Goal: Task Accomplishment & Management: Use online tool/utility

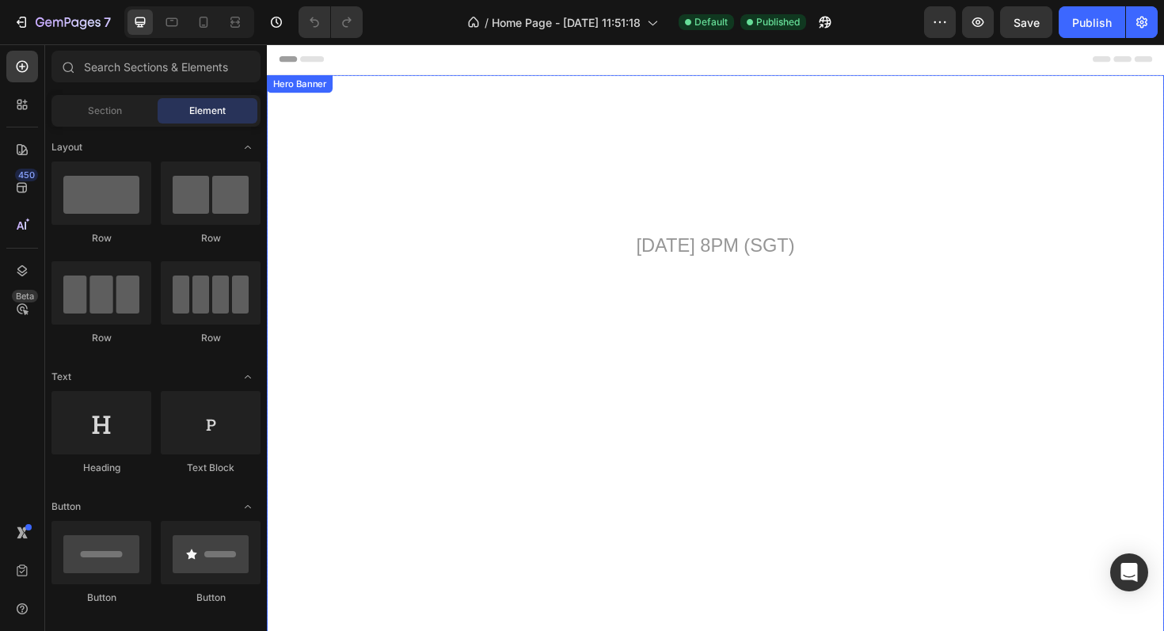
click at [502, 321] on video "Background Image" at bounding box center [742, 344] width 950 height 534
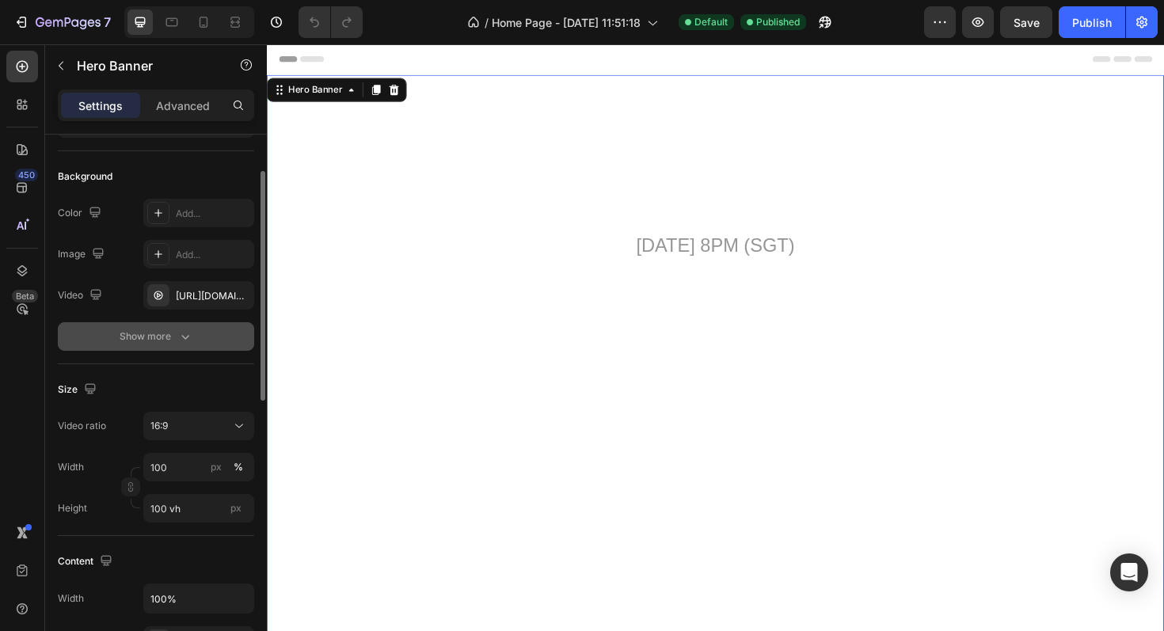
scroll to position [112, 0]
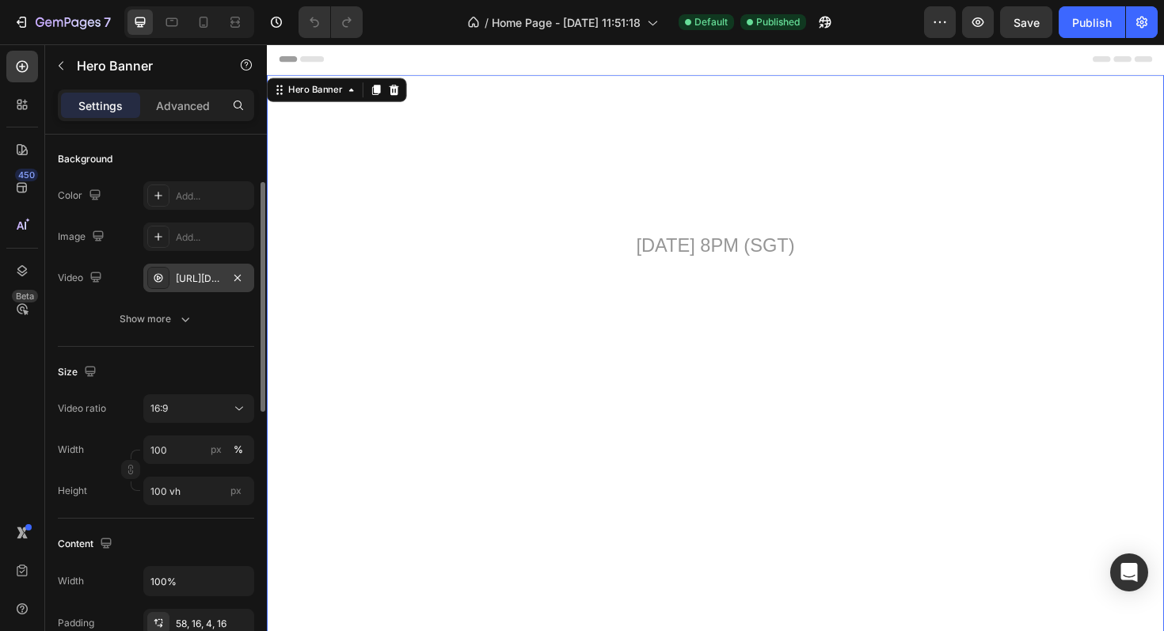
click at [161, 275] on icon at bounding box center [158, 277] width 9 height 9
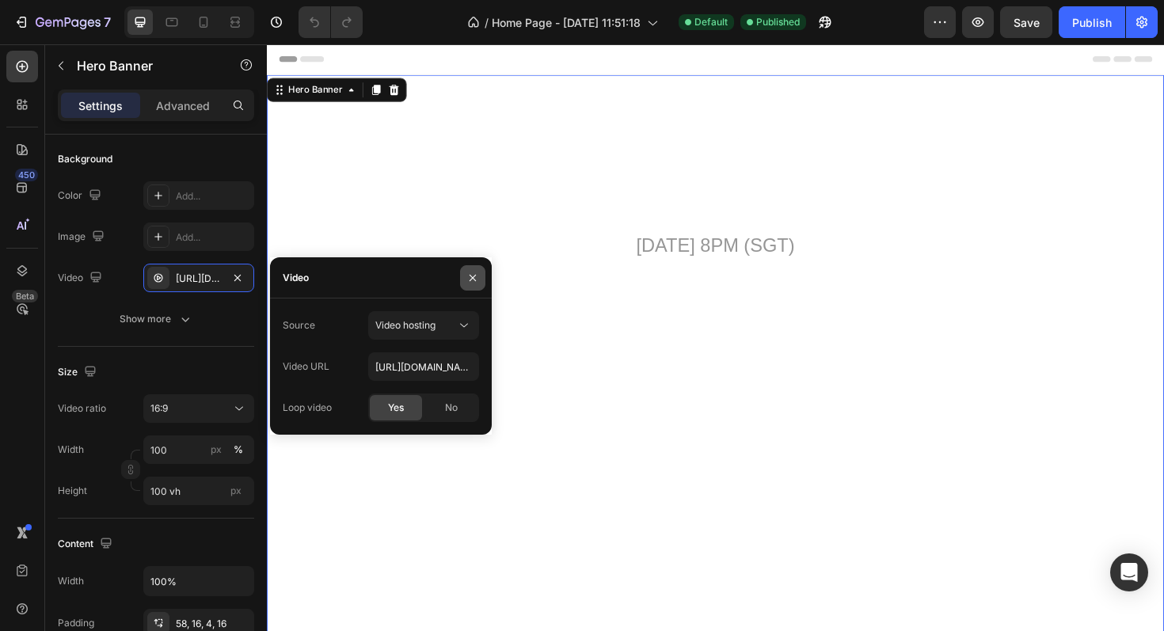
click at [467, 283] on button "button" at bounding box center [472, 277] width 25 height 25
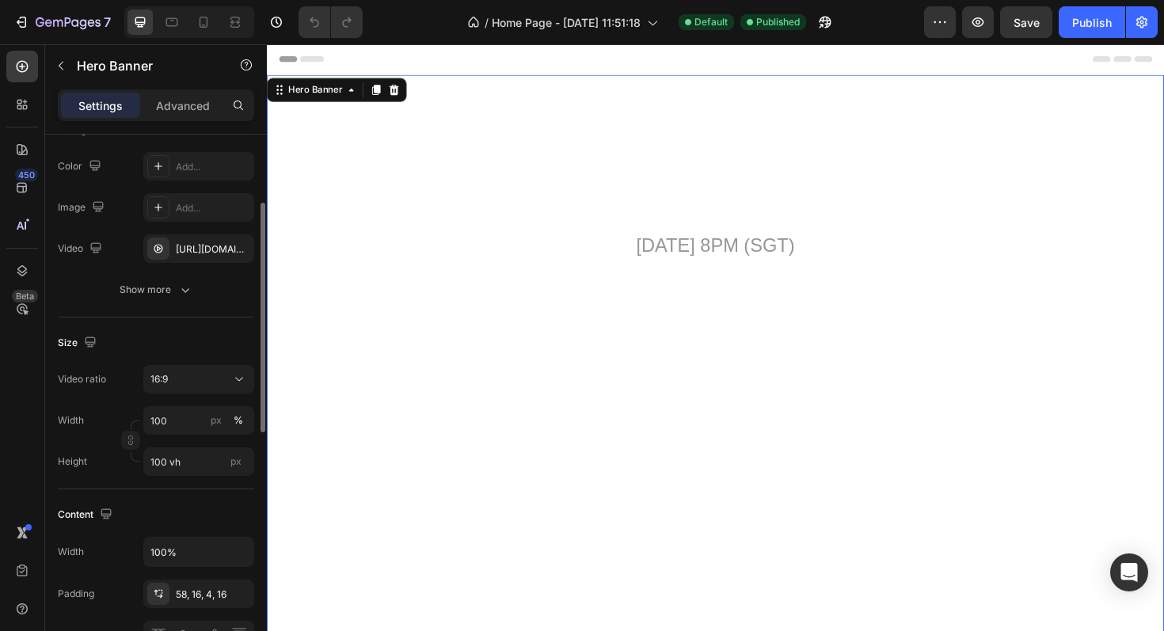
scroll to position [157, 0]
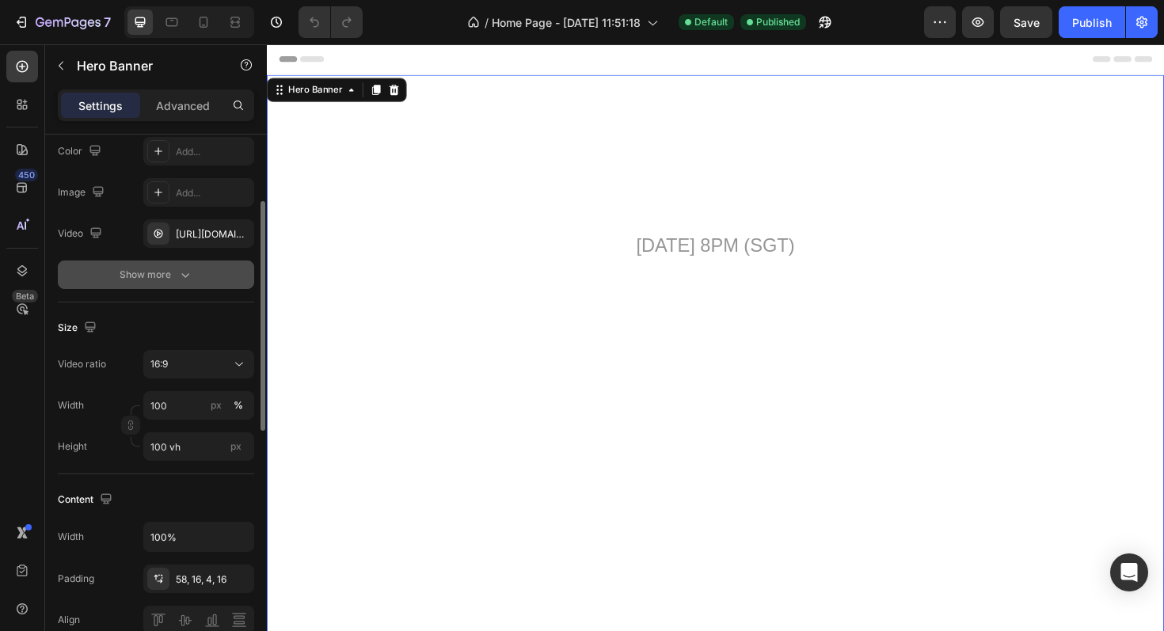
click at [178, 279] on icon "button" at bounding box center [185, 275] width 16 height 16
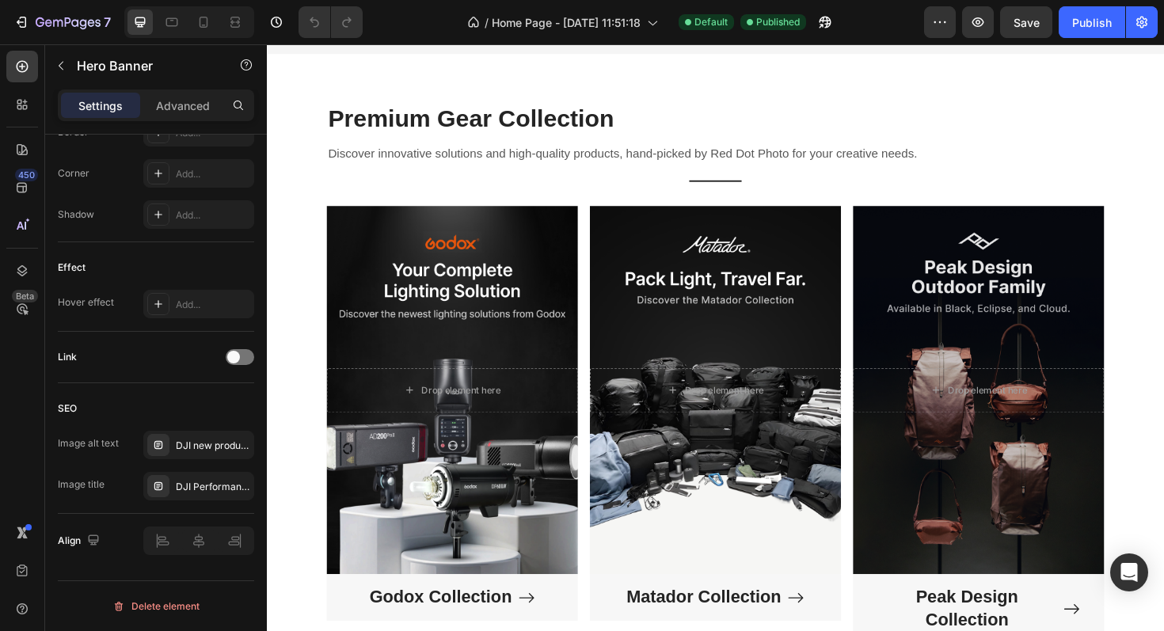
scroll to position [1048, 0]
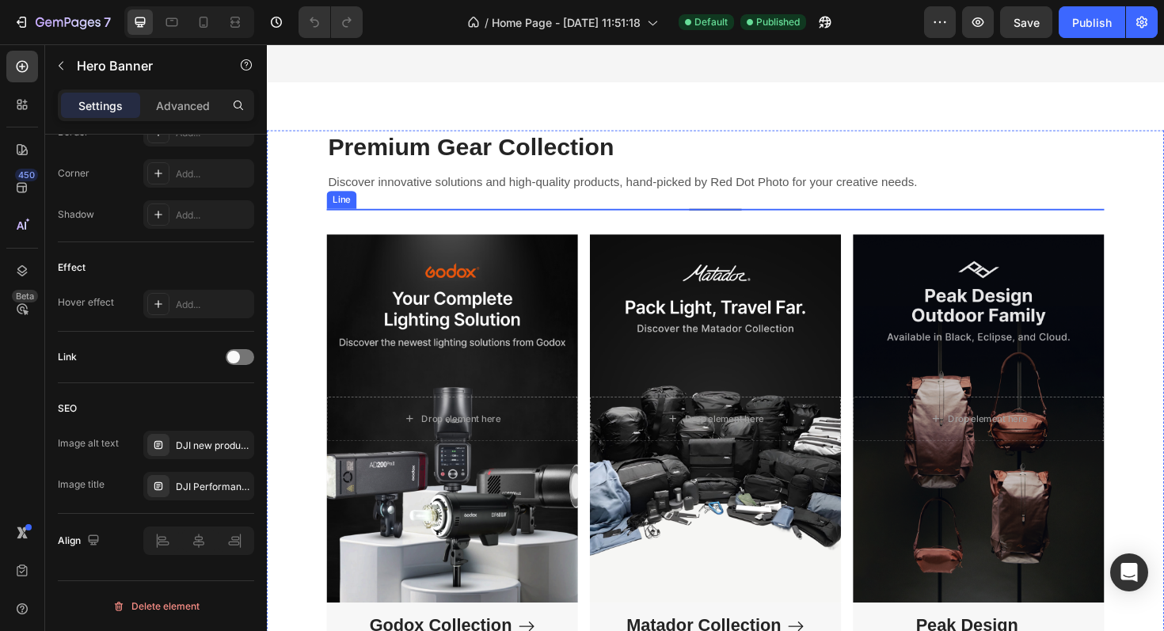
click at [733, 220] on div at bounding box center [741, 219] width 55 height 2
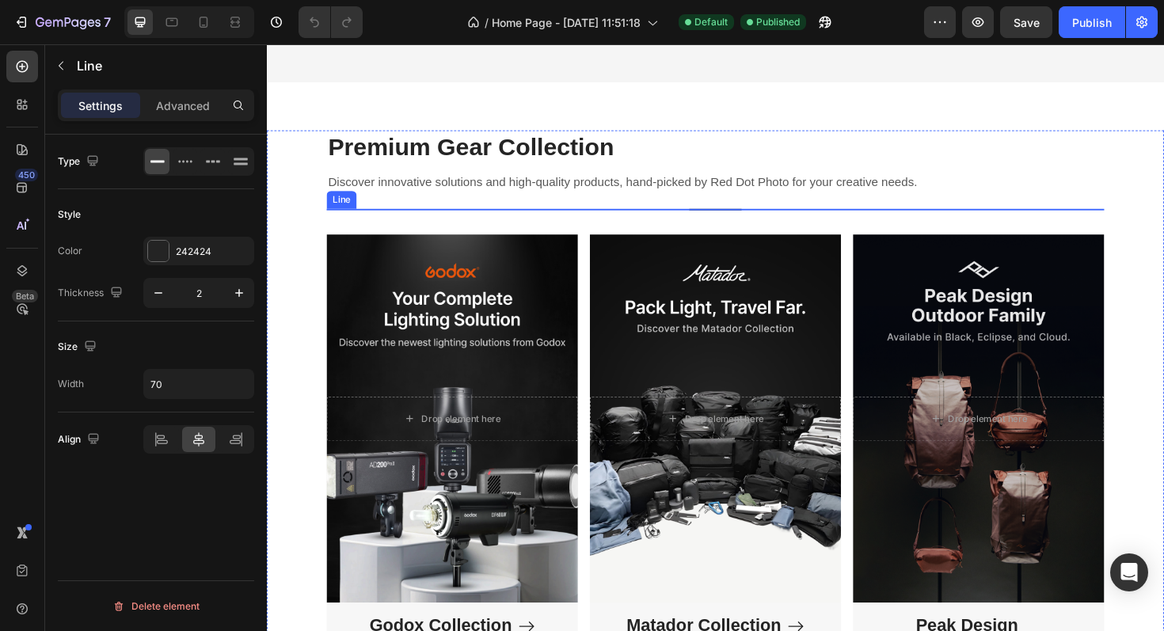
scroll to position [0, 0]
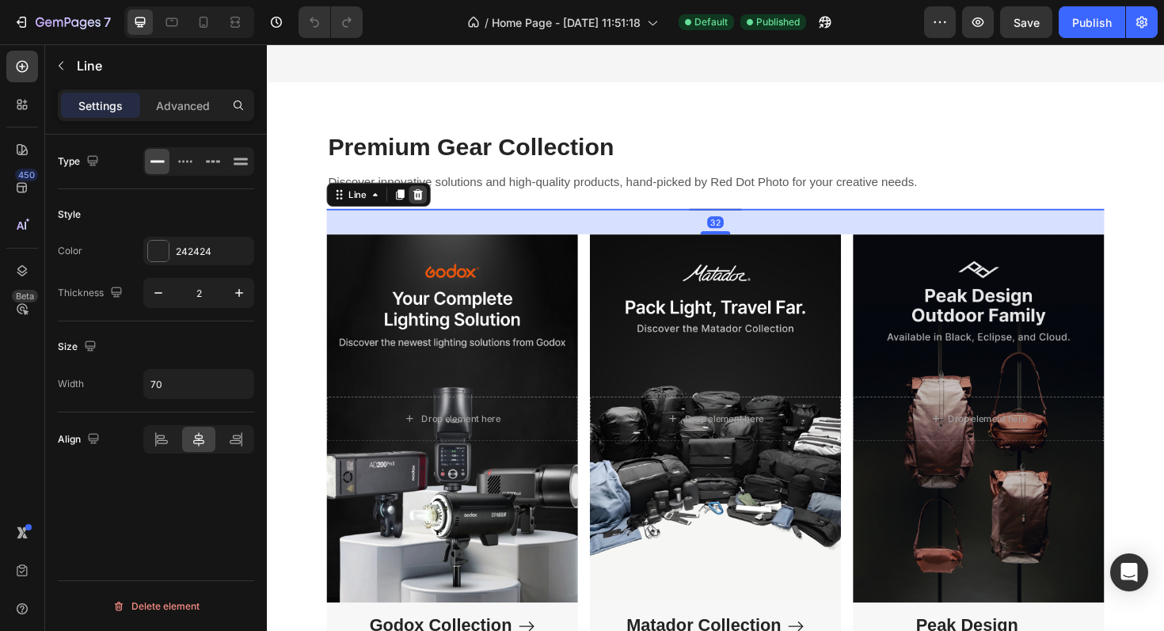
click at [427, 203] on icon at bounding box center [426, 203] width 13 height 13
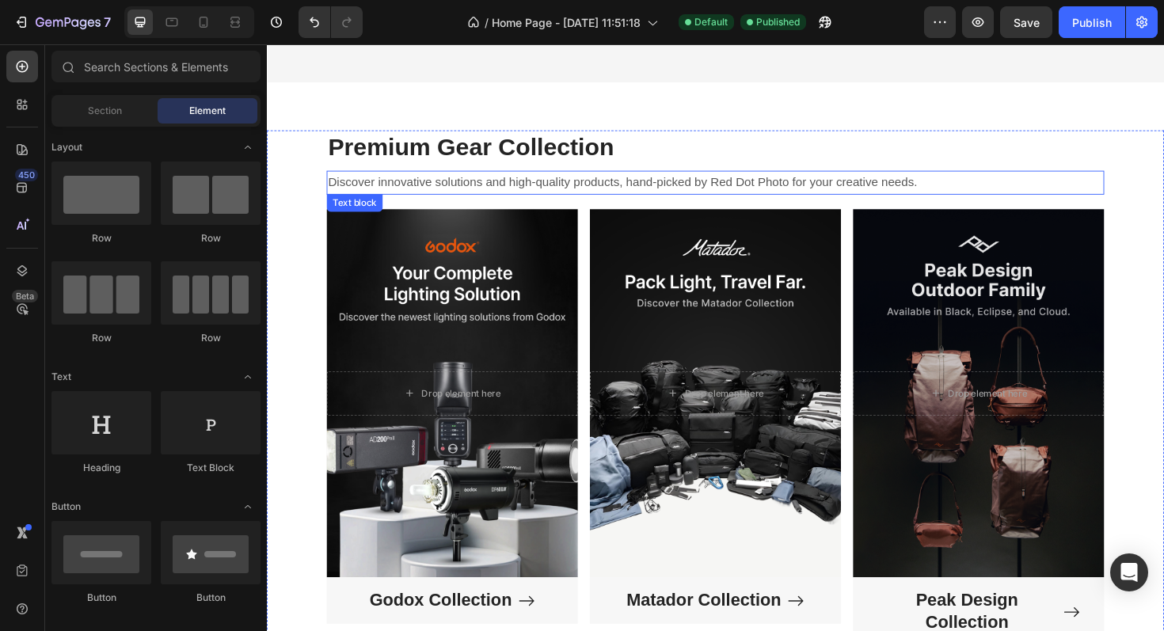
click at [558, 196] on p "Discover innovative solutions and high-quality products, hand-picked by Red Dot…" at bounding box center [742, 191] width 820 height 23
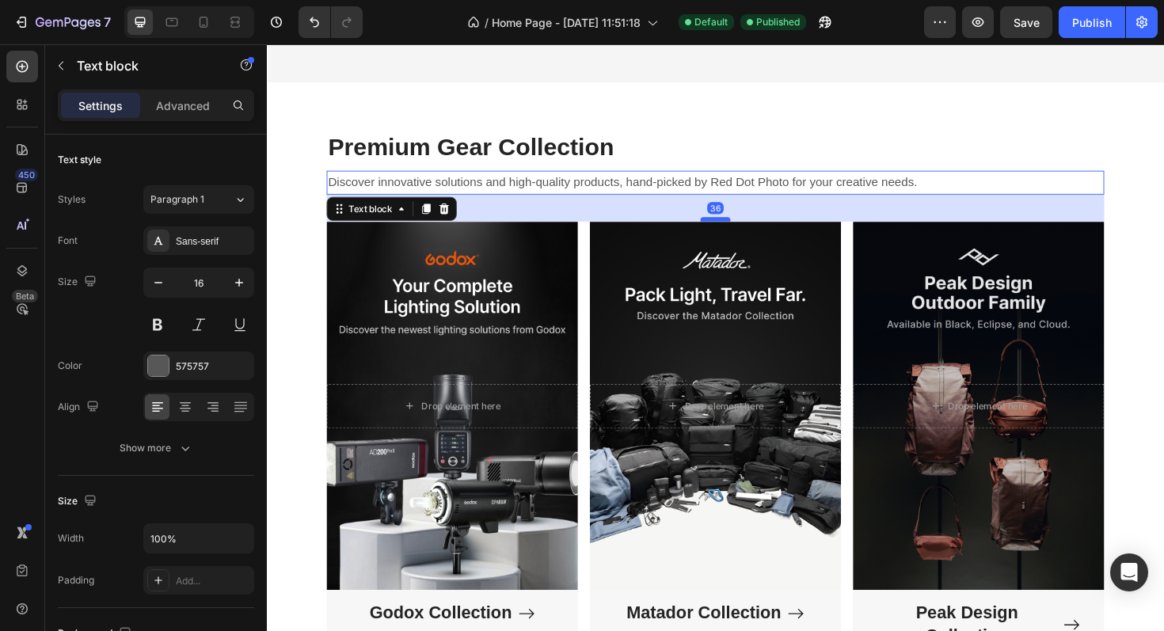
drag, startPoint x: 747, startPoint y: 216, endPoint x: 747, endPoint y: 230, distance: 13.5
click at [747, 230] on div at bounding box center [742, 229] width 32 height 5
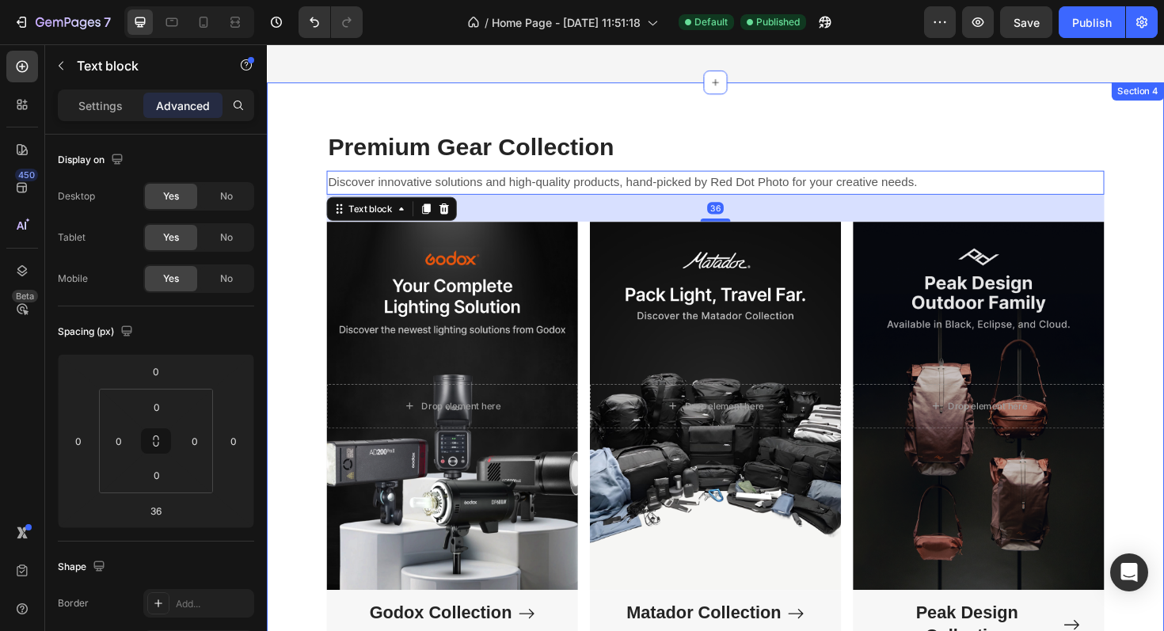
click at [817, 127] on div "Premium Gear Collection Heading Discover innovative solutions and high-quality …" at bounding box center [742, 415] width 950 height 636
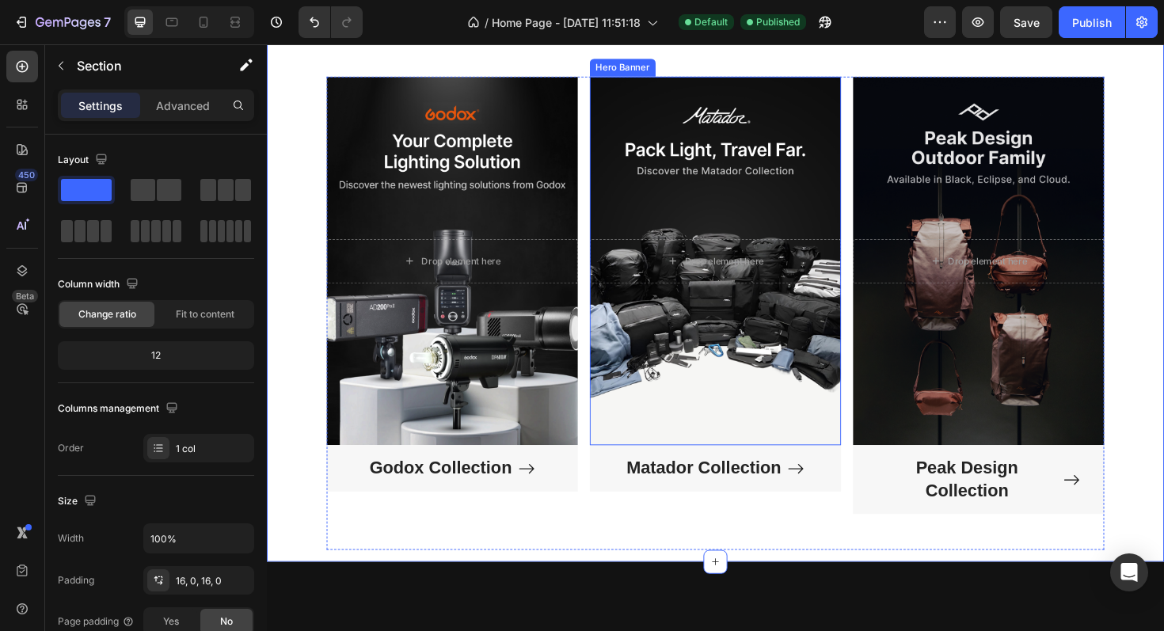
scroll to position [1229, 0]
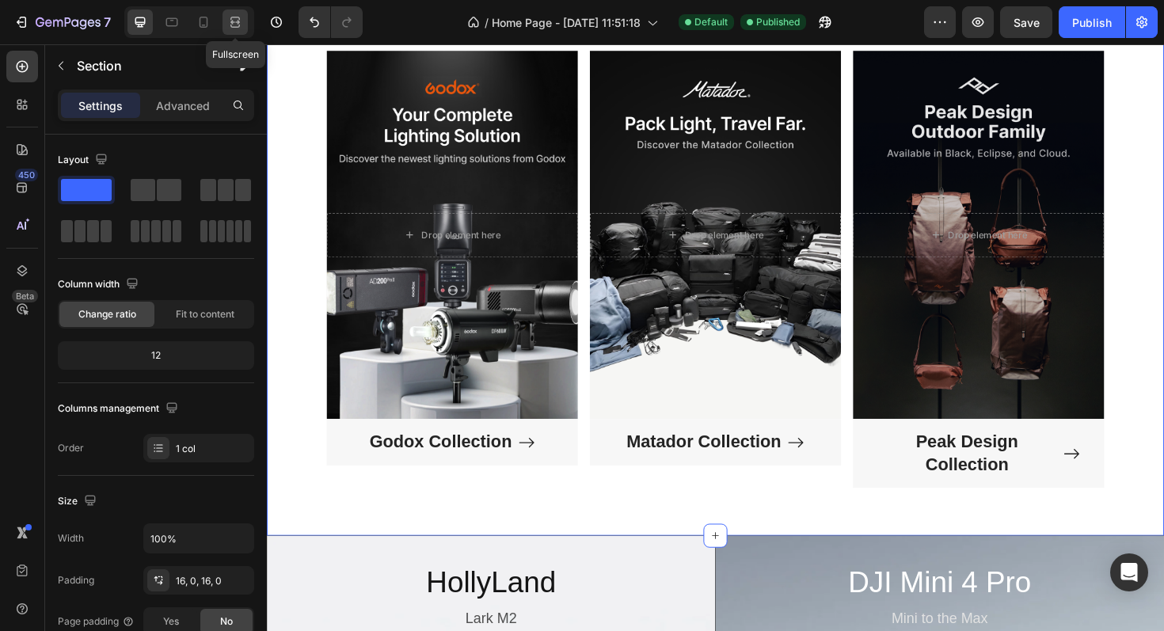
click at [235, 21] on icon at bounding box center [237, 22] width 5 height 4
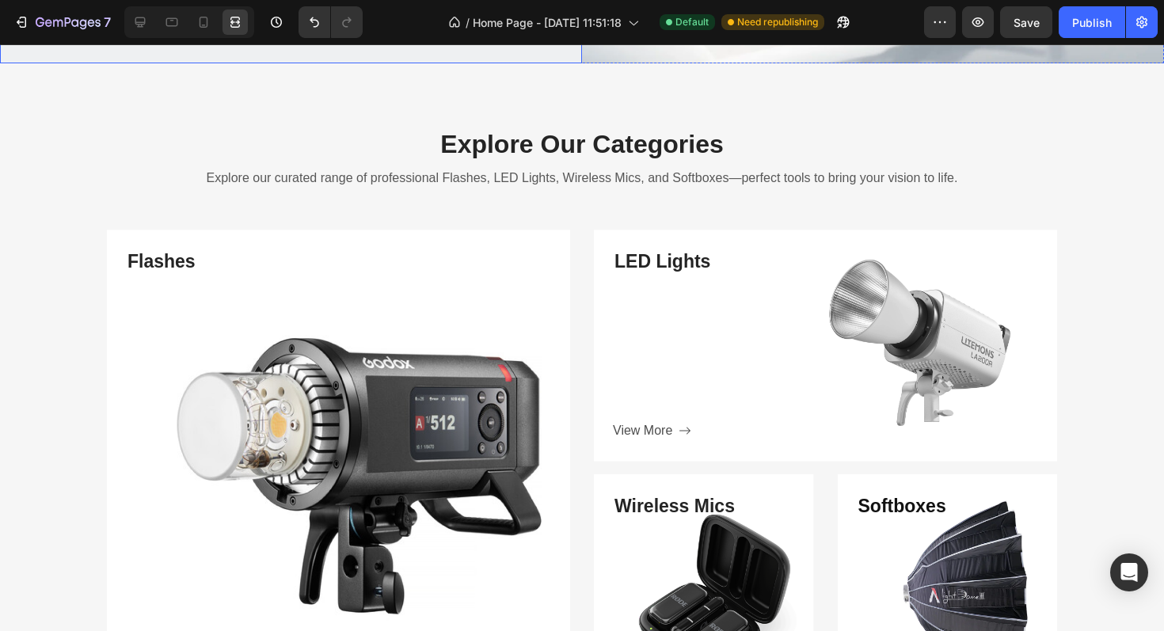
scroll to position [2334, 0]
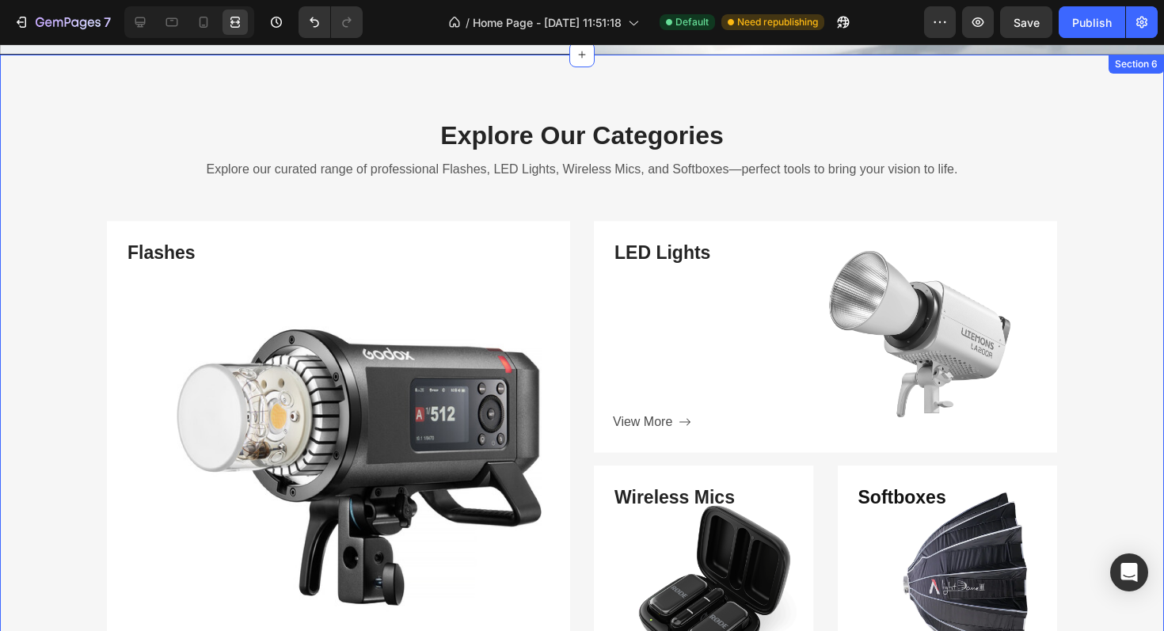
click at [577, 215] on div "Explore Our Categories Heading Explore our curated range of professional Flashe…" at bounding box center [582, 407] width 1164 height 578
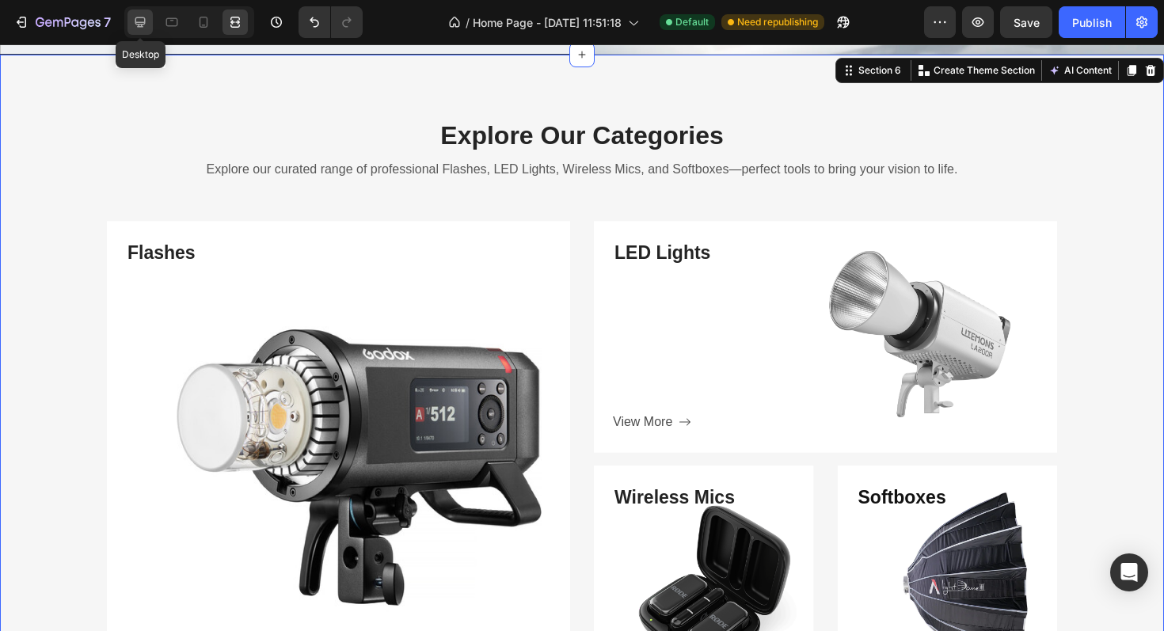
click at [129, 14] on div at bounding box center [139, 21] width 25 height 25
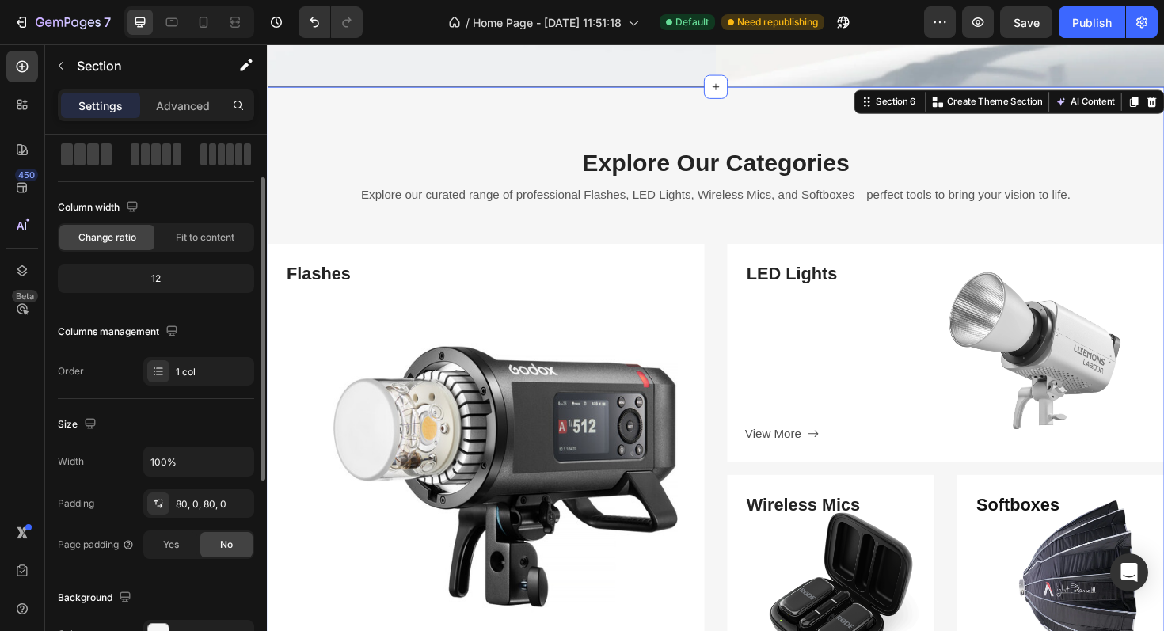
scroll to position [90, 0]
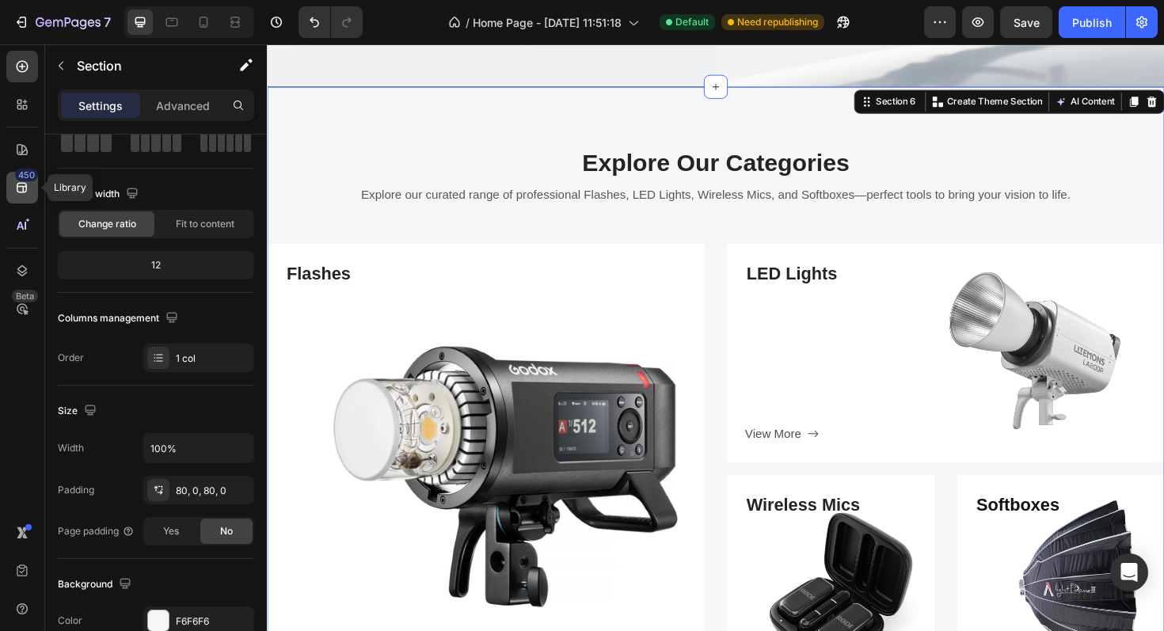
click at [24, 179] on div "450" at bounding box center [26, 175] width 23 height 13
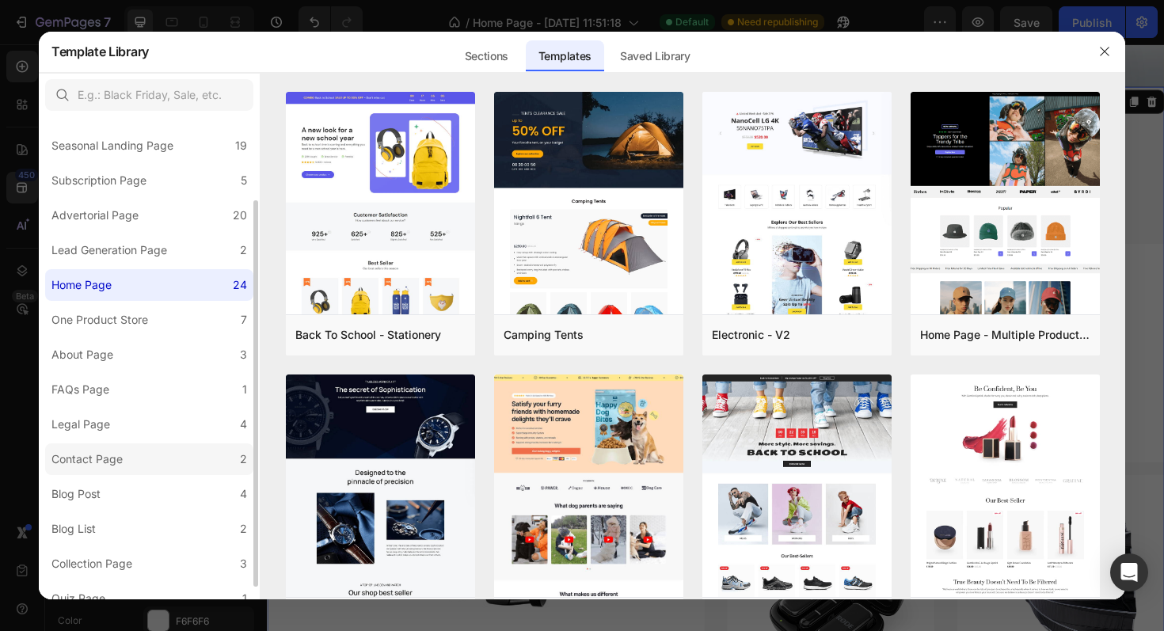
scroll to position [98, 0]
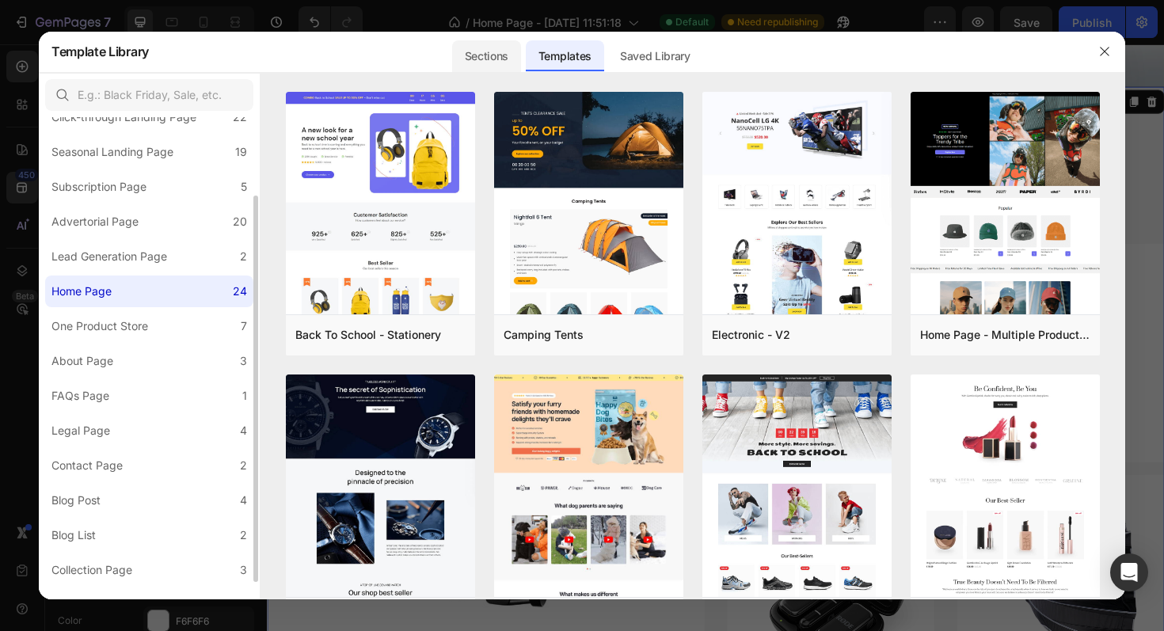
click at [484, 56] on div "Sections" at bounding box center [486, 56] width 69 height 32
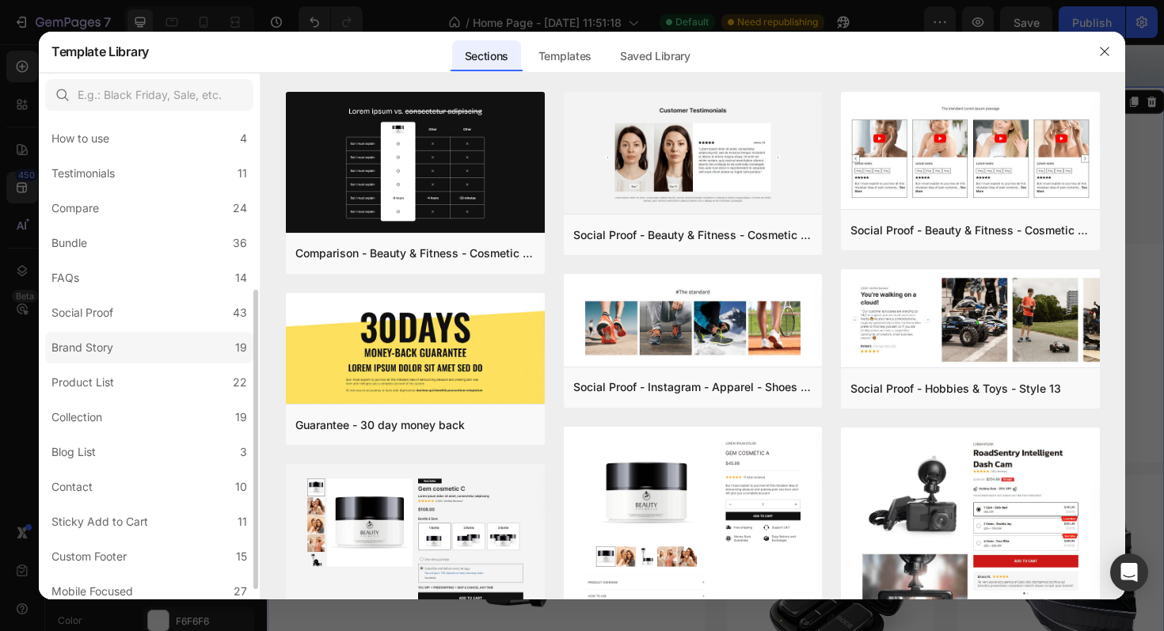
scroll to position [276, 0]
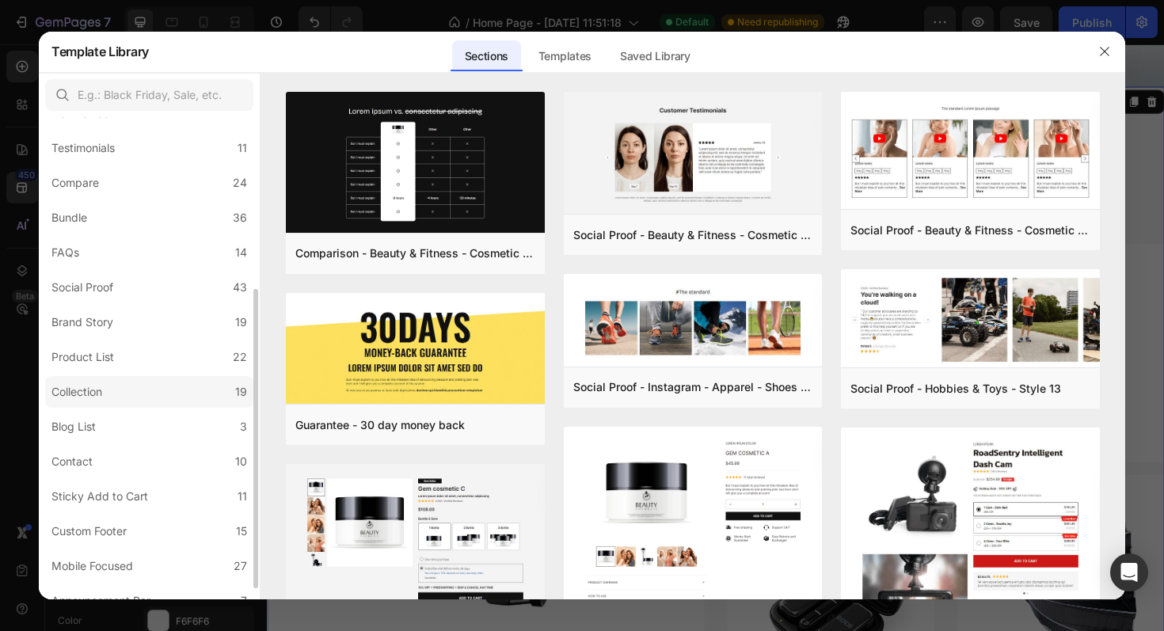
click at [127, 396] on label "Collection 19" at bounding box center [149, 392] width 208 height 32
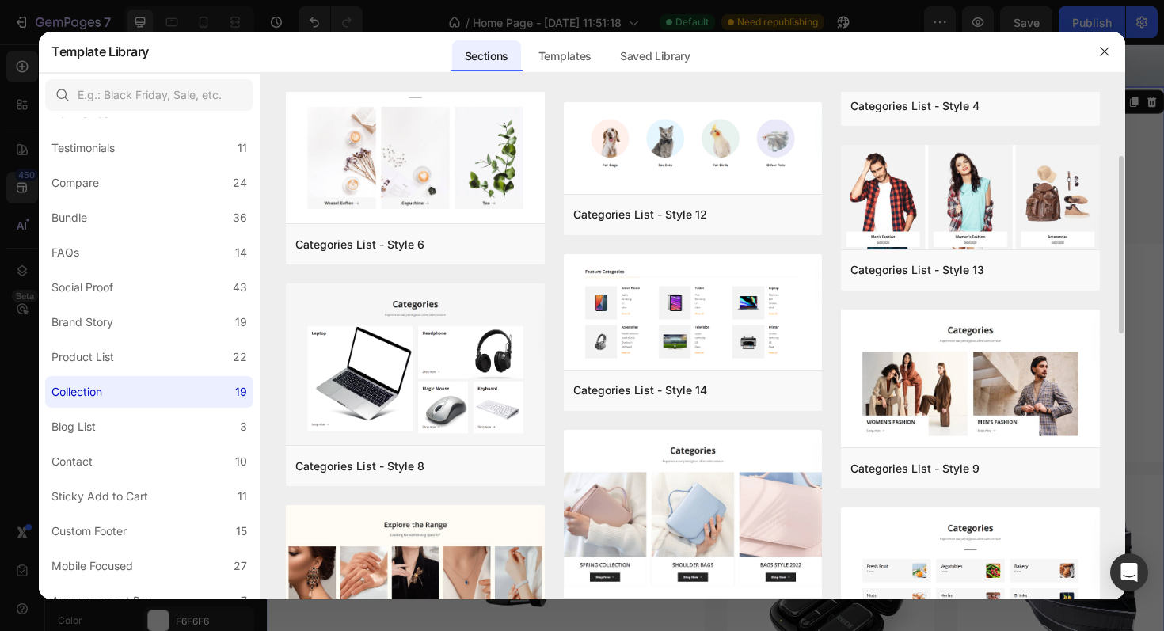
scroll to position [188, 0]
click at [750, 389] on div "Preview" at bounding box center [753, 391] width 37 height 14
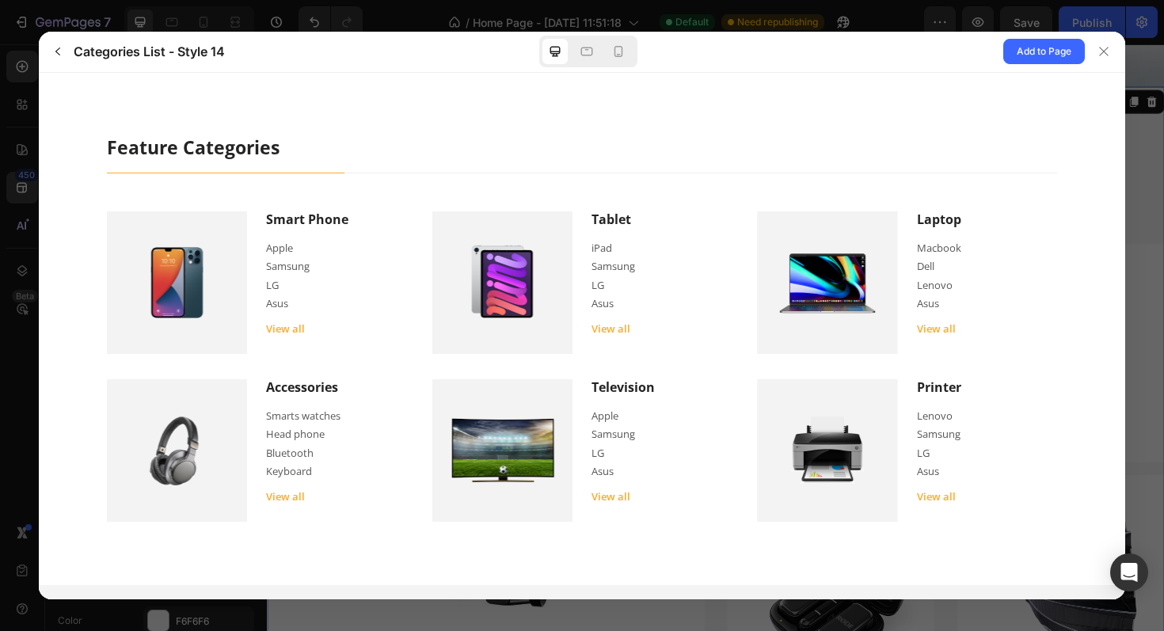
scroll to position [0, 0]
click at [620, 49] on icon at bounding box center [618, 52] width 16 height 16
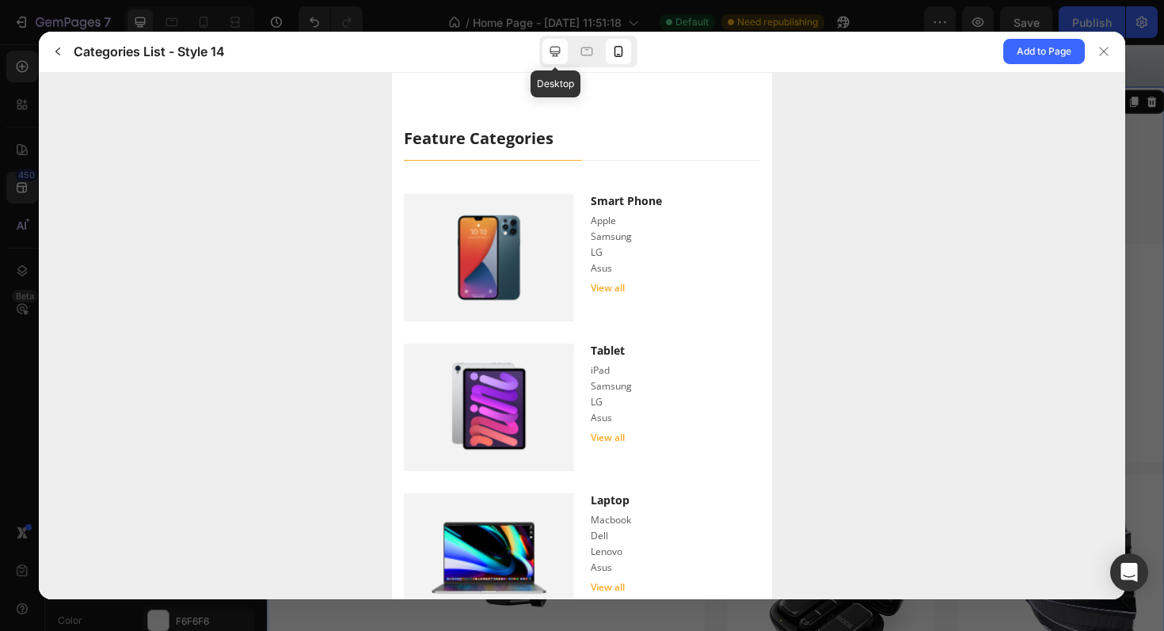
click at [560, 49] on icon at bounding box center [555, 52] width 16 height 16
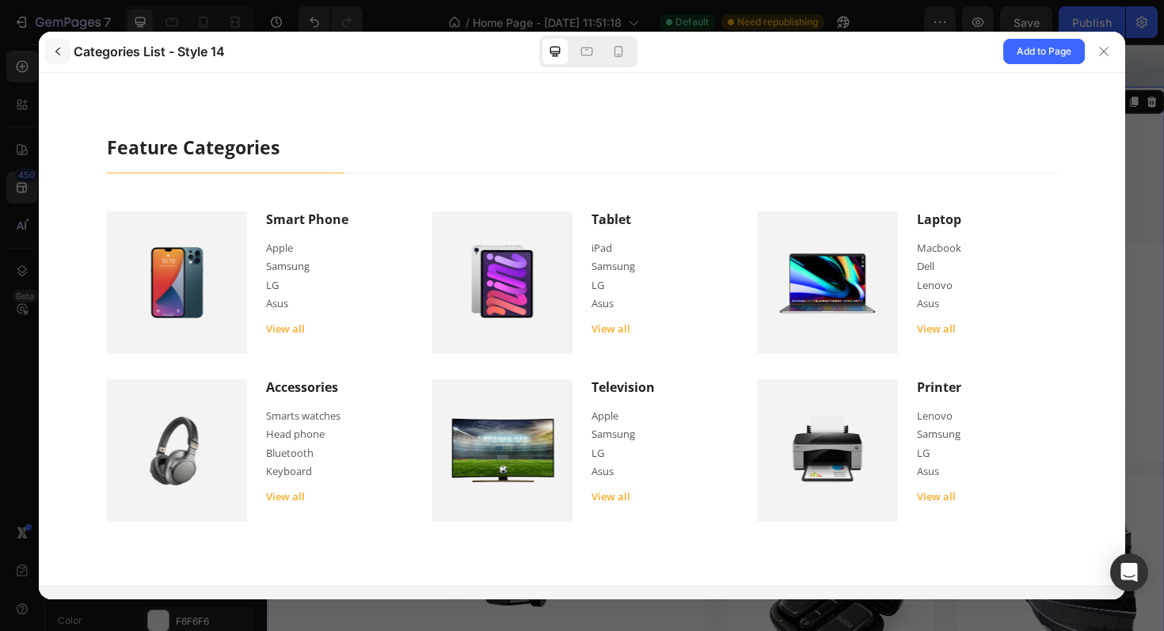
click at [53, 50] on icon "button" at bounding box center [57, 51] width 13 height 13
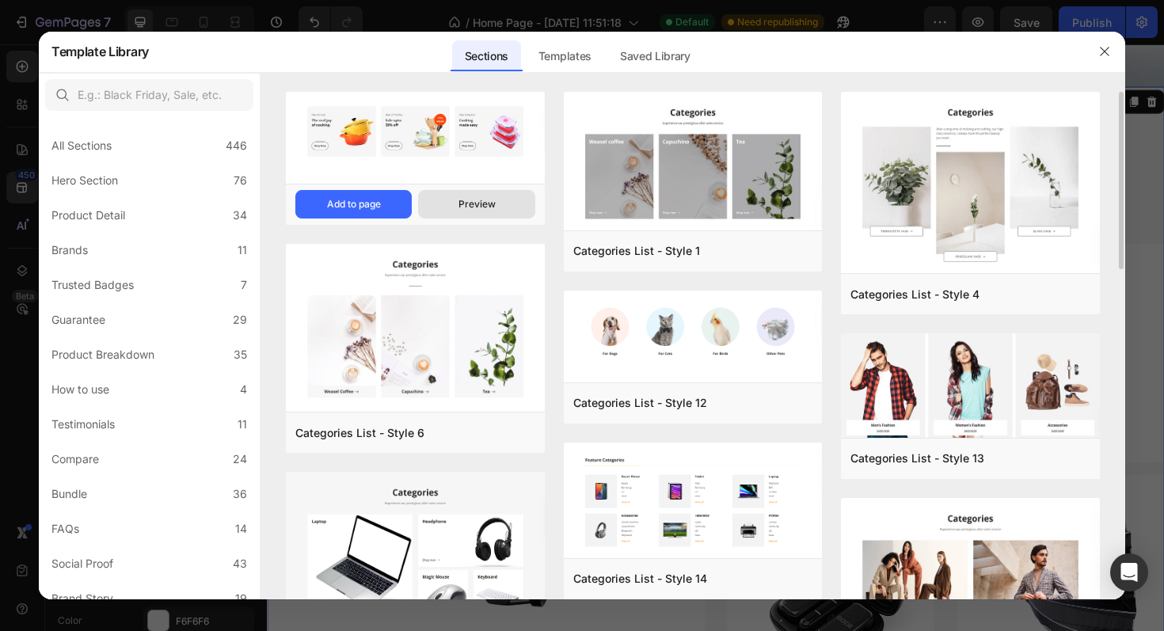
click at [470, 206] on div "Preview" at bounding box center [476, 204] width 37 height 14
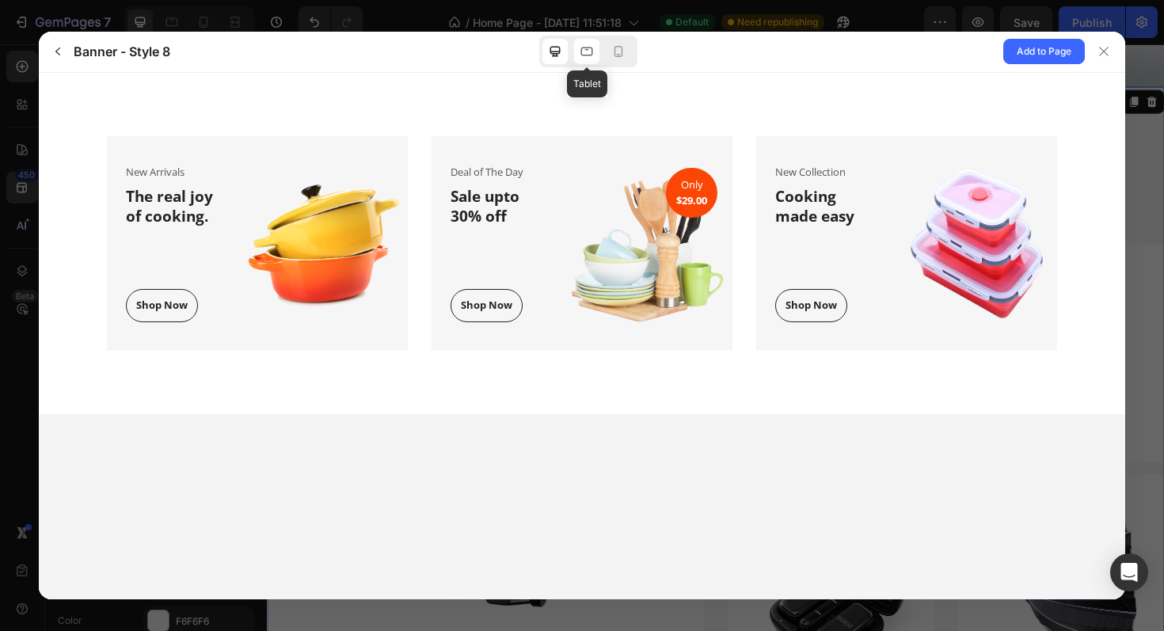
click at [590, 59] on icon at bounding box center [587, 52] width 16 height 16
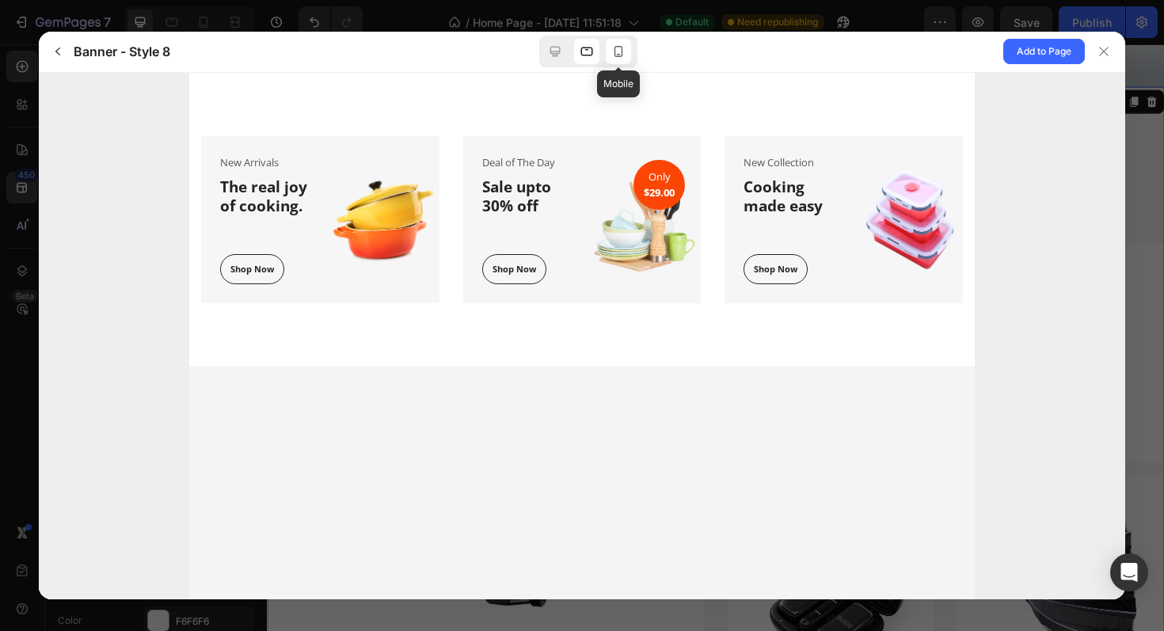
click at [617, 50] on icon at bounding box center [618, 52] width 16 height 16
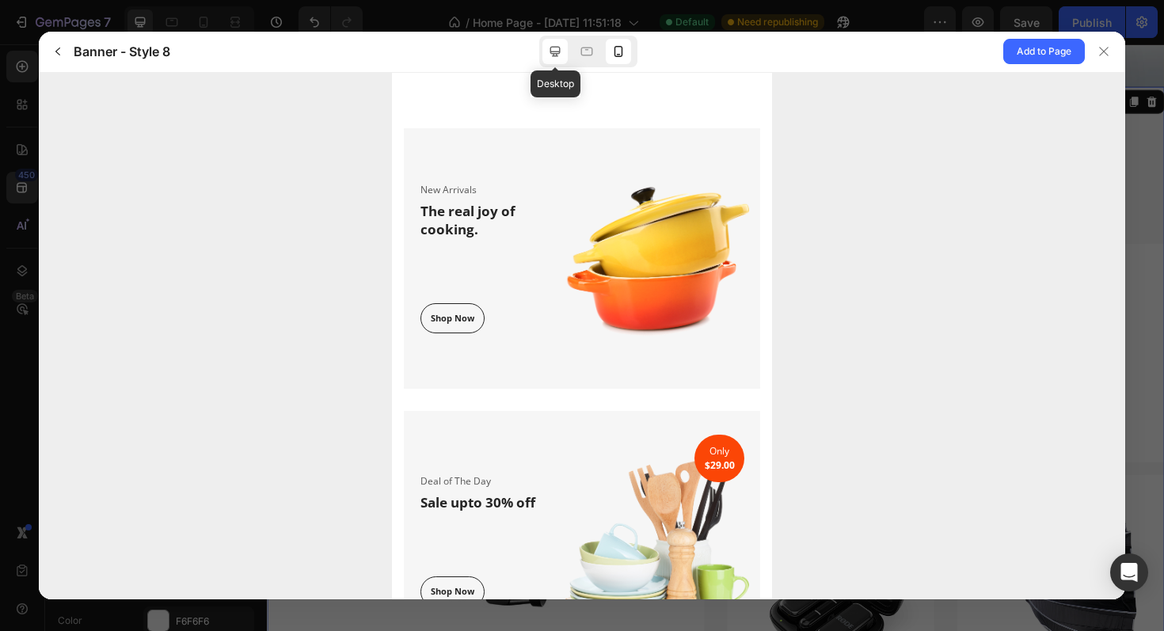
click at [556, 50] on icon at bounding box center [555, 52] width 16 height 16
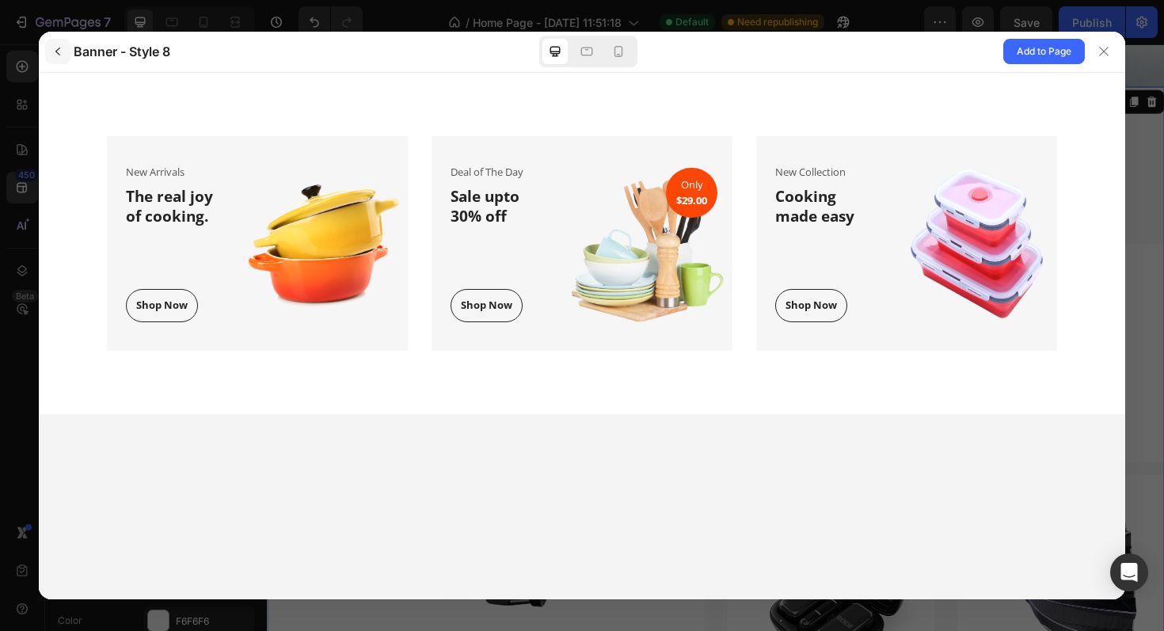
click at [57, 49] on icon "button" at bounding box center [57, 51] width 13 height 13
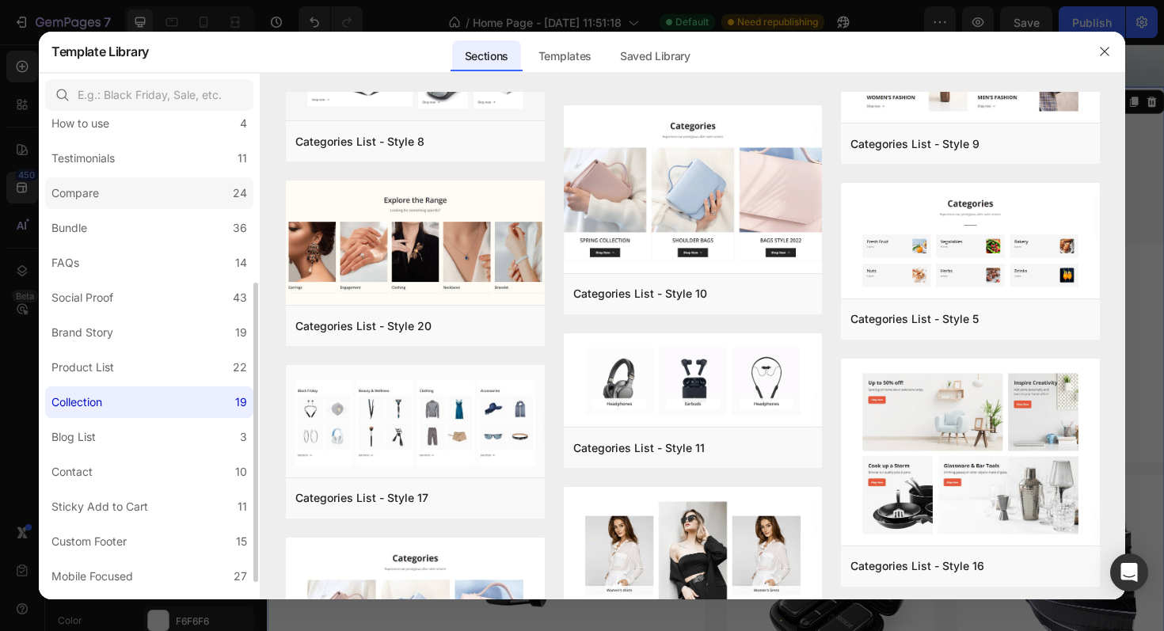
scroll to position [293, 0]
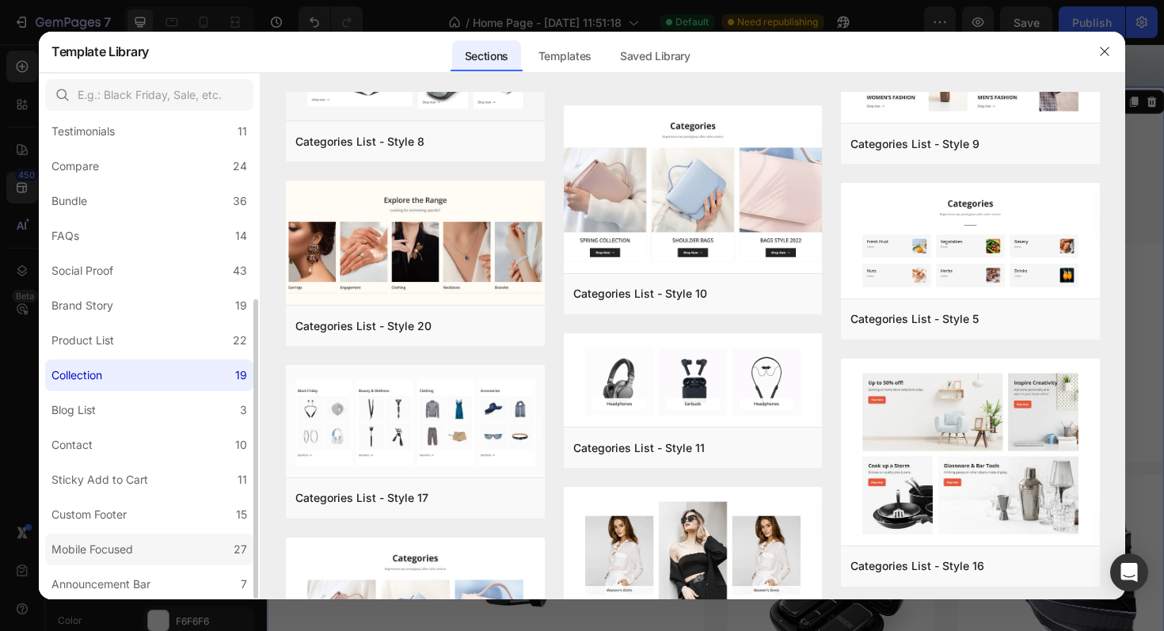
click at [195, 538] on label "Mobile Focused 27" at bounding box center [149, 550] width 208 height 32
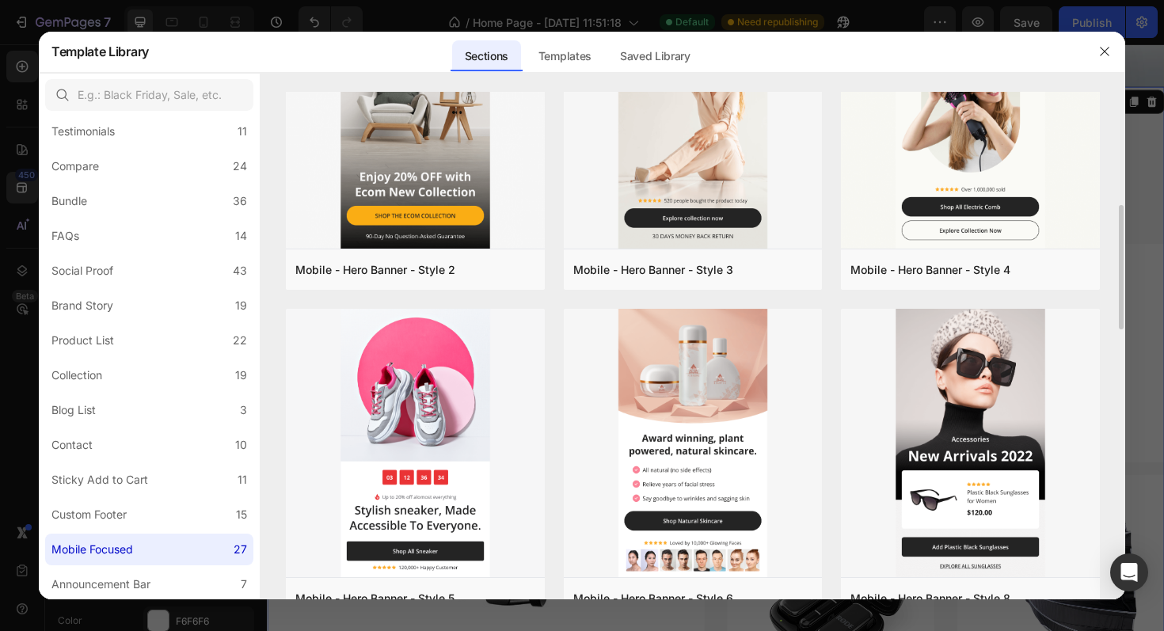
scroll to position [0, 0]
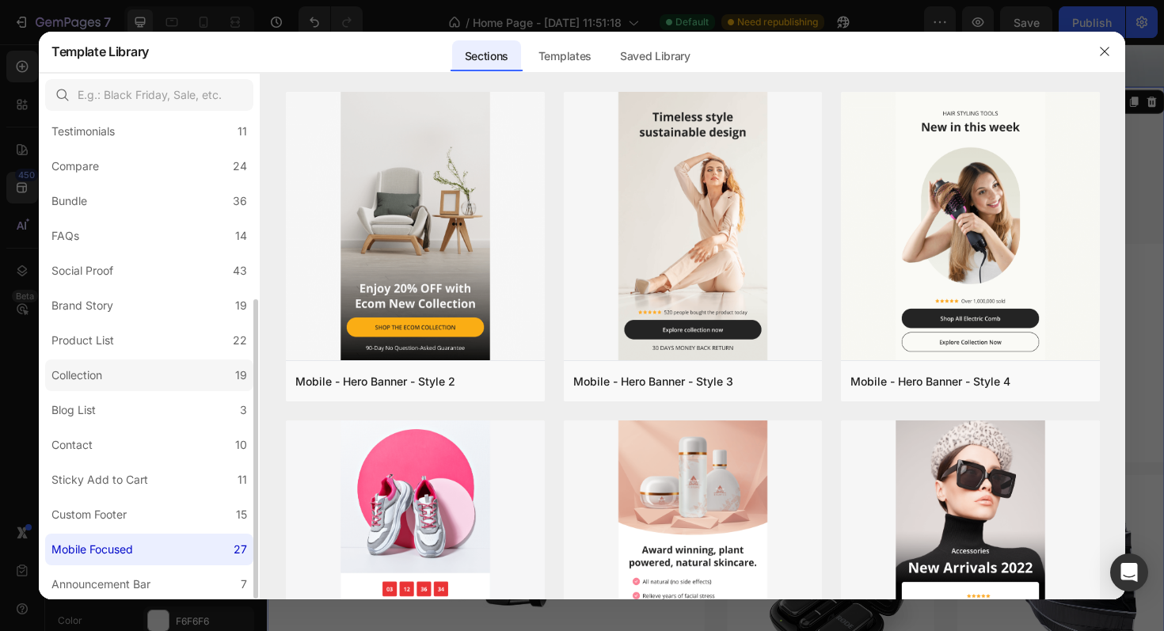
click at [131, 368] on label "Collection 19" at bounding box center [149, 375] width 208 height 32
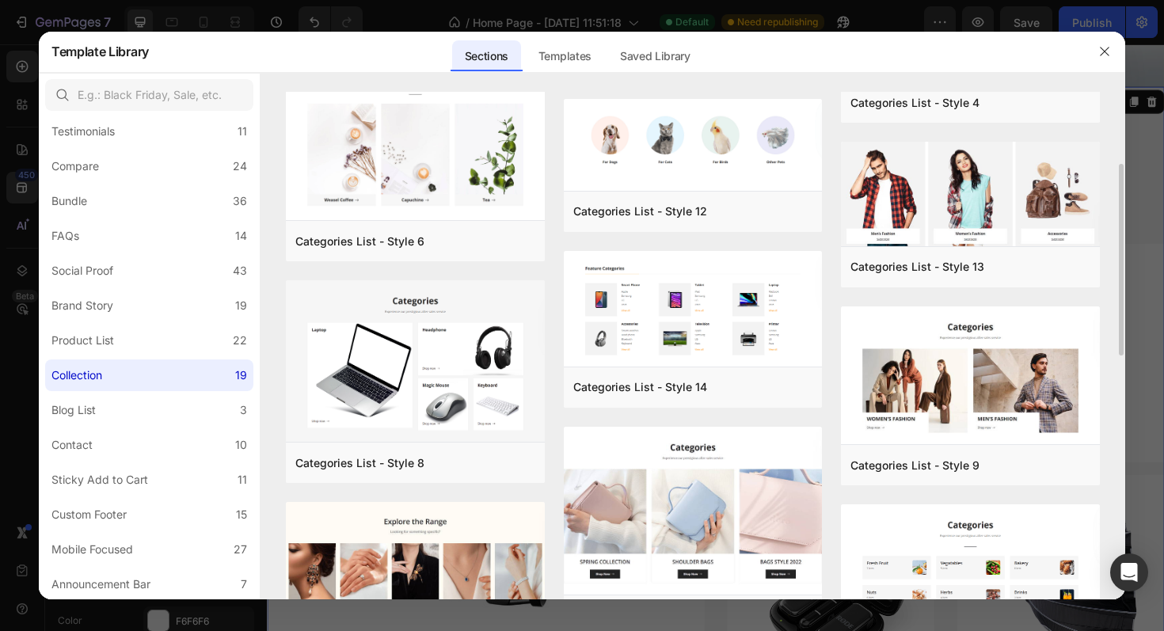
scroll to position [194, 0]
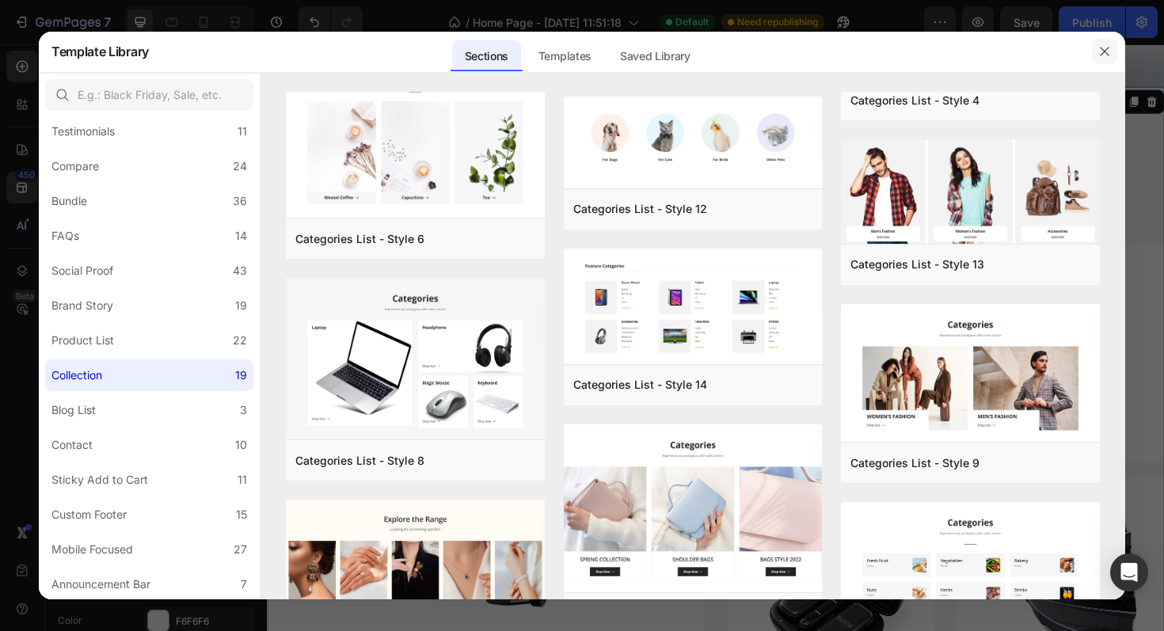
click at [1102, 51] on icon "button" at bounding box center [1104, 51] width 13 height 13
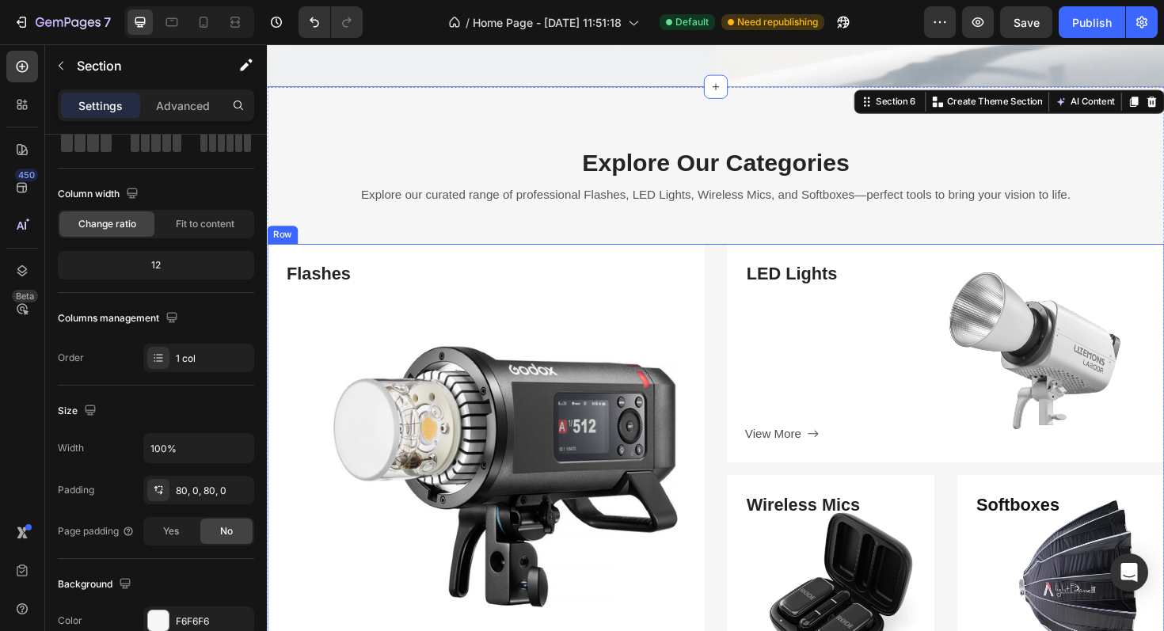
scroll to position [2388, 0]
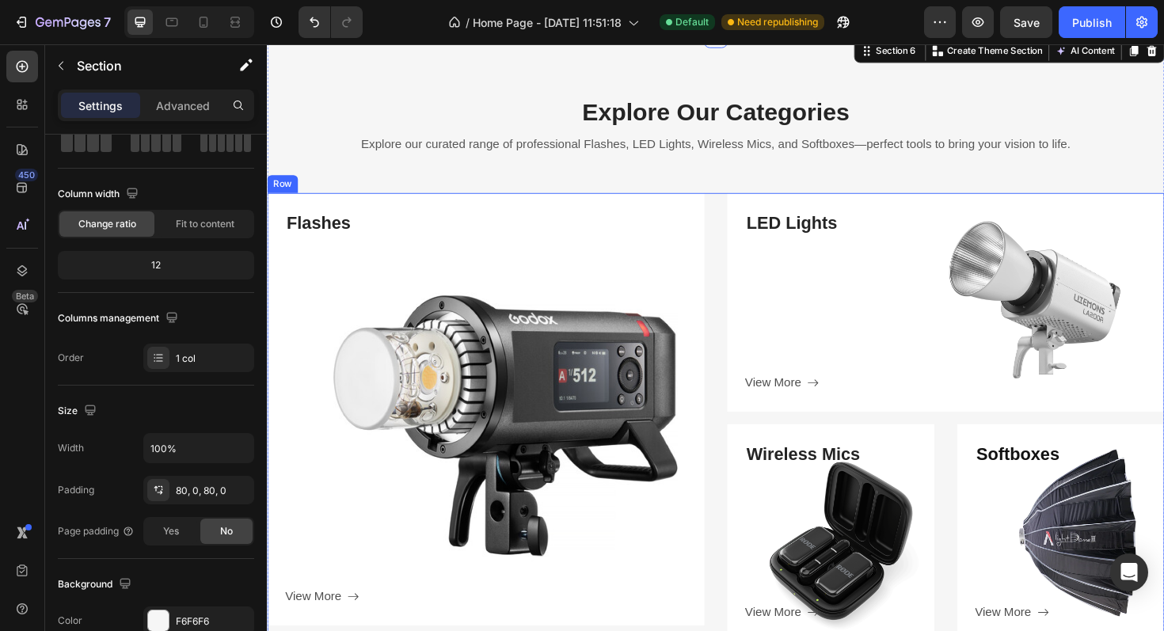
click at [737, 387] on div "Flashes Heading View More Button Row Hero Banner LED Lights Heading View More B…" at bounding box center [742, 439] width 950 height 474
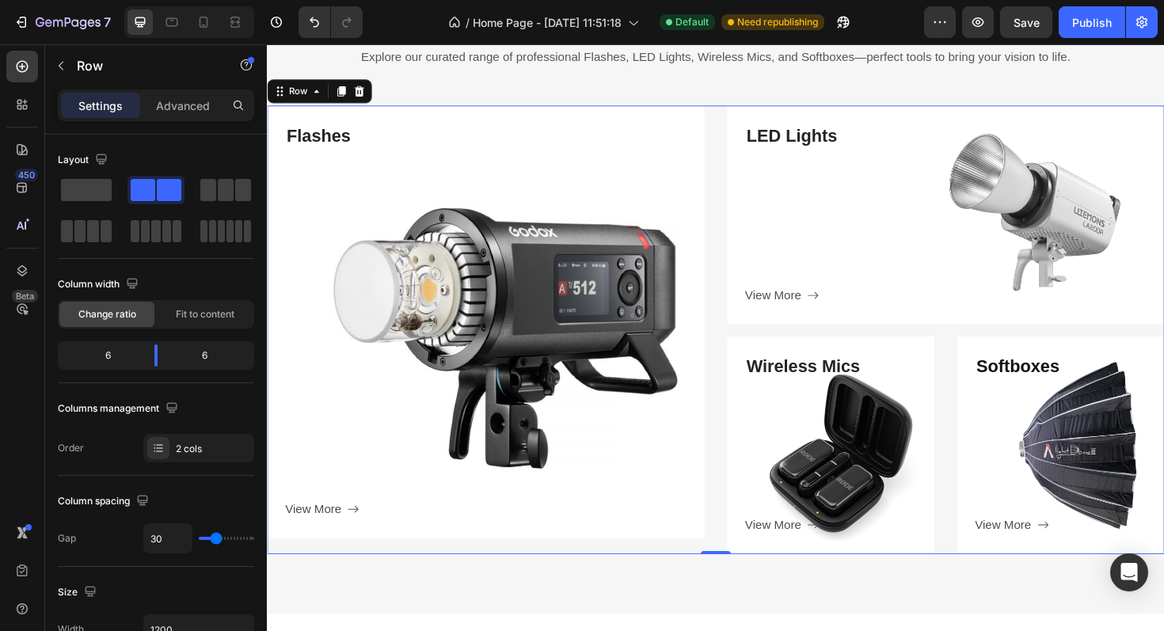
scroll to position [2481, 0]
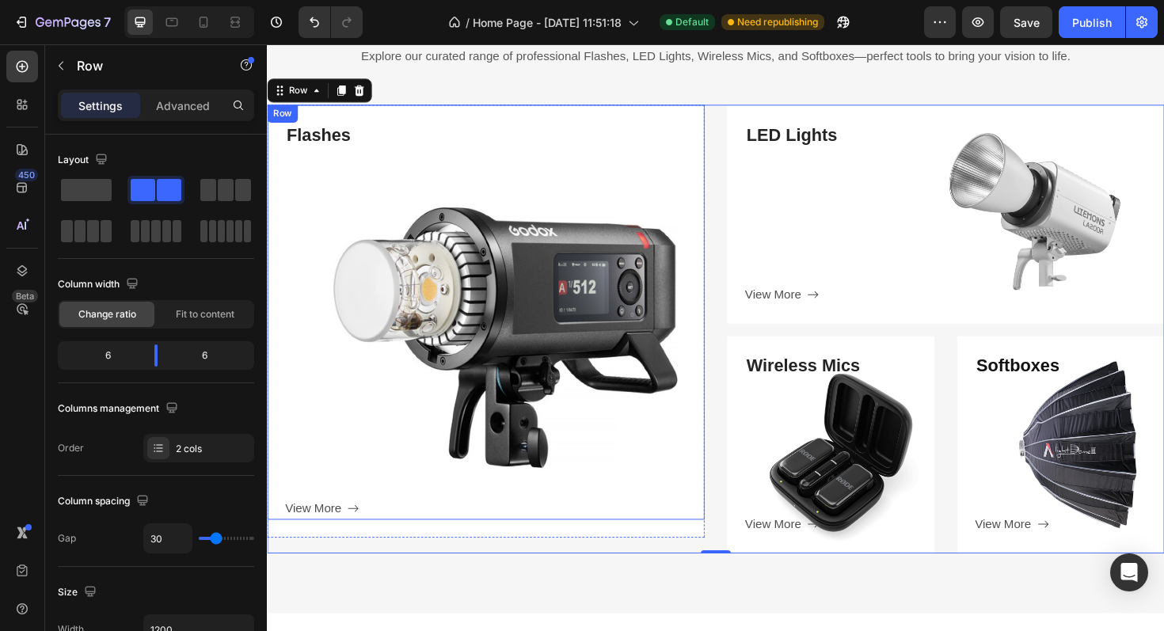
click at [417, 257] on div "Flashes Heading View More Button" at bounding box center [508, 337] width 444 height 420
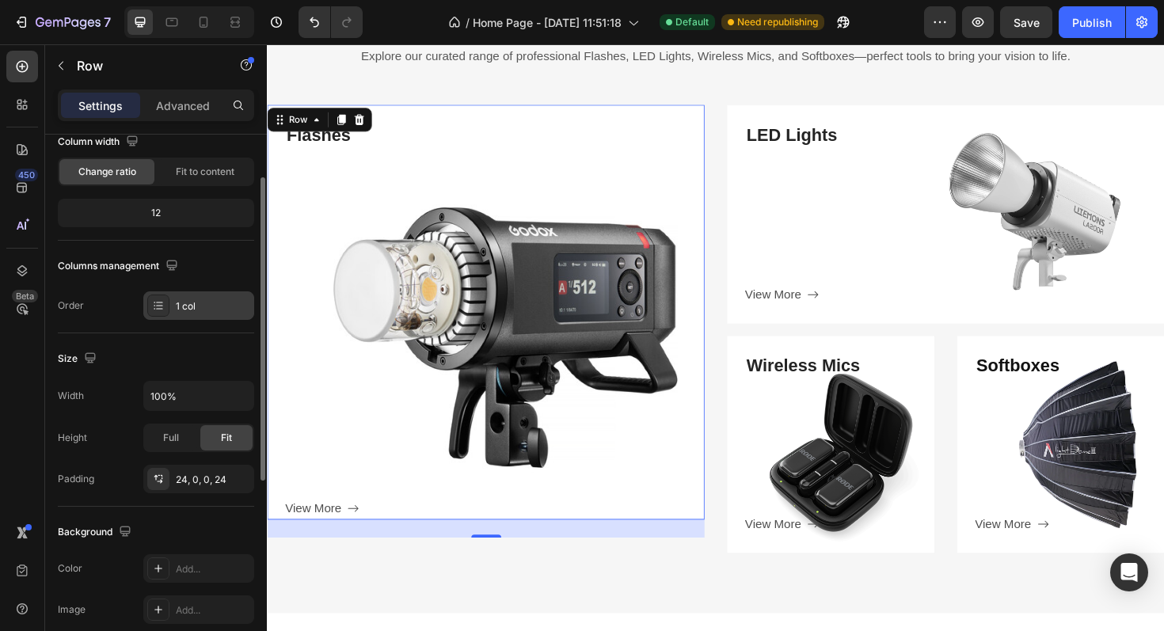
scroll to position [153, 0]
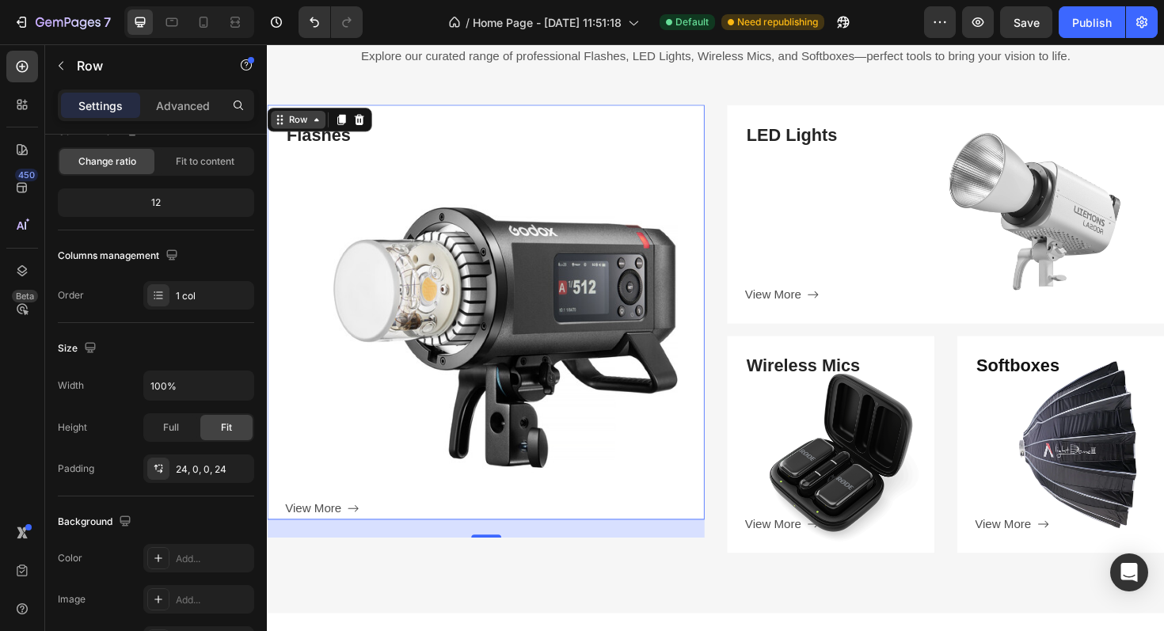
click at [306, 120] on div "Row" at bounding box center [300, 124] width 26 height 14
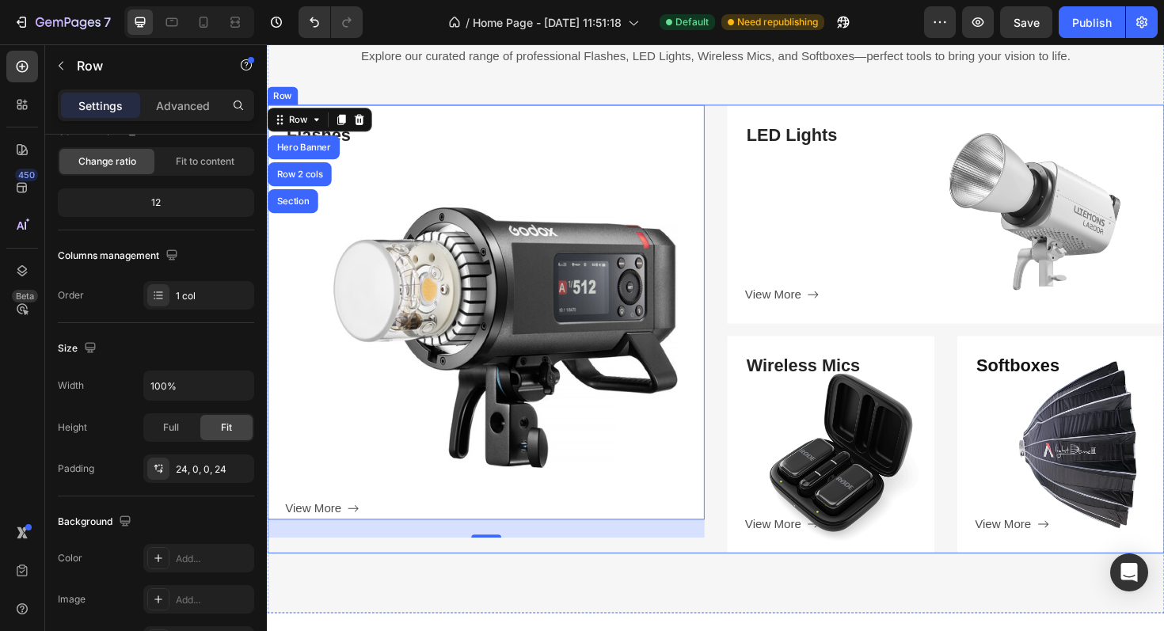
click at [746, 329] on div "Flashes Heading View More Button Row Hero Banner Row 2 cols Section 24 Hero Ban…" at bounding box center [742, 345] width 950 height 474
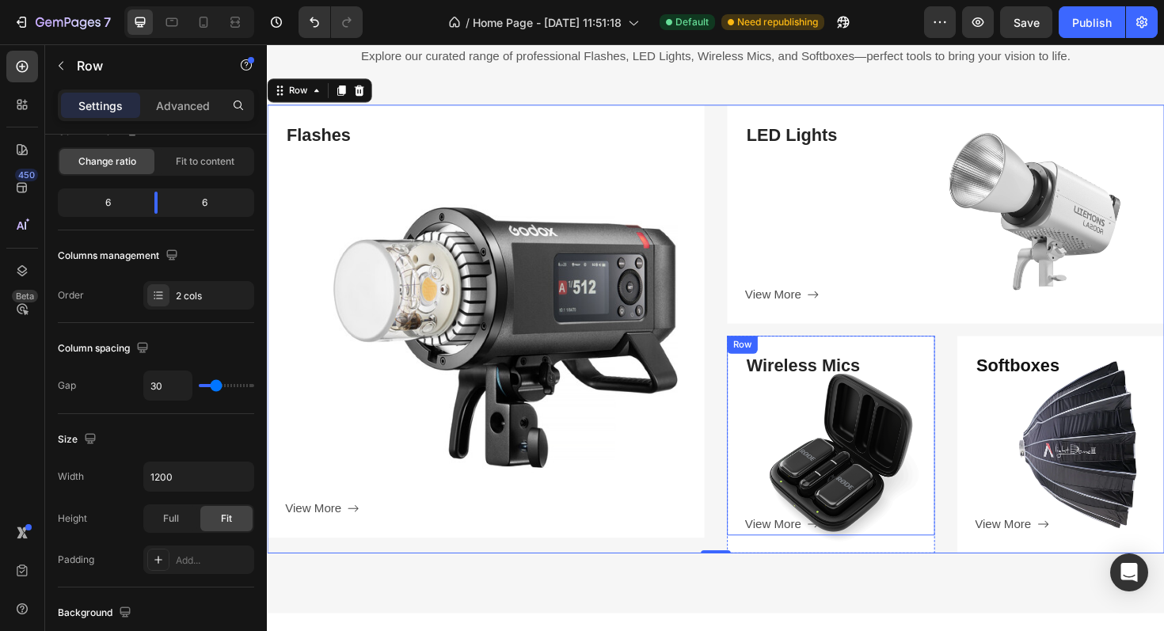
click at [781, 493] on div "Wireless Mics Heading View More Button" at bounding box center [873, 468] width 201 height 192
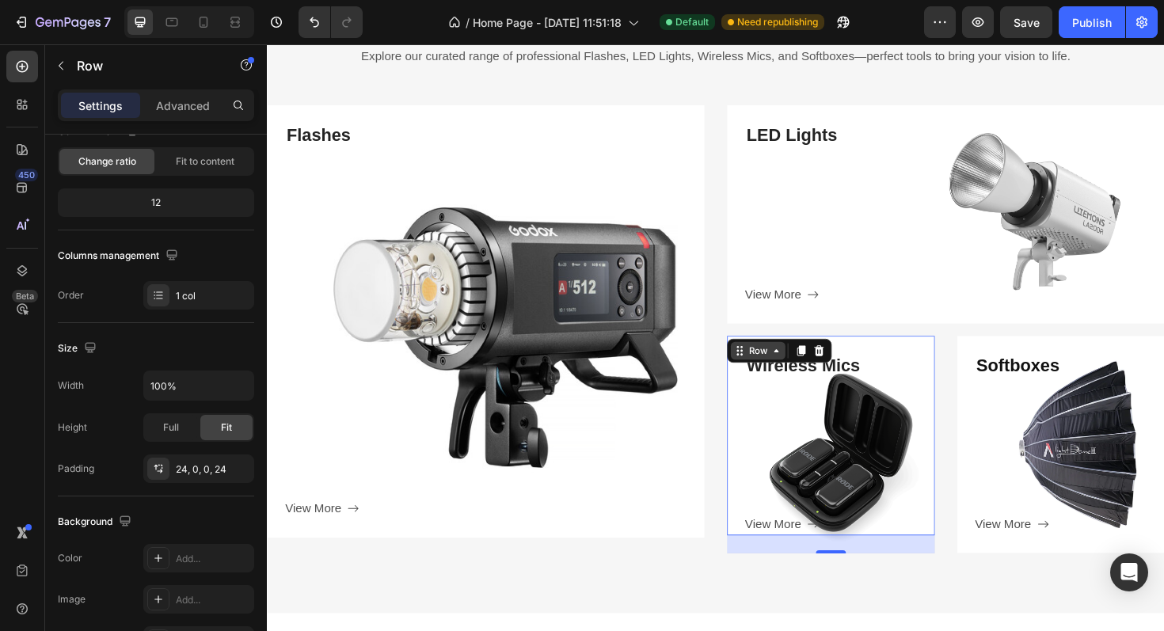
click at [793, 363] on div "Row" at bounding box center [786, 369] width 26 height 14
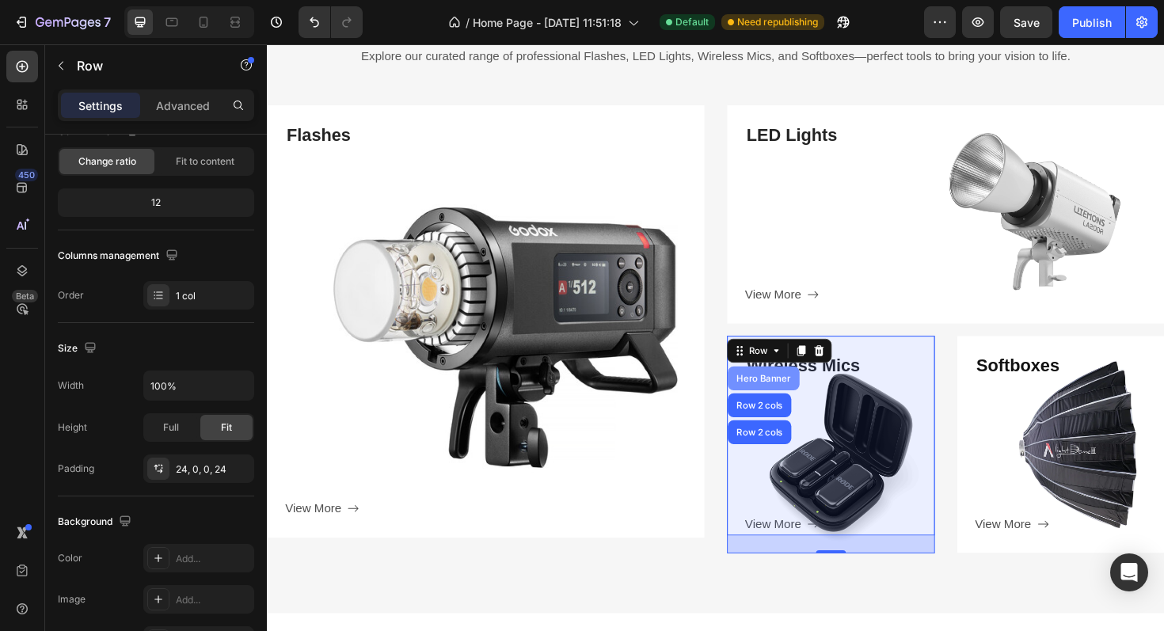
click at [780, 403] on div "Hero Banner" at bounding box center [792, 398] width 76 height 25
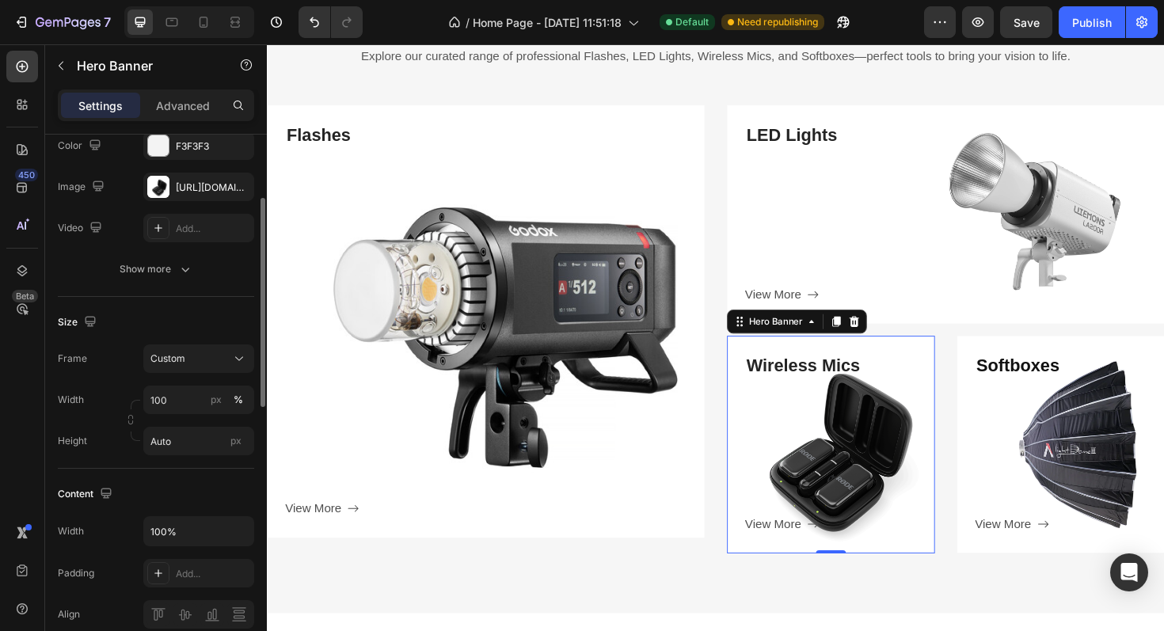
scroll to position [163, 0]
click at [182, 443] on input "Auto" at bounding box center [198, 440] width 111 height 28
click at [175, 481] on span "Fit content" at bounding box center [173, 478] width 47 height 14
click at [207, 353] on div "Custom" at bounding box center [189, 358] width 78 height 14
click at [192, 383] on div "As banner source" at bounding box center [184, 396] width 127 height 28
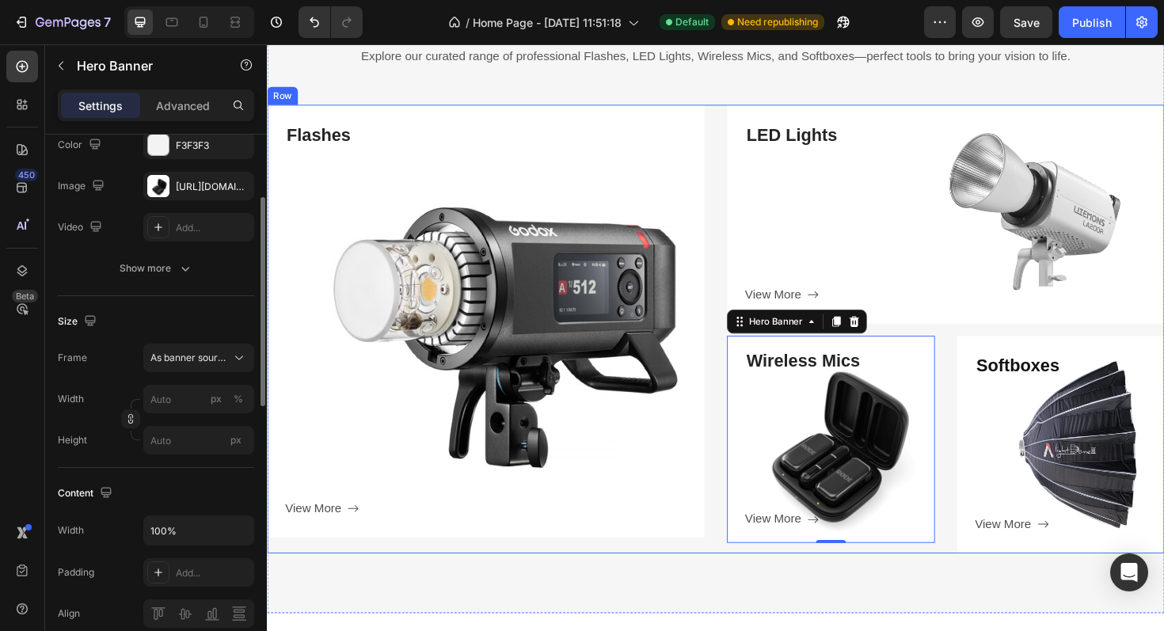
click at [753, 536] on div "Flashes Heading View More Button Row Hero Banner LED Lights Heading View More B…" at bounding box center [742, 345] width 950 height 474
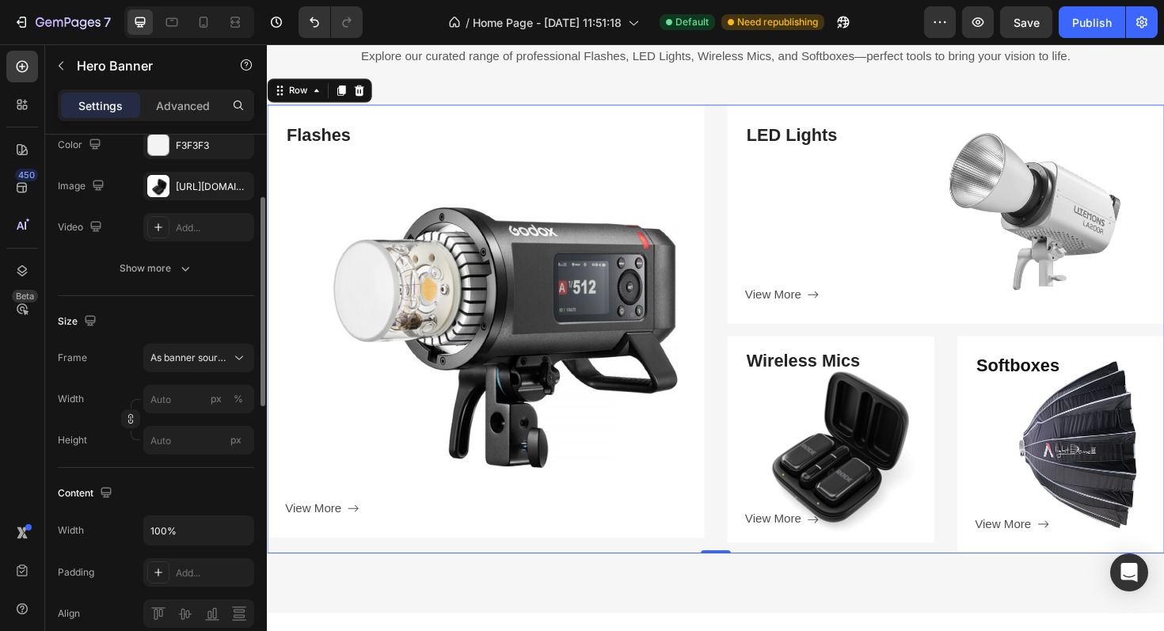
scroll to position [0, 0]
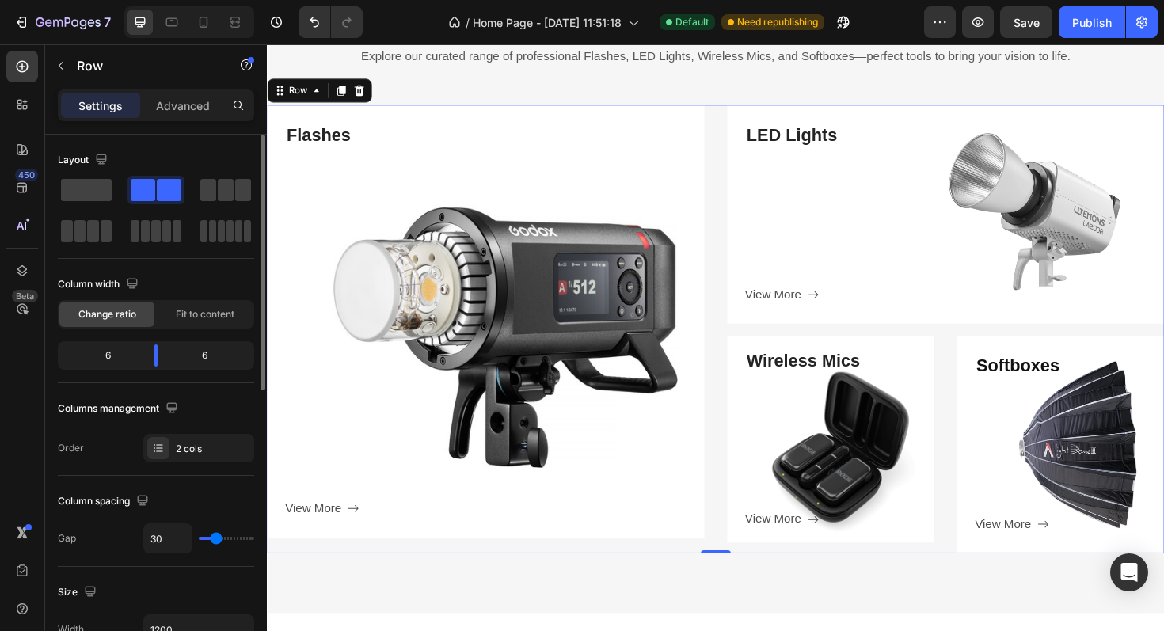
click at [739, 531] on div "Flashes Heading View More Button Row Hero Banner LED Lights Heading View More B…" at bounding box center [742, 345] width 950 height 474
click at [1015, 443] on div "Softboxes Heading View More Button Row" at bounding box center [1107, 458] width 220 height 211
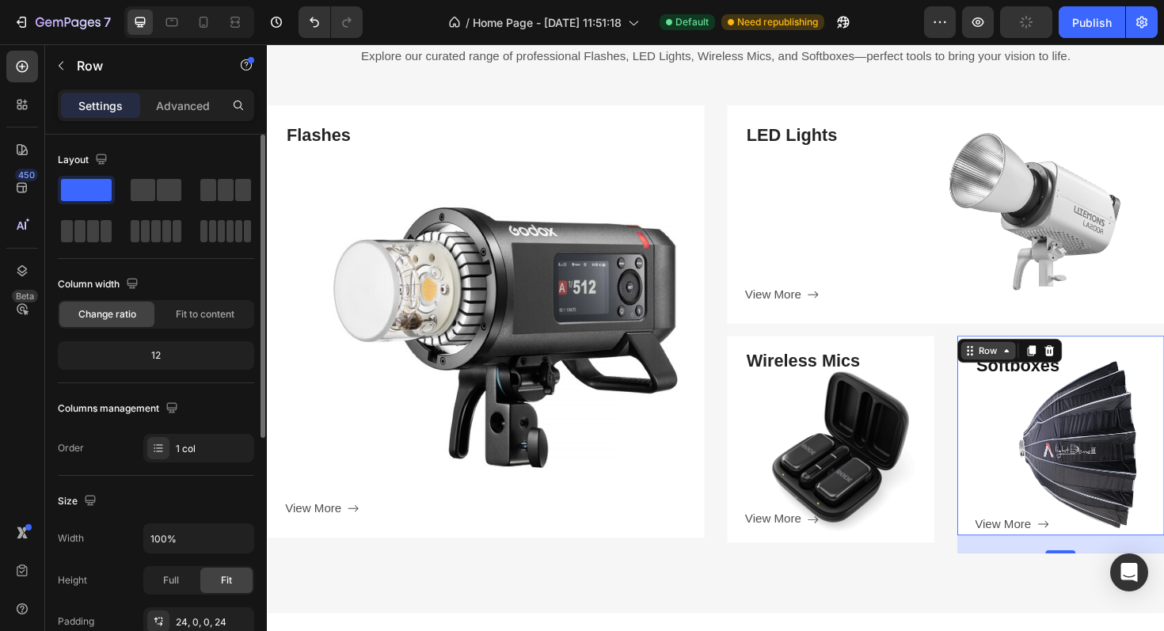
click at [1043, 367] on icon at bounding box center [1049, 369] width 13 height 13
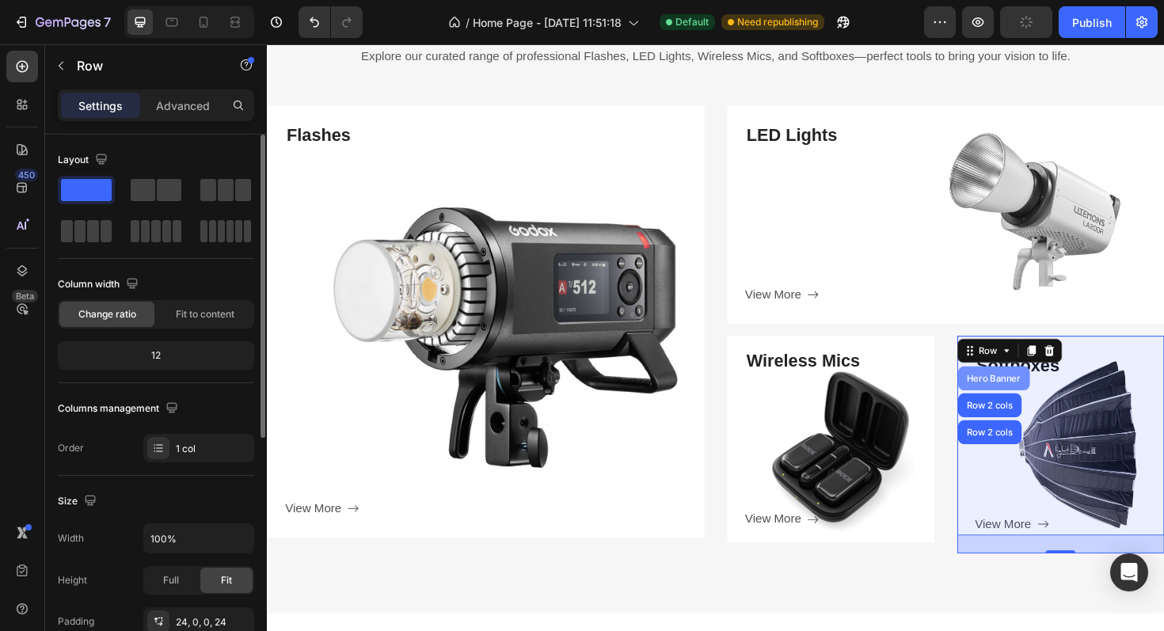
click at [1028, 401] on div "Hero Banner" at bounding box center [1036, 397] width 63 height 9
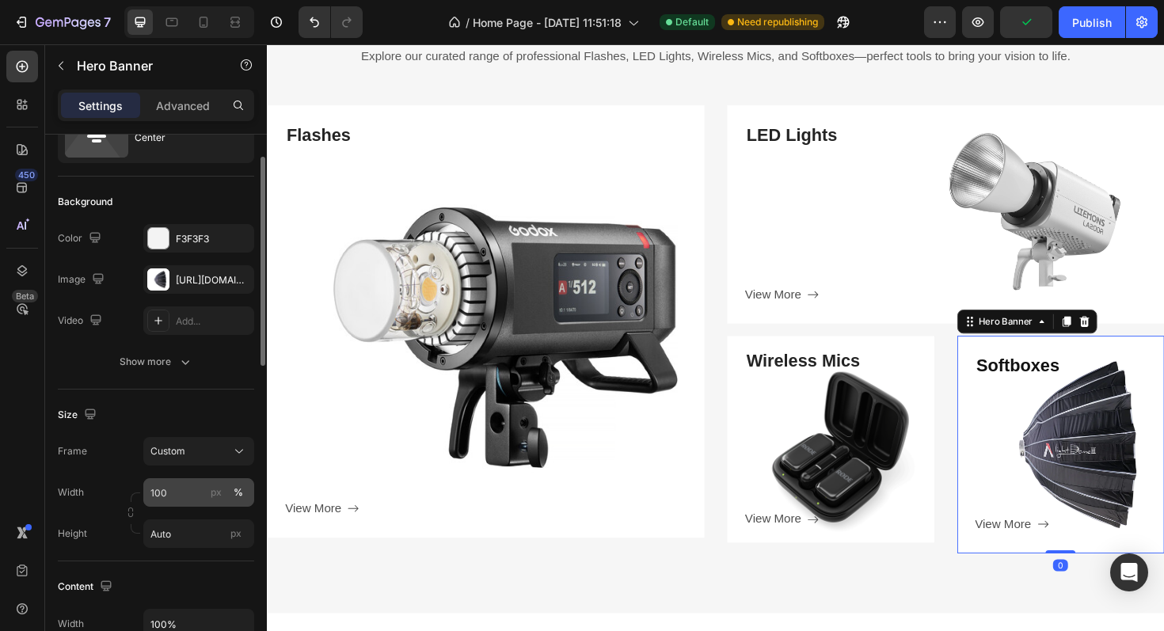
scroll to position [78, 0]
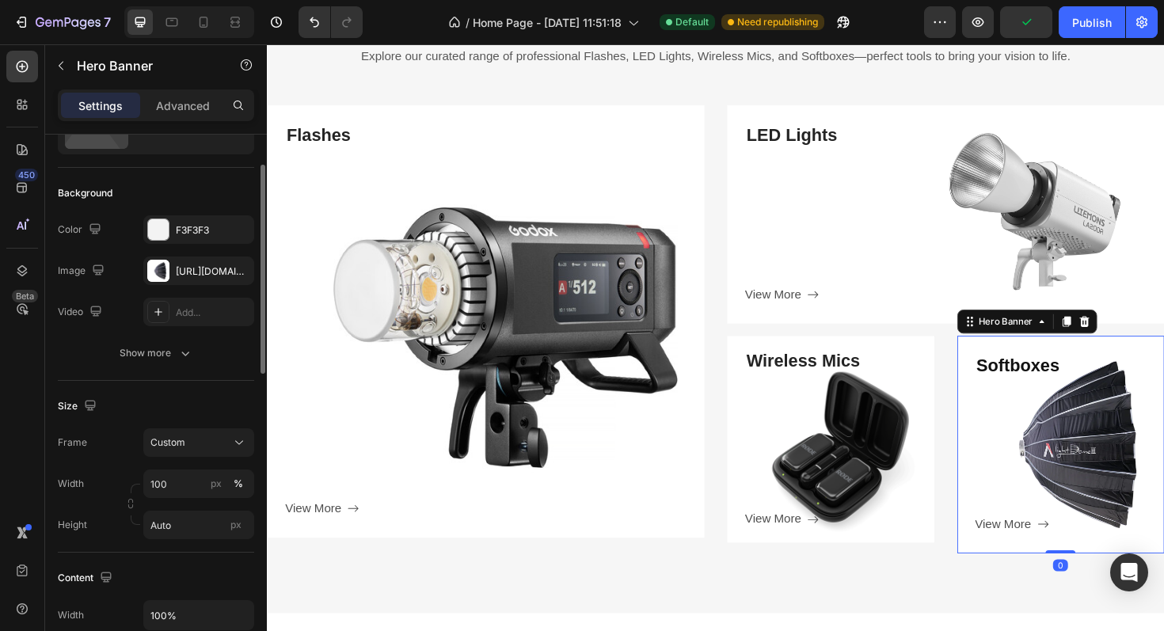
click at [232, 460] on div "Frame Custom Width 100 px % Height Auto px" at bounding box center [156, 483] width 196 height 111
click at [234, 444] on icon at bounding box center [239, 443] width 16 height 16
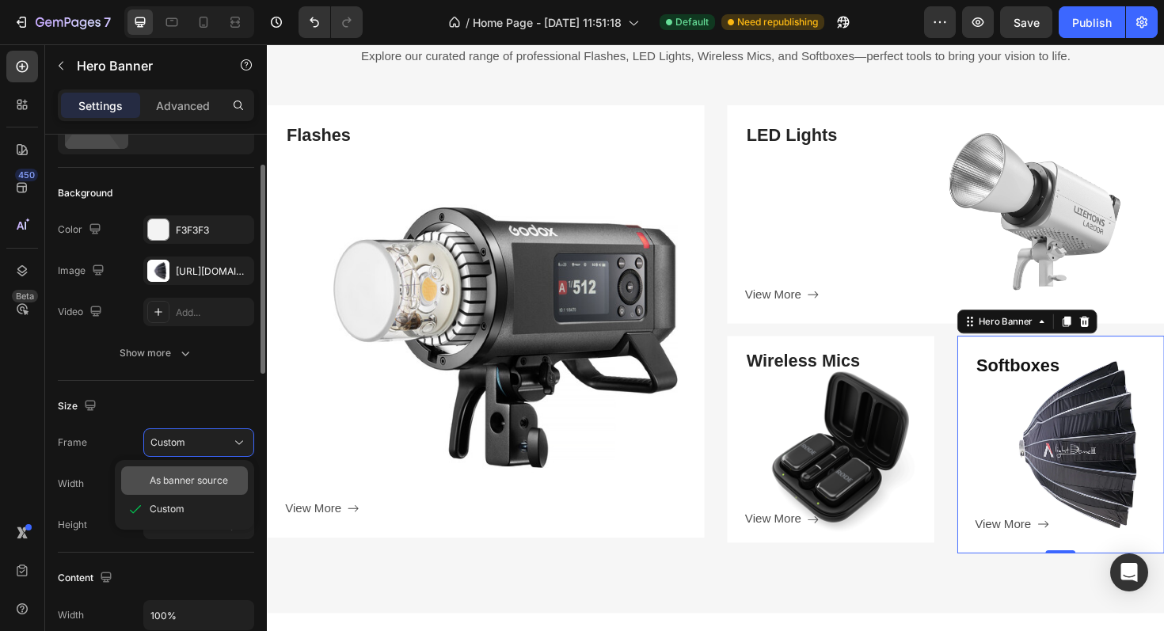
click at [208, 471] on div "As banner source" at bounding box center [184, 480] width 127 height 28
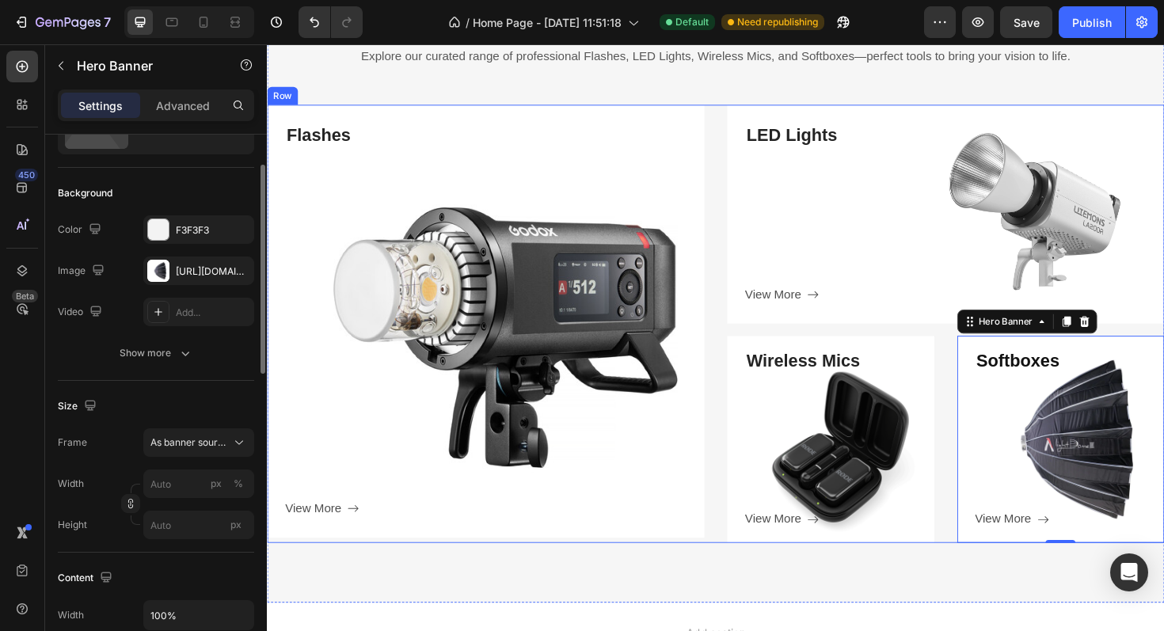
click at [736, 481] on div "Flashes Heading View More Button Row Hero Banner LED Lights Heading View More B…" at bounding box center [742, 340] width 950 height 464
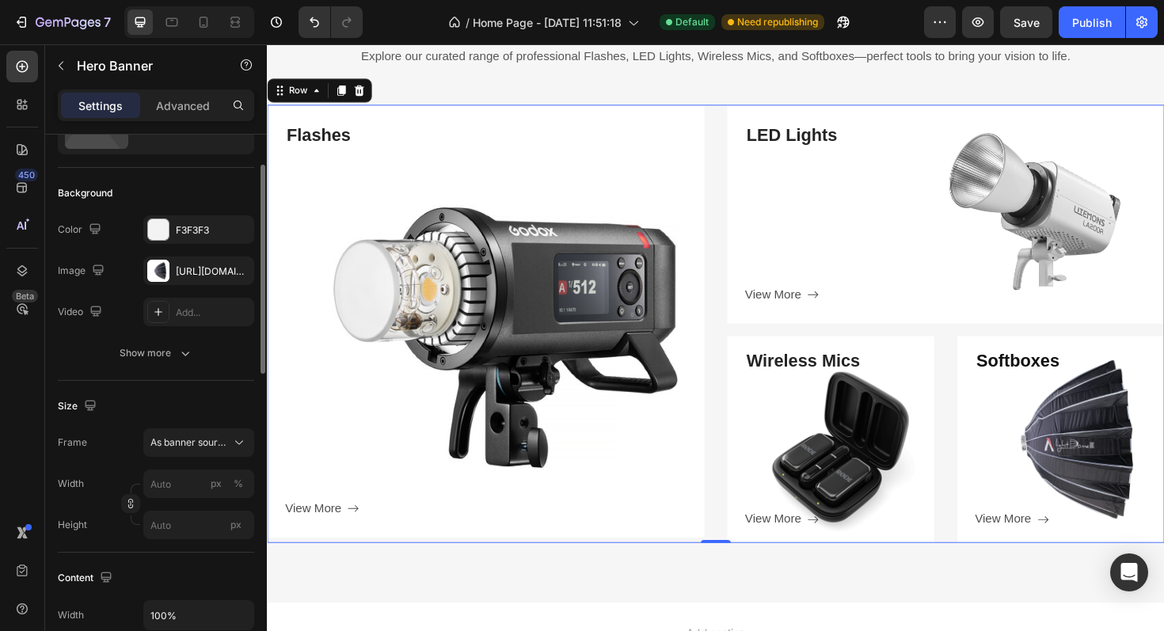
scroll to position [0, 0]
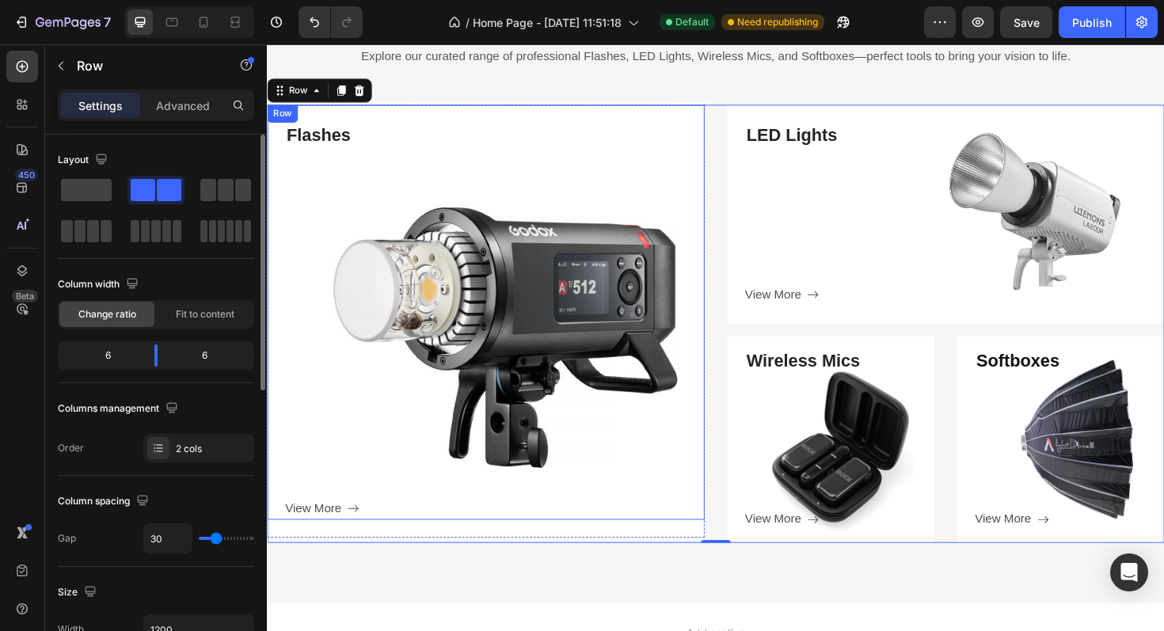
click at [690, 500] on div "Flashes Heading View More Button" at bounding box center [508, 337] width 444 height 420
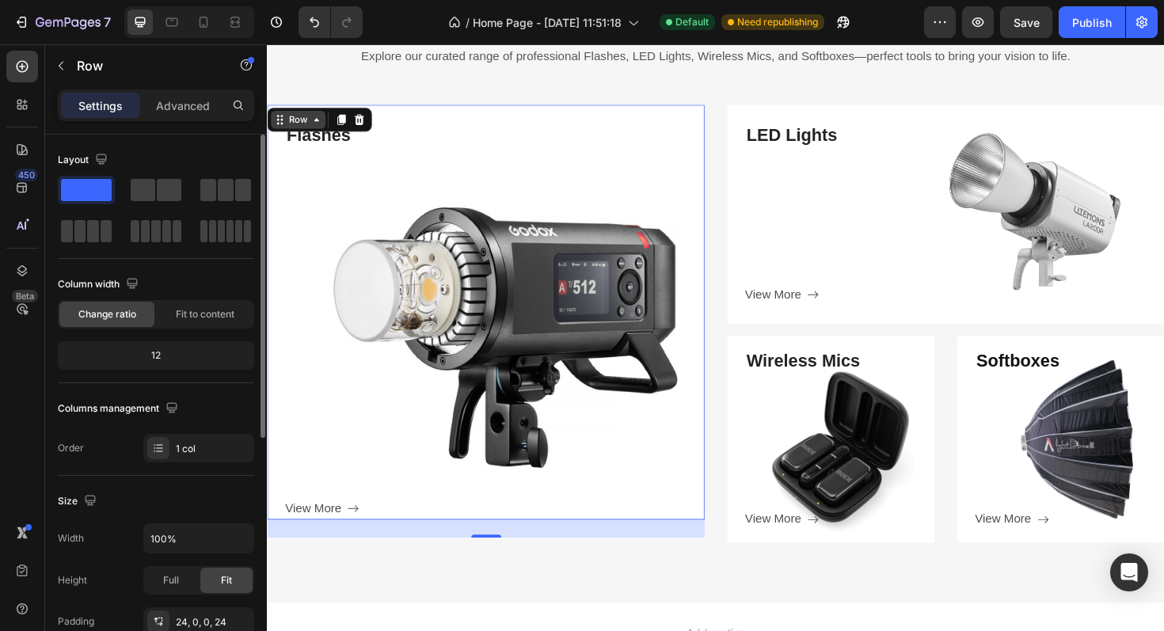
click at [311, 121] on div "Row" at bounding box center [300, 124] width 26 height 14
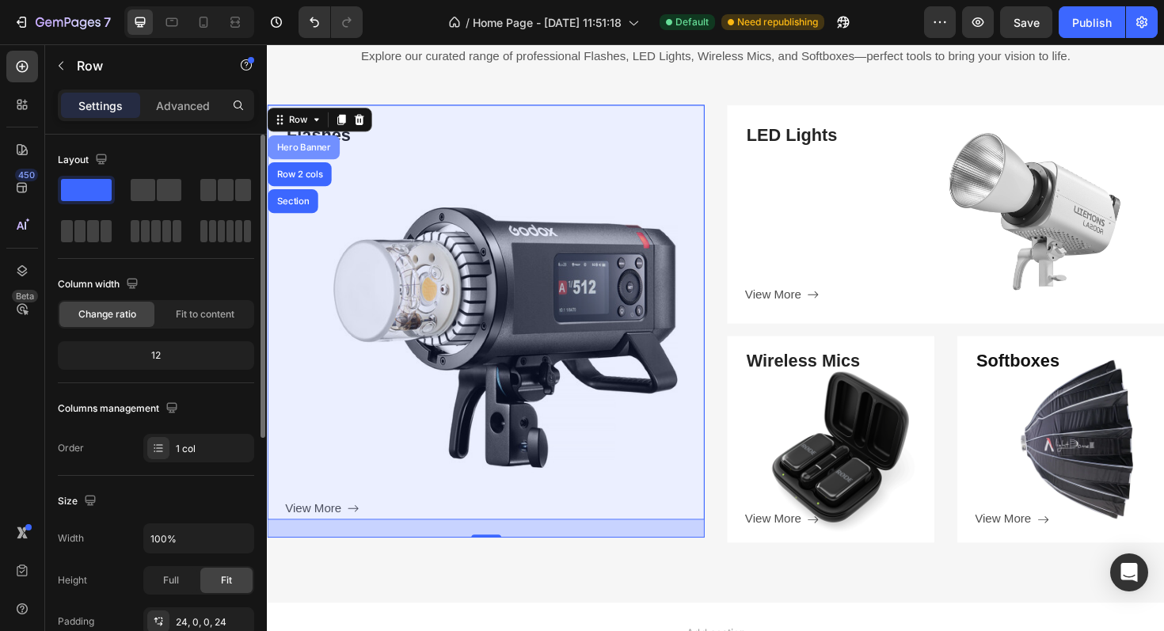
click at [298, 150] on div "Hero Banner" at bounding box center [305, 153] width 63 height 9
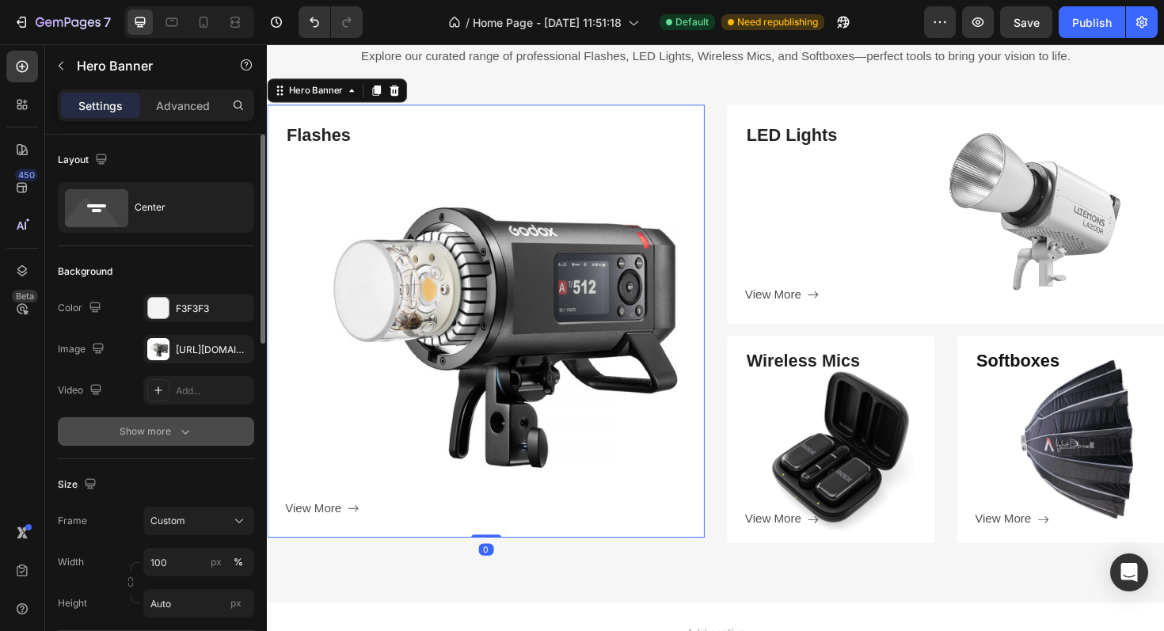
scroll to position [149, 0]
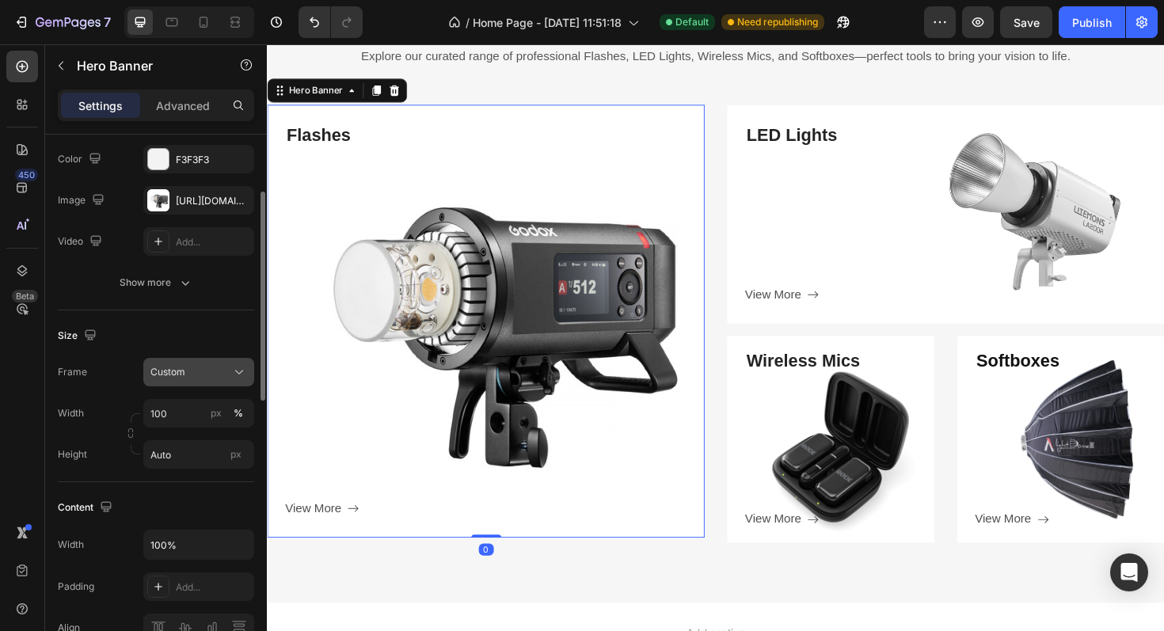
click at [208, 375] on div "Custom" at bounding box center [189, 372] width 78 height 14
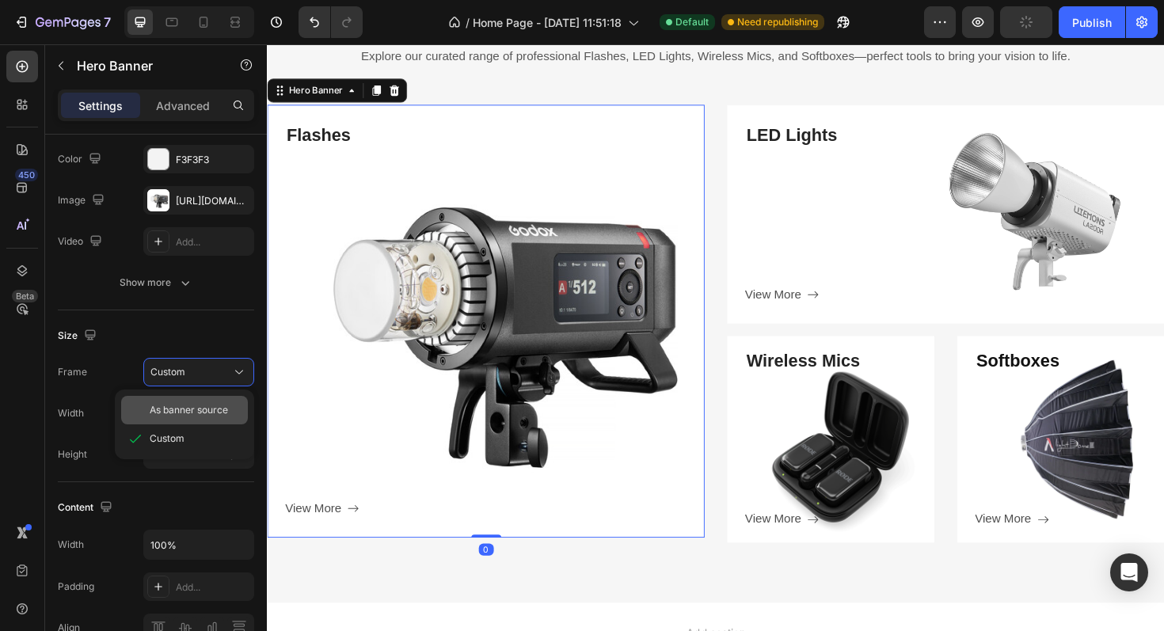
click at [185, 404] on span "As banner source" at bounding box center [189, 410] width 78 height 14
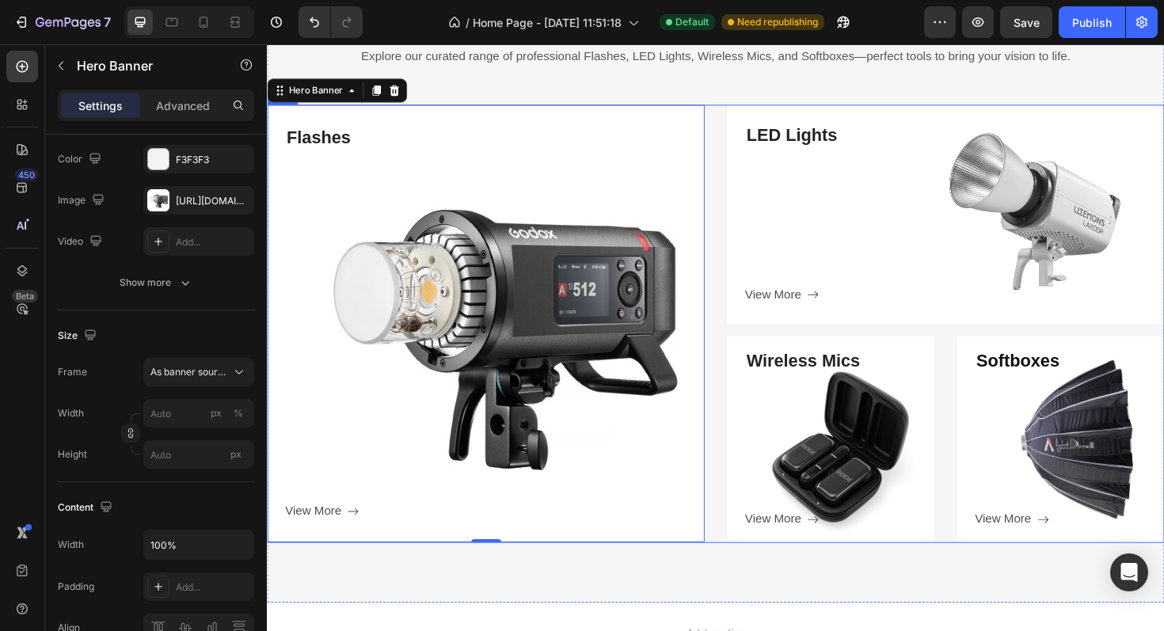
click at [746, 464] on div "Flashes Heading View More Button Row Hero Banner 0 LED Lights Heading View More…" at bounding box center [742, 340] width 950 height 464
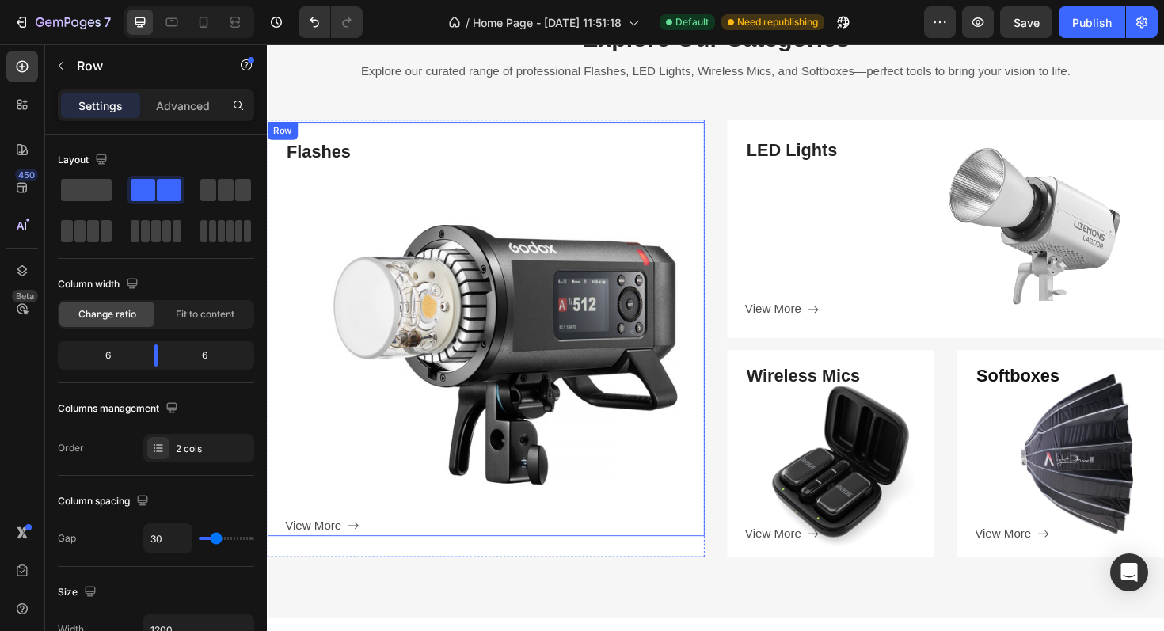
scroll to position [2446, 0]
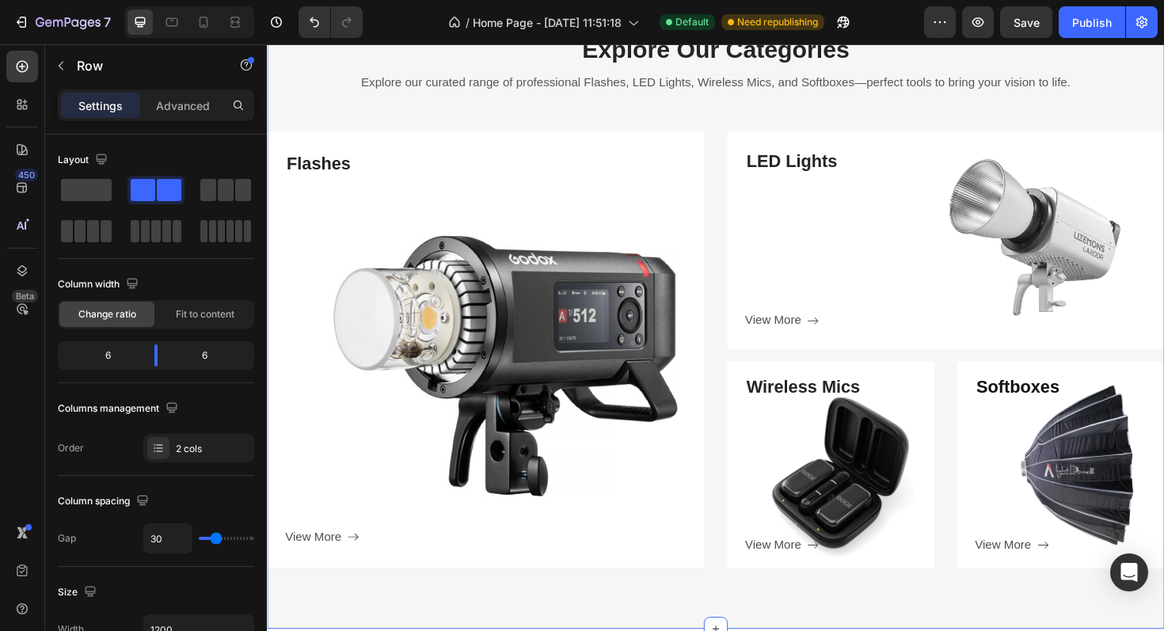
click at [744, 127] on div "Explore Our Categories Heading Explore our curated range of professional Flashe…" at bounding box center [742, 316] width 950 height 568
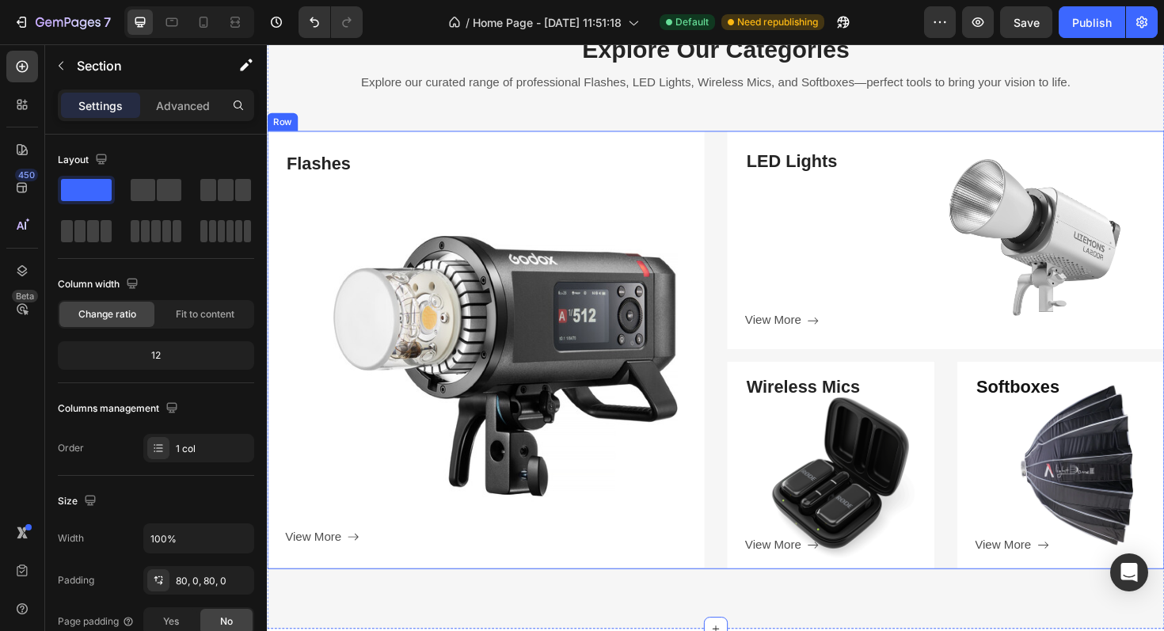
click at [750, 199] on div "Flashes Heading View More Button Row Hero Banner LED Lights Heading View More B…" at bounding box center [742, 368] width 950 height 464
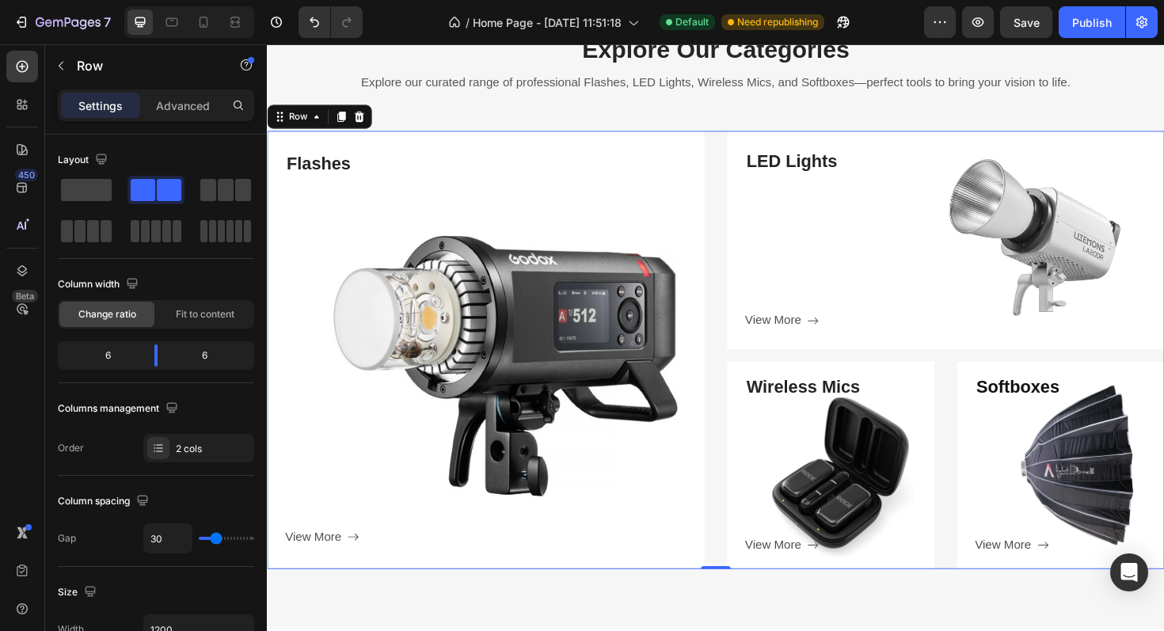
click at [985, 370] on div "LED Lights Heading View More Button Row Hero Banner Wireless Mics Heading View …" at bounding box center [985, 368] width 463 height 464
click at [986, 429] on div "Wireless Mics Heading View More Button Row Hero Banner Softboxes Heading View M…" at bounding box center [985, 490] width 463 height 220
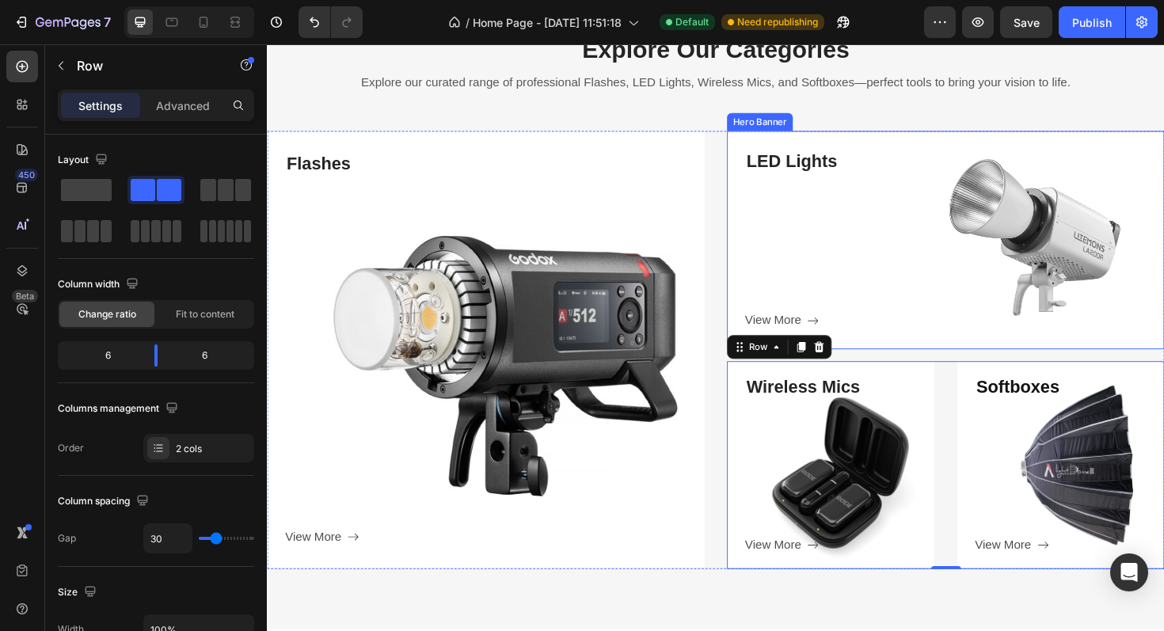
click at [923, 363] on div "LED Lights Heading View More Button Row" at bounding box center [985, 252] width 463 height 232
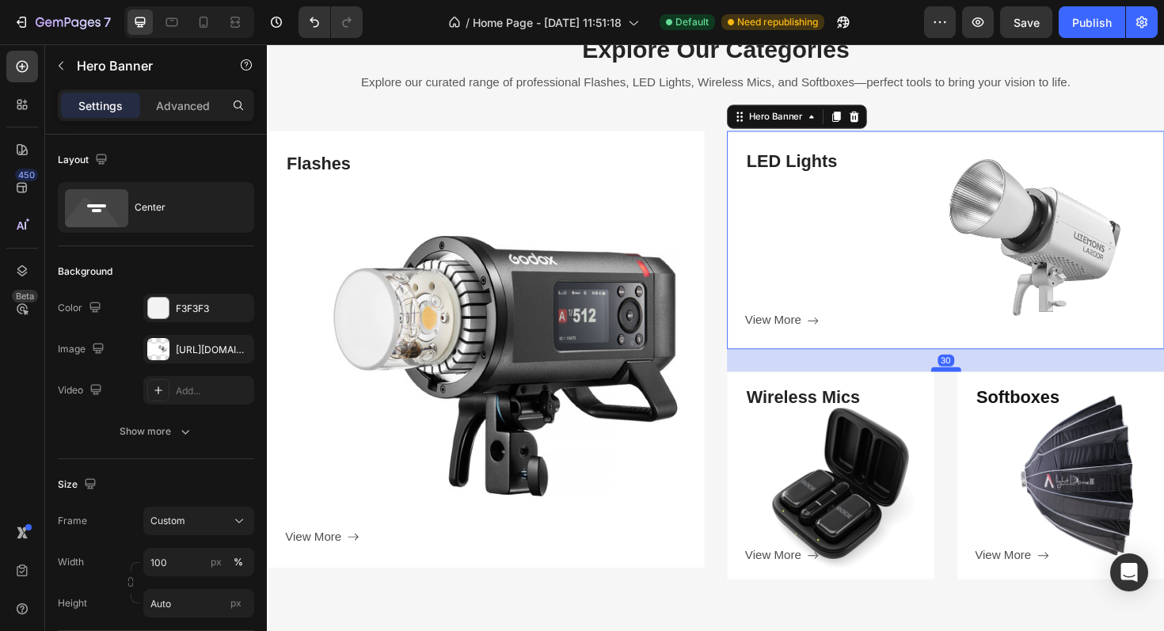
drag, startPoint x: 986, startPoint y: 378, endPoint x: 985, endPoint y: 388, distance: 9.6
click at [986, 389] on div at bounding box center [986, 388] width 32 height 5
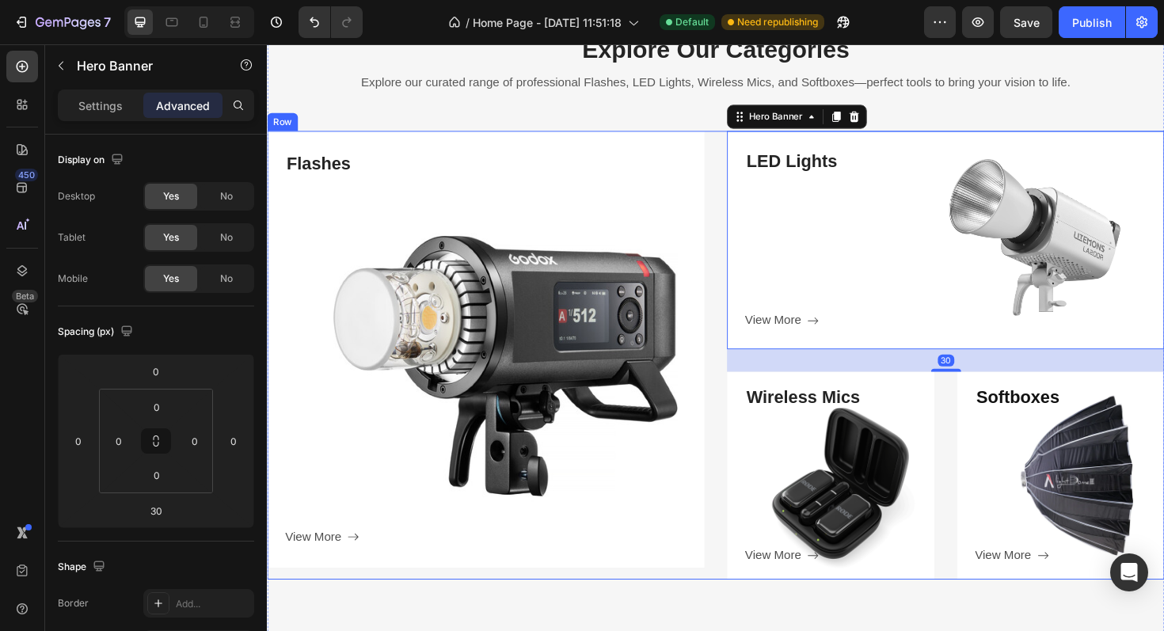
click at [739, 520] on div "Flashes Heading View More Button Row Hero Banner LED Lights Heading View More B…" at bounding box center [742, 373] width 950 height 475
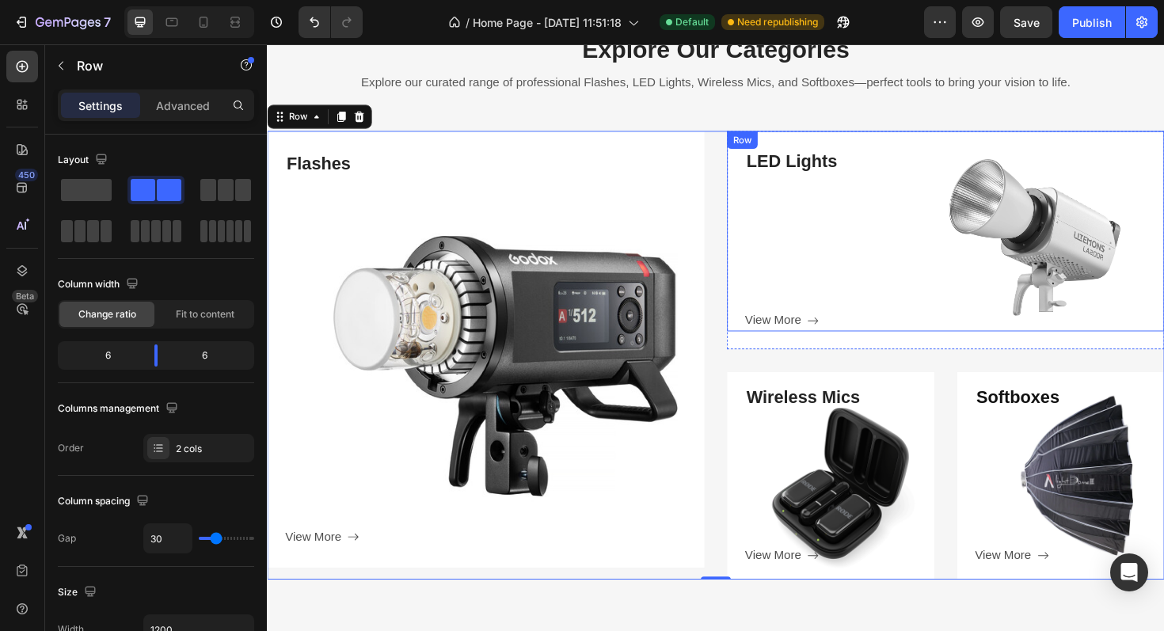
click at [874, 271] on div "LED Lights Heading View More Button" at bounding box center [995, 252] width 444 height 194
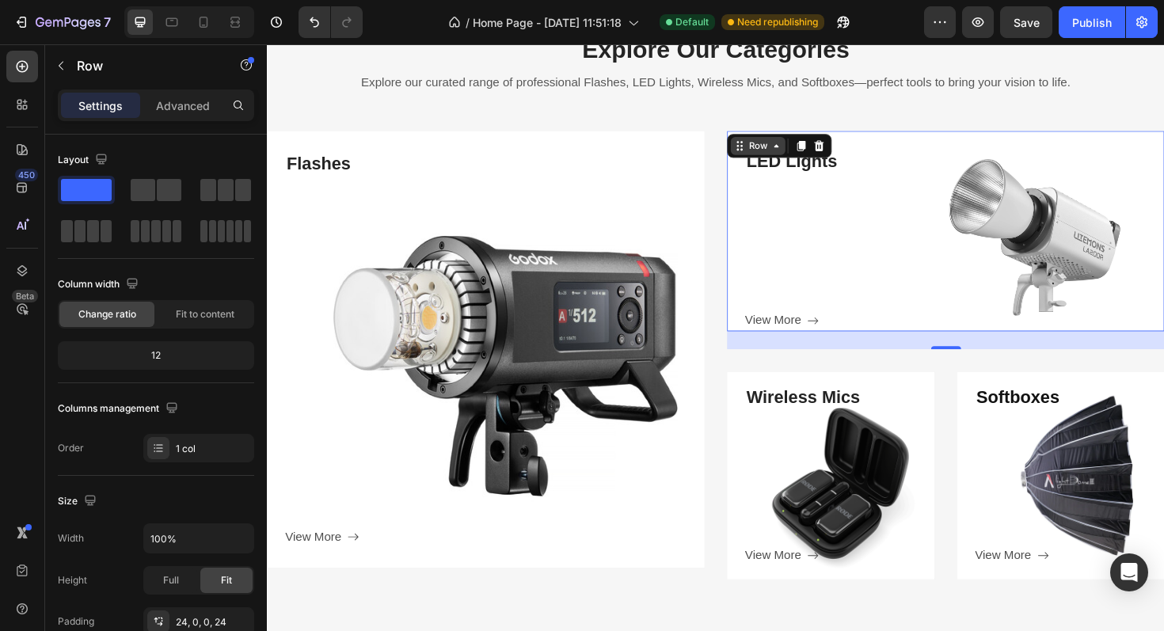
click at [795, 147] on div "Row" at bounding box center [786, 152] width 26 height 14
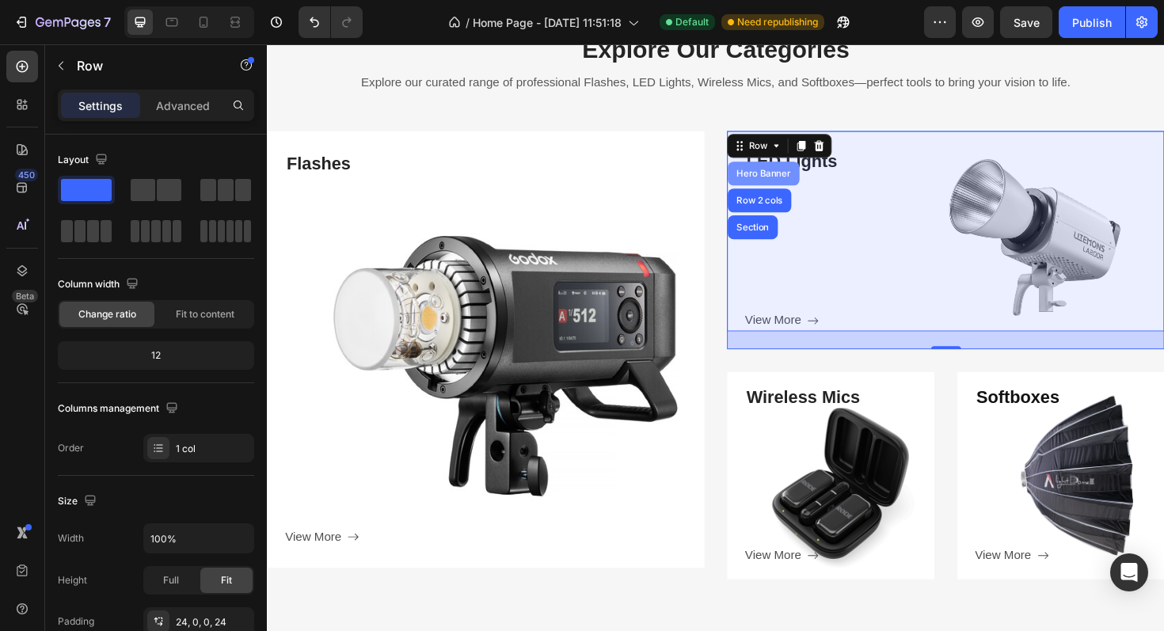
click at [779, 179] on div "Hero Banner" at bounding box center [792, 181] width 63 height 9
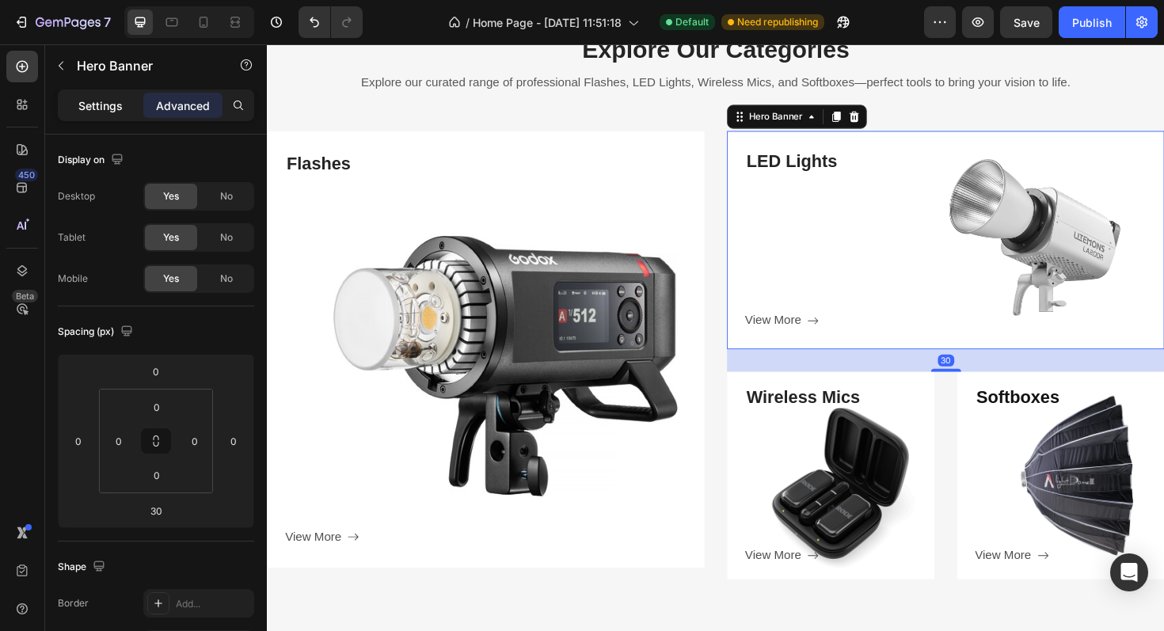
click at [99, 108] on p "Settings" at bounding box center [100, 105] width 44 height 17
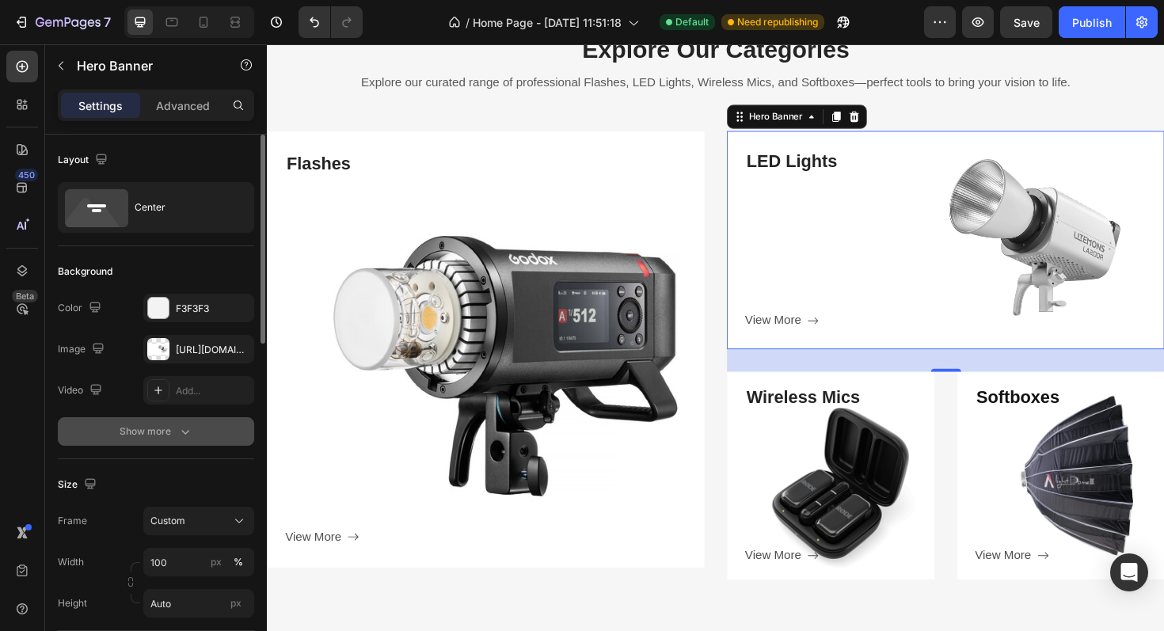
scroll to position [75, 0]
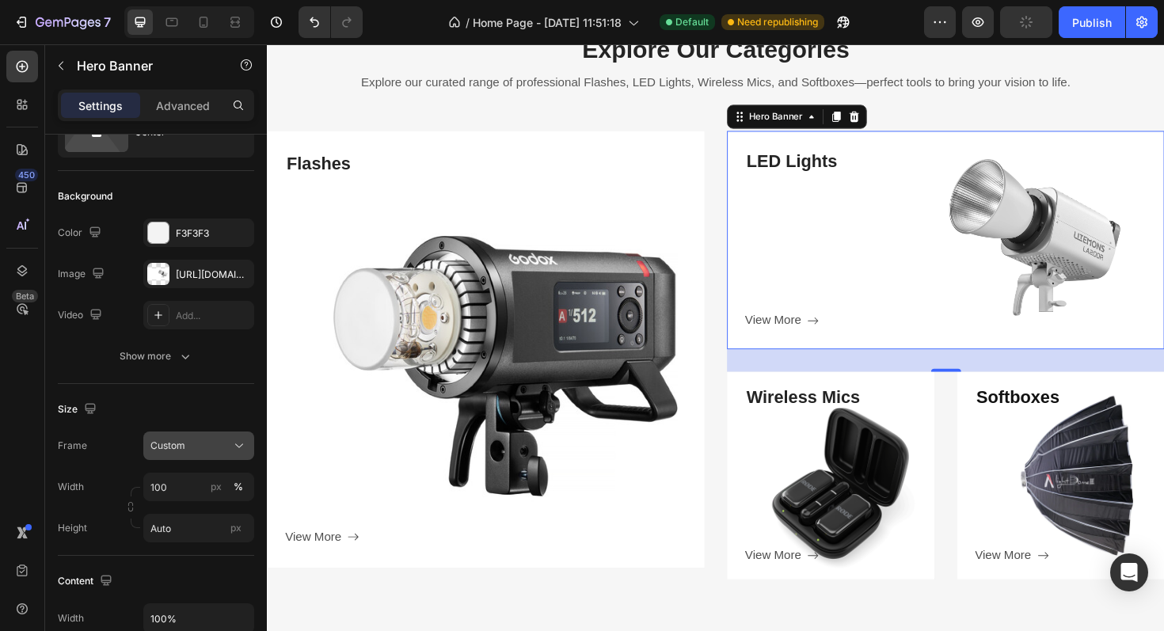
click at [200, 443] on div "Custom" at bounding box center [189, 446] width 78 height 14
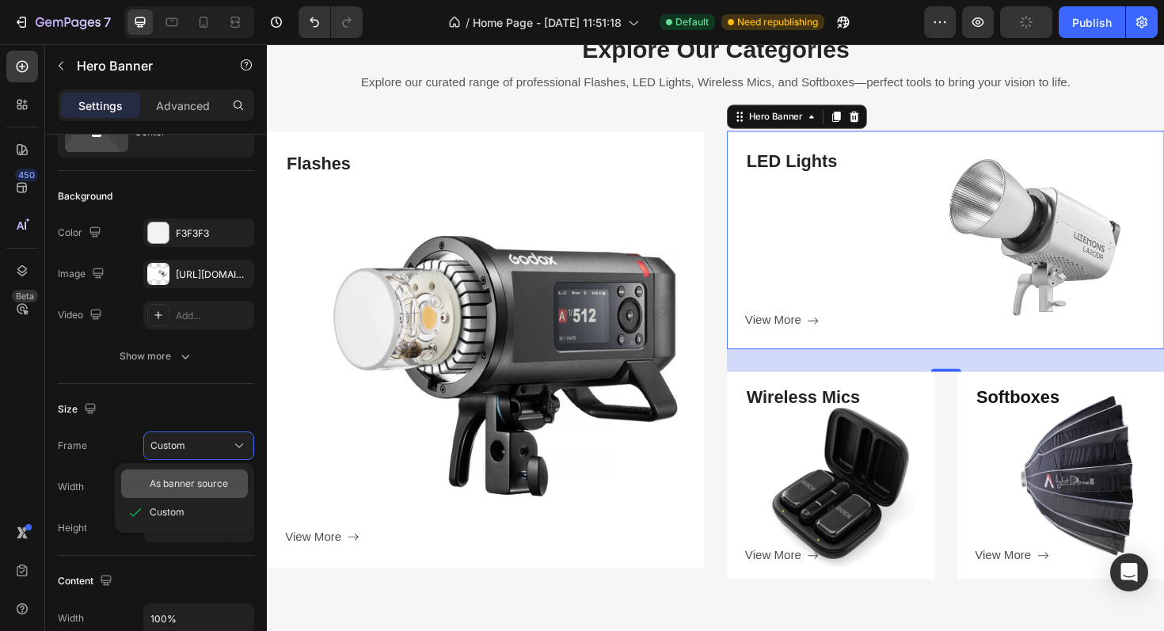
click at [188, 477] on span "As banner source" at bounding box center [189, 484] width 78 height 14
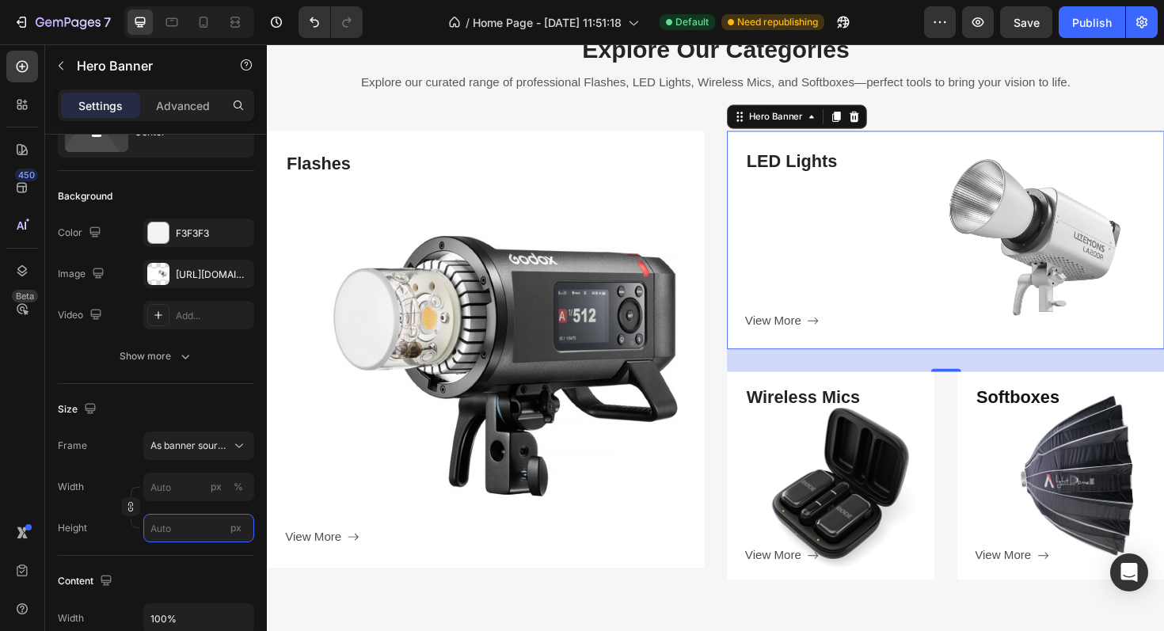
click at [168, 525] on input "px" at bounding box center [198, 528] width 111 height 28
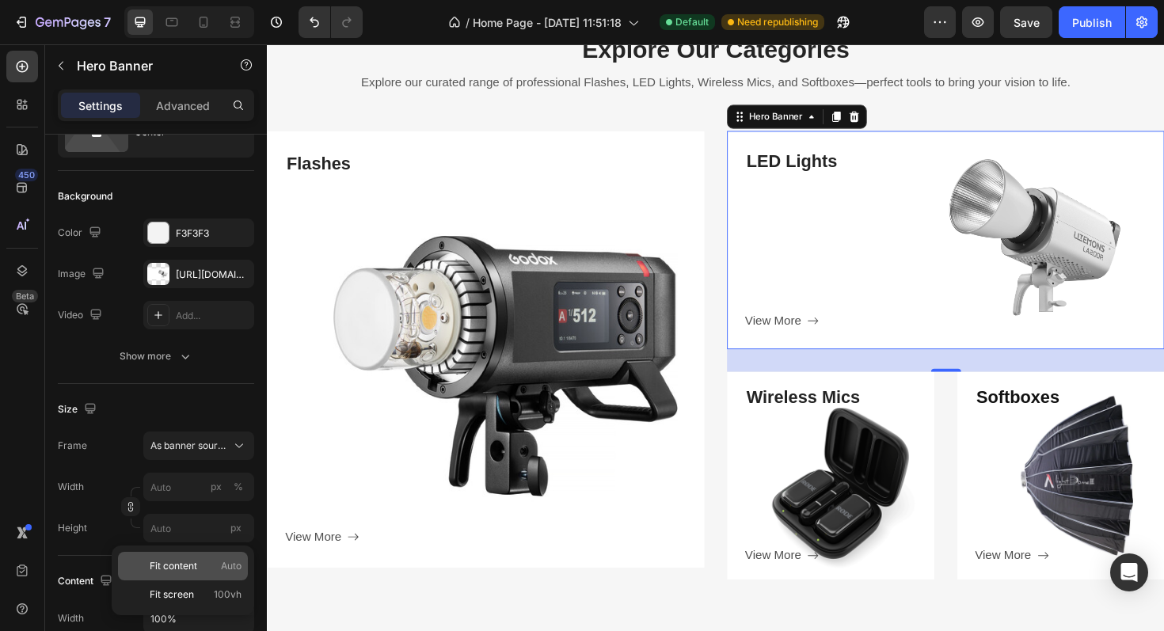
click at [166, 566] on span "Fit content" at bounding box center [173, 566] width 47 height 14
type input "100"
type input "Auto"
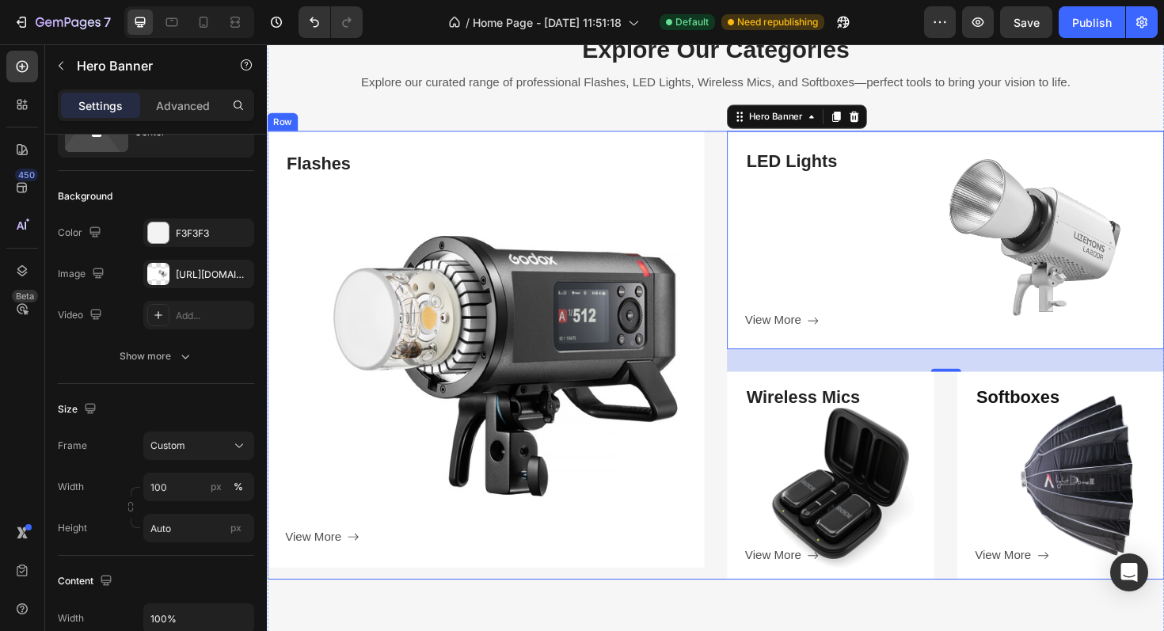
click at [734, 526] on div "Flashes Heading View More Button Row Hero Banner LED Lights Heading View More B…" at bounding box center [742, 373] width 950 height 475
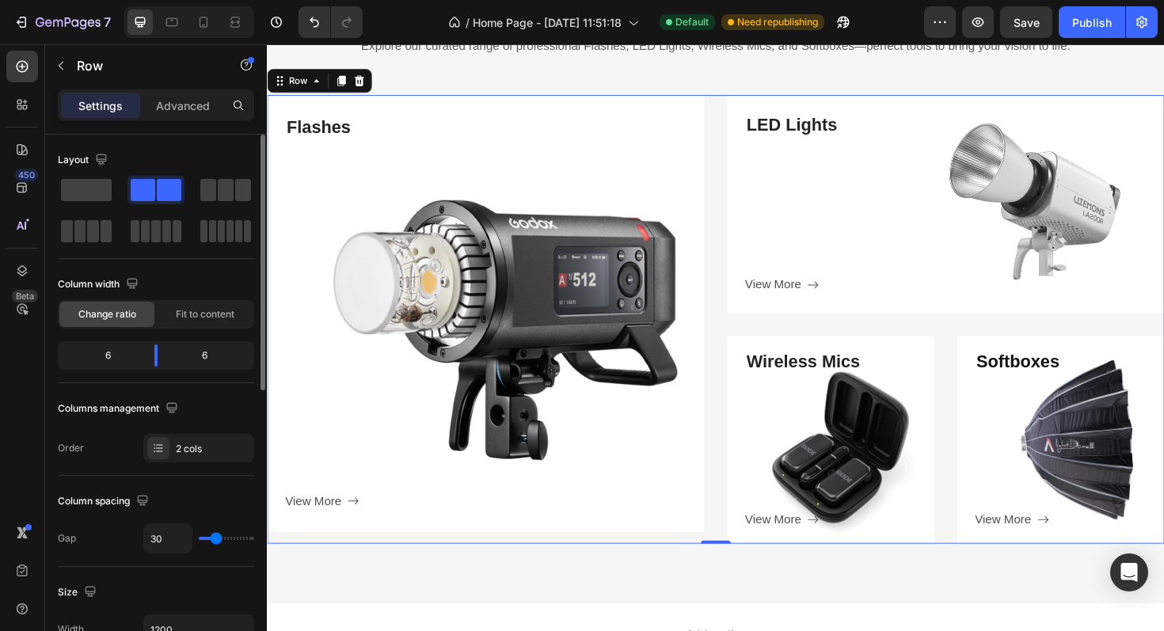
scroll to position [2487, 0]
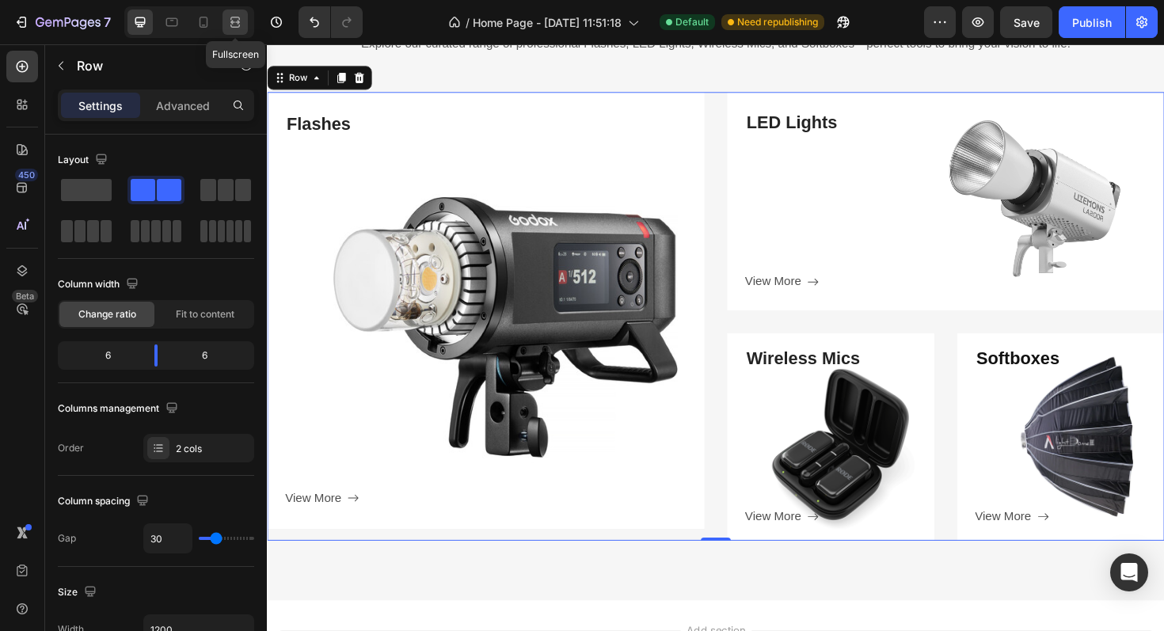
click at [235, 24] on icon at bounding box center [232, 22] width 5 height 4
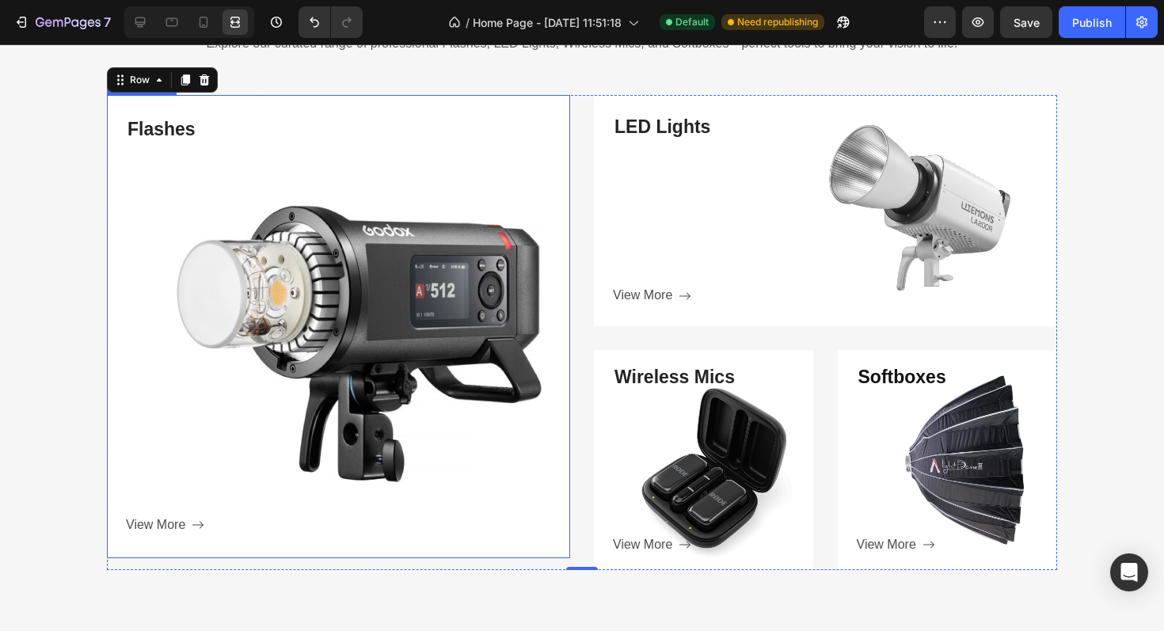
click at [482, 540] on div "Flashes Heading View More Button Row" at bounding box center [338, 326] width 463 height 458
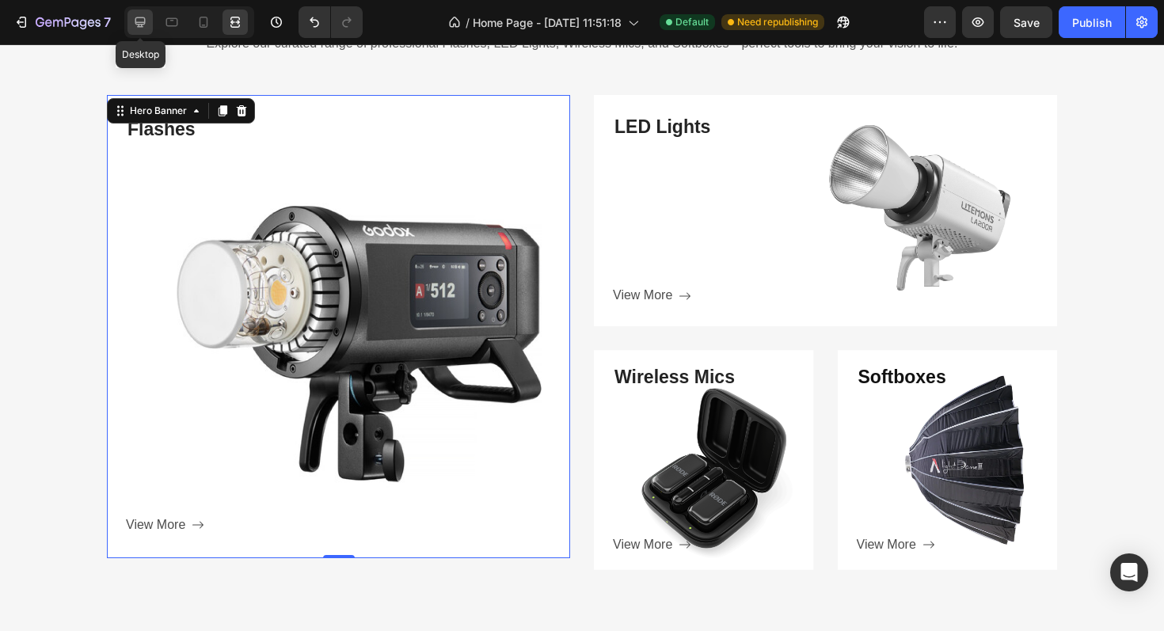
click at [134, 28] on icon at bounding box center [140, 22] width 16 height 16
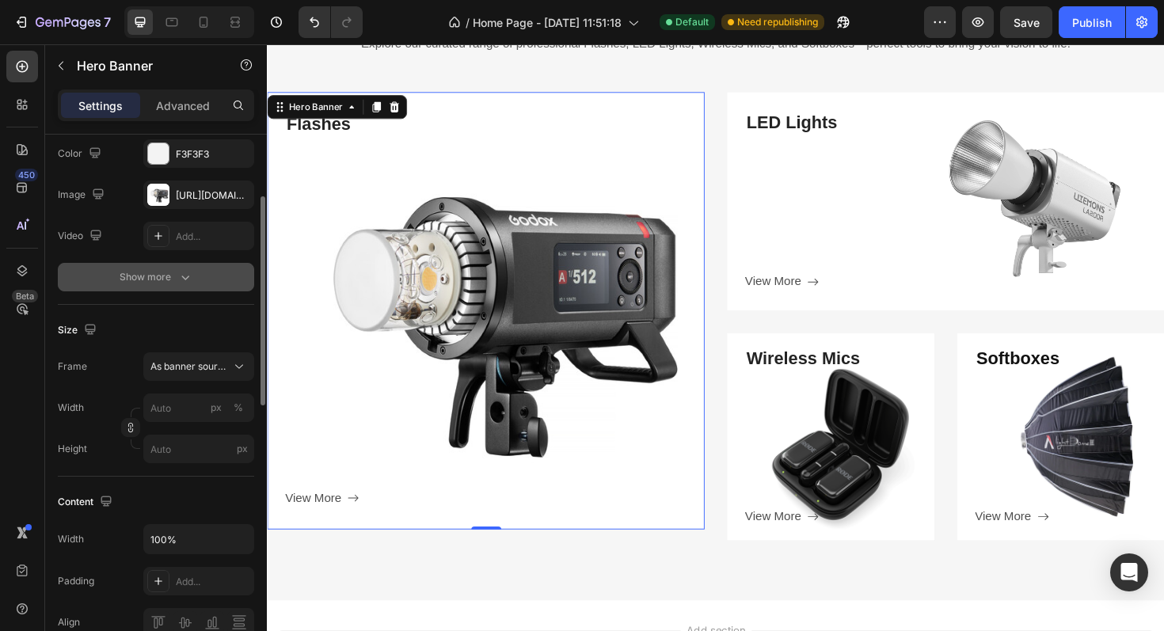
scroll to position [156, 0]
click at [173, 439] on input "px" at bounding box center [198, 447] width 111 height 28
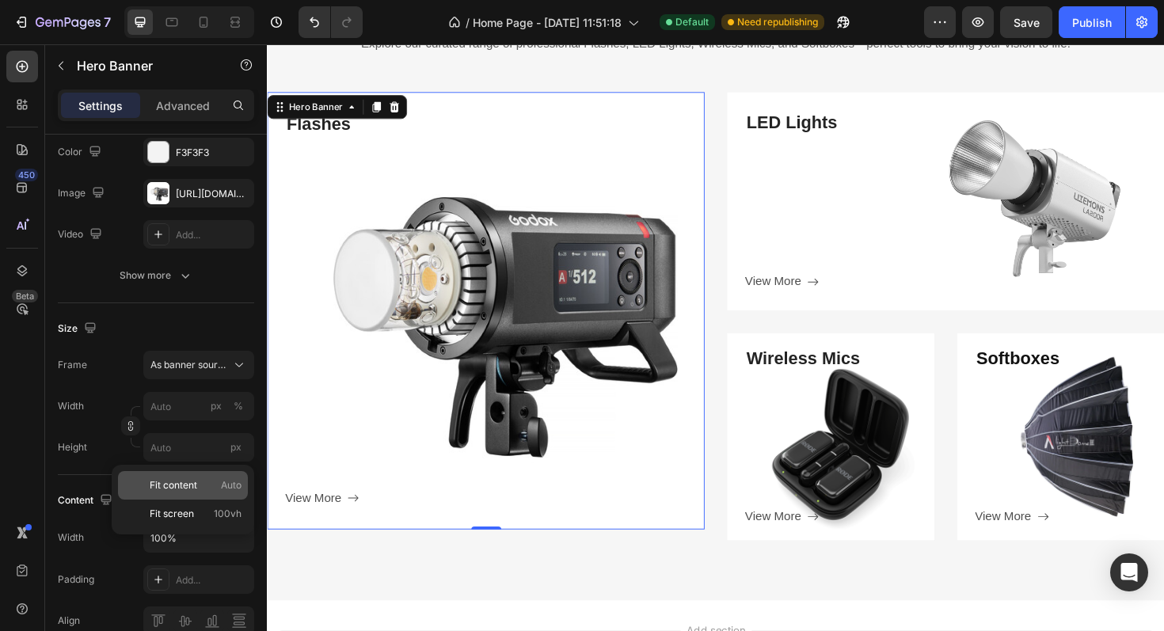
click at [171, 482] on span "Fit content" at bounding box center [173, 485] width 47 height 14
type input "100"
type input "Auto"
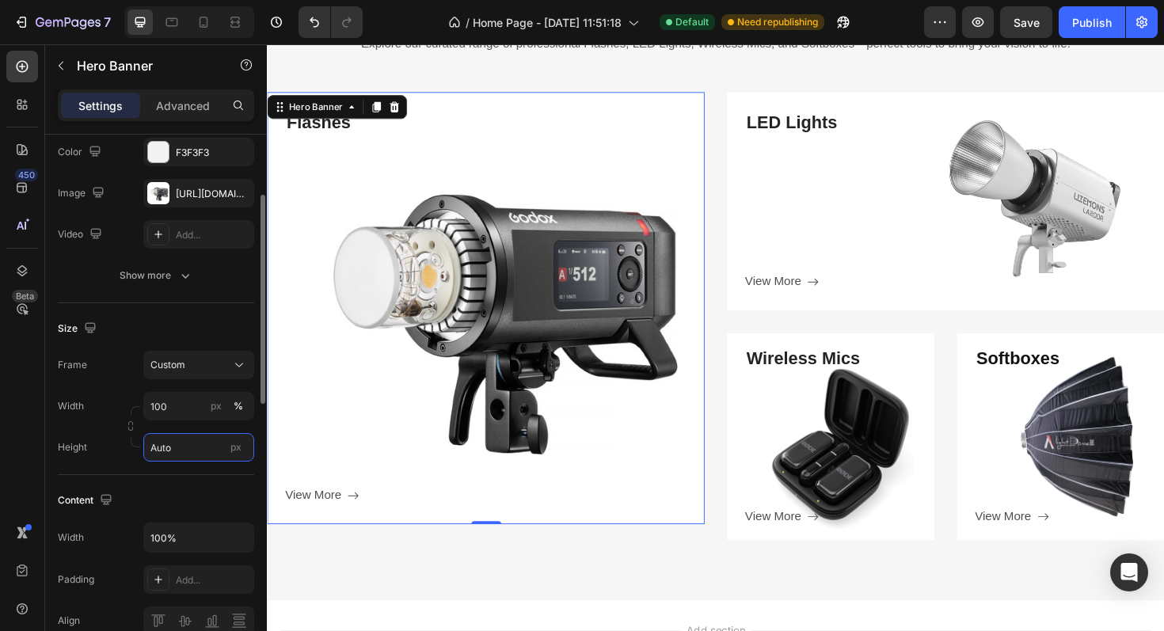
click at [180, 450] on input "Auto" at bounding box center [198, 447] width 111 height 28
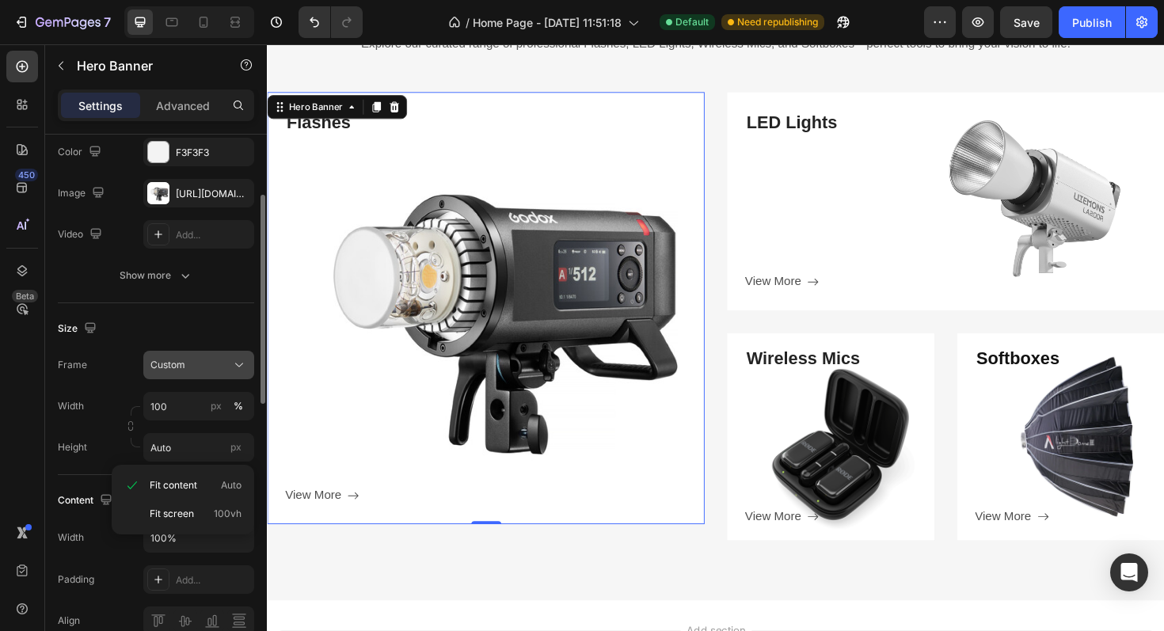
click at [208, 374] on button "Custom" at bounding box center [198, 365] width 111 height 28
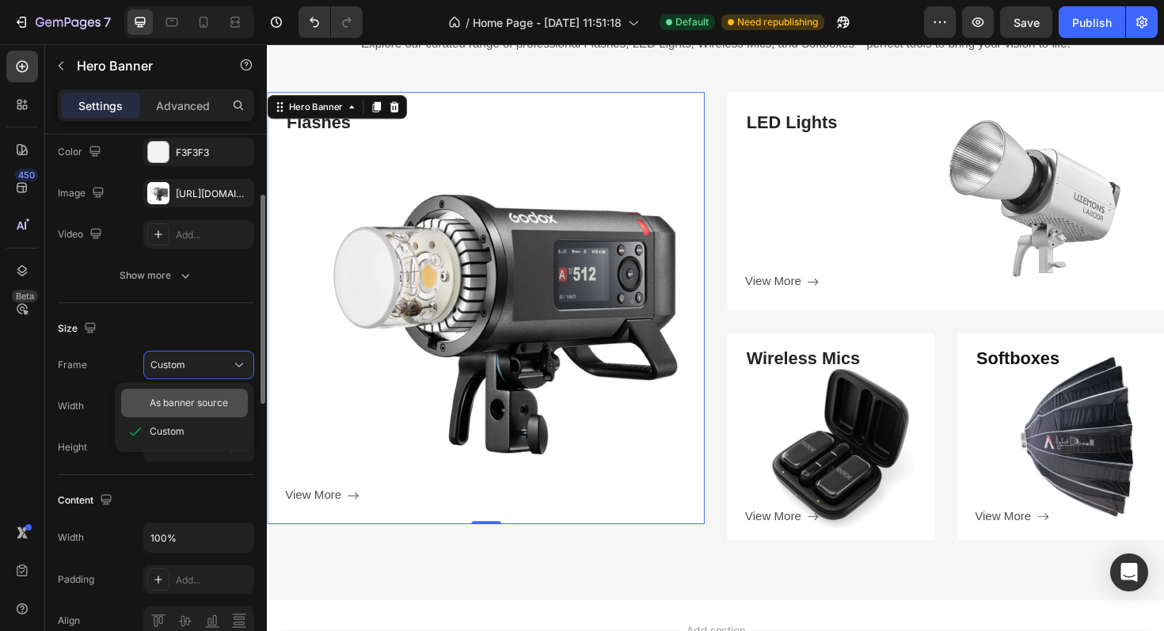
click at [199, 393] on div "As banner source" at bounding box center [184, 403] width 127 height 28
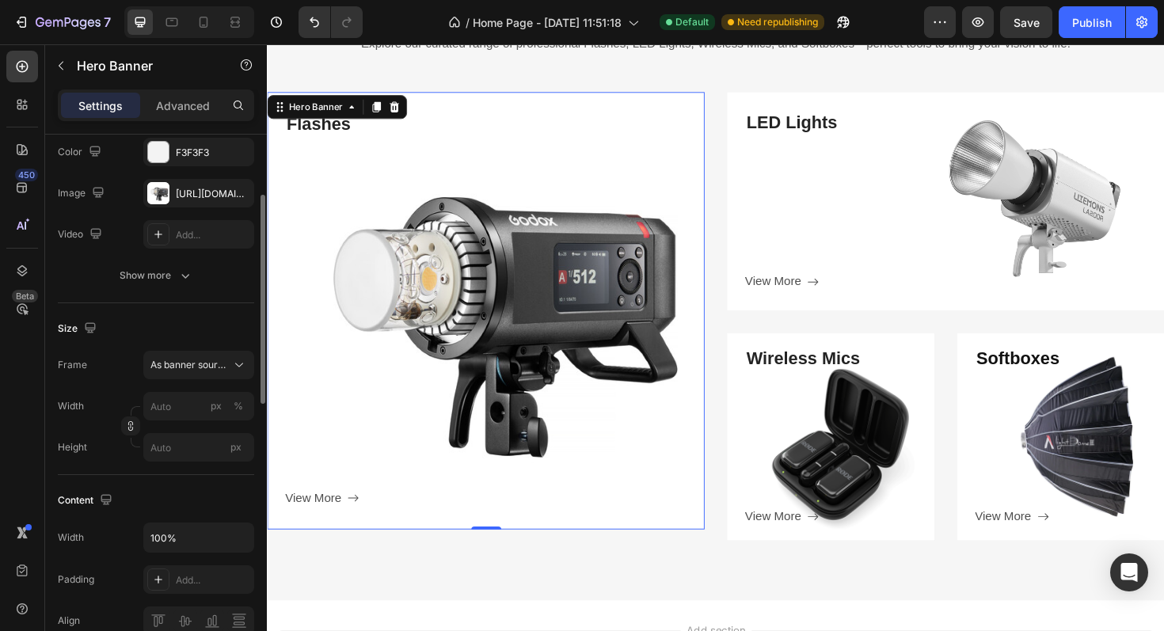
click at [226, 322] on div "Size" at bounding box center [156, 328] width 196 height 25
click at [332, 115] on div "Hero Banner" at bounding box center [318, 111] width 63 height 14
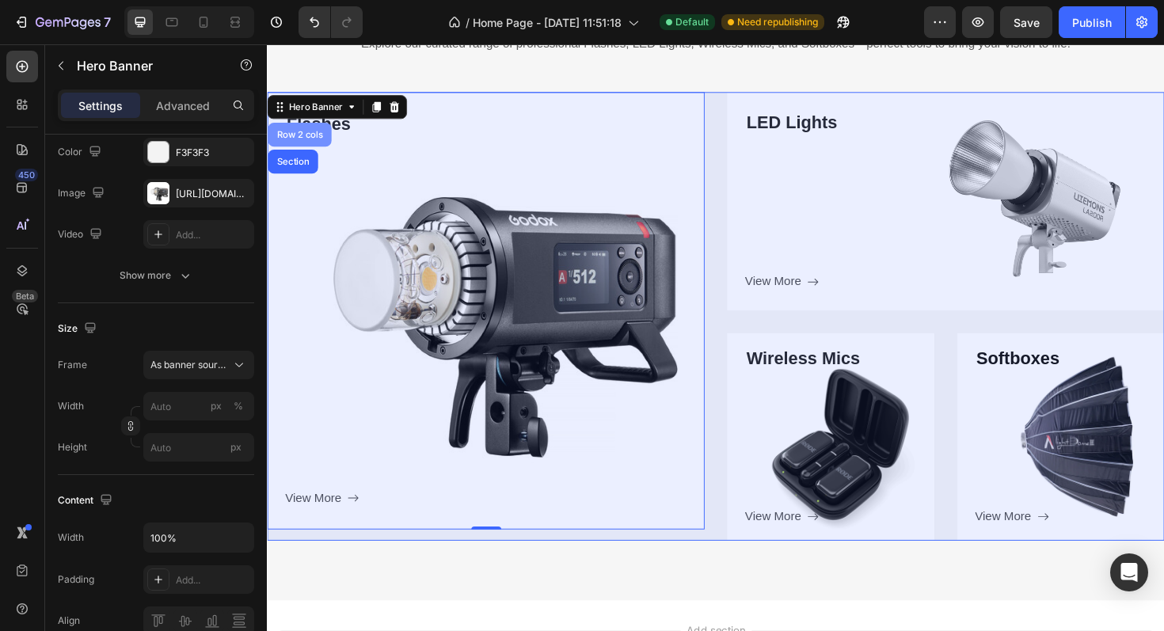
click at [307, 139] on div "Row 2 cols" at bounding box center [301, 139] width 55 height 9
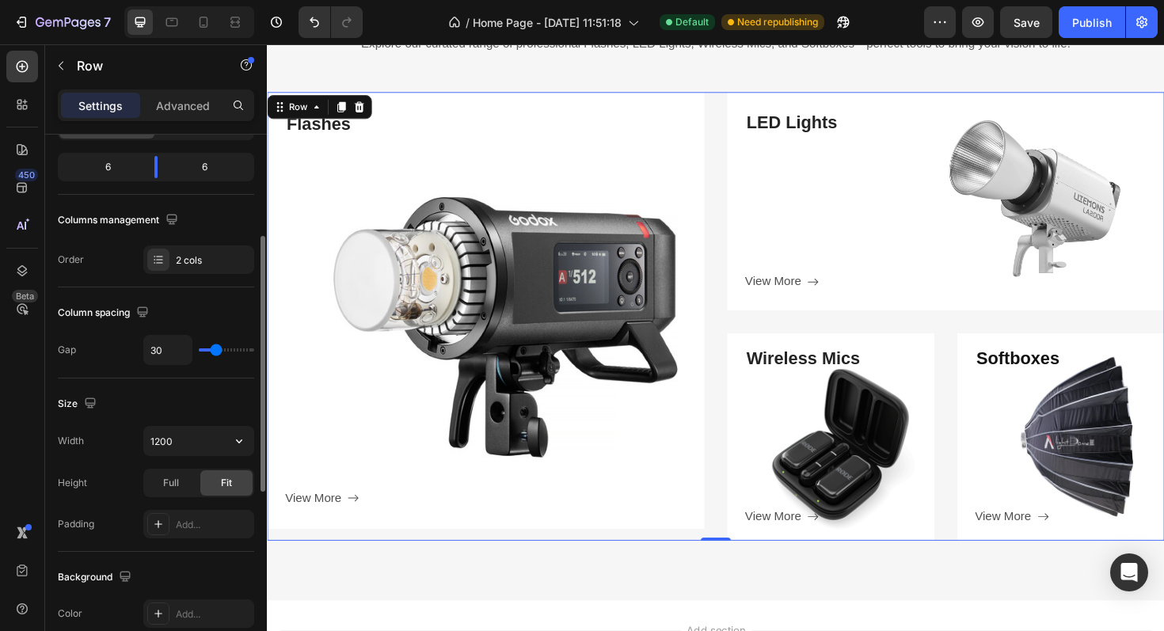
scroll to position [199, 0]
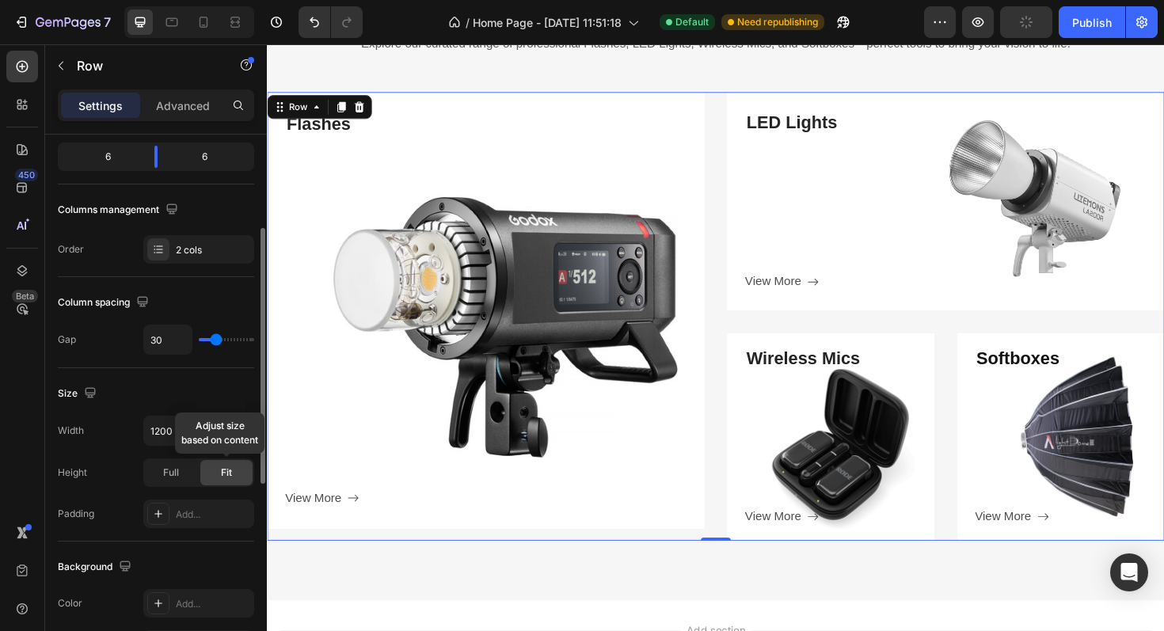
click at [229, 470] on span "Fit" at bounding box center [226, 472] width 11 height 14
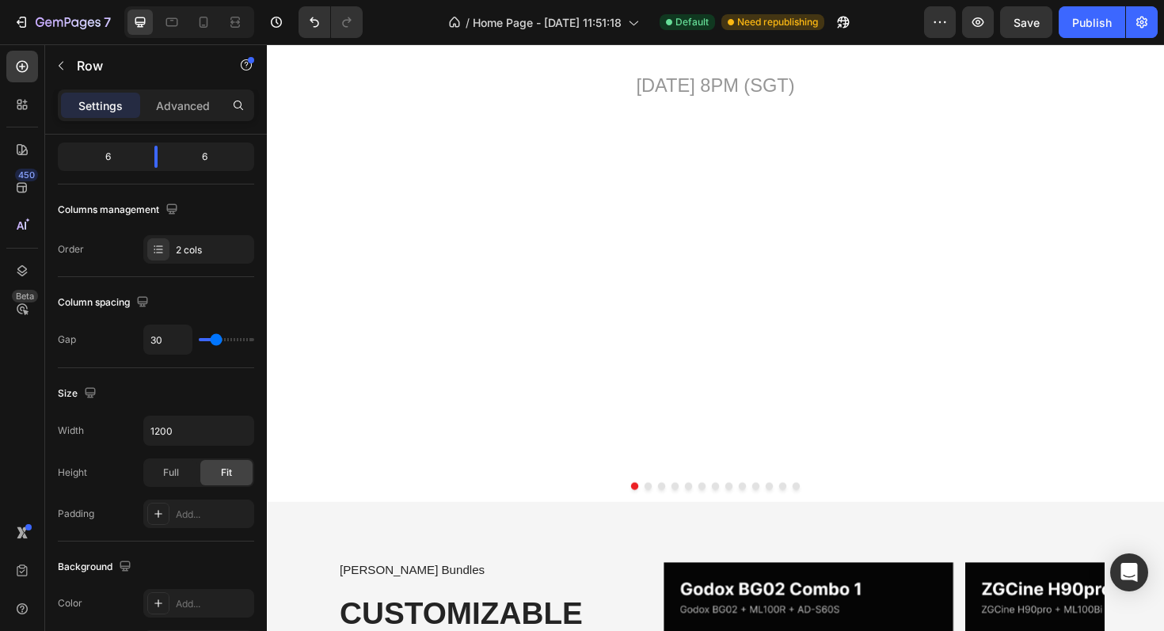
scroll to position [0, 0]
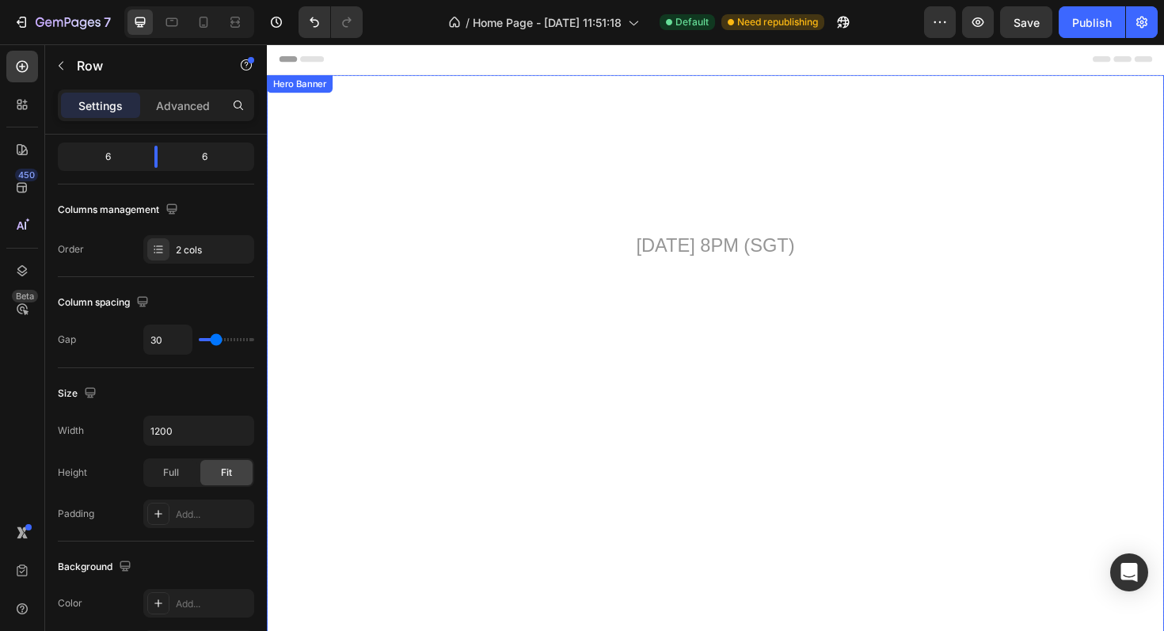
click at [526, 347] on video "Background Image" at bounding box center [742, 344] width 950 height 534
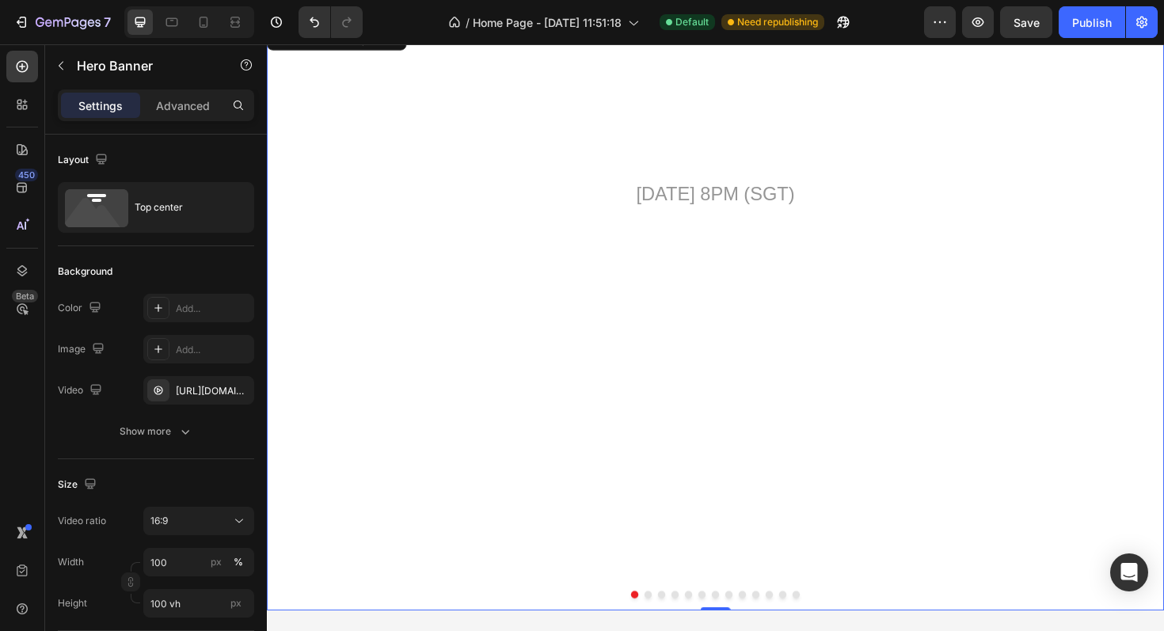
scroll to position [54, 0]
click at [235, 24] on icon at bounding box center [232, 22] width 5 height 4
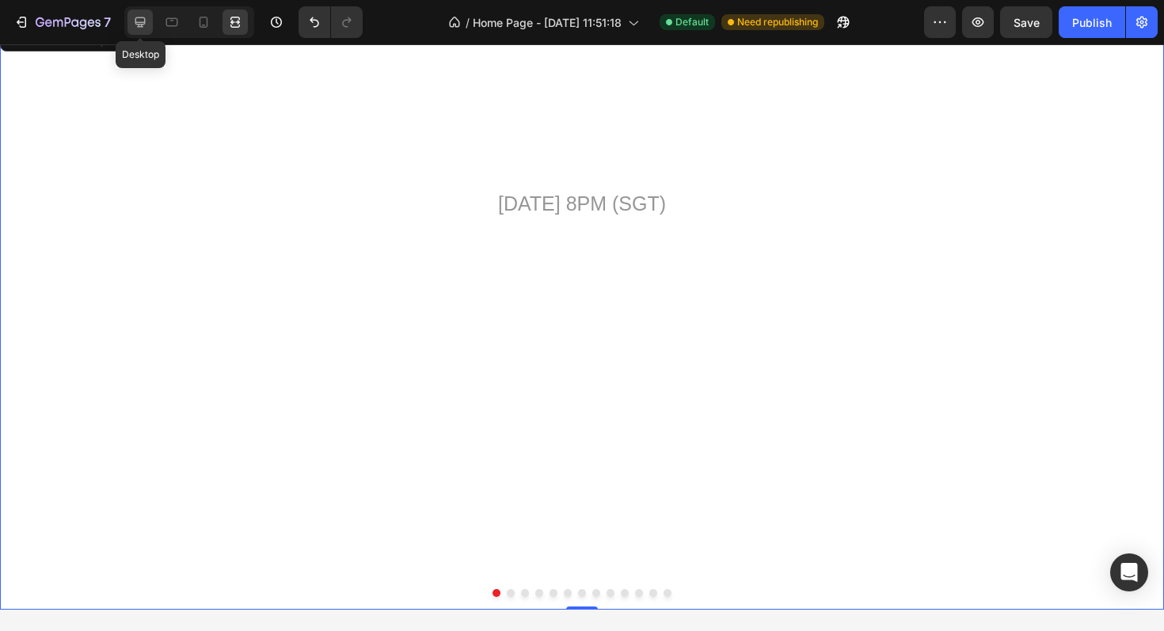
click at [145, 23] on icon at bounding box center [140, 22] width 16 height 16
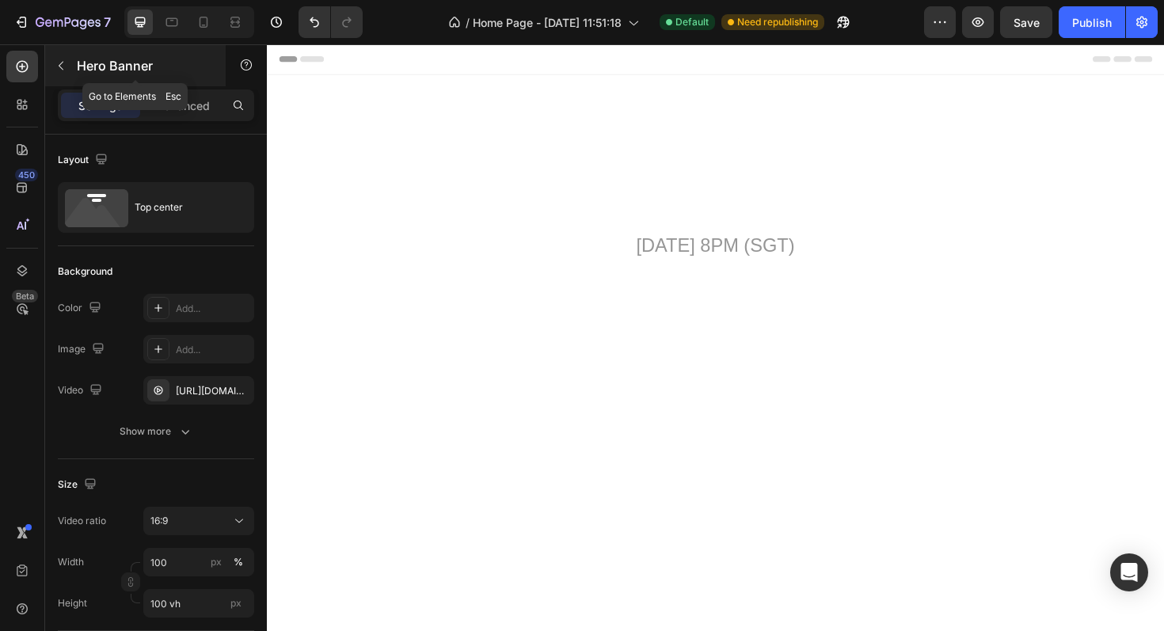
click at [61, 63] on icon "button" at bounding box center [61, 66] width 5 height 9
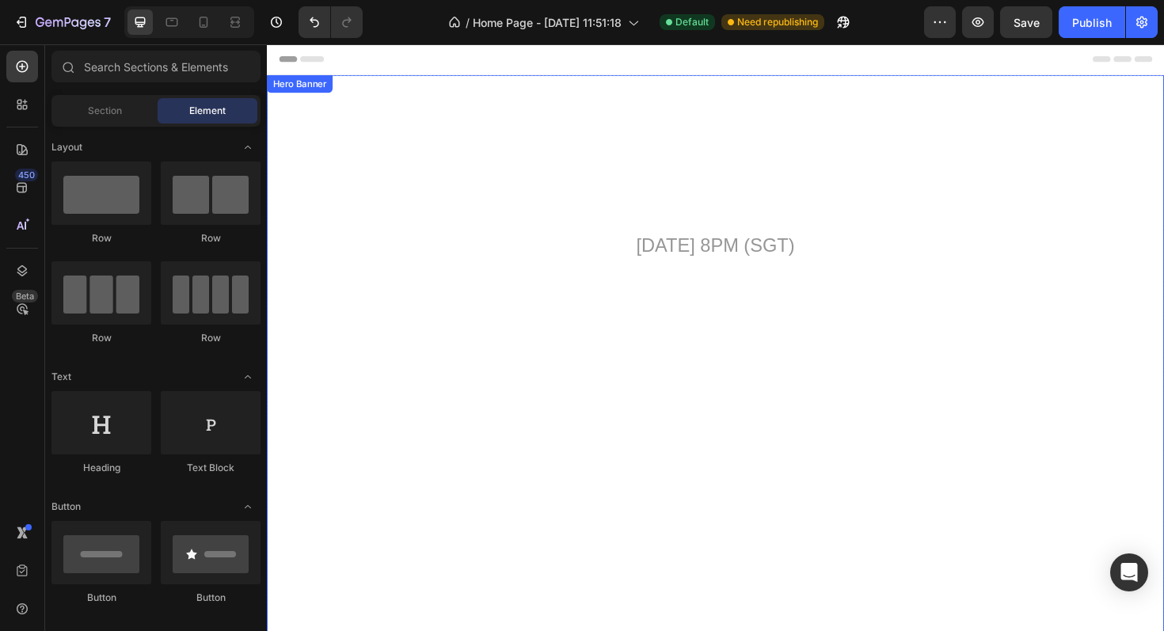
click at [467, 273] on div "Image Performance That Speaks Heading [DATE] 8PM (SGT) Text Block" at bounding box center [742, 176] width 950 height 198
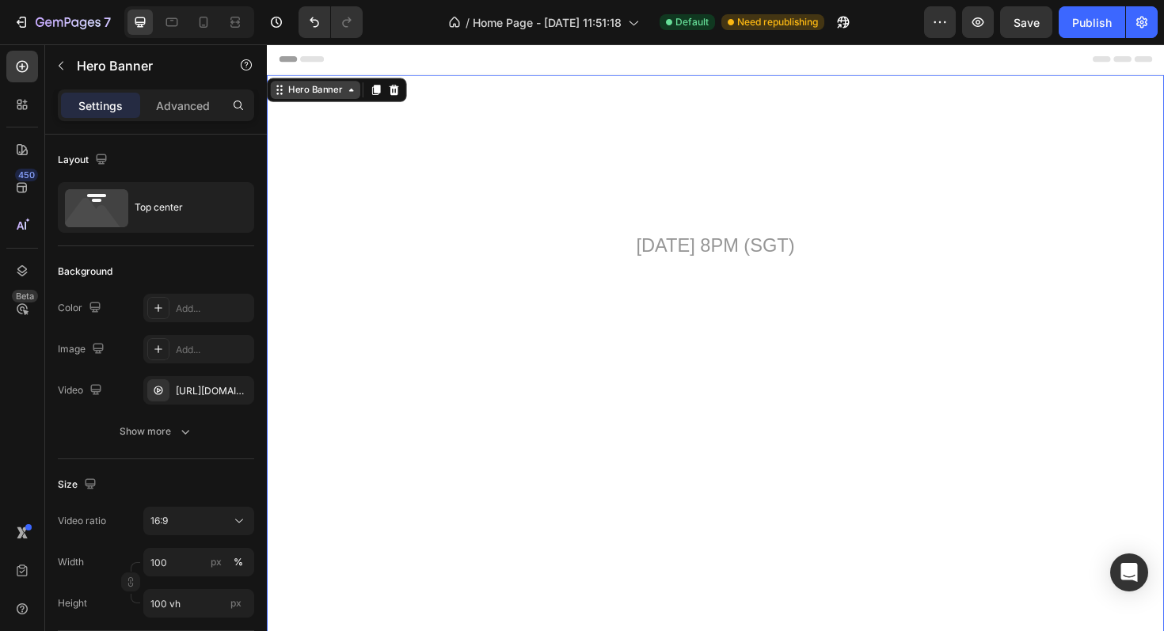
click at [338, 97] on div "Hero Banner" at bounding box center [318, 92] width 63 height 14
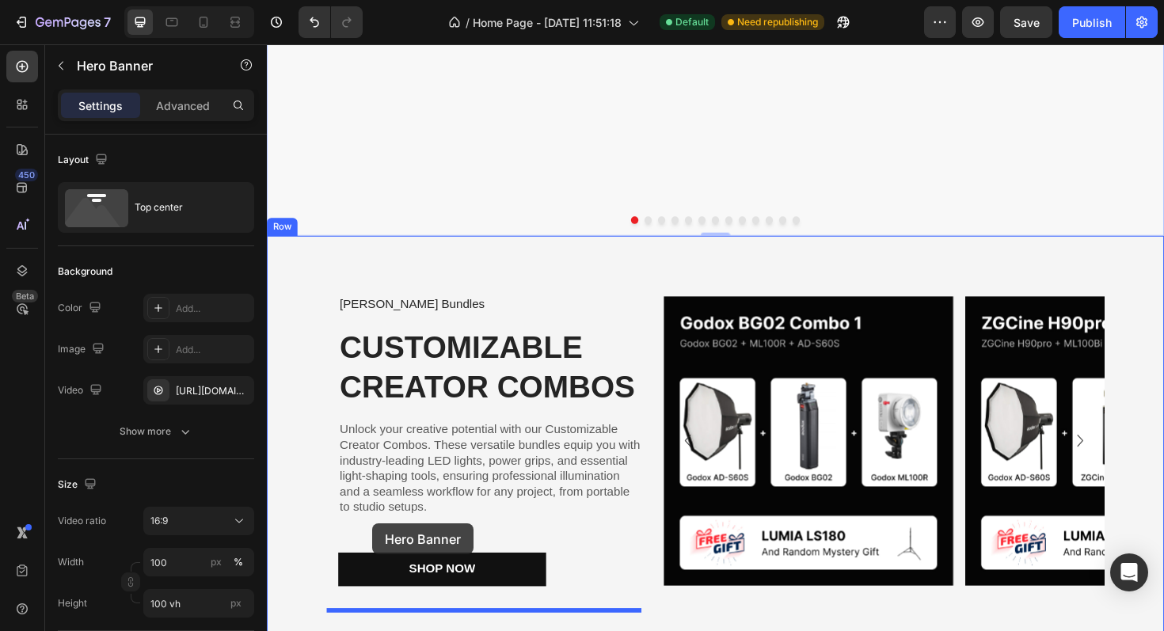
scroll to position [501, 0]
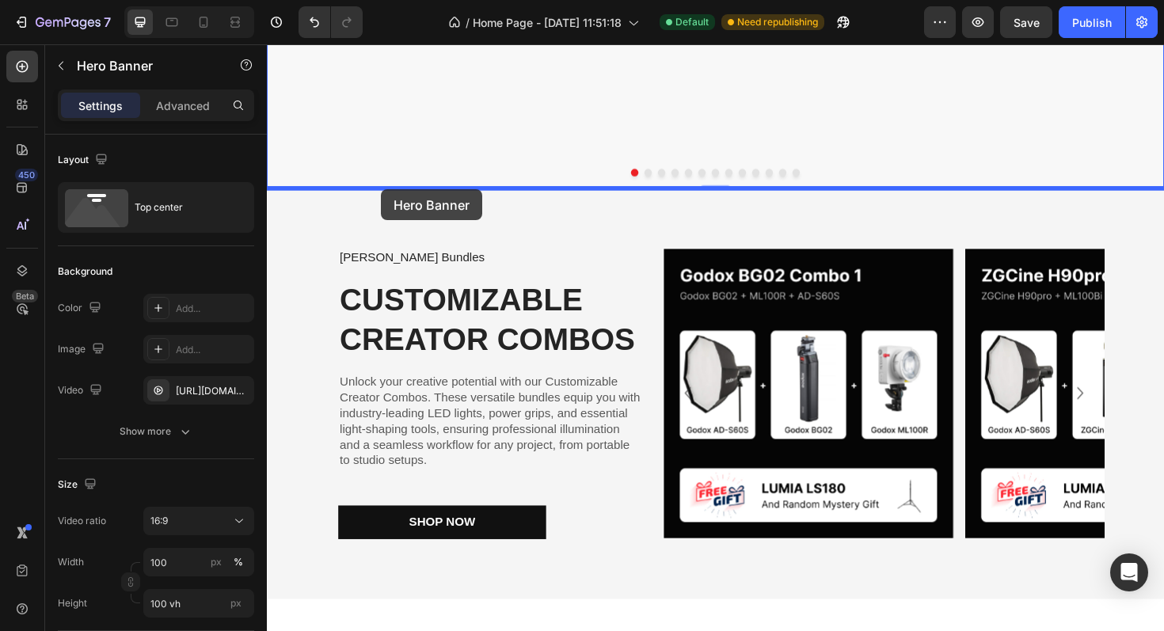
drag, startPoint x: 277, startPoint y: 93, endPoint x: 387, endPoint y: 197, distance: 151.8
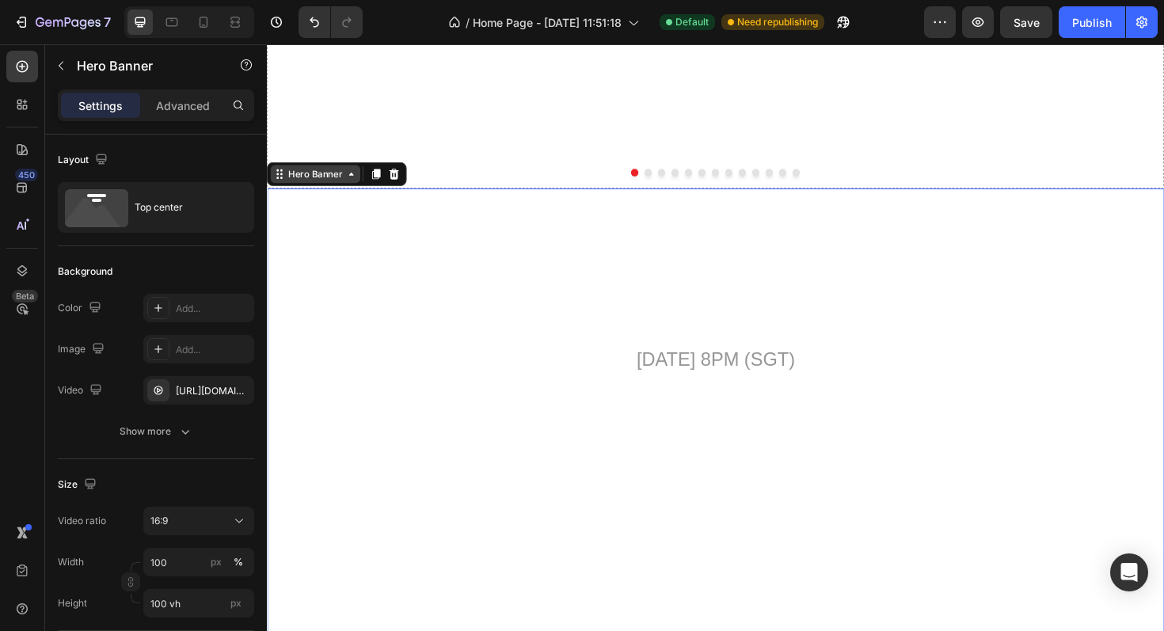
click at [336, 184] on div "Hero Banner" at bounding box center [318, 182] width 63 height 14
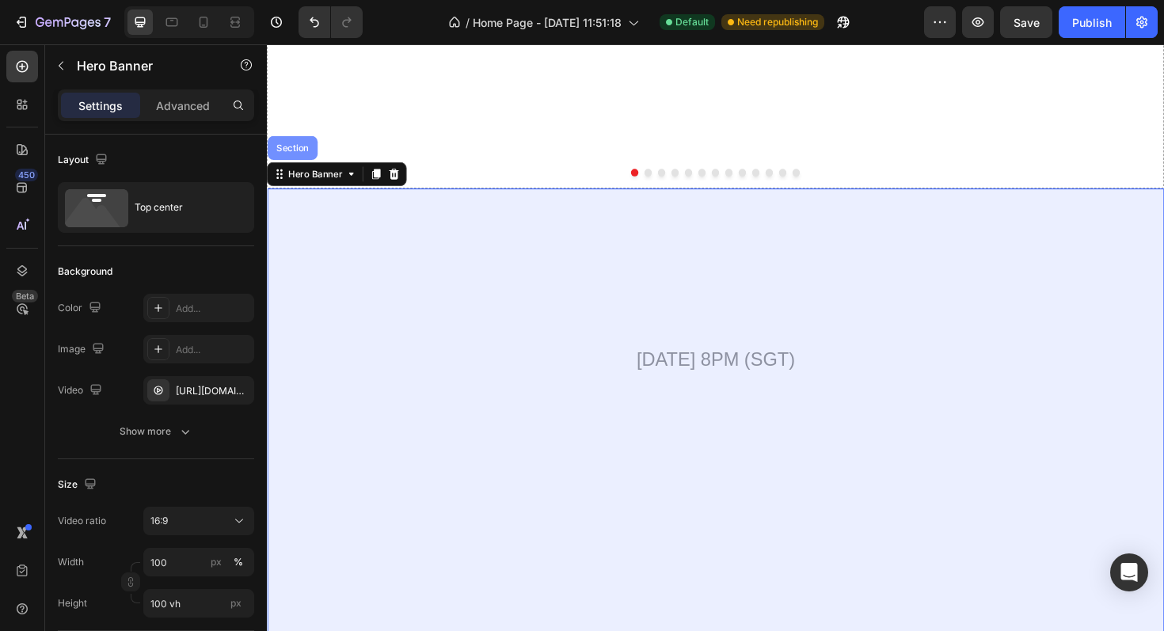
click at [291, 154] on div "Section" at bounding box center [294, 154] width 40 height 9
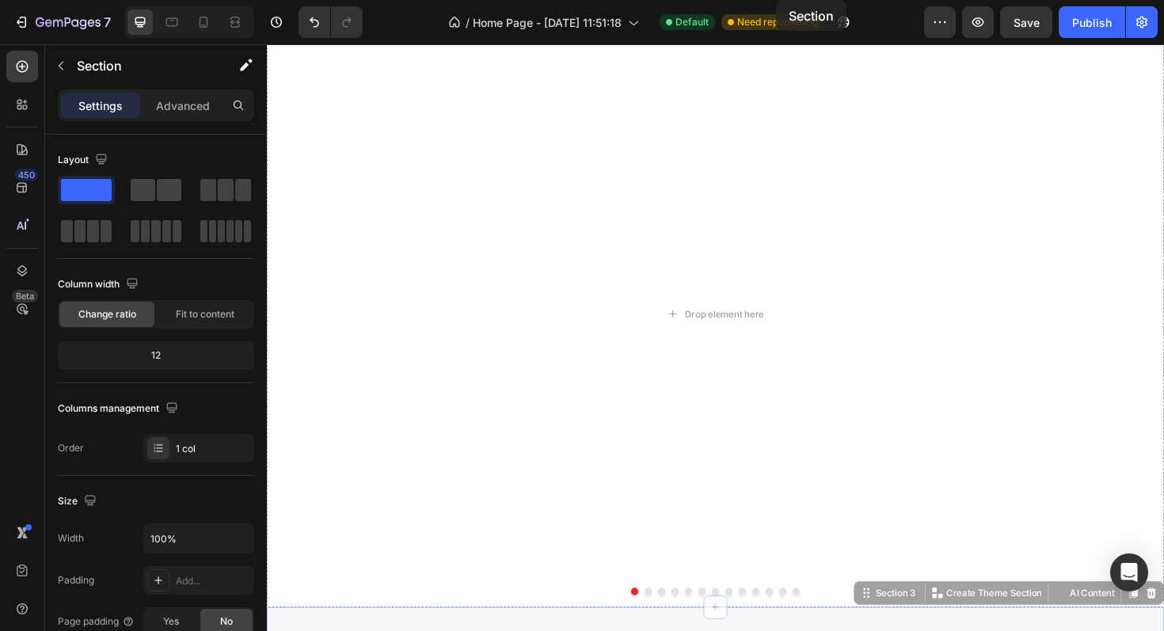
scroll to position [0, 0]
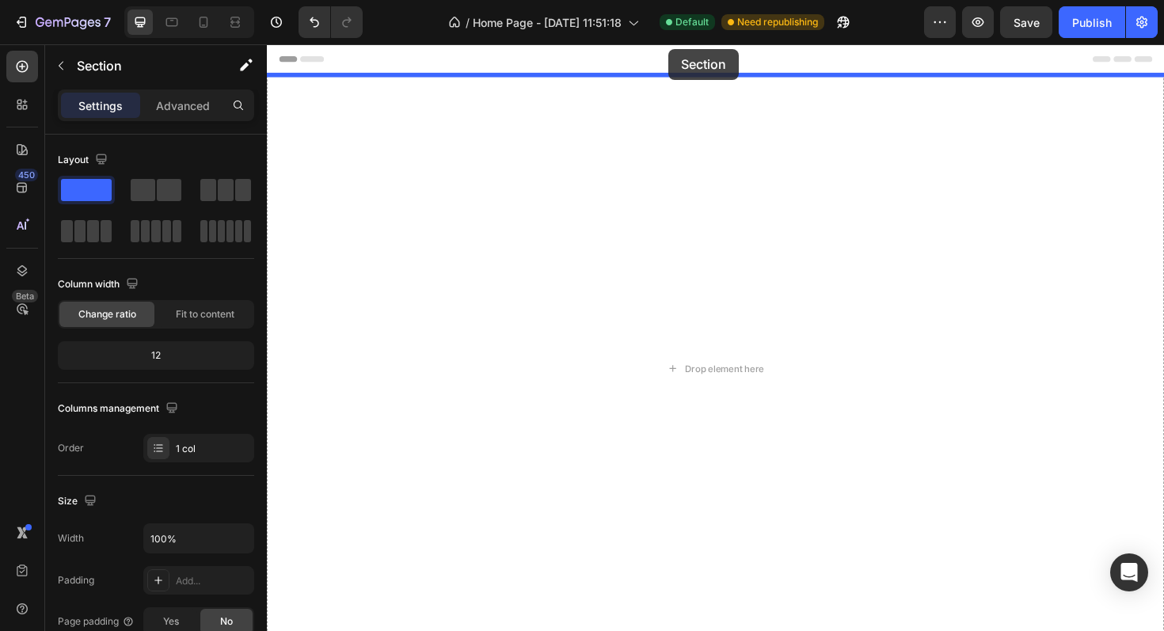
drag, startPoint x: 899, startPoint y: 187, endPoint x: 691, endPoint y: 49, distance: 249.0
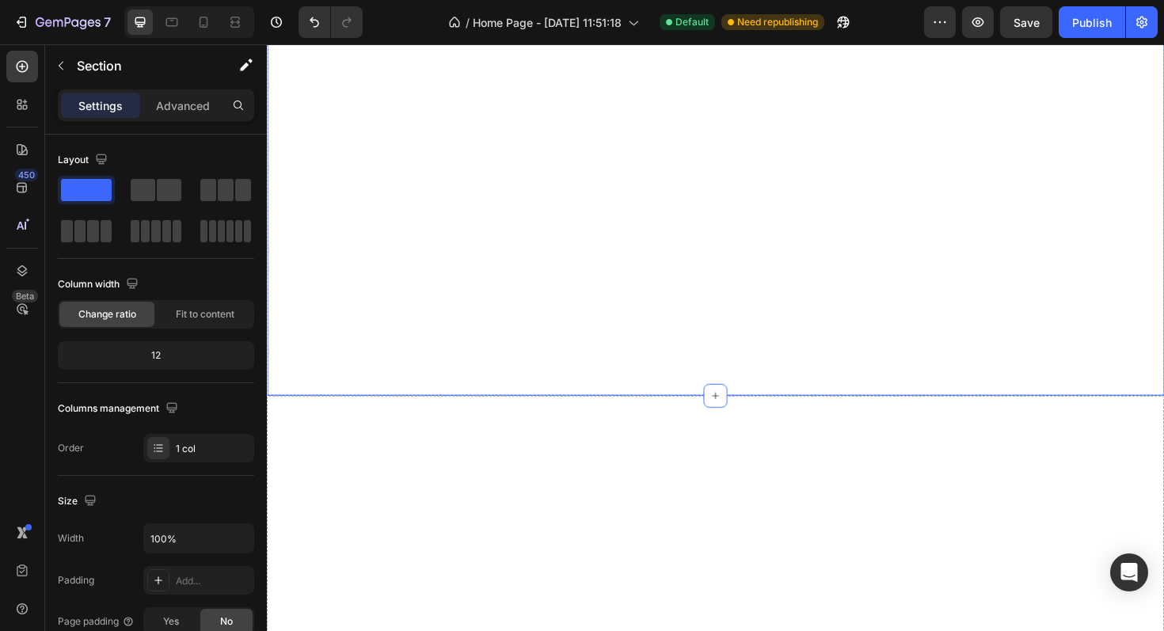
scroll to position [290, 0]
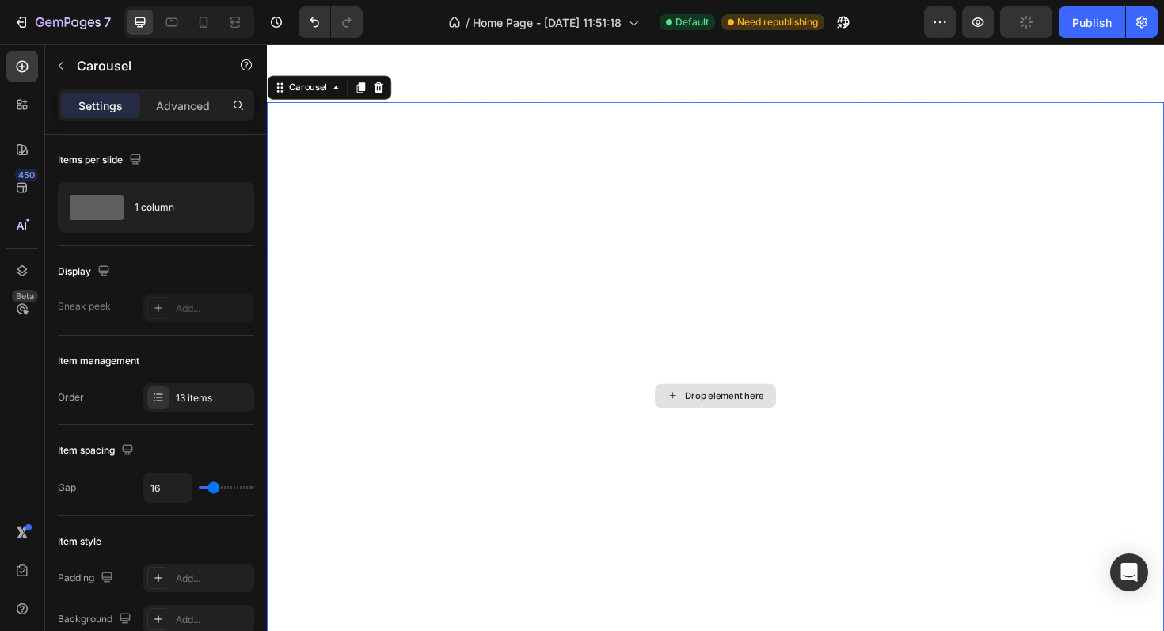
scroll to position [601, 0]
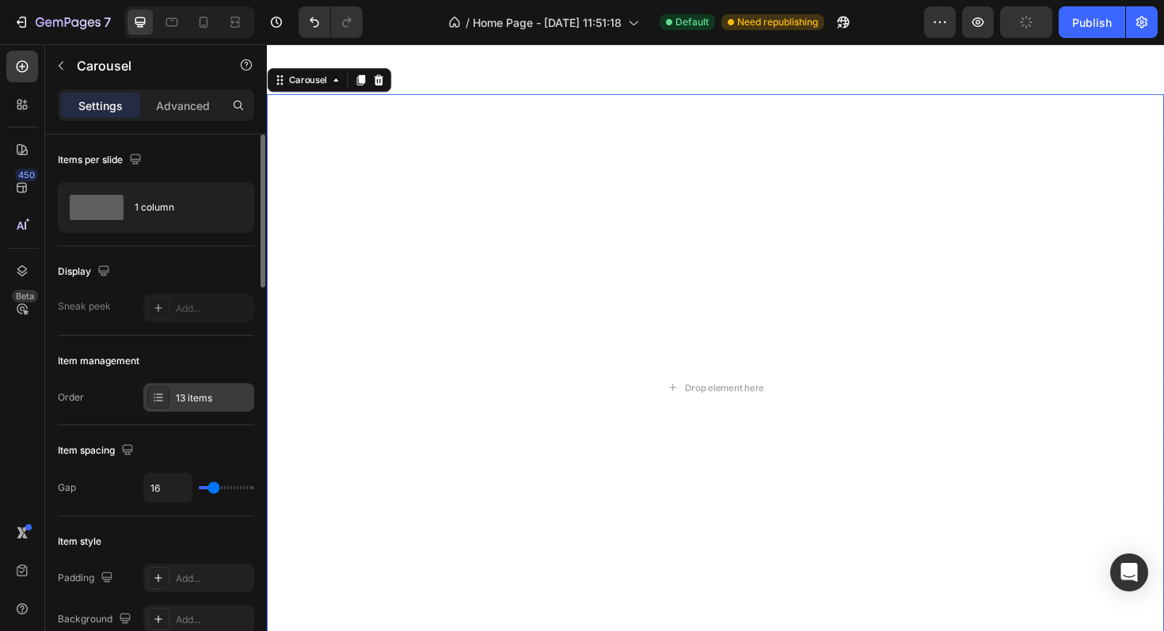
click at [197, 397] on div "13 items" at bounding box center [213, 398] width 74 height 14
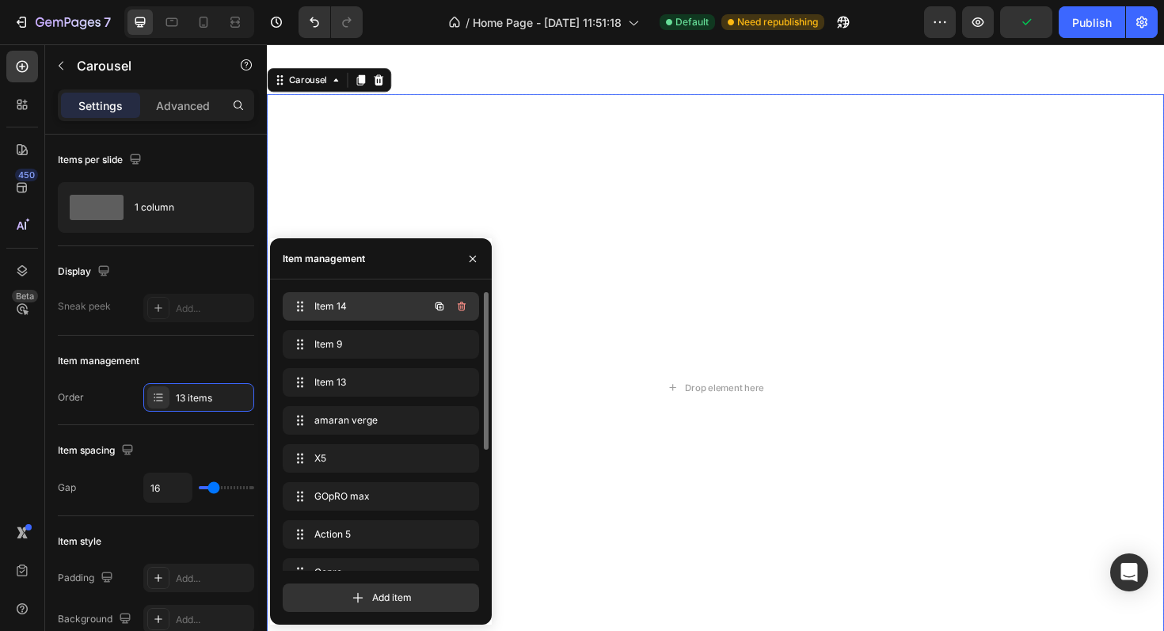
click at [383, 314] on div "Item 14 Item 14" at bounding box center [358, 306] width 139 height 22
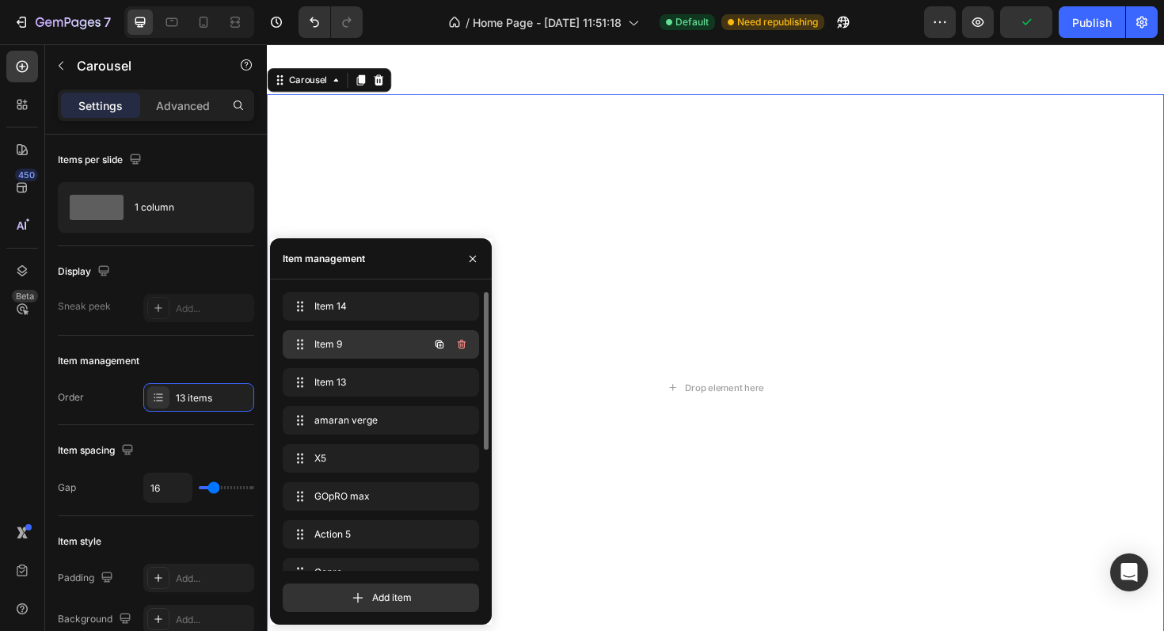
click at [380, 346] on span "Item 9" at bounding box center [358, 344] width 89 height 14
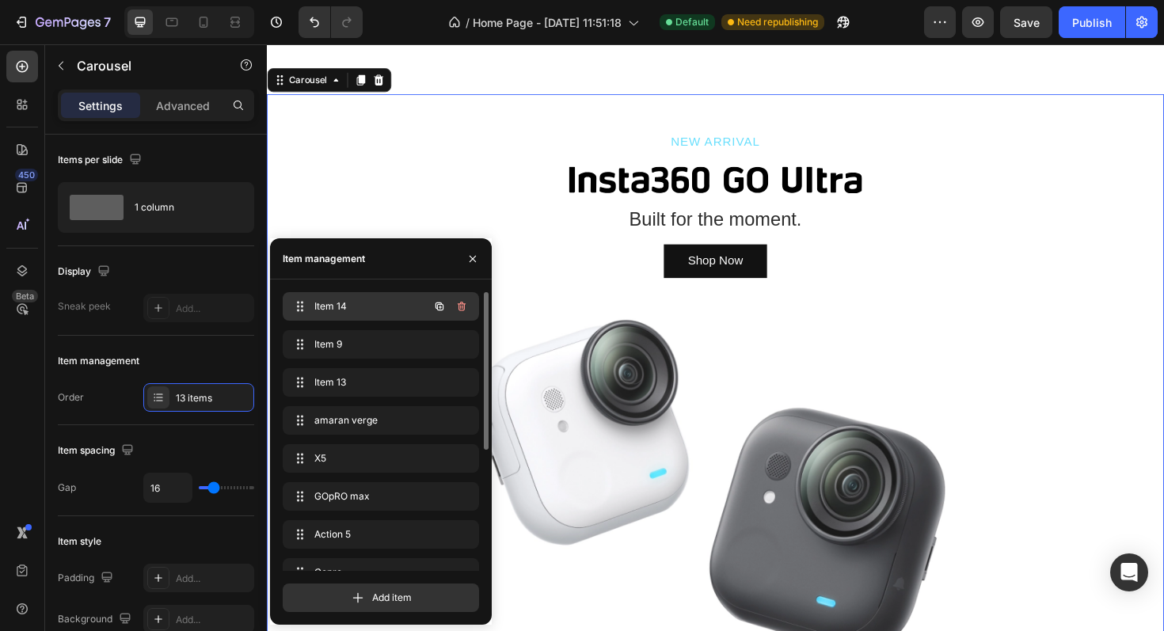
click at [386, 310] on span "Item 14" at bounding box center [358, 306] width 89 height 14
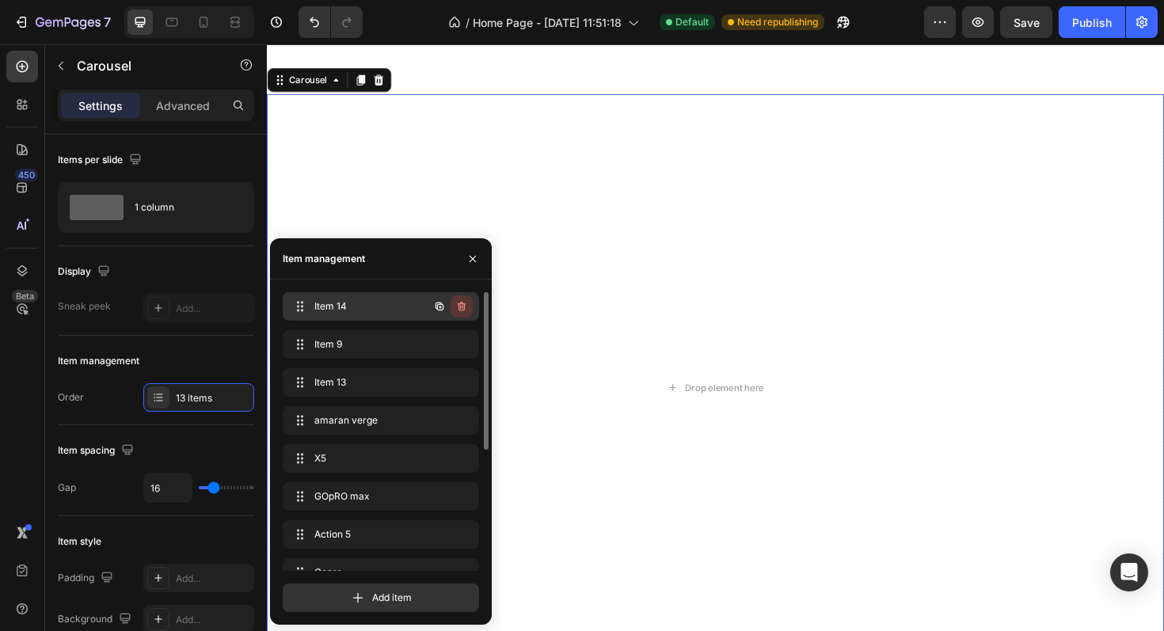
click at [459, 306] on icon "button" at bounding box center [461, 306] width 13 height 13
click at [446, 308] on div "Delete" at bounding box center [450, 306] width 29 height 14
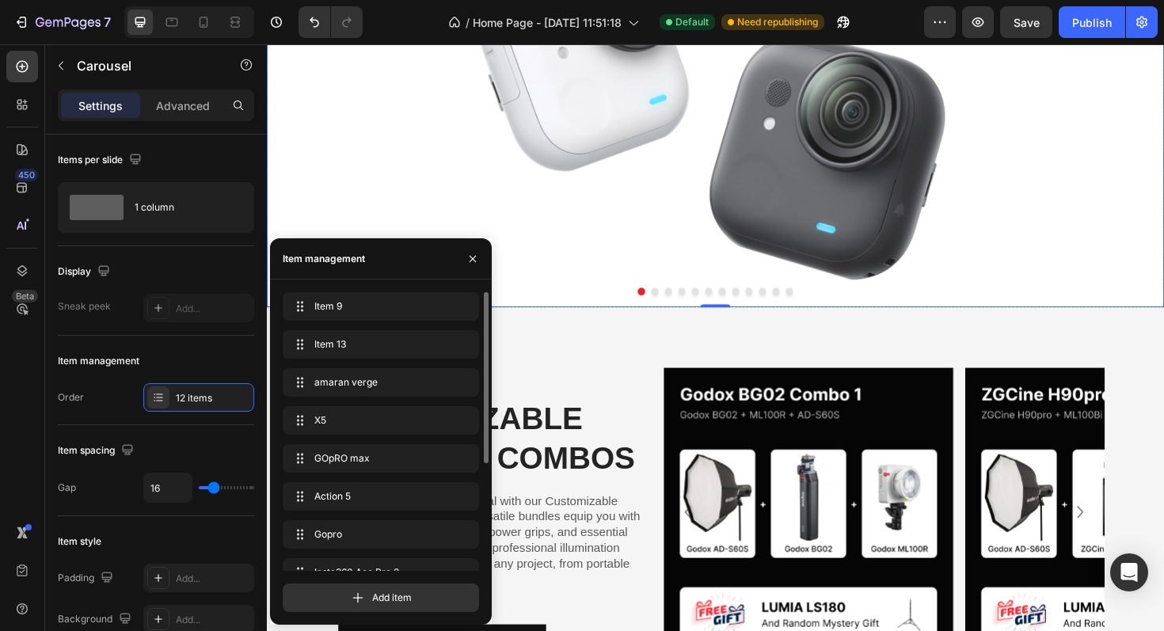
scroll to position [942, 0]
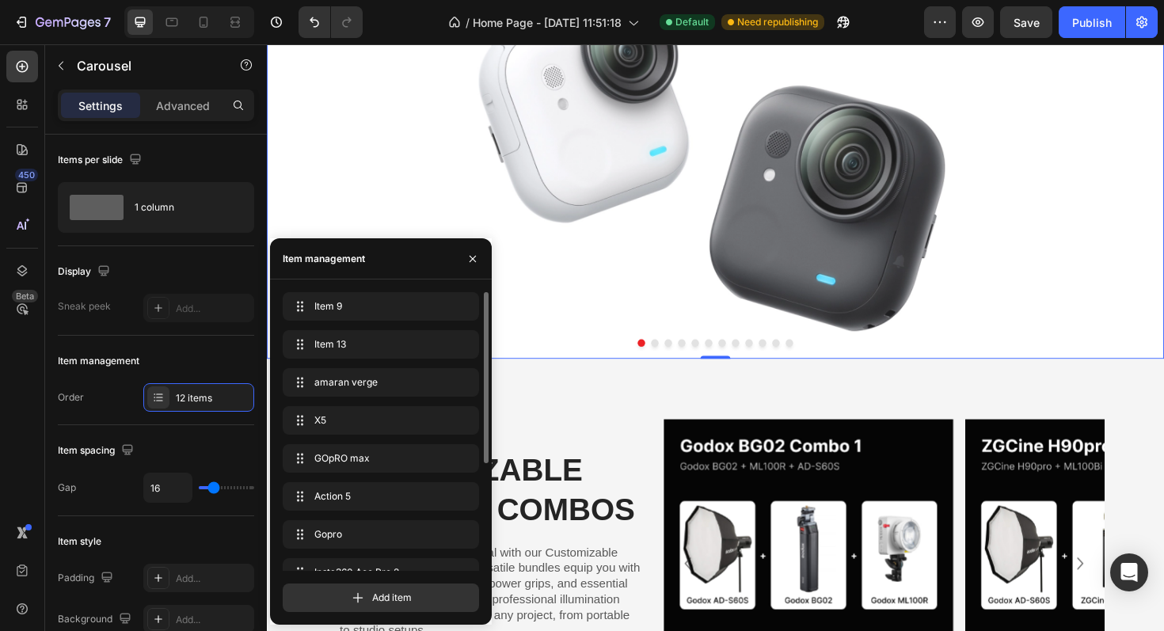
click at [665, 362] on button "Dot" at bounding box center [663, 361] width 8 height 8
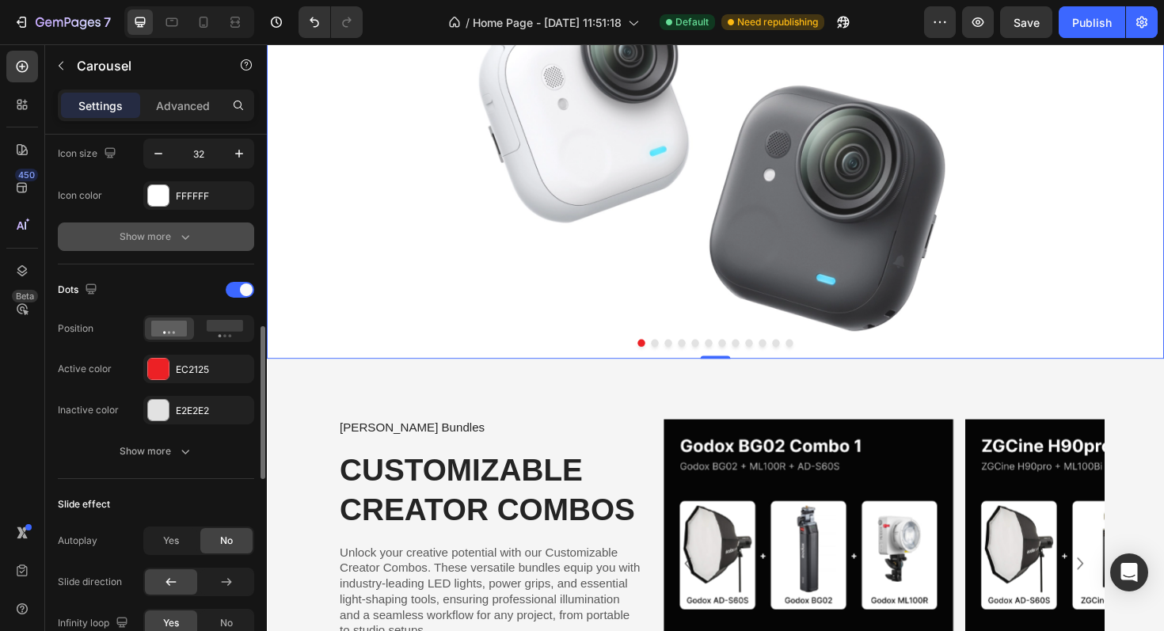
scroll to position [701, 0]
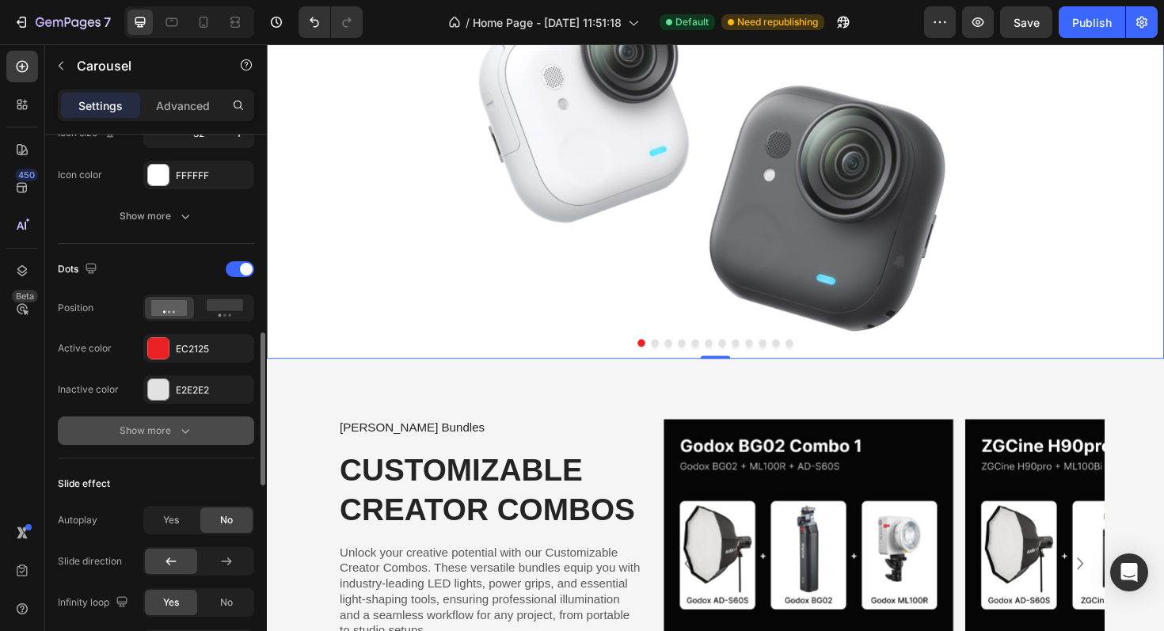
click at [174, 423] on div "Show more" at bounding box center [157, 431] width 74 height 16
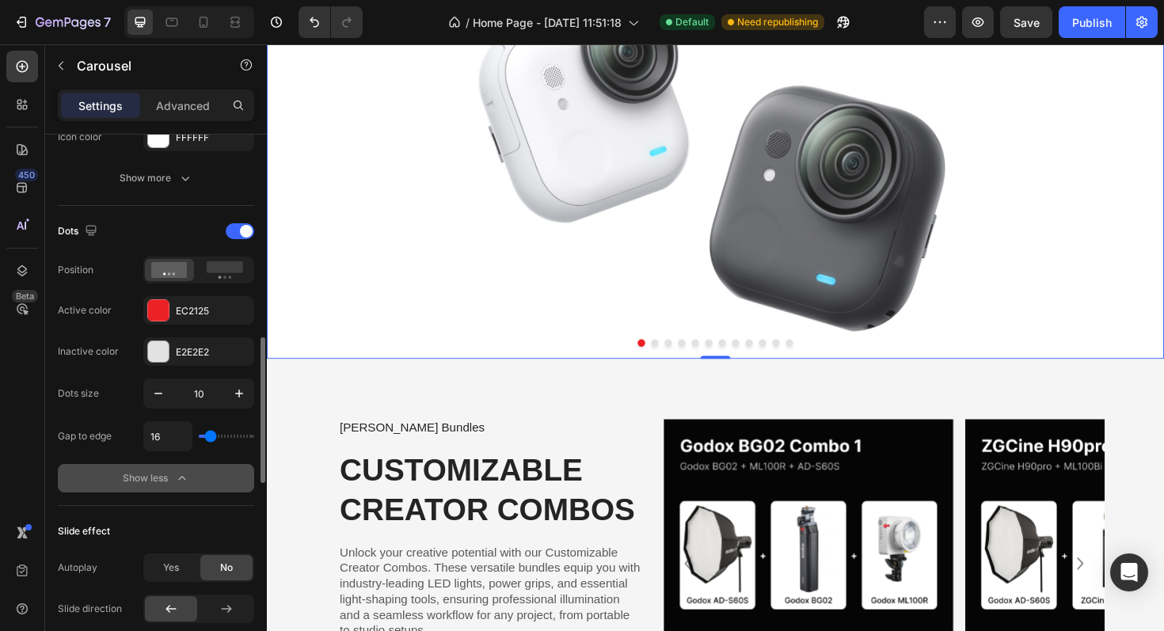
scroll to position [742, 0]
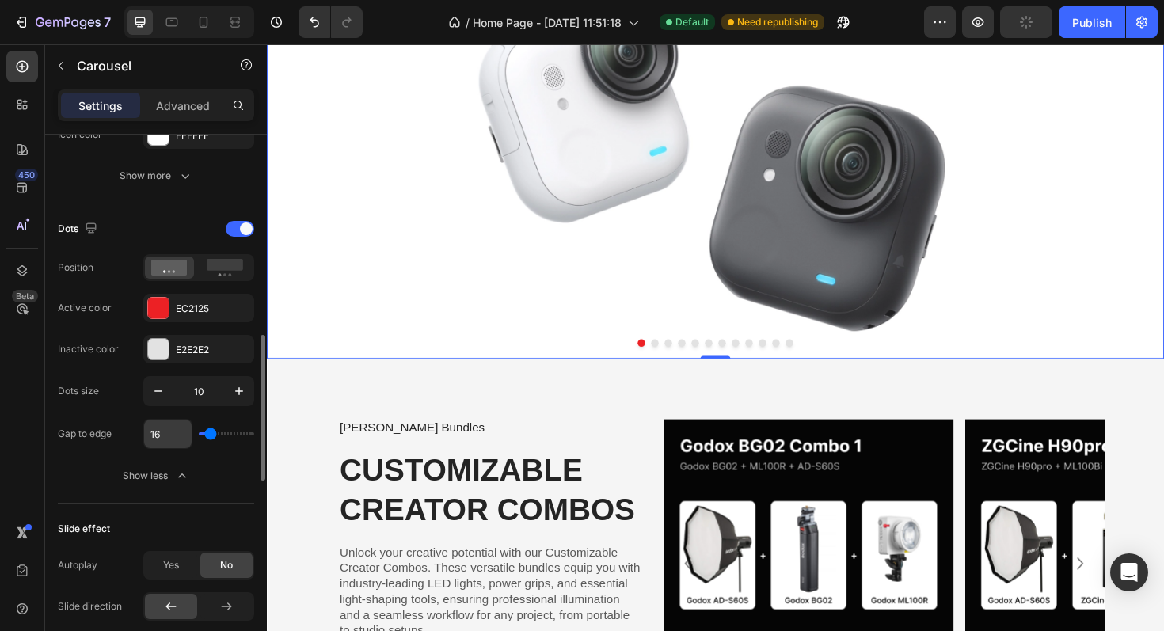
click at [160, 434] on input "16" at bounding box center [167, 434] width 47 height 28
type input "2"
type input "24"
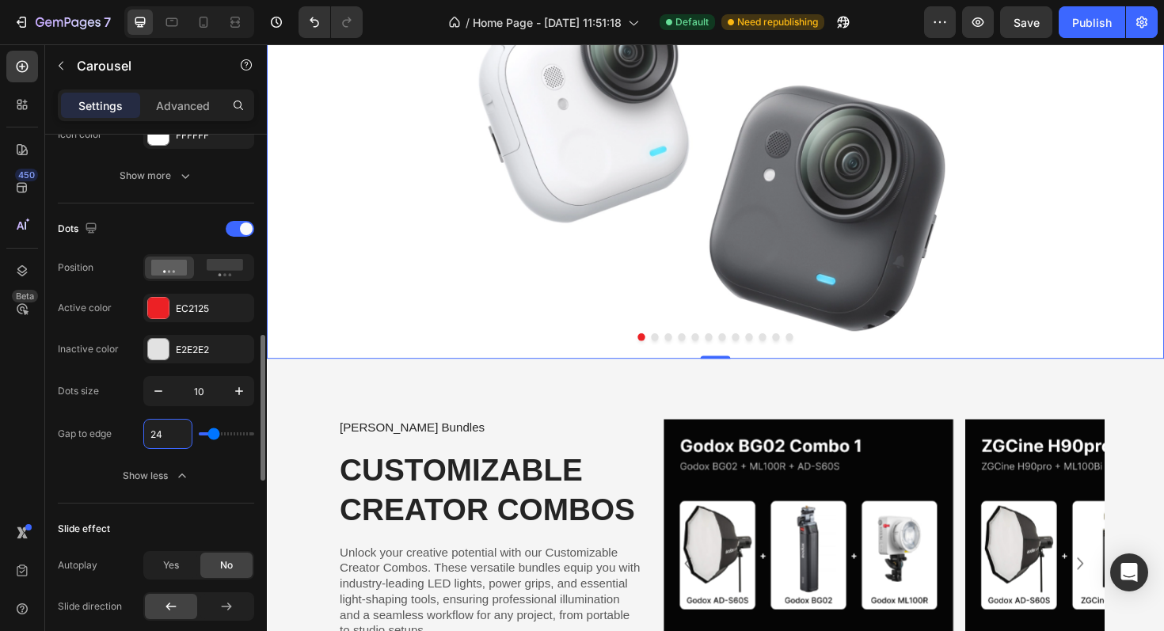
click at [168, 437] on input "24" at bounding box center [167, 434] width 47 height 28
type input "2"
type input "20"
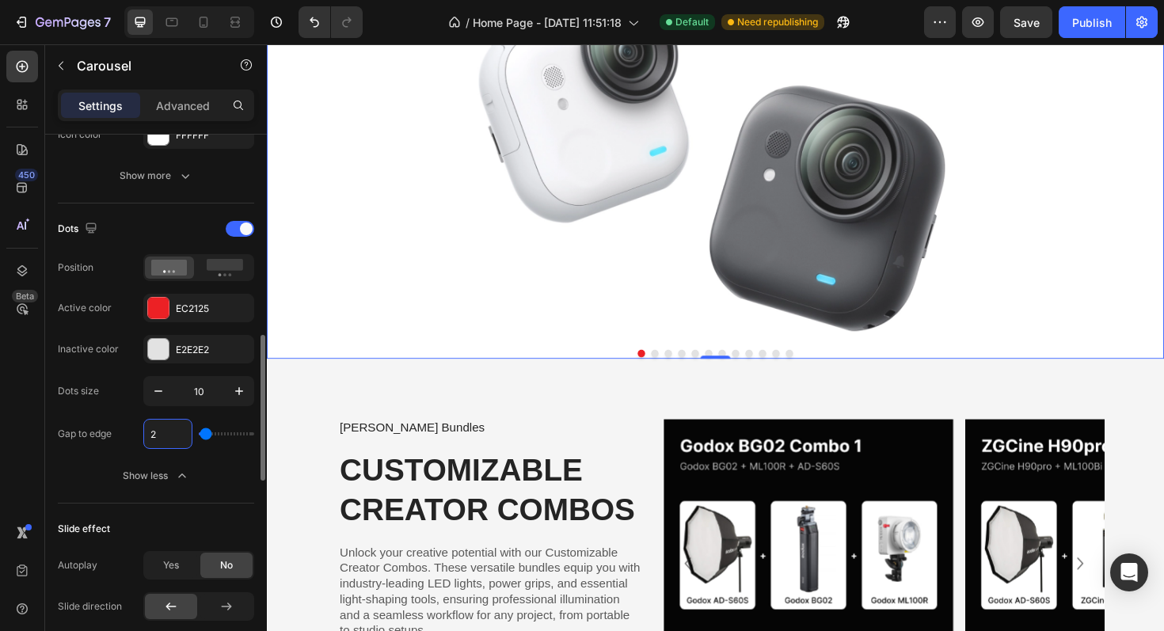
type input "20"
click at [216, 465] on button "Show less" at bounding box center [156, 476] width 196 height 28
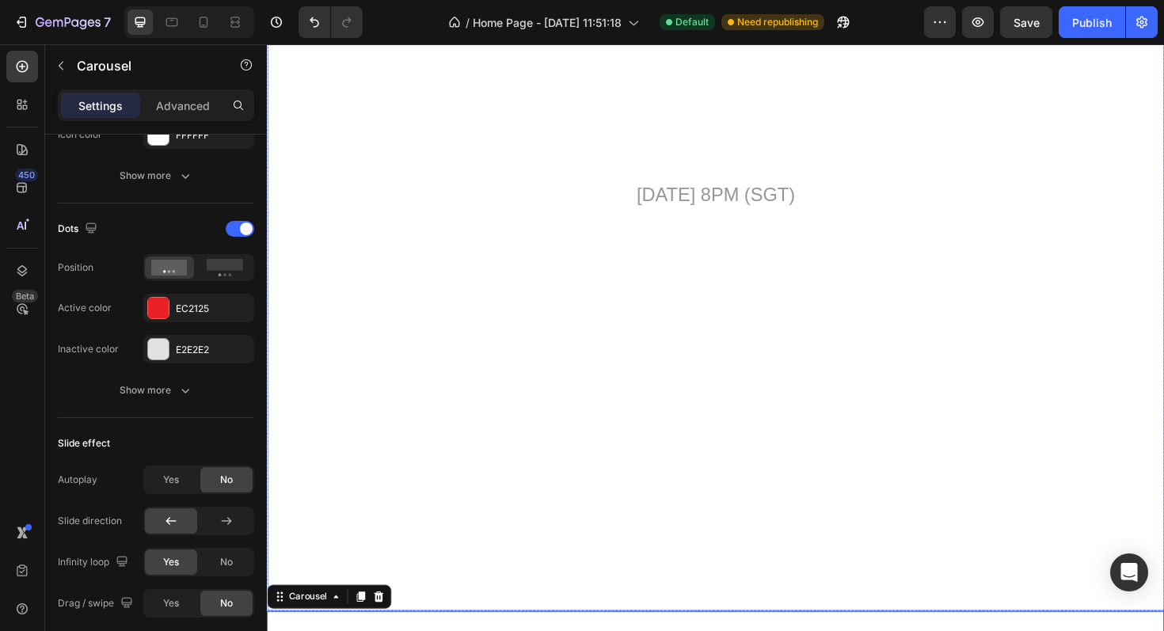
scroll to position [0, 0]
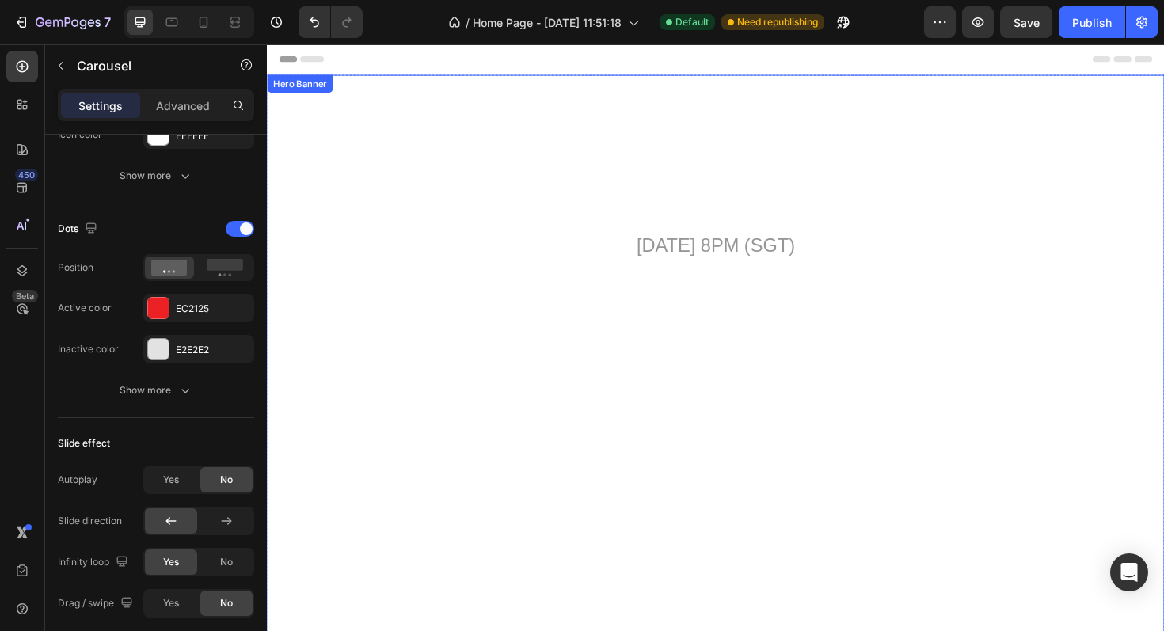
click at [461, 413] on video "Background Image" at bounding box center [742, 344] width 950 height 534
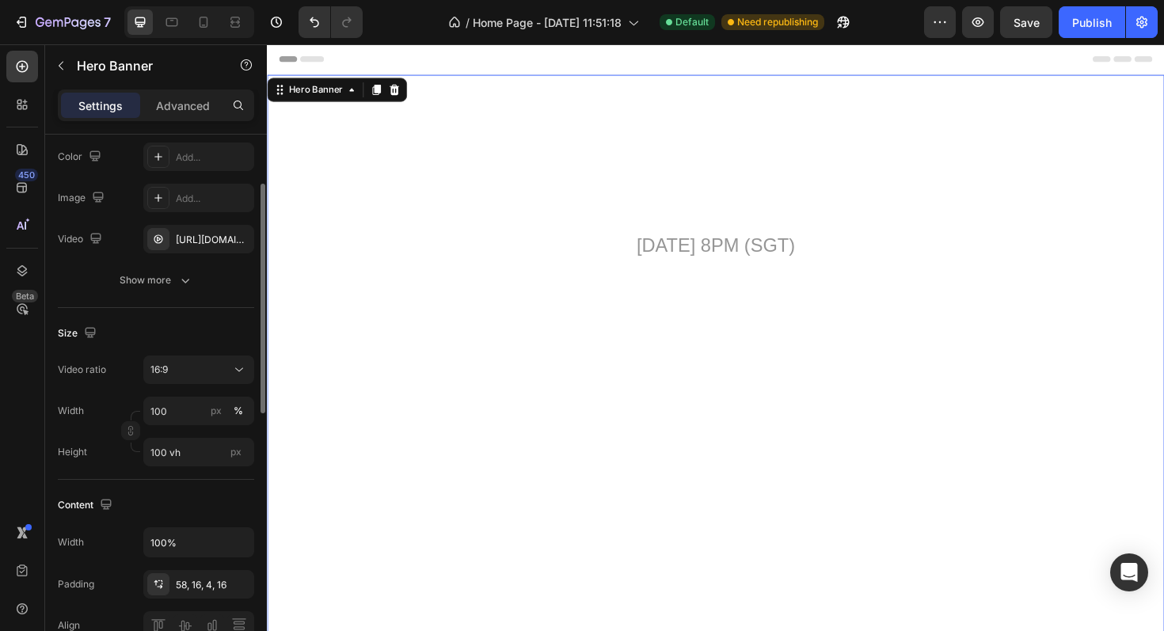
scroll to position [152, 0]
click at [174, 26] on icon at bounding box center [172, 22] width 12 height 9
type input "Auto"
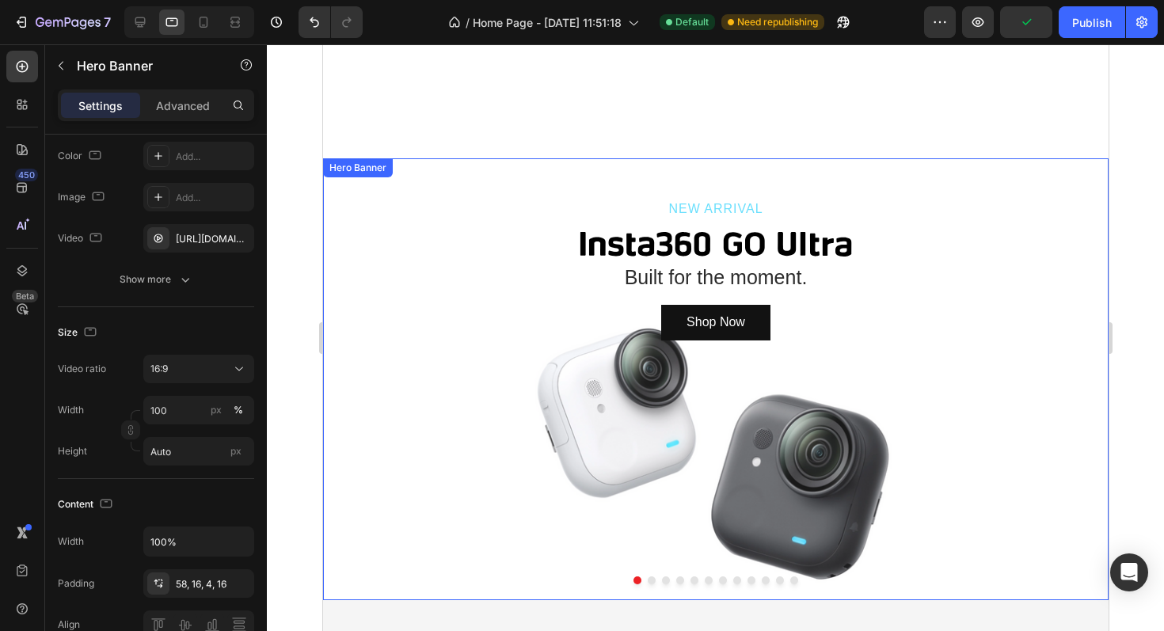
scroll to position [388, 0]
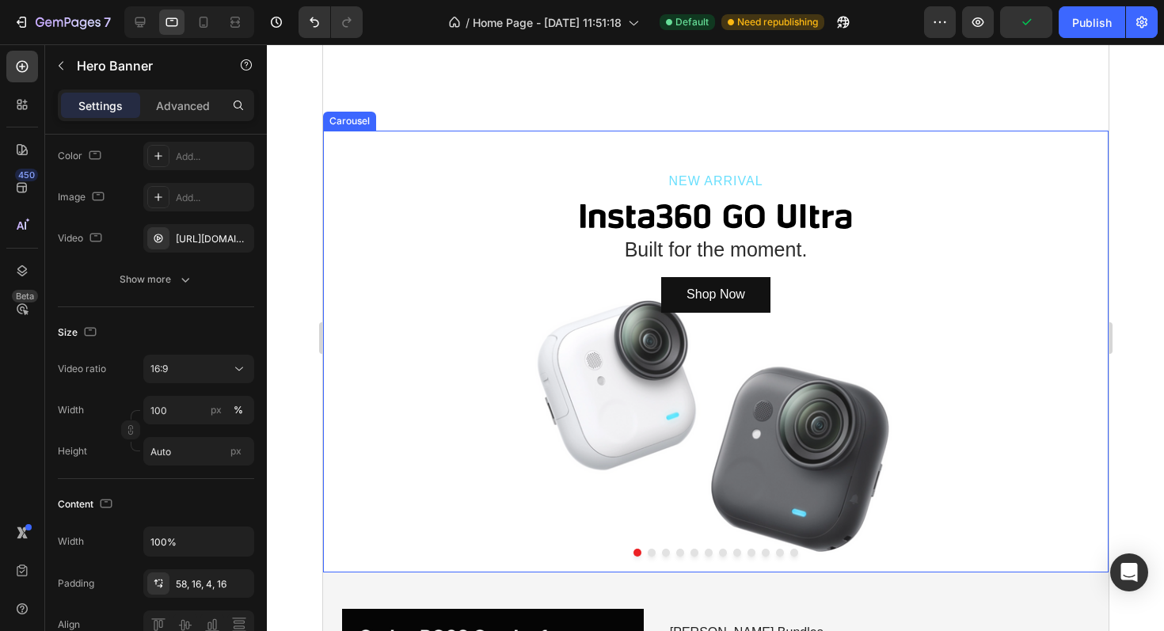
click at [350, 348] on icon "Carousel Back Arrow" at bounding box center [346, 352] width 25 height 32
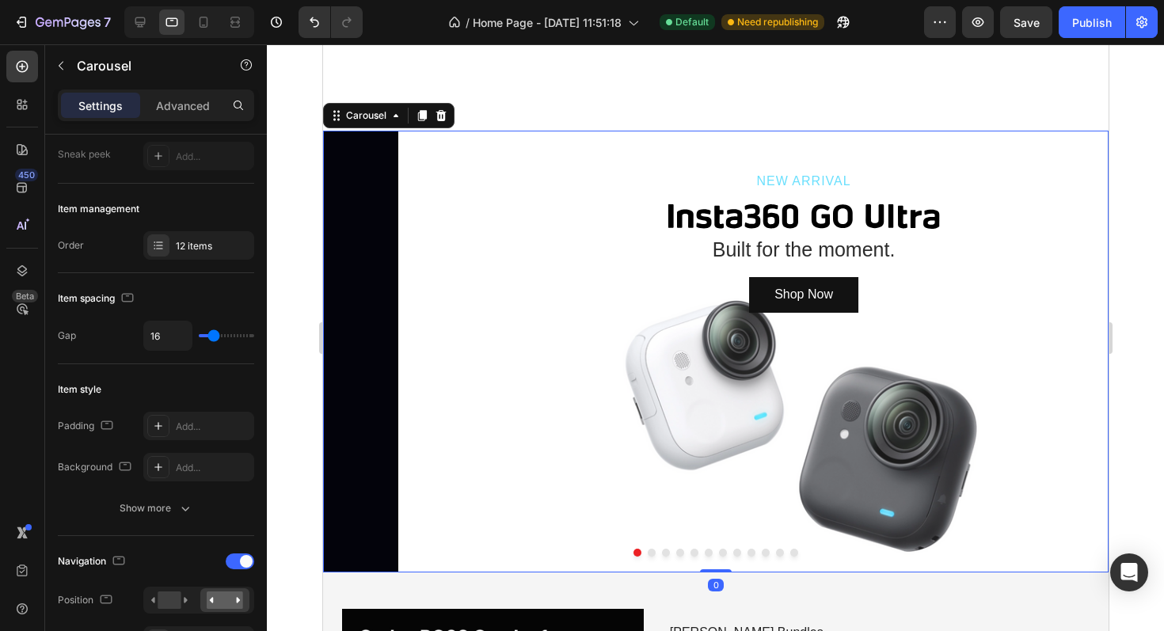
scroll to position [0, 0]
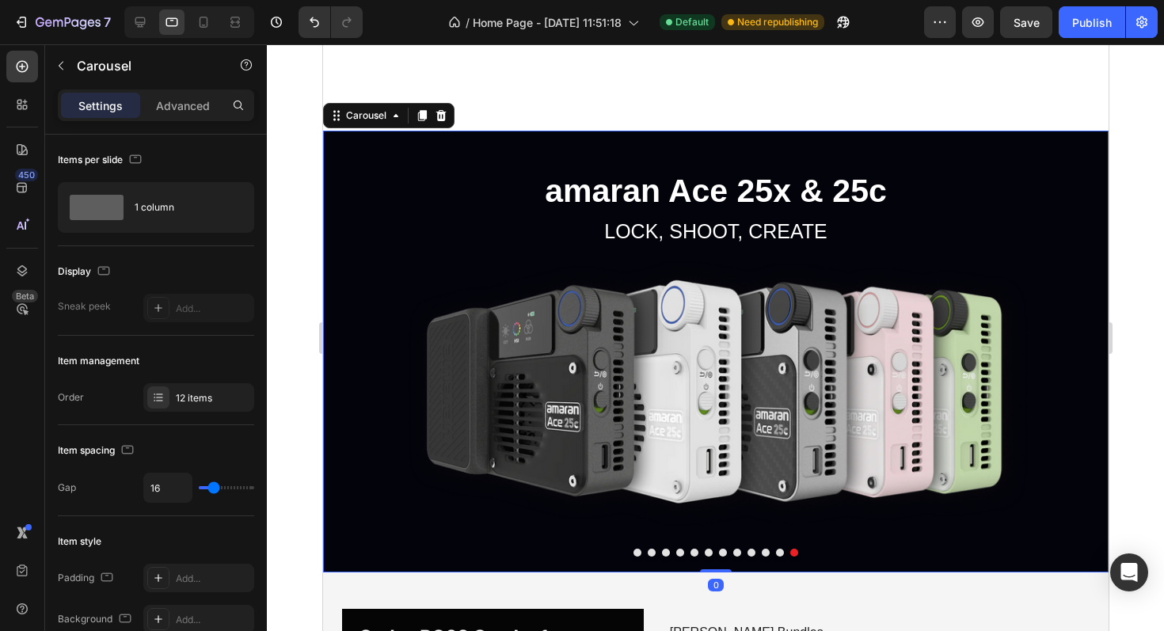
click at [1085, 343] on icon "Carousel Next Arrow" at bounding box center [1082, 352] width 25 height 32
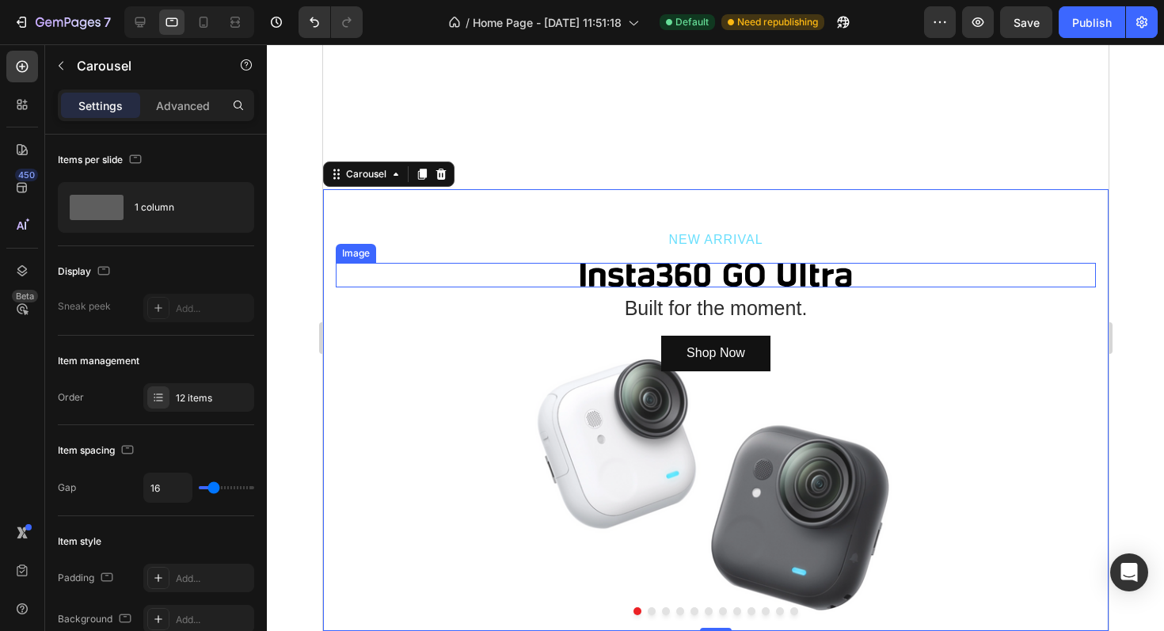
scroll to position [348, 0]
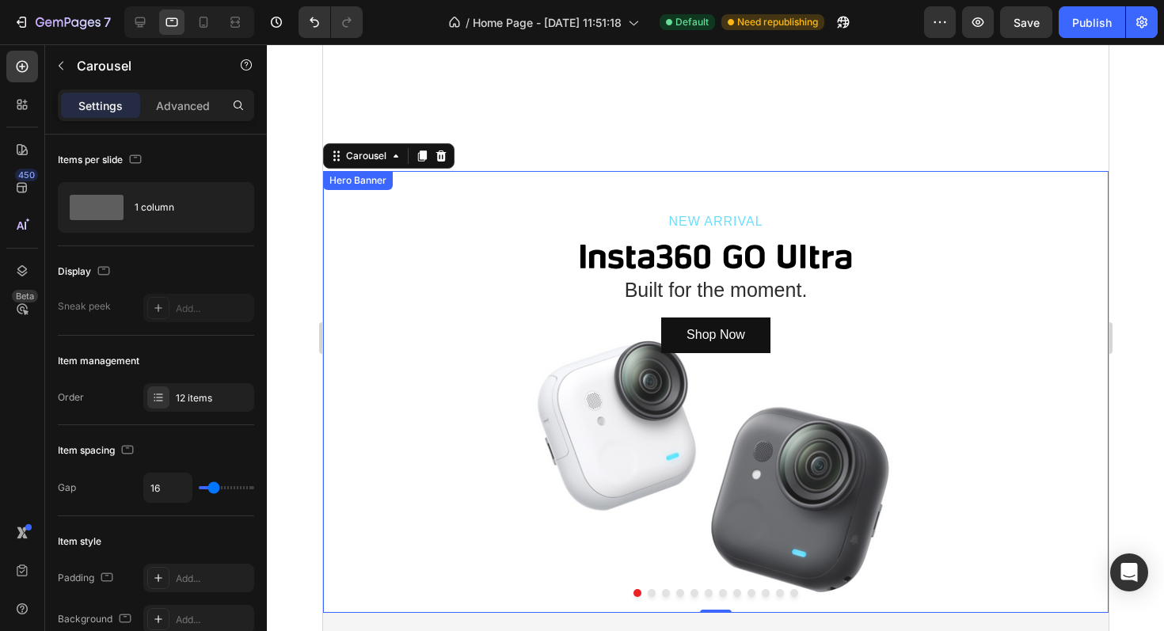
click at [368, 185] on div "Hero Banner" at bounding box center [356, 180] width 63 height 14
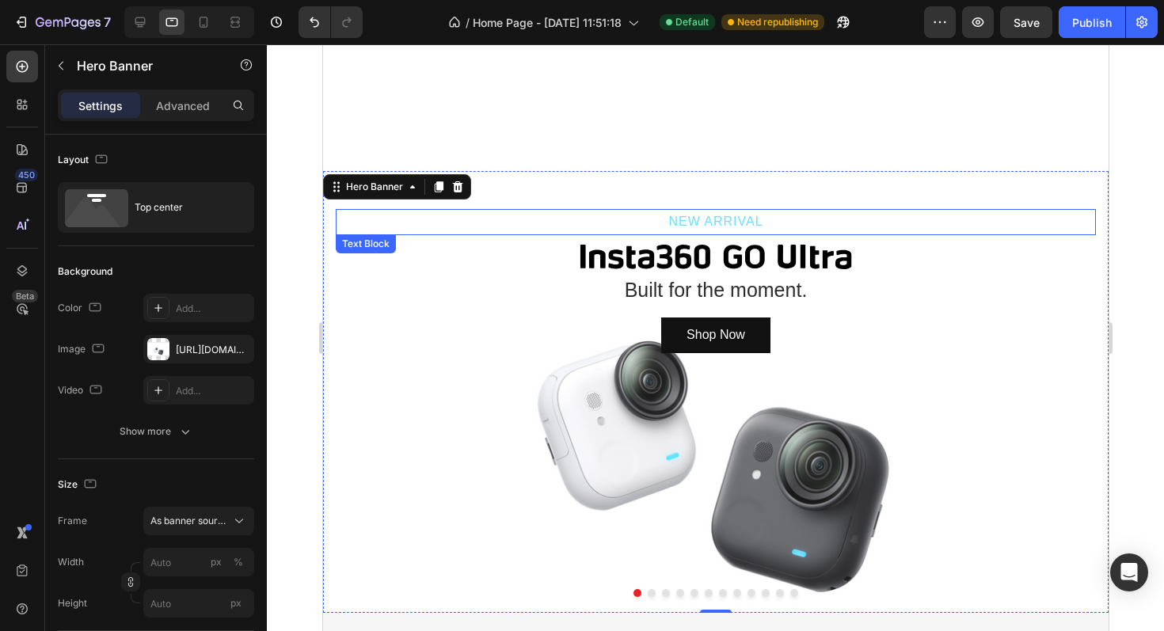
click at [438, 212] on p "NEW ARRIVAL" at bounding box center [714, 222] width 757 height 23
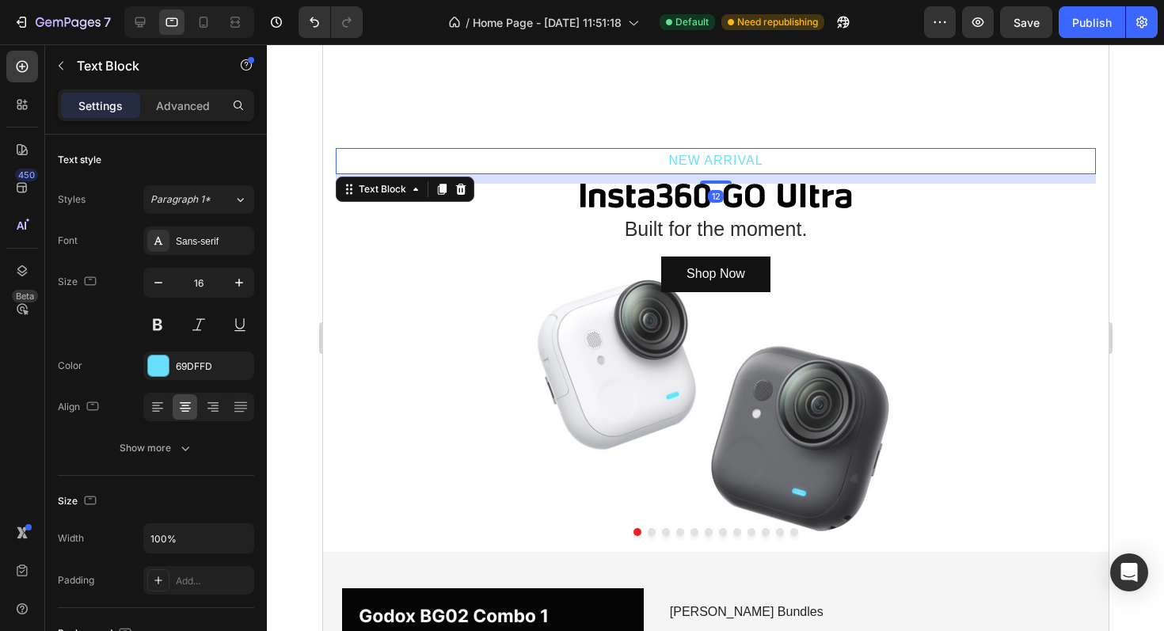
scroll to position [420, 0]
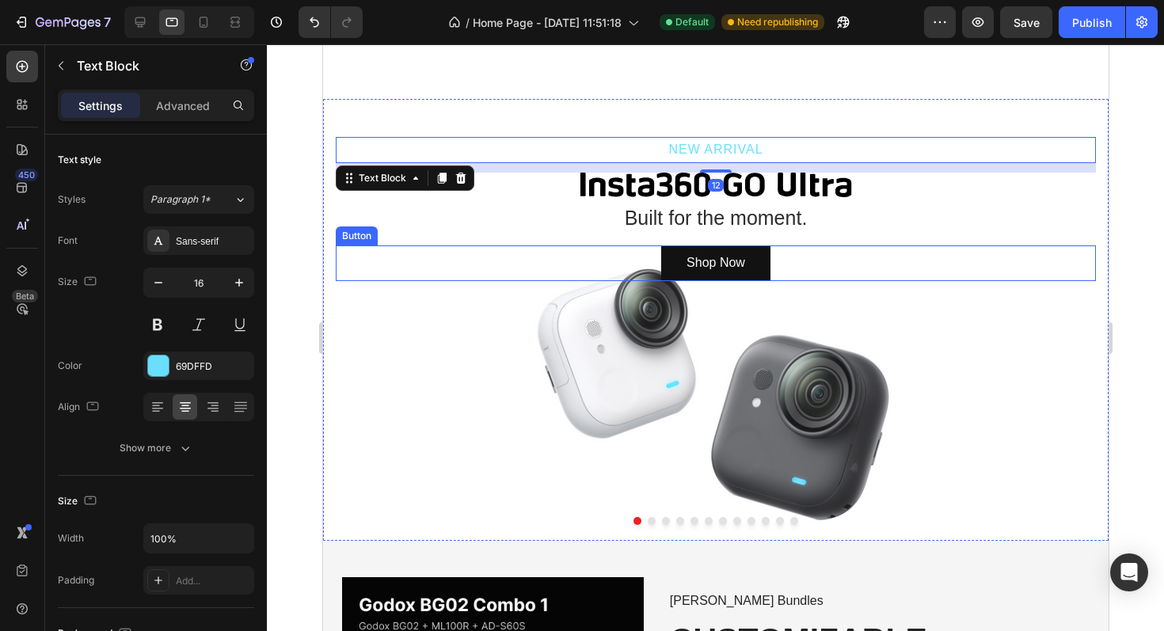
click at [361, 280] on div "Shop Now Button" at bounding box center [715, 263] width 760 height 36
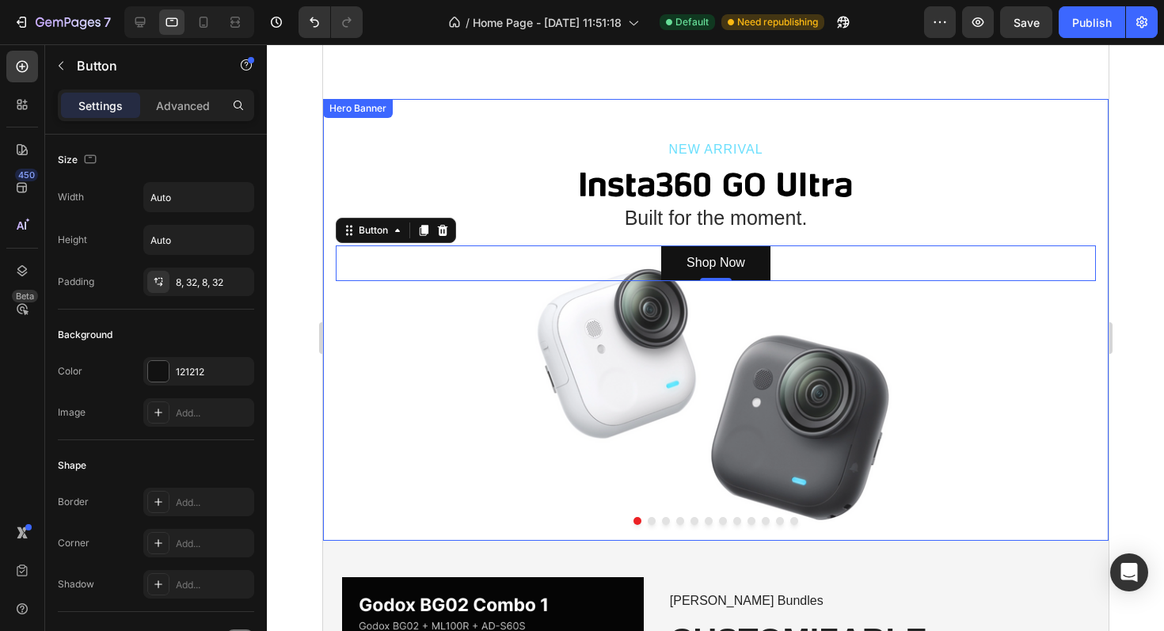
click at [329, 202] on div "NEW ARRIVAL Text Block Image Built for the moment. Text Block Shop Now Button 0" at bounding box center [714, 191] width 785 height 185
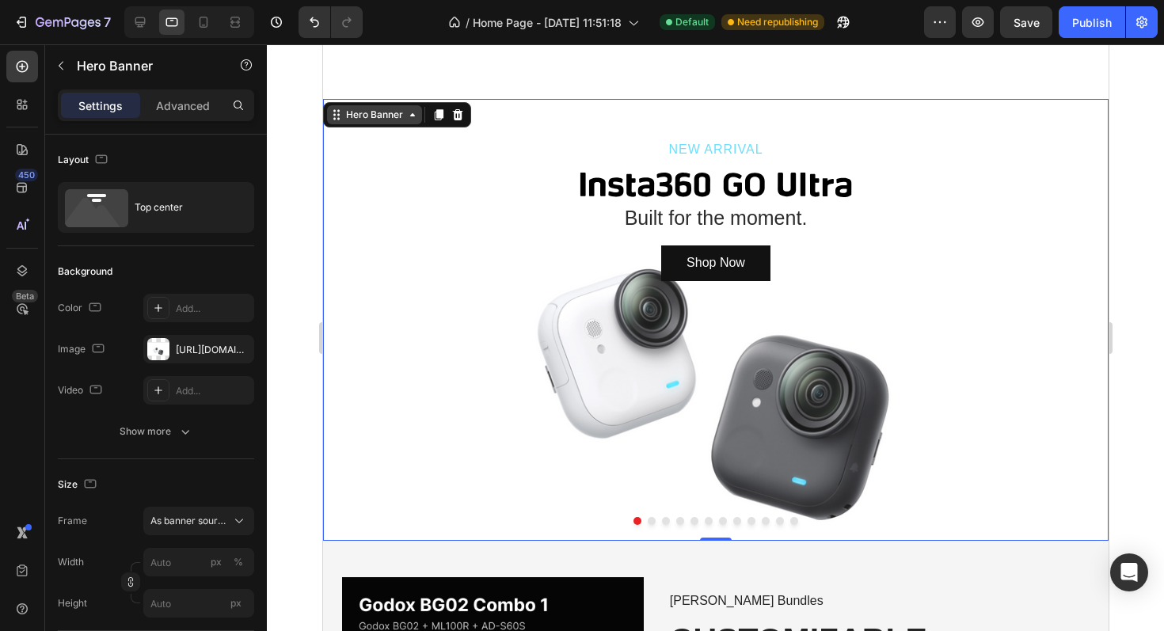
click at [369, 121] on div "Hero Banner" at bounding box center [373, 115] width 63 height 14
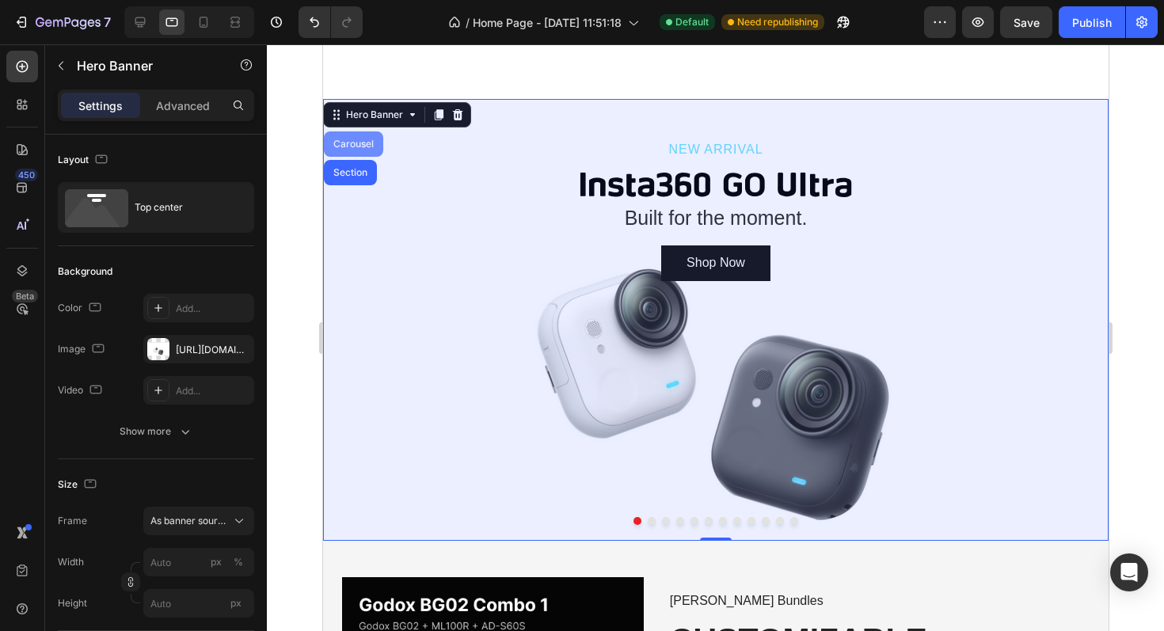
click at [353, 143] on div "Carousel" at bounding box center [352, 143] width 47 height 9
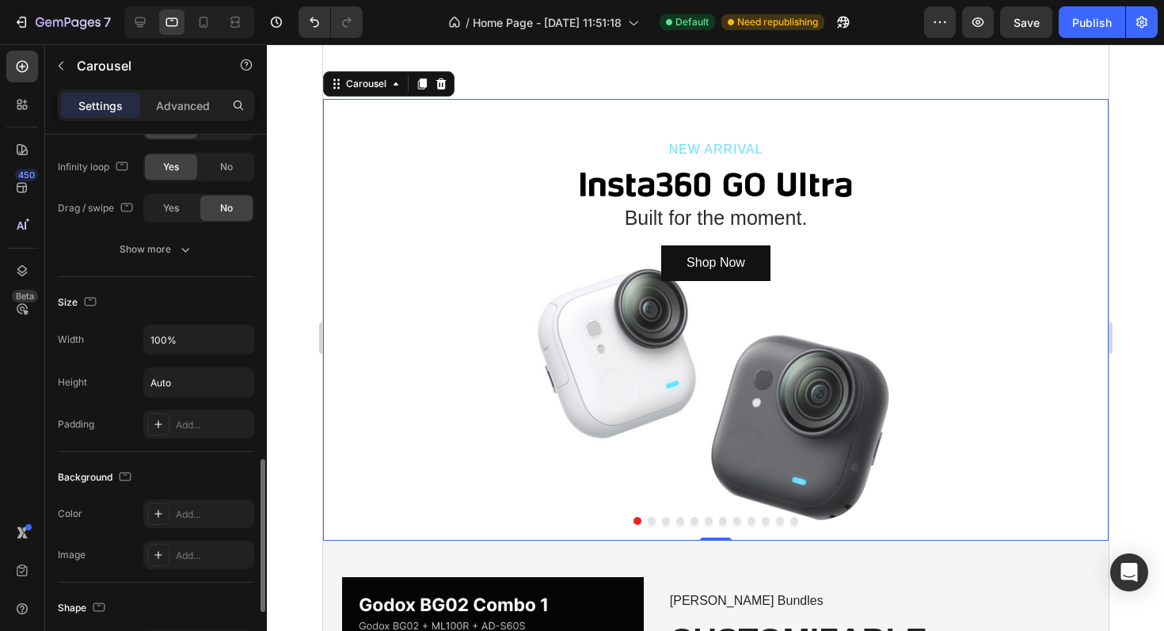
scroll to position [1140, 0]
click at [201, 18] on icon at bounding box center [204, 22] width 16 height 16
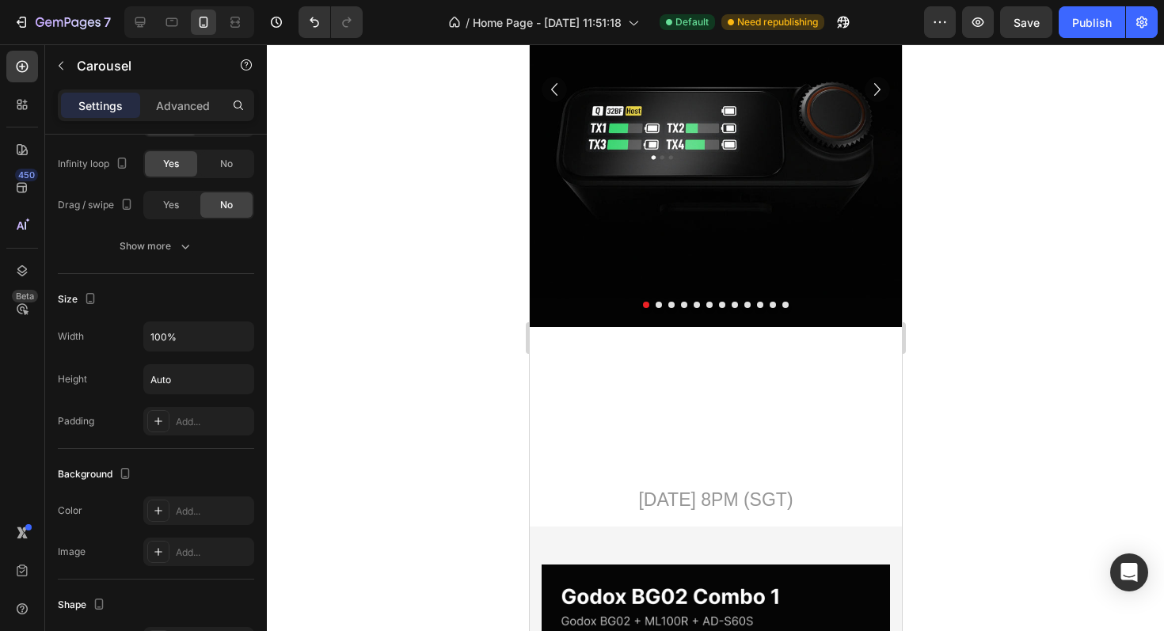
scroll to position [228, 0]
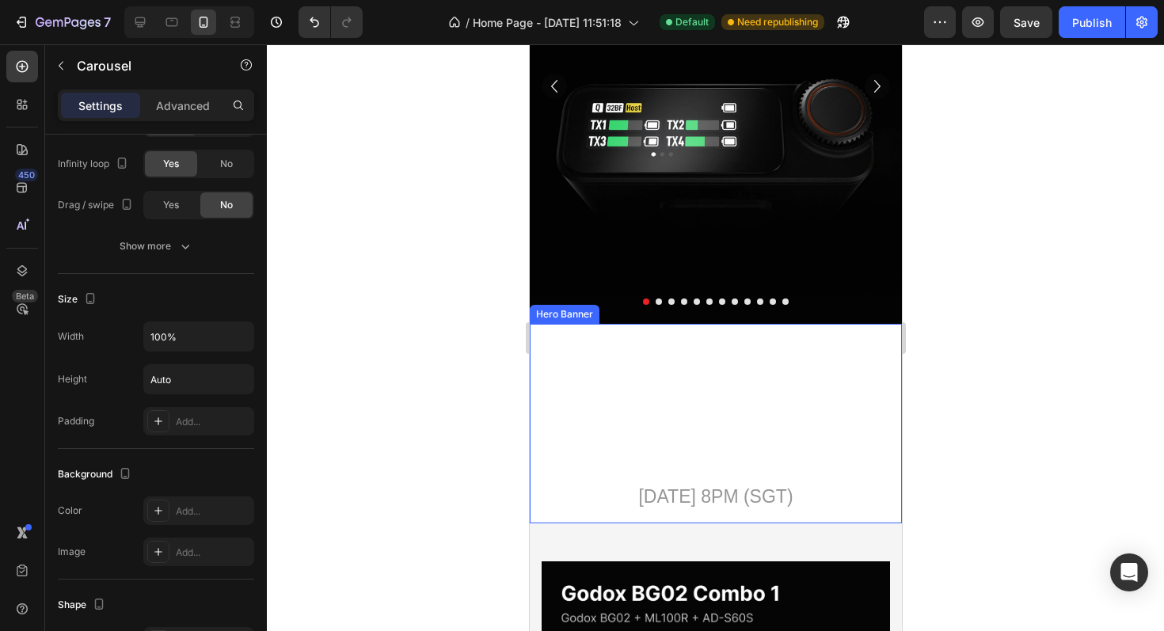
click at [891, 340] on div "Image Performance That Speaks Heading [DATE] 8PM (SGT) Text Block" at bounding box center [715, 423] width 372 height 199
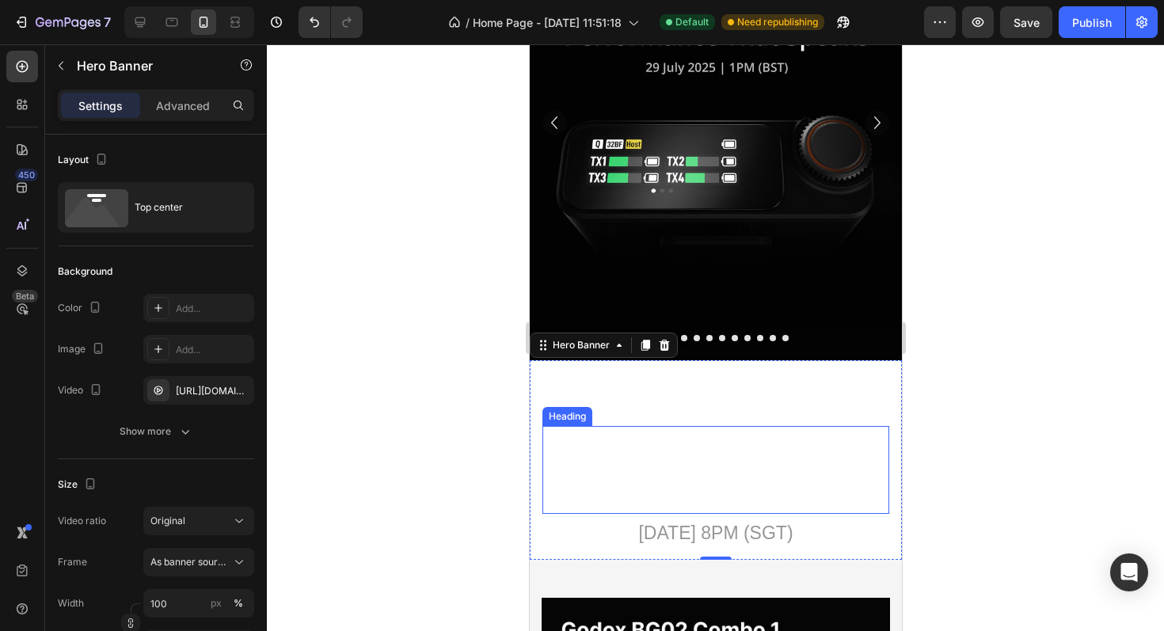
scroll to position [275, 0]
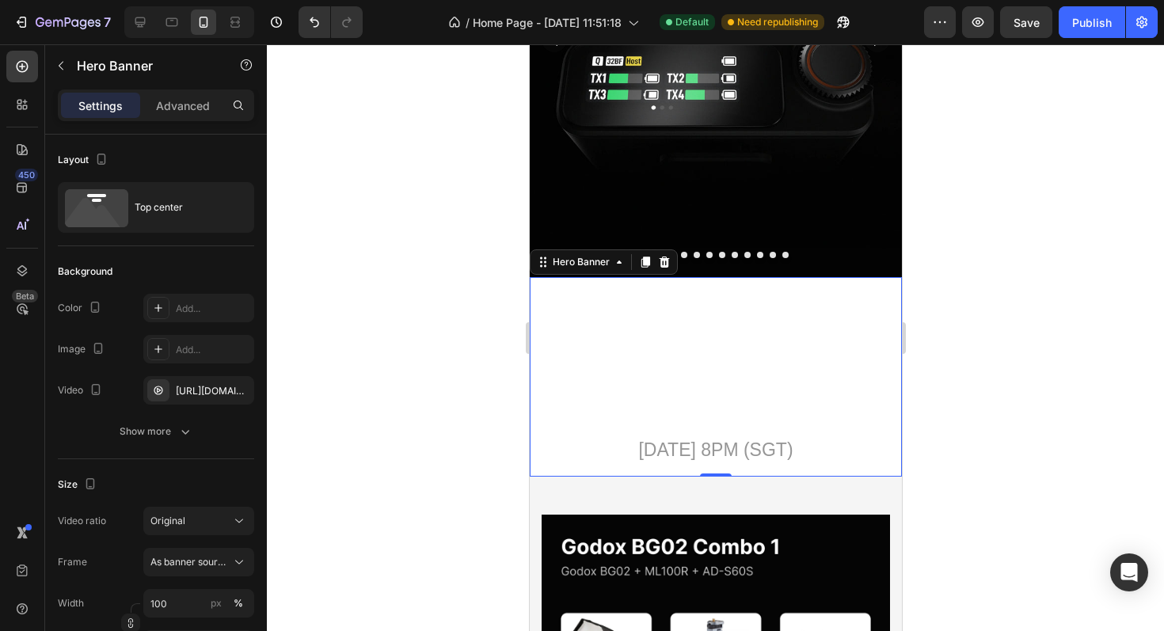
click at [538, 304] on div "Image Performance That Speaks Heading [DATE] 8PM (SGT) Text Block" at bounding box center [715, 376] width 372 height 199
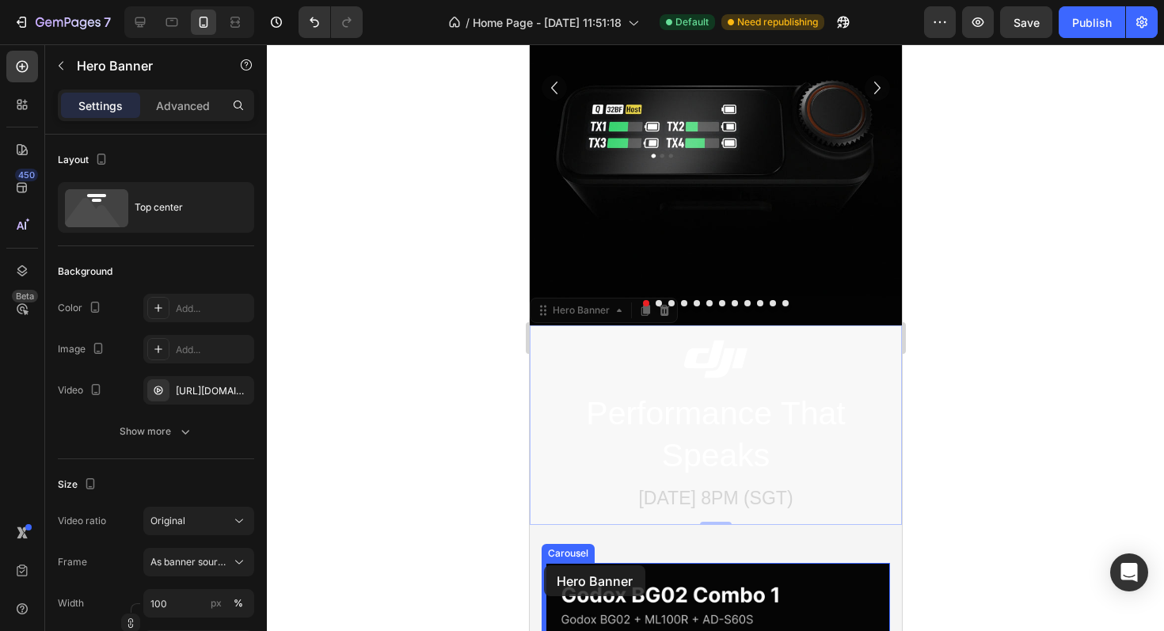
scroll to position [269, 0]
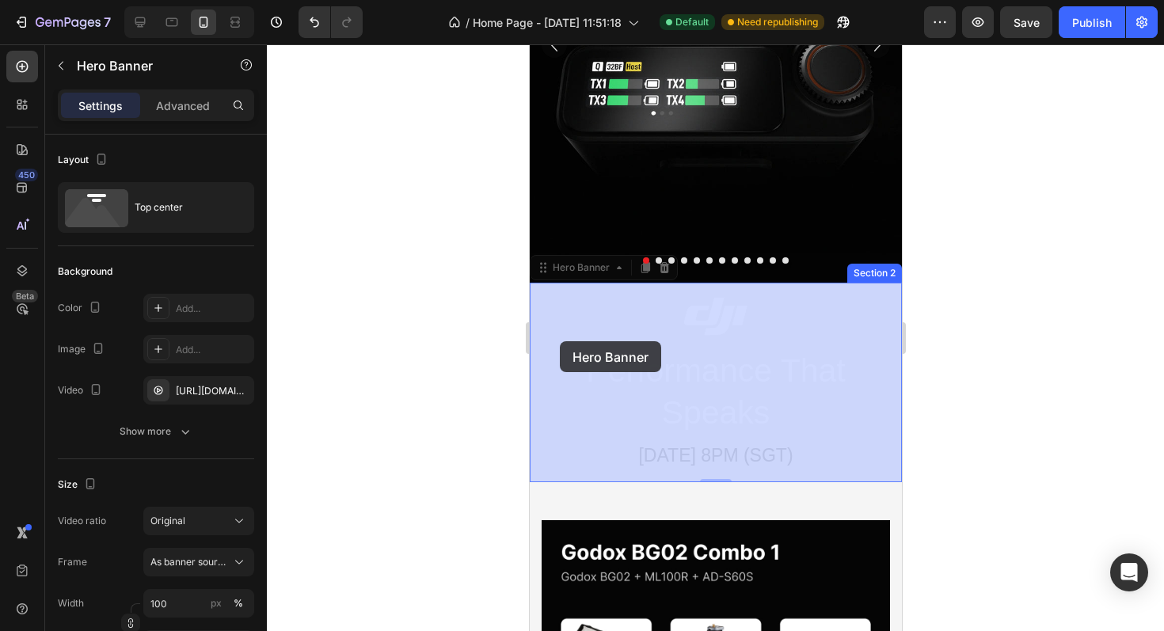
drag, startPoint x: 538, startPoint y: 265, endPoint x: 559, endPoint y: 341, distance: 78.7
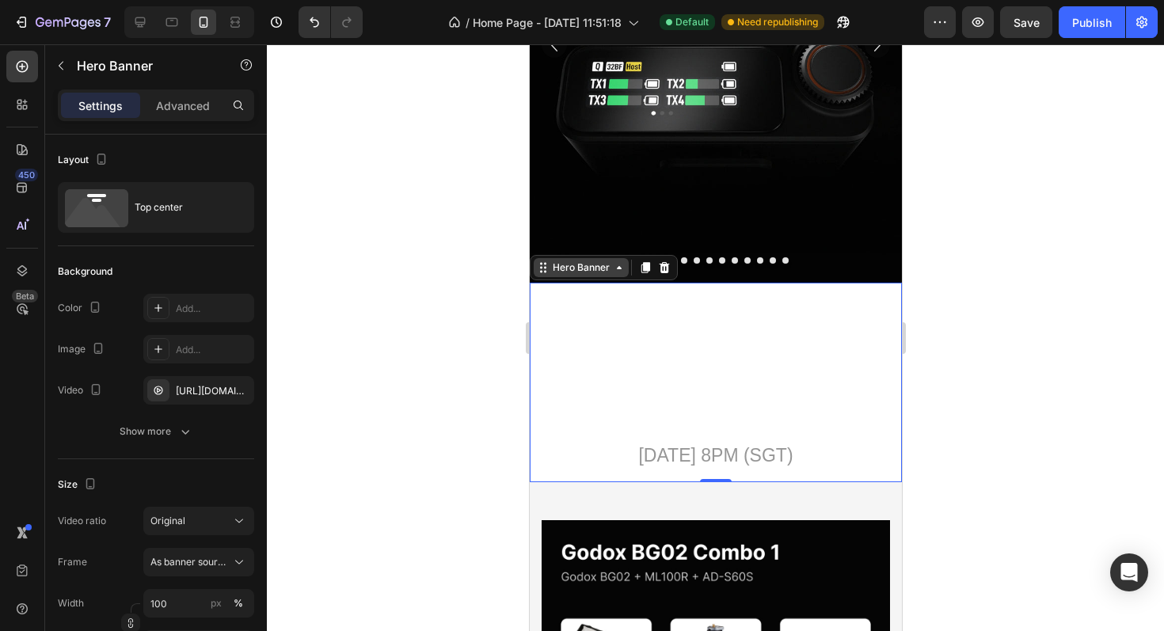
click at [587, 270] on div "Hero Banner" at bounding box center [580, 267] width 63 height 14
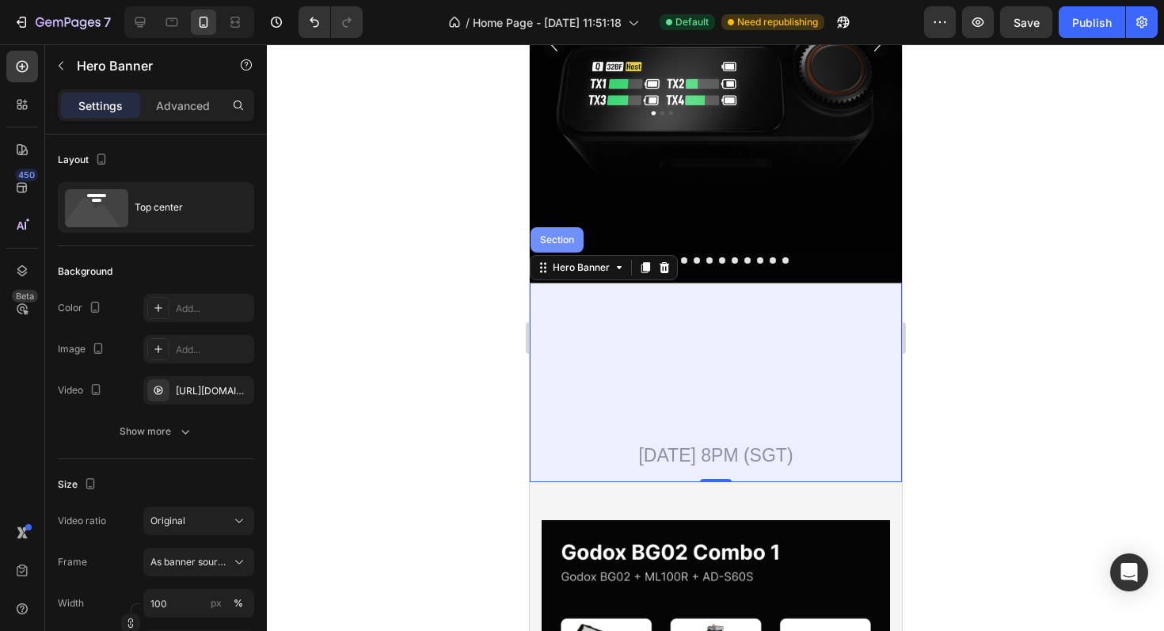
click at [545, 236] on div "Section" at bounding box center [556, 239] width 40 height 9
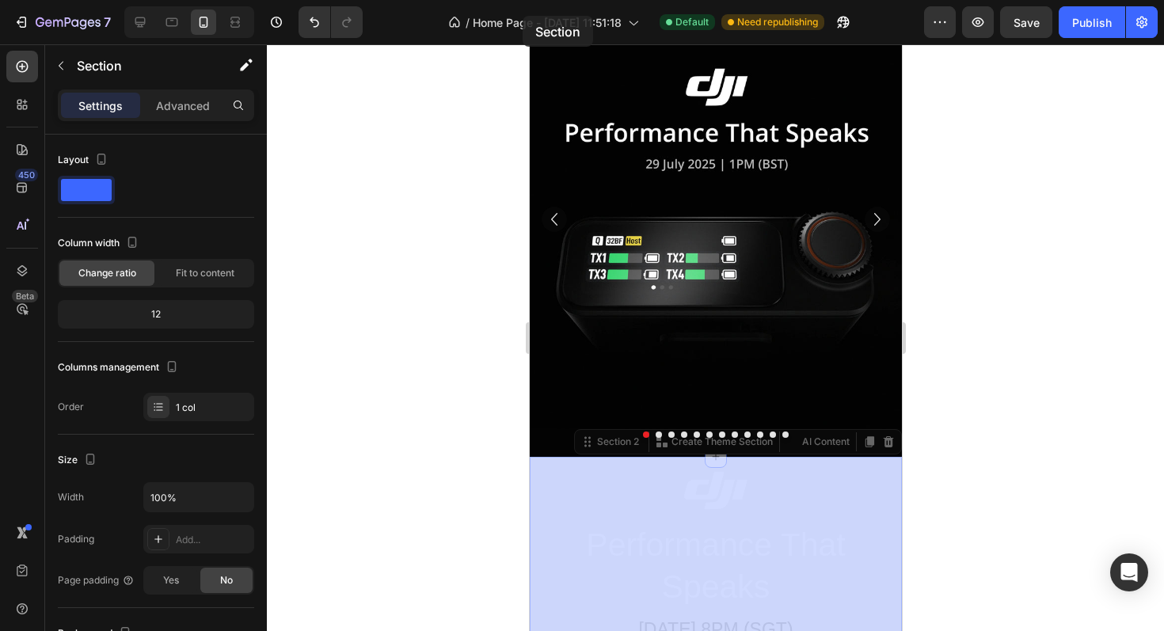
scroll to position [0, 0]
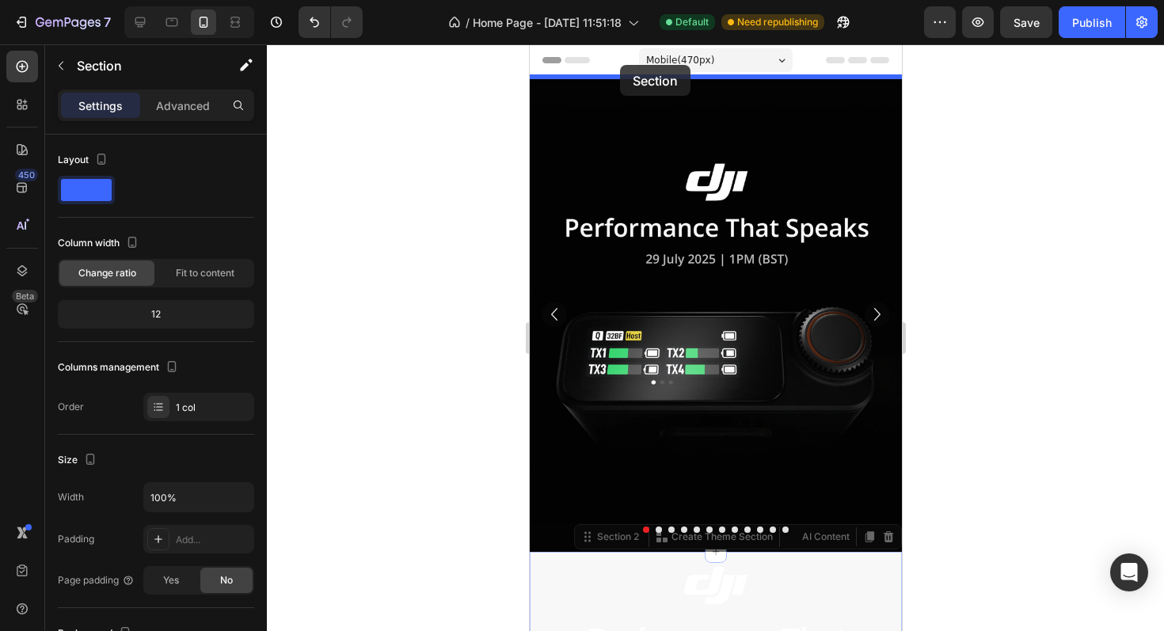
drag, startPoint x: 585, startPoint y: 272, endPoint x: 618, endPoint y: 64, distance: 210.1
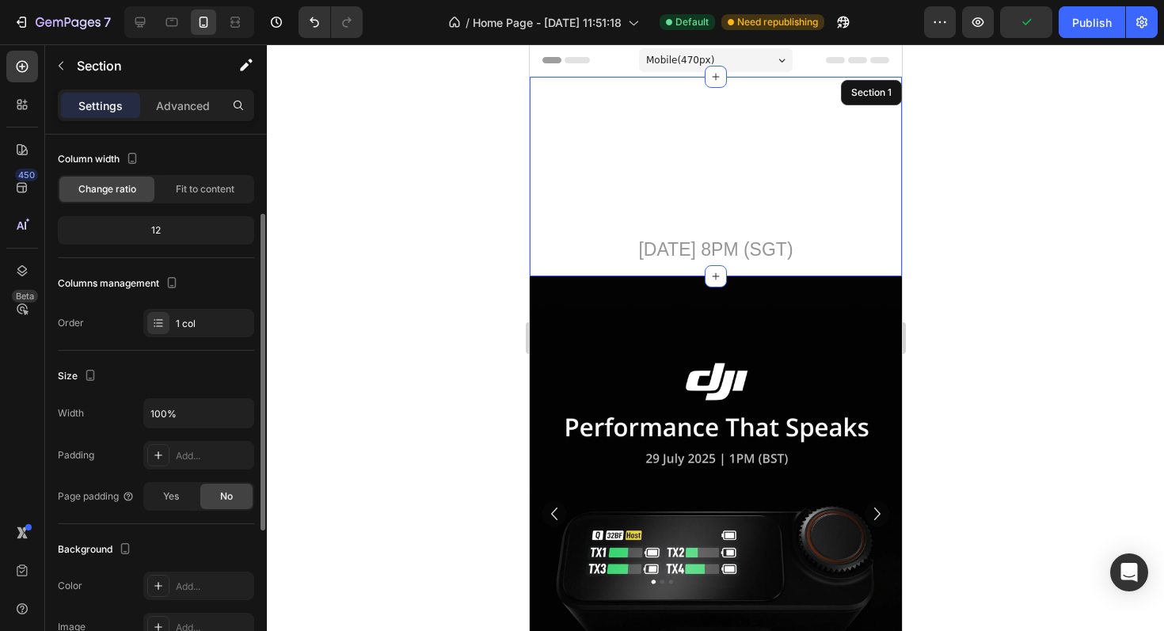
scroll to position [108, 0]
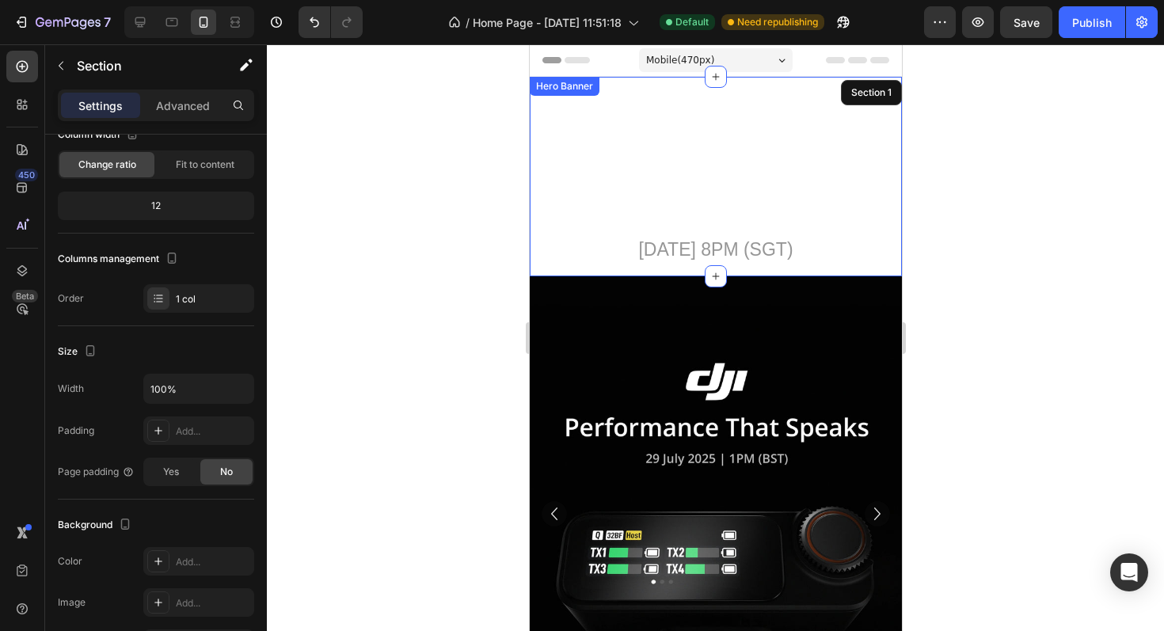
click at [578, 133] on div "Image Performance That Speaks Heading [DATE] 8PM (SGT) Text Block" at bounding box center [714, 176] width 347 height 174
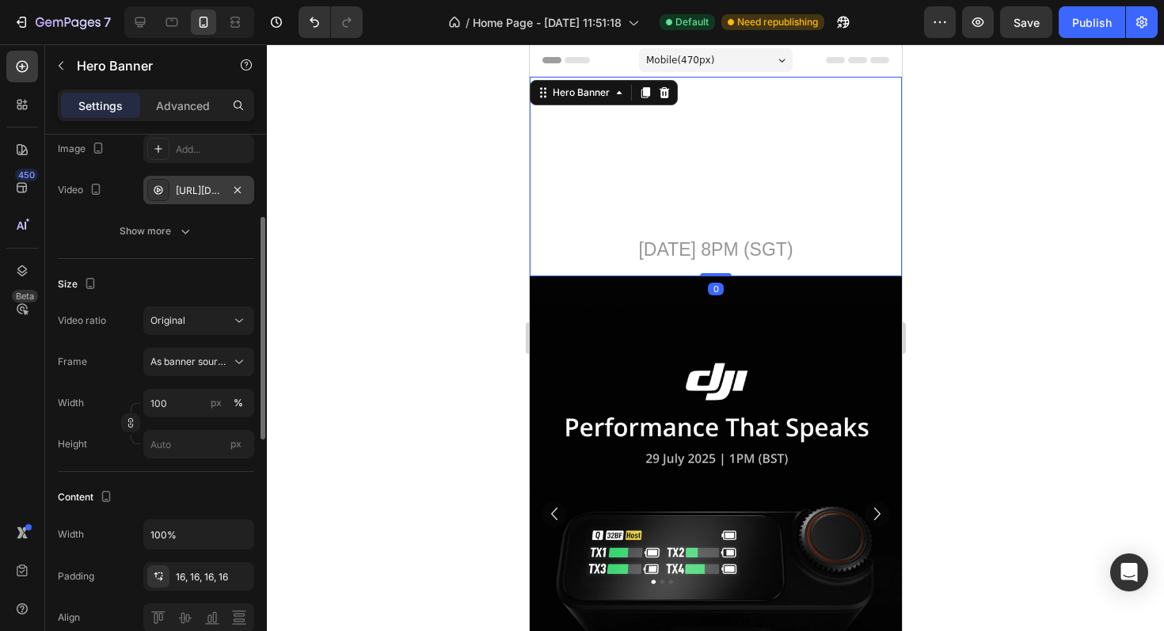
scroll to position [203, 0]
click at [170, 439] on input "px" at bounding box center [198, 441] width 111 height 28
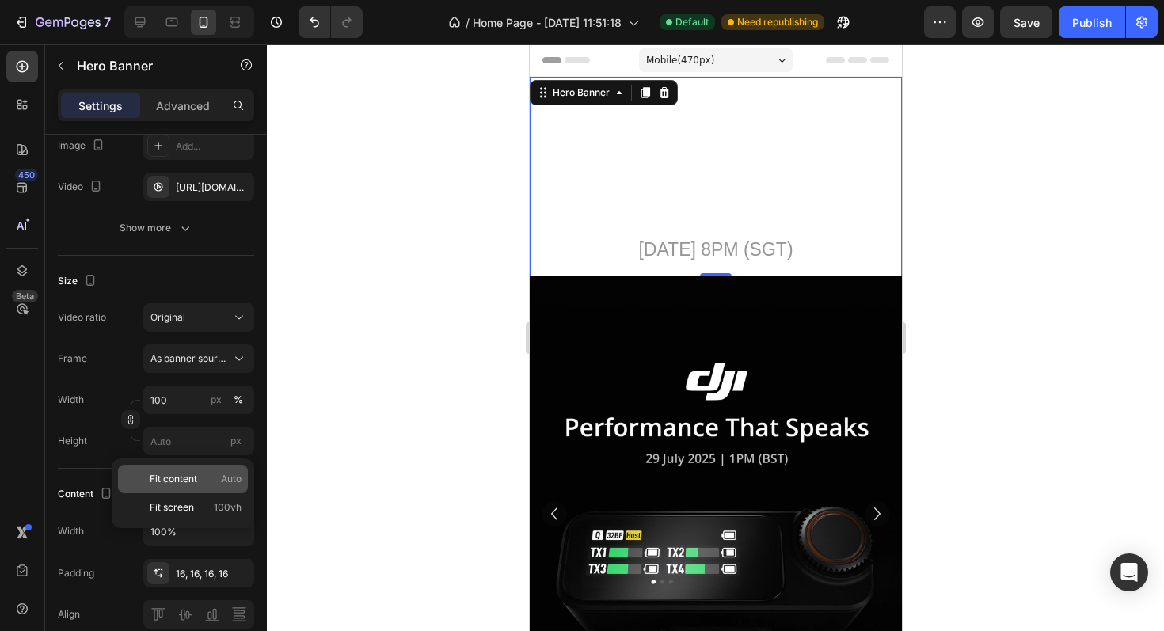
click at [169, 472] on span "Fit content" at bounding box center [173, 479] width 47 height 14
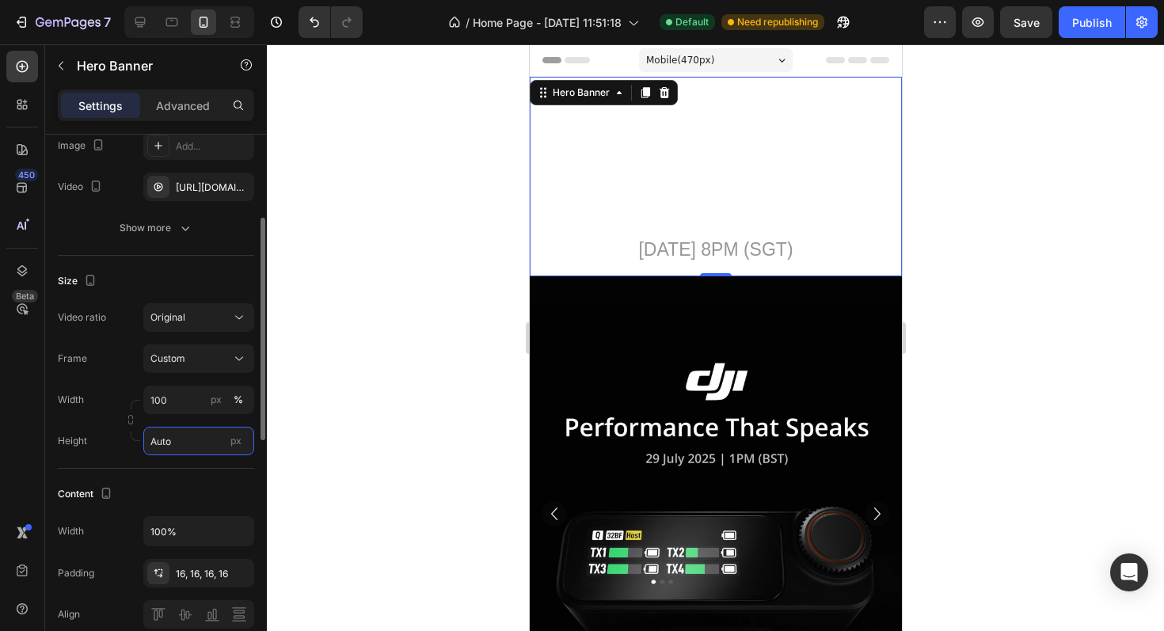
click at [173, 446] on input "Auto" at bounding box center [198, 441] width 111 height 28
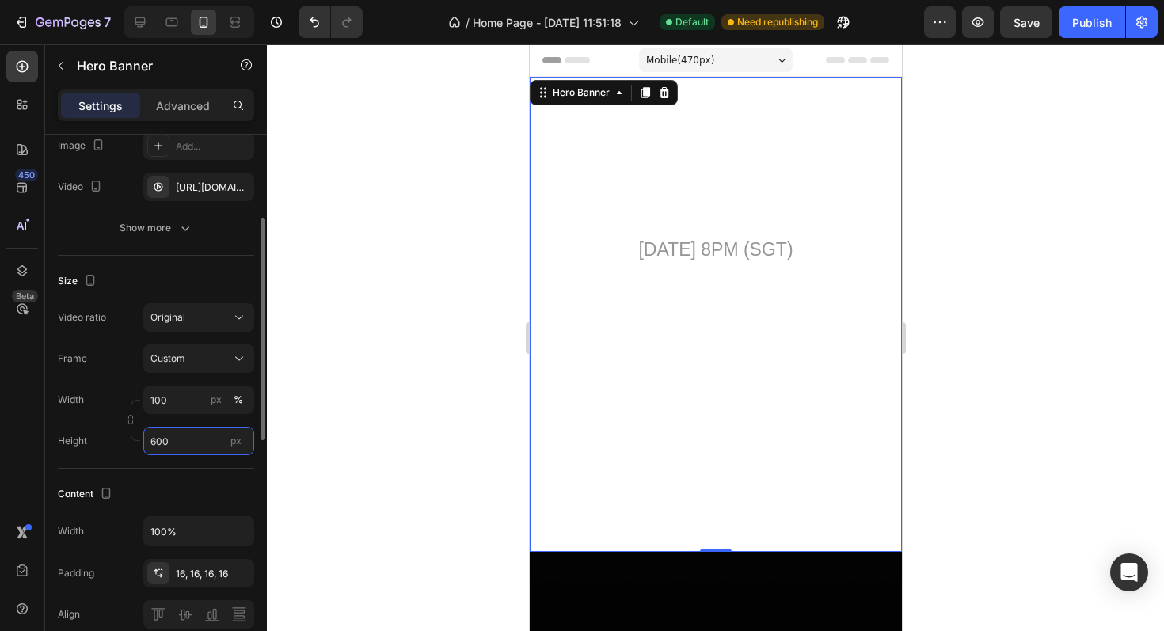
type input "600"
click at [175, 481] on div "Content" at bounding box center [156, 493] width 196 height 25
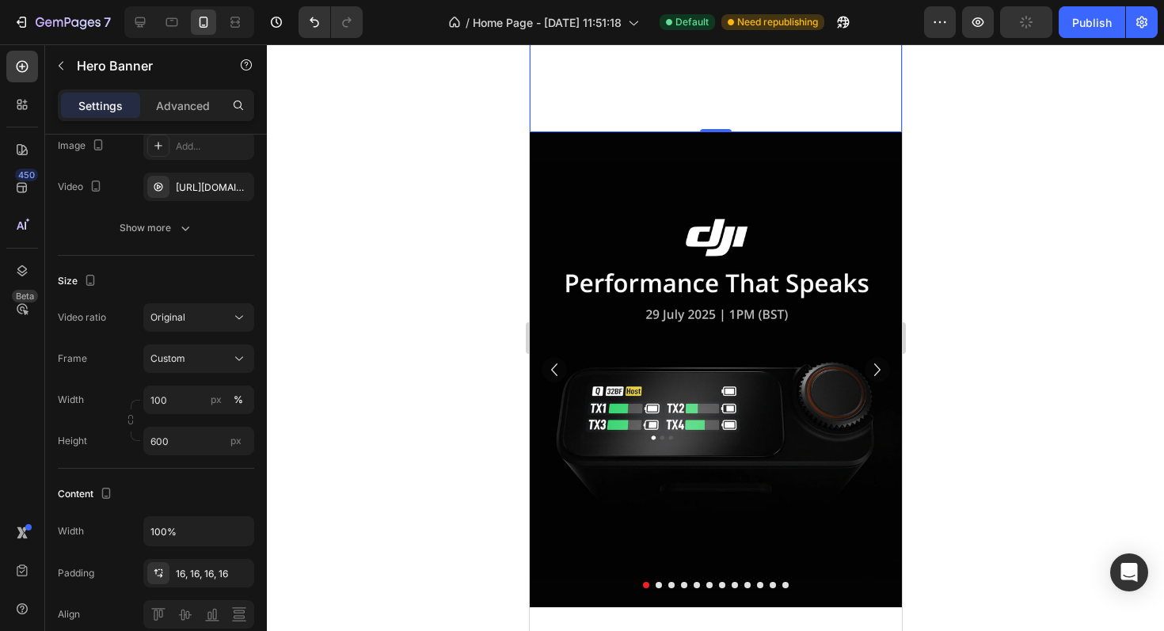
scroll to position [445, 0]
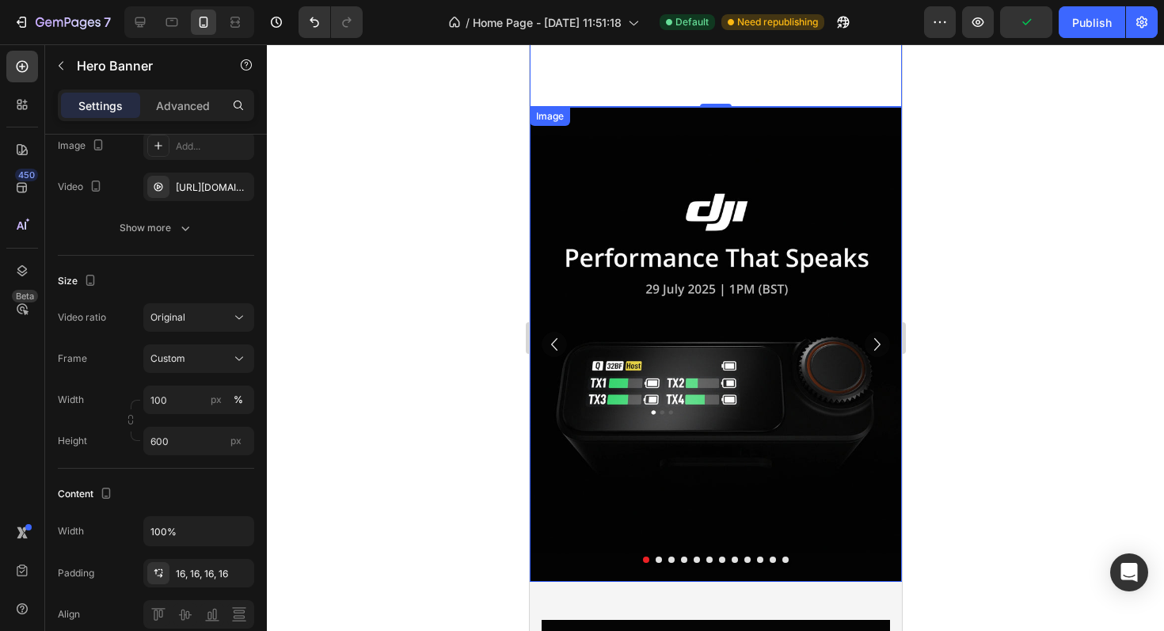
click at [616, 194] on img at bounding box center [715, 344] width 372 height 475
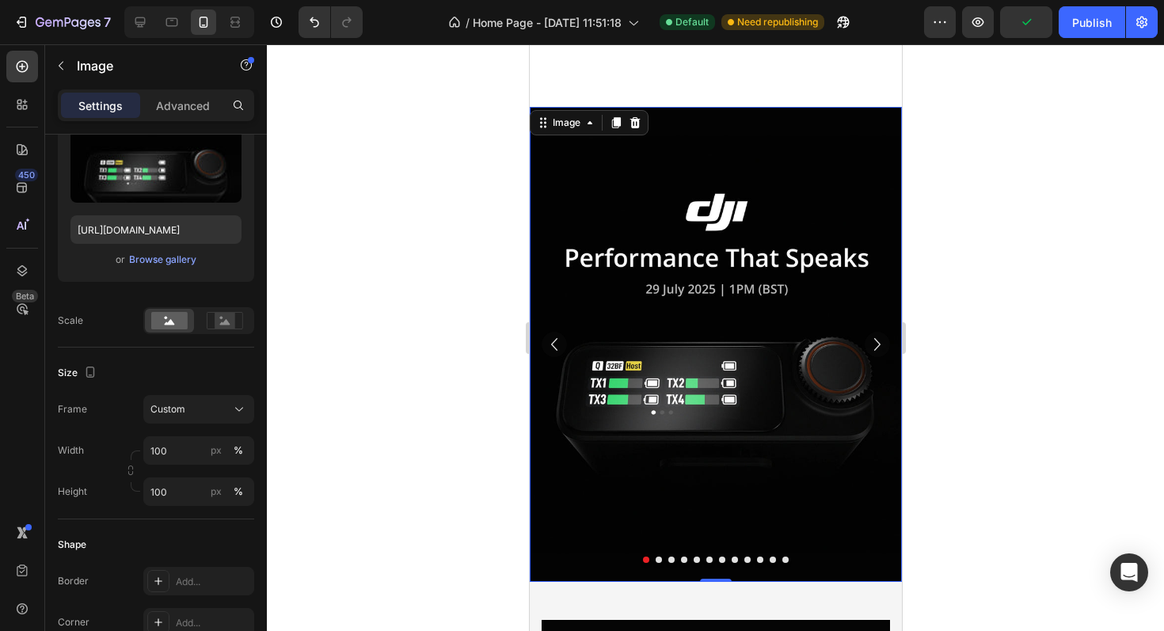
scroll to position [0, 0]
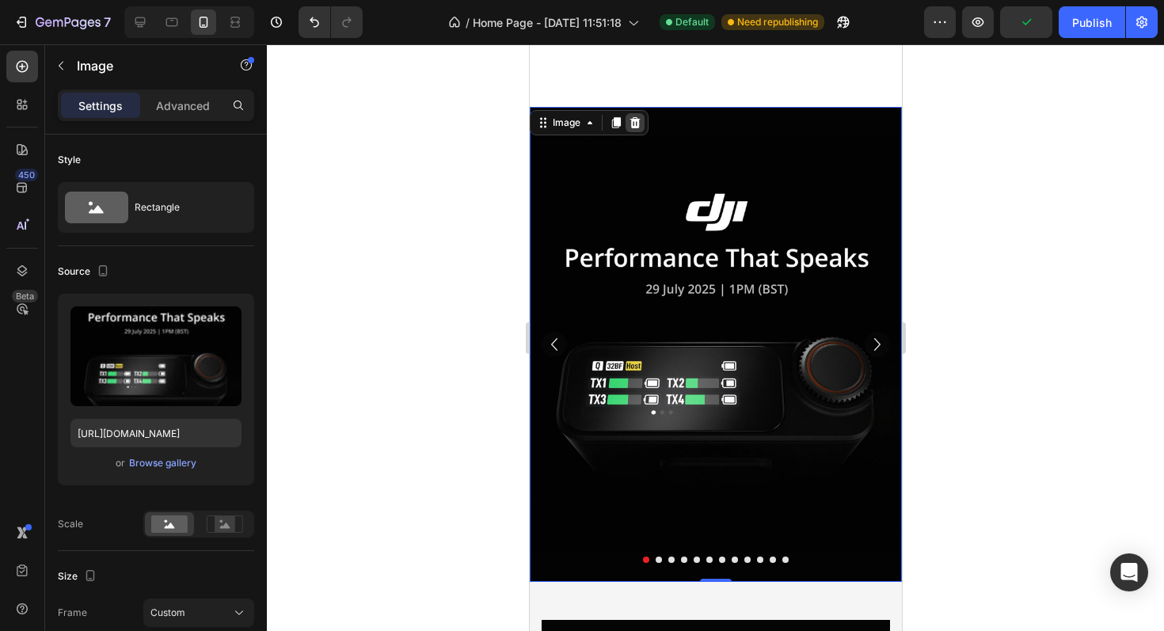
click at [636, 123] on icon at bounding box center [634, 122] width 10 height 11
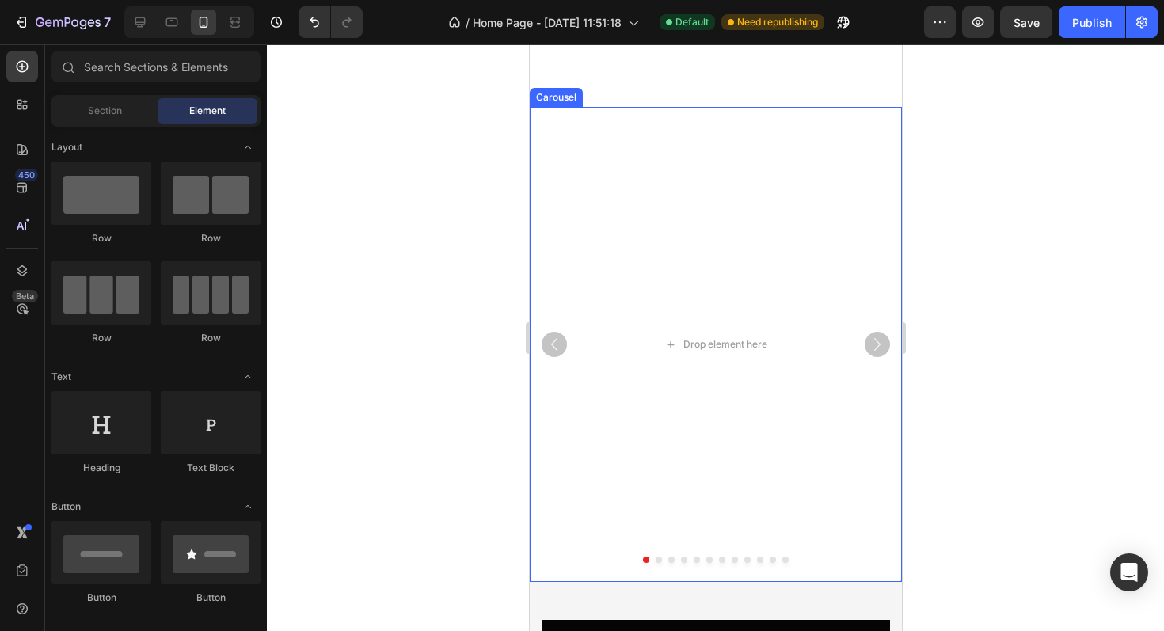
click at [645, 559] on button "Dot" at bounding box center [645, 560] width 6 height 6
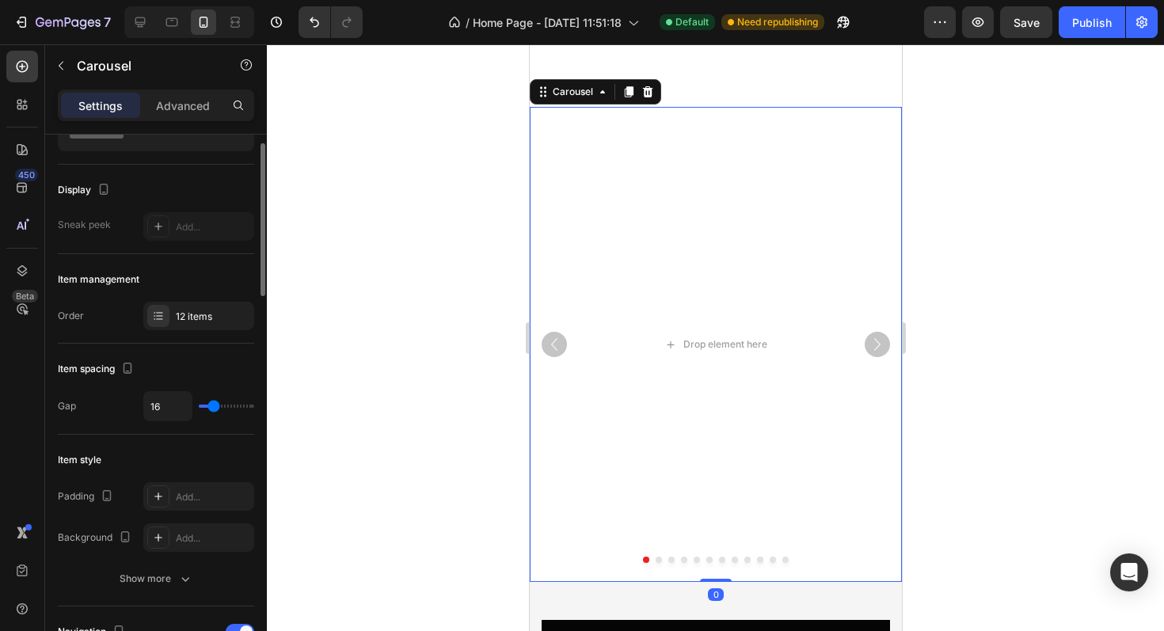
scroll to position [84, 0]
click at [200, 307] on div "12 items" at bounding box center [213, 314] width 74 height 14
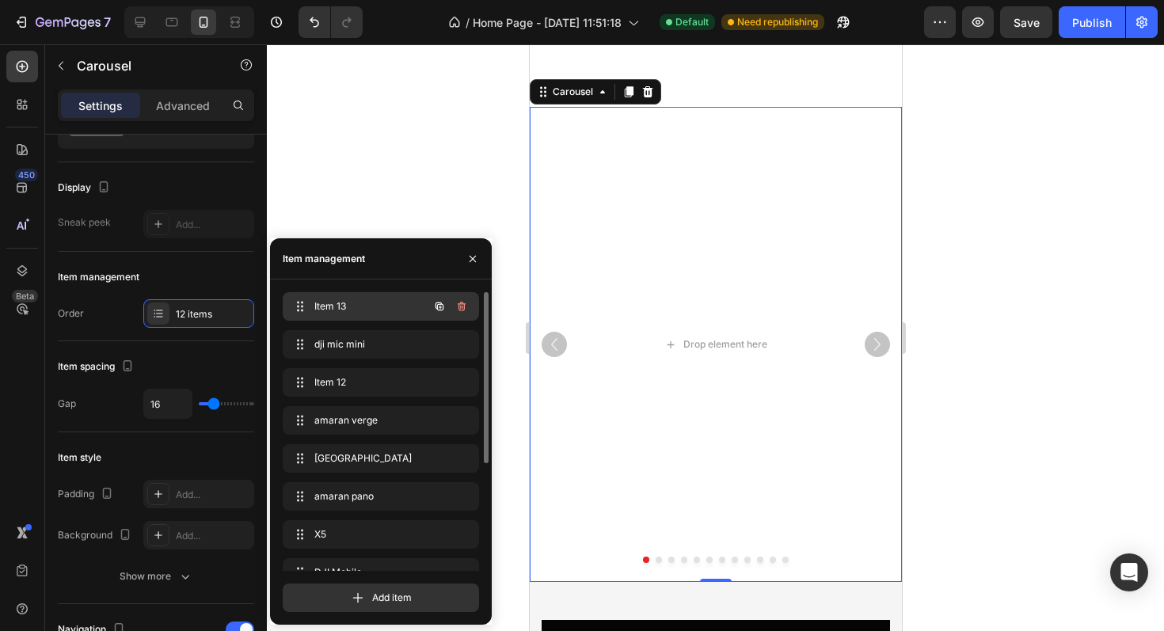
click at [374, 295] on div "Item 13 Item 13" at bounding box center [358, 306] width 139 height 22
click at [462, 309] on icon "button" at bounding box center [461, 306] width 13 height 13
click at [447, 309] on div "Delete" at bounding box center [450, 306] width 29 height 14
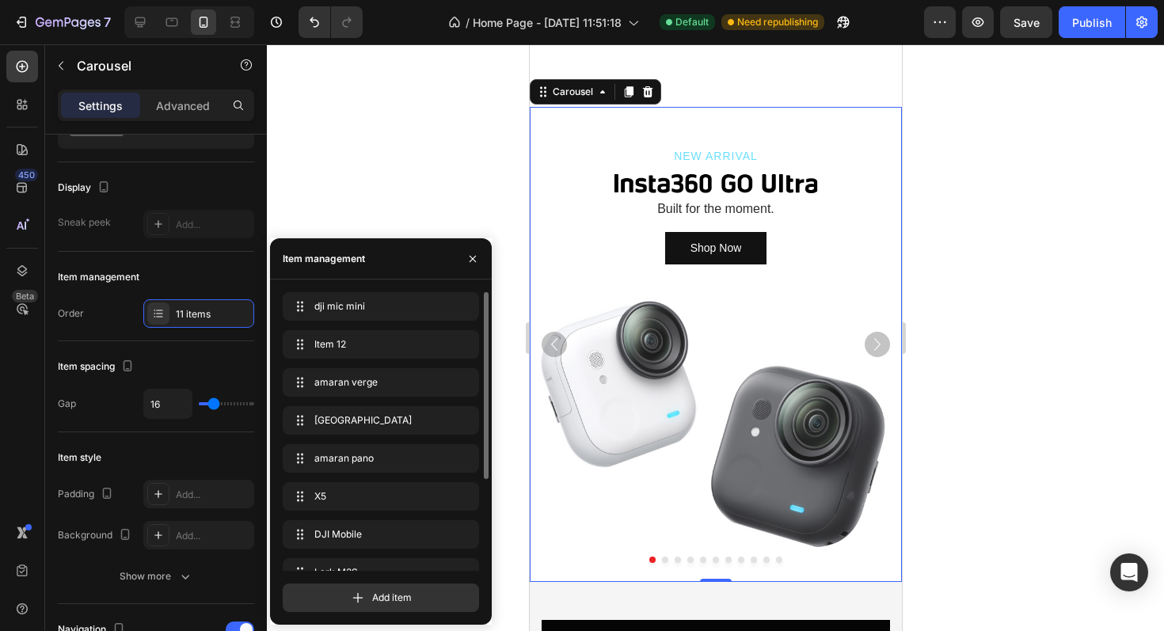
click at [879, 349] on icon "Carousel Next Arrow" at bounding box center [876, 344] width 25 height 25
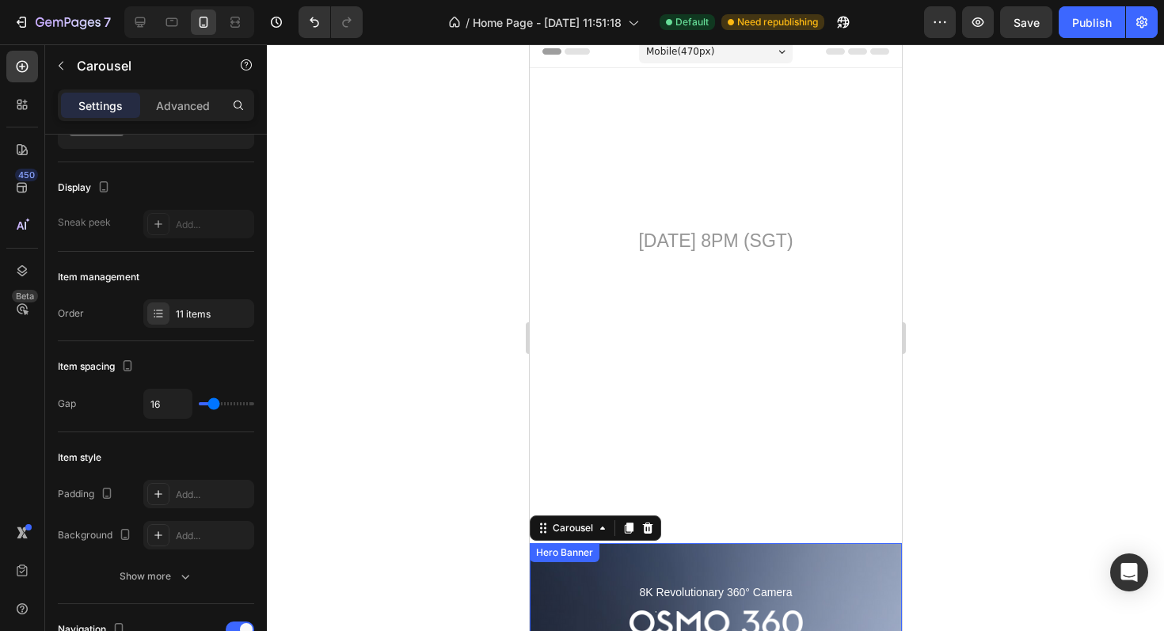
scroll to position [0, 0]
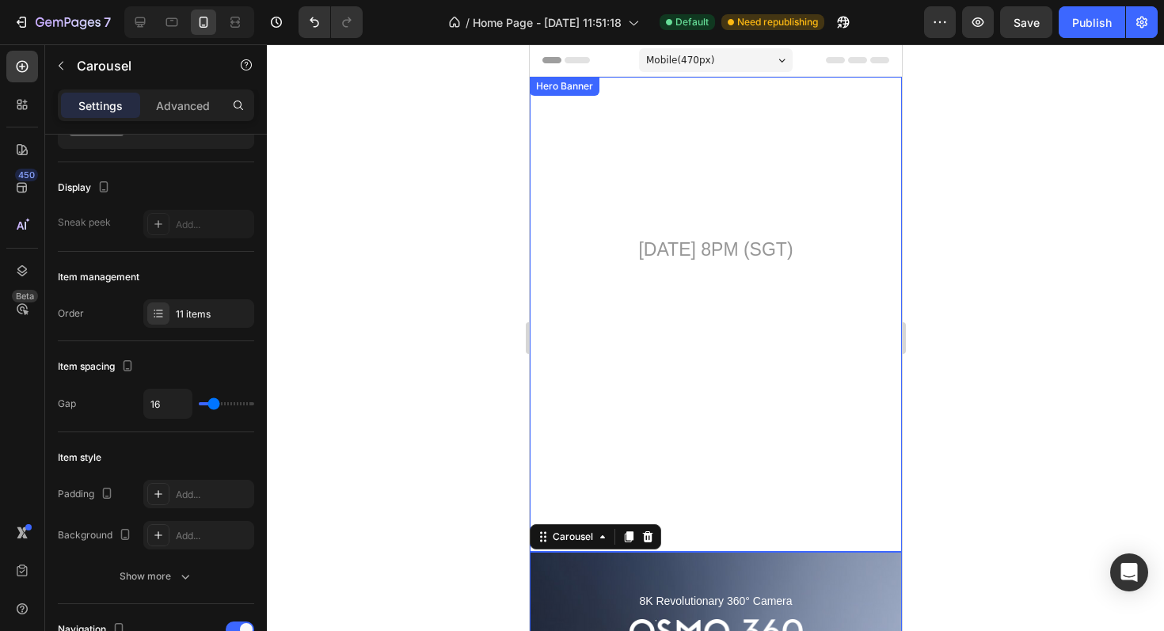
click at [827, 291] on video "Background Image" at bounding box center [715, 314] width 372 height 475
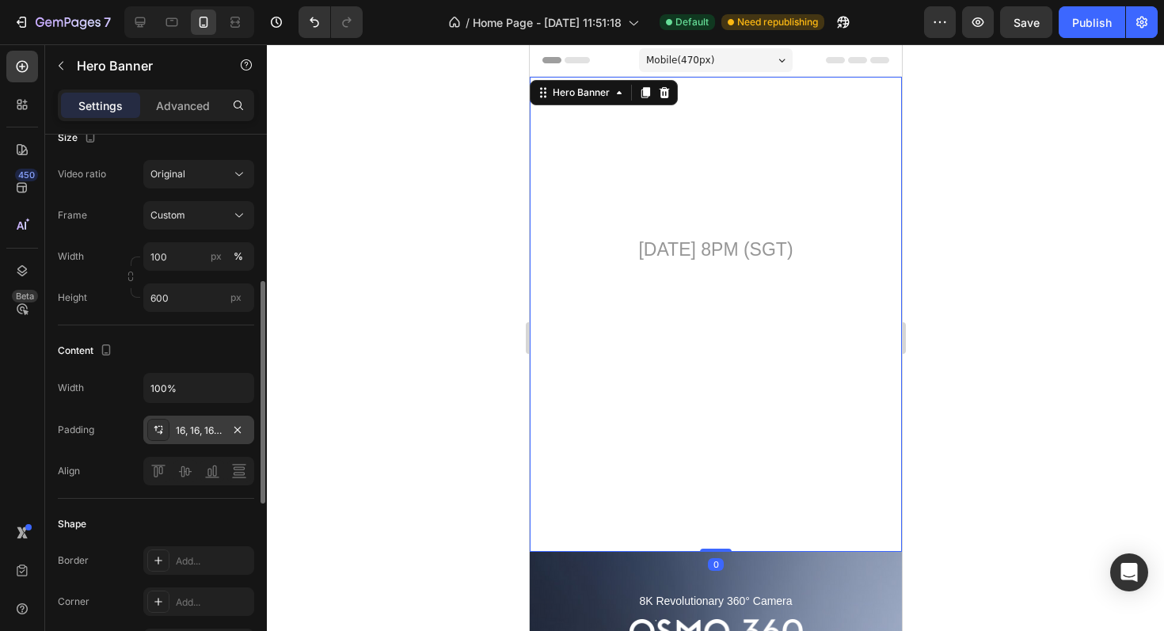
scroll to position [353, 0]
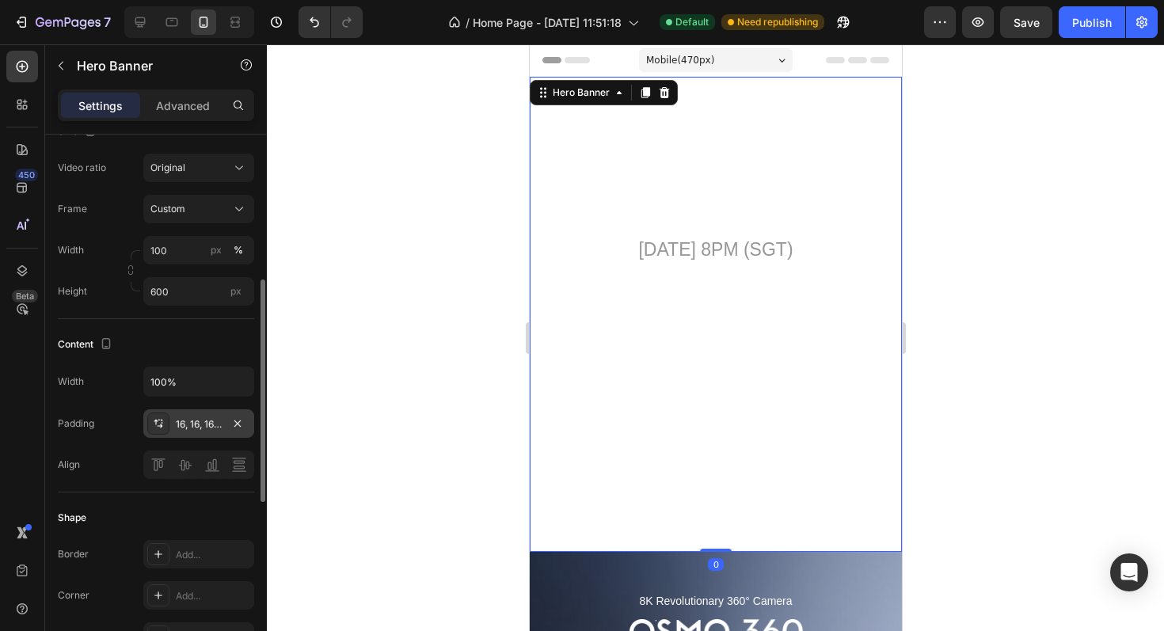
click at [201, 434] on div "16, 16, 16, 16" at bounding box center [198, 423] width 111 height 28
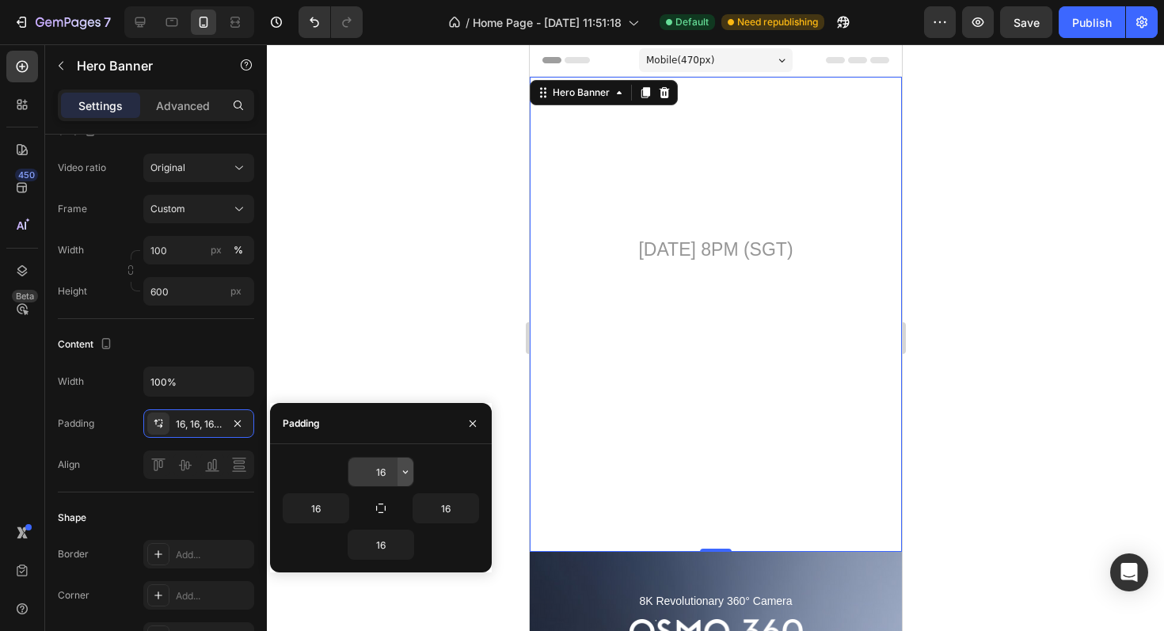
click at [405, 473] on icon "button" at bounding box center [405, 471] width 5 height 3
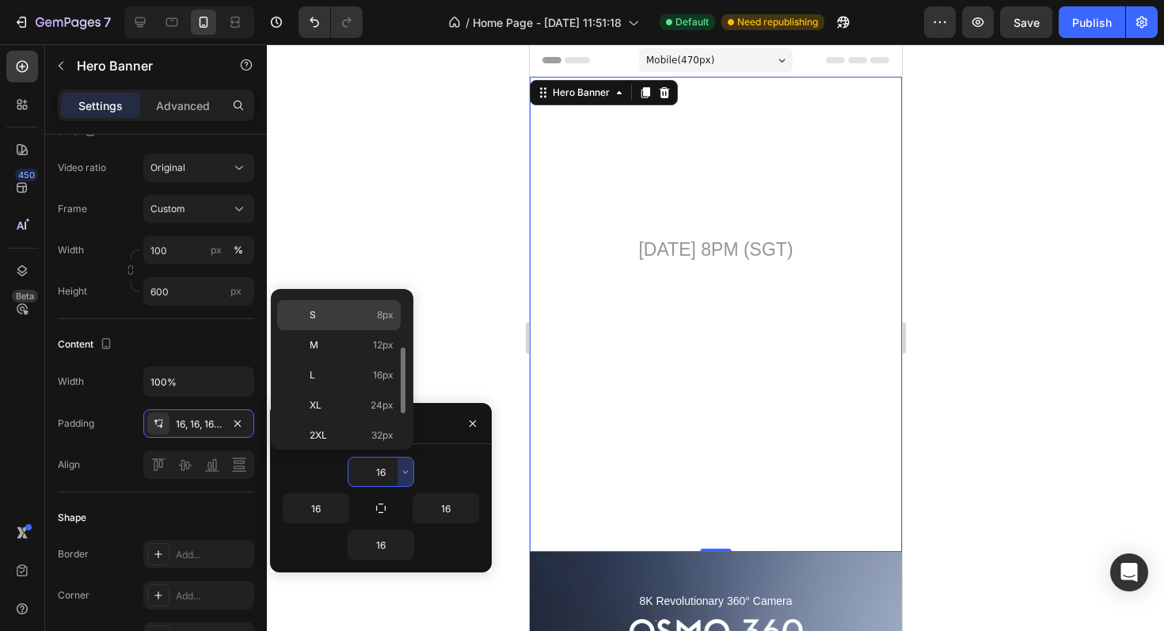
scroll to position [112, 0]
click at [351, 404] on p "2XL 32px" at bounding box center [352, 409] width 84 height 14
type input "32"
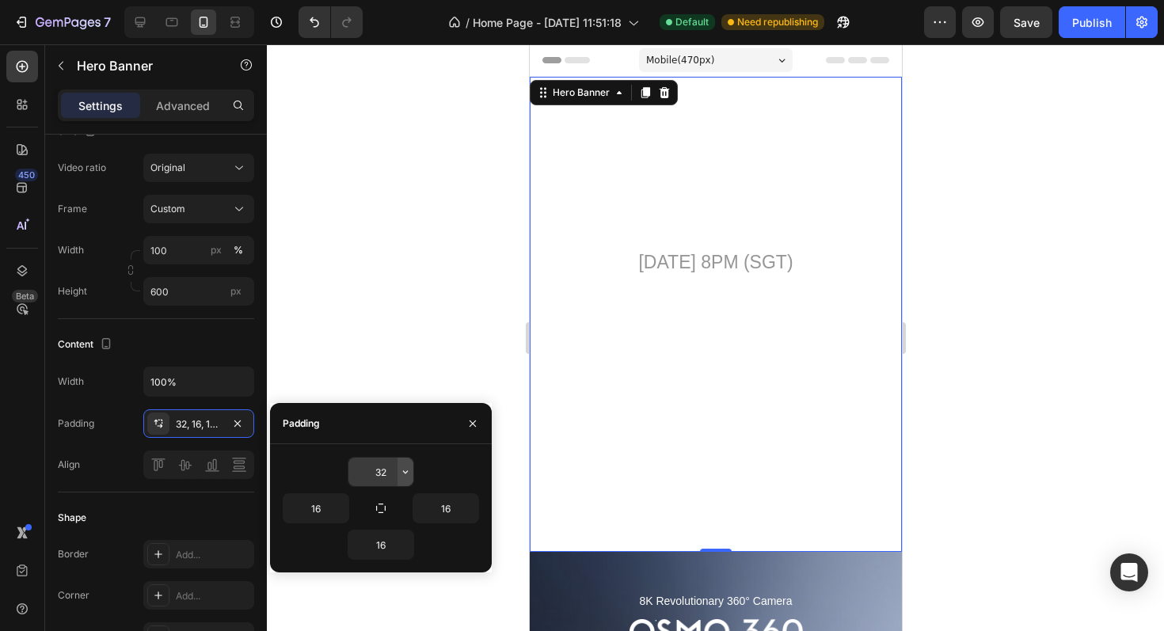
click at [401, 470] on icon "button" at bounding box center [405, 471] width 13 height 13
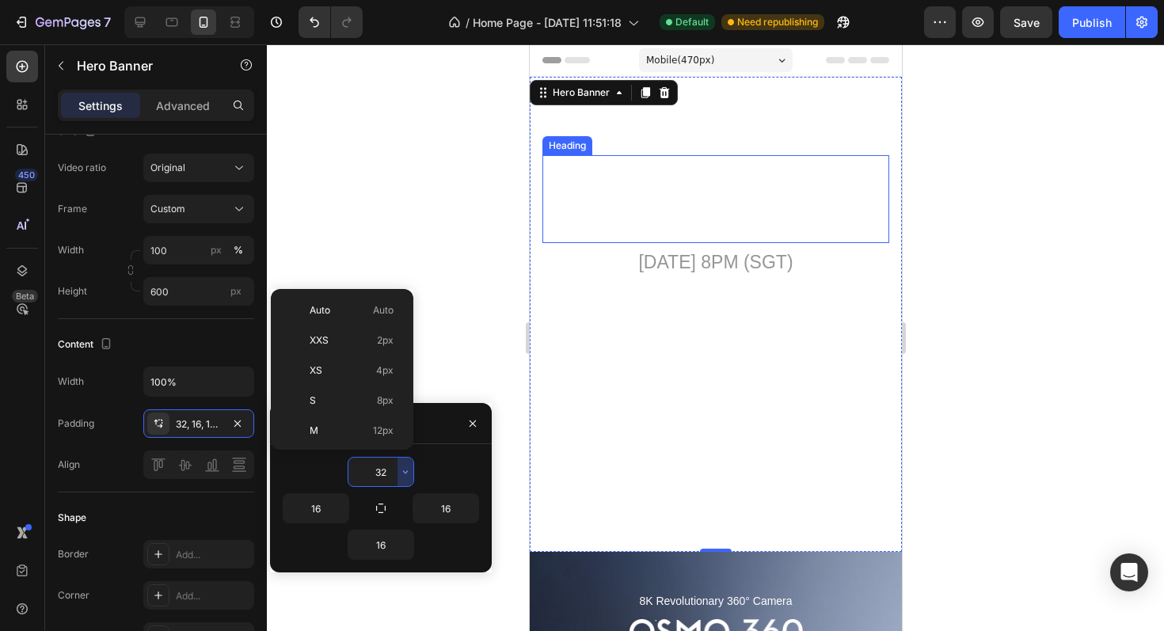
click at [723, 202] on h2 "Performance That Speaks" at bounding box center [714, 199] width 347 height 88
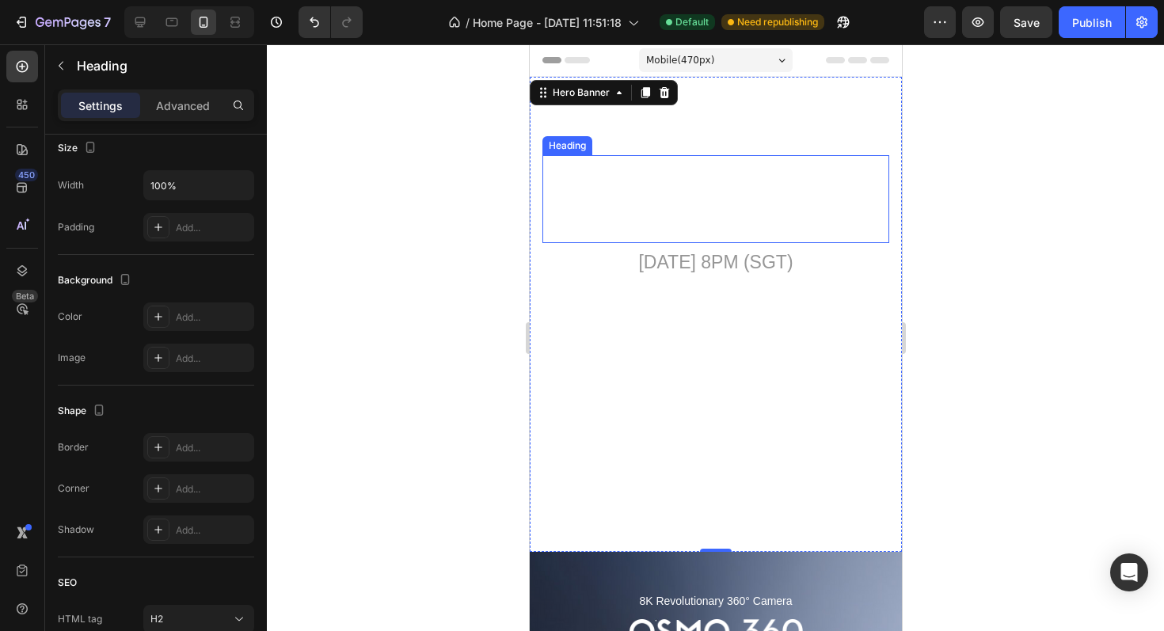
scroll to position [0, 0]
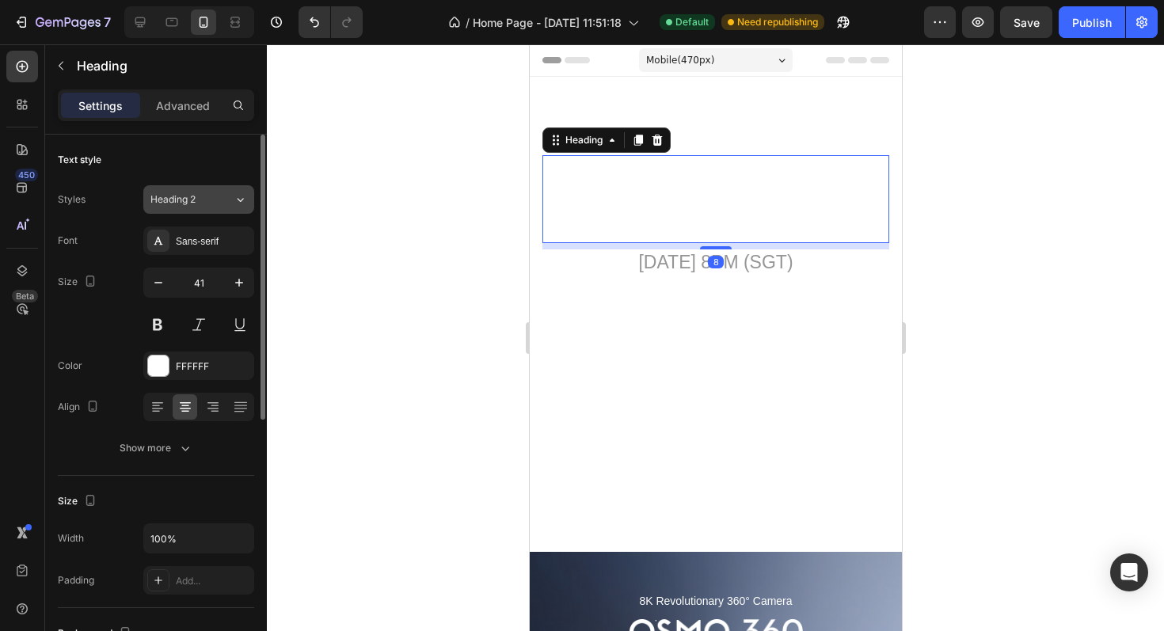
click at [240, 199] on icon at bounding box center [240, 200] width 13 height 16
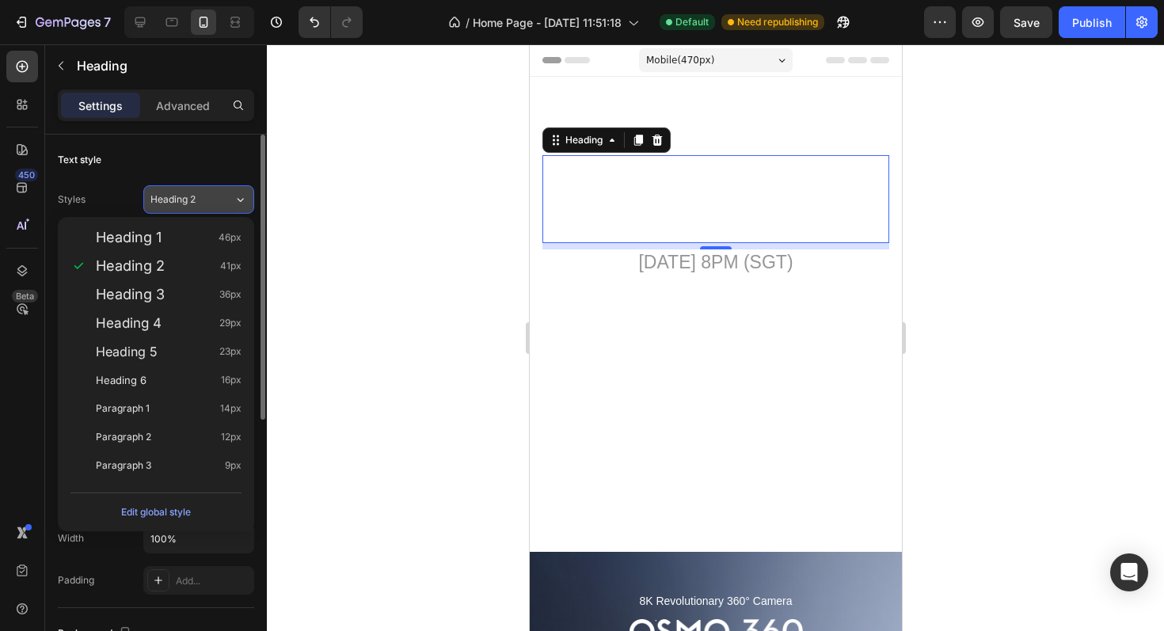
click at [240, 199] on icon at bounding box center [240, 200] width 13 height 16
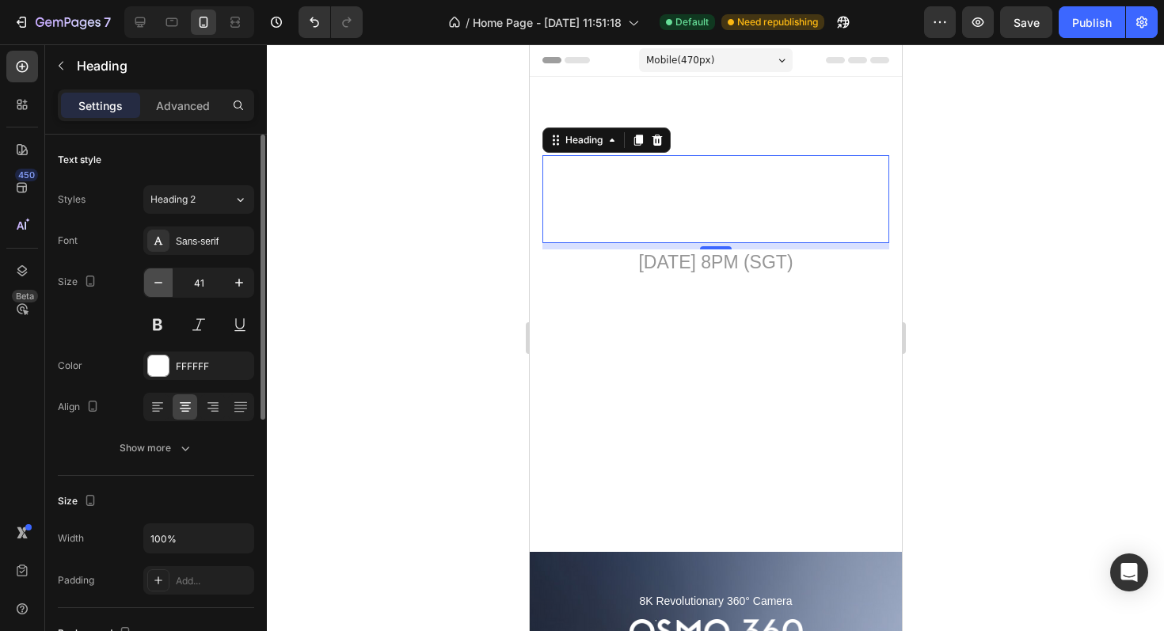
click at [155, 280] on icon "button" at bounding box center [158, 283] width 16 height 16
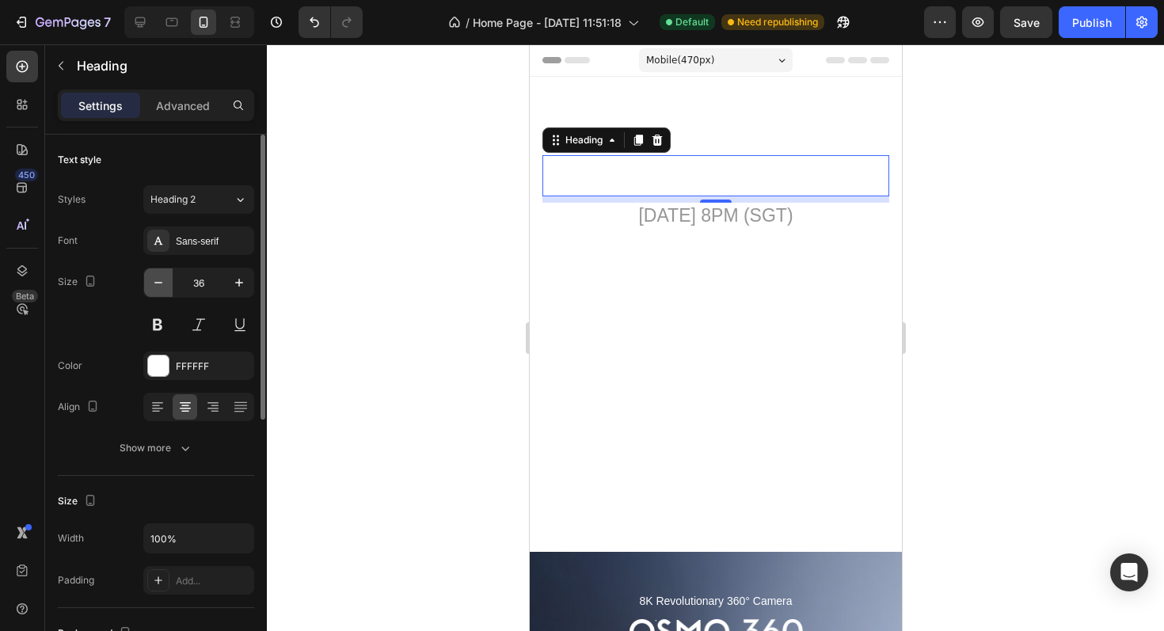
click at [155, 280] on icon "button" at bounding box center [158, 283] width 16 height 16
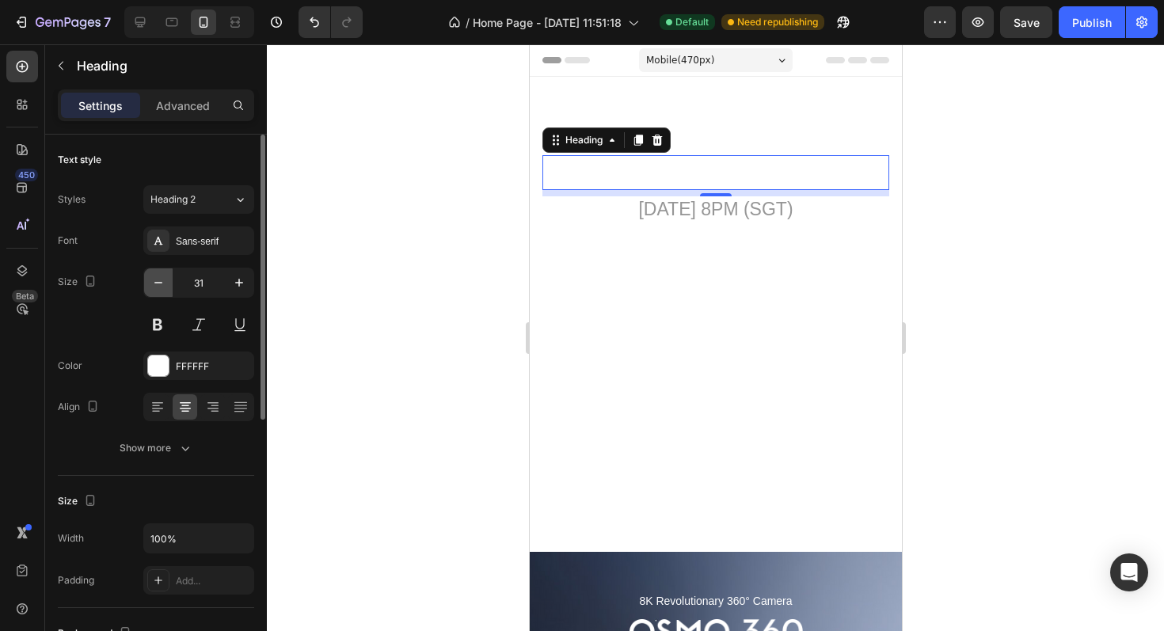
click at [155, 280] on icon "button" at bounding box center [158, 283] width 16 height 16
type input "30"
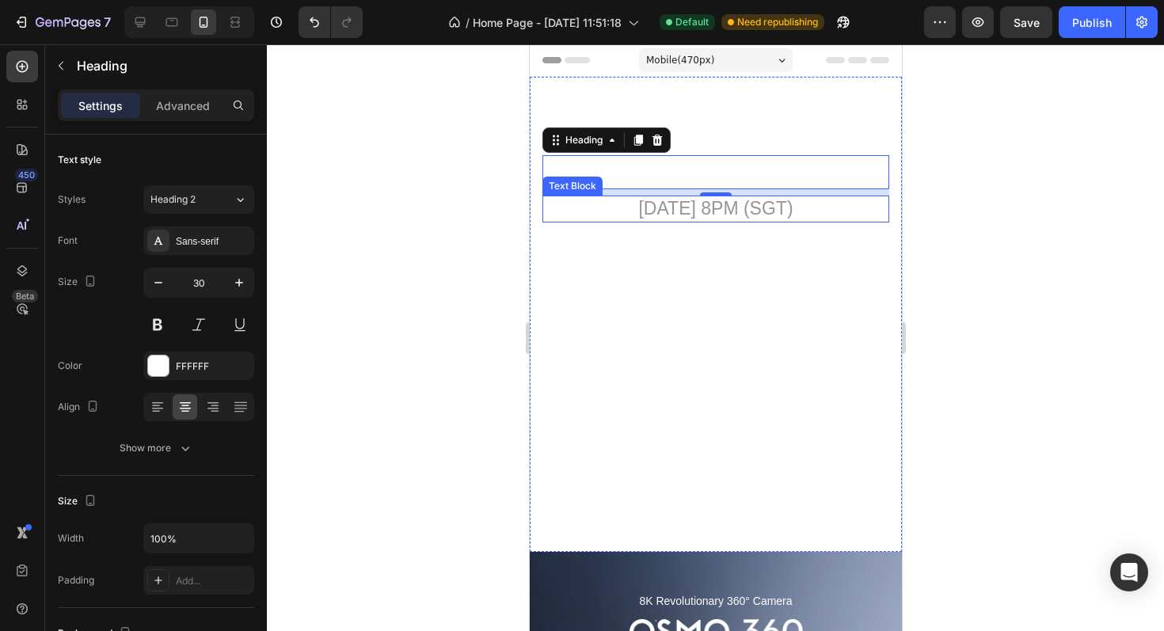
click at [639, 212] on p "[DATE] 8PM (SGT)" at bounding box center [715, 209] width 344 height 24
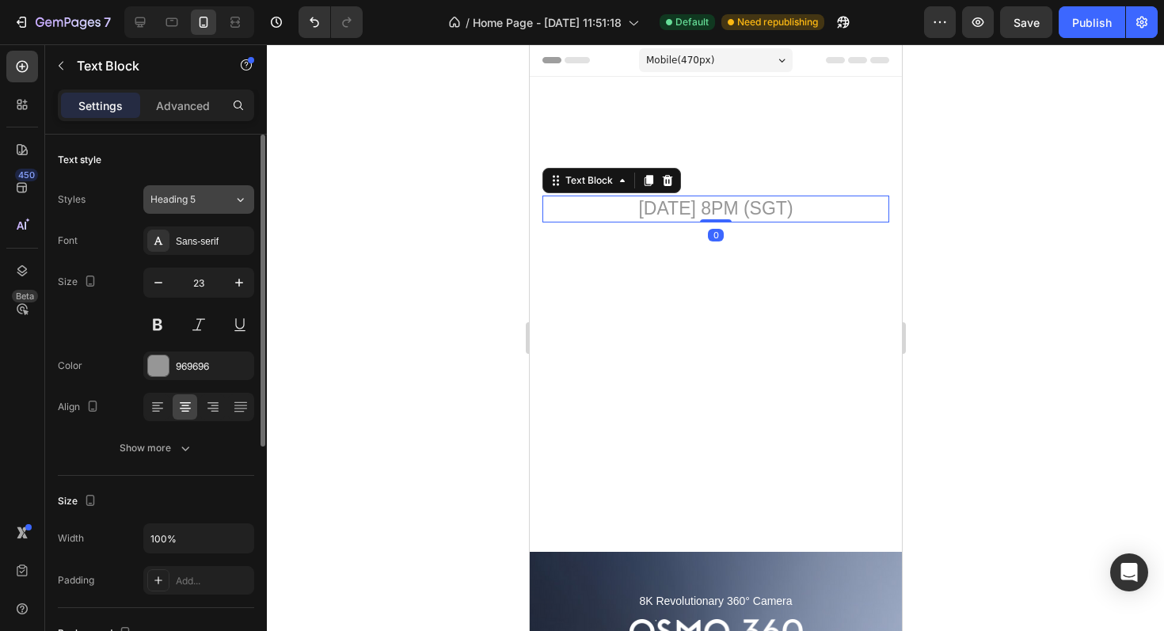
click at [234, 203] on icon at bounding box center [240, 200] width 13 height 16
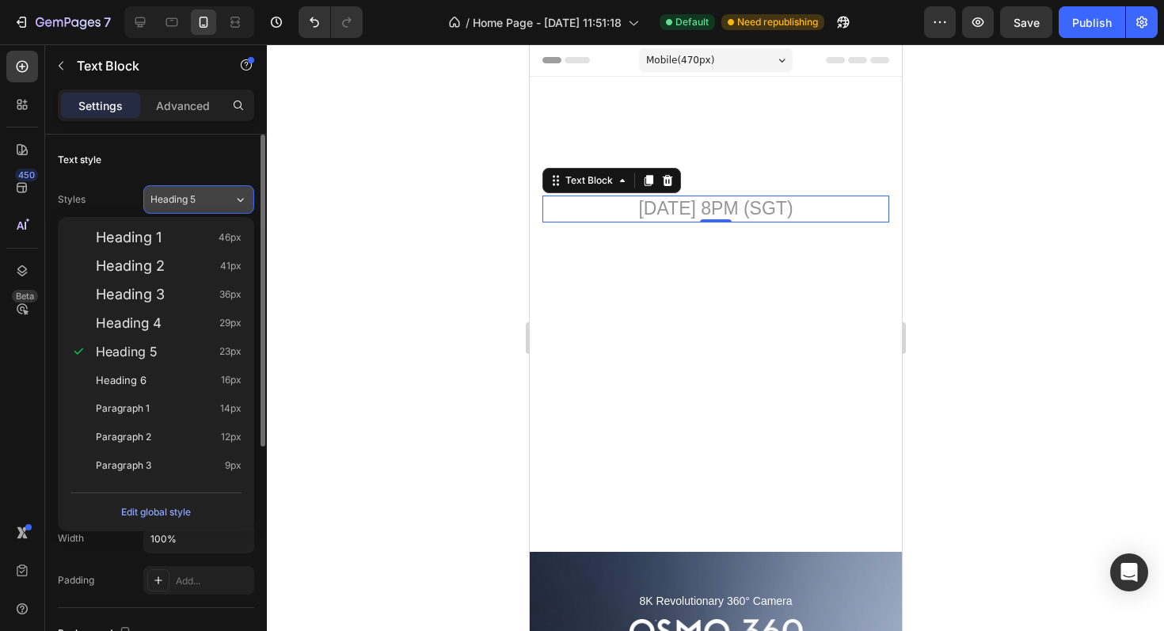
click at [234, 203] on icon at bounding box center [240, 200] width 13 height 16
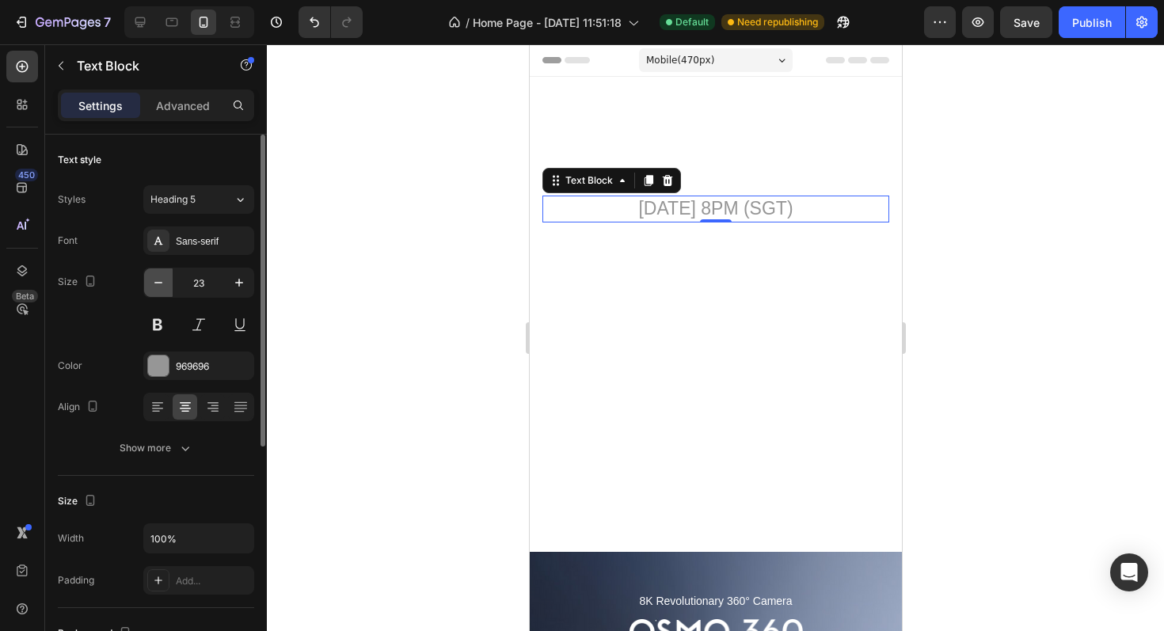
click at [156, 285] on icon "button" at bounding box center [158, 283] width 16 height 16
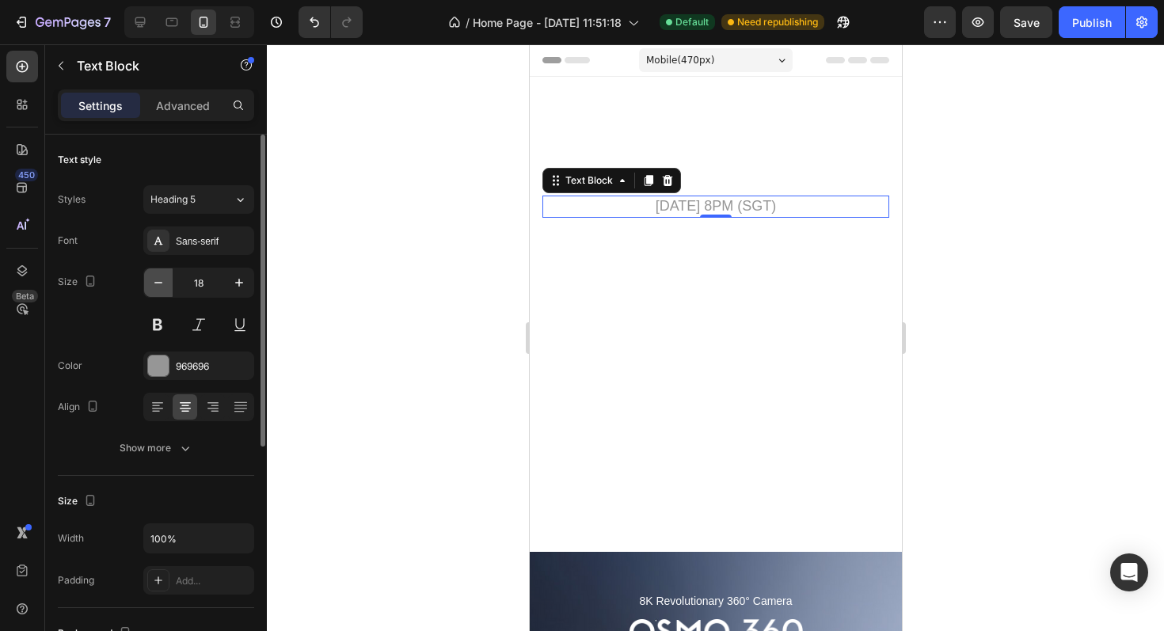
click at [156, 285] on icon "button" at bounding box center [158, 283] width 16 height 16
click at [151, 282] on icon "button" at bounding box center [158, 283] width 16 height 16
type input "16"
click at [438, 294] on div at bounding box center [715, 337] width 897 height 587
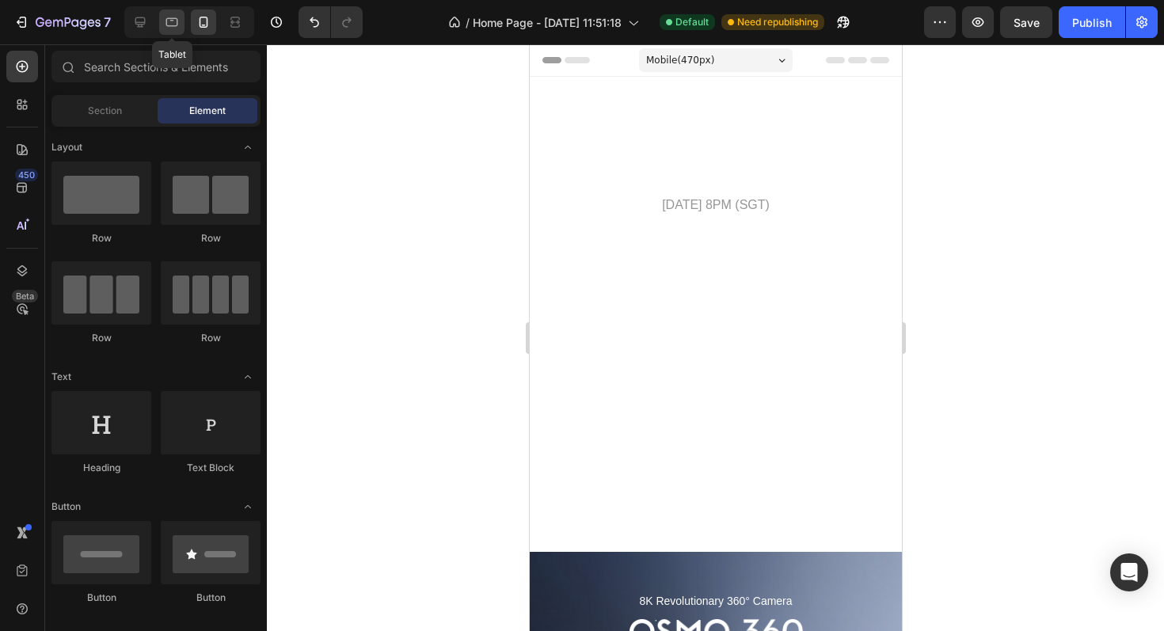
click at [165, 26] on icon at bounding box center [172, 22] width 16 height 16
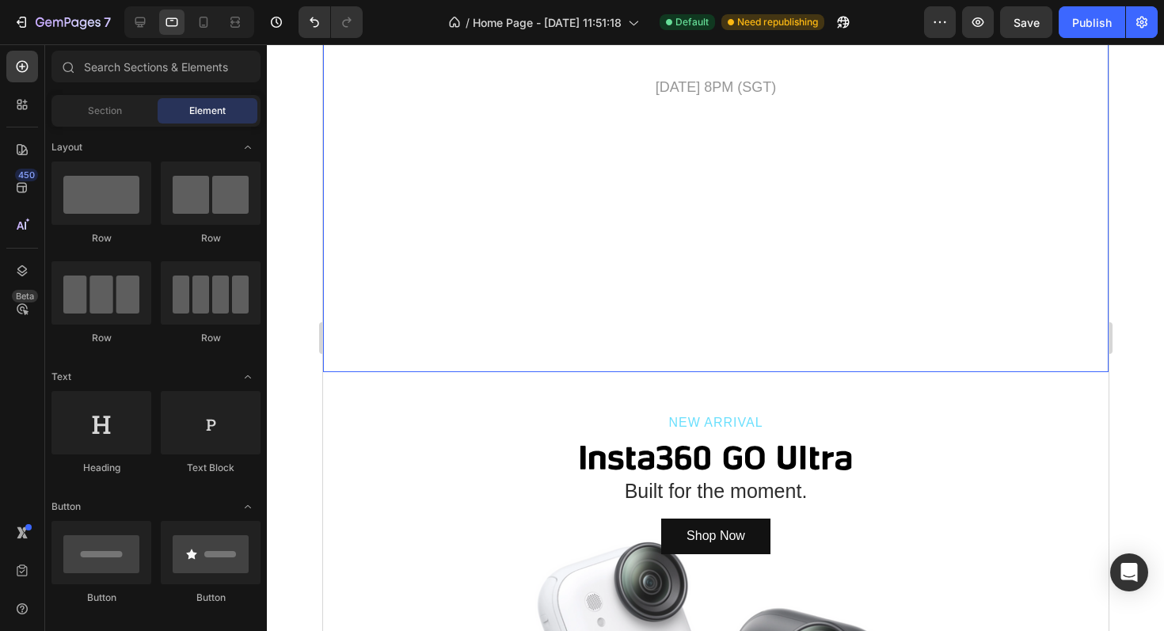
scroll to position [394, 0]
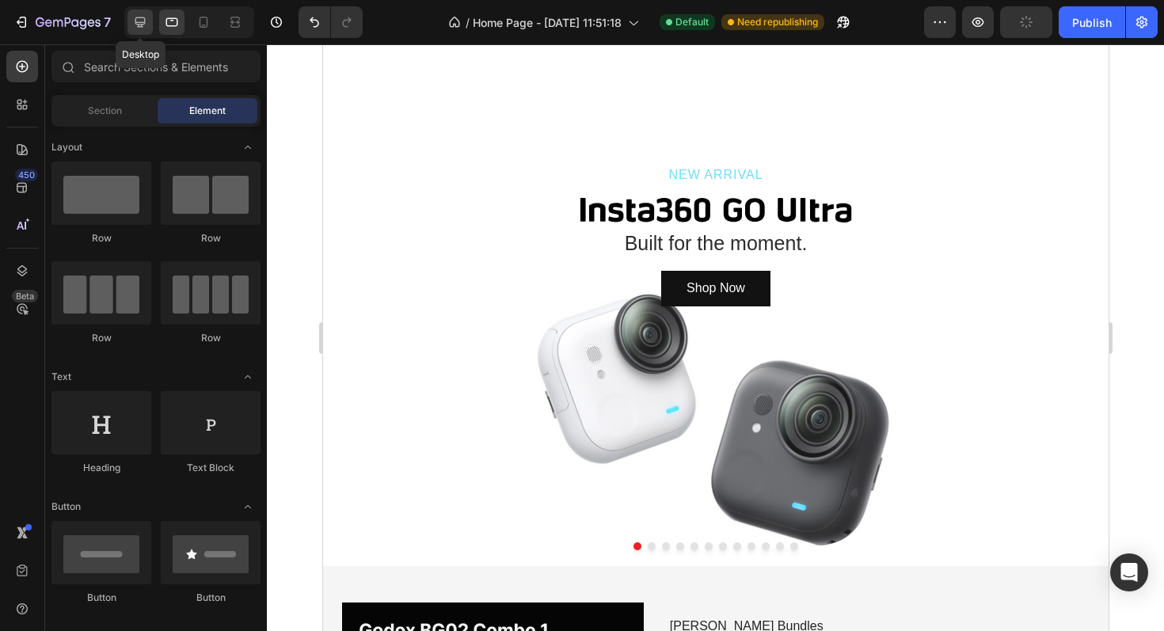
click at [131, 26] on div at bounding box center [139, 21] width 25 height 25
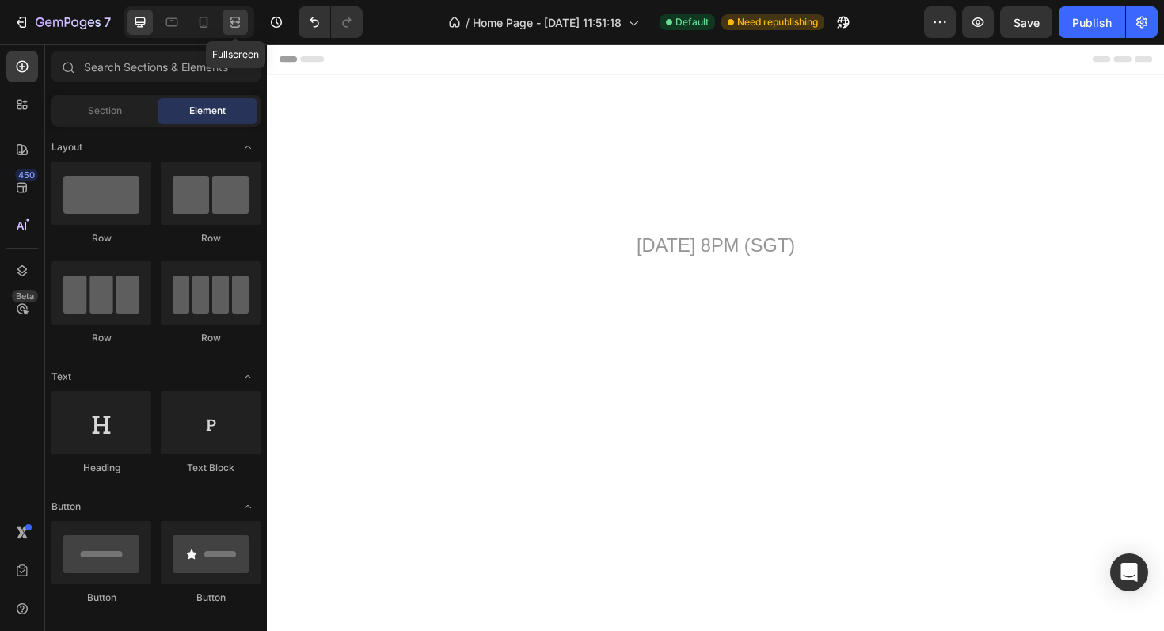
click at [234, 24] on icon at bounding box center [232, 22] width 5 height 4
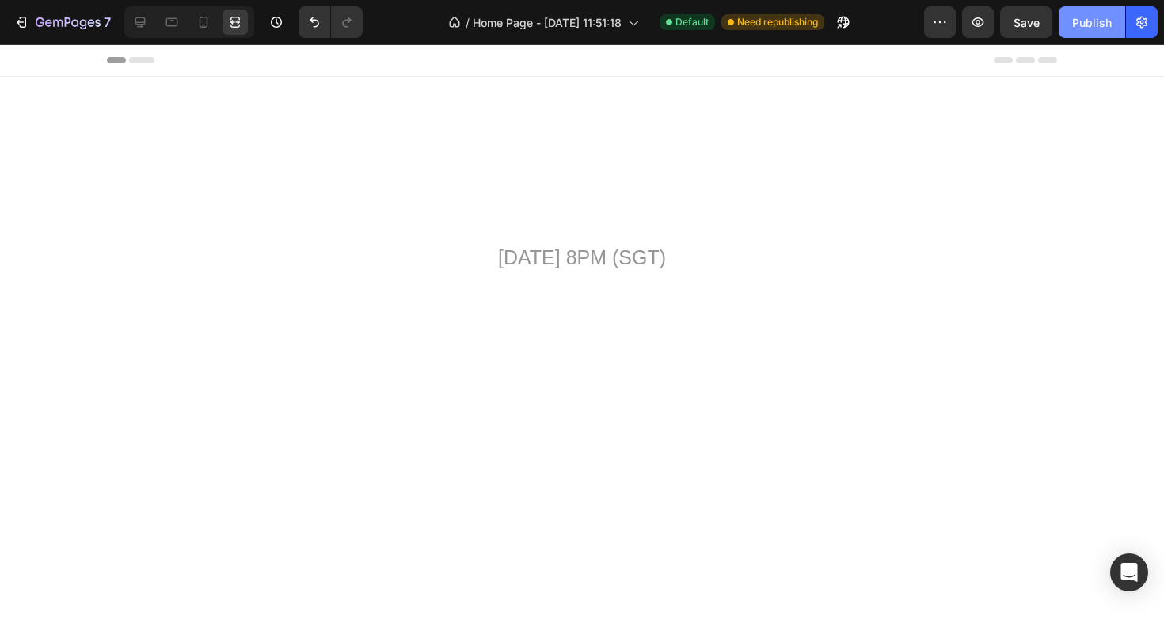
click at [1092, 18] on div "Publish" at bounding box center [1092, 22] width 40 height 17
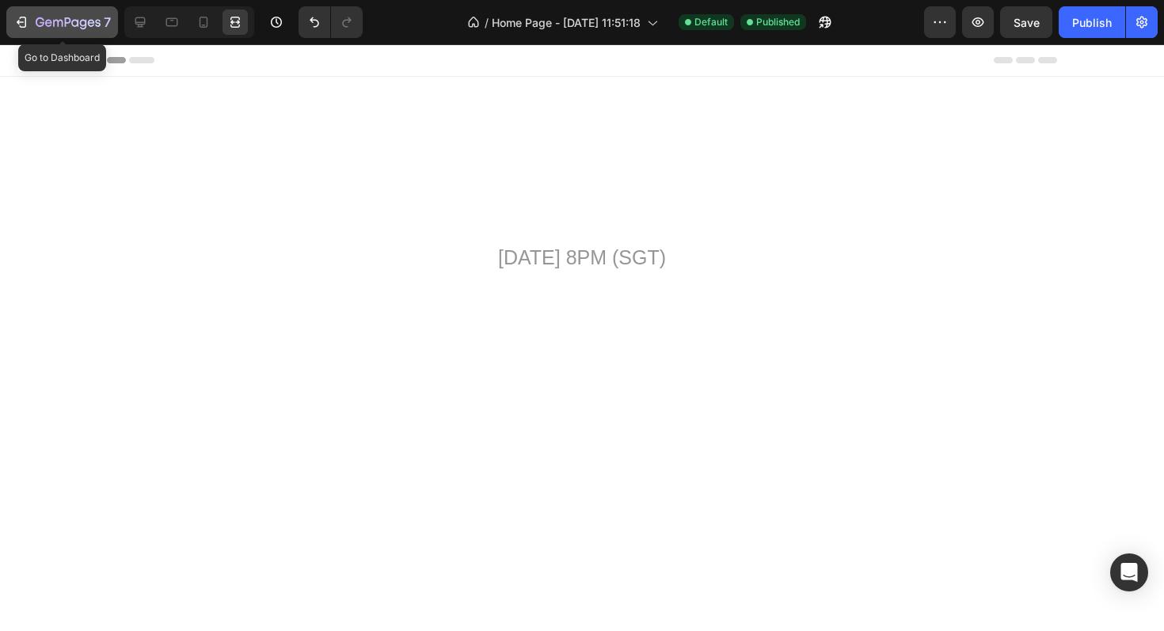
click at [27, 24] on icon "button" at bounding box center [21, 22] width 16 height 16
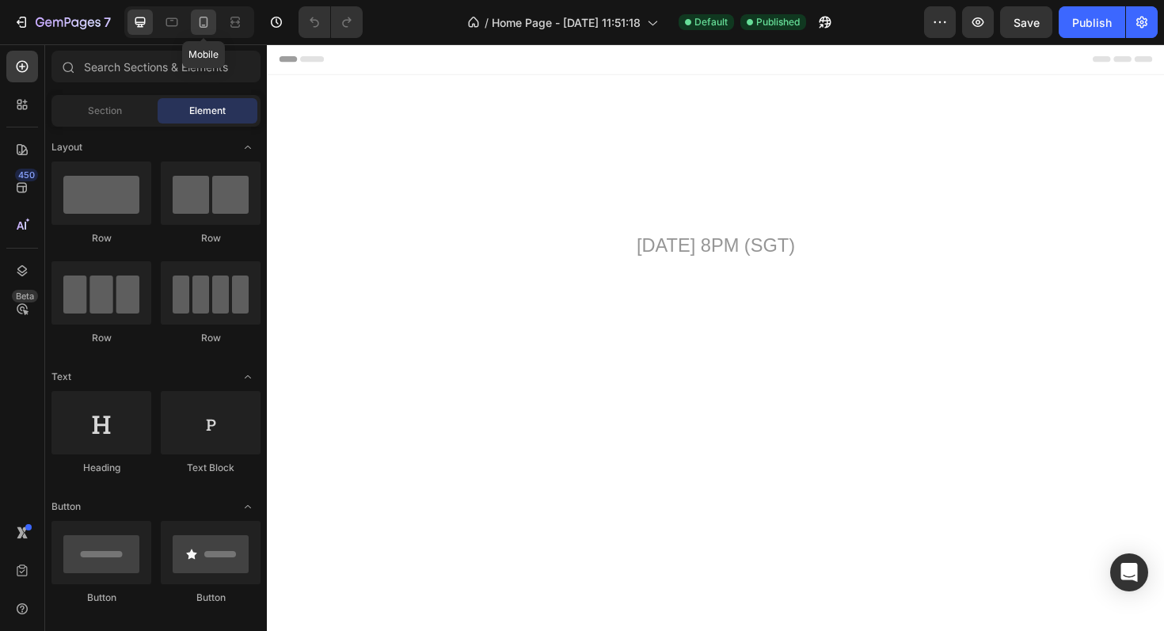
click at [211, 25] on div at bounding box center [203, 21] width 25 height 25
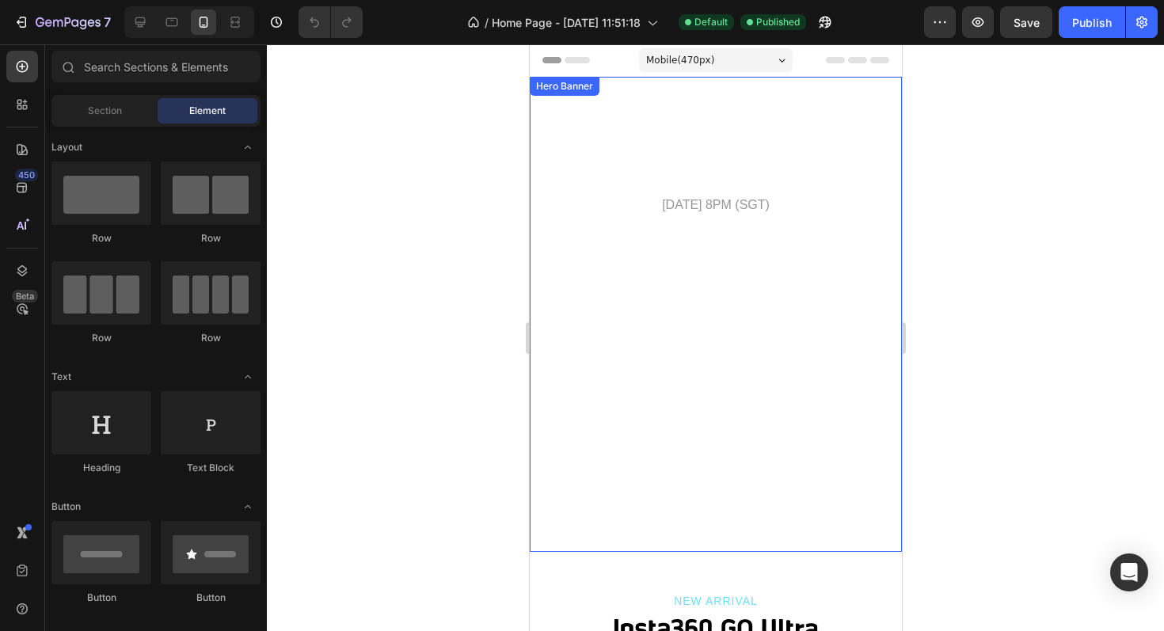
click at [655, 262] on video "Background Image" at bounding box center [715, 314] width 372 height 475
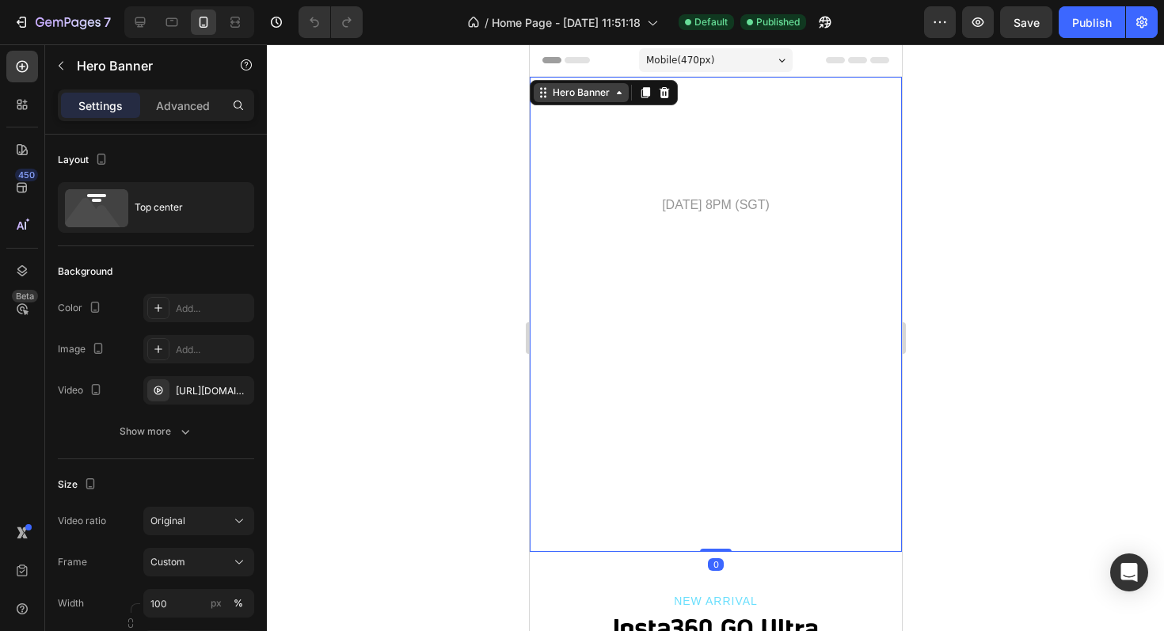
click at [600, 93] on div "Hero Banner" at bounding box center [580, 92] width 63 height 14
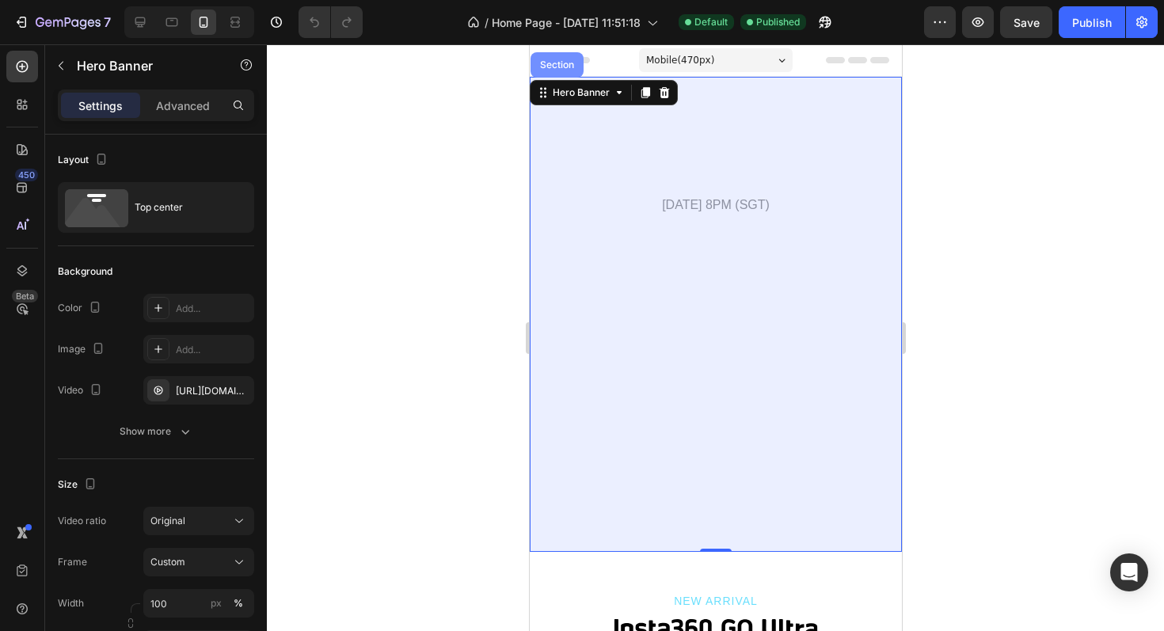
click at [560, 72] on div "Section" at bounding box center [556, 64] width 53 height 25
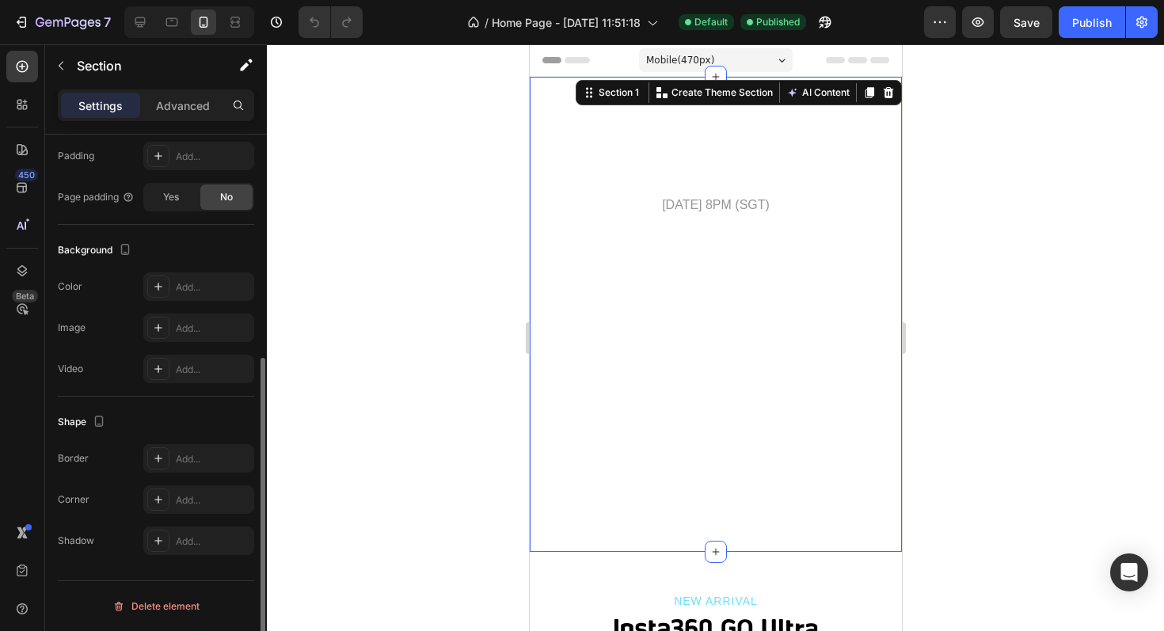
scroll to position [382, 0]
click at [580, 251] on video "Background Image" at bounding box center [715, 314] width 372 height 475
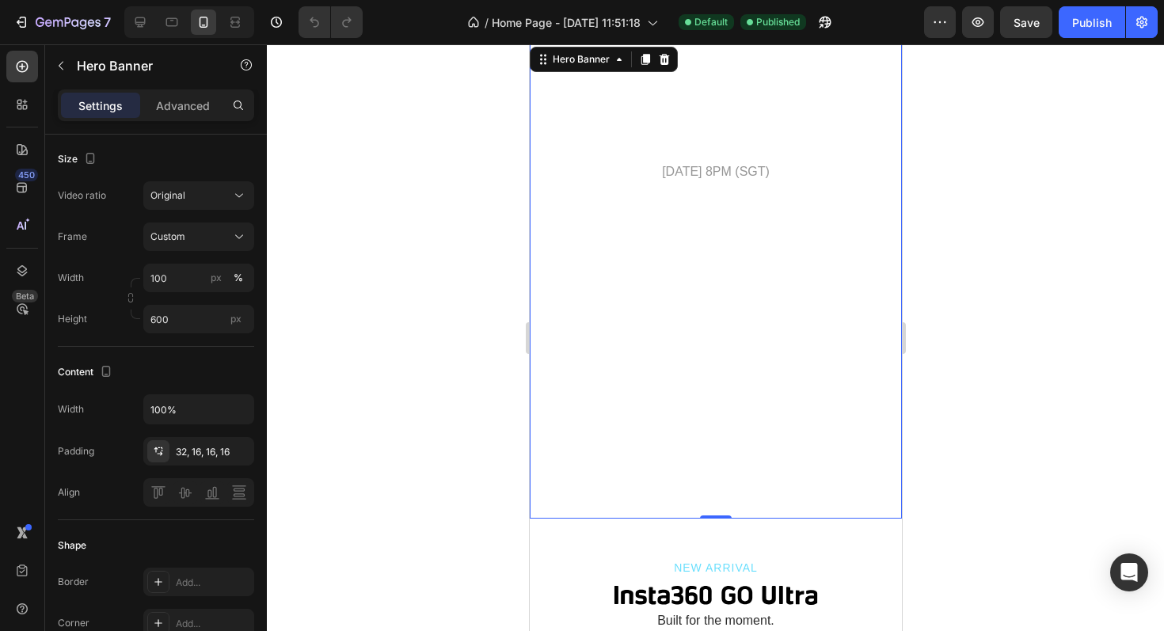
scroll to position [0, 0]
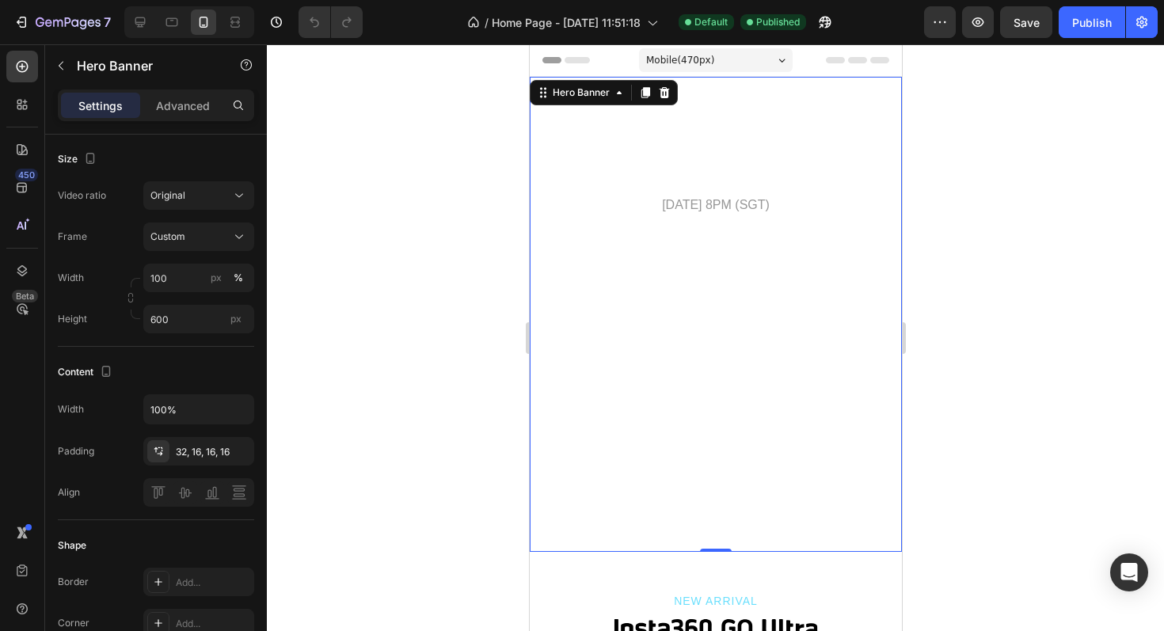
click at [668, 322] on video "Background Image" at bounding box center [715, 314] width 372 height 475
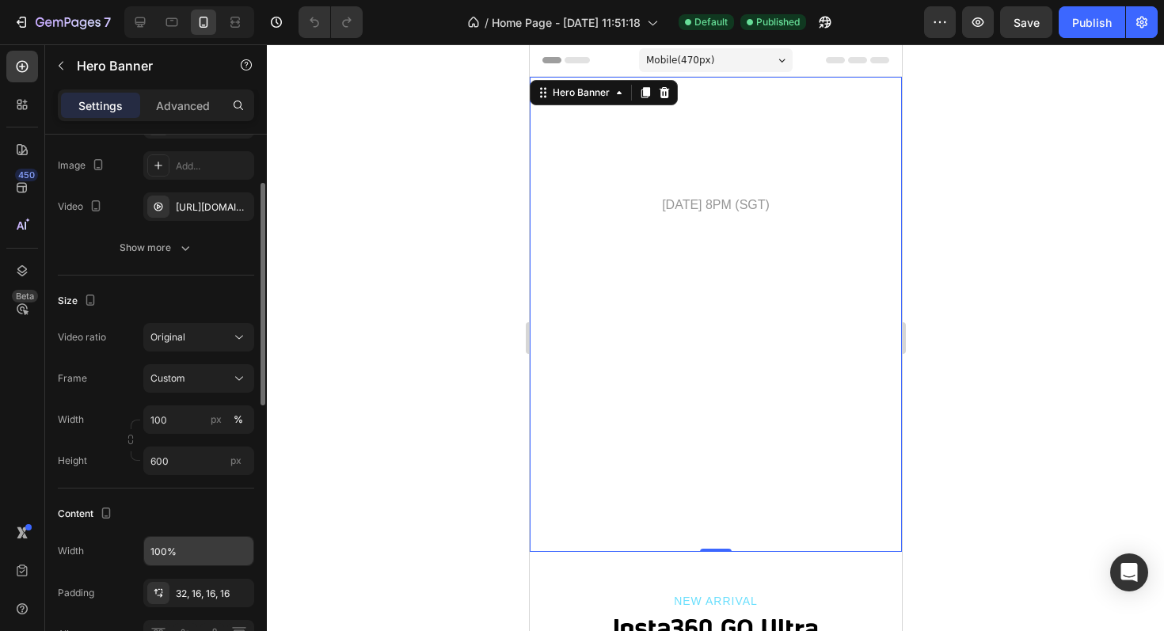
scroll to position [161, 0]
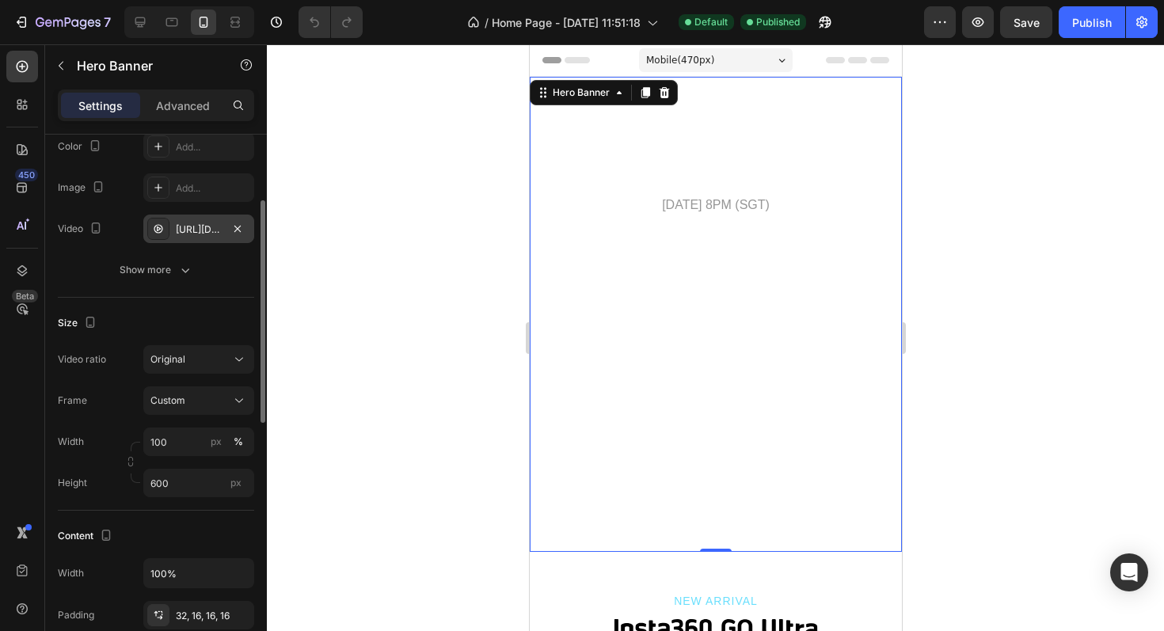
click at [179, 237] on div "[URL][DOMAIN_NAME]" at bounding box center [198, 229] width 111 height 28
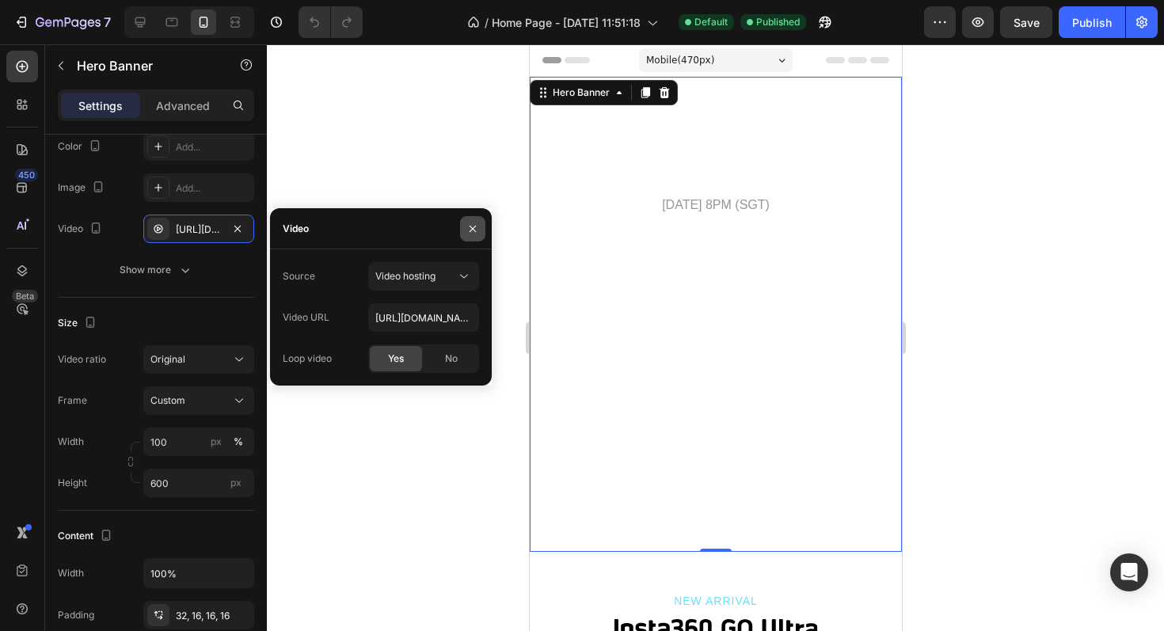
click at [469, 235] on button "button" at bounding box center [472, 228] width 25 height 25
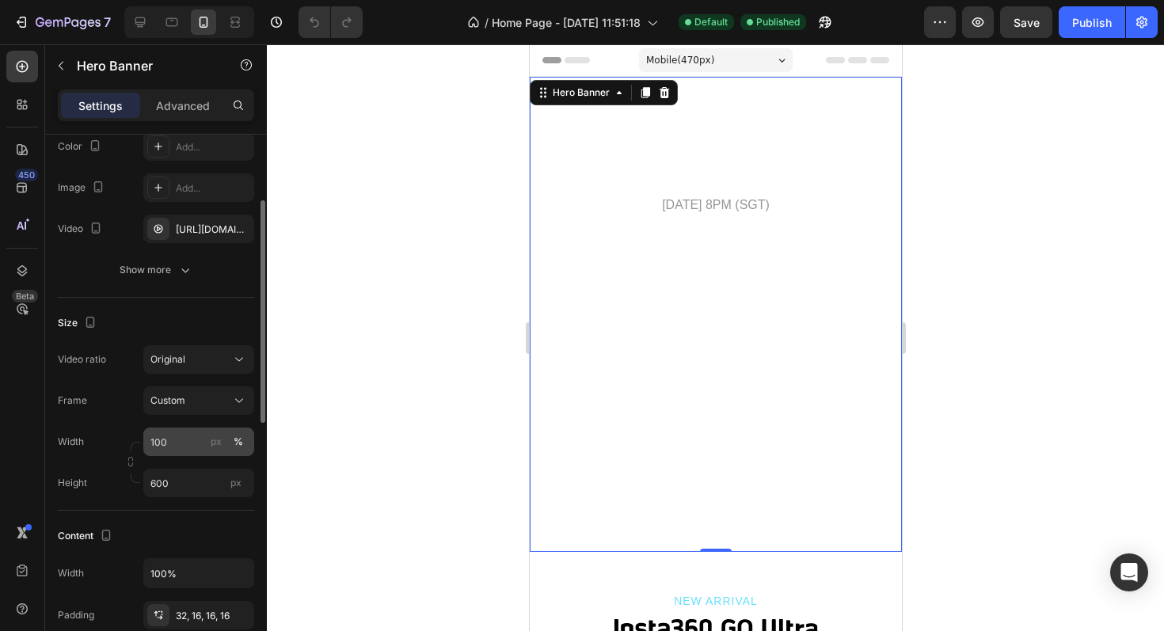
click at [241, 440] on div "%" at bounding box center [238, 442] width 9 height 14
click at [190, 443] on input "100" at bounding box center [198, 441] width 111 height 28
click at [137, 427] on div "Width 100 px %" at bounding box center [156, 441] width 196 height 28
click at [175, 445] on input "100" at bounding box center [198, 441] width 111 height 28
click at [236, 443] on div "%" at bounding box center [238, 442] width 9 height 14
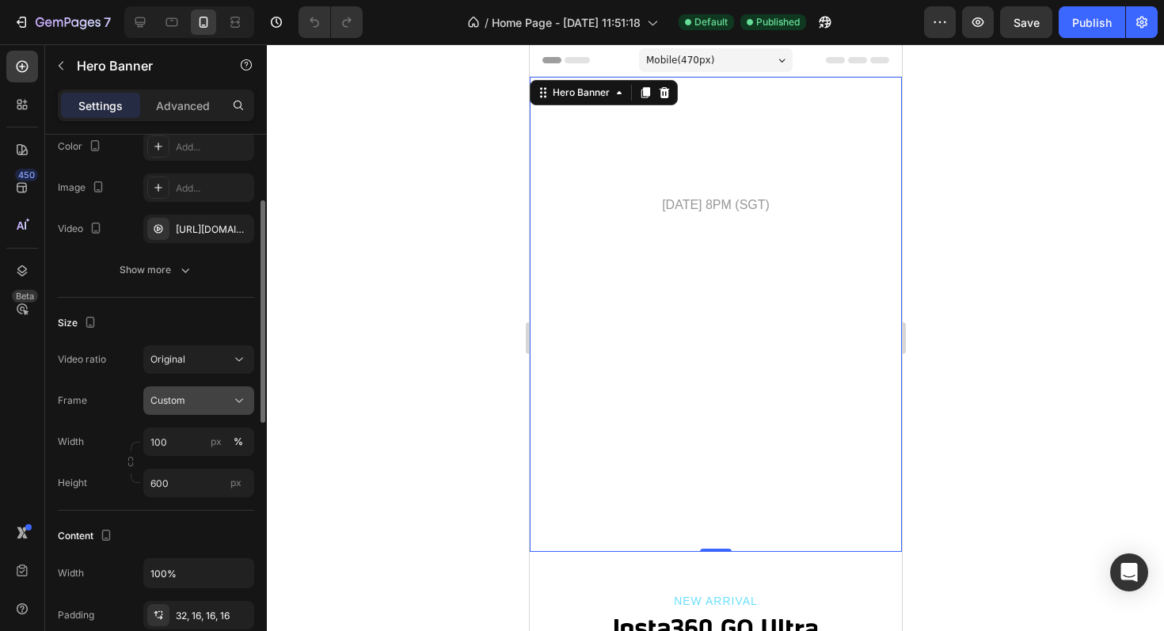
click at [240, 406] on icon at bounding box center [239, 401] width 16 height 16
click at [211, 438] on span "As banner source" at bounding box center [189, 438] width 78 height 14
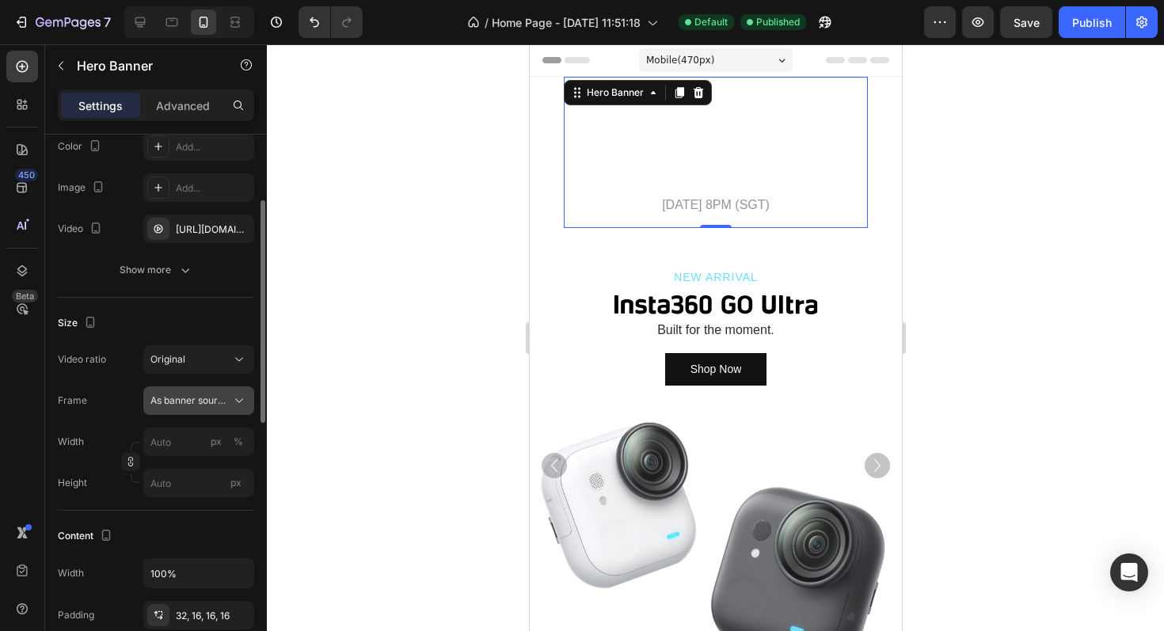
click at [225, 407] on span "As banner source" at bounding box center [189, 400] width 78 height 14
click at [123, 397] on div "Frame As banner source As banner source Custom" at bounding box center [156, 400] width 196 height 28
click at [173, 481] on input "px" at bounding box center [198, 483] width 111 height 28
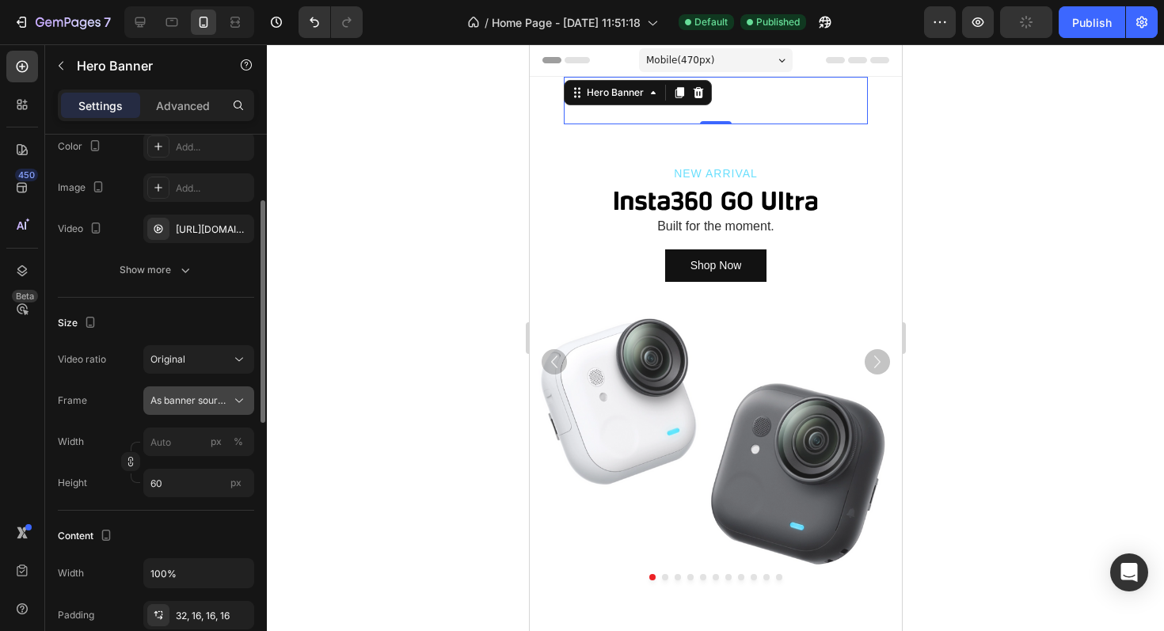
click at [215, 413] on button "As banner source" at bounding box center [198, 400] width 111 height 28
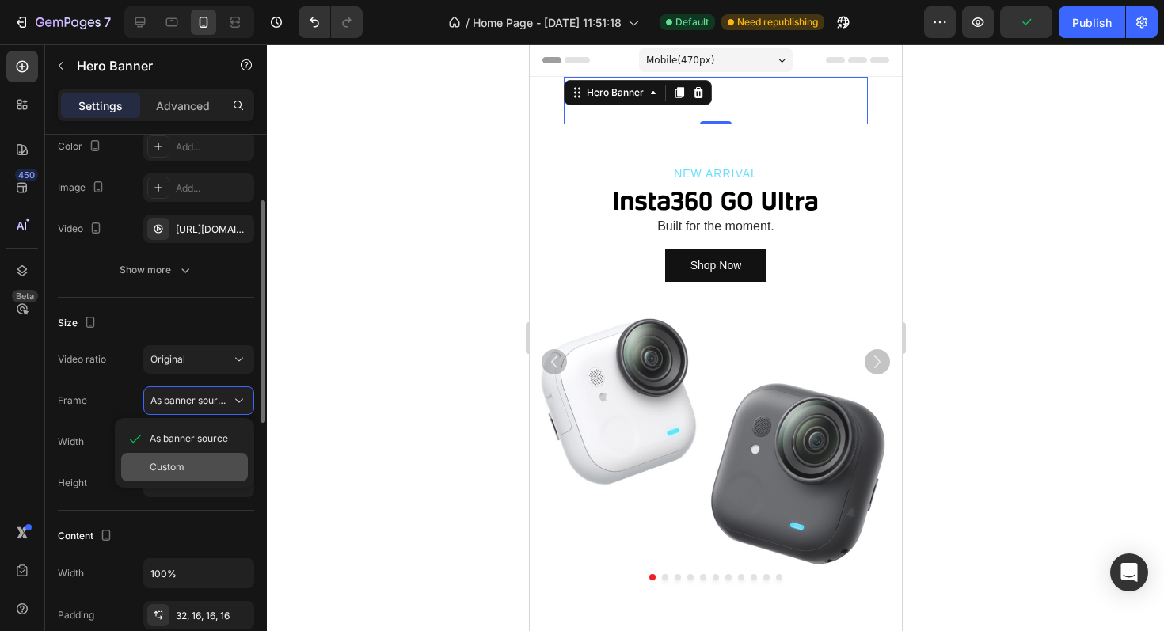
click at [163, 458] on div "Custom" at bounding box center [184, 467] width 127 height 28
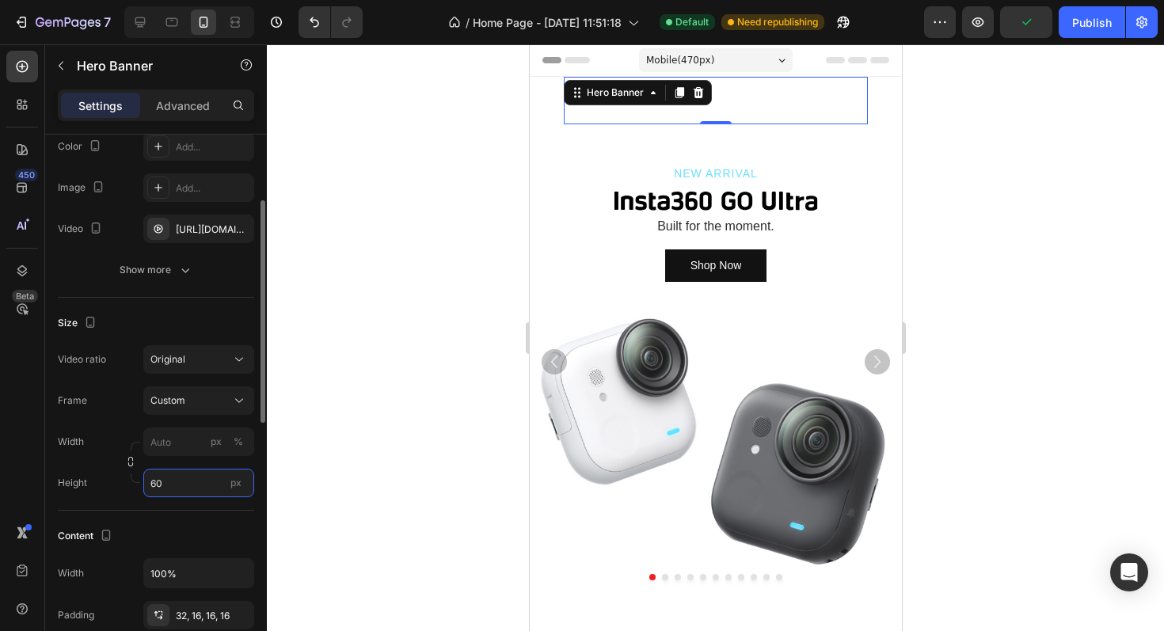
click at [174, 477] on input "60" at bounding box center [198, 483] width 111 height 28
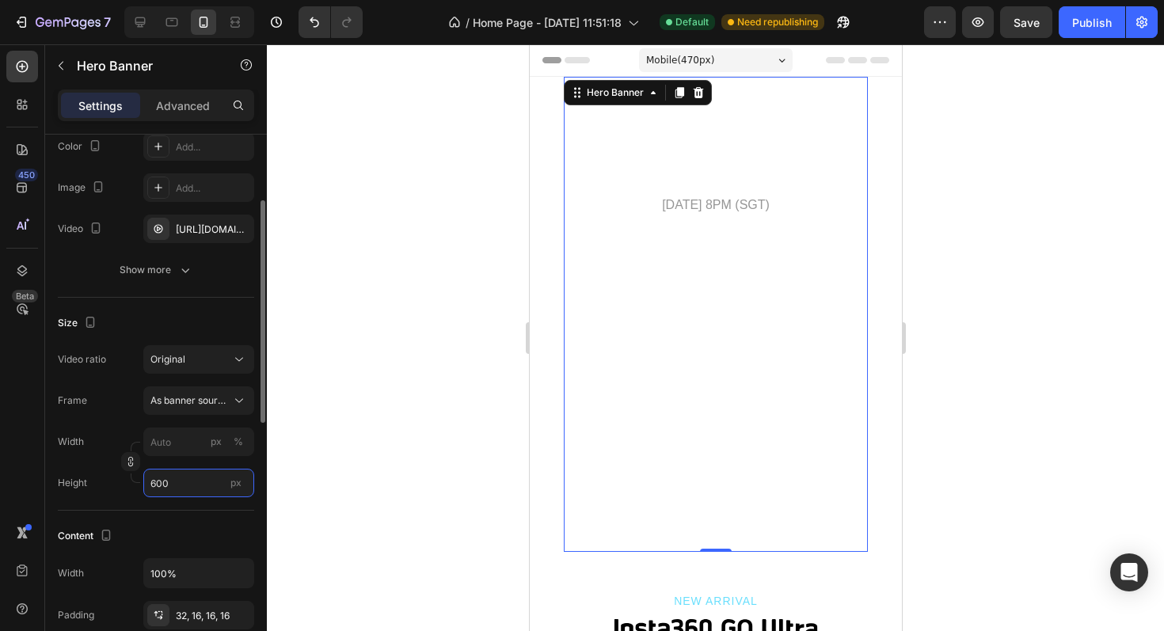
type input "600"
click at [133, 433] on div "Width px %" at bounding box center [156, 441] width 196 height 28
click at [175, 439] on input "px %" at bounding box center [198, 441] width 111 height 28
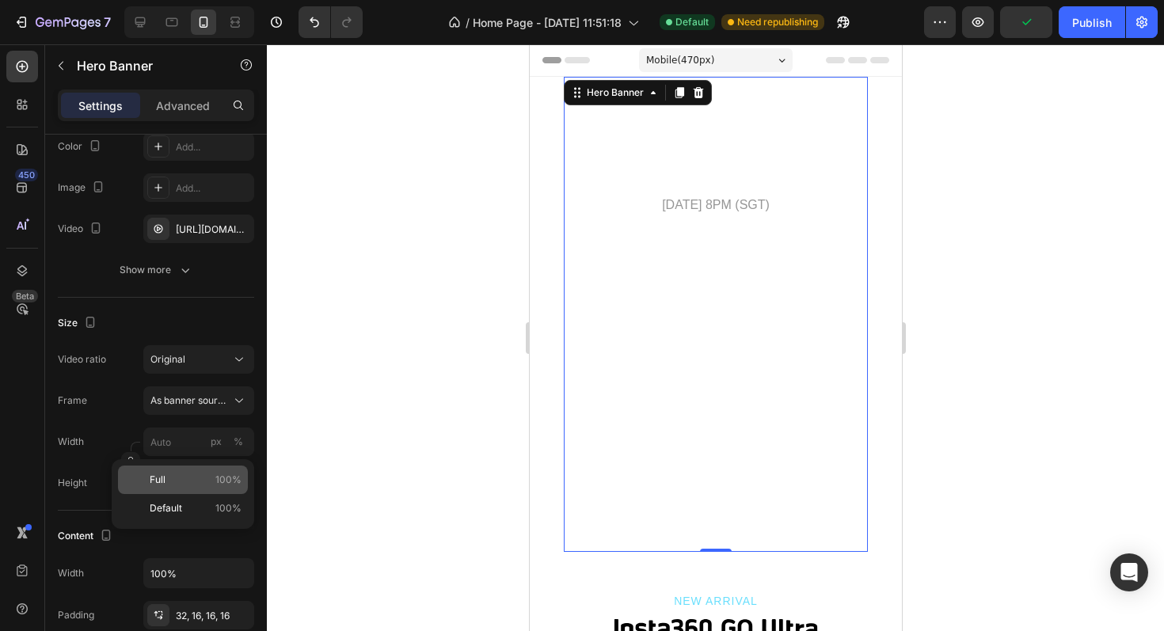
click at [161, 475] on span "Full" at bounding box center [158, 480] width 16 height 14
type input "100"
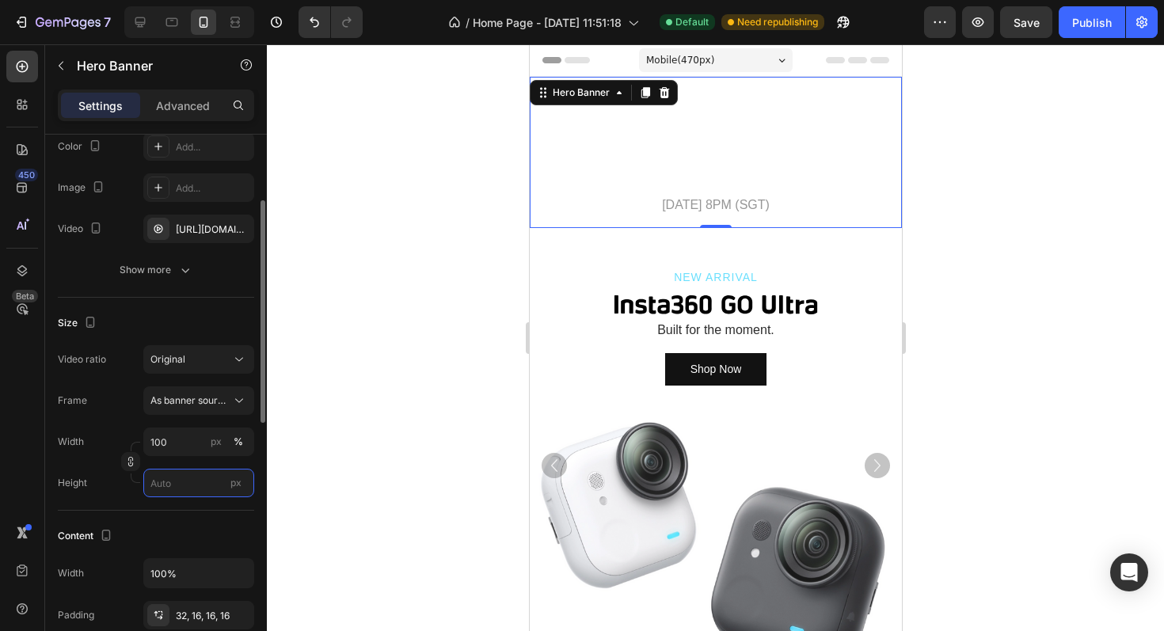
click at [172, 490] on input "px" at bounding box center [198, 483] width 111 height 28
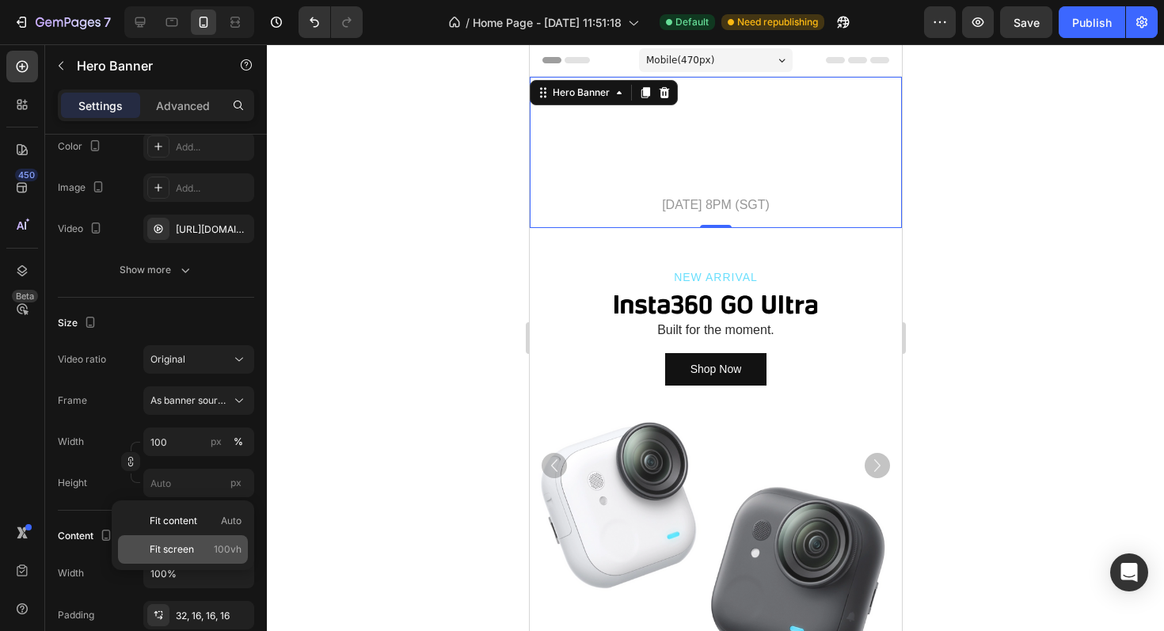
click at [175, 537] on div "Fit screen 100vh" at bounding box center [183, 549] width 130 height 28
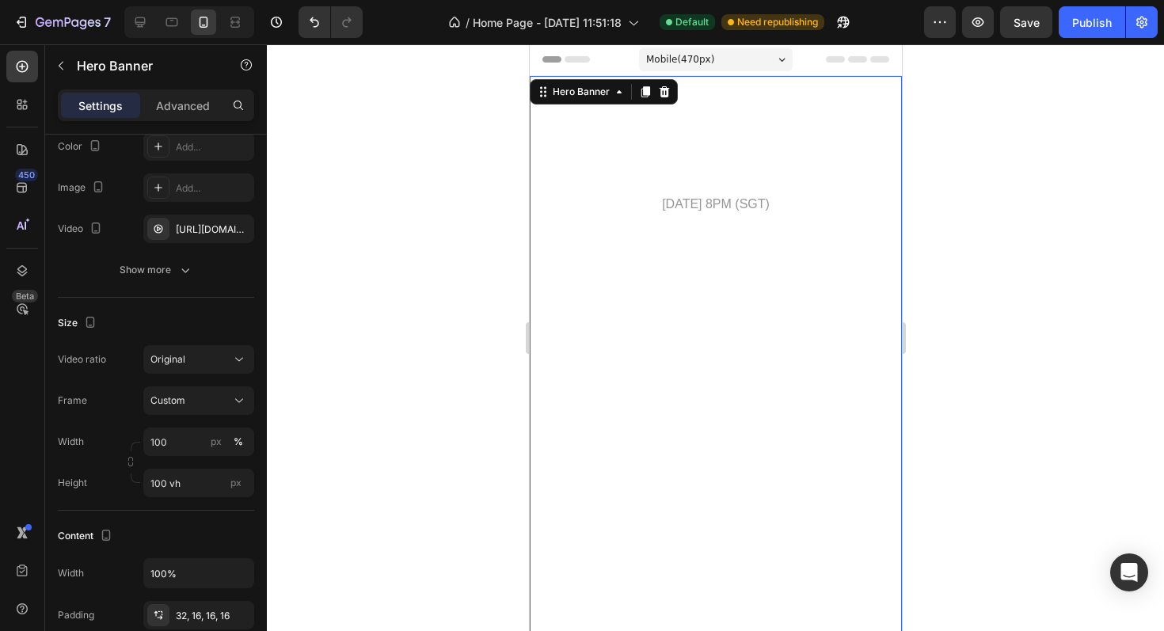
scroll to position [0, 0]
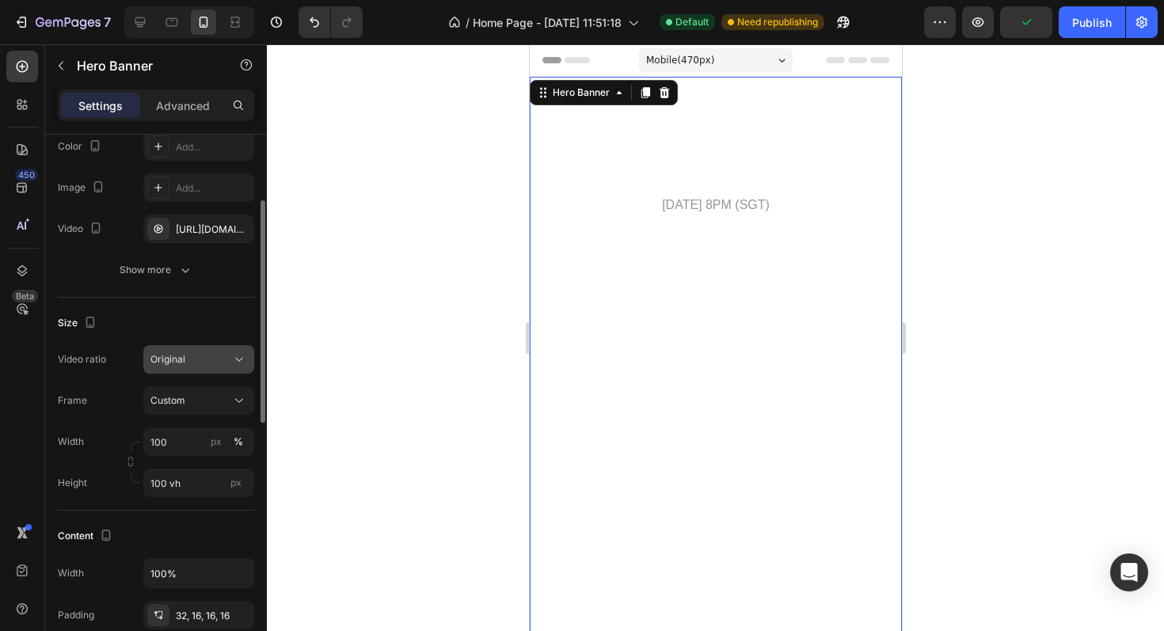
click at [208, 359] on div "Original" at bounding box center [190, 359] width 81 height 14
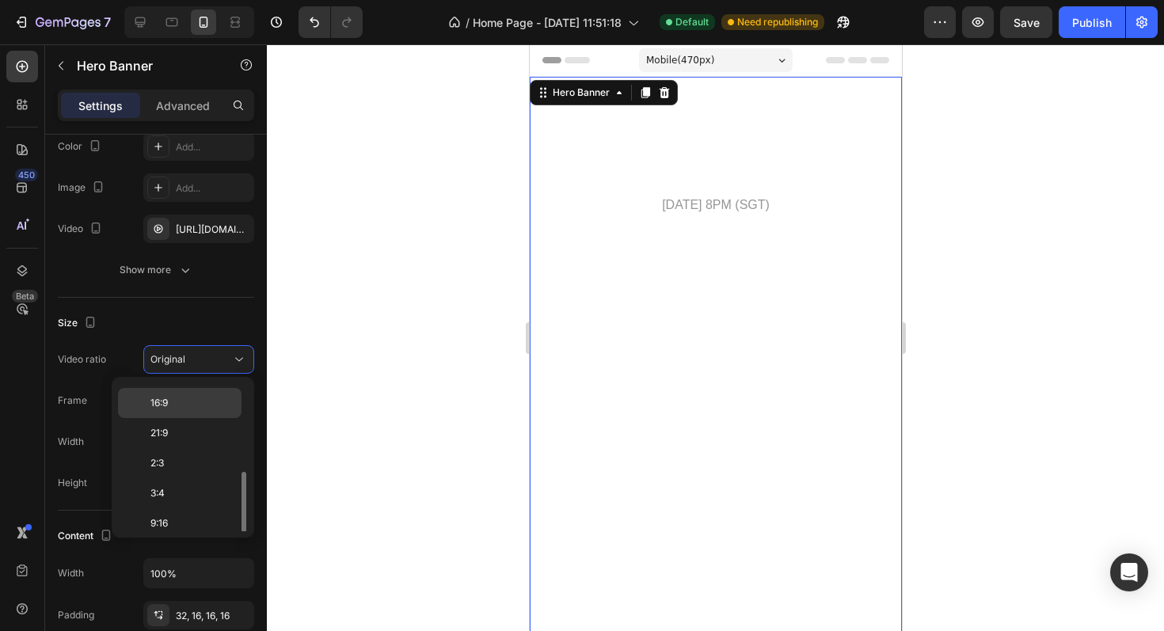
scroll to position [162, 0]
click at [183, 443] on p "3:4" at bounding box center [192, 446] width 84 height 14
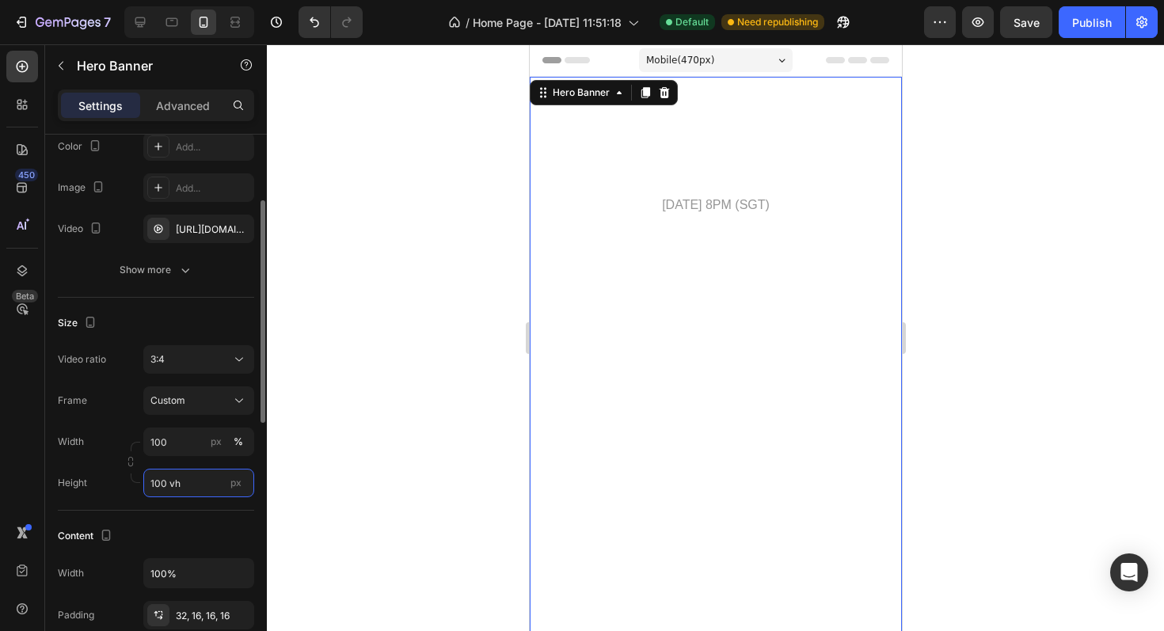
click at [199, 475] on input "100 vh" at bounding box center [198, 483] width 111 height 28
click at [211, 508] on div "Size Video ratio 3:4 Frame Custom Width 100 px % Height 600 px" at bounding box center [156, 404] width 196 height 213
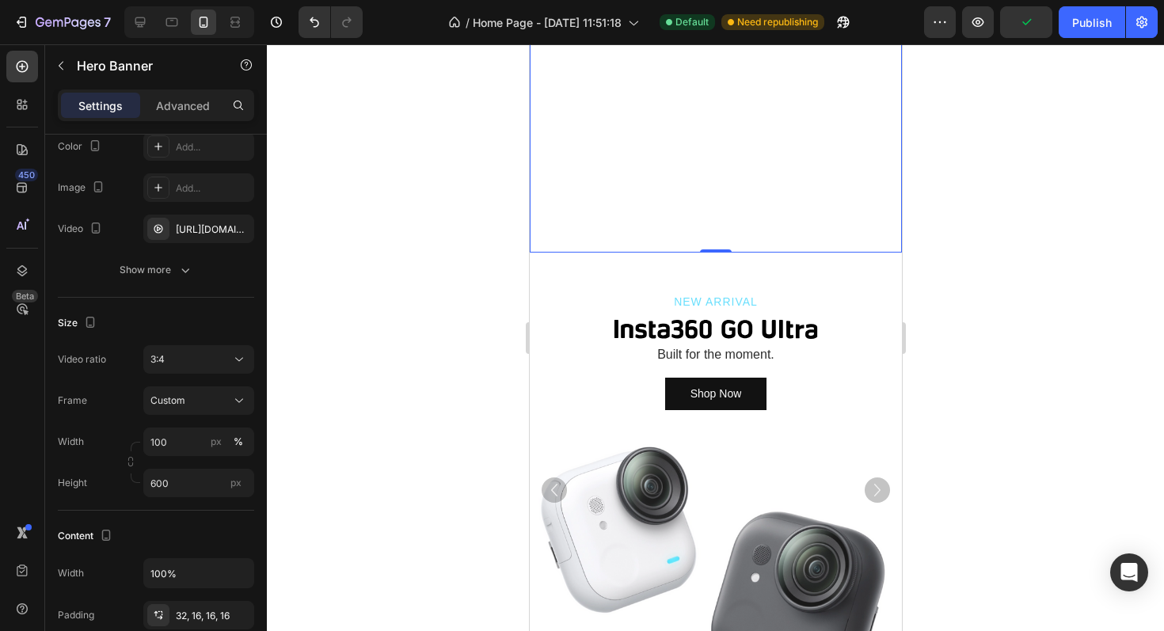
scroll to position [0, 0]
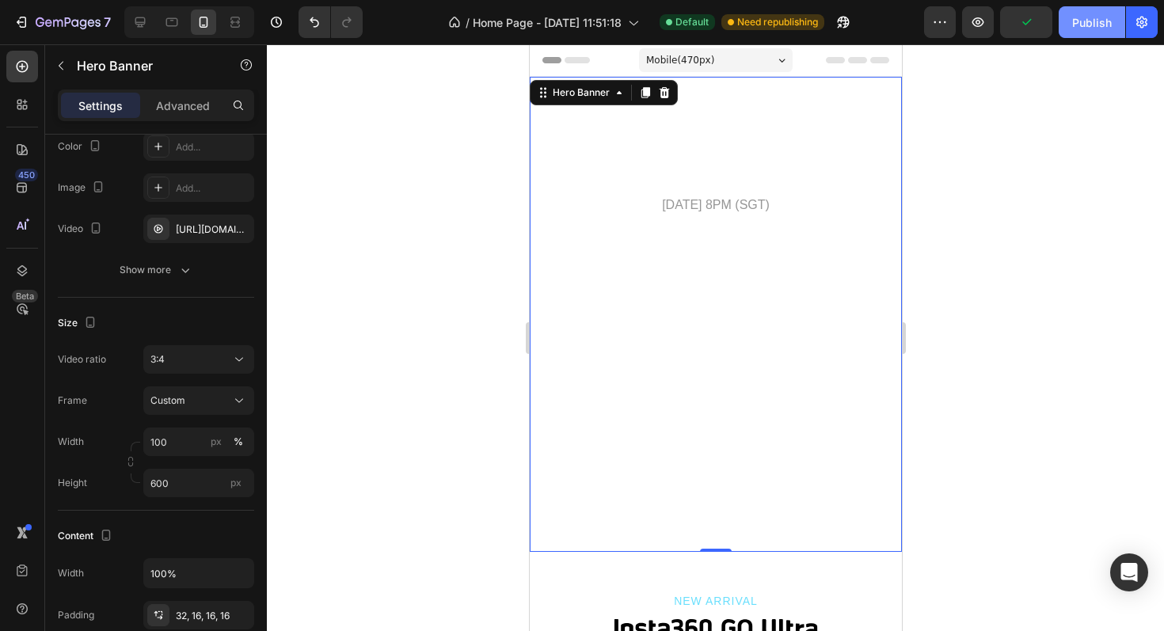
click at [1102, 17] on div "Publish" at bounding box center [1092, 22] width 40 height 17
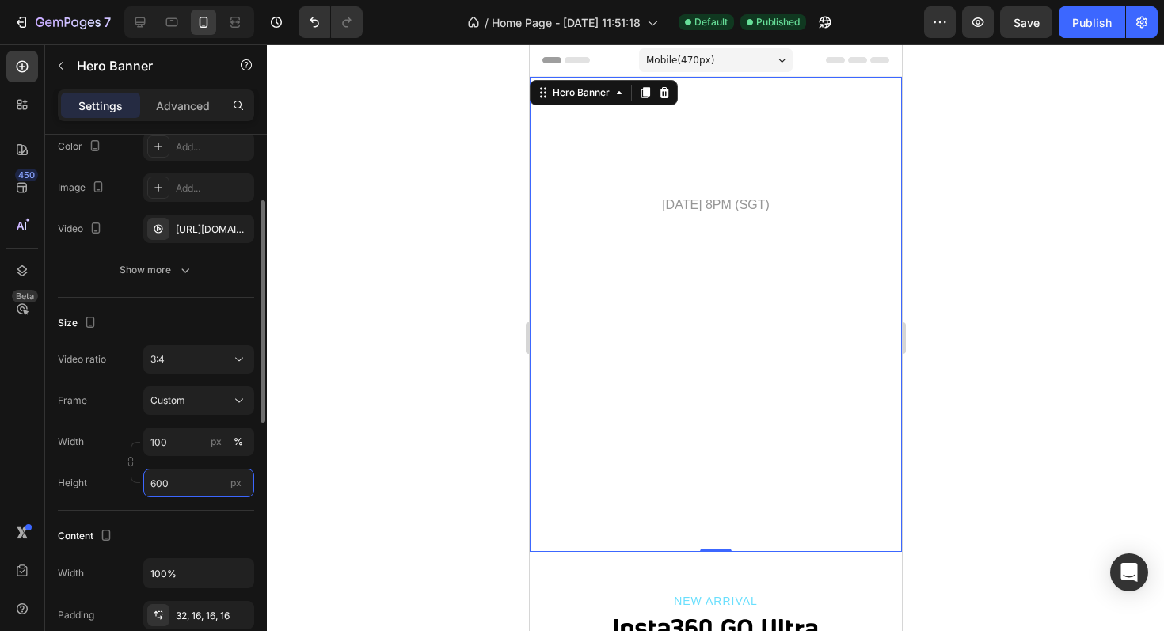
click at [185, 479] on input "600" at bounding box center [198, 483] width 111 height 28
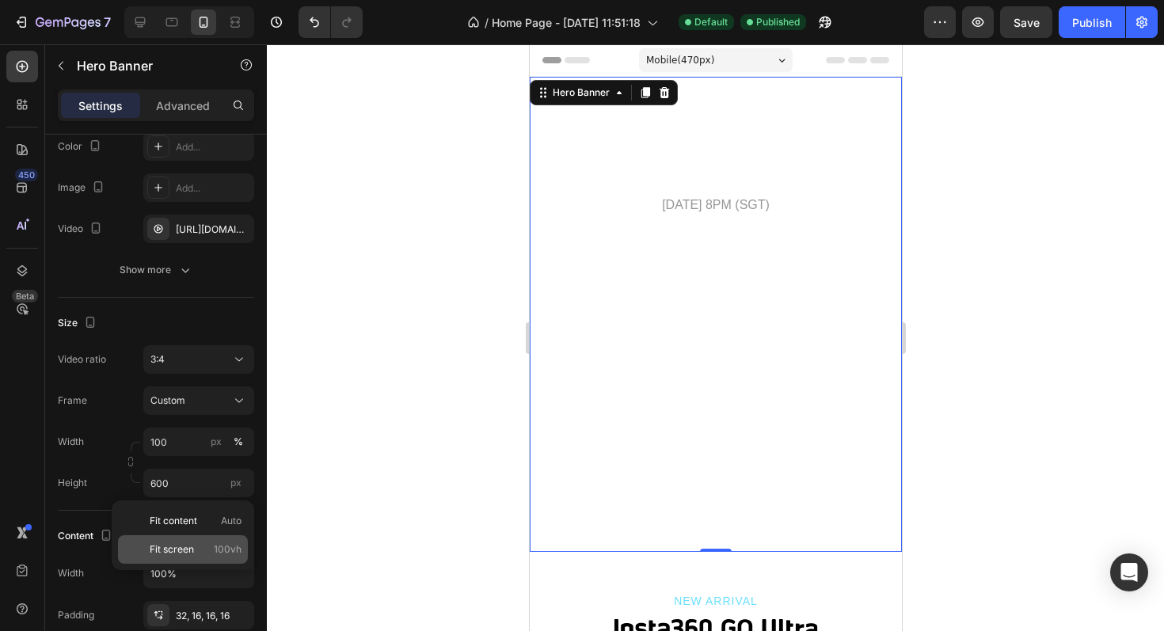
click at [173, 541] on div "Fit screen 100vh" at bounding box center [183, 549] width 130 height 28
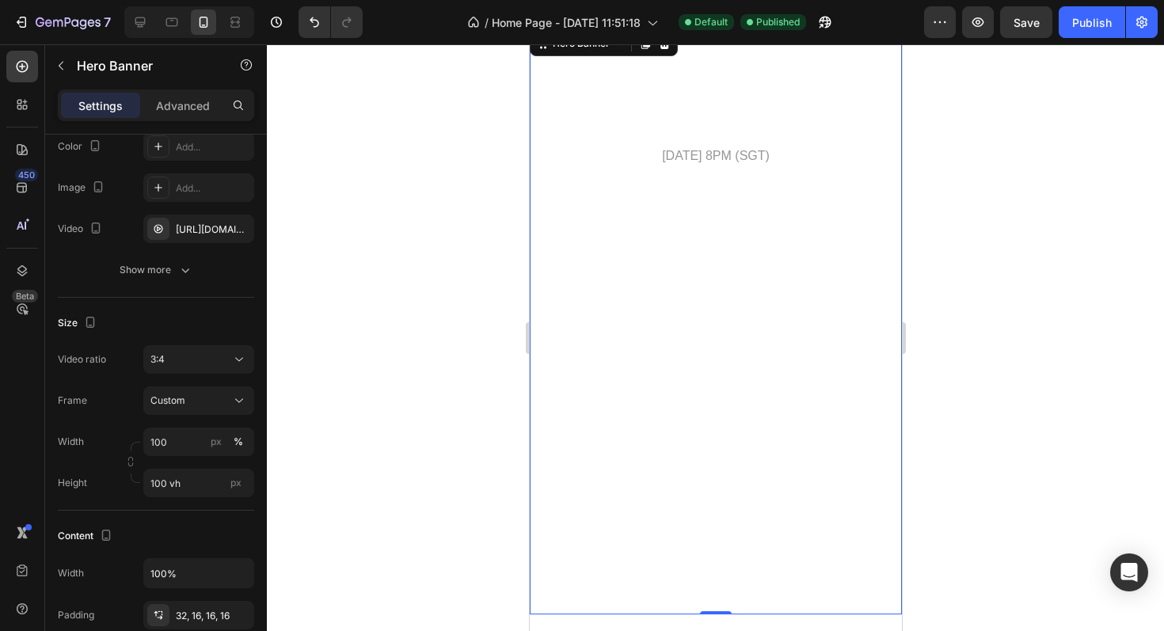
scroll to position [13, 0]
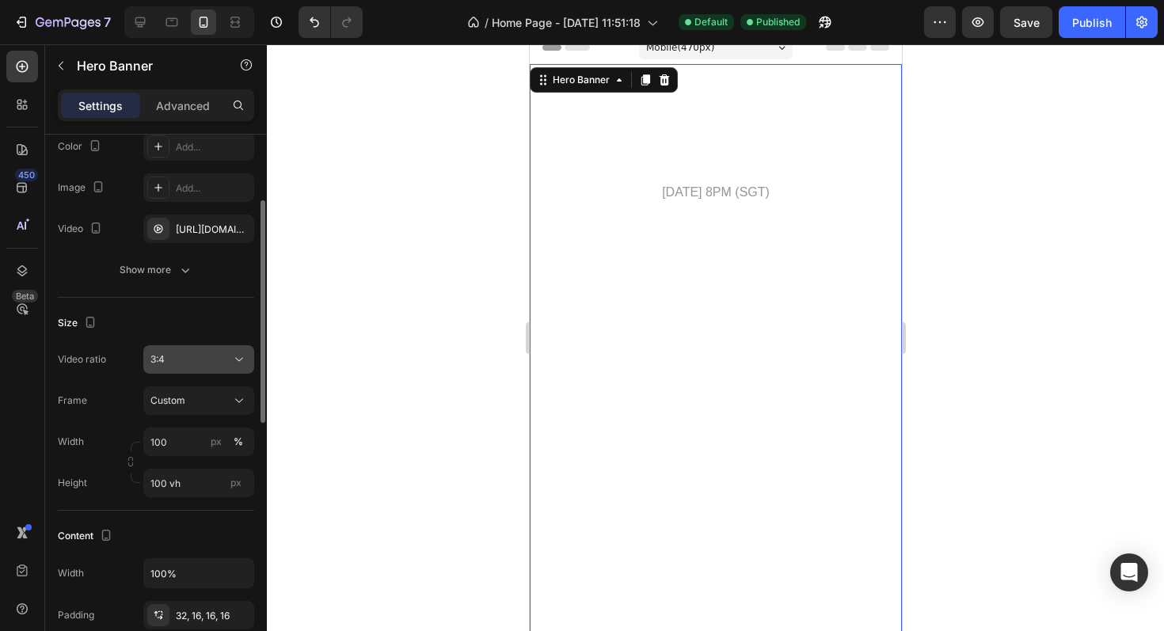
click at [209, 359] on div "3:4" at bounding box center [190, 359] width 81 height 14
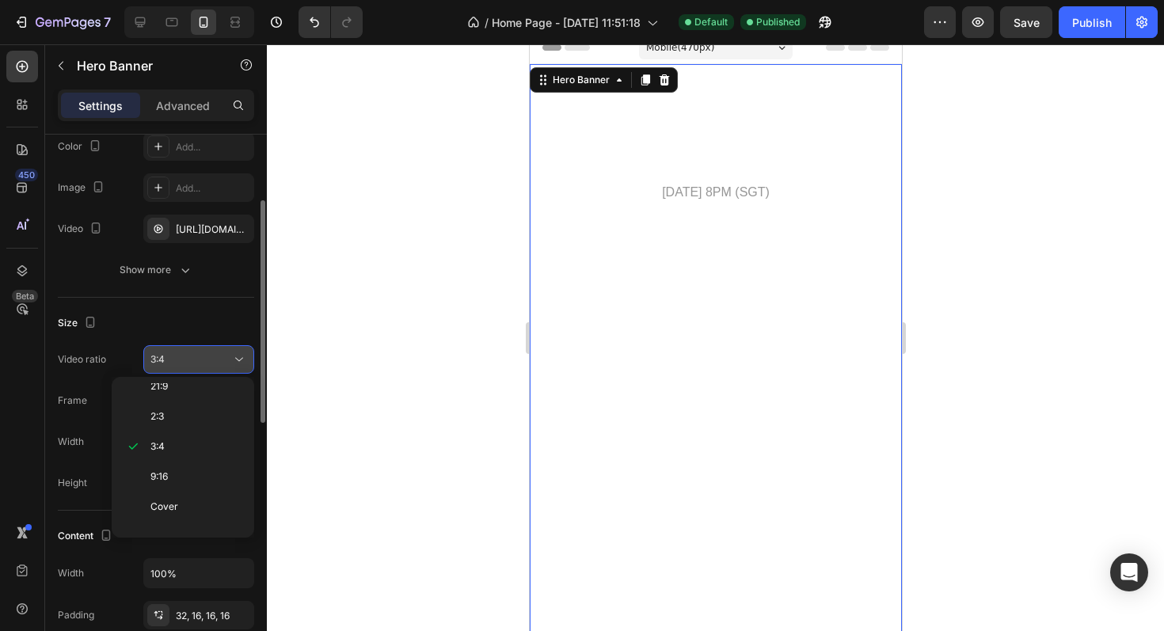
click at [209, 359] on div "3:4" at bounding box center [190, 359] width 81 height 14
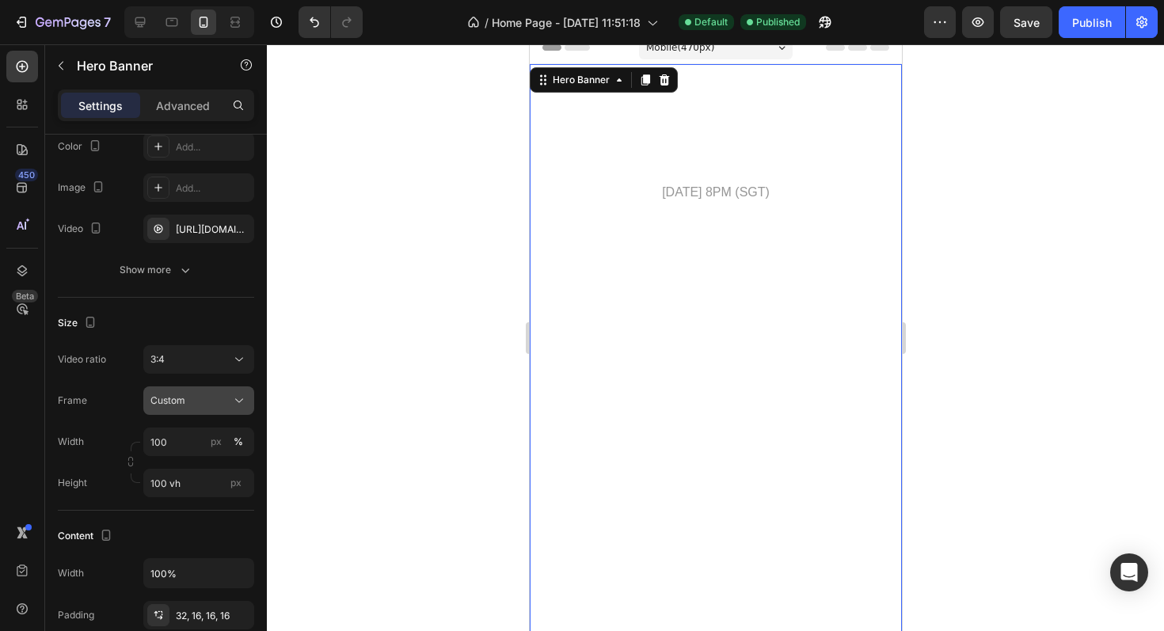
click at [202, 401] on div "Custom" at bounding box center [189, 400] width 78 height 14
click at [220, 367] on div "3:4" at bounding box center [198, 359] width 97 height 16
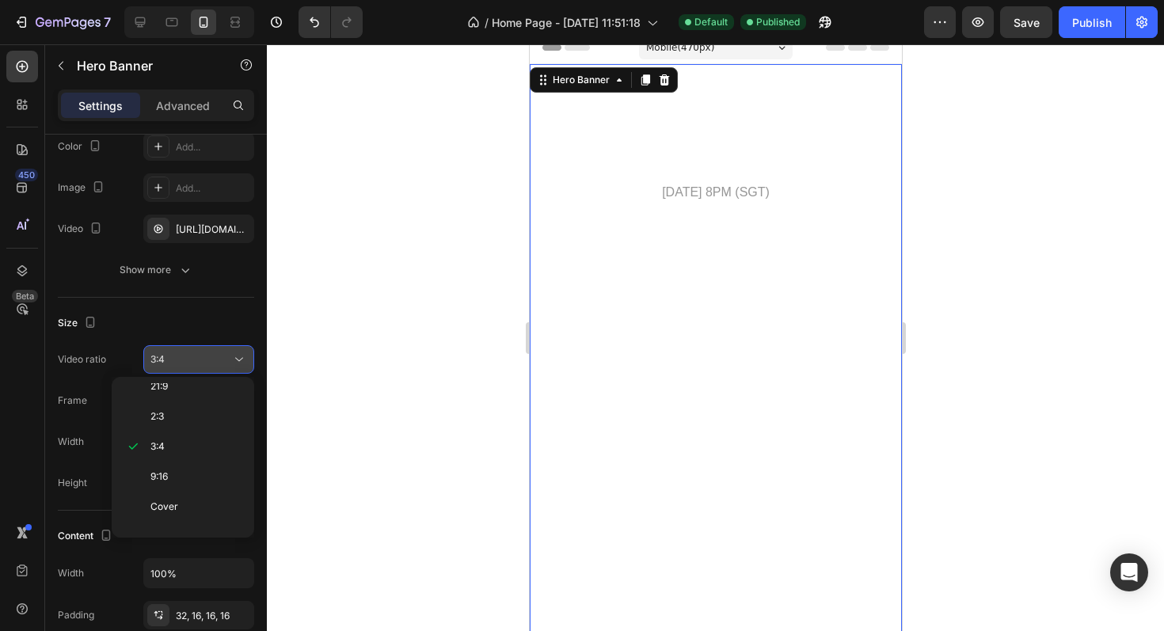
click at [220, 367] on div "3:4" at bounding box center [198, 359] width 97 height 16
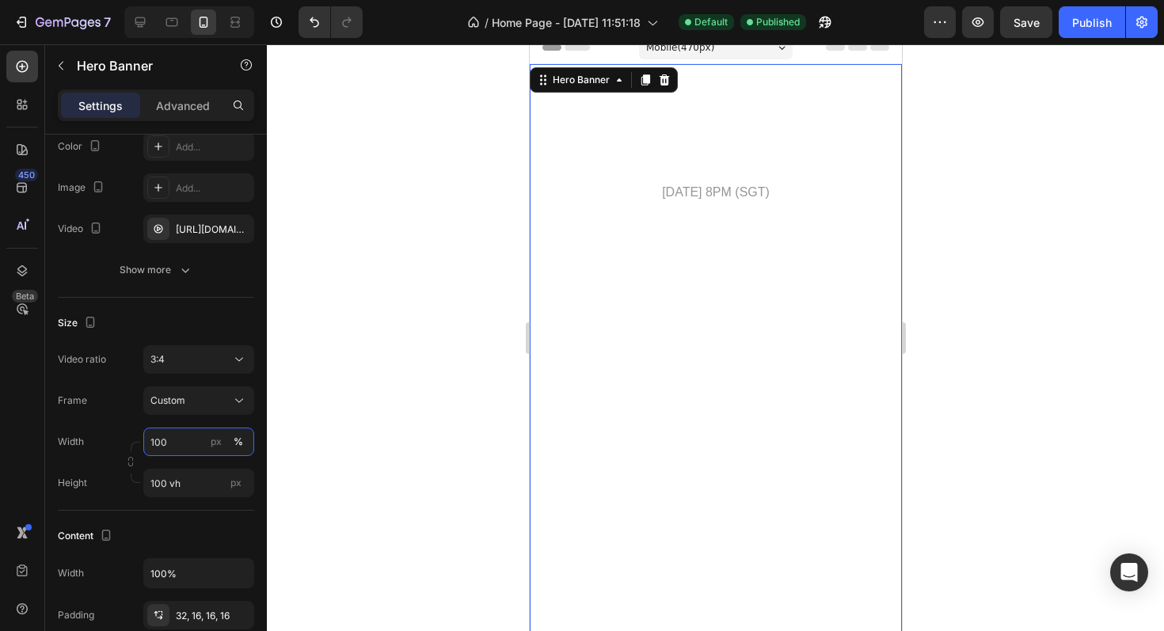
click at [195, 439] on input "100" at bounding box center [198, 441] width 111 height 28
click at [111, 439] on div "Width 100 px %" at bounding box center [156, 441] width 196 height 28
click at [172, 475] on input "100 vh" at bounding box center [198, 483] width 111 height 28
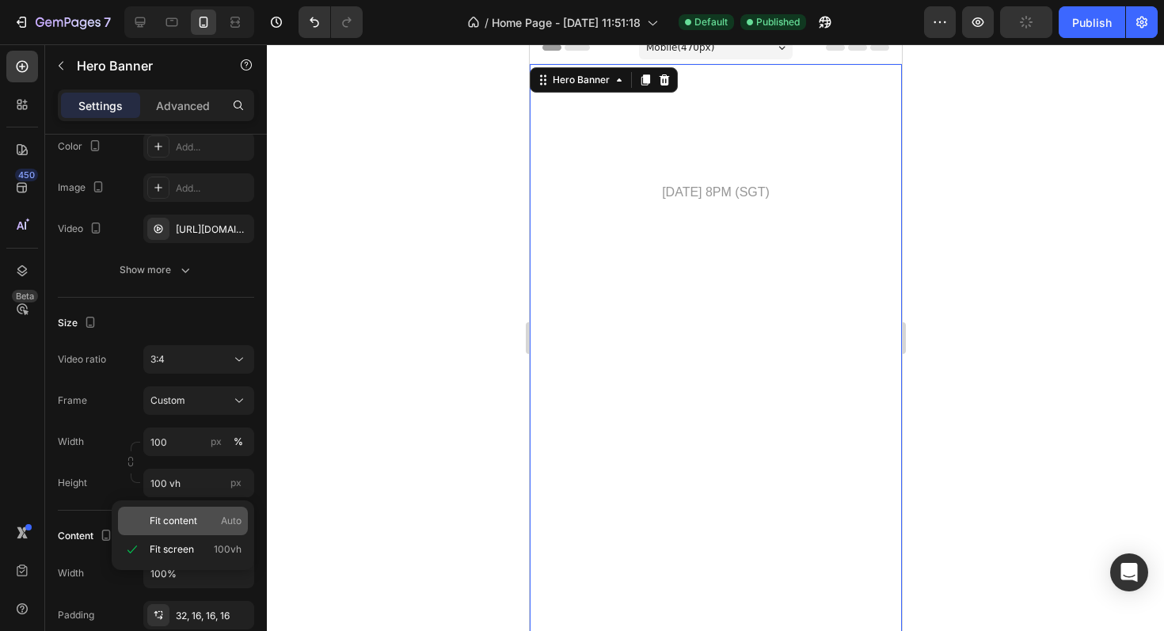
click at [192, 519] on span "Fit content" at bounding box center [173, 521] width 47 height 14
type input "Auto"
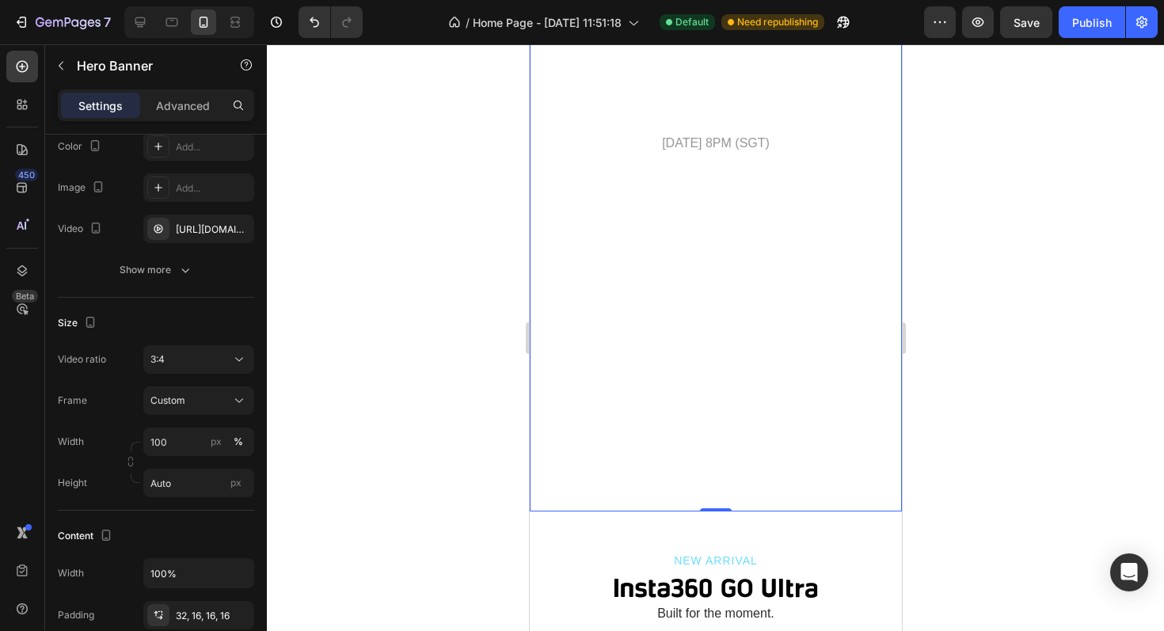
scroll to position [0, 0]
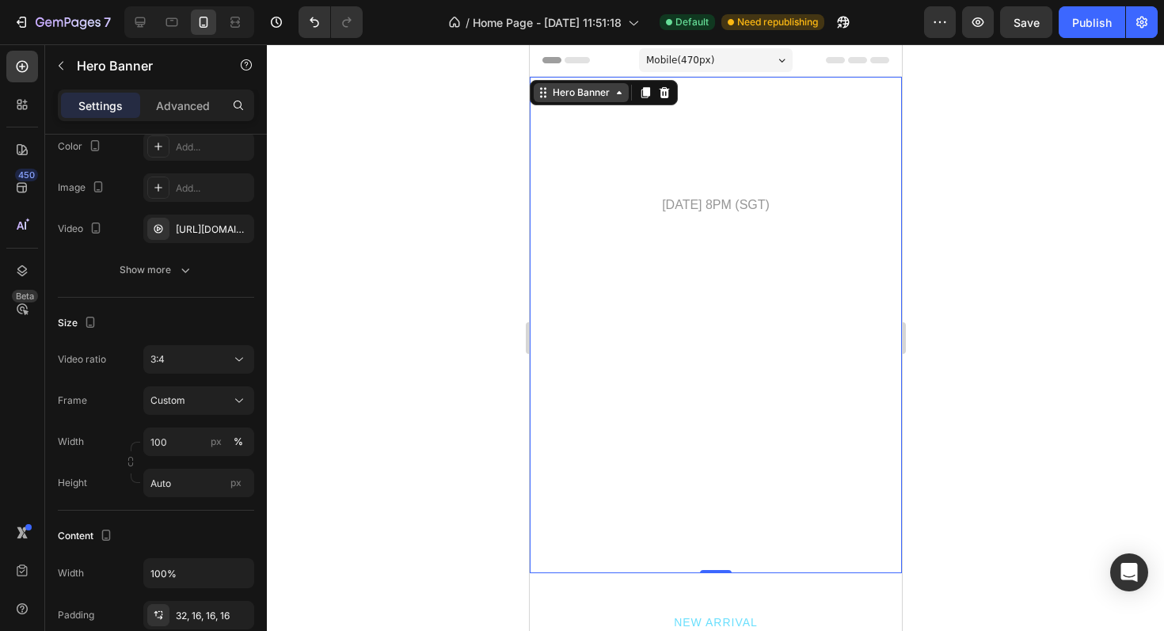
click at [603, 96] on div "Hero Banner" at bounding box center [580, 92] width 63 height 14
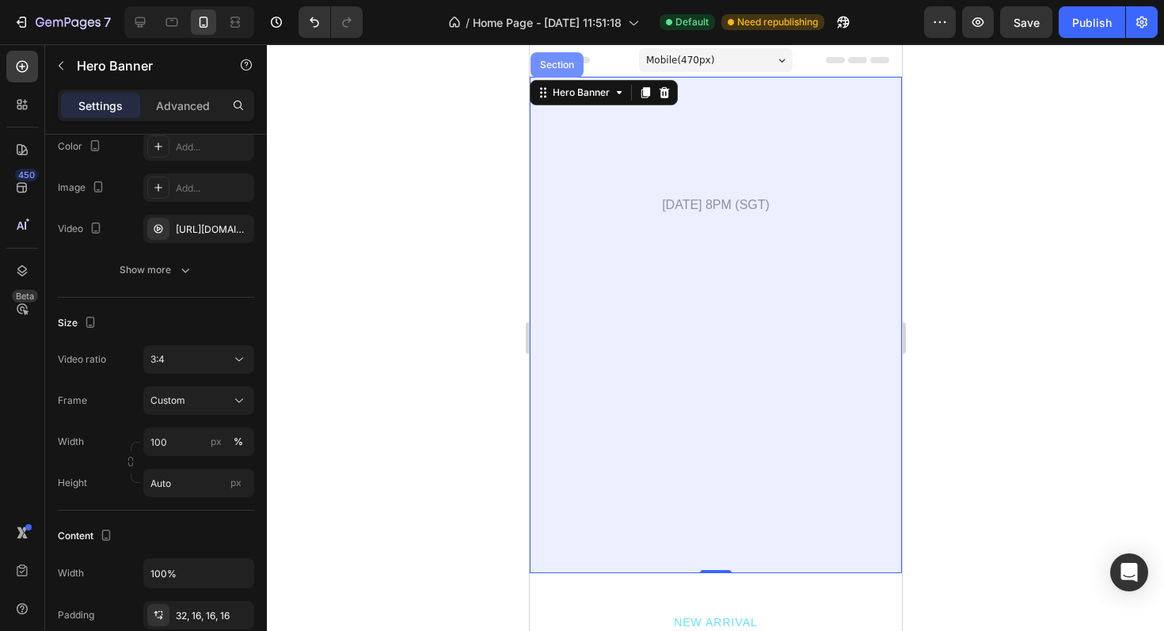
click at [568, 70] on div "Section" at bounding box center [556, 64] width 53 height 25
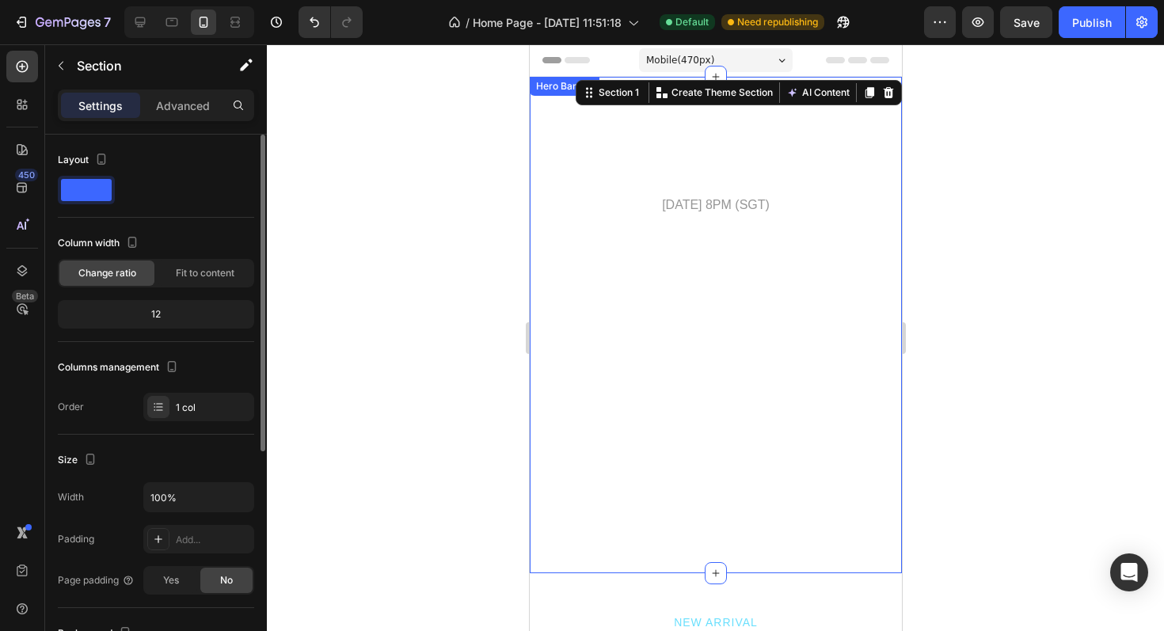
click at [656, 273] on video "Background Image" at bounding box center [715, 325] width 372 height 496
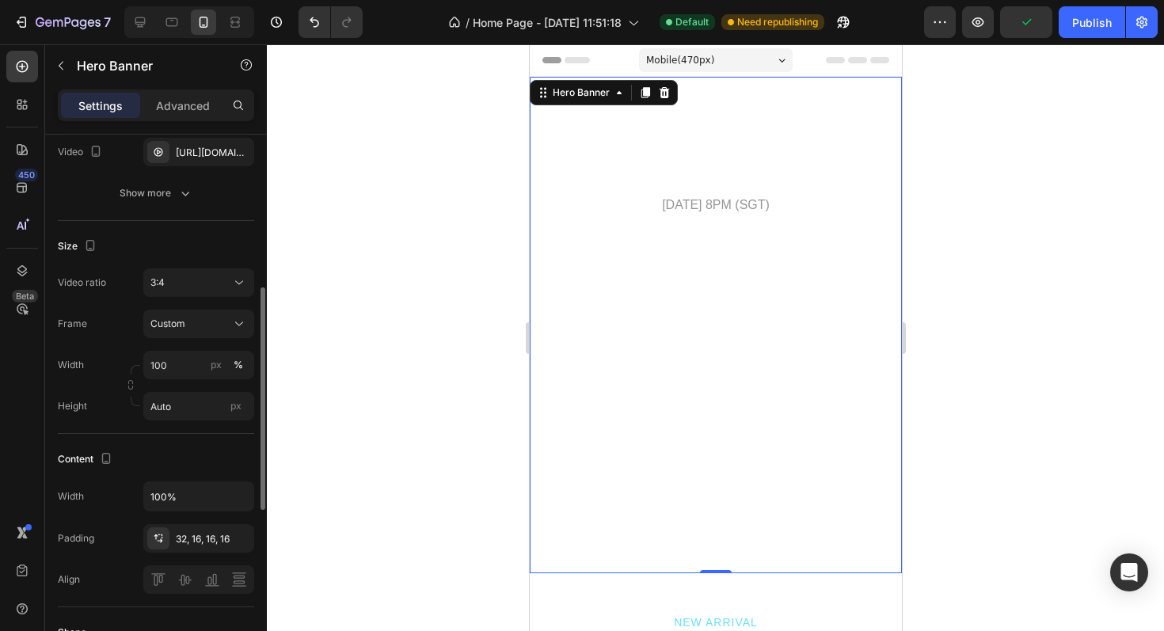
scroll to position [277, 0]
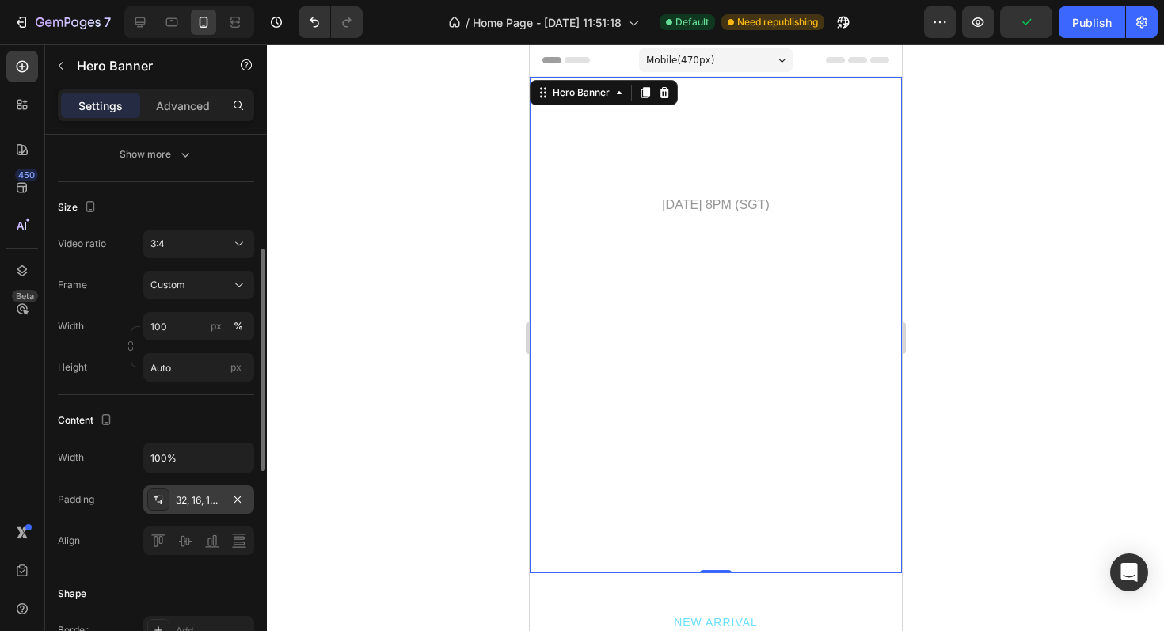
click at [206, 494] on div "32, 16, 16, 16" at bounding box center [199, 500] width 46 height 14
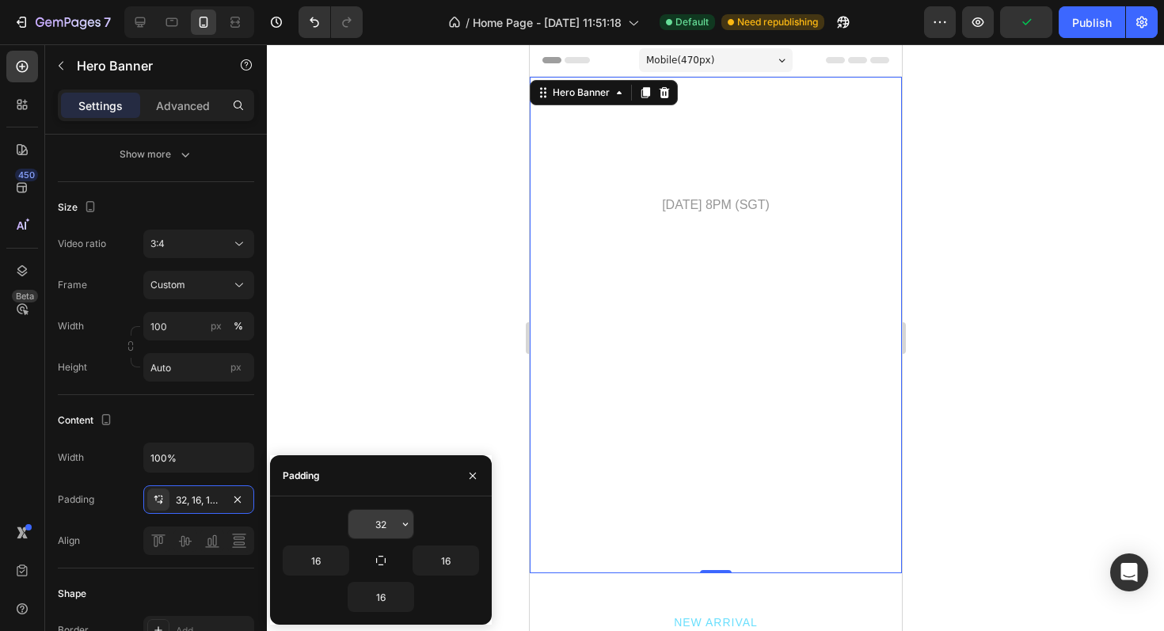
click at [405, 527] on icon "button" at bounding box center [405, 524] width 13 height 13
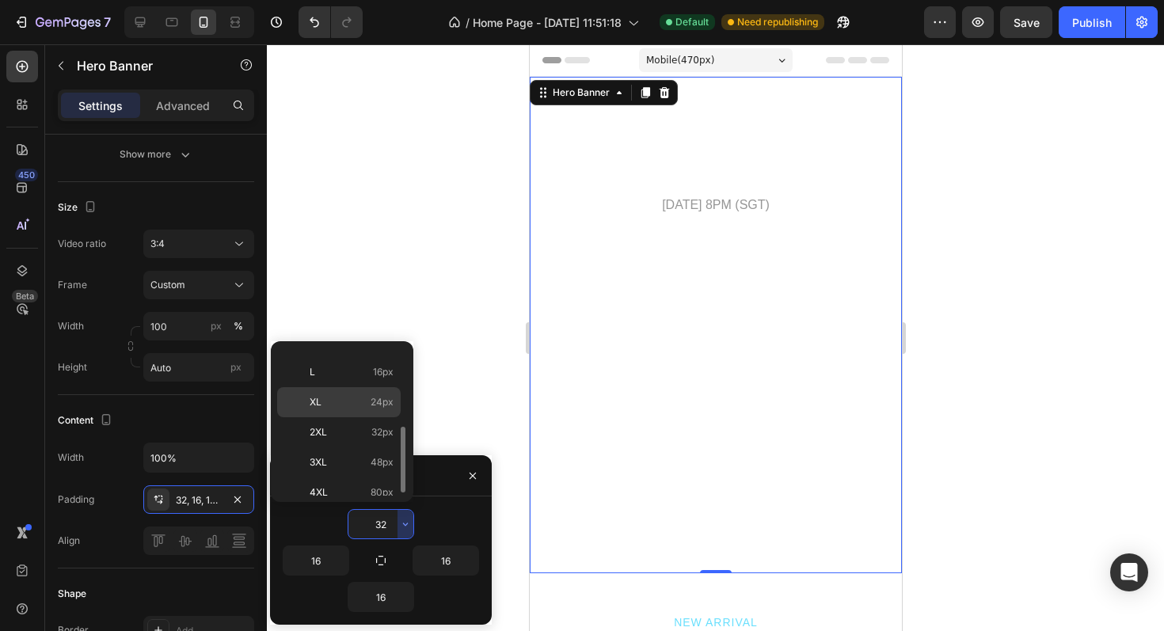
scroll to position [152, 0]
click at [319, 446] on span "3XL" at bounding box center [318, 451] width 17 height 14
type input "48"
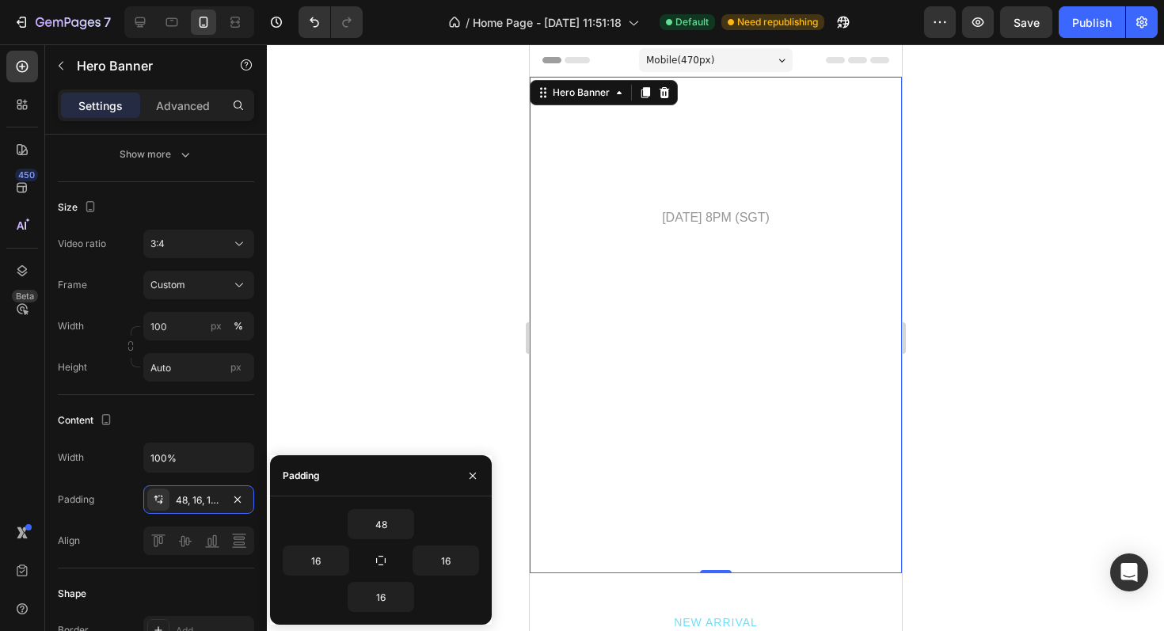
click at [457, 343] on div at bounding box center [715, 337] width 897 height 587
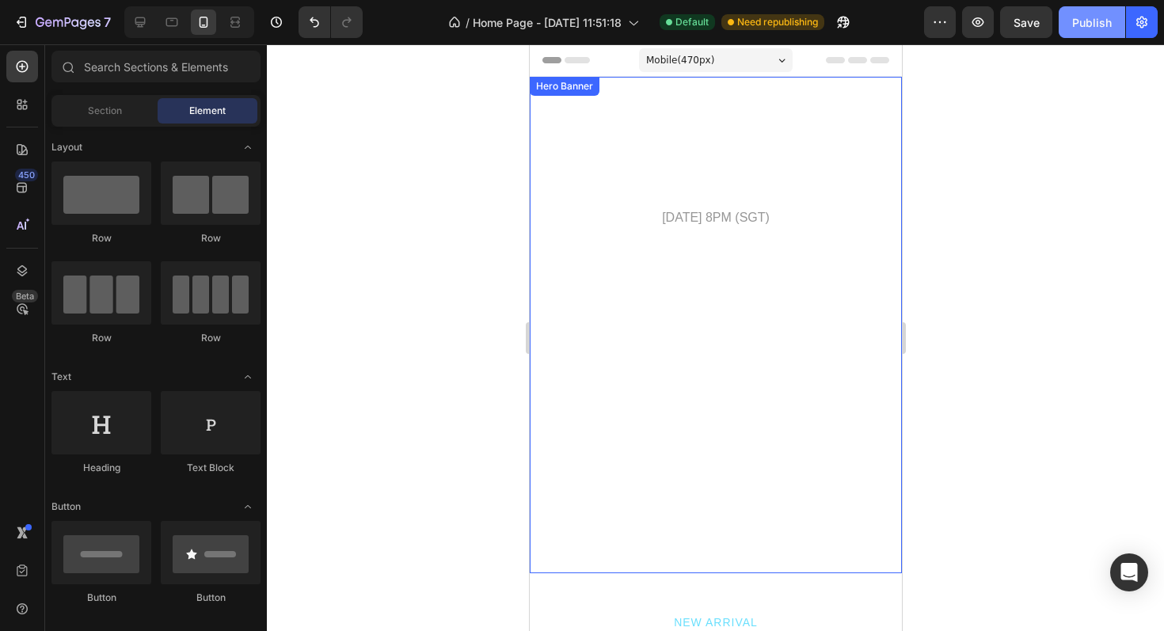
click at [1075, 32] on button "Publish" at bounding box center [1091, 22] width 66 height 32
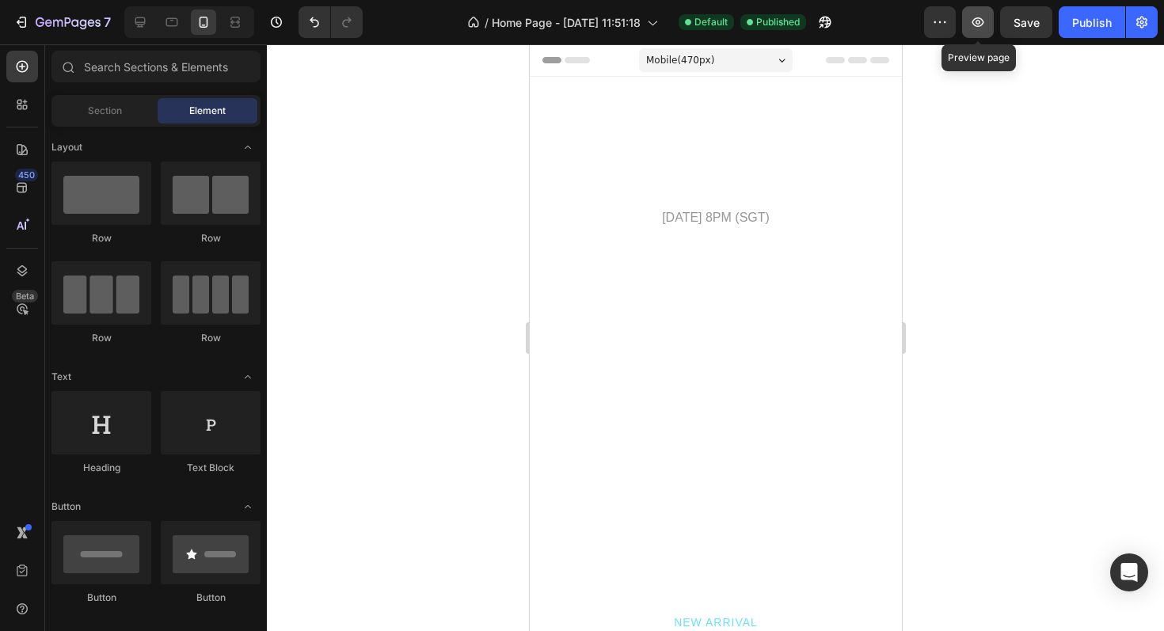
click at [975, 19] on icon "button" at bounding box center [978, 21] width 12 height 9
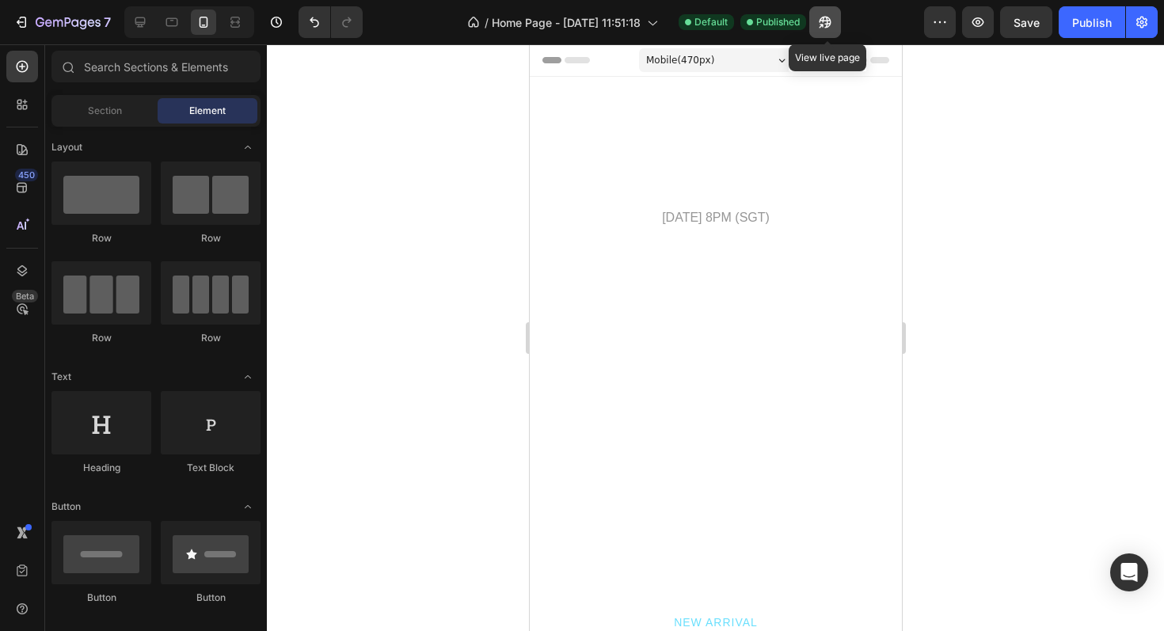
click at [829, 28] on icon "button" at bounding box center [825, 22] width 16 height 16
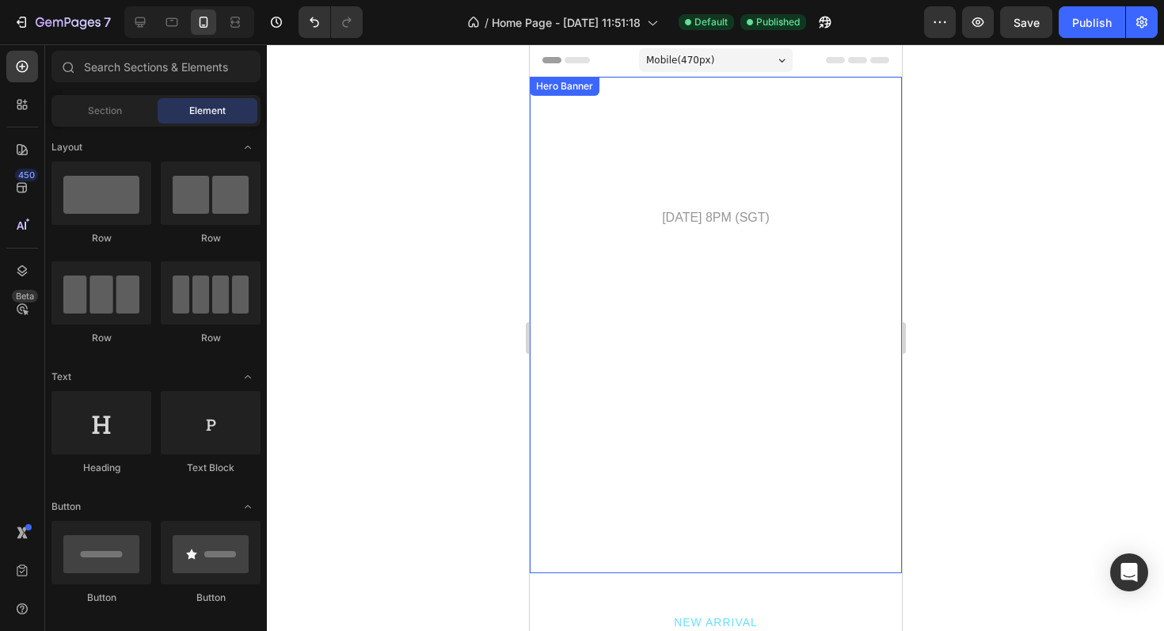
click at [707, 363] on video "Background Image" at bounding box center [715, 325] width 372 height 496
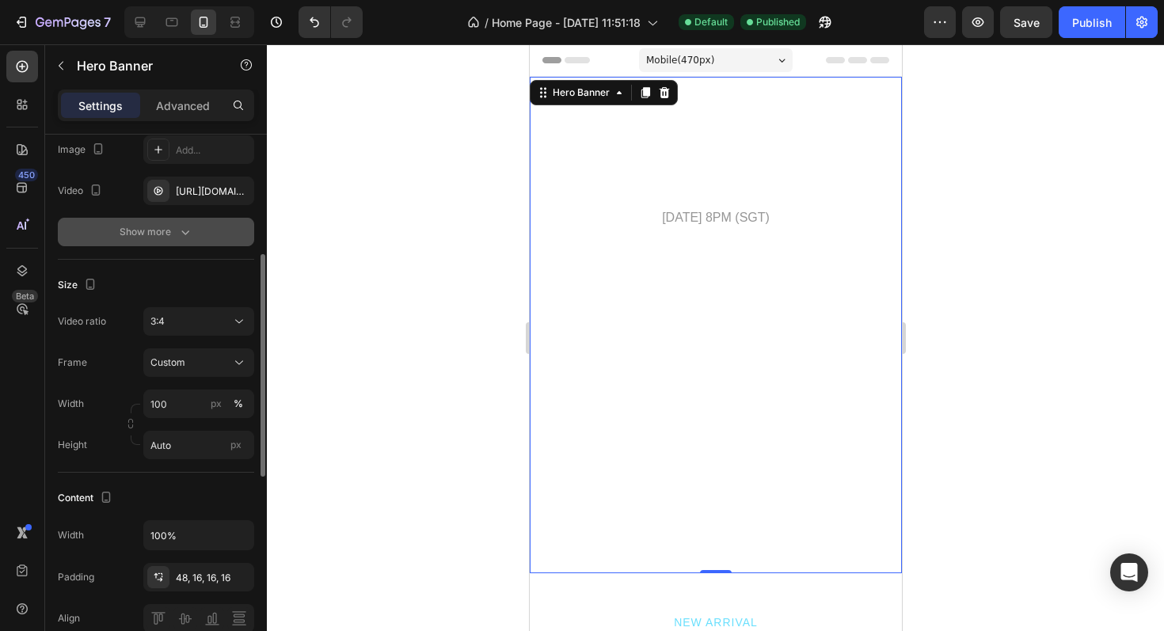
scroll to position [229, 0]
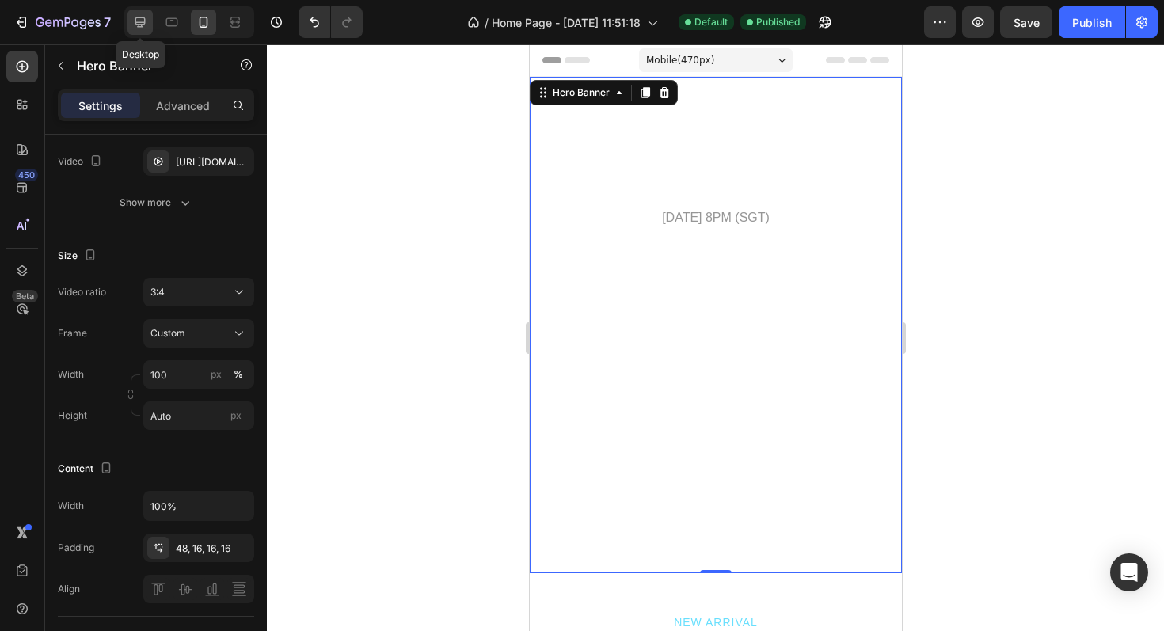
click at [139, 25] on icon at bounding box center [140, 22] width 16 height 16
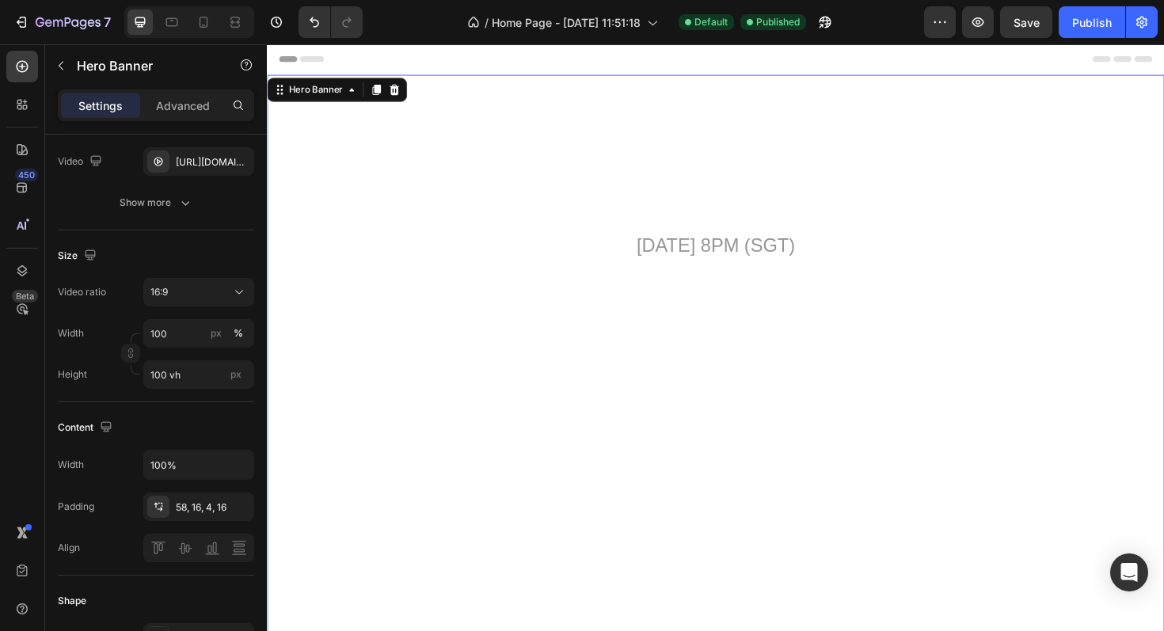
click at [178, 121] on div "Settings Advanced" at bounding box center [156, 111] width 222 height 45
click at [204, 25] on icon at bounding box center [203, 22] width 9 height 11
type input "Auto"
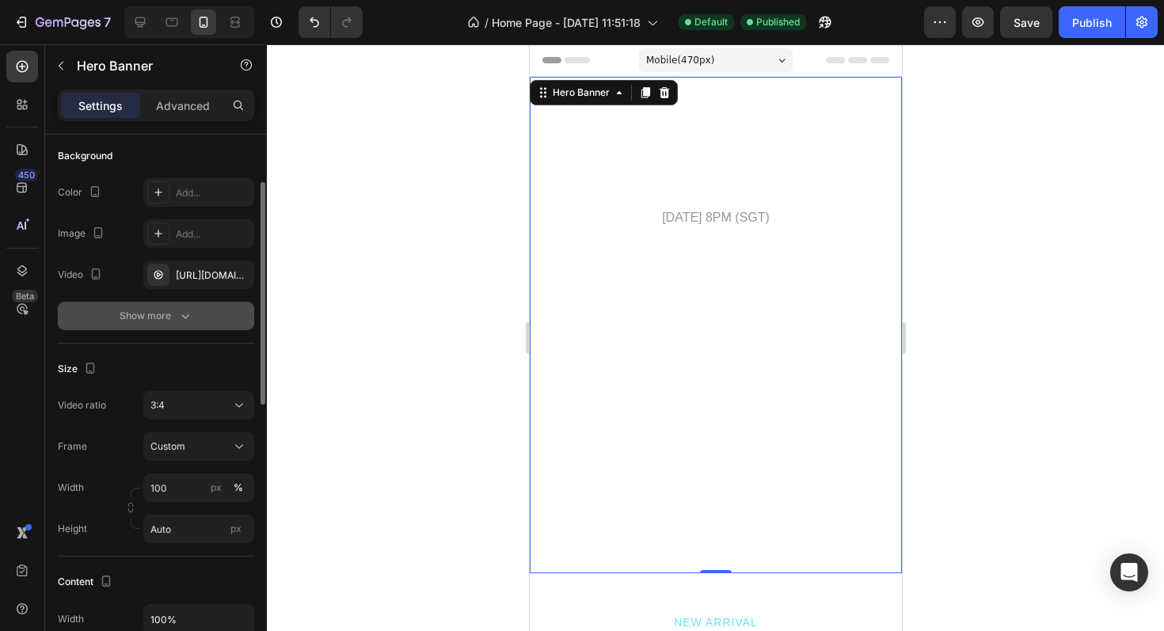
scroll to position [82, 0]
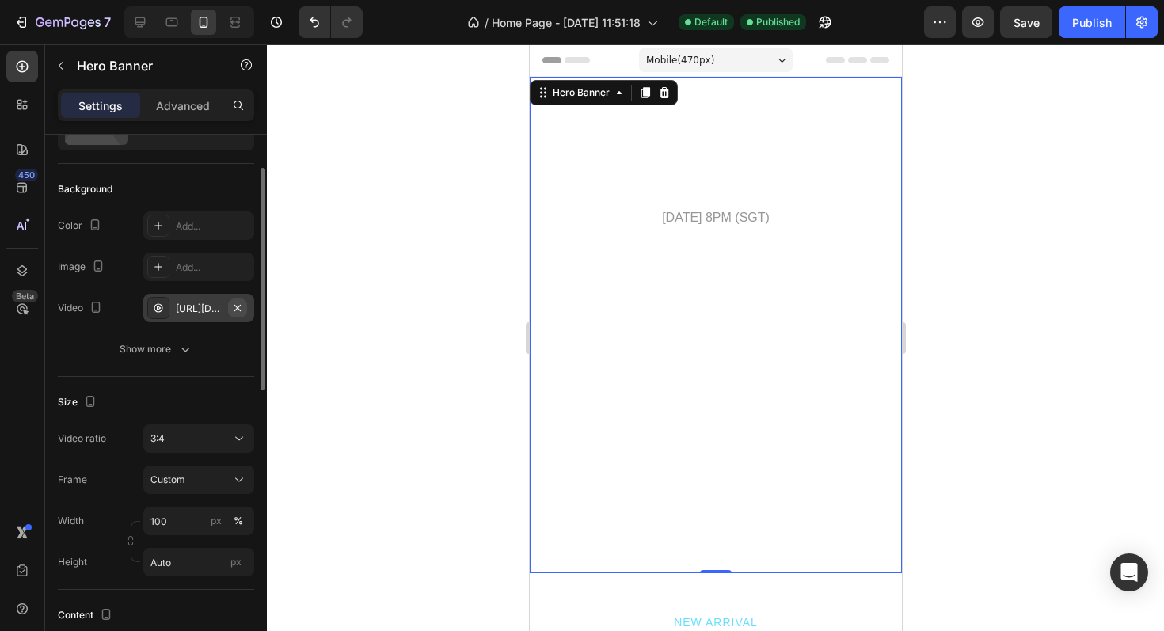
click at [238, 308] on icon "button" at bounding box center [237, 307] width 6 height 6
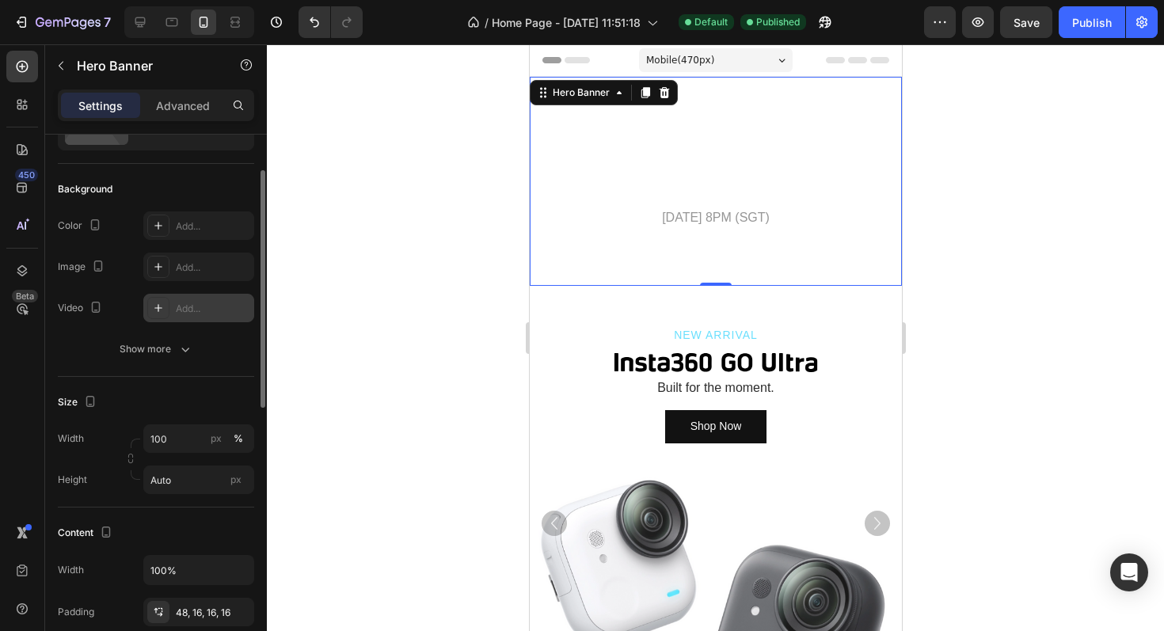
click at [185, 304] on div "Add..." at bounding box center [213, 309] width 74 height 14
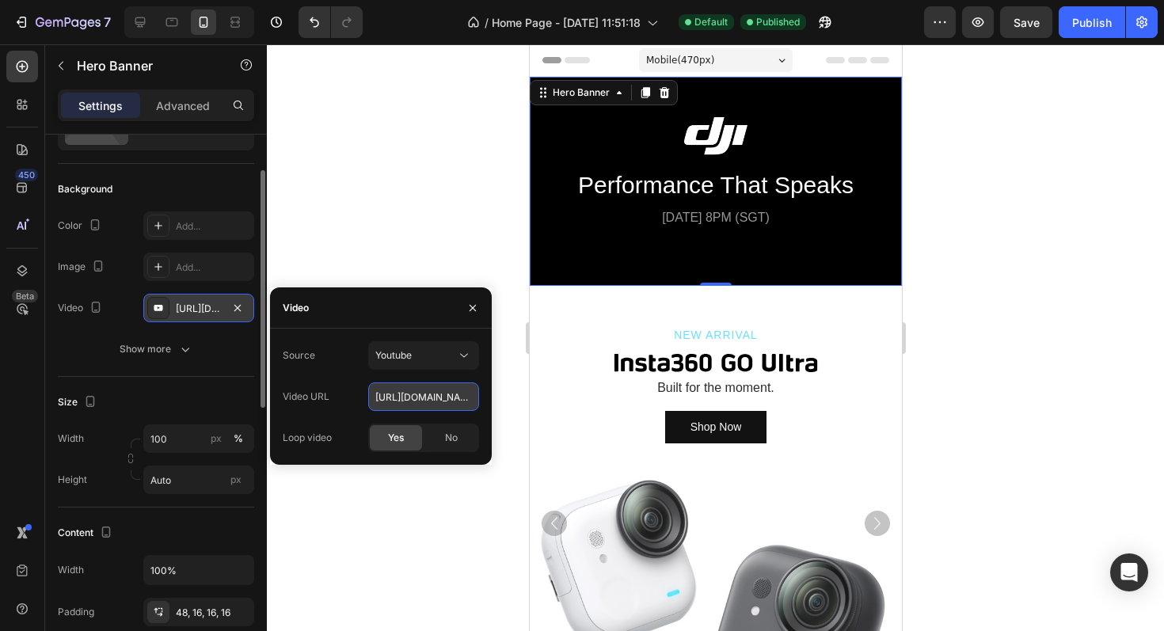
click at [427, 406] on input "https://youtu.be/KOxfzBp72uk" at bounding box center [423, 396] width 111 height 28
click at [429, 352] on div "Youtube" at bounding box center [415, 355] width 81 height 14
click at [401, 397] on span "Video hosting" at bounding box center [405, 394] width 60 height 14
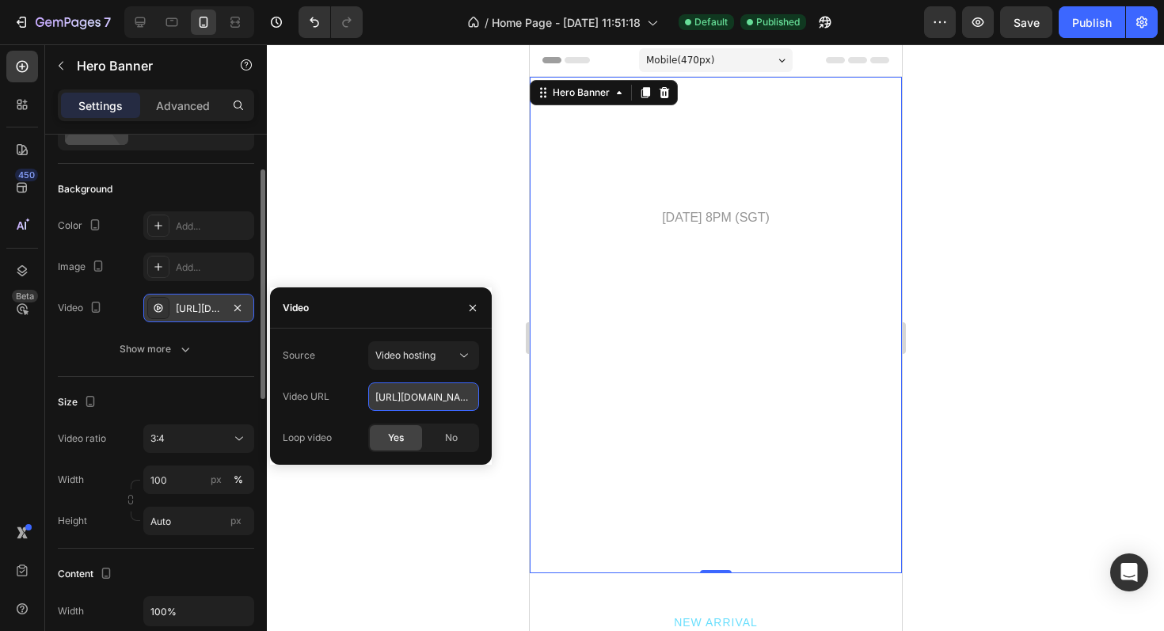
click at [427, 401] on input "https://cdn.shopify.com/videos/c/o/v/92a407d4e0c94a288eb54cac18c387dc.mp4" at bounding box center [423, 396] width 111 height 28
paste input "7911d073ef1f4266910011d7a025d62c.mov"
type input "https://cdn.shopify.com/videos/c/o/v/7911d073ef1f4266910011d7a025d62c.mov"
click at [337, 378] on div "Source Video hosting Video URL https://cdn.shopify.com/videos/c/o/v/7911d073ef1…" at bounding box center [381, 396] width 196 height 111
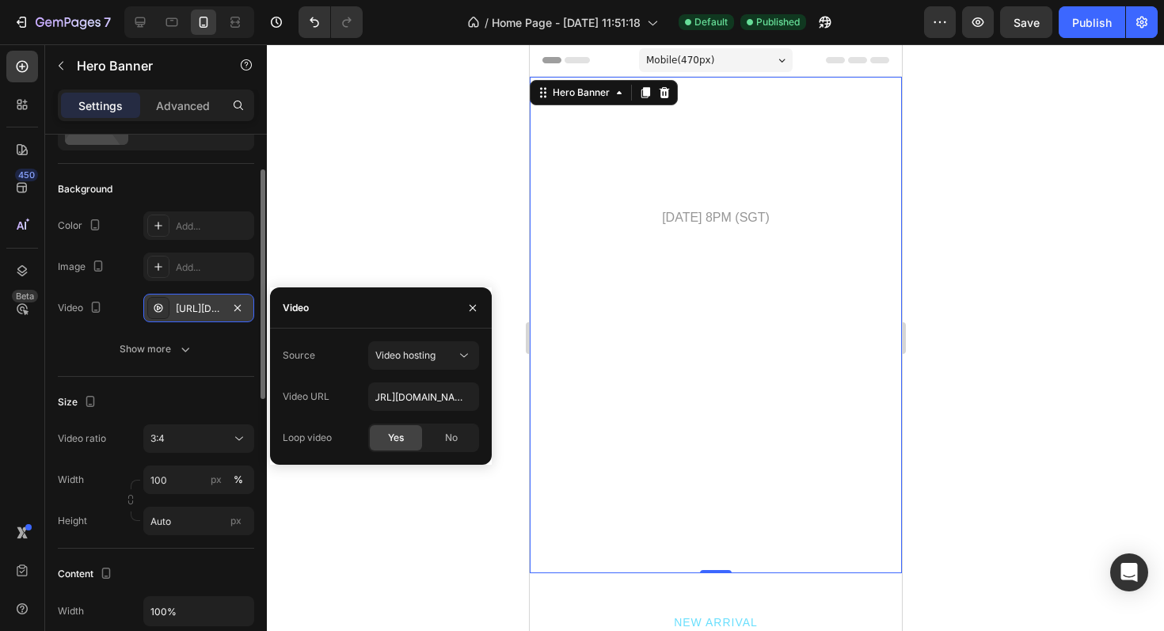
scroll to position [0, 0]
click at [181, 439] on div "3:4" at bounding box center [190, 438] width 81 height 14
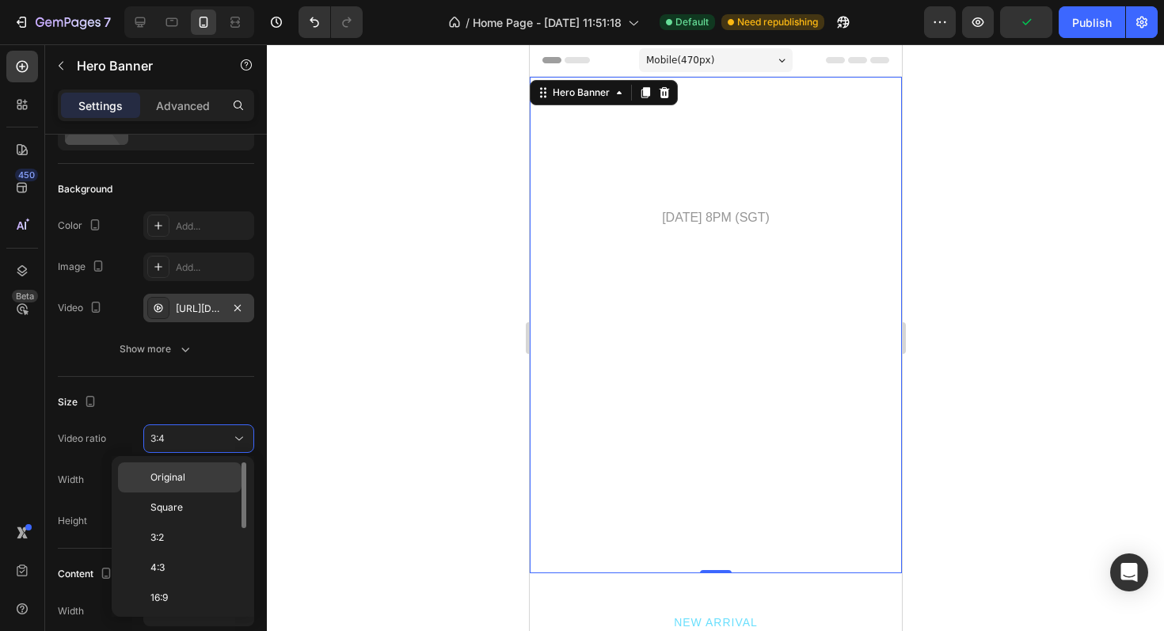
click at [188, 481] on p "Original" at bounding box center [192, 477] width 84 height 14
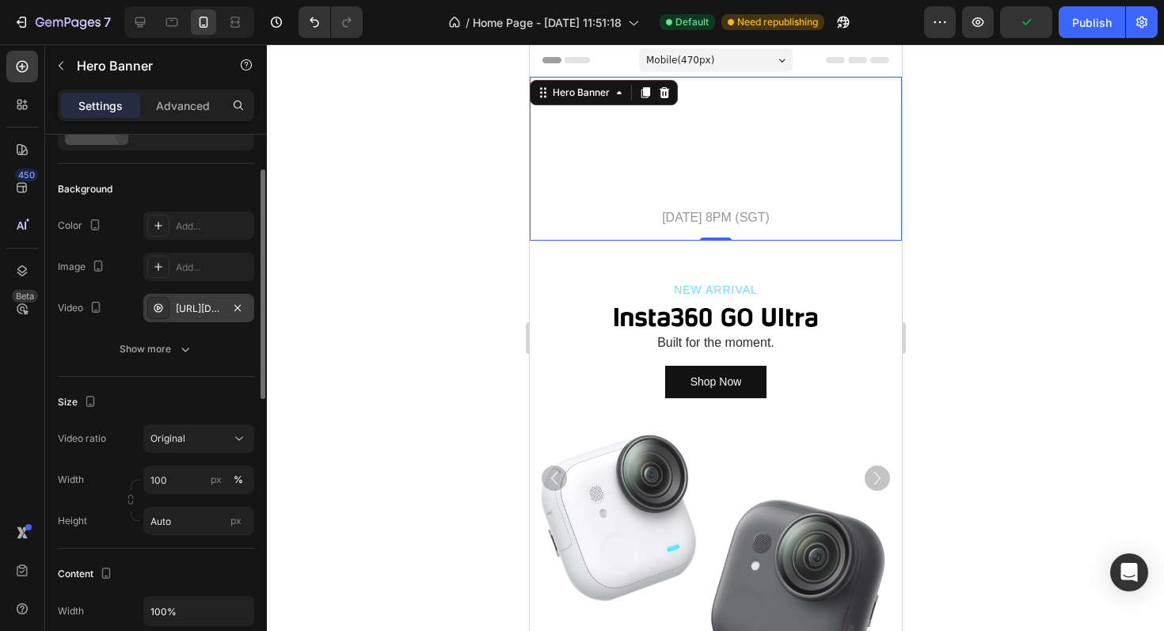
click at [196, 410] on div "Size" at bounding box center [156, 401] width 196 height 25
click at [187, 486] on input "100" at bounding box center [198, 479] width 111 height 28
click at [193, 409] on div "Size" at bounding box center [156, 401] width 196 height 25
click at [187, 437] on div "Original" at bounding box center [190, 438] width 81 height 14
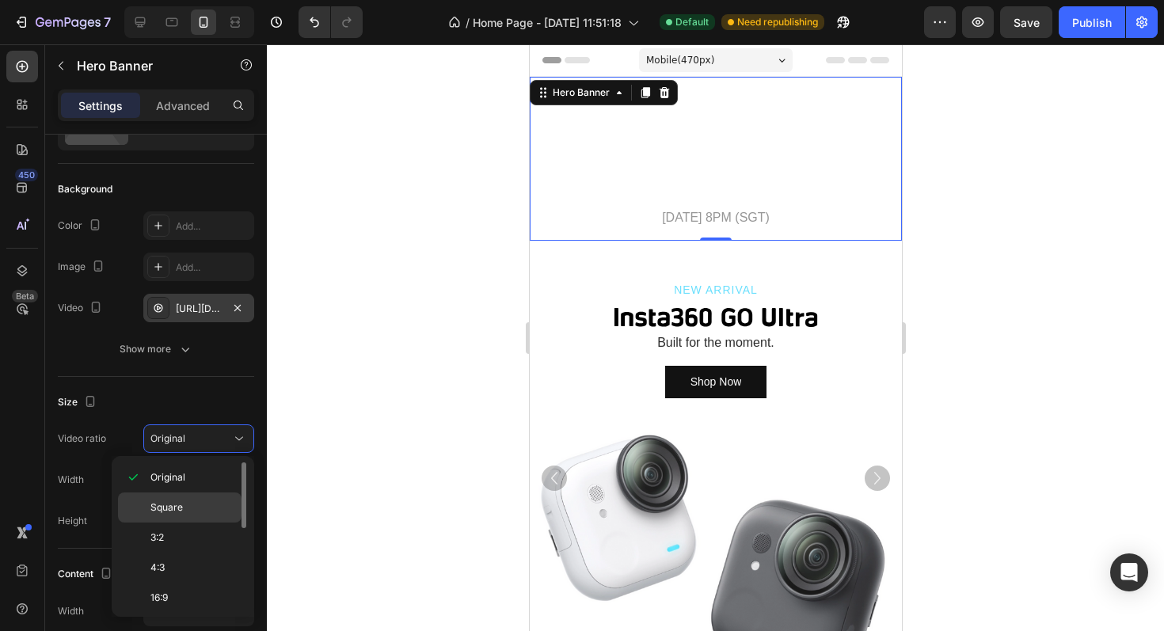
click at [169, 503] on span "Square" at bounding box center [166, 507] width 32 height 14
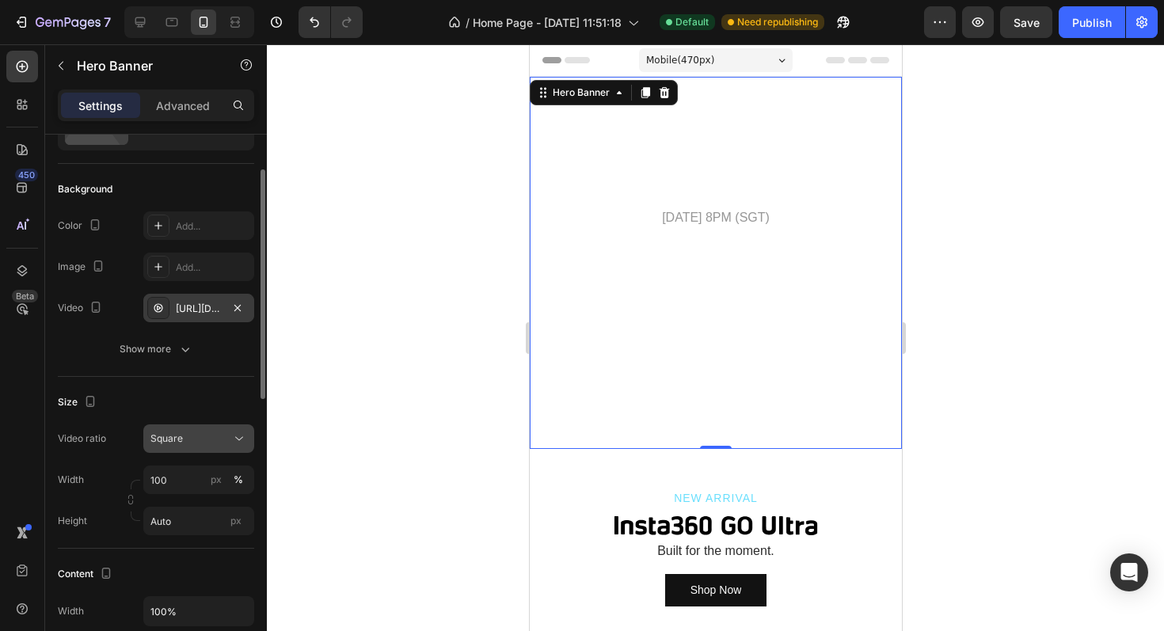
click at [189, 440] on div "Square" at bounding box center [190, 438] width 81 height 14
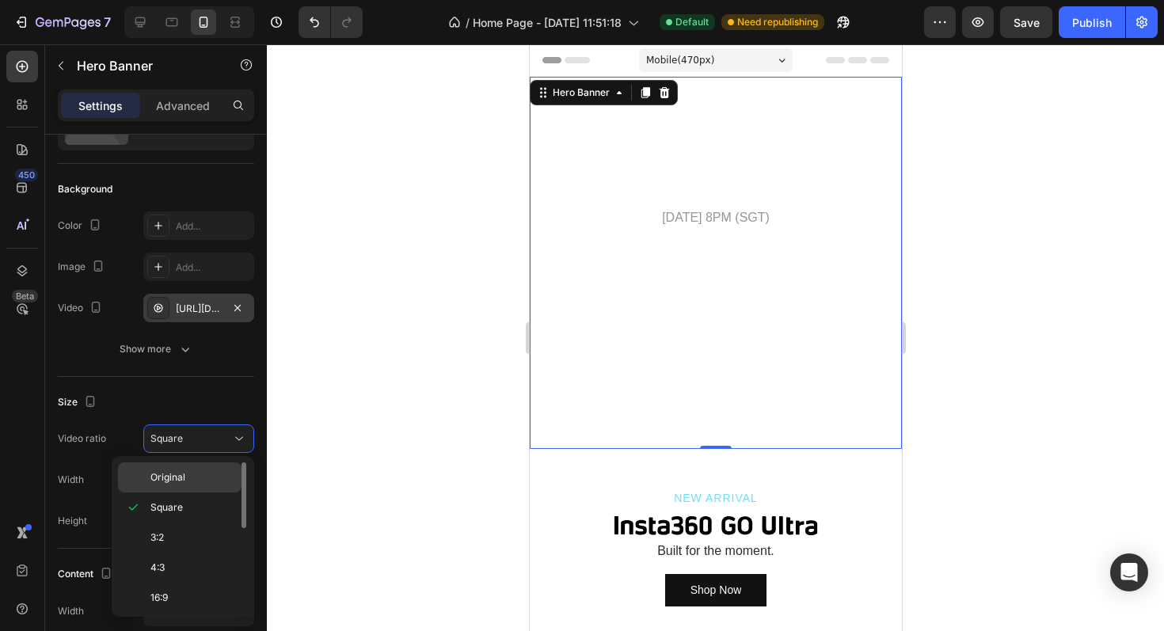
click at [171, 465] on div "Original" at bounding box center [179, 477] width 123 height 30
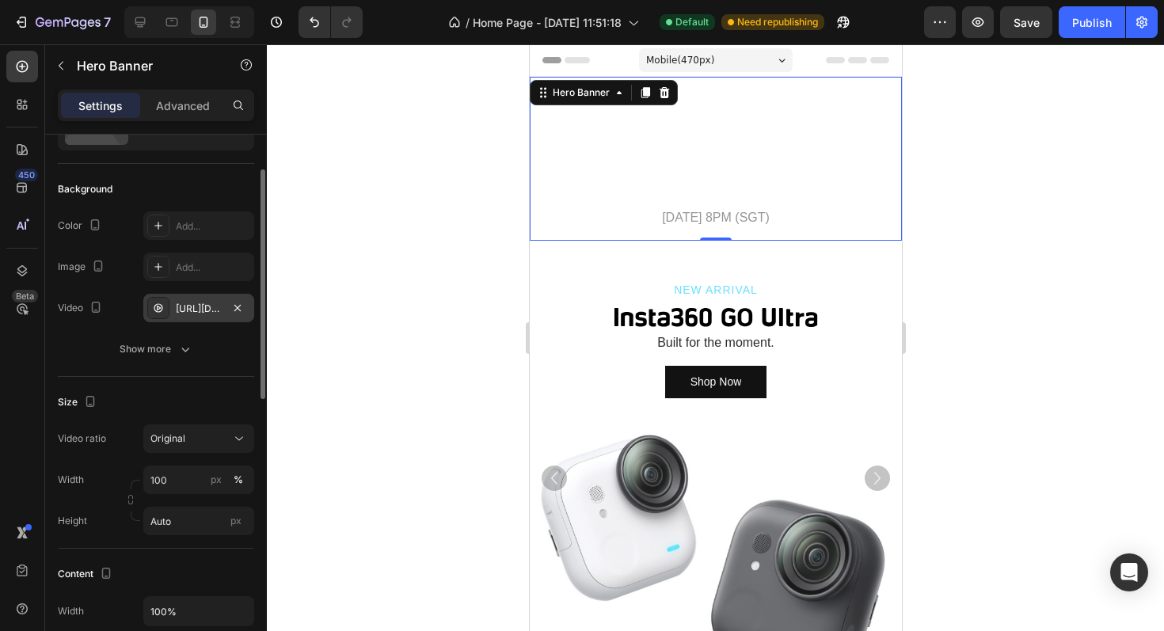
click at [195, 411] on div "Size" at bounding box center [156, 401] width 196 height 25
click at [192, 310] on div "https://cdn.shopify.com/videos/c/o/v/7911d073ef1f4266910011d7a025d62c.mov" at bounding box center [199, 309] width 46 height 14
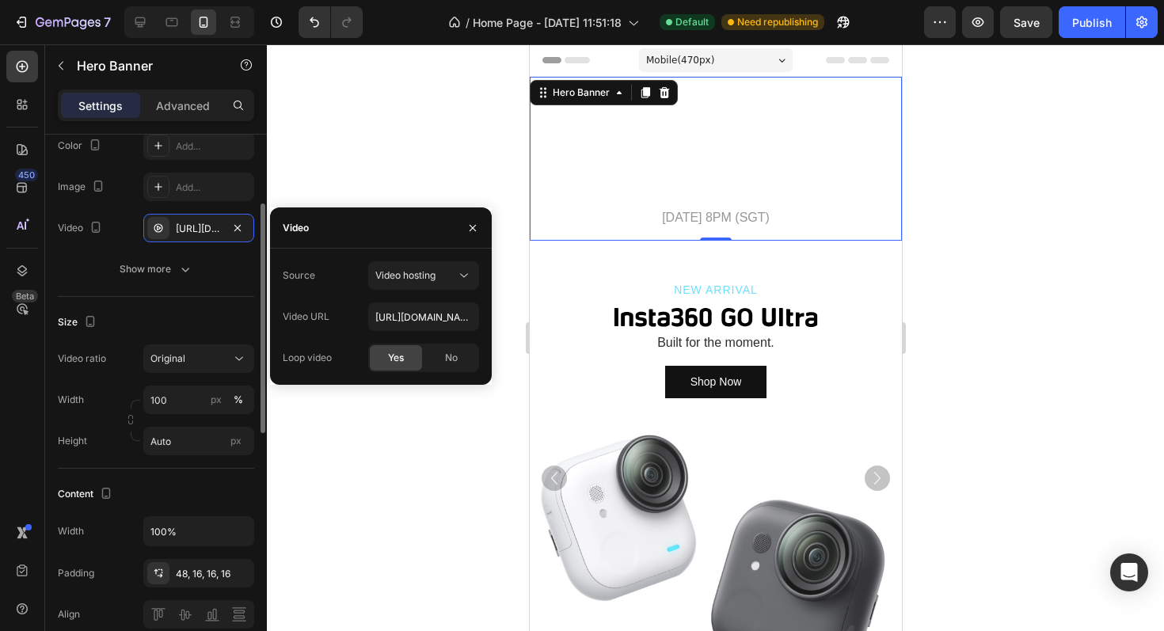
scroll to position [205, 0]
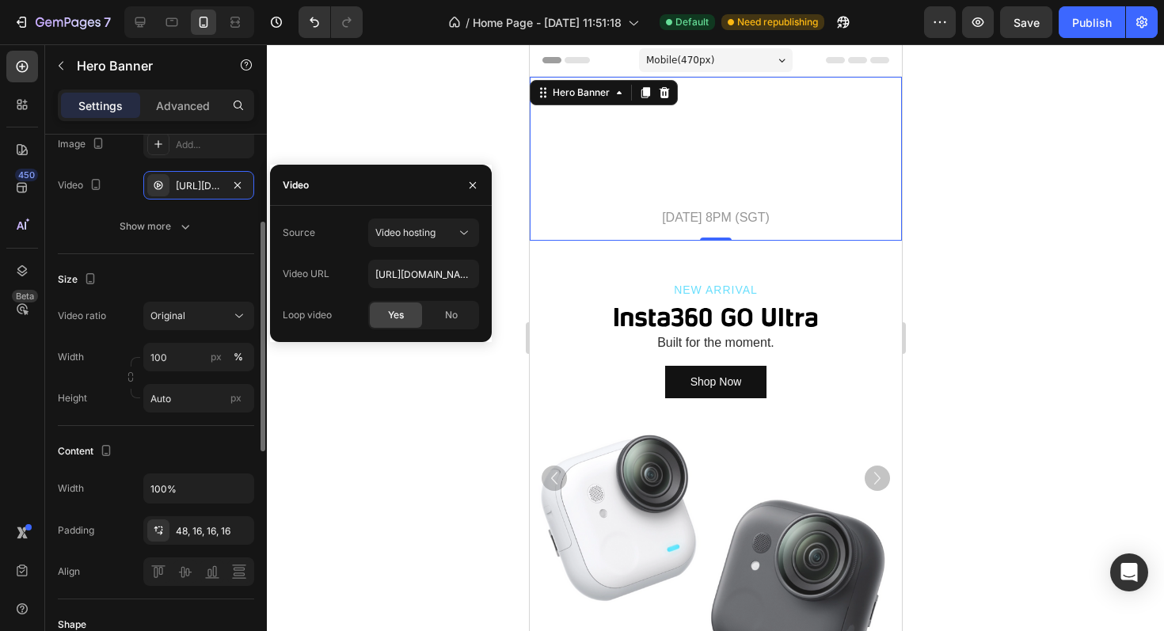
click at [177, 435] on div "Content Width 100% Padding 48, 16, 16, 16 Align" at bounding box center [156, 512] width 196 height 173
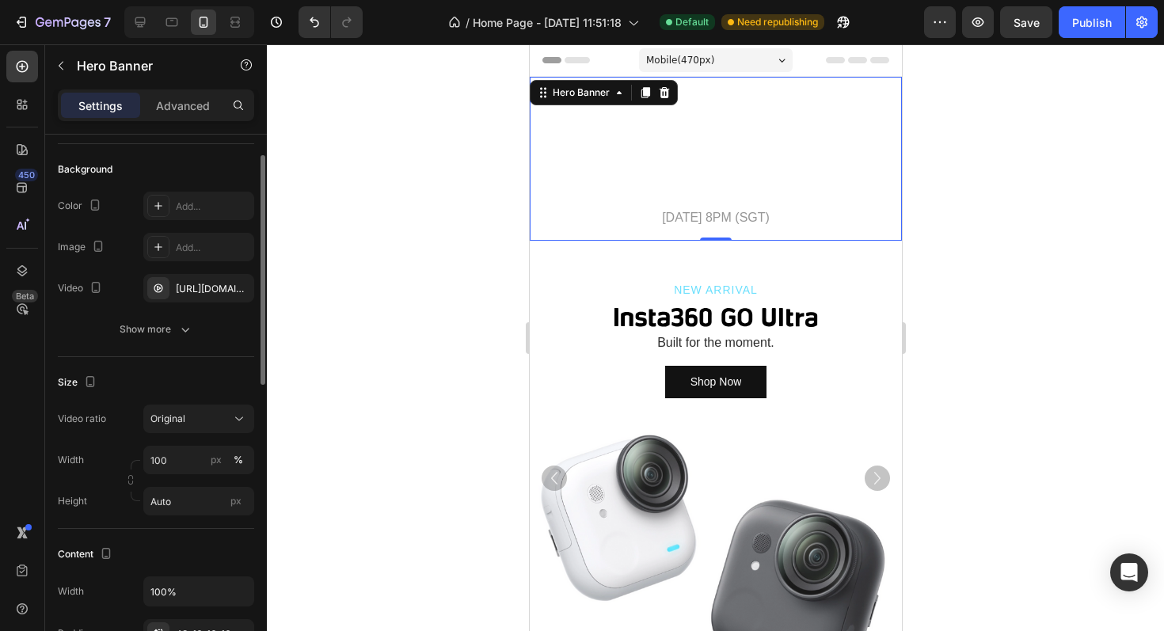
scroll to position [0, 0]
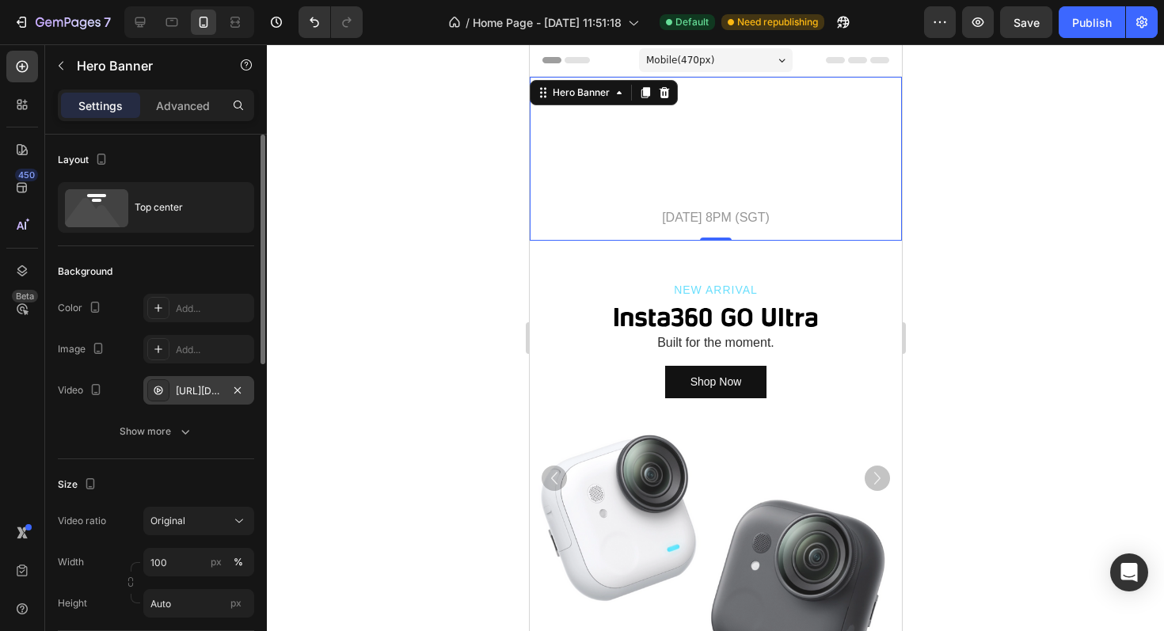
click at [188, 397] on div "https://cdn.shopify.com/videos/c/o/v/7911d073ef1f4266910011d7a025d62c.mov" at bounding box center [199, 391] width 46 height 14
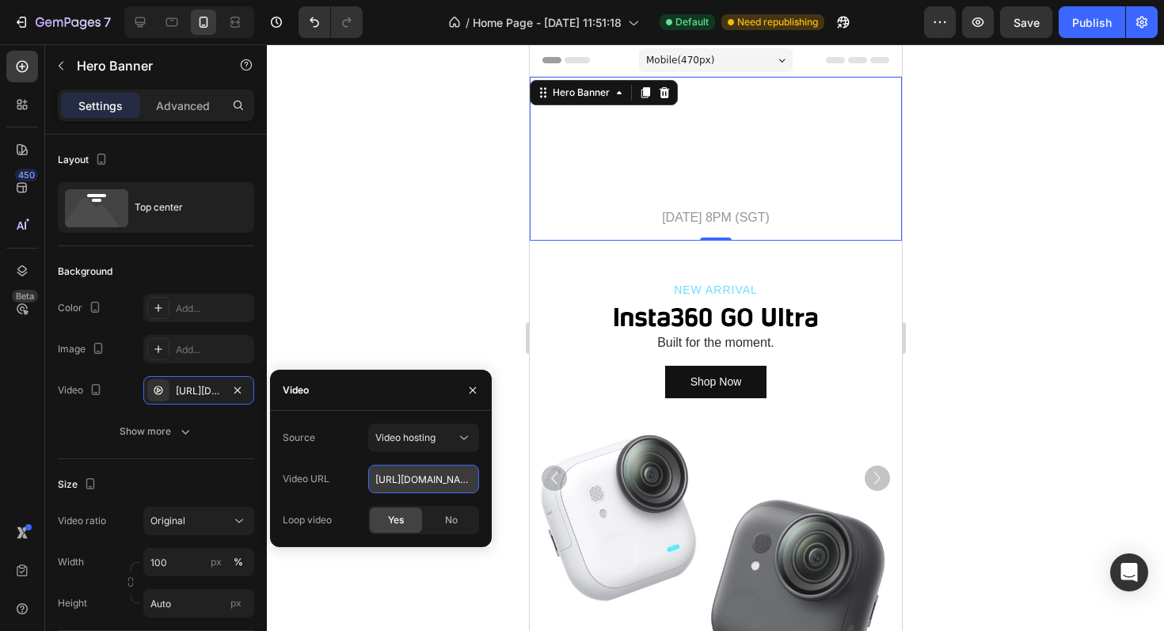
click at [419, 482] on input "https://cdn.shopify.com/videos/c/o/v/7911d073ef1f4266910011d7a025d62c.mov" at bounding box center [423, 479] width 111 height 28
click at [351, 469] on div "Video URL https://cdn.shopify.com/videos/c/o/v/7911d073ef1f4266910011d7a025d62c…" at bounding box center [381, 479] width 196 height 28
click at [184, 495] on div "Size" at bounding box center [156, 484] width 196 height 25
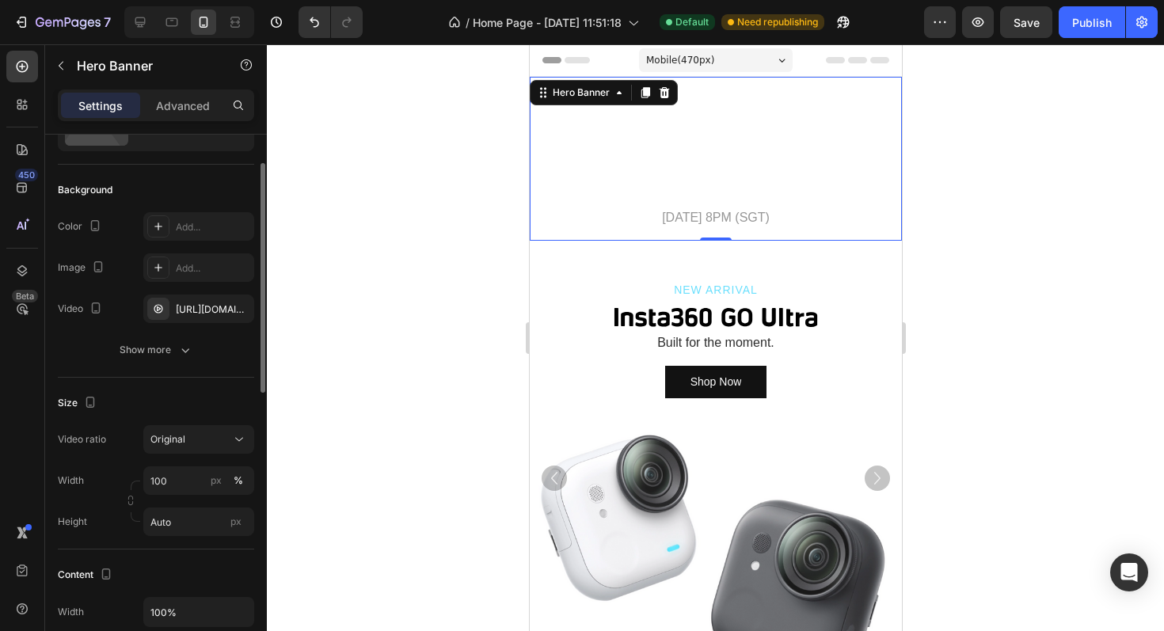
scroll to position [99, 0]
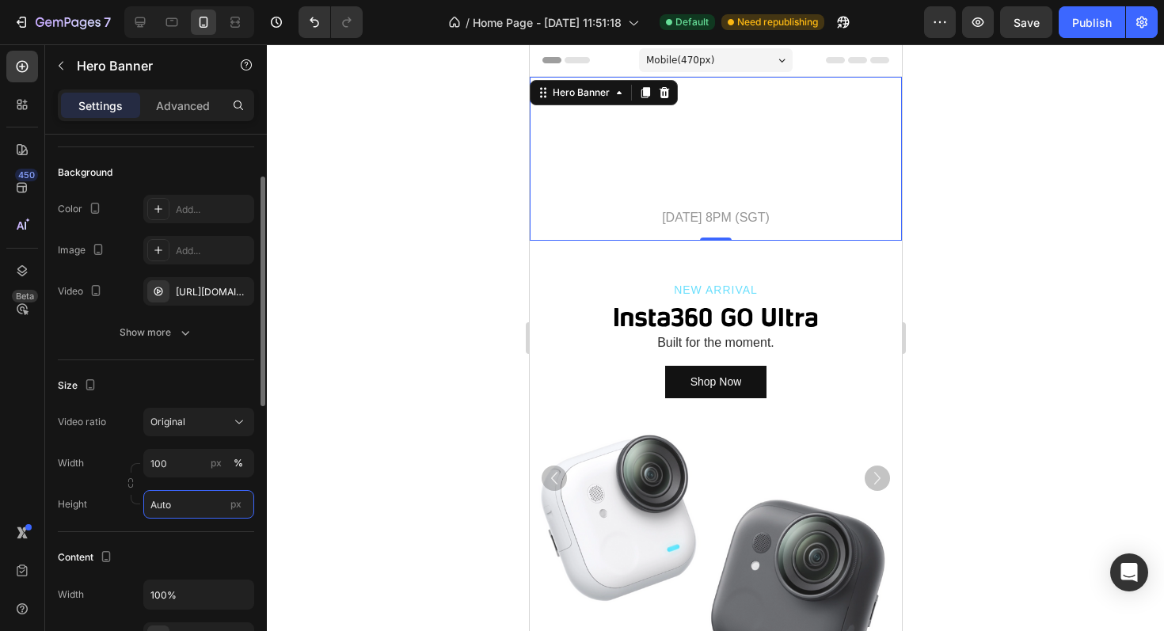
click at [172, 508] on input "Auto" at bounding box center [198, 504] width 111 height 28
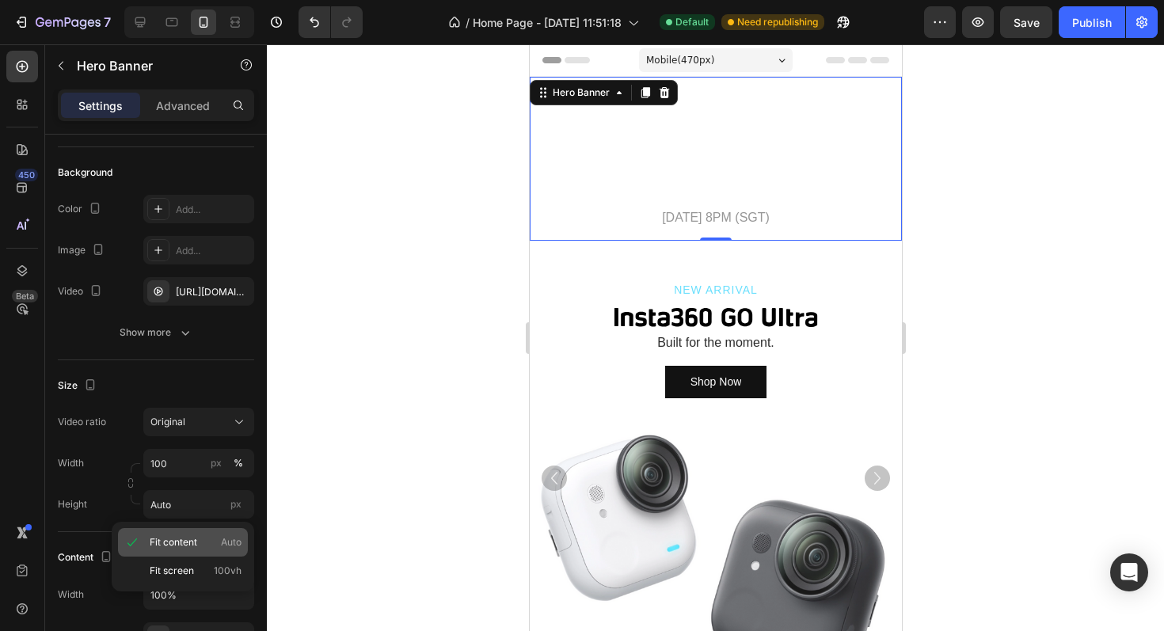
click at [172, 545] on span "Fit content" at bounding box center [173, 542] width 47 height 14
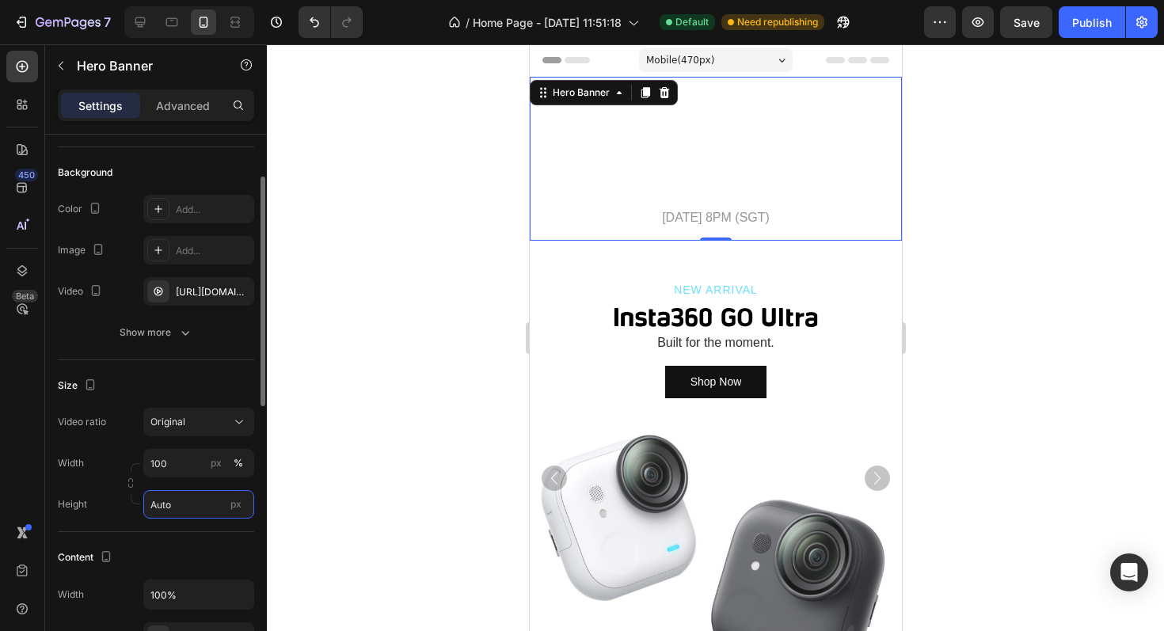
click at [179, 510] on input "Auto" at bounding box center [198, 504] width 111 height 28
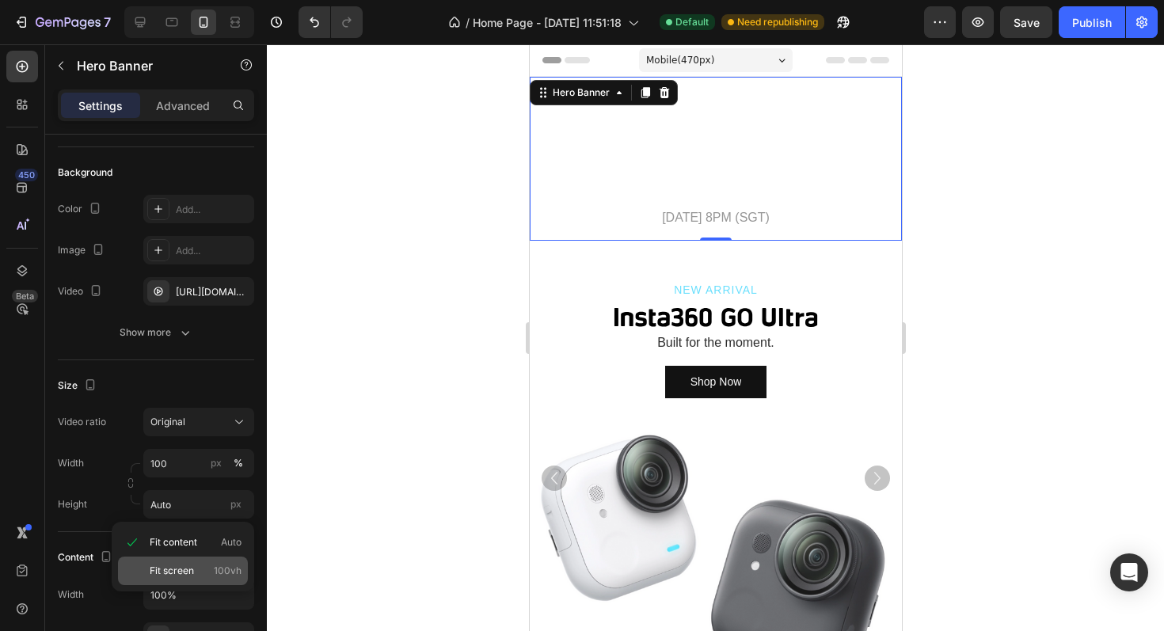
click at [187, 574] on span "Fit screen" at bounding box center [172, 571] width 44 height 14
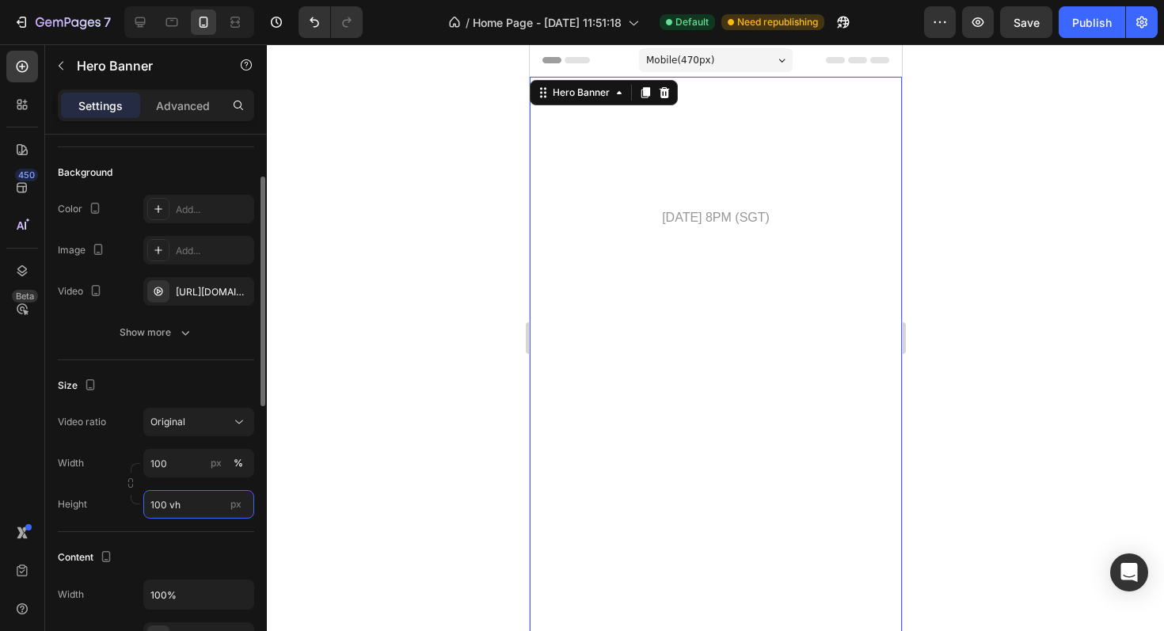
click at [190, 507] on input "100 vh" at bounding box center [198, 504] width 111 height 28
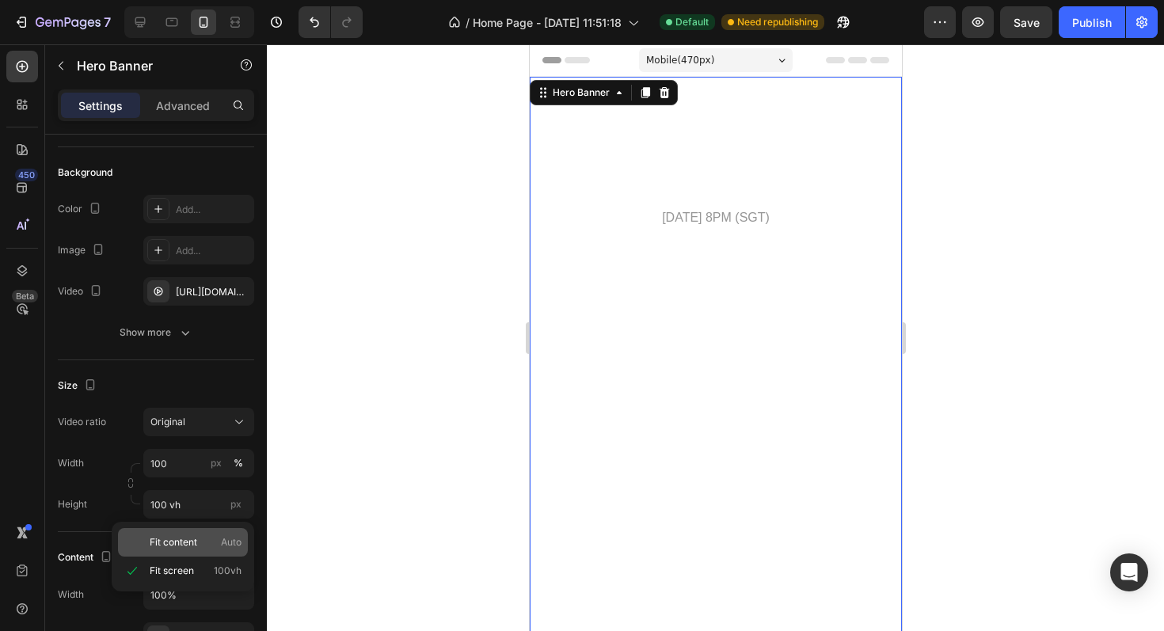
click at [188, 542] on span "Fit content" at bounding box center [173, 542] width 47 height 14
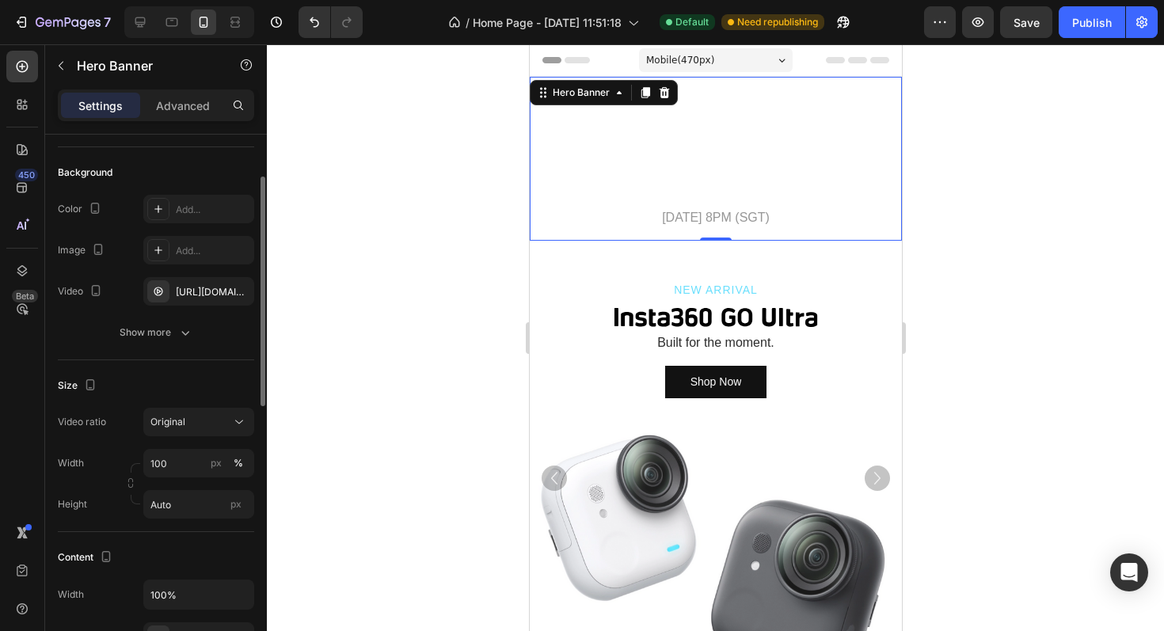
click at [119, 457] on div "Width 100 px %" at bounding box center [156, 463] width 196 height 28
click at [179, 461] on input "100" at bounding box center [198, 463] width 111 height 28
click at [204, 419] on div "Original" at bounding box center [190, 422] width 81 height 14
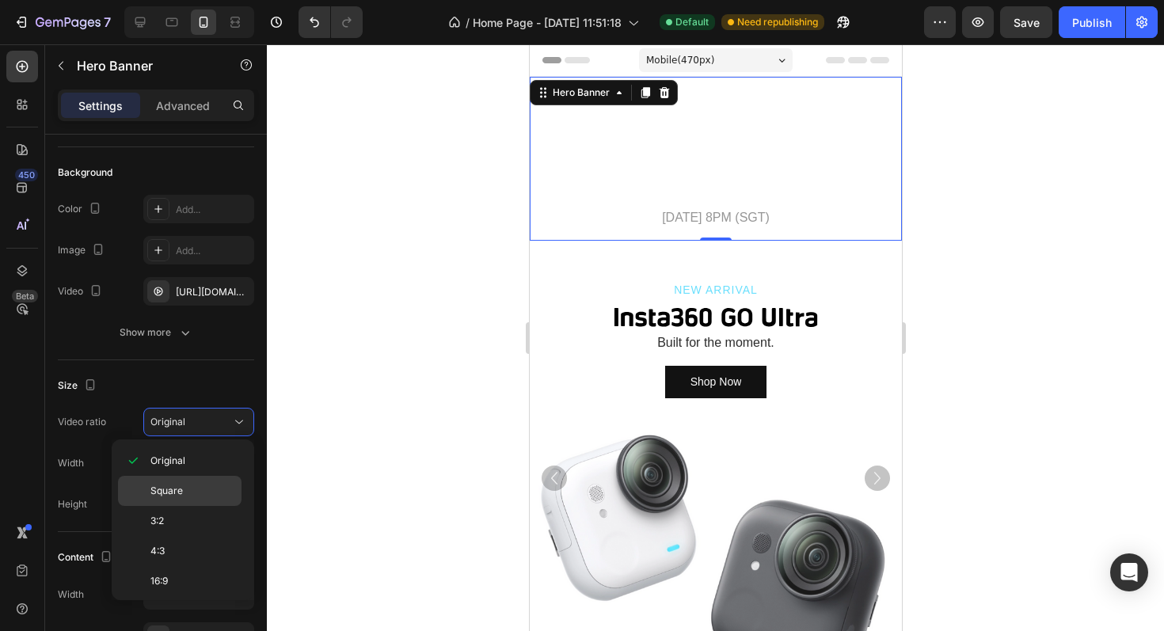
click at [194, 495] on p "Square" at bounding box center [192, 491] width 84 height 14
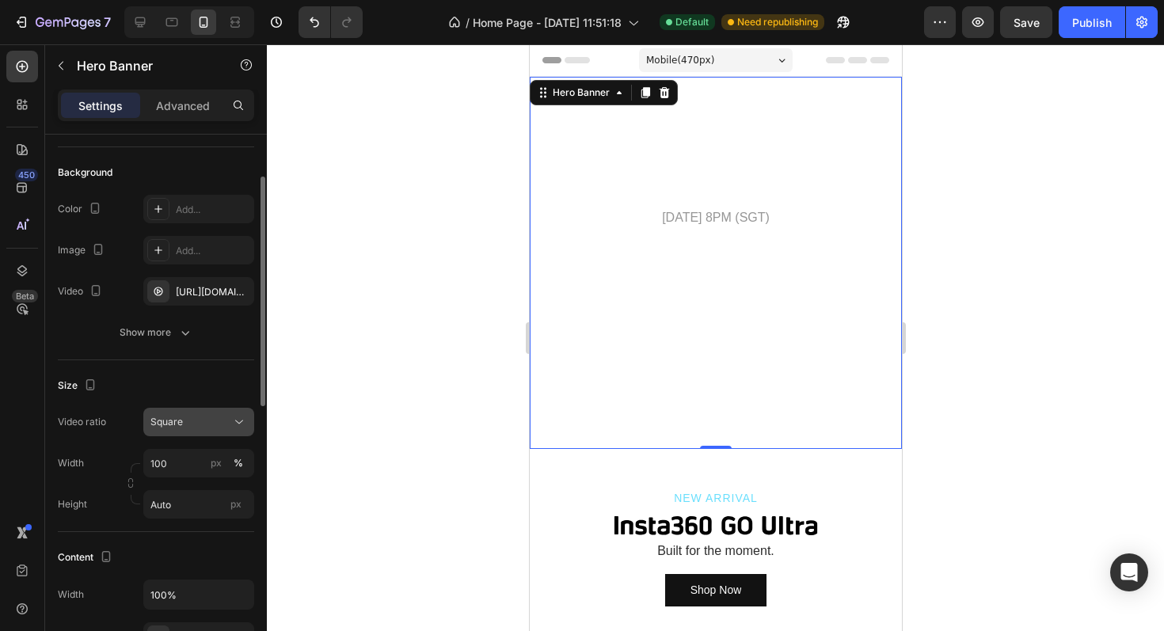
click at [208, 427] on div "Square" at bounding box center [190, 422] width 81 height 14
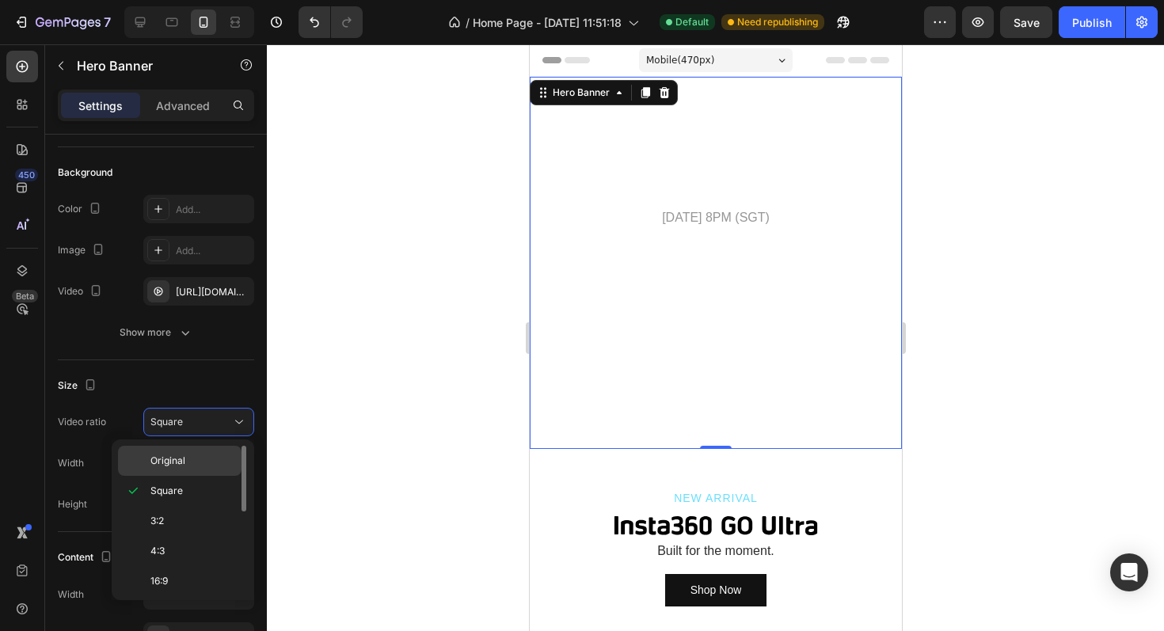
click at [195, 457] on p "Original" at bounding box center [192, 461] width 84 height 14
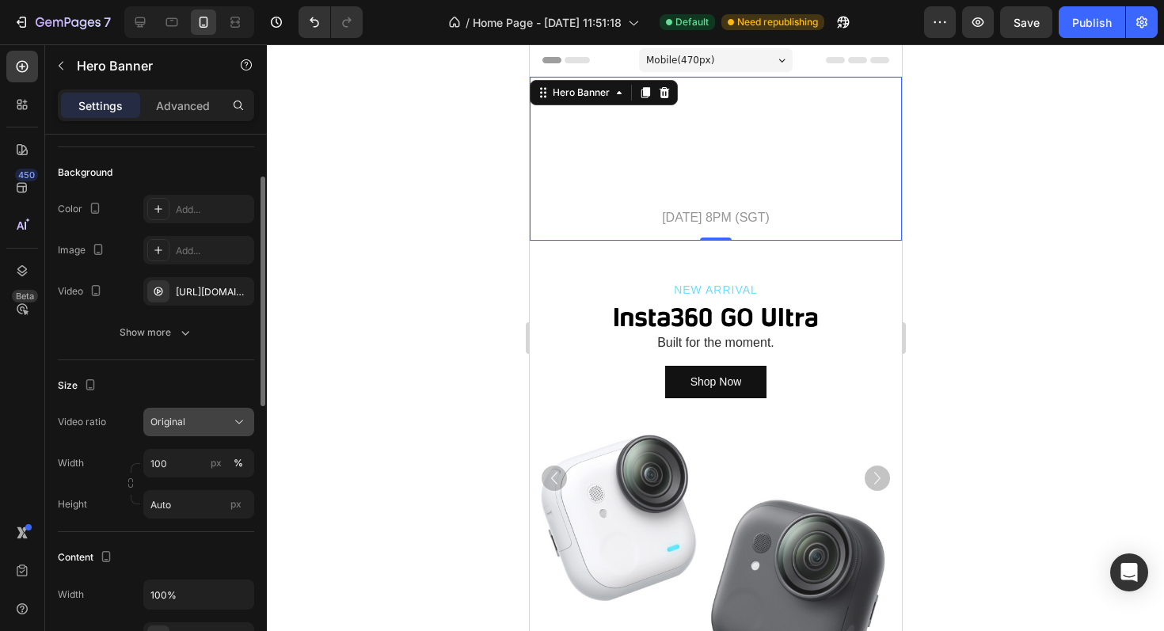
click at [208, 421] on div "Original" at bounding box center [190, 422] width 81 height 14
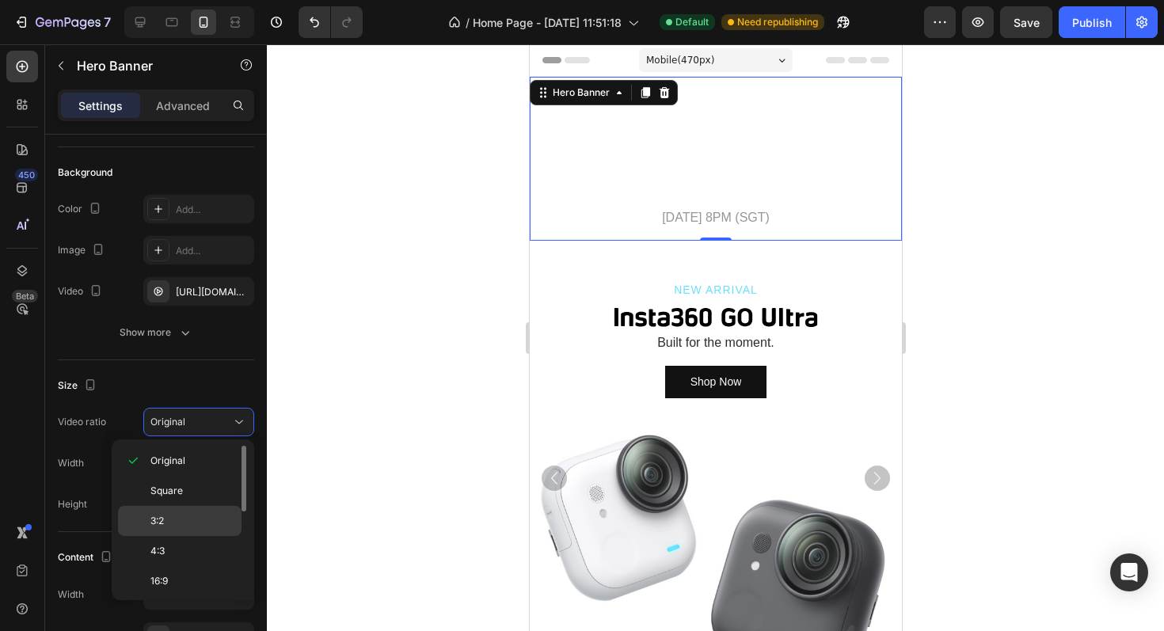
click at [186, 516] on p "3:2" at bounding box center [192, 521] width 84 height 14
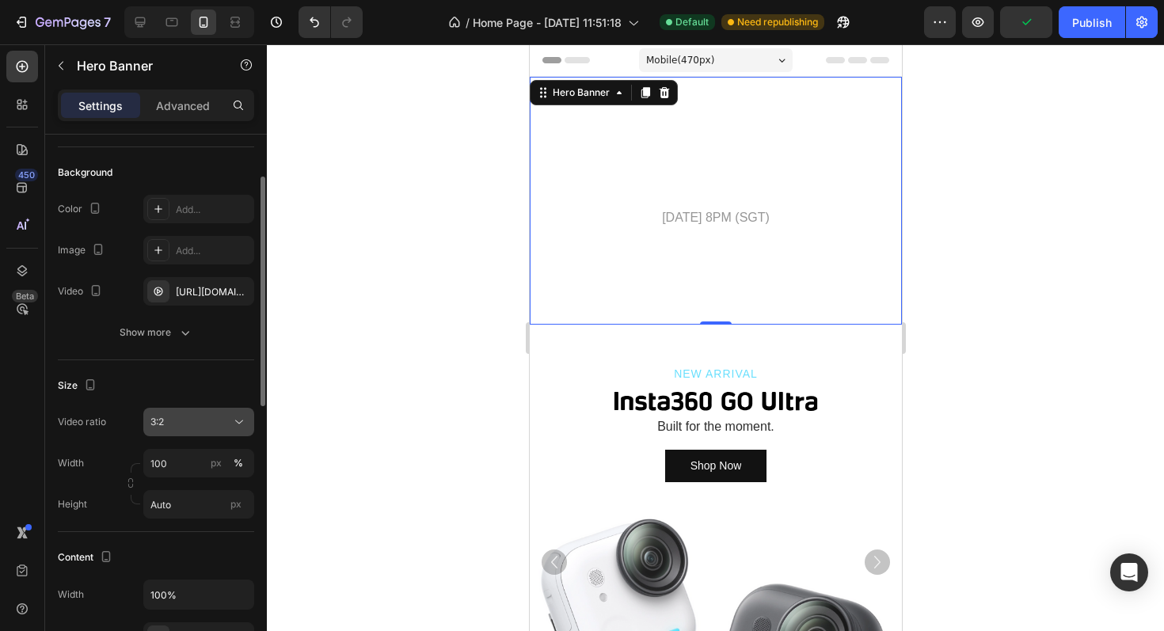
click at [202, 427] on div "3:2" at bounding box center [190, 422] width 81 height 14
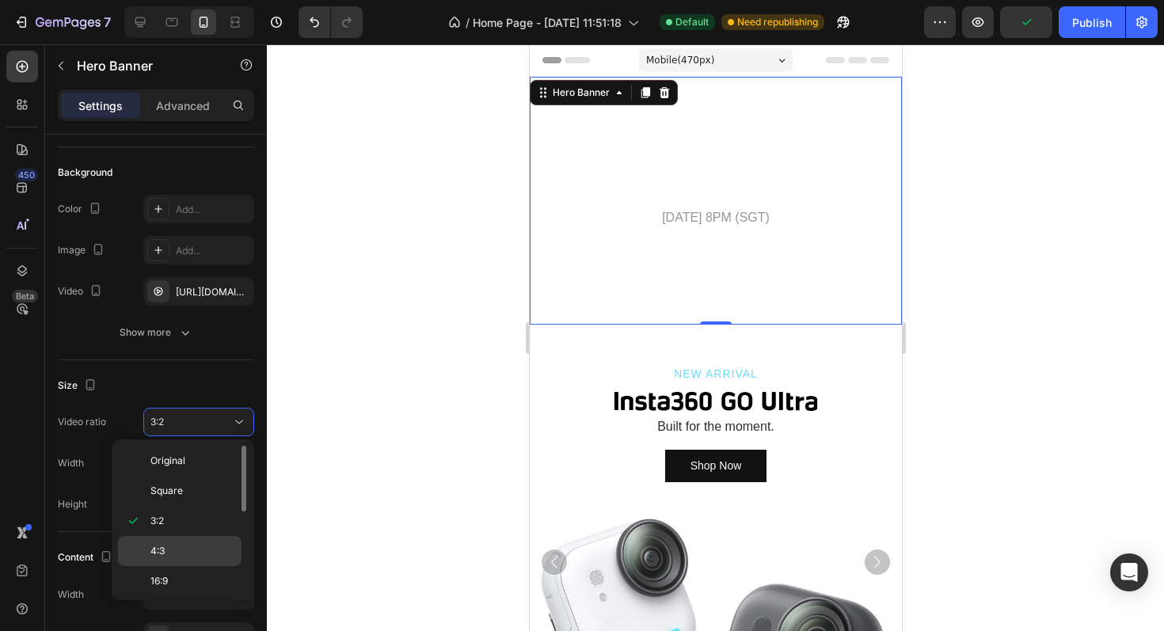
click at [164, 549] on span "4:3" at bounding box center [157, 551] width 14 height 14
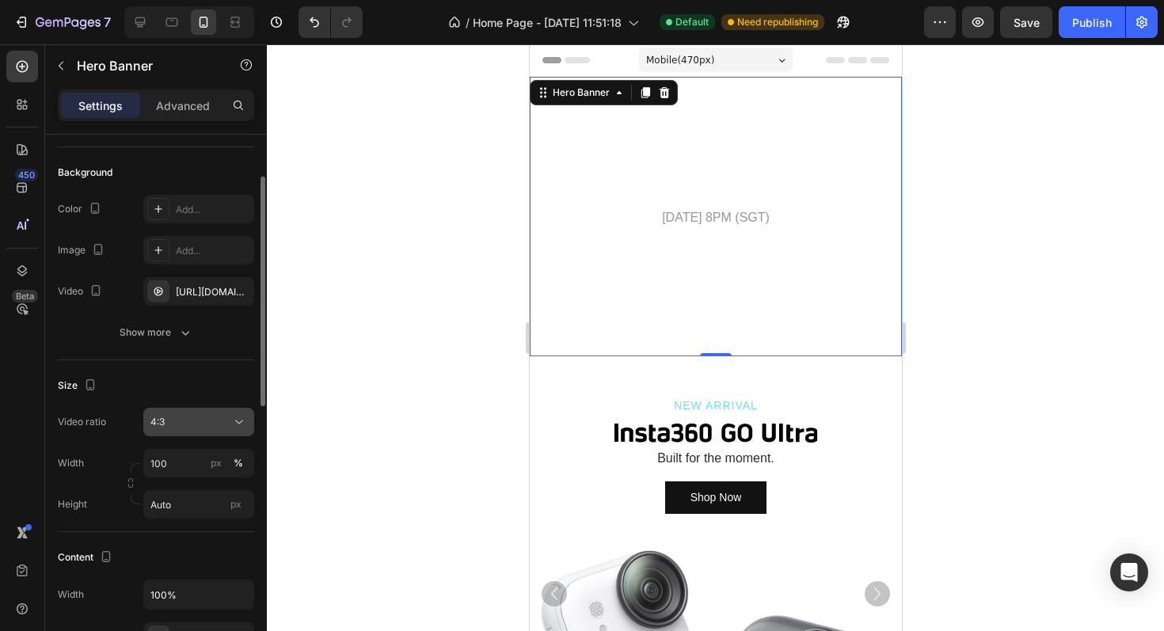
click at [211, 416] on div "4:3" at bounding box center [190, 422] width 81 height 14
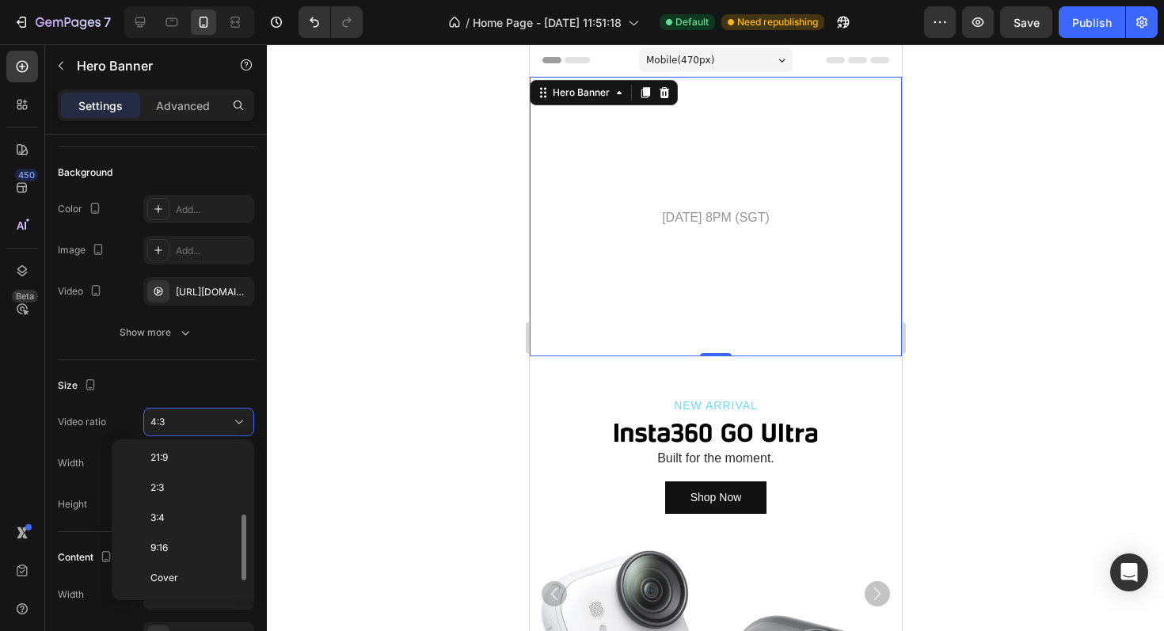
scroll to position [183, 0]
click at [171, 488] on p "3:4" at bounding box center [192, 488] width 84 height 14
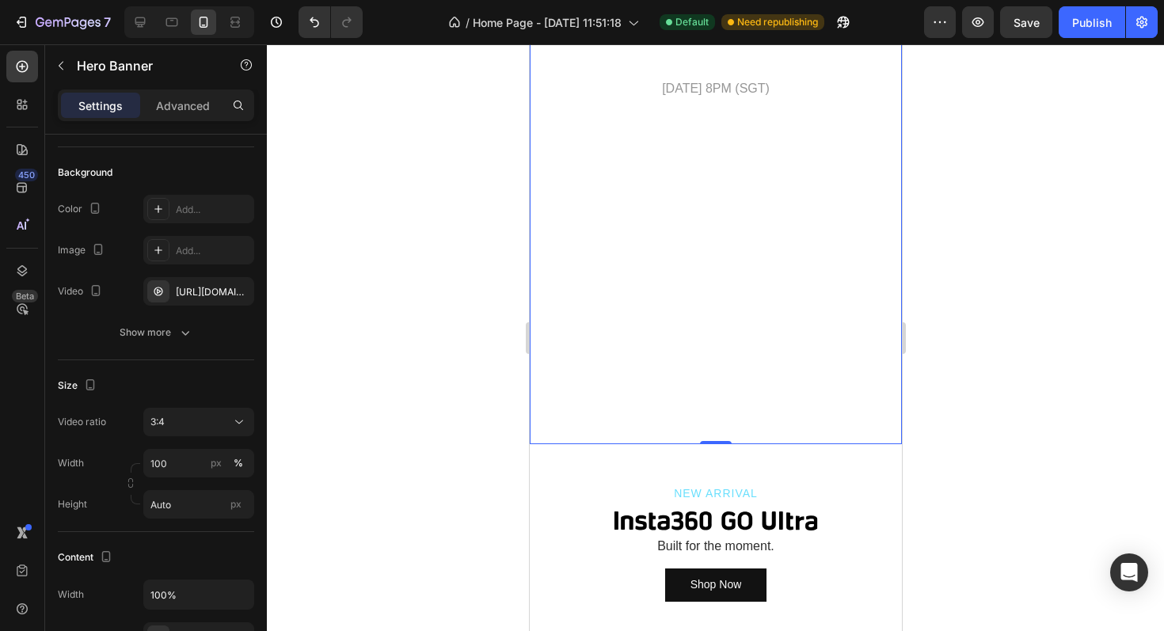
scroll to position [167, 0]
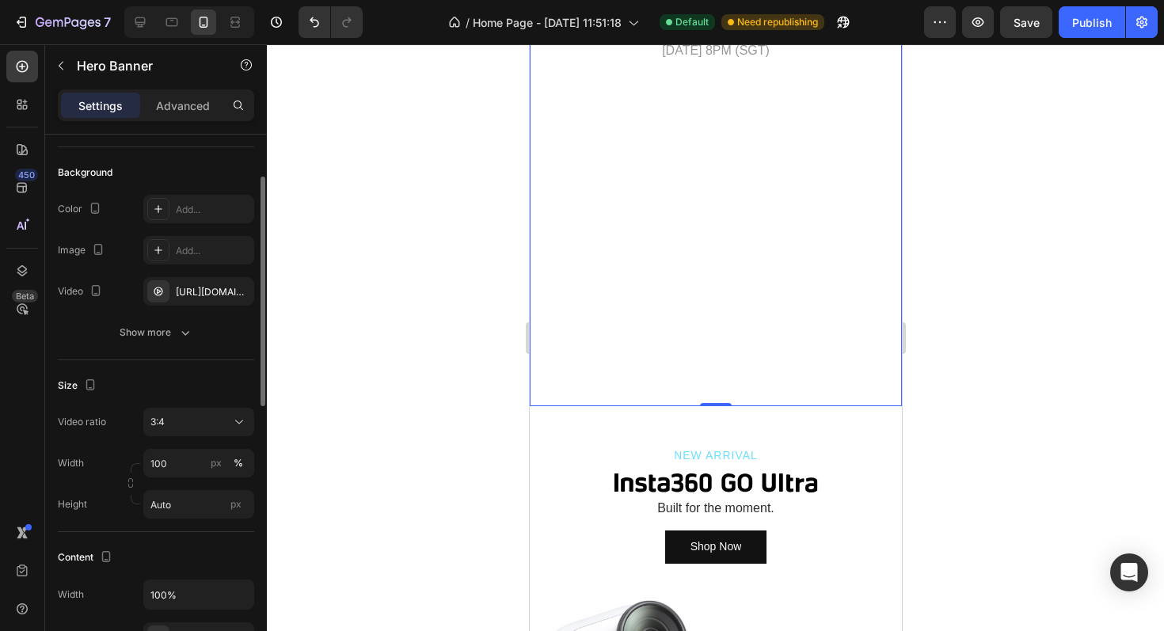
click at [176, 386] on div "Size" at bounding box center [156, 385] width 196 height 25
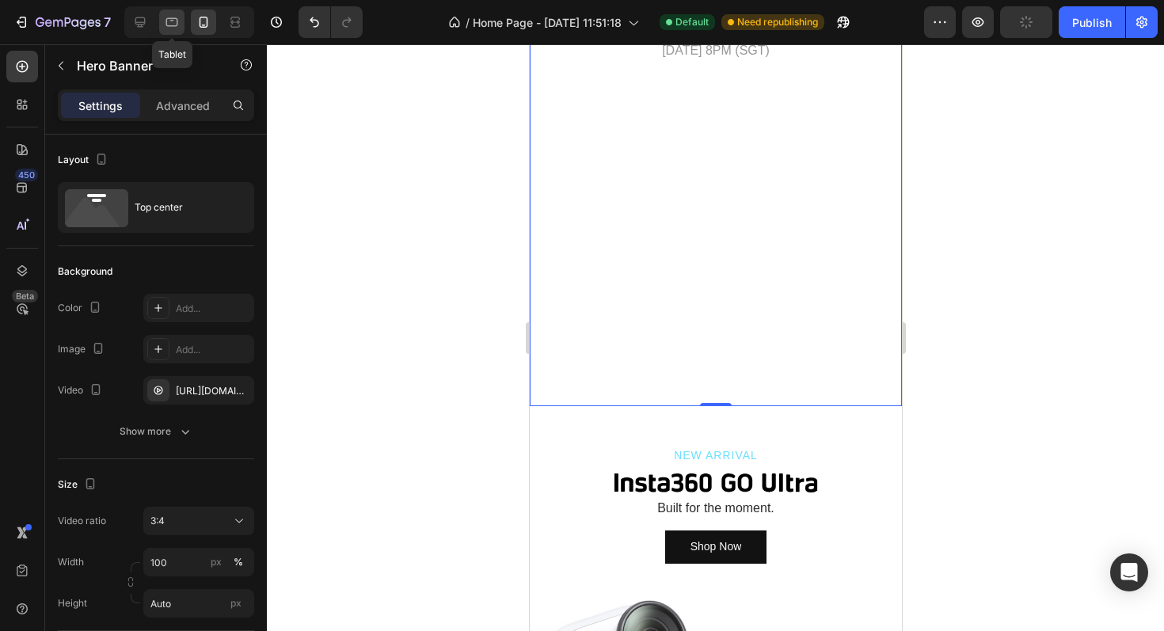
click at [165, 22] on icon at bounding box center [172, 22] width 16 height 16
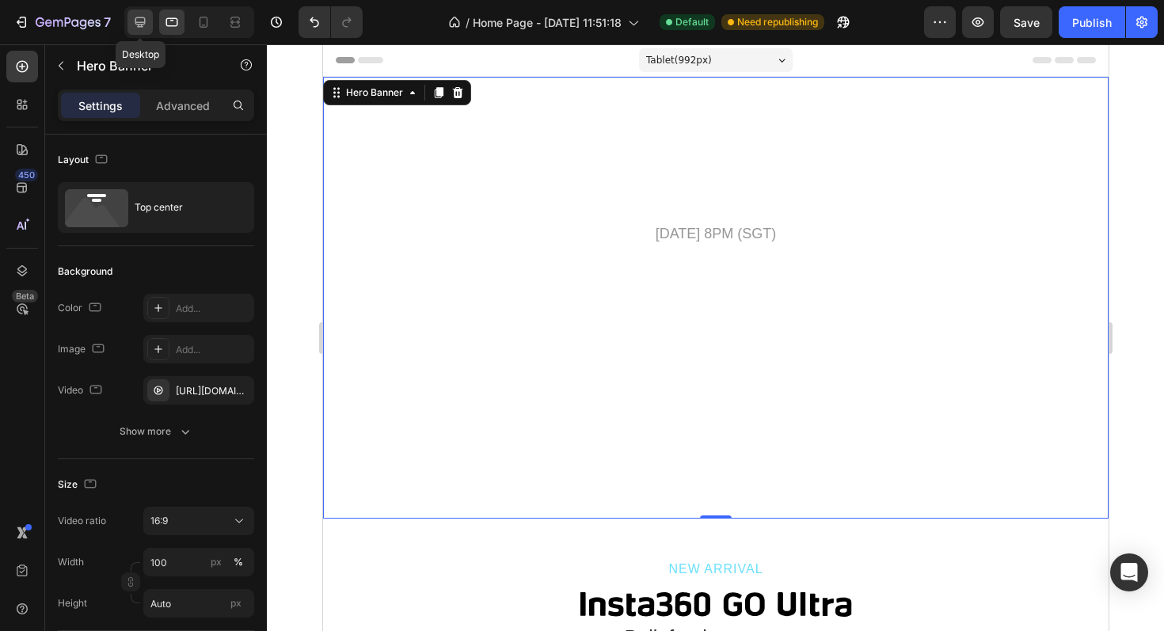
click at [135, 22] on icon at bounding box center [140, 22] width 16 height 16
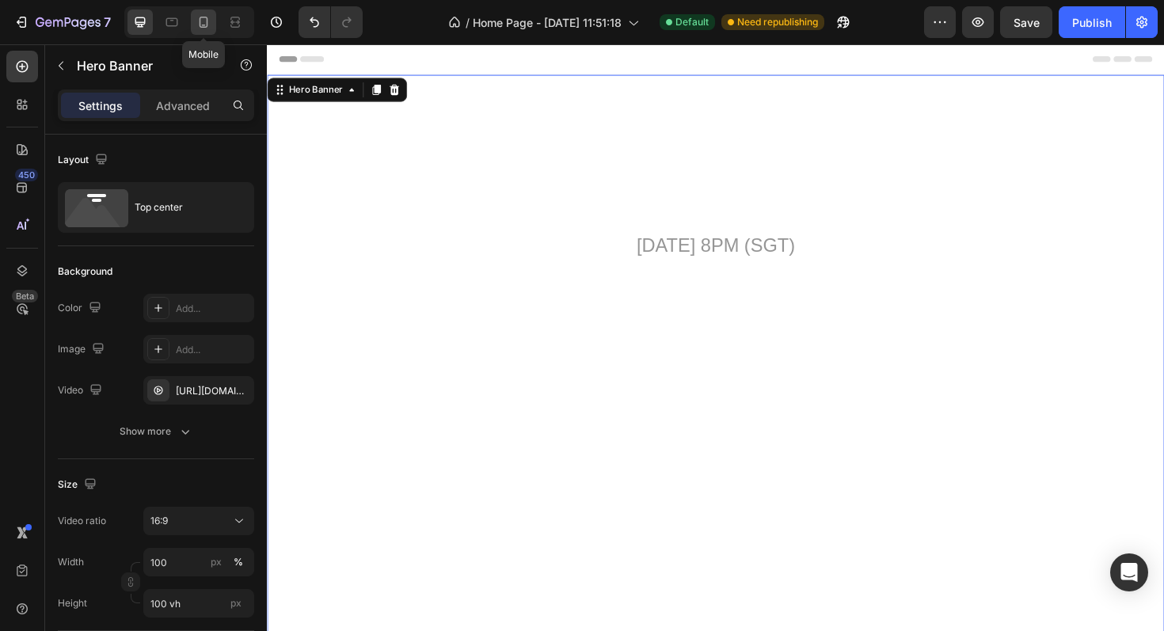
click at [203, 23] on icon at bounding box center [204, 22] width 16 height 16
type input "Auto"
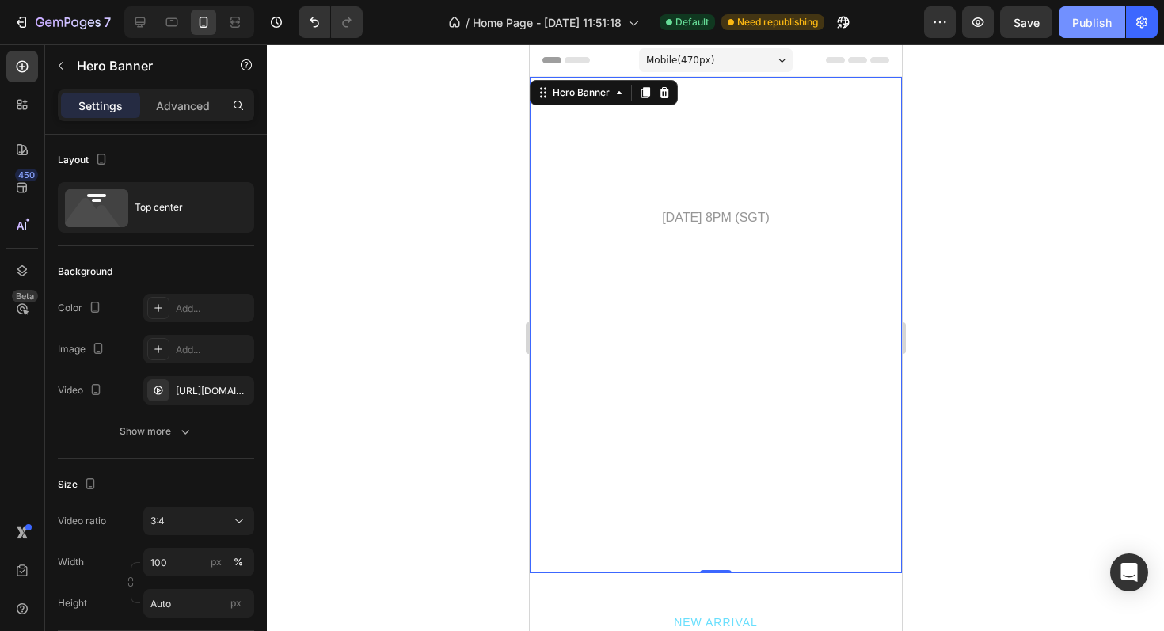
click at [1080, 32] on button "Publish" at bounding box center [1091, 22] width 66 height 32
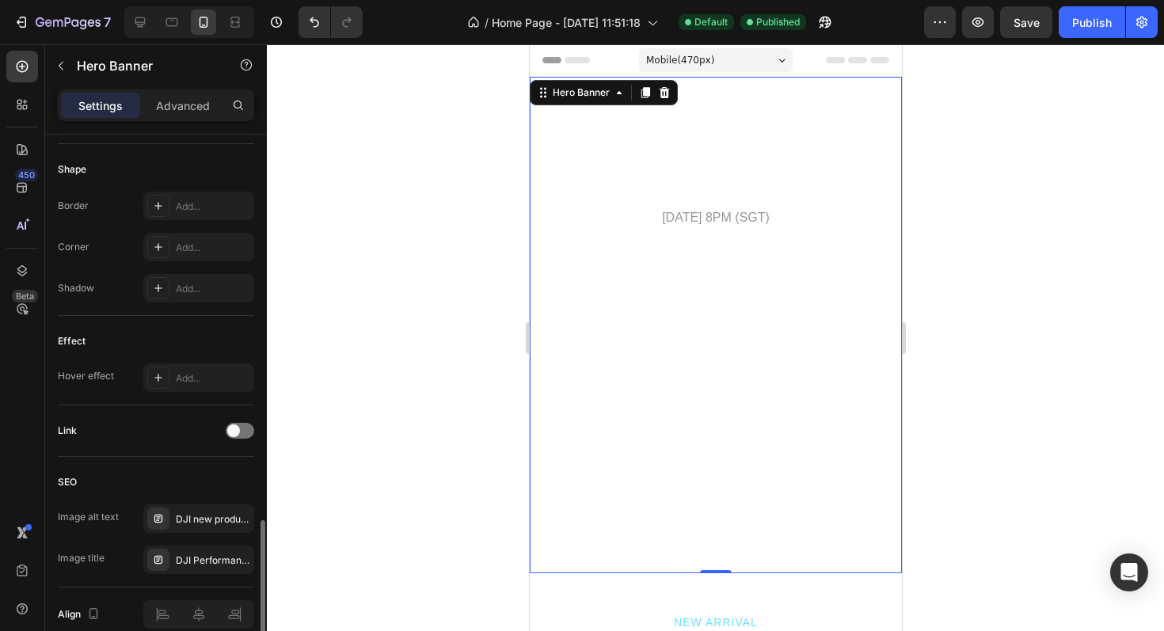
scroll to position [734, 0]
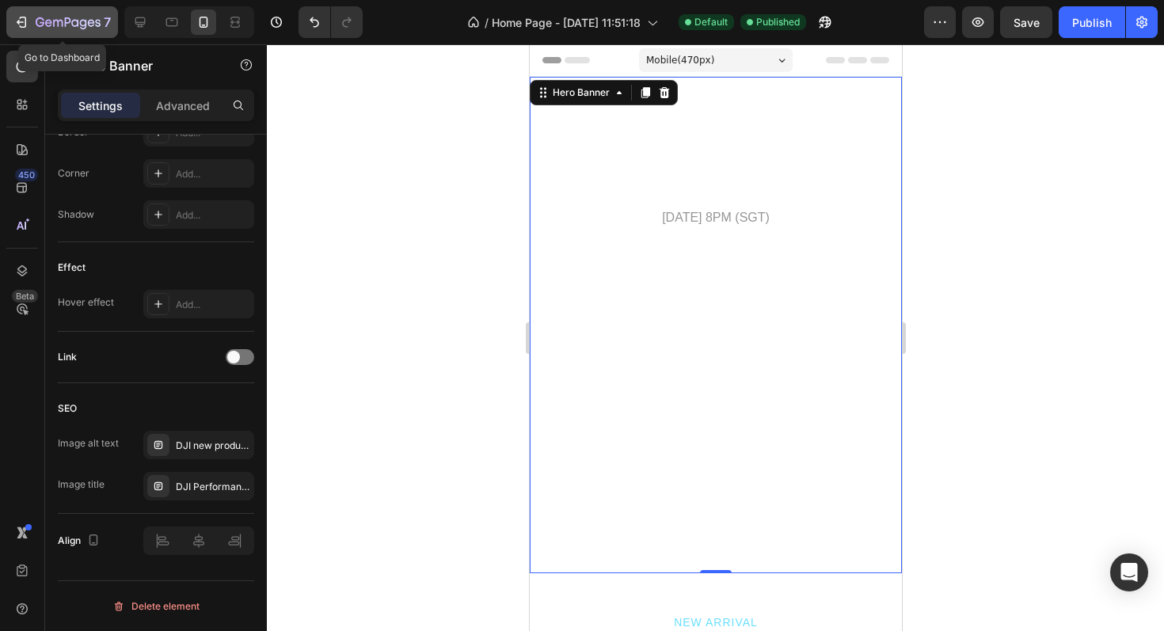
click at [17, 23] on icon "button" at bounding box center [21, 22] width 16 height 16
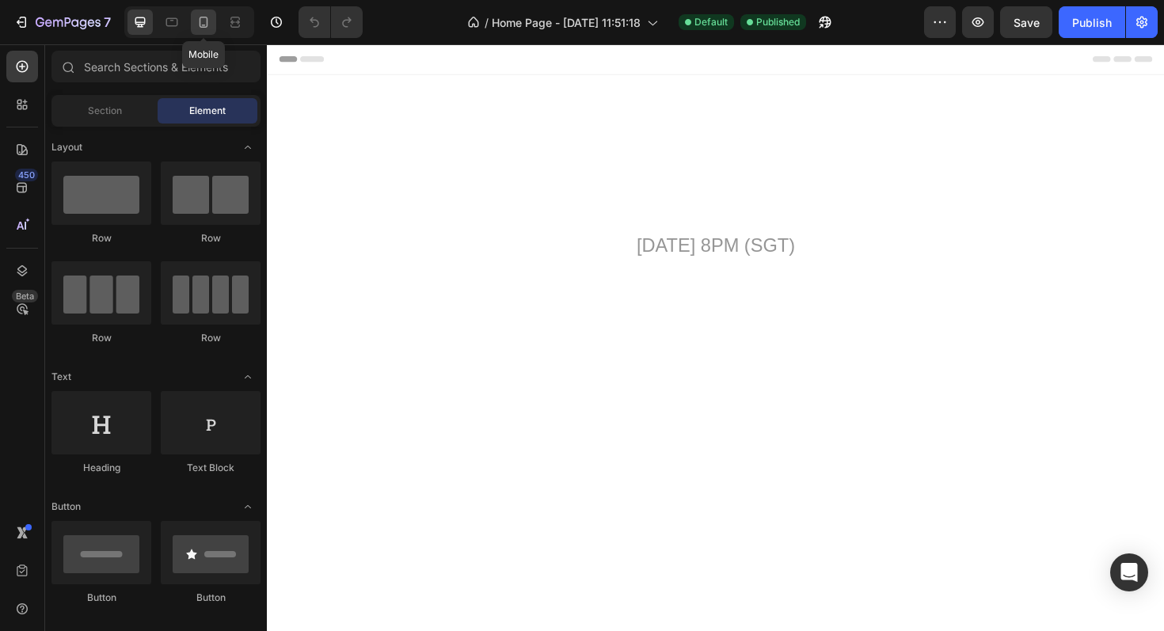
click at [204, 24] on icon at bounding box center [204, 22] width 16 height 16
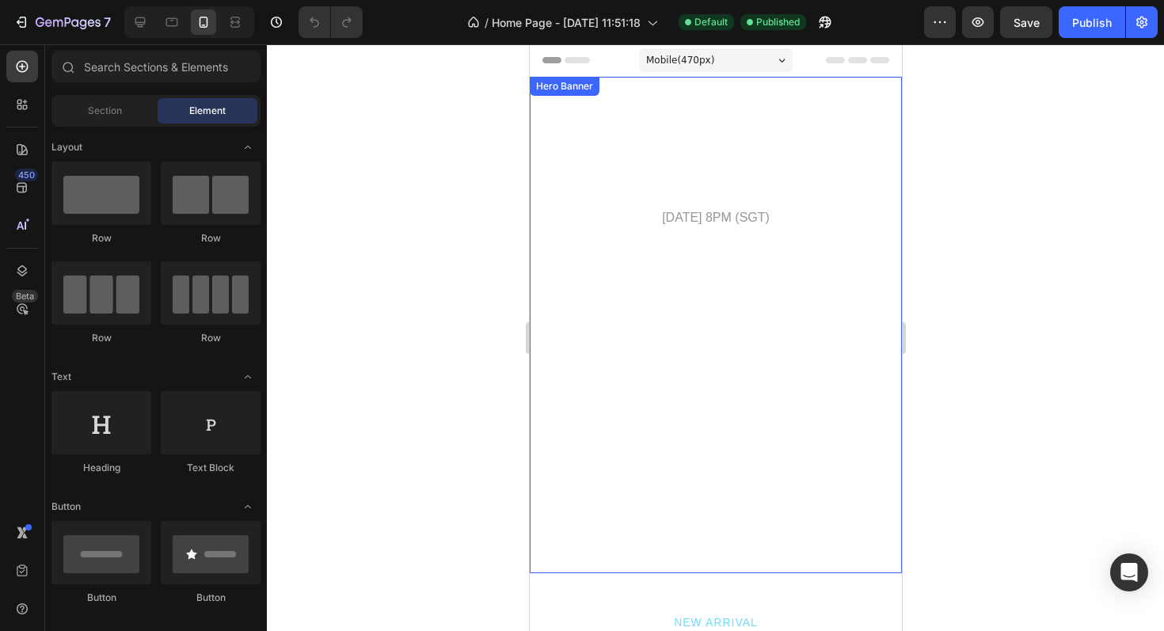
click at [596, 105] on div "Image Performance That Speaks Heading [DATE] 8PM (SGT) Text Block" at bounding box center [715, 159] width 372 height 164
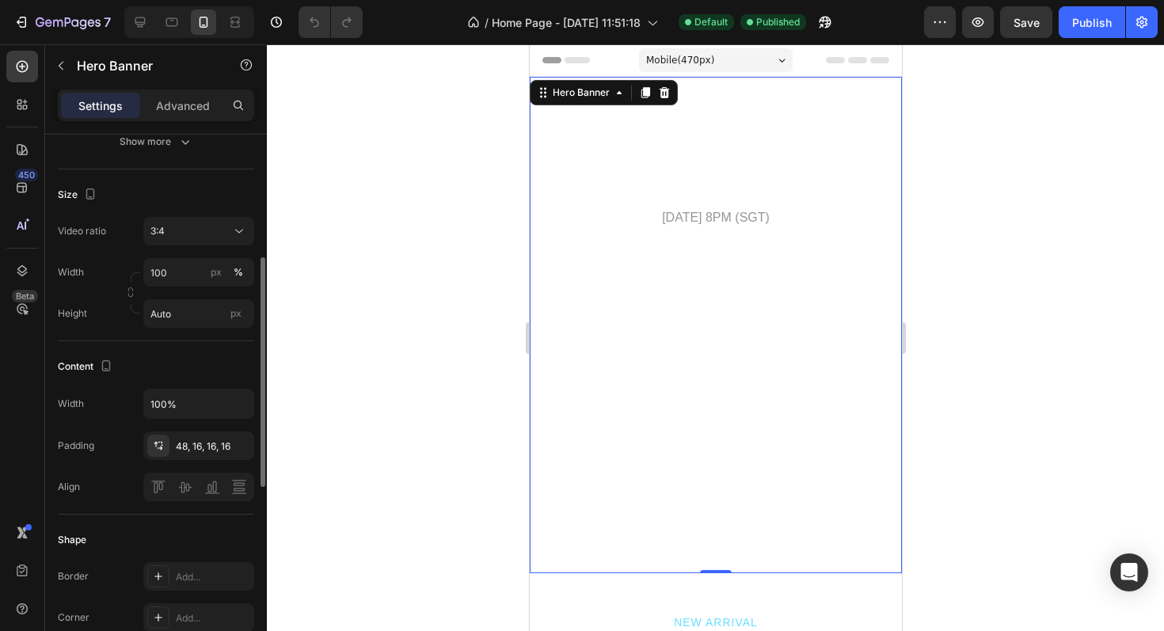
scroll to position [311, 0]
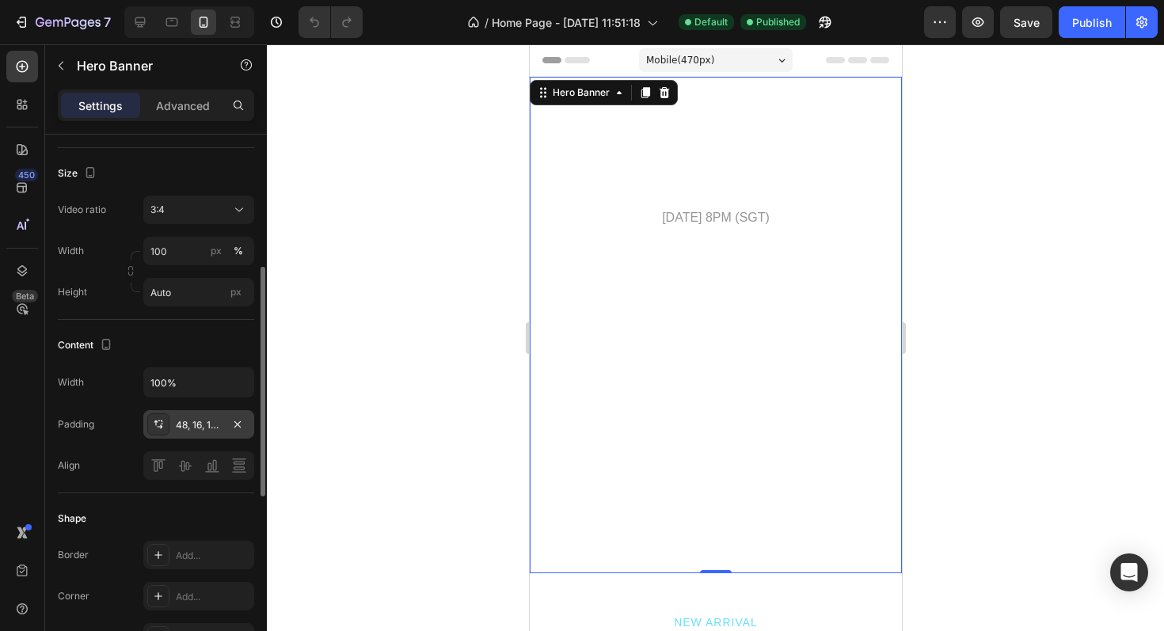
click at [196, 421] on div "48, 16, 16, 16" at bounding box center [199, 425] width 46 height 14
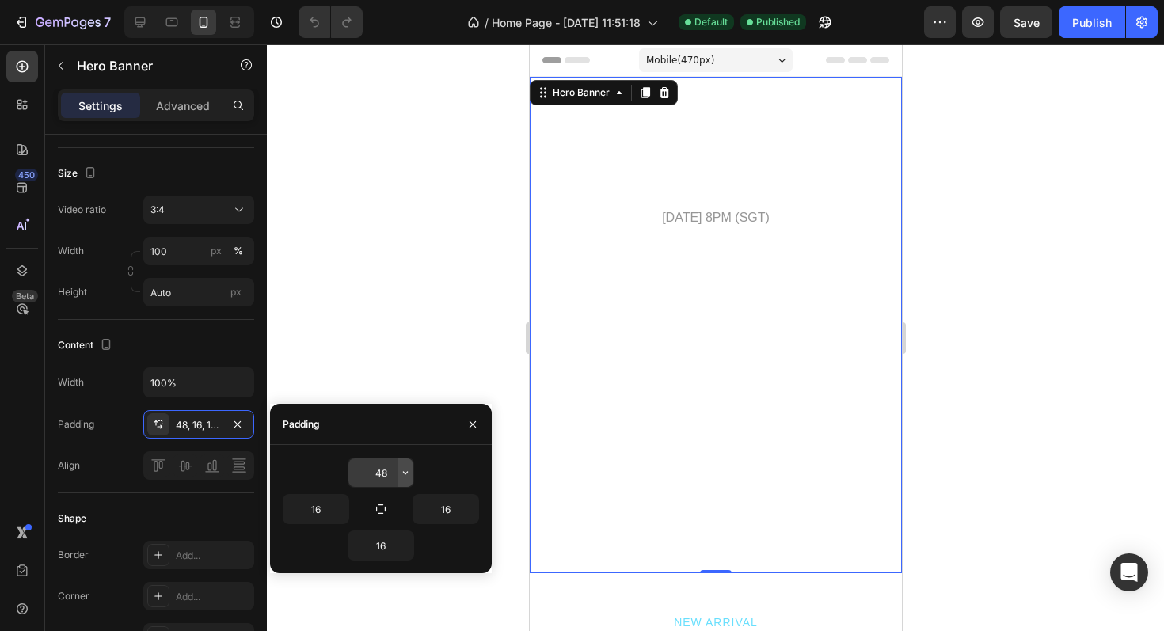
click at [406, 471] on icon "button" at bounding box center [405, 472] width 13 height 13
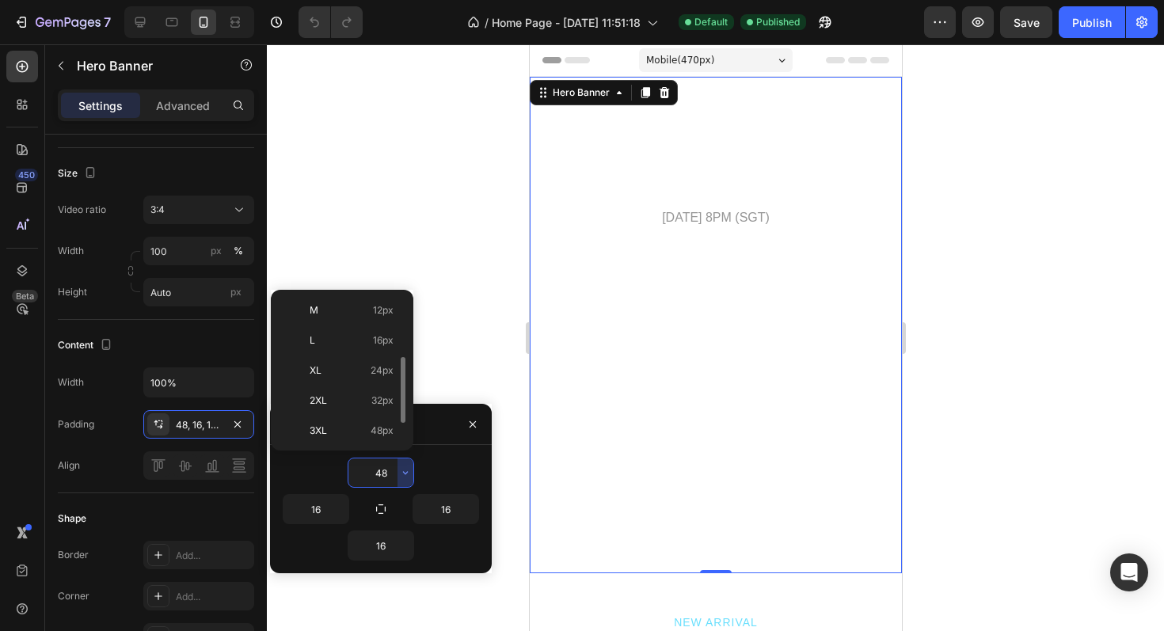
scroll to position [126, 0]
click at [345, 411] on div "2XL 32px" at bounding box center [338, 426] width 123 height 30
type input "32"
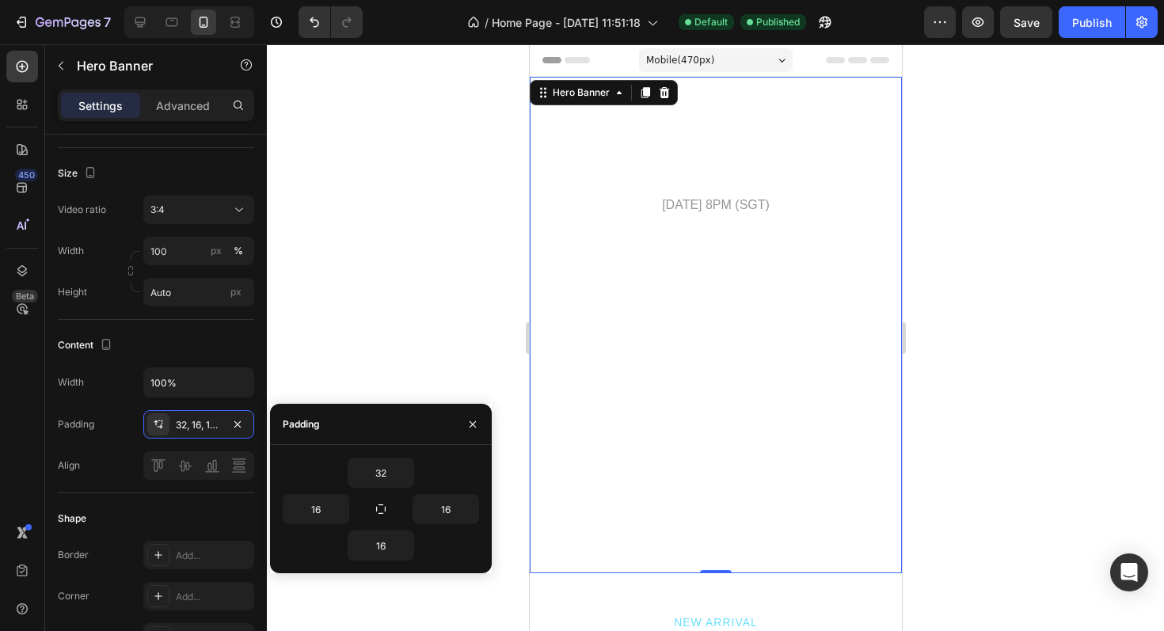
click at [764, 56] on div "Mobile ( 470 px)" at bounding box center [715, 60] width 154 height 24
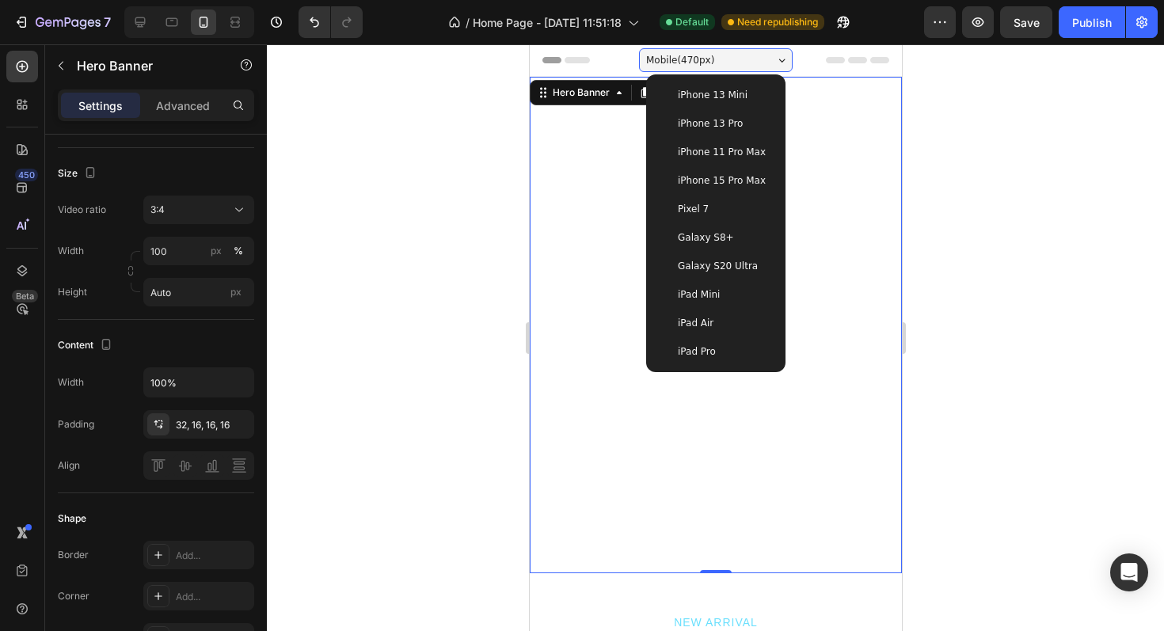
click at [711, 151] on span "iPhone 11 Pro Max" at bounding box center [721, 152] width 88 height 16
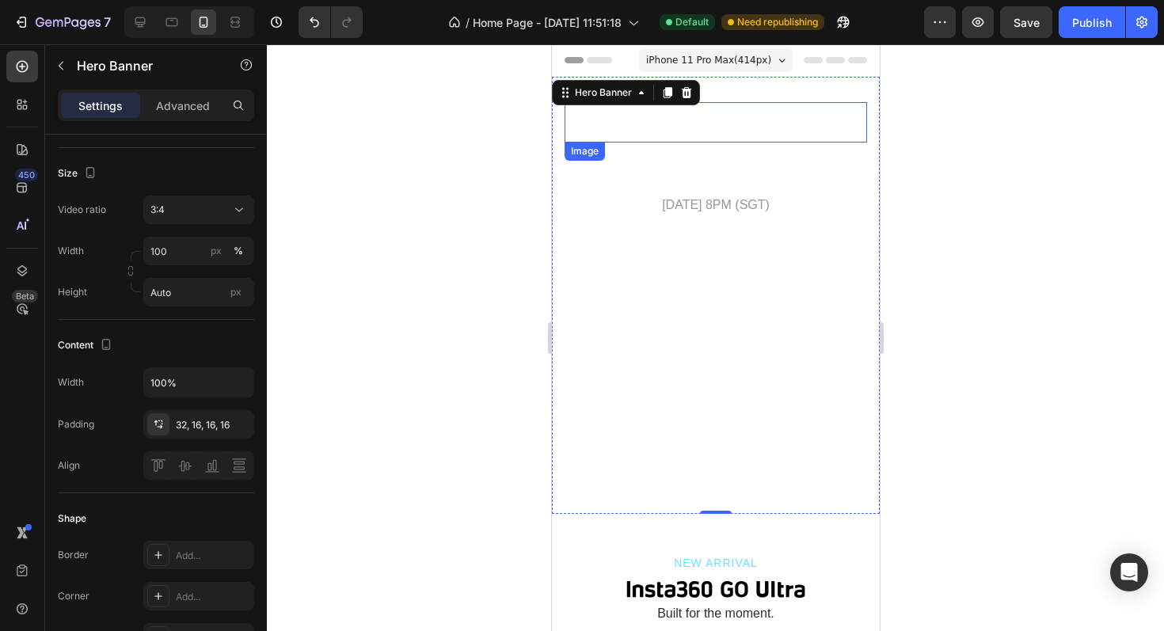
click at [739, 121] on img at bounding box center [714, 122] width 63 height 40
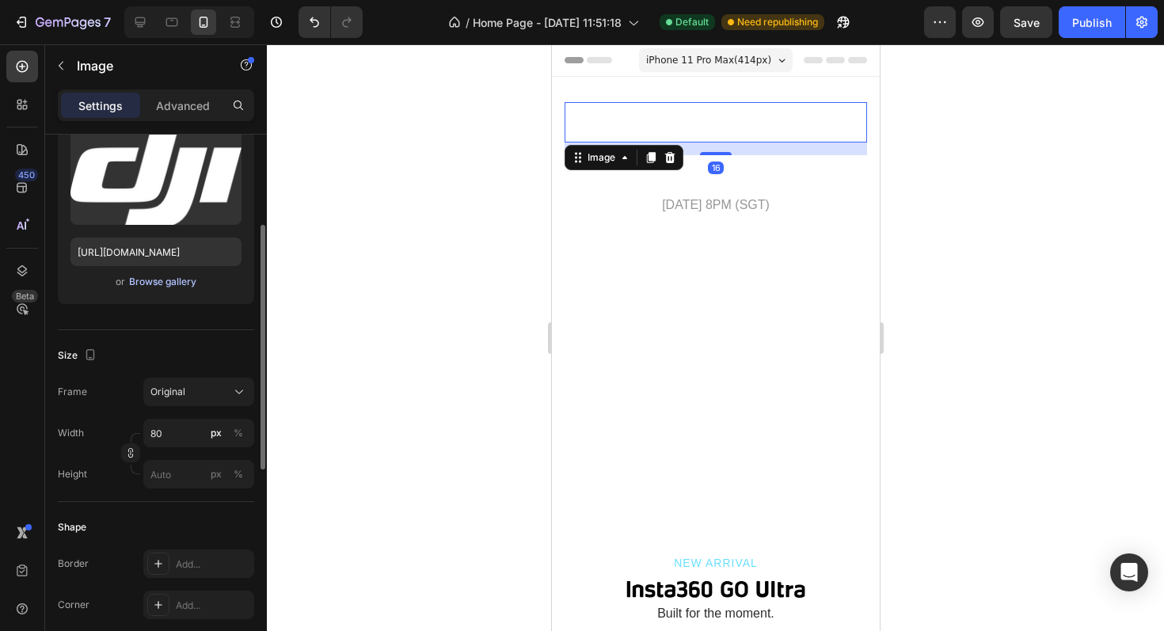
scroll to position [187, 0]
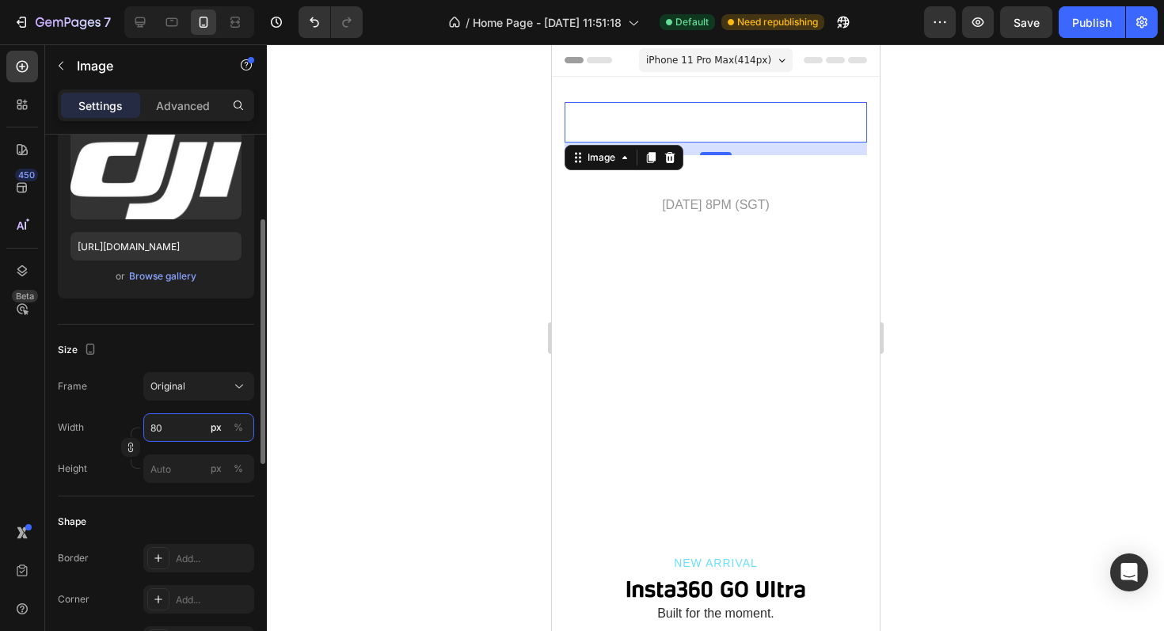
click at [173, 431] on input "80" at bounding box center [198, 427] width 111 height 28
type input "70"
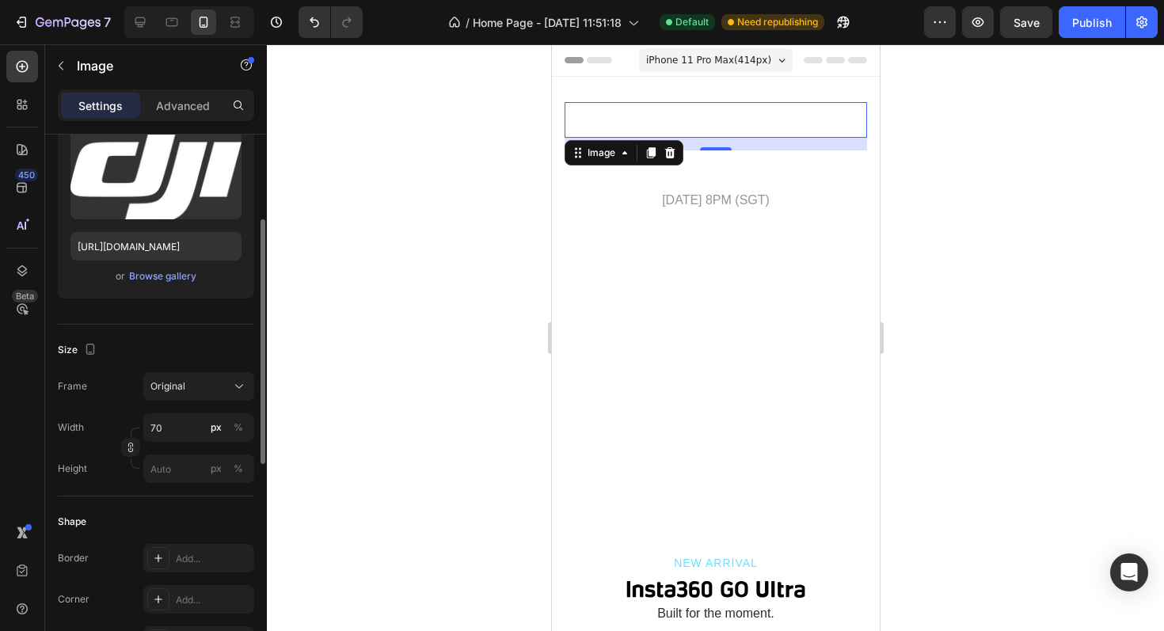
click at [209, 344] on div "Size" at bounding box center [156, 349] width 196 height 25
click at [538, 264] on div at bounding box center [715, 337] width 897 height 587
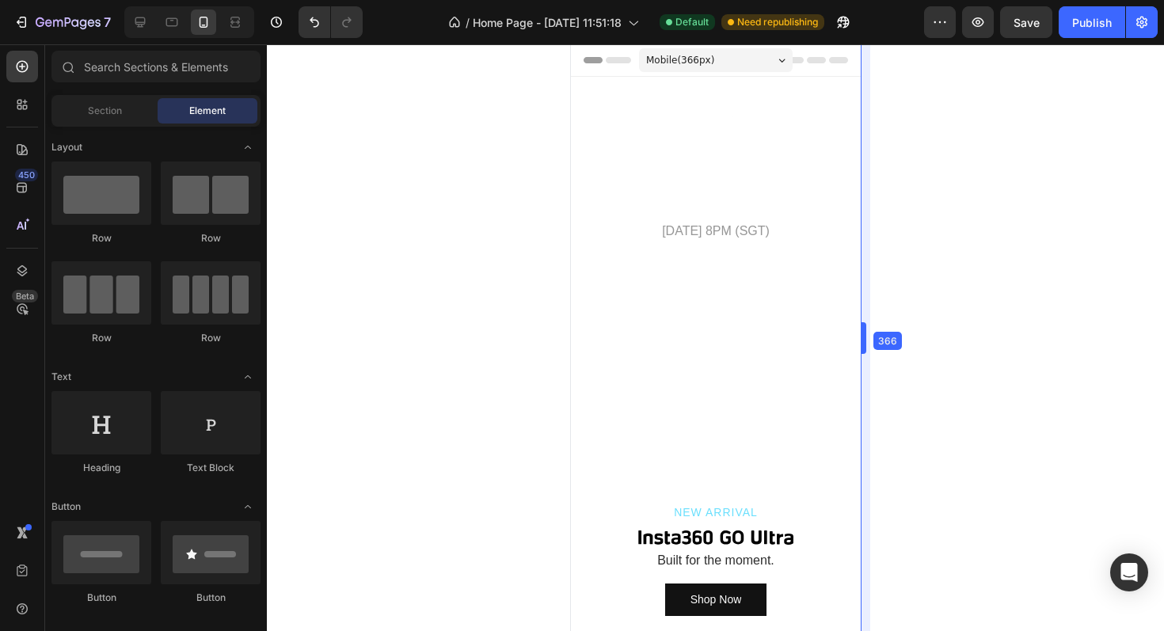
drag, startPoint x: 882, startPoint y: 342, endPoint x: 840, endPoint y: 347, distance: 42.2
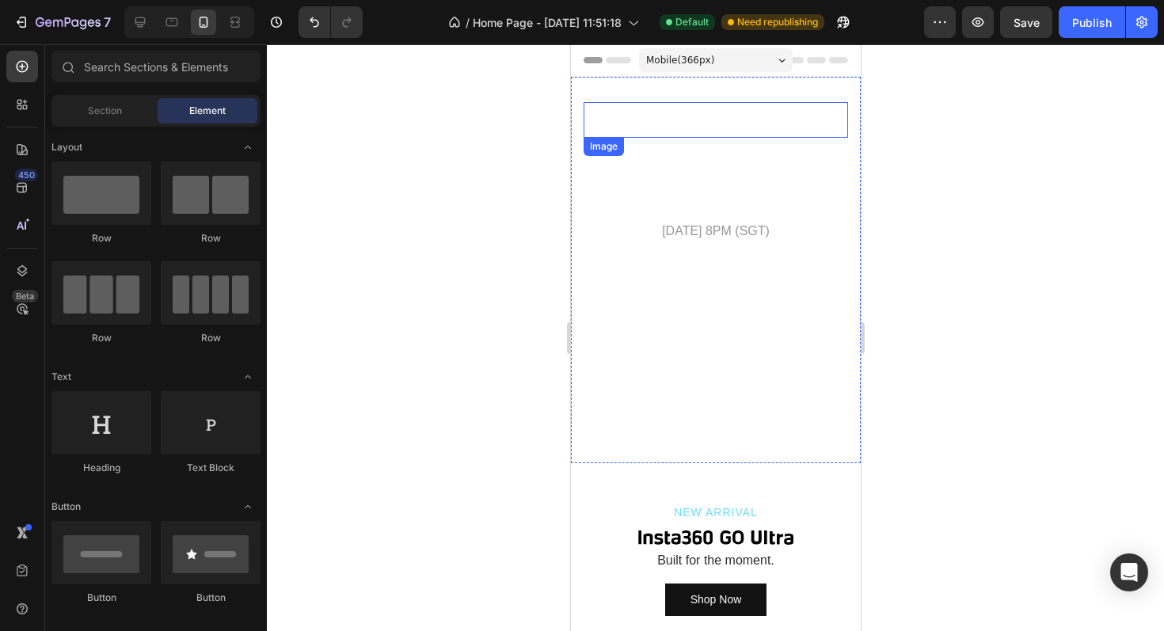
click at [734, 135] on img at bounding box center [714, 120] width 55 height 36
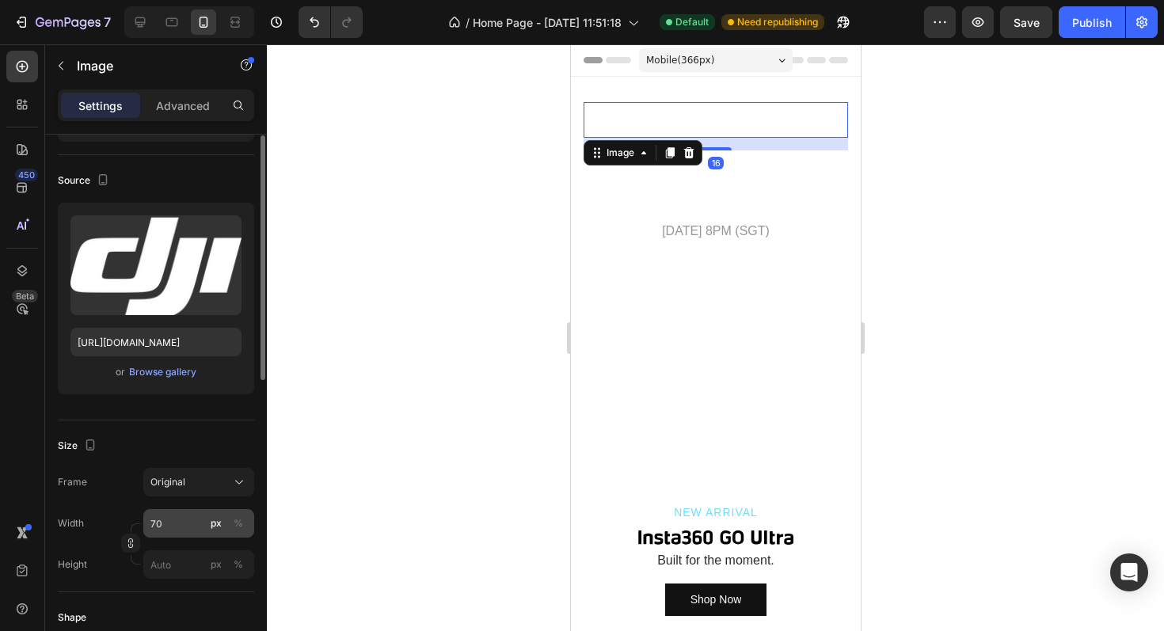
scroll to position [104, 0]
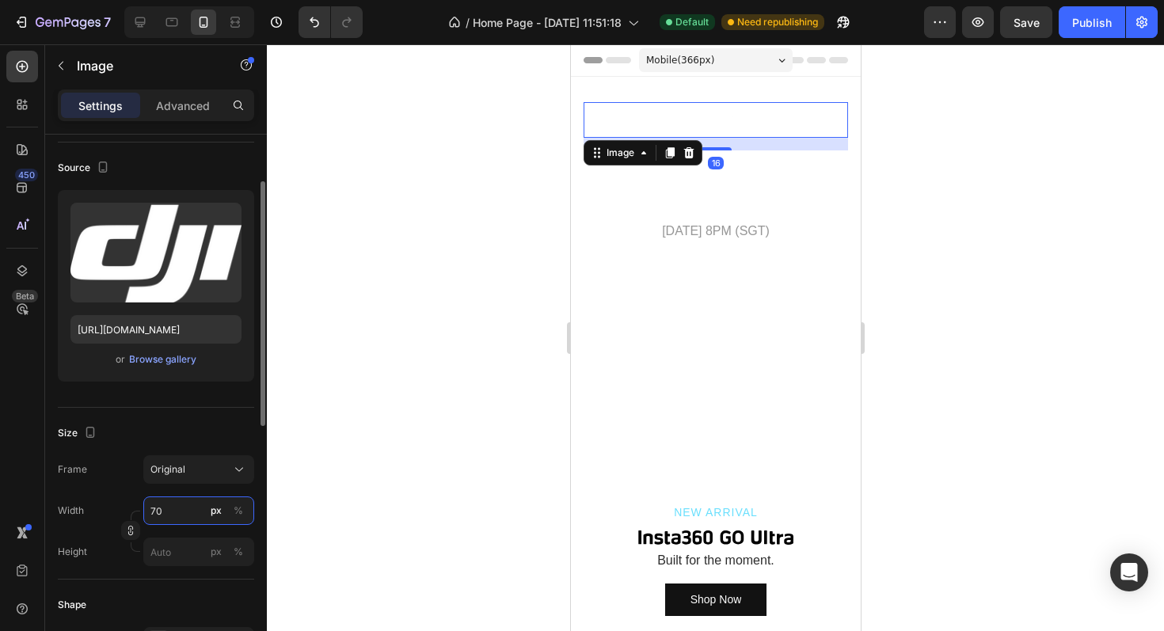
click at [175, 515] on input "70" at bounding box center [198, 510] width 111 height 28
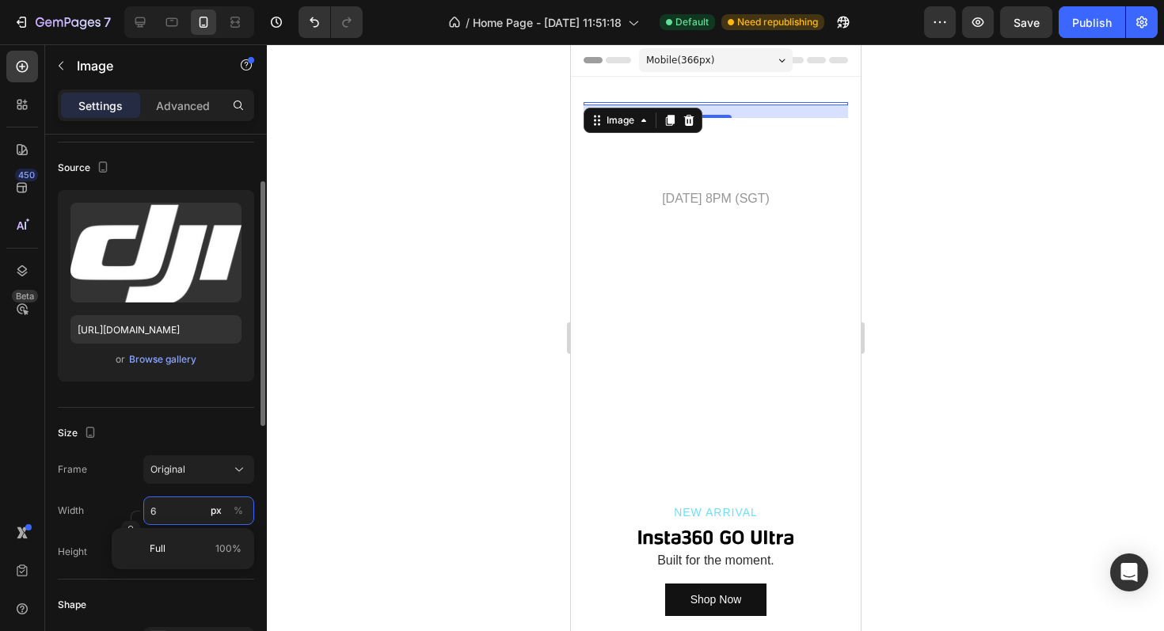
type input "60"
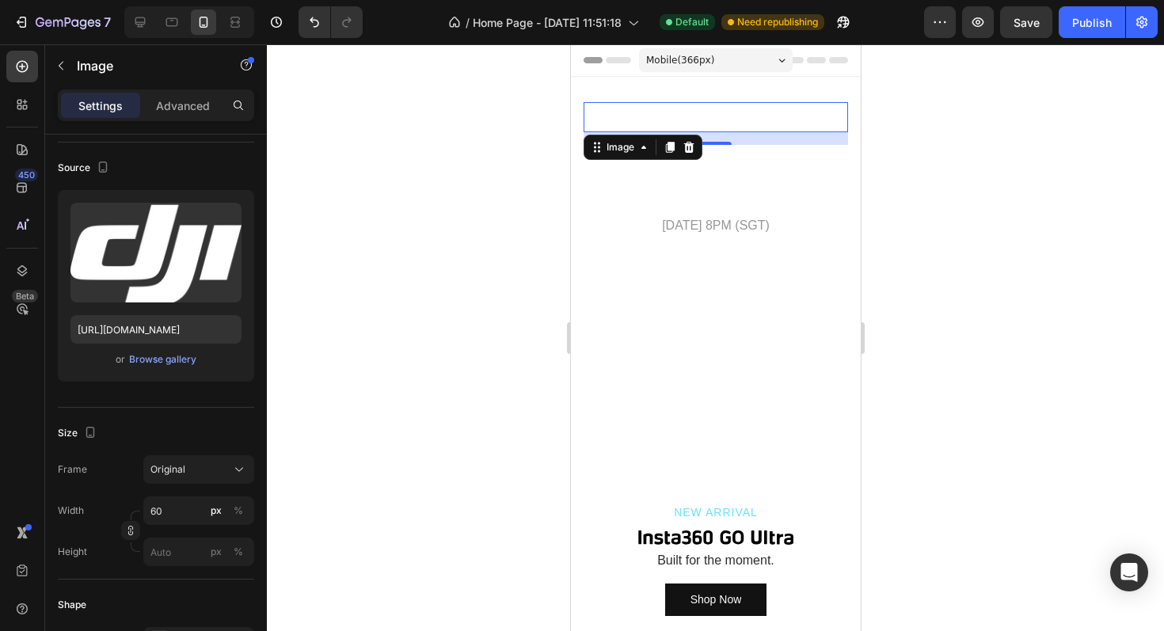
click at [525, 354] on div at bounding box center [715, 337] width 897 height 587
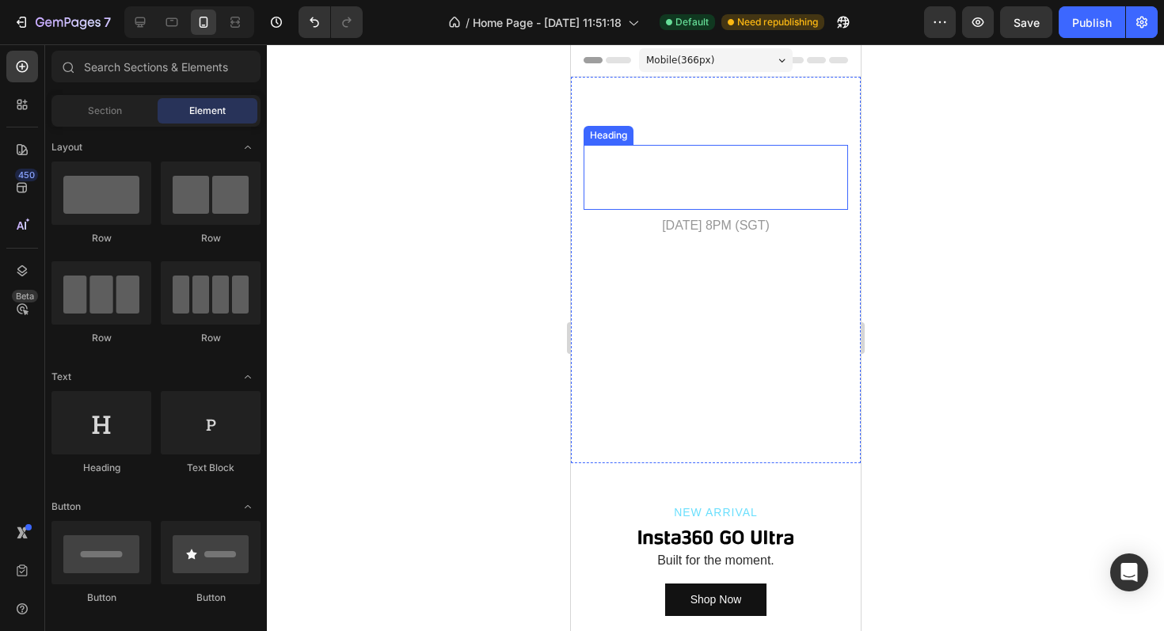
click at [724, 190] on h2 "Performance That Speaks" at bounding box center [715, 177] width 264 height 65
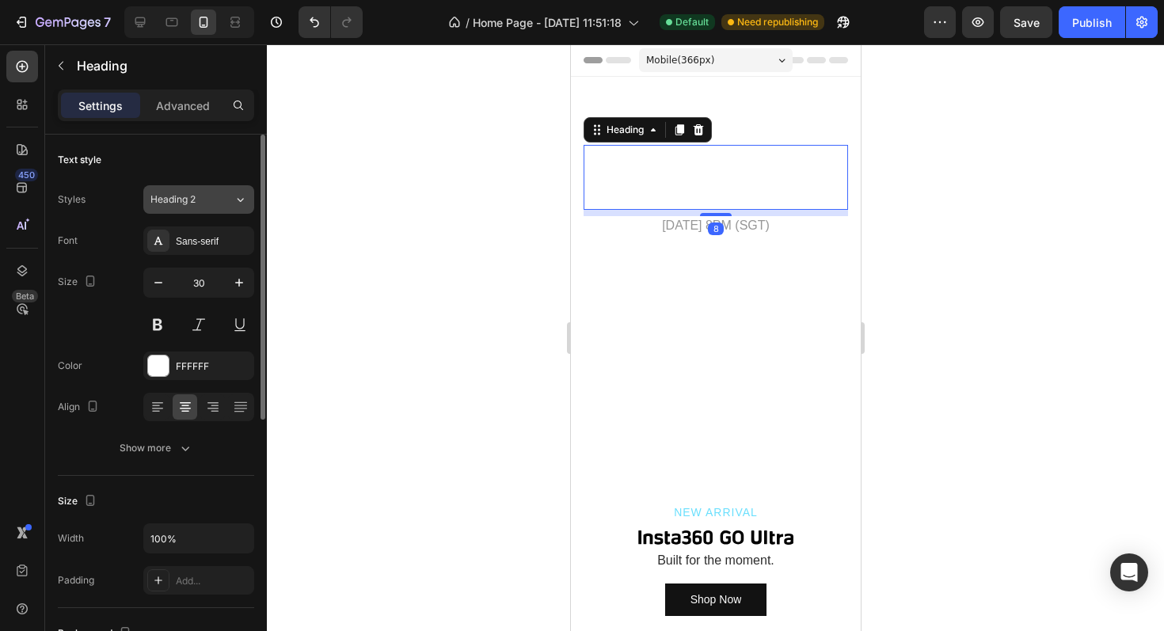
click at [237, 205] on icon at bounding box center [240, 200] width 13 height 16
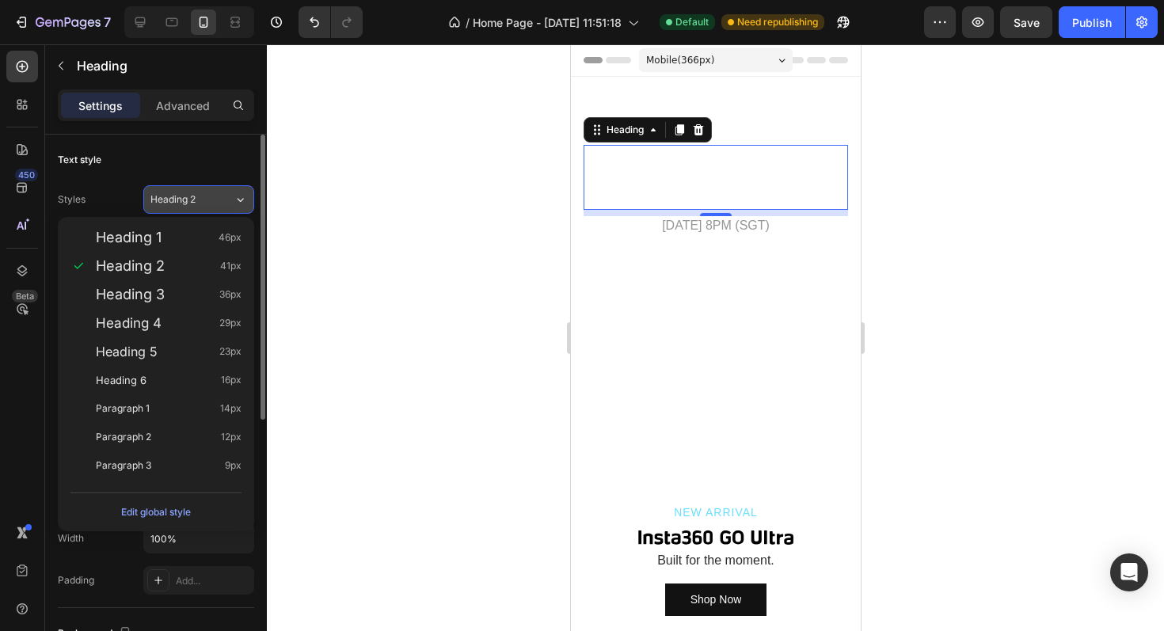
click at [237, 205] on icon at bounding box center [240, 200] width 13 height 16
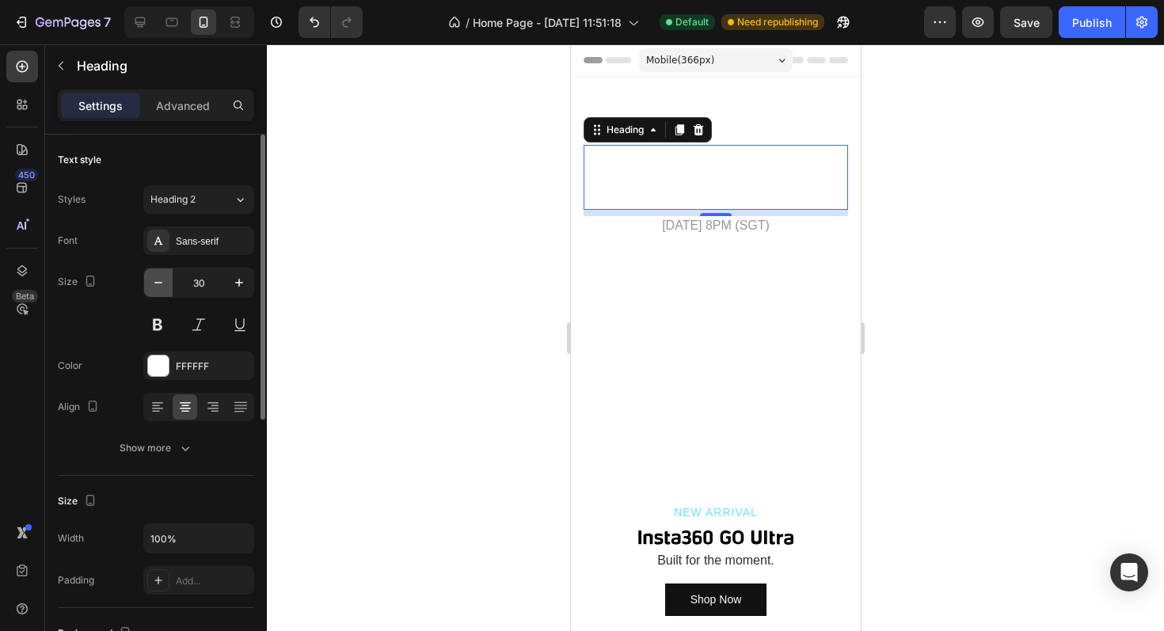
click at [157, 279] on icon "button" at bounding box center [158, 283] width 16 height 16
type input "27"
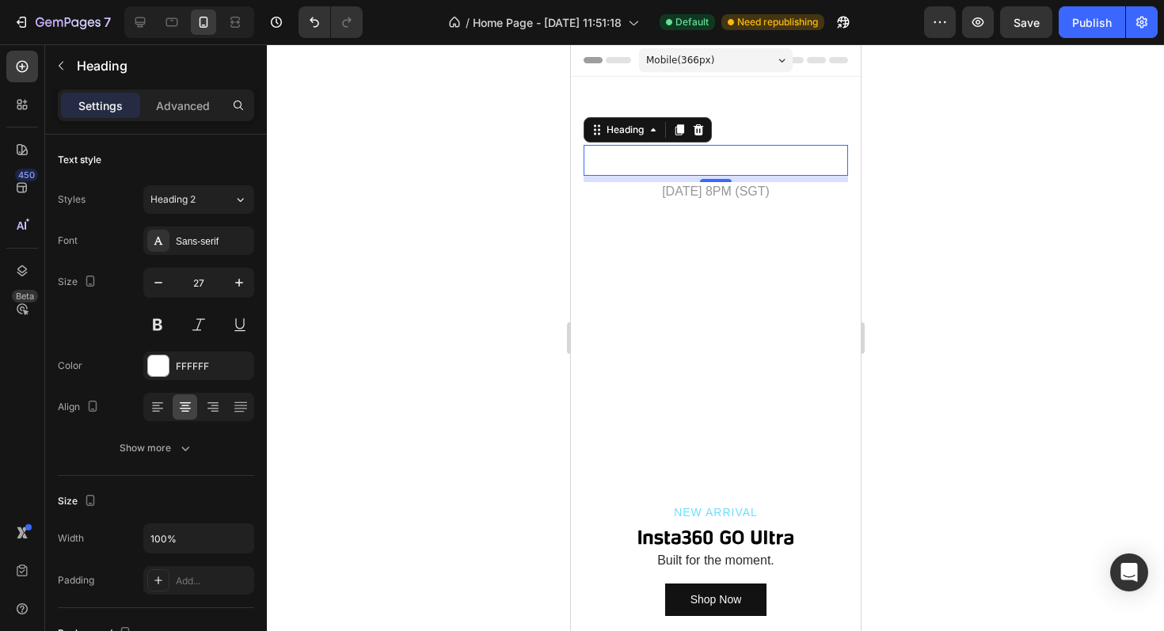
click at [469, 260] on div at bounding box center [715, 337] width 897 height 587
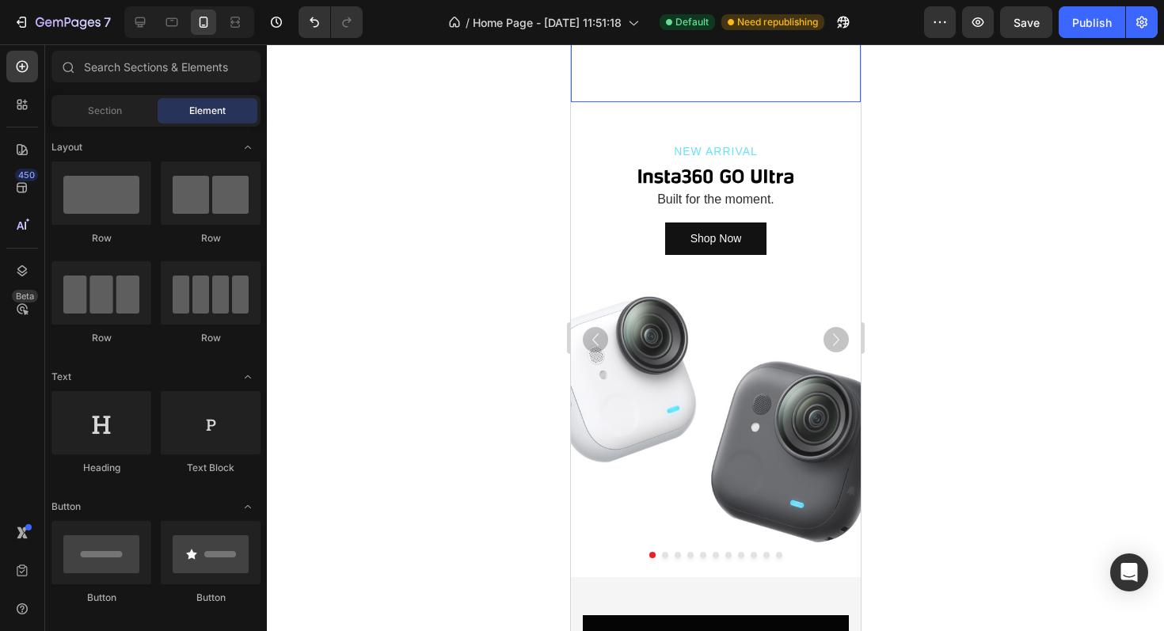
scroll to position [364, 0]
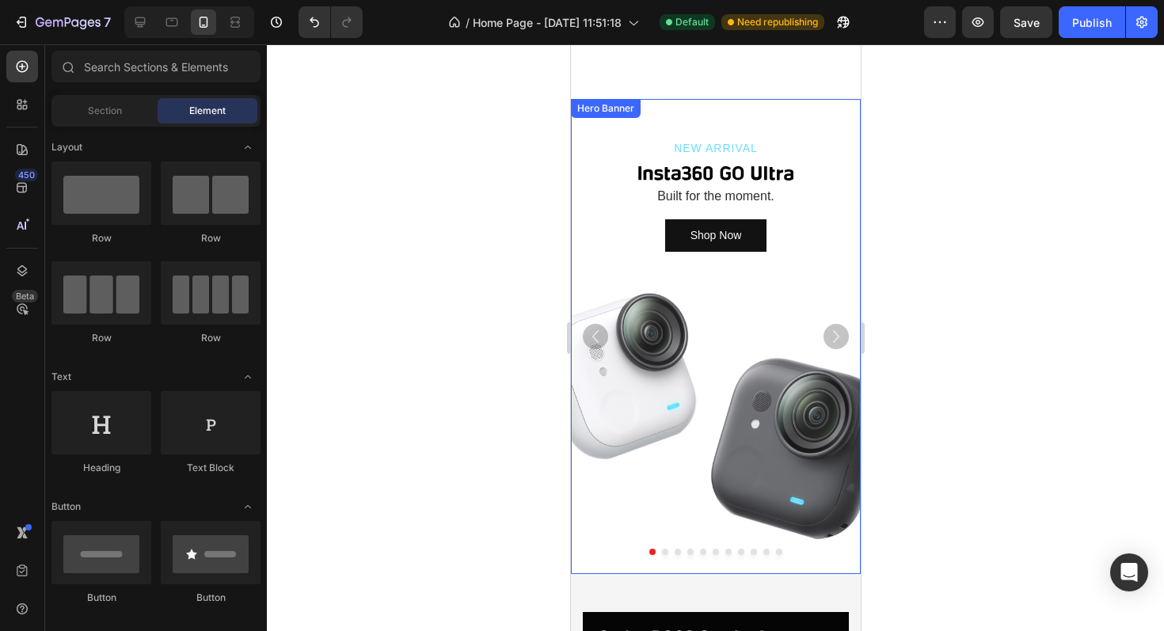
click at [717, 361] on div "Background Image" at bounding box center [715, 336] width 290 height 475
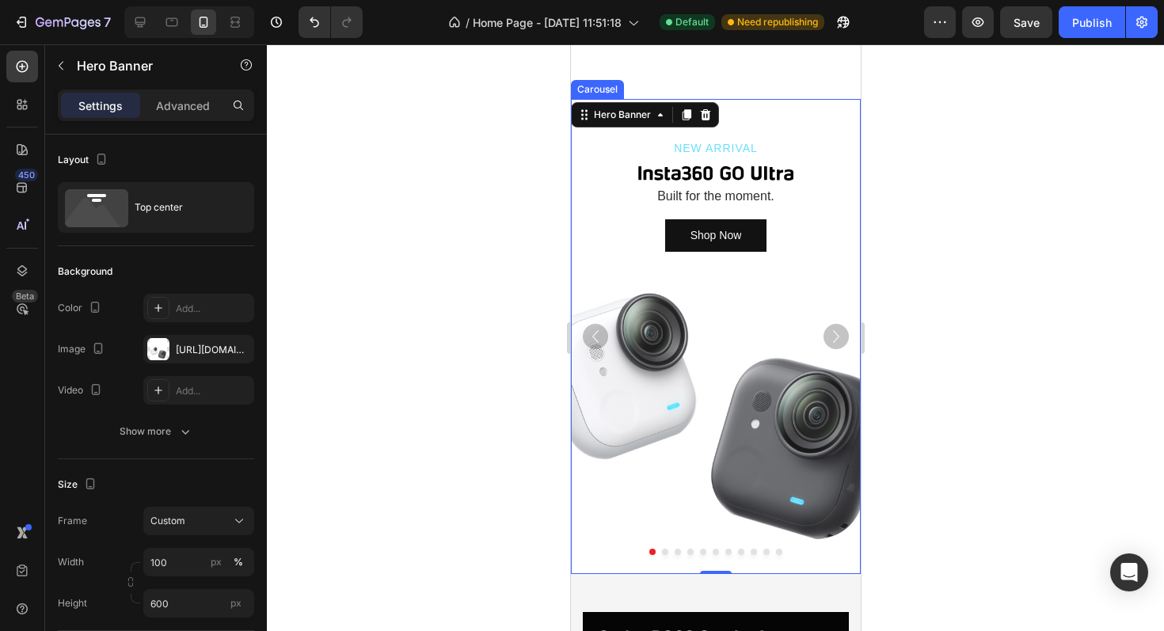
click at [663, 553] on button "Dot" at bounding box center [664, 552] width 6 height 6
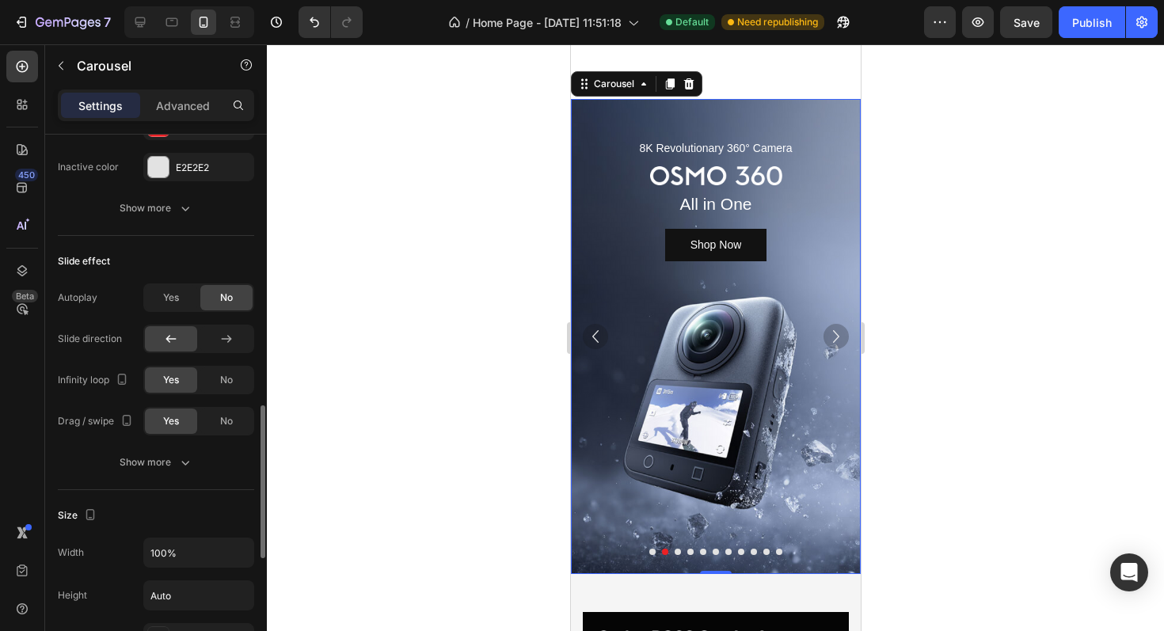
scroll to position [938, 0]
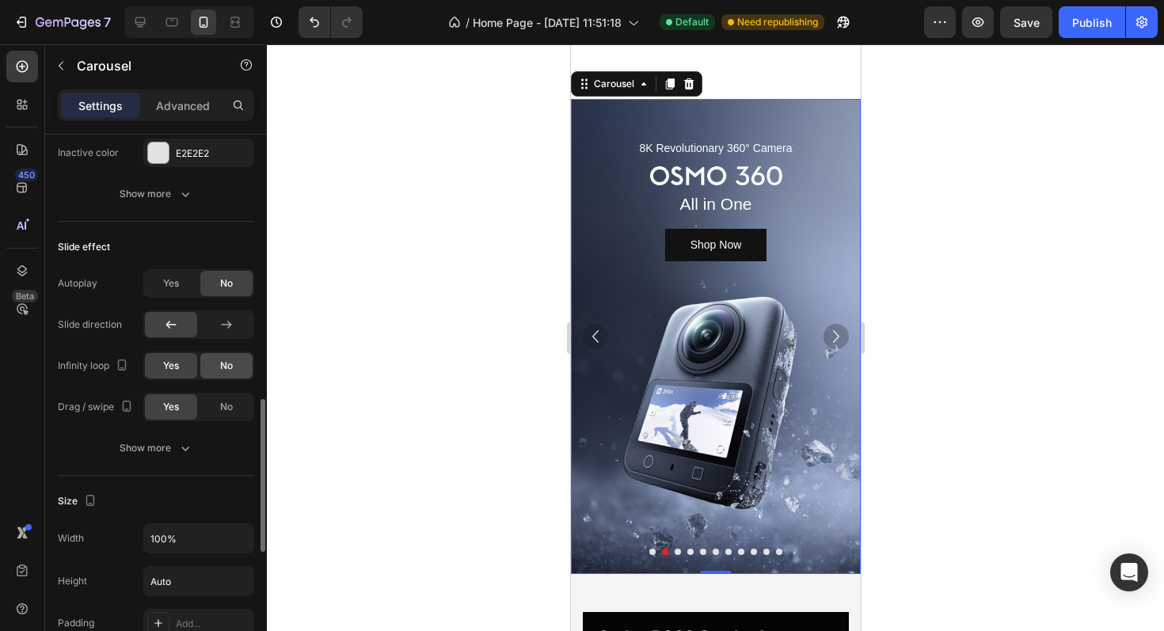
click at [212, 362] on div "No" at bounding box center [226, 365] width 52 height 25
click at [155, 366] on div "Yes" at bounding box center [171, 365] width 52 height 25
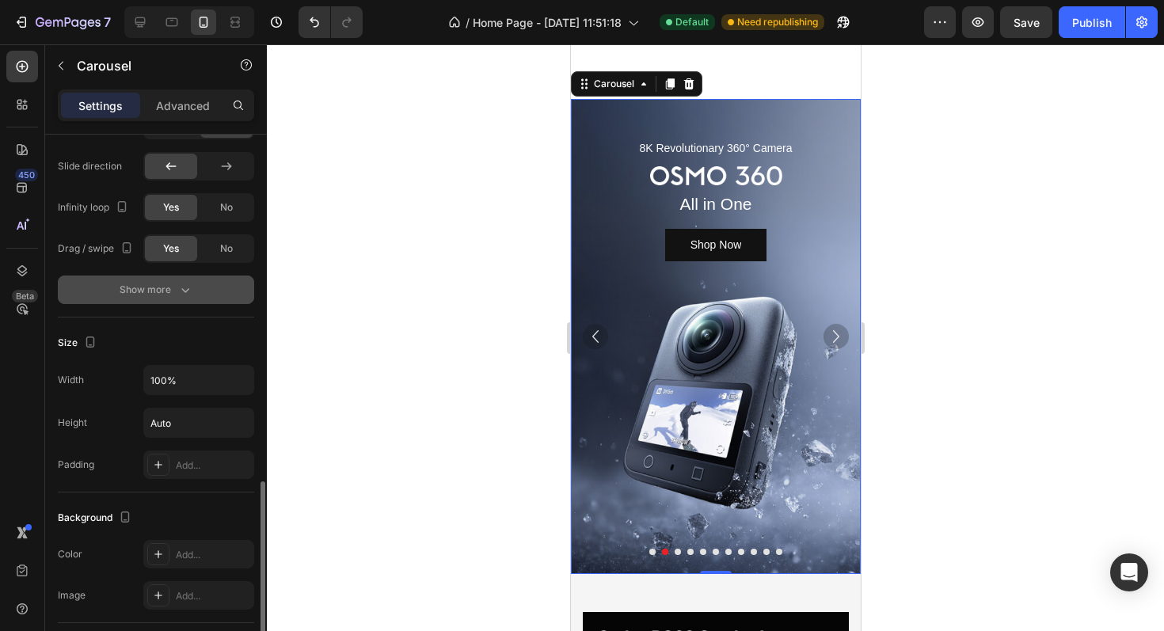
scroll to position [1128, 0]
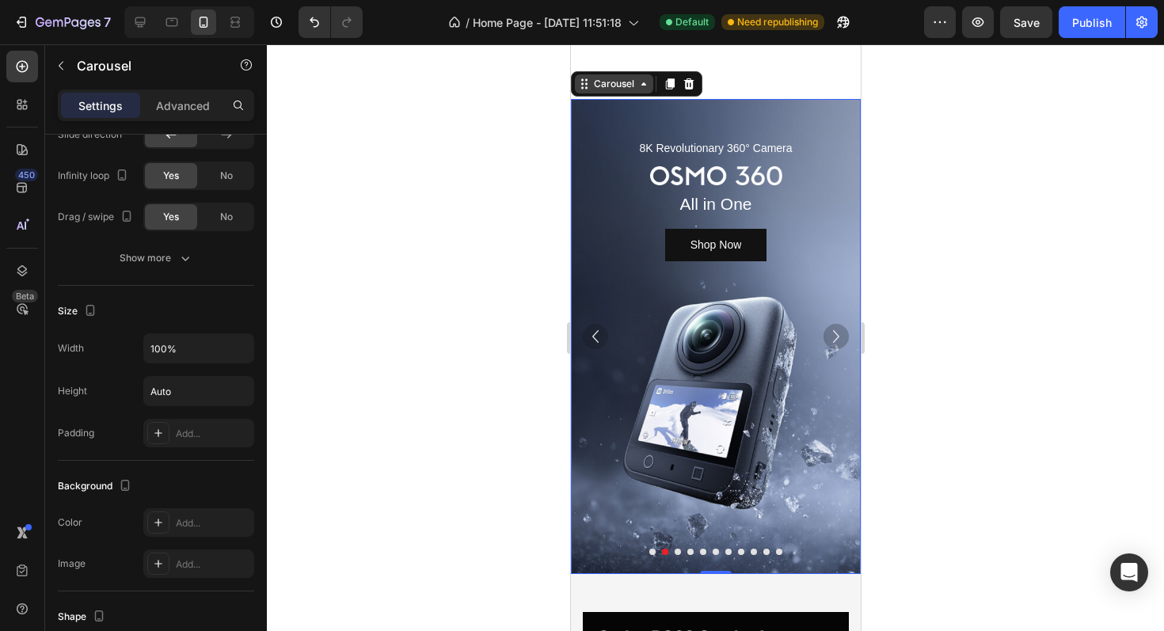
click at [632, 92] on div "Carousel" at bounding box center [613, 83] width 78 height 19
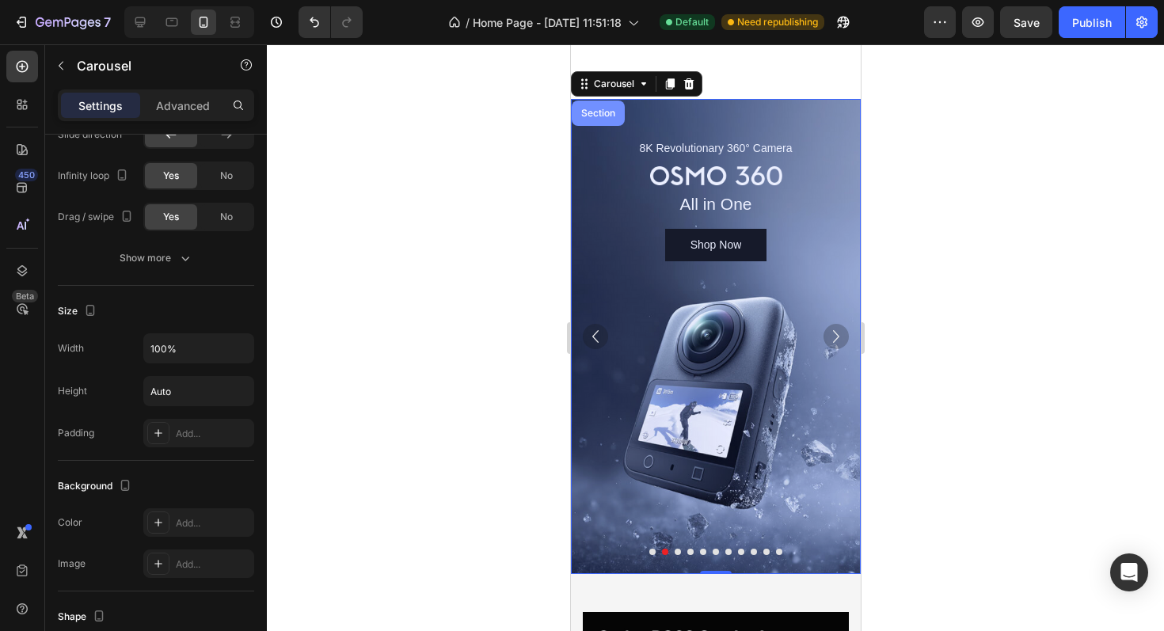
click at [592, 112] on div "Section" at bounding box center [597, 112] width 40 height 9
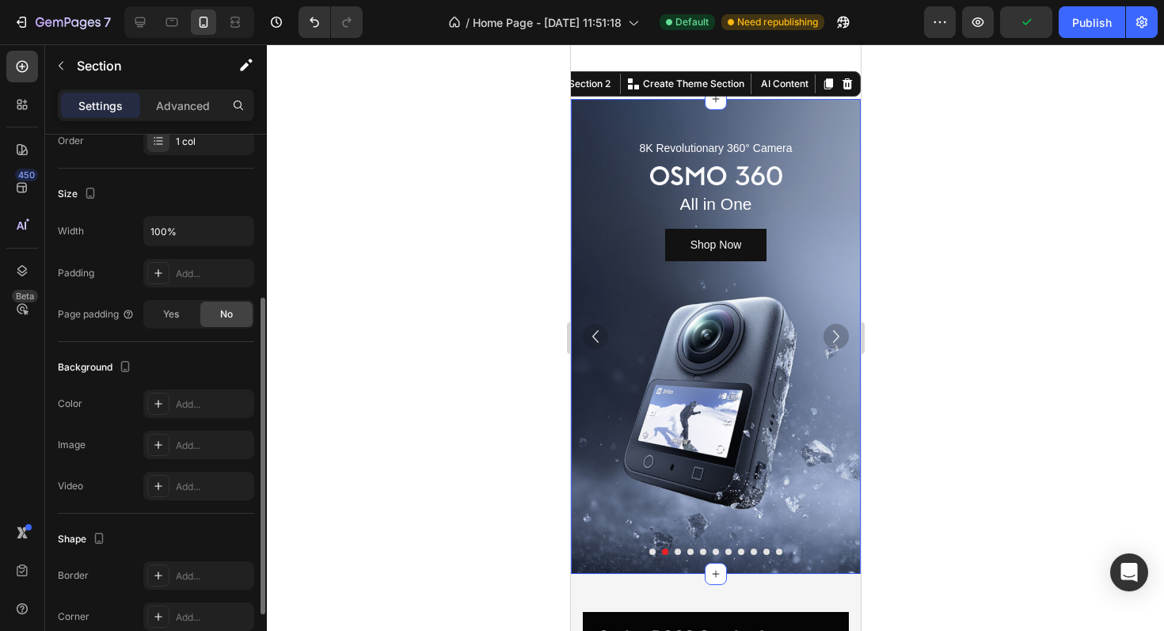
scroll to position [271, 0]
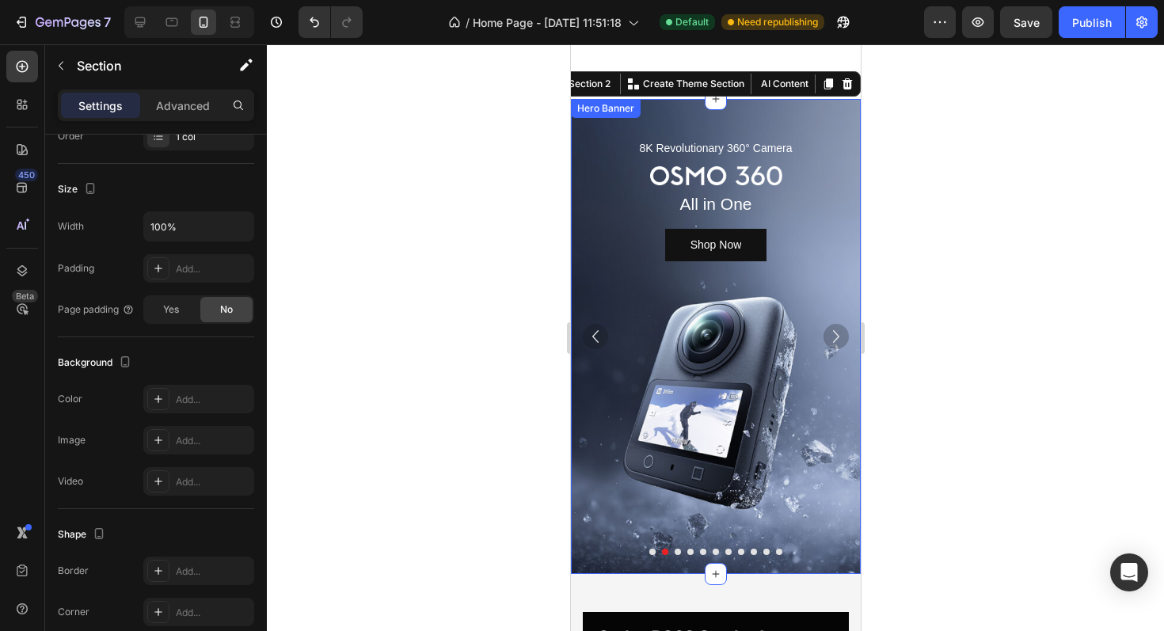
click at [658, 320] on div "Background Image" at bounding box center [715, 336] width 290 height 475
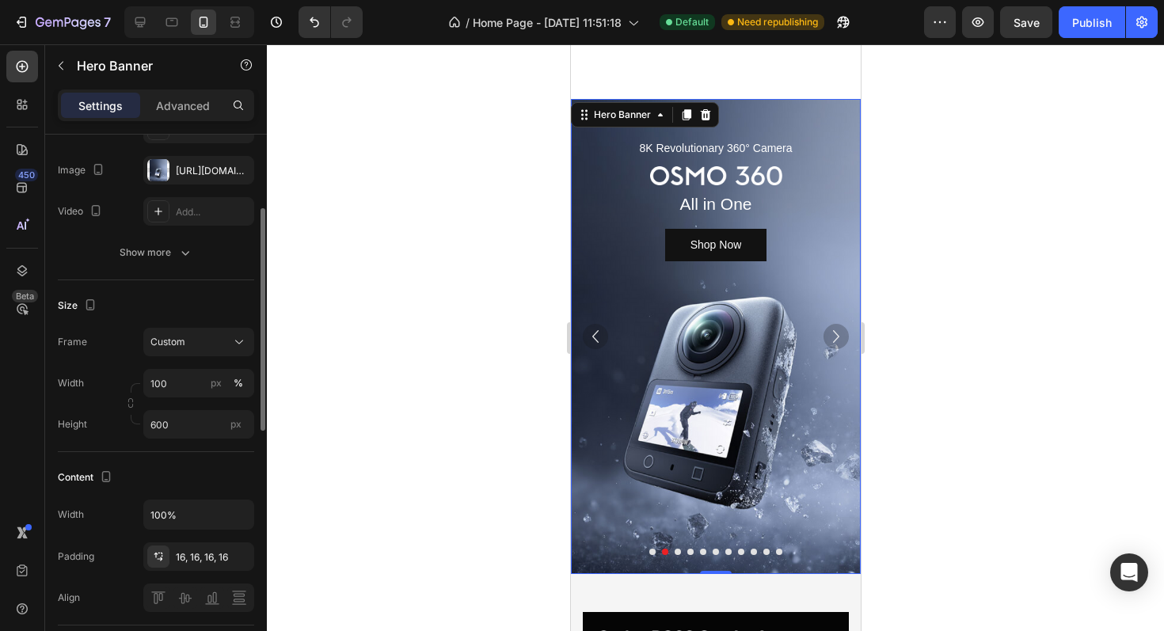
scroll to position [179, 0]
click at [194, 429] on input "600" at bounding box center [198, 424] width 111 height 28
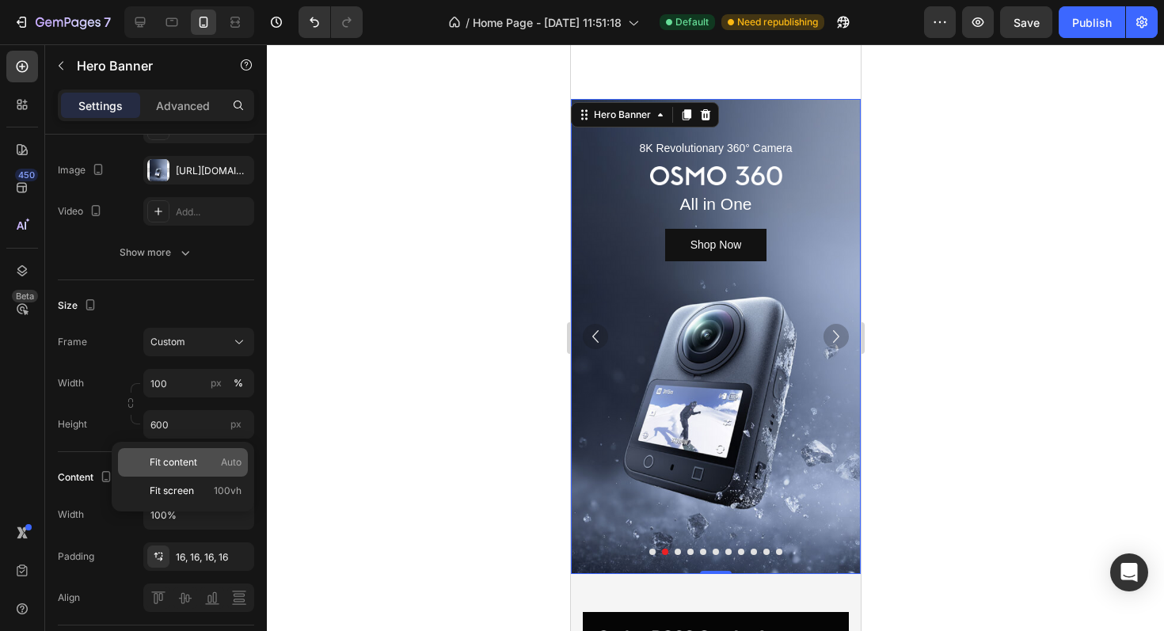
click at [185, 461] on span "Fit content" at bounding box center [173, 462] width 47 height 14
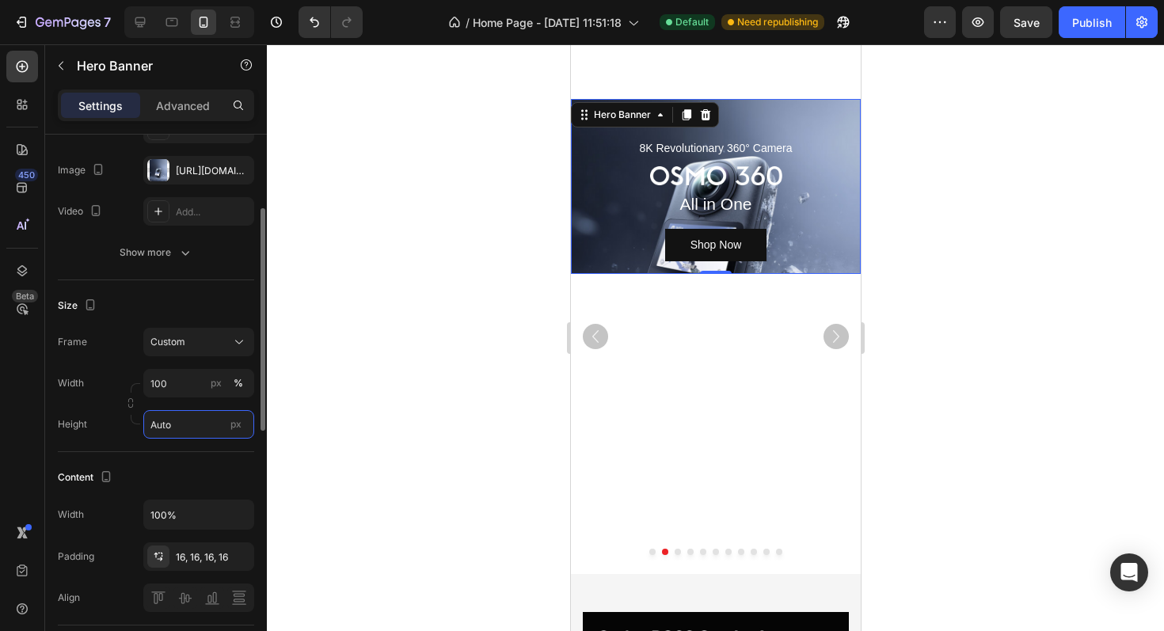
click at [187, 431] on input "Auto" at bounding box center [198, 424] width 111 height 28
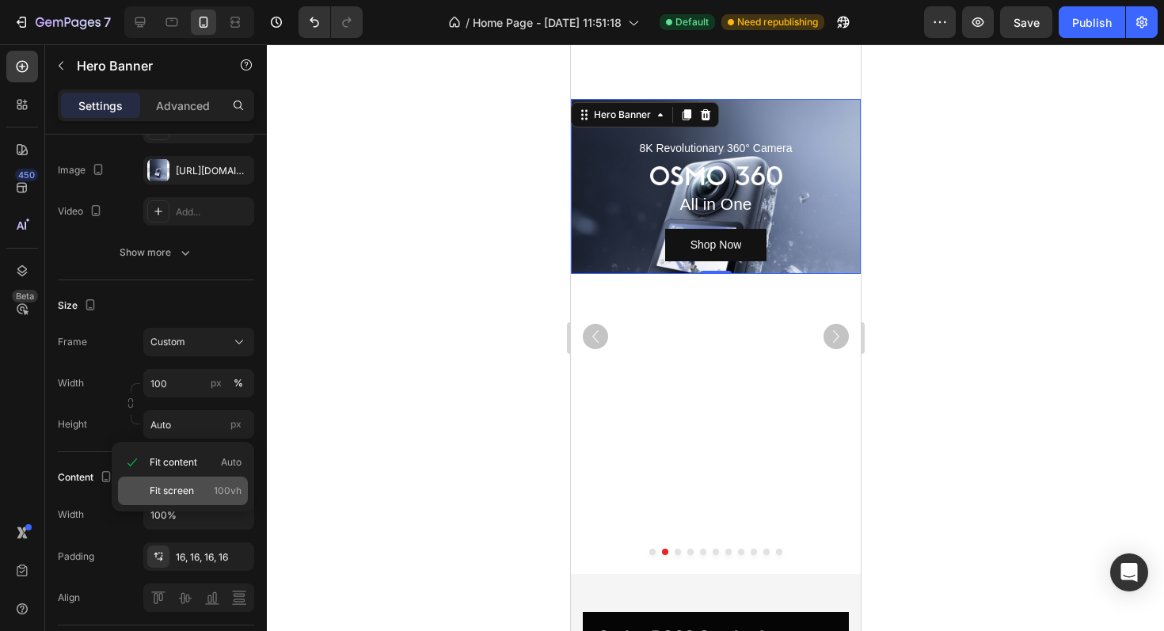
click at [186, 488] on span "Fit screen" at bounding box center [172, 491] width 44 height 14
type input "100 vh"
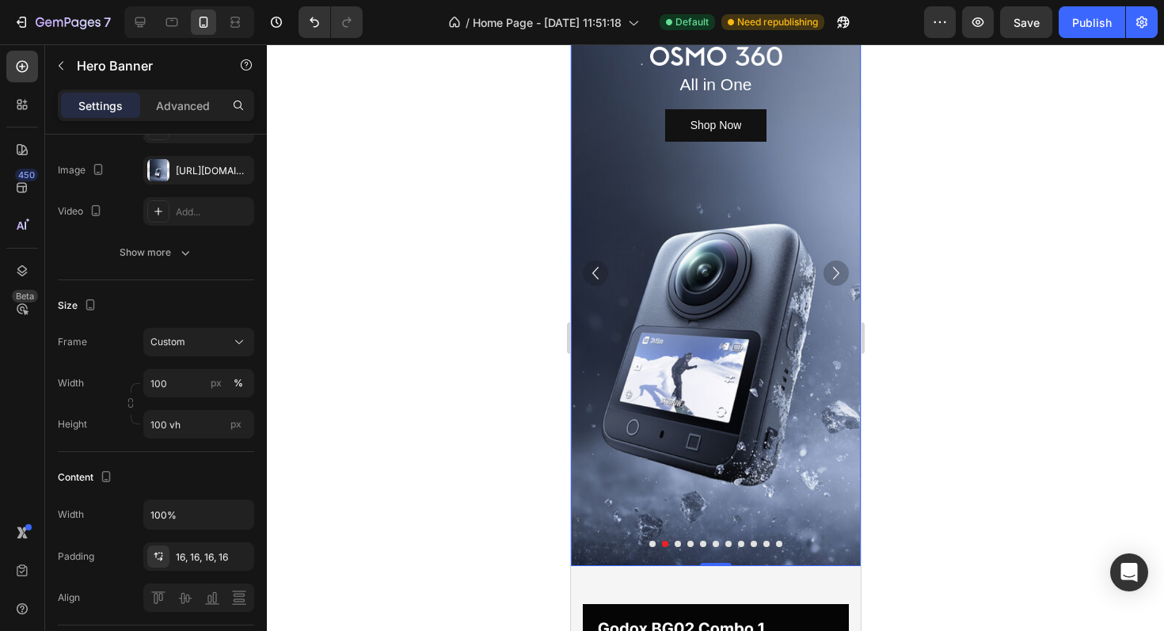
scroll to position [473, 0]
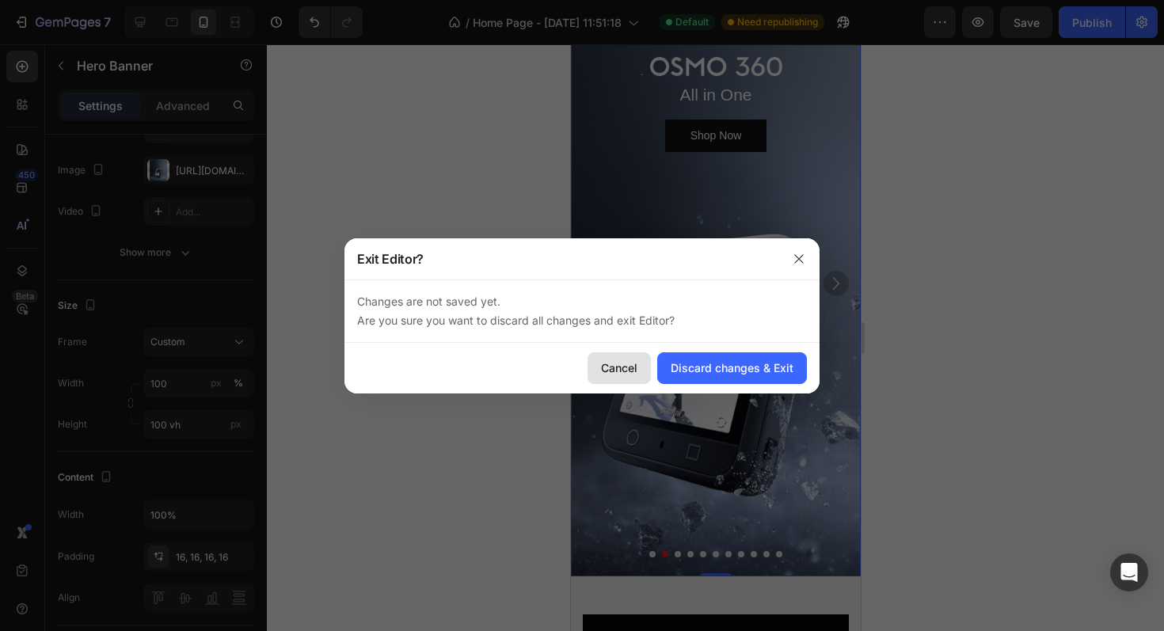
click at [622, 370] on div "Cancel" at bounding box center [619, 367] width 36 height 17
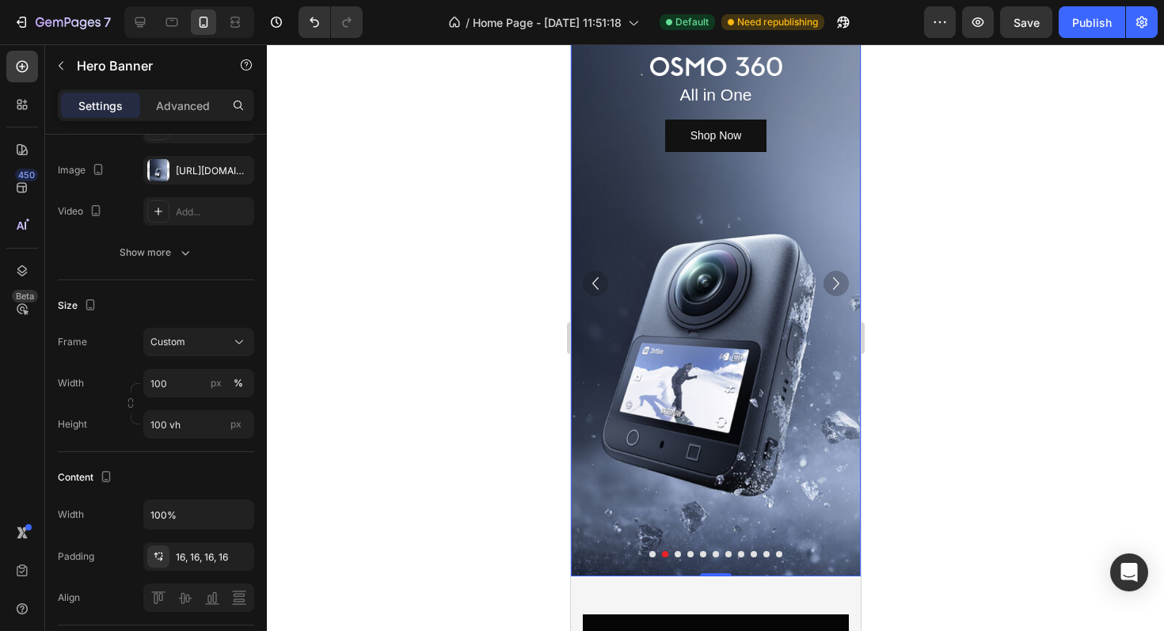
click at [842, 281] on icon "Carousel Next Arrow" at bounding box center [835, 283] width 25 height 25
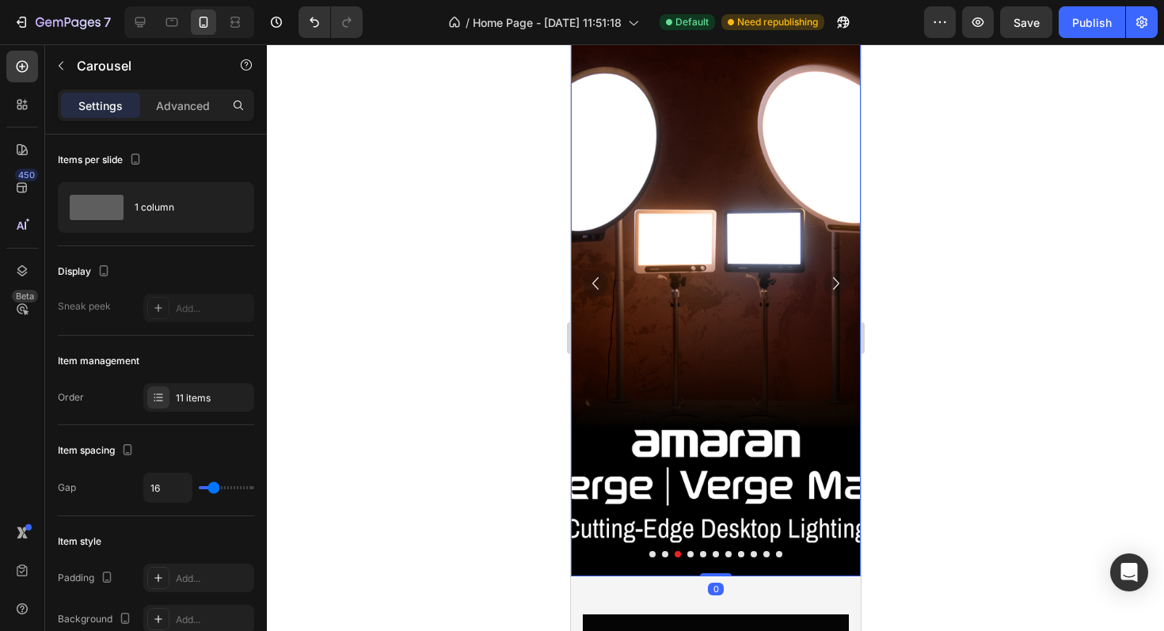
click at [602, 283] on icon "Carousel Back Arrow" at bounding box center [594, 283] width 25 height 25
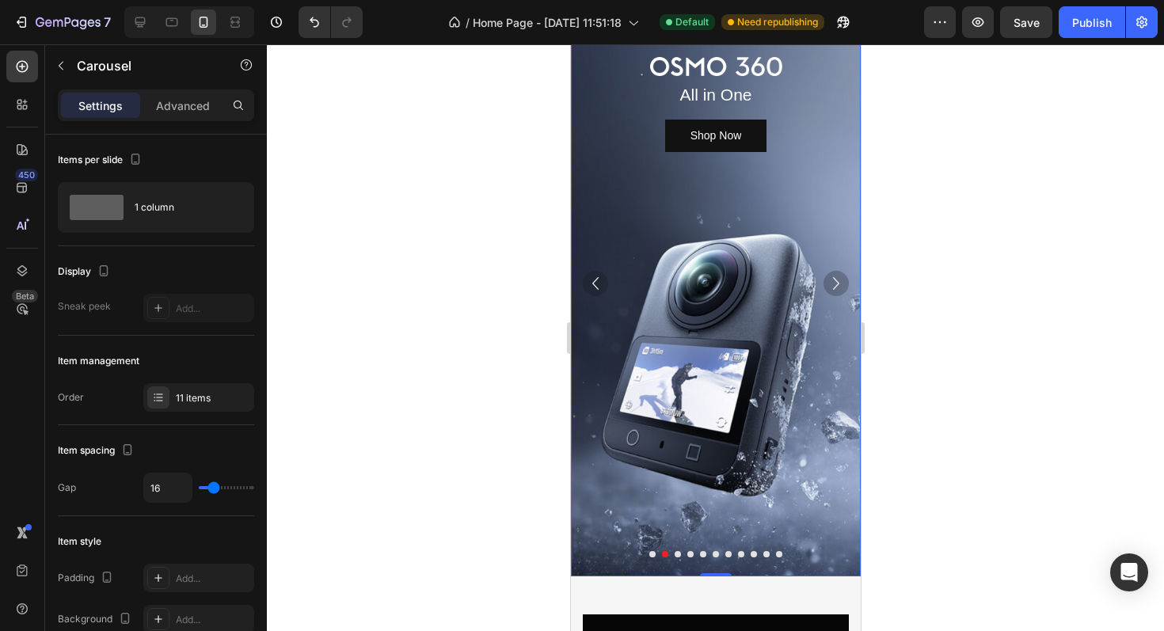
click at [713, 348] on div "Background Image" at bounding box center [715, 283] width 290 height 587
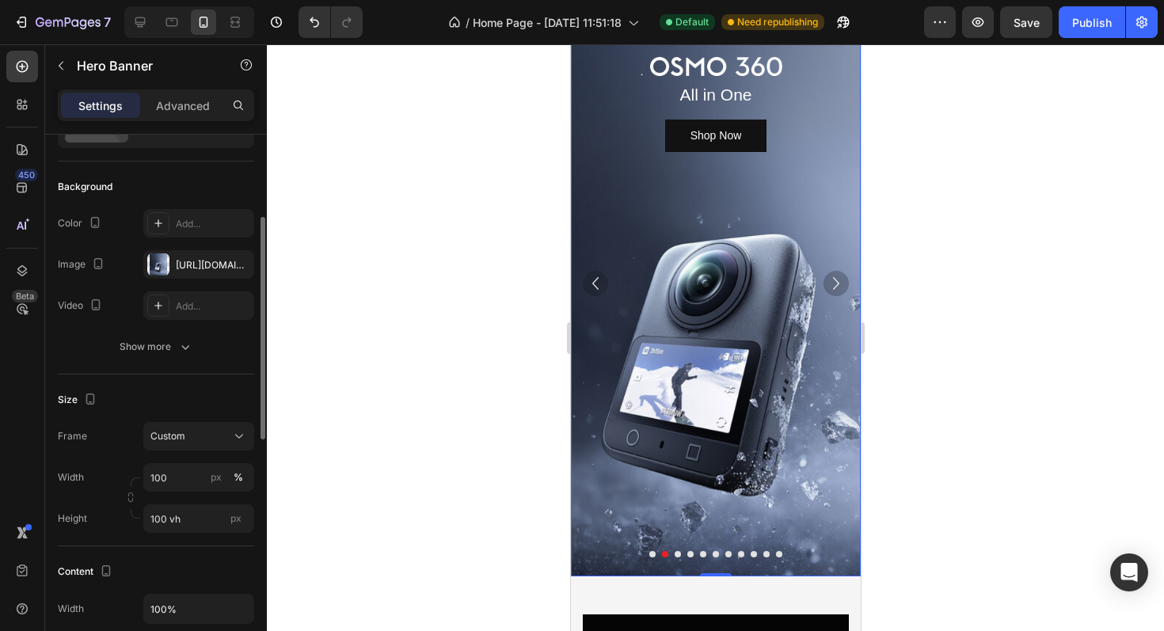
scroll to position [119, 0]
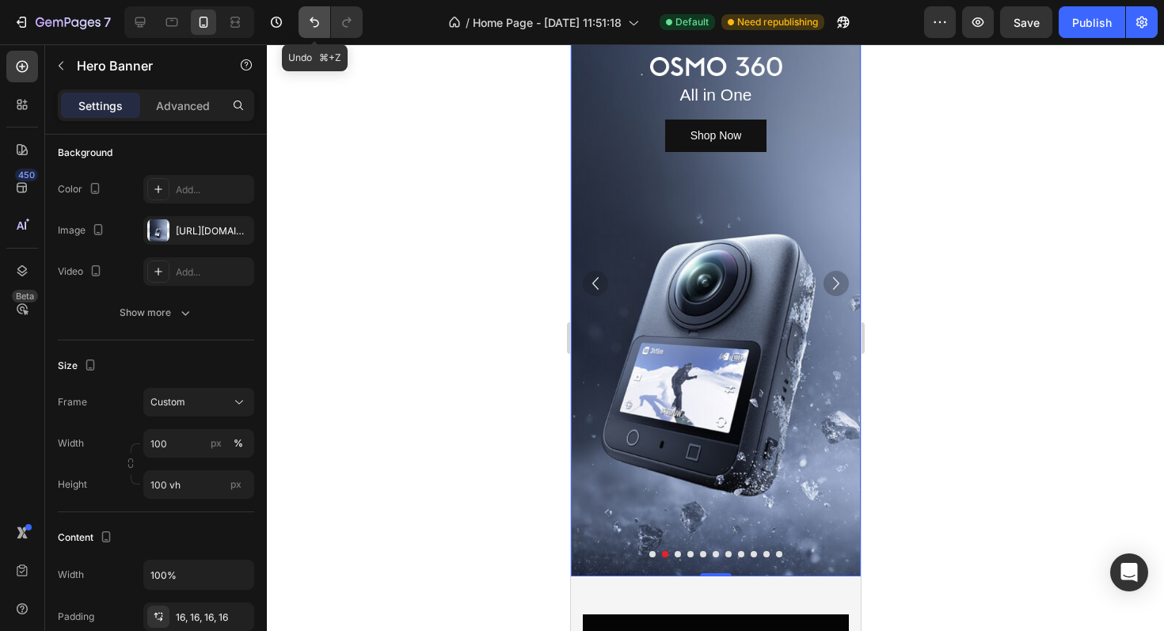
click at [312, 17] on icon "Undo/Redo" at bounding box center [314, 22] width 9 height 10
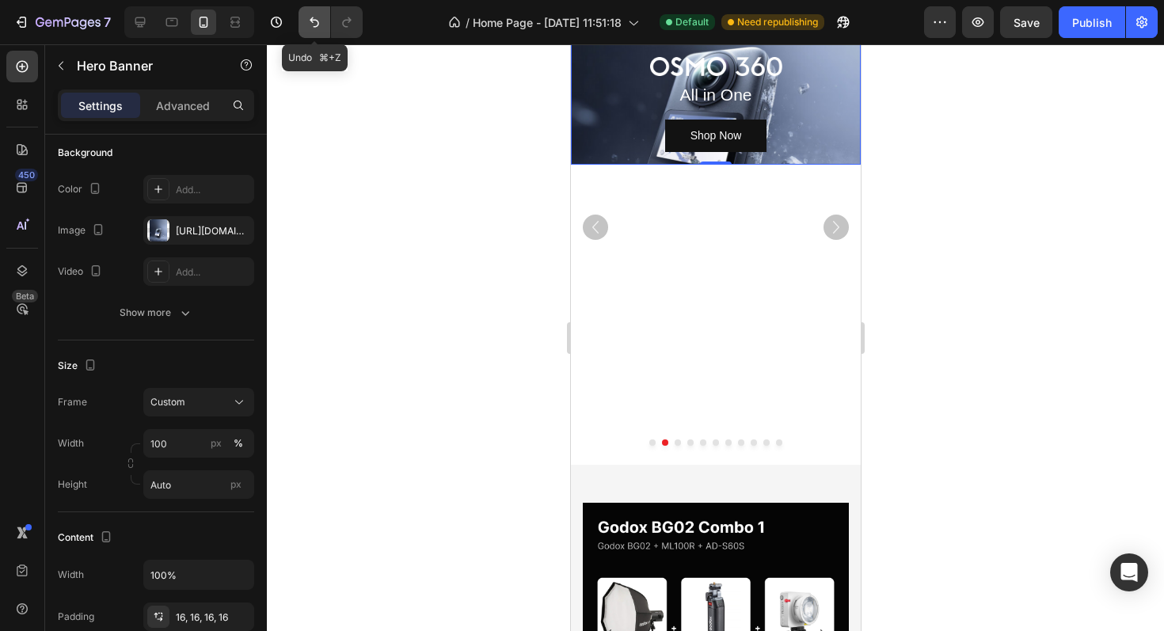
scroll to position [417, 0]
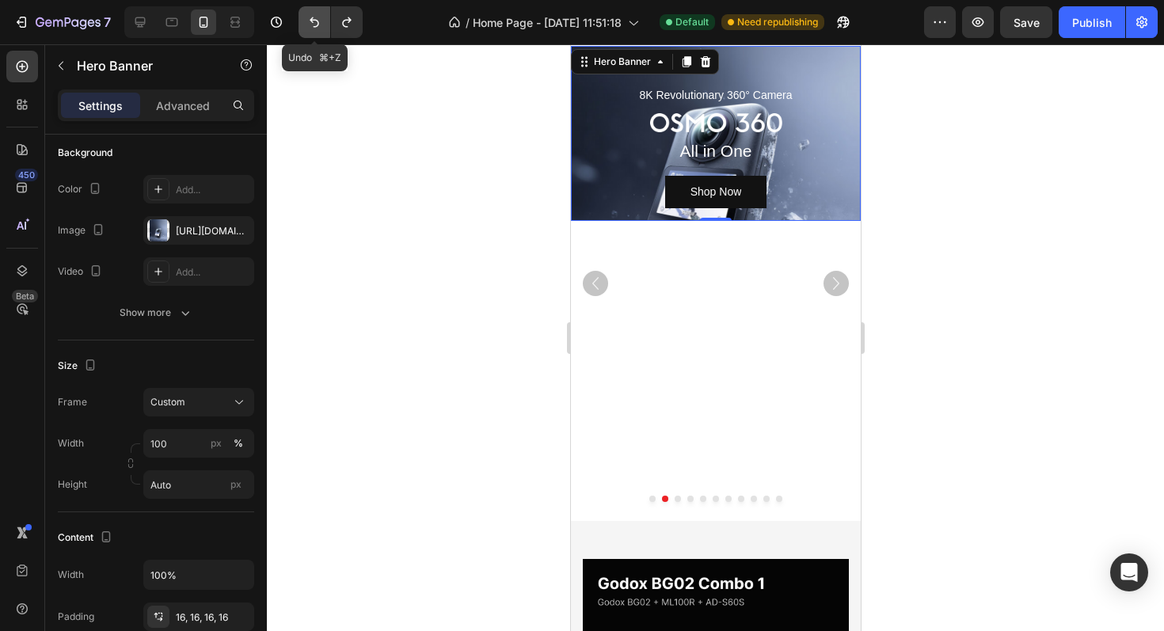
click at [312, 17] on icon "Undo/Redo" at bounding box center [314, 22] width 9 height 10
type input "600"
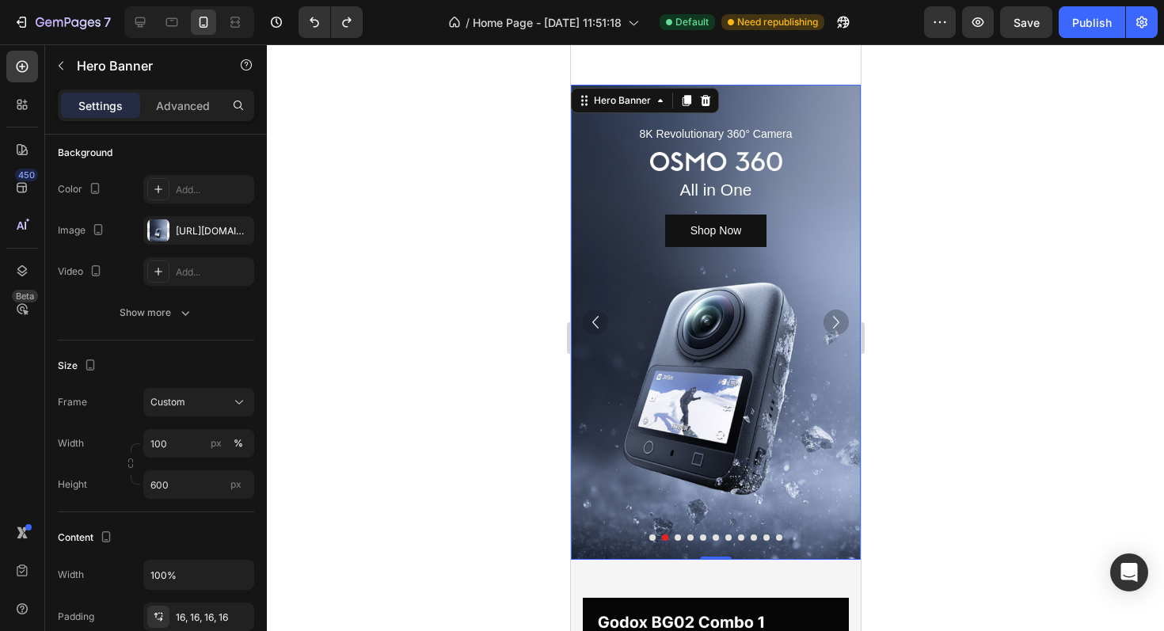
scroll to position [378, 0]
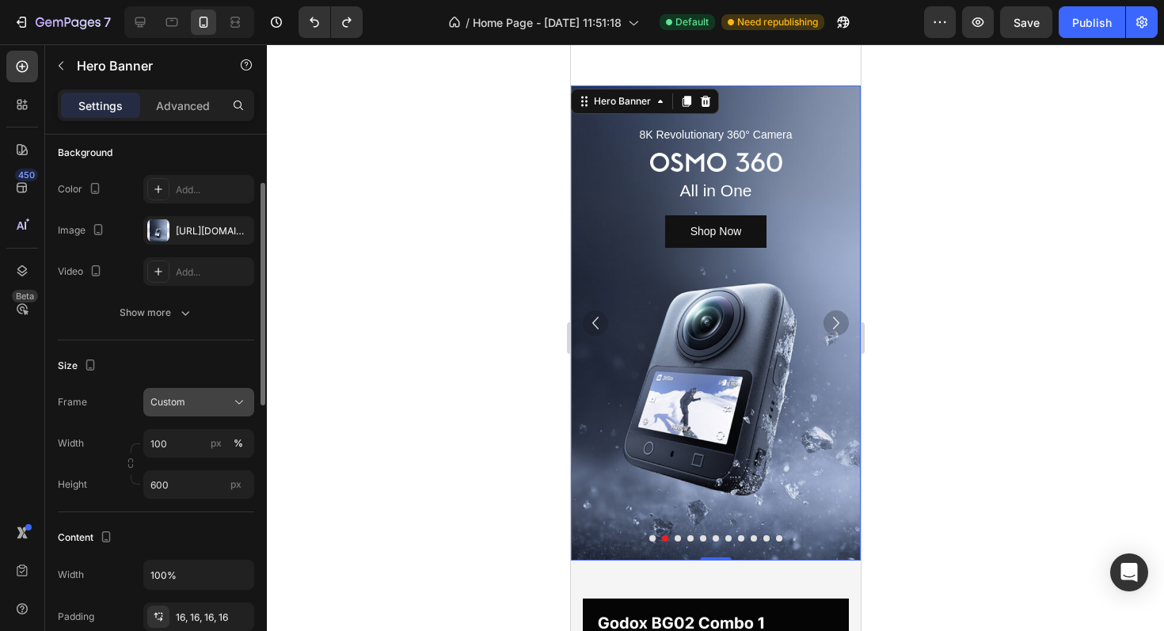
click at [184, 407] on span "Custom" at bounding box center [167, 402] width 35 height 14
click at [180, 439] on span "As banner source" at bounding box center [189, 440] width 78 height 14
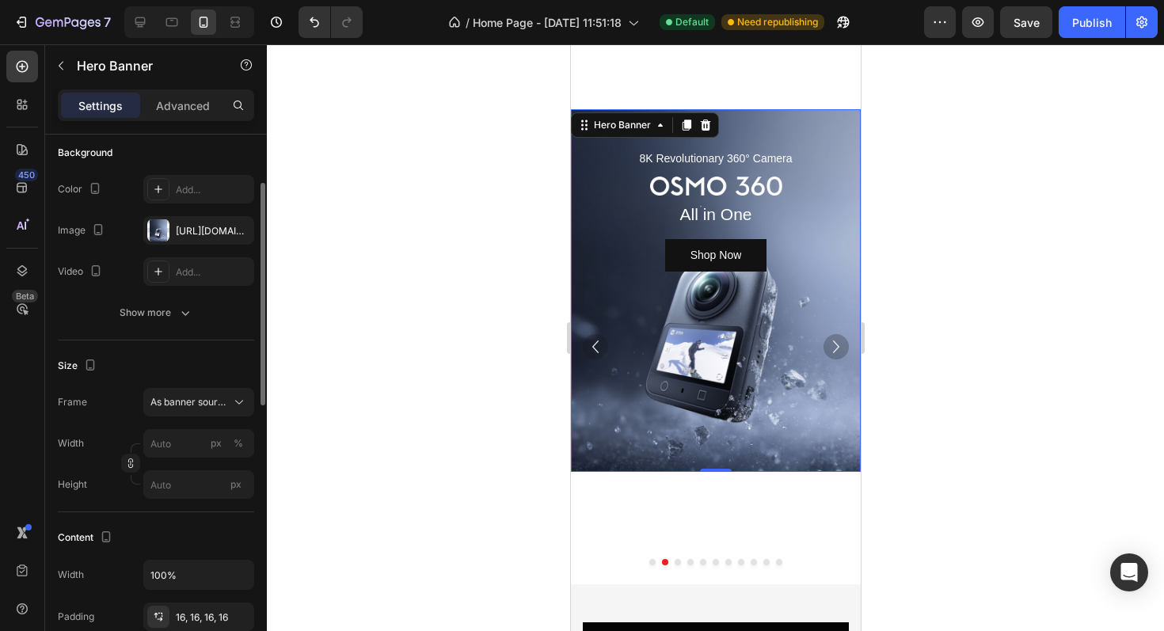
scroll to position [373, 0]
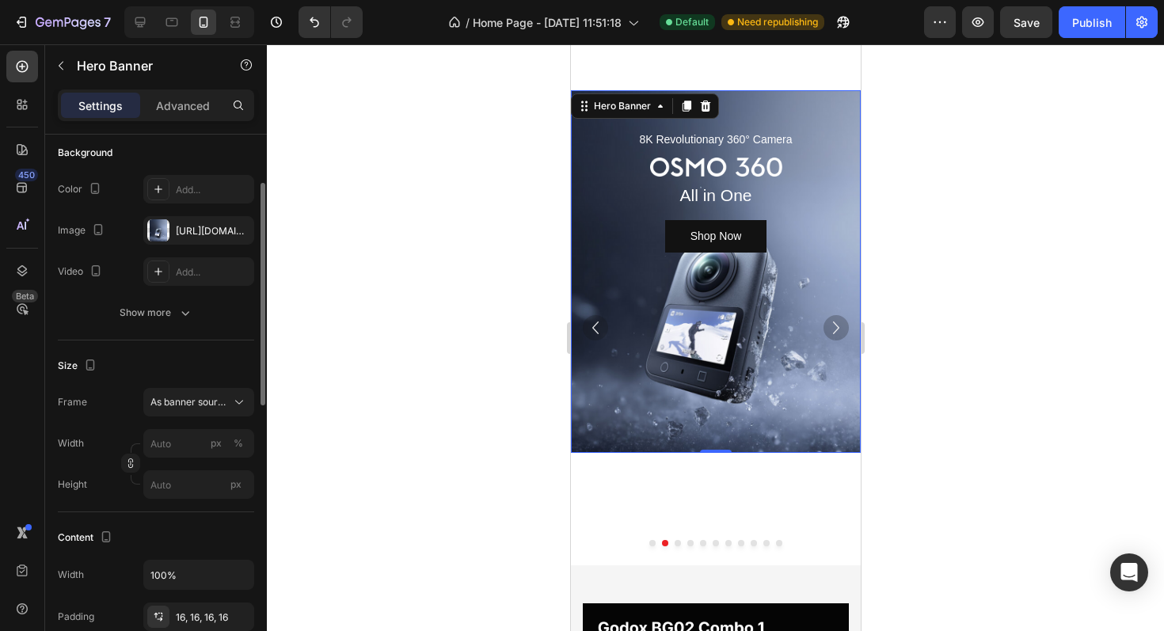
click at [758, 115] on div "8K Revolutionary 360° Camera Text Block Image All in One Text Block Shop Now Bu…" at bounding box center [715, 178] width 264 height 150
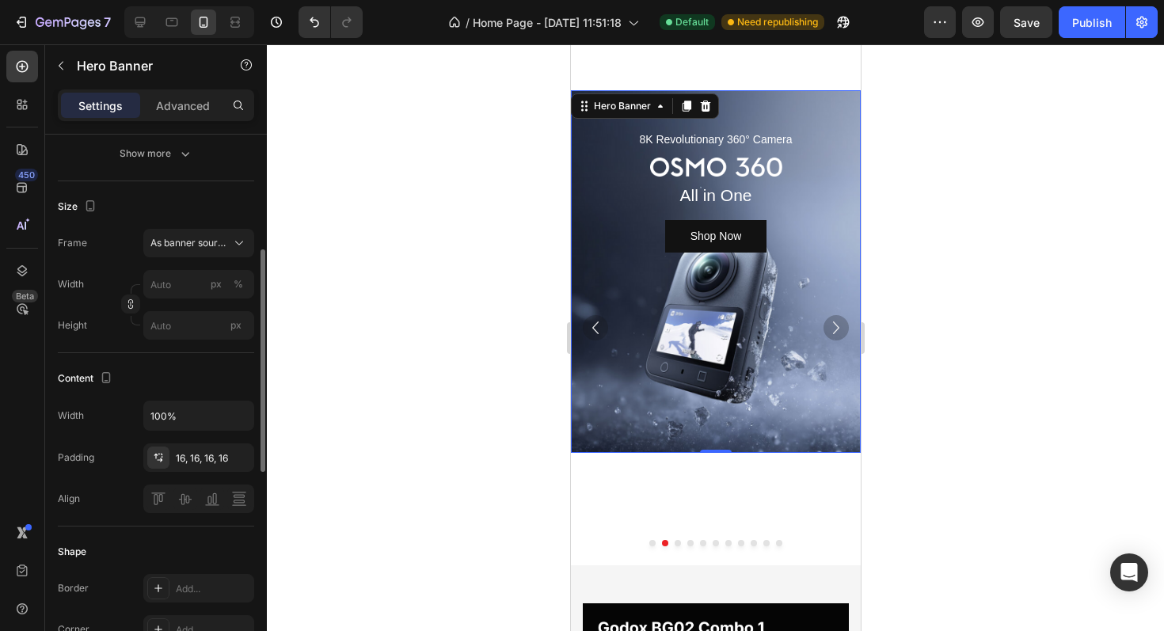
scroll to position [279, 0]
click at [739, 131] on p "8K Revolutionary 360° Camera" at bounding box center [714, 140] width 261 height 20
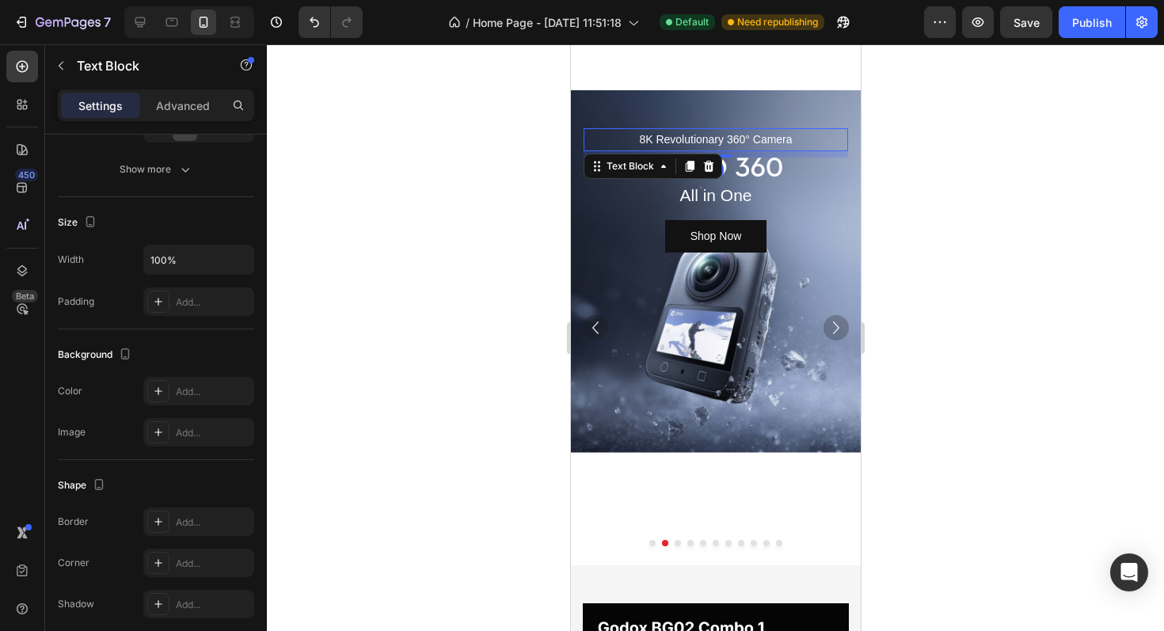
scroll to position [0, 0]
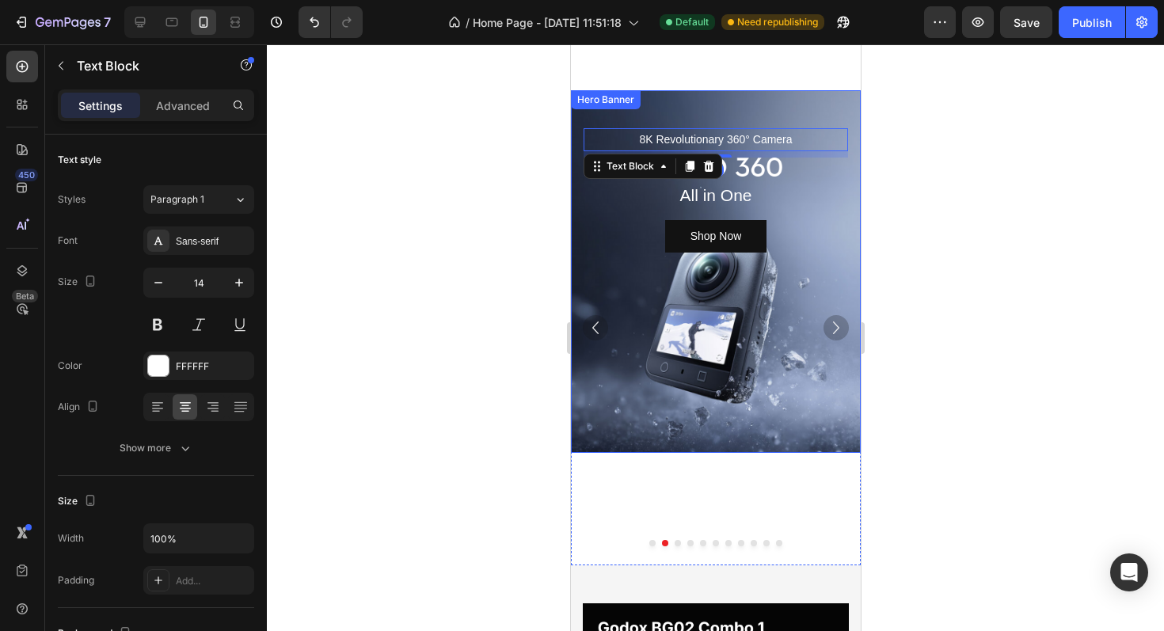
click at [712, 116] on div "8K Revolutionary 360° Camera Text Block 8 Image All in One Text Block Shop Now …" at bounding box center [715, 178] width 264 height 150
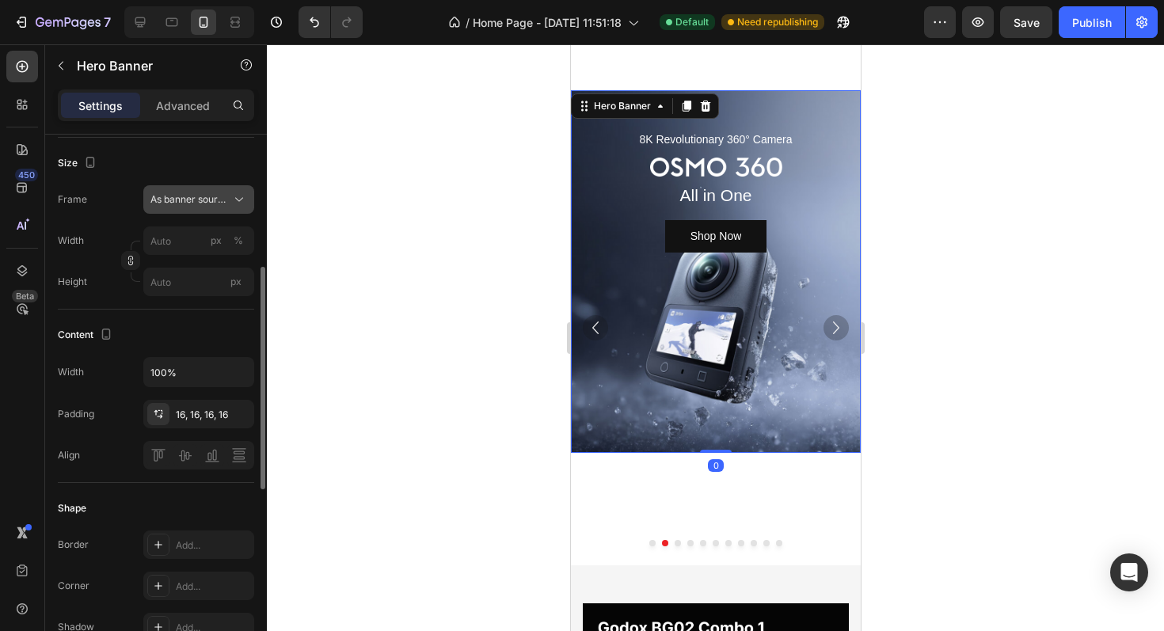
scroll to position [326, 0]
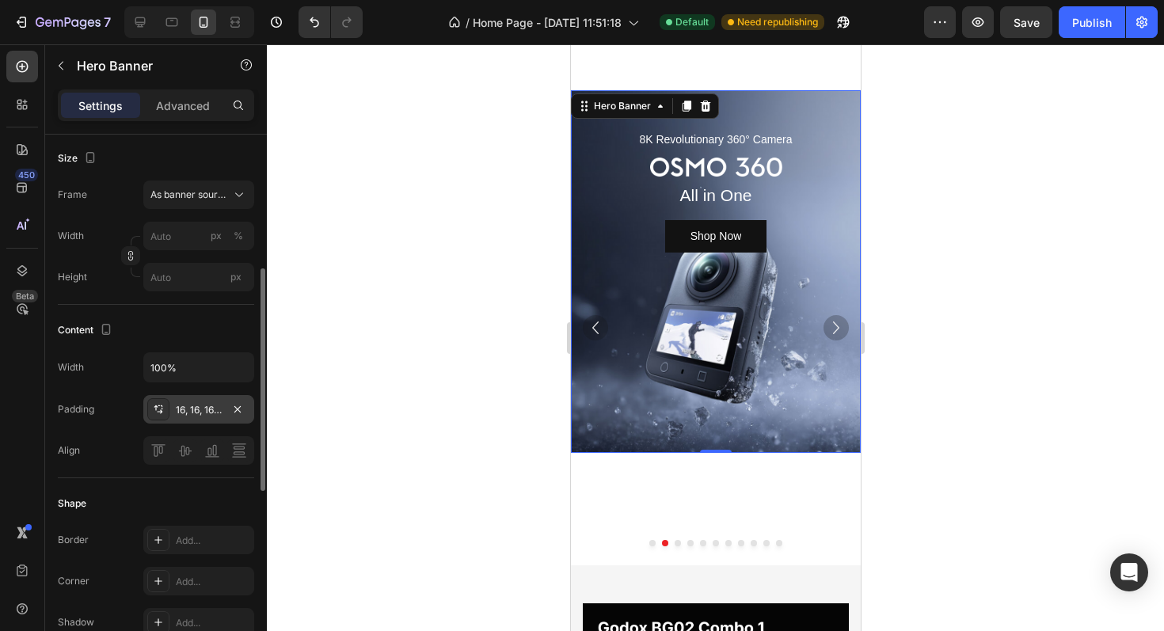
click at [205, 413] on div "16, 16, 16, 16" at bounding box center [199, 410] width 46 height 14
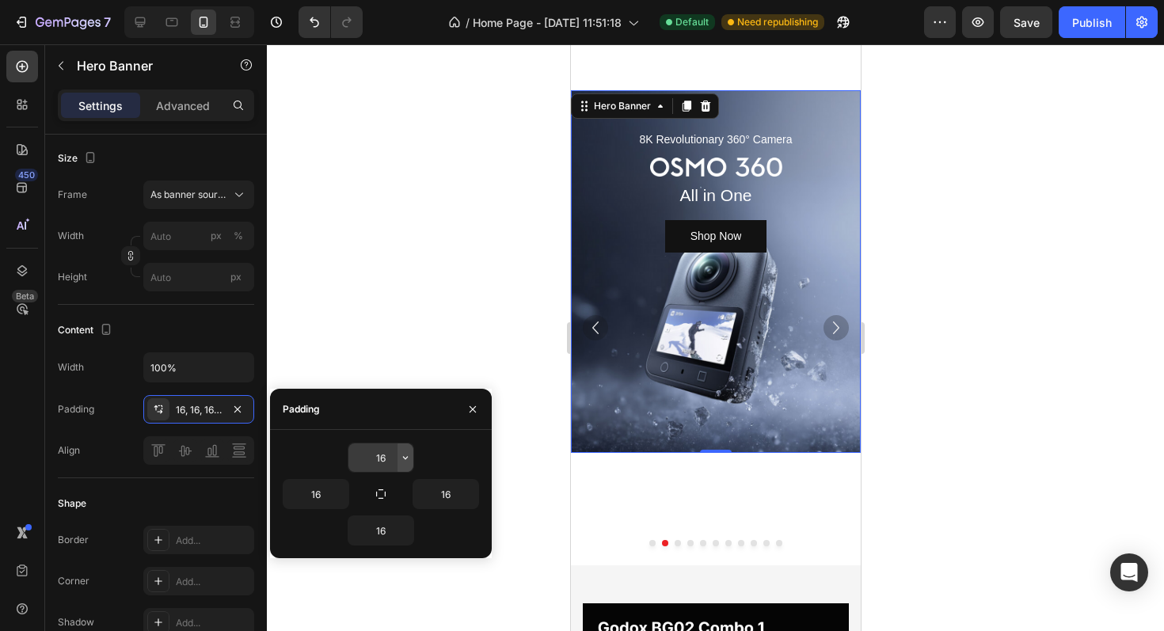
click at [405, 460] on icon "button" at bounding box center [405, 457] width 13 height 13
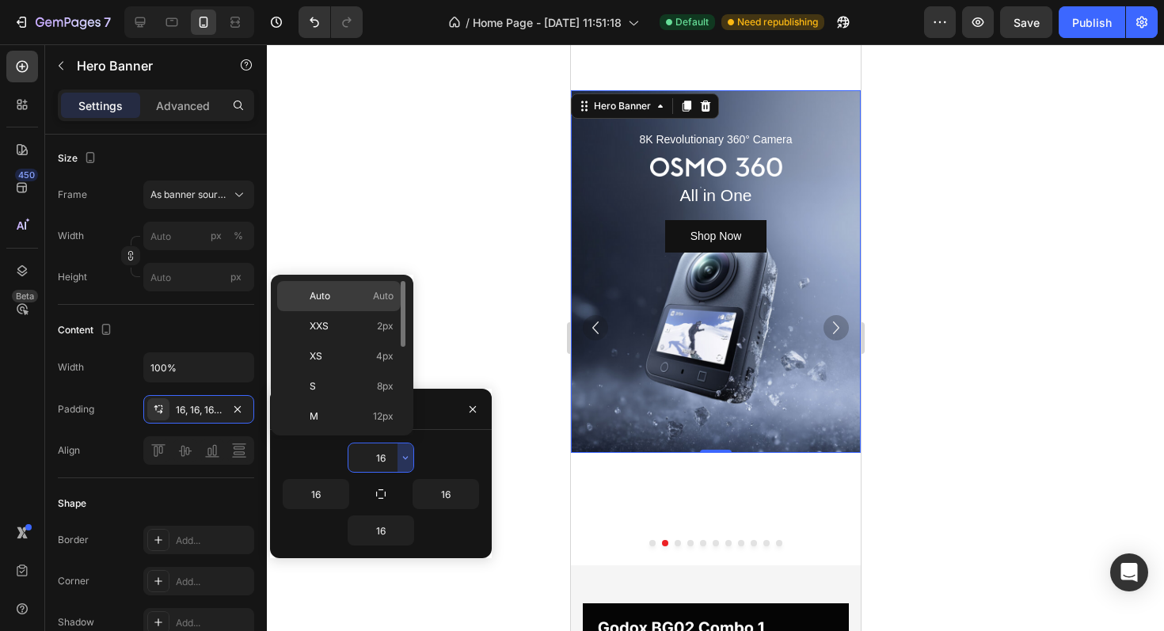
click at [353, 311] on div "Auto Auto" at bounding box center [338, 326] width 123 height 30
type input "Auto"
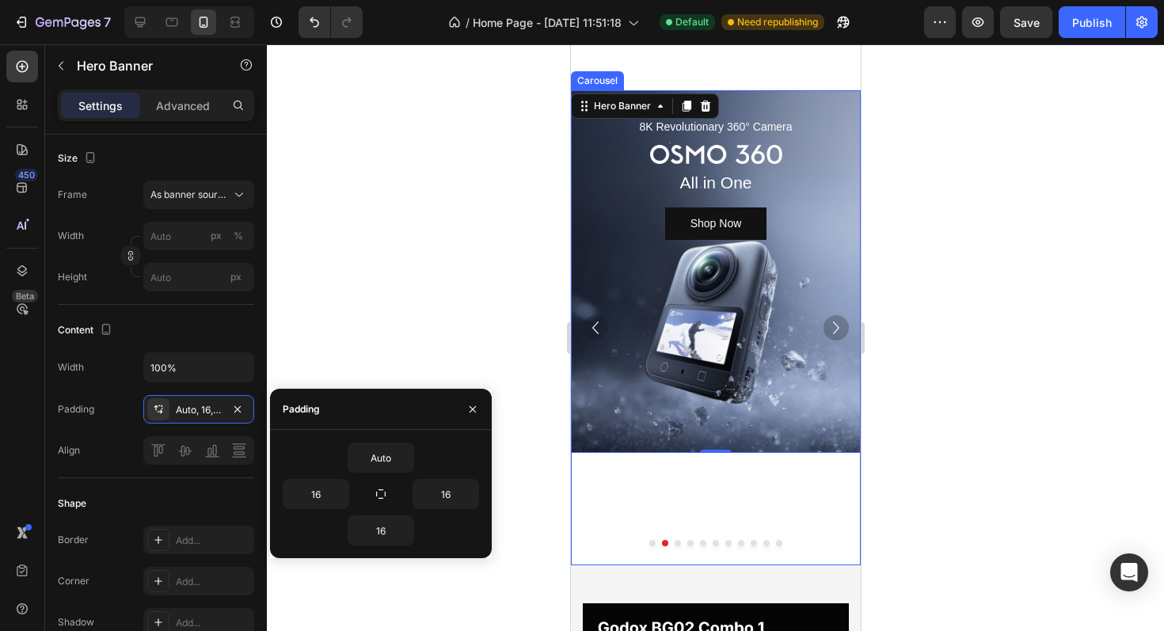
click at [838, 332] on icon "Carousel Next Arrow" at bounding box center [835, 327] width 25 height 25
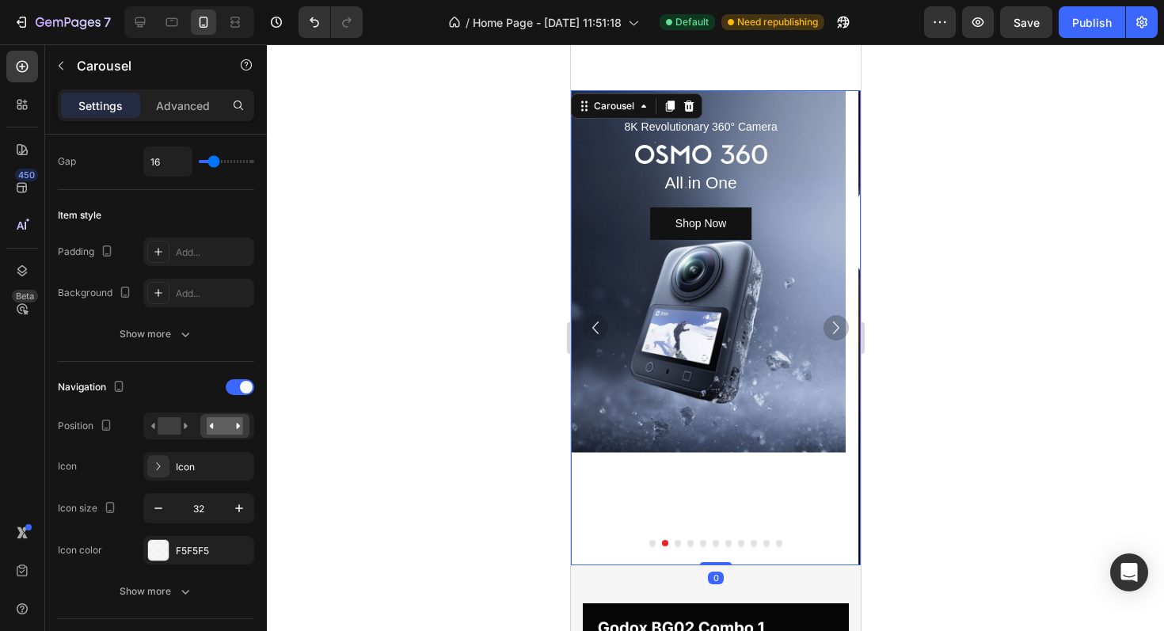
scroll to position [0, 0]
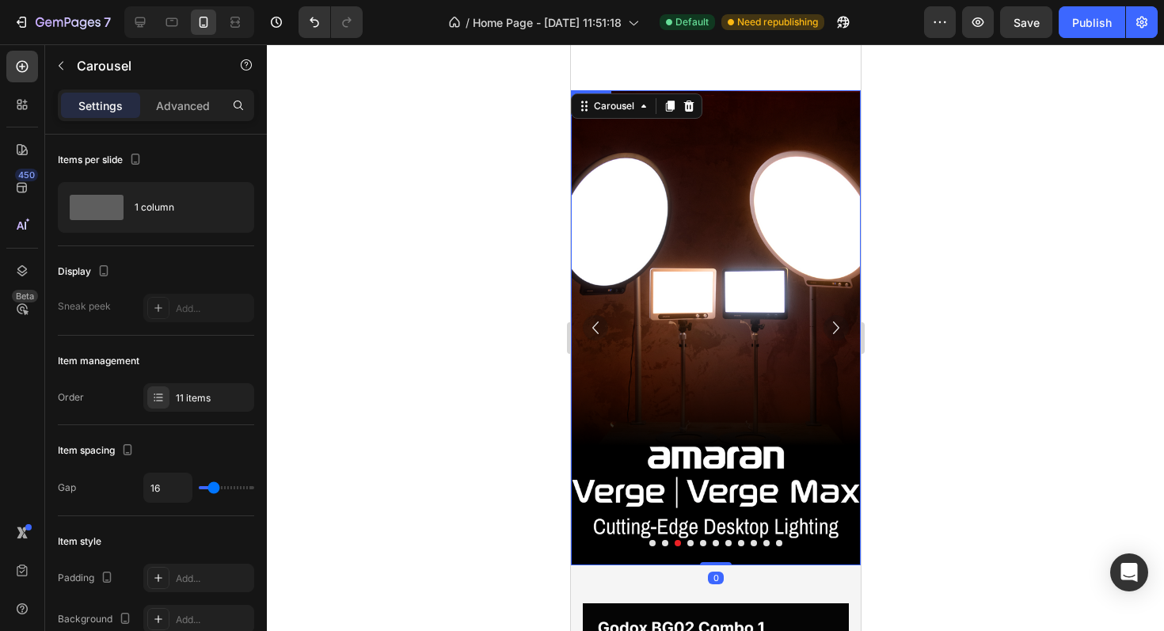
click at [750, 316] on img at bounding box center [715, 327] width 290 height 475
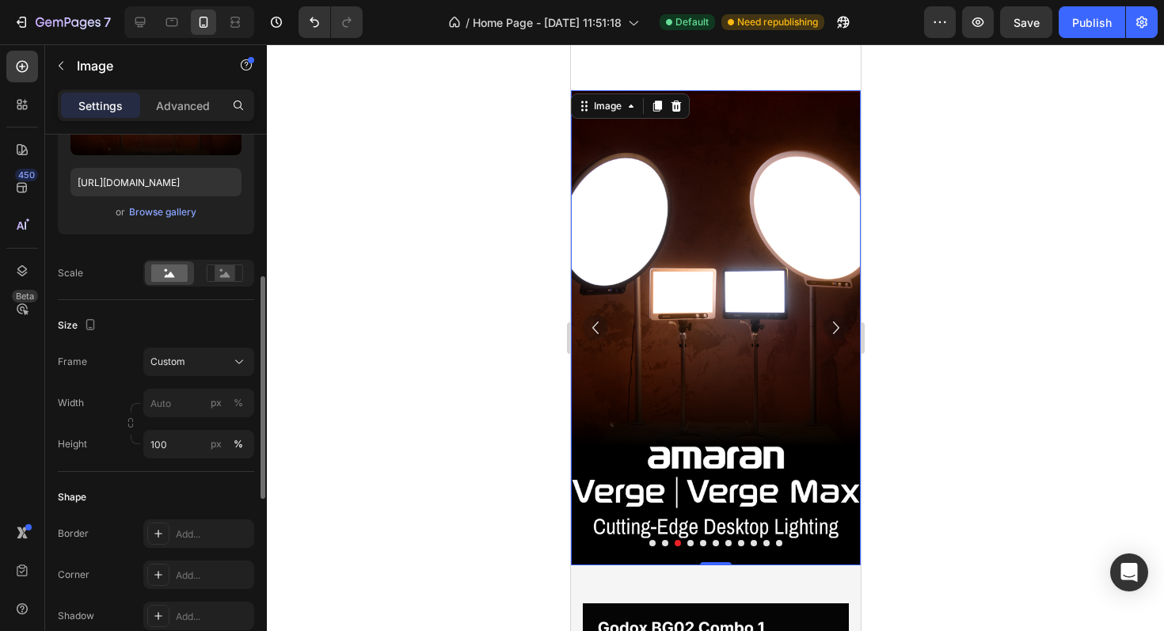
scroll to position [297, 0]
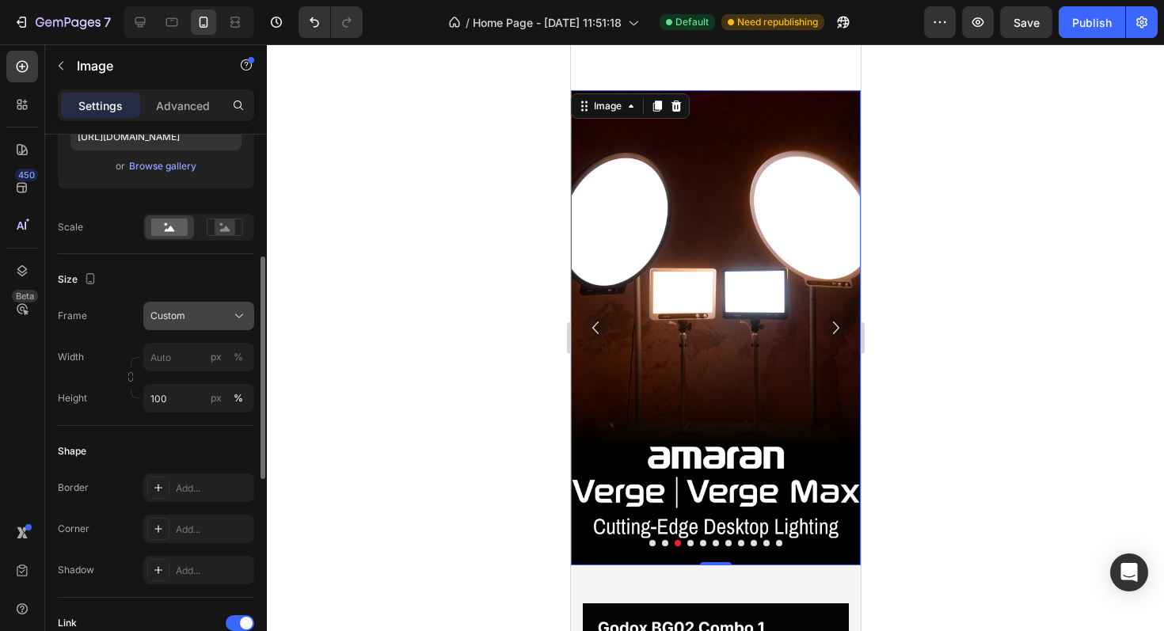
click at [240, 312] on icon at bounding box center [239, 316] width 16 height 16
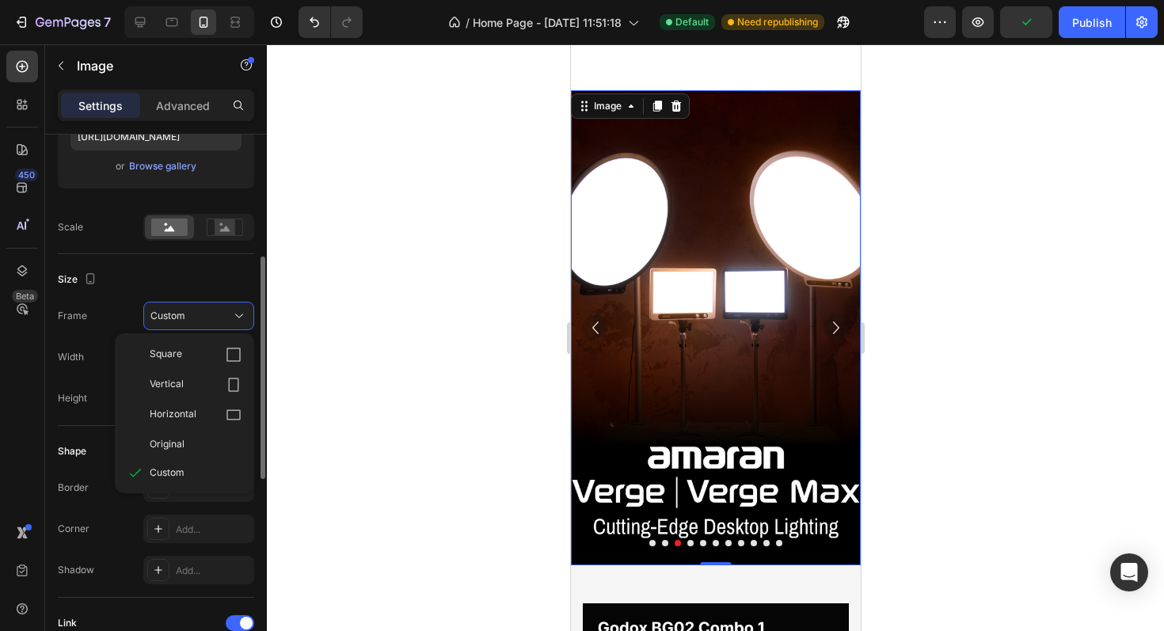
click at [128, 284] on div "Size" at bounding box center [156, 279] width 196 height 25
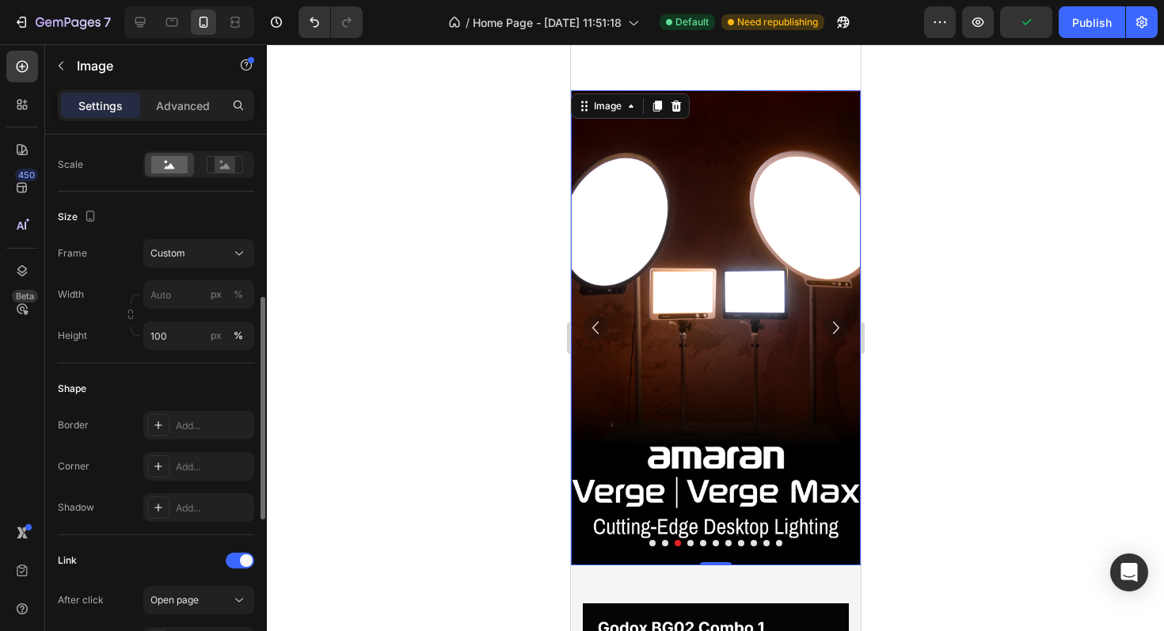
scroll to position [371, 0]
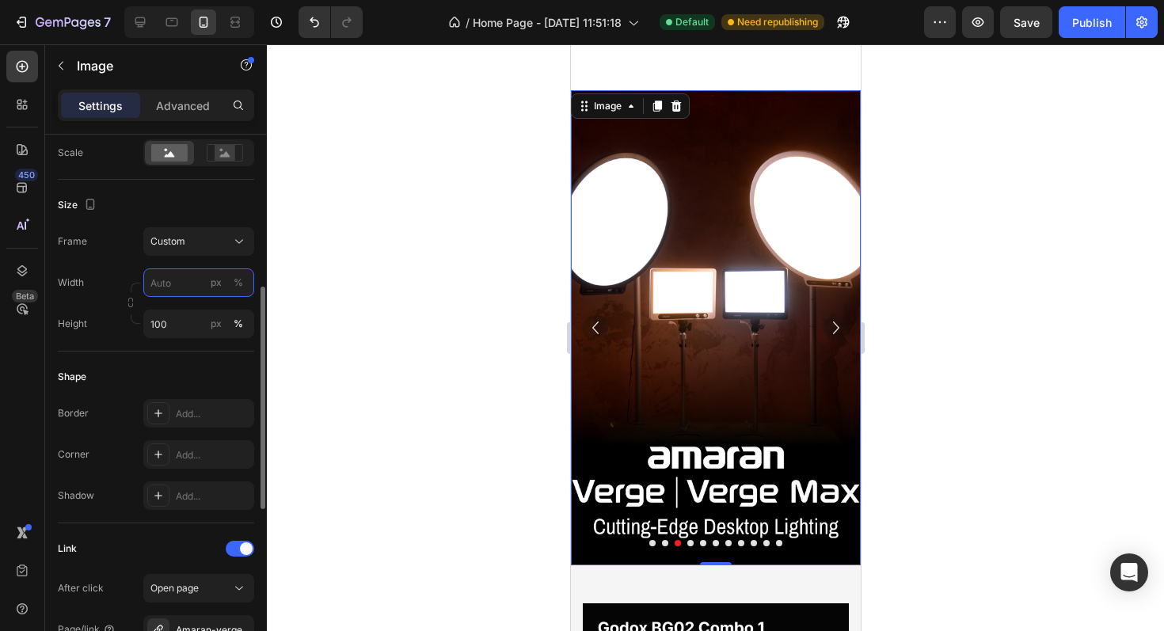
click at [179, 287] on input "px %" at bounding box center [198, 282] width 111 height 28
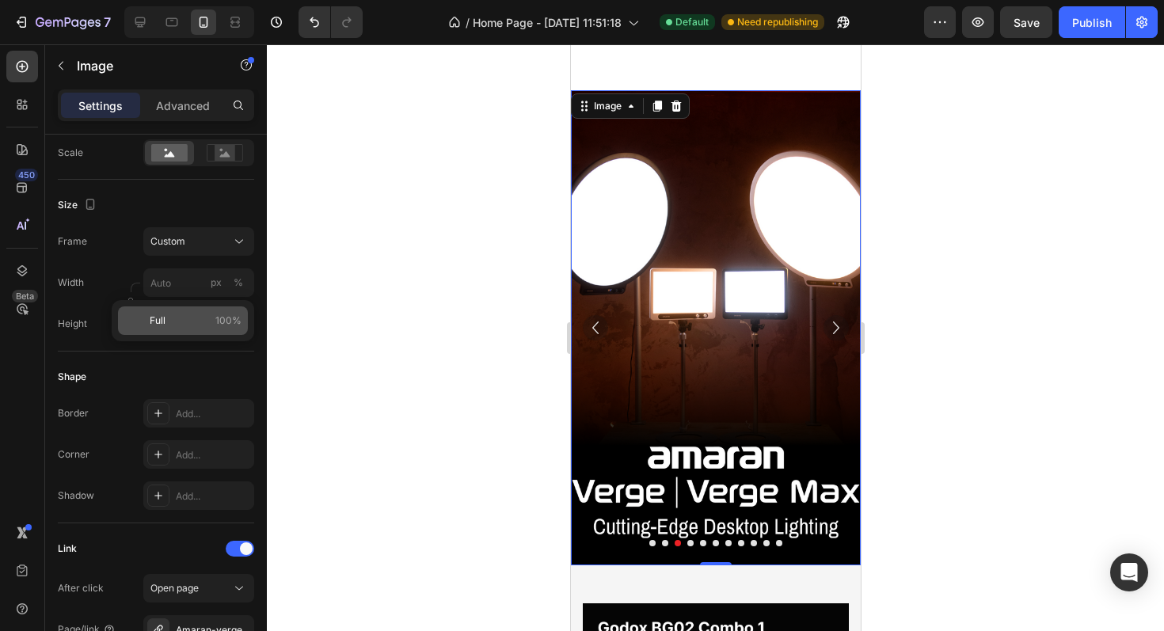
click at [177, 312] on div "Full 100%" at bounding box center [183, 320] width 130 height 28
type input "100"
click at [170, 320] on input "100" at bounding box center [198, 324] width 111 height 28
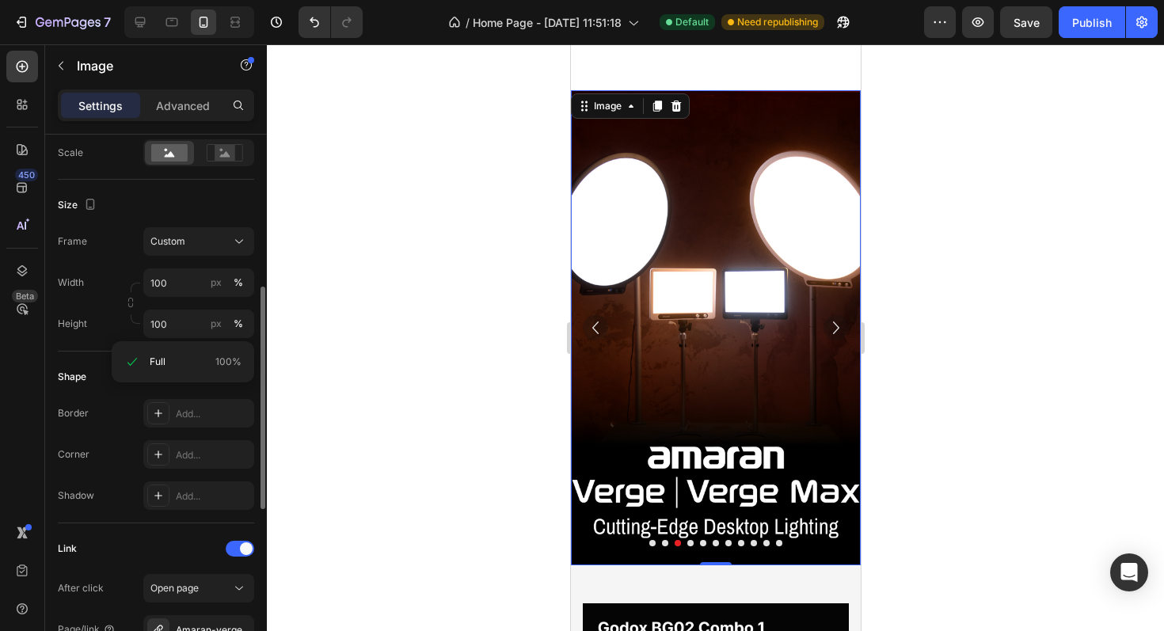
click at [102, 291] on div "Width 100 px %" at bounding box center [156, 282] width 196 height 28
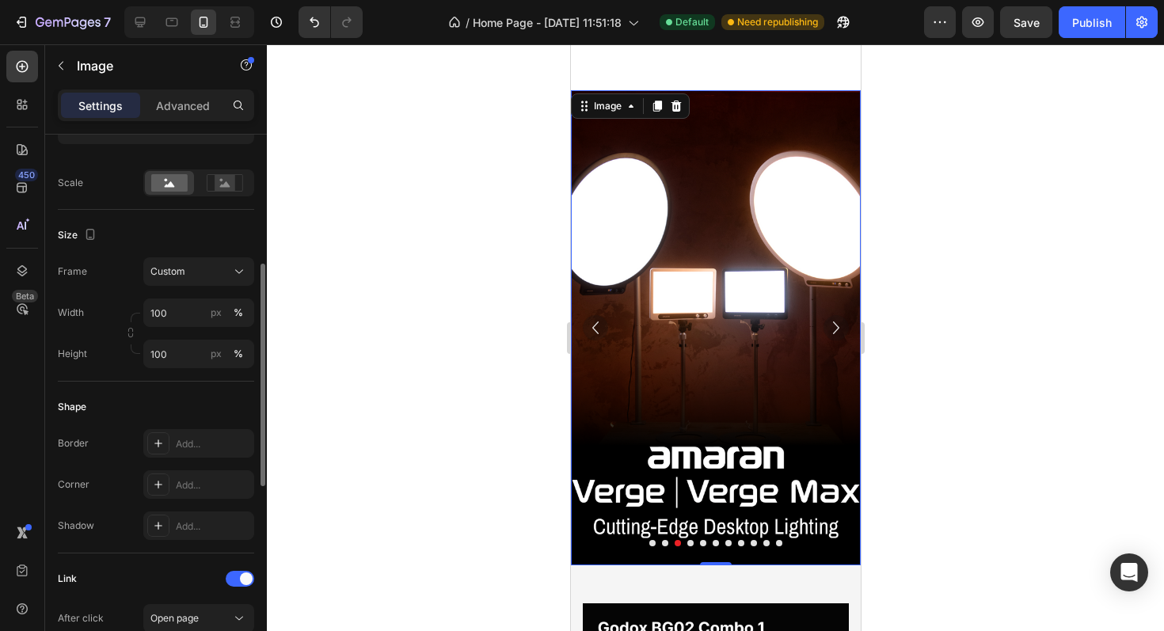
scroll to position [328, 0]
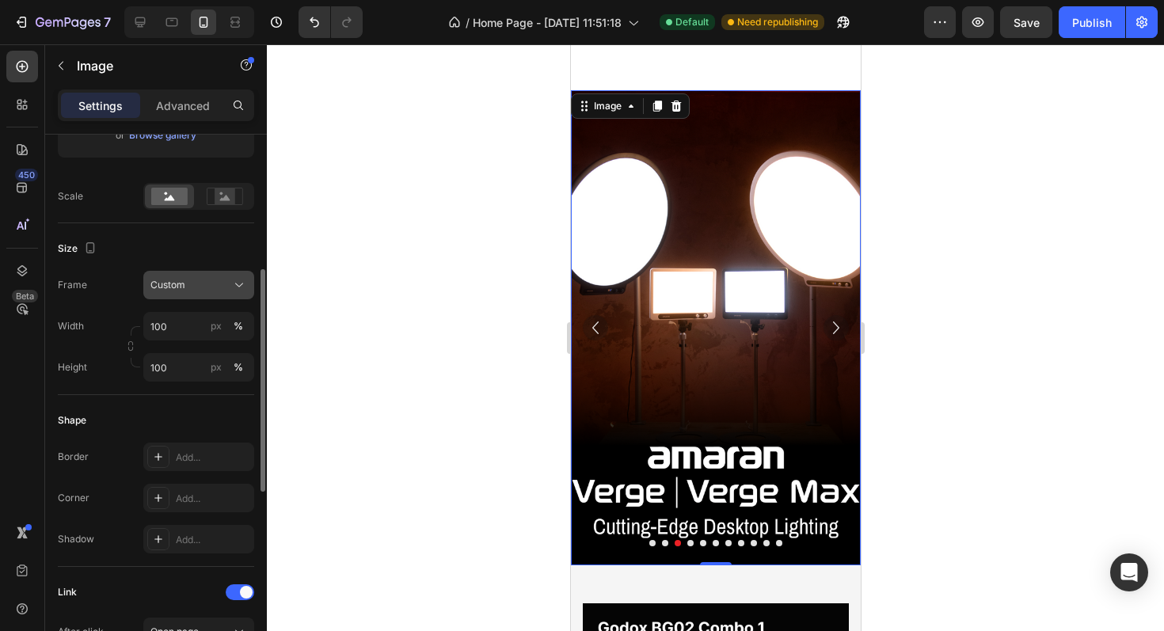
click at [245, 291] on icon at bounding box center [239, 285] width 16 height 16
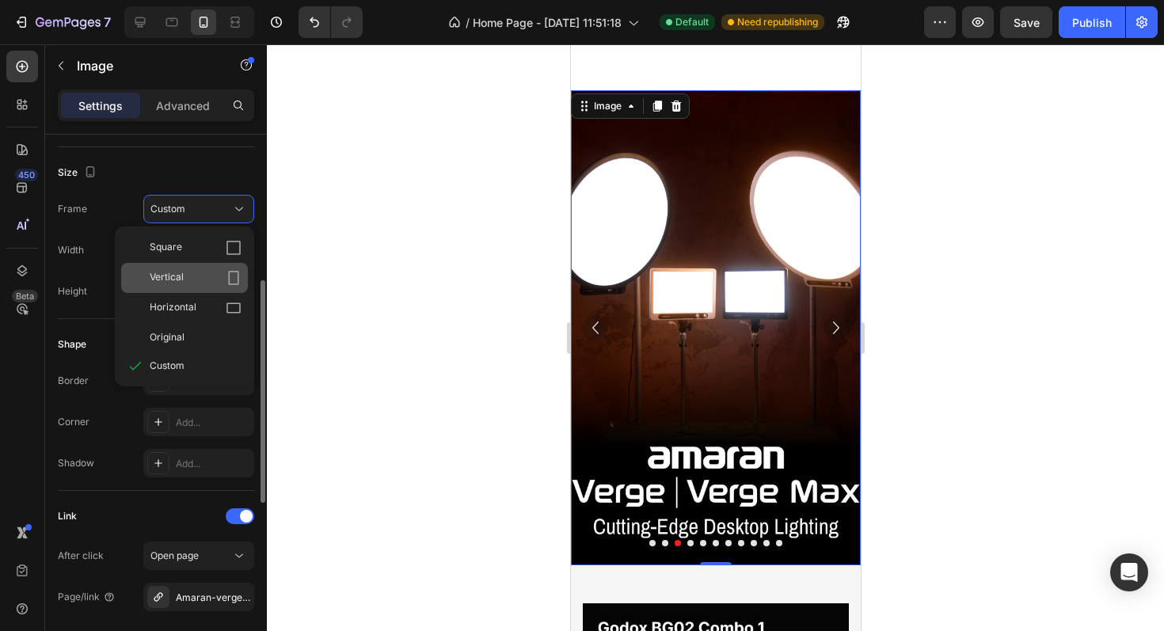
scroll to position [324, 0]
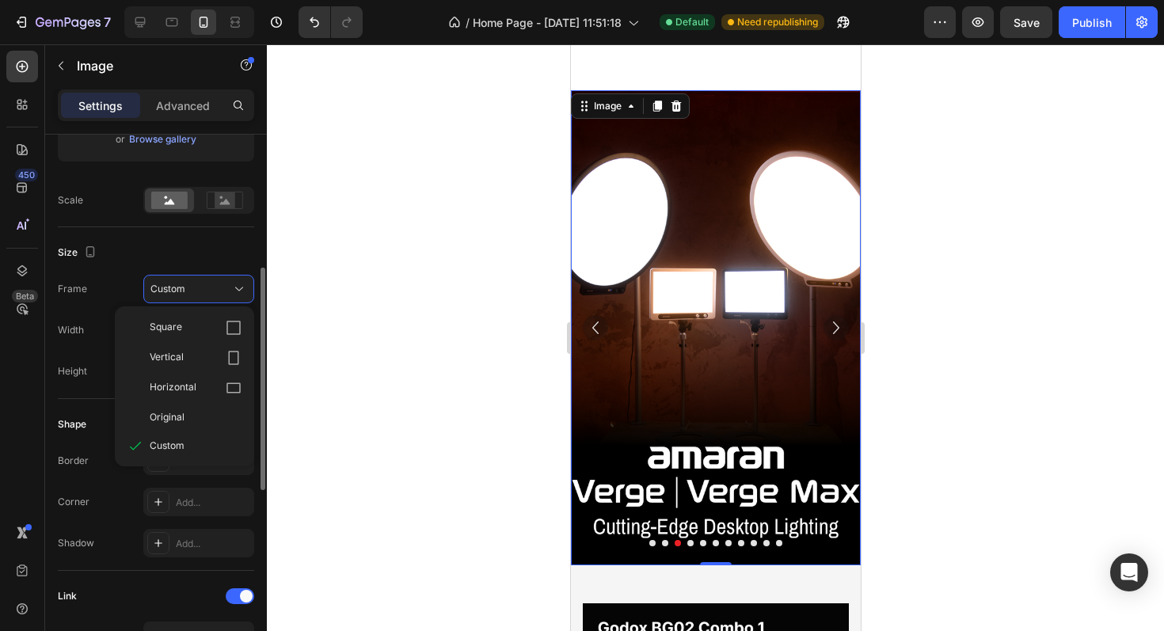
click at [203, 235] on div "Size Frame Custom Square Vertical Horizontal Original Custom Width 100 px % Hei…" at bounding box center [156, 313] width 196 height 172
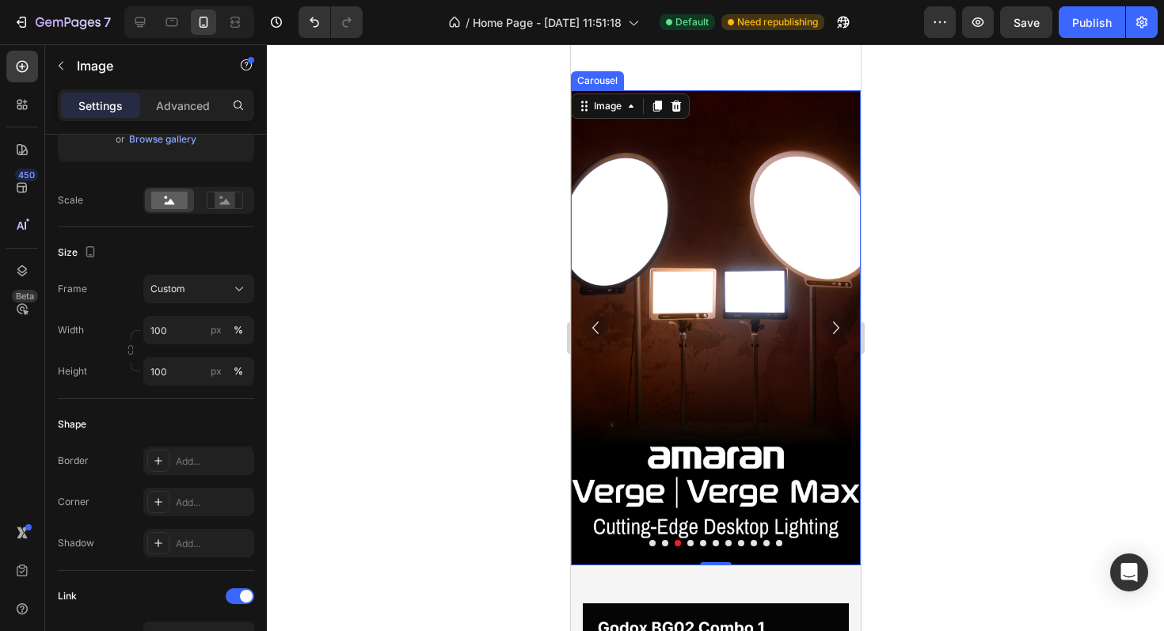
click at [598, 319] on icon "Carousel Back Arrow" at bounding box center [594, 327] width 25 height 25
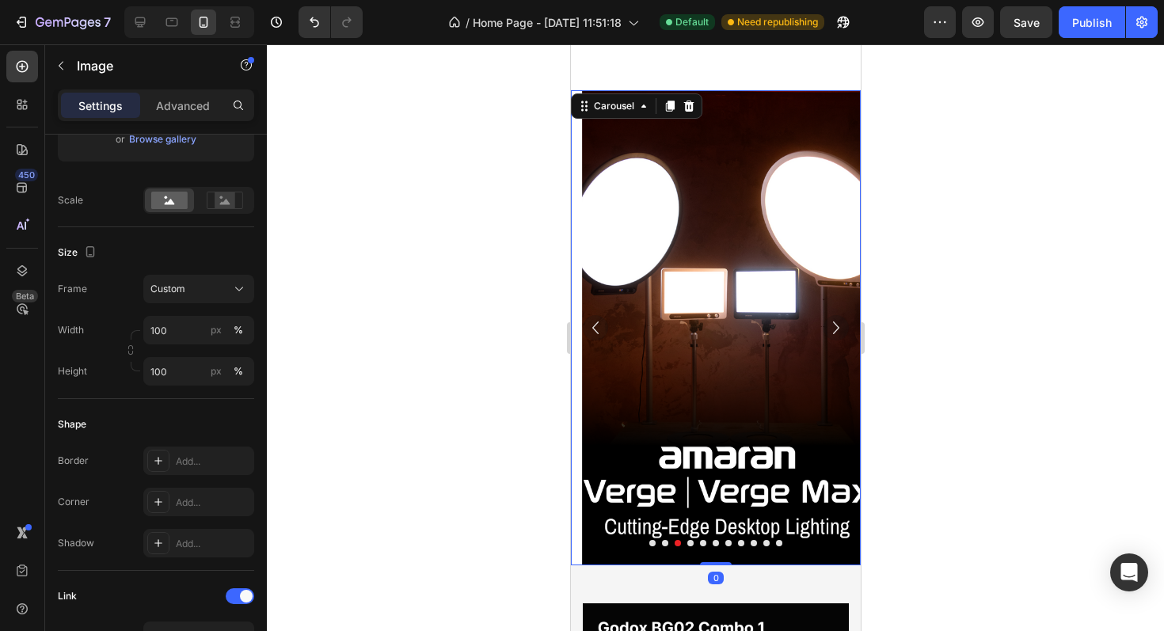
scroll to position [0, 0]
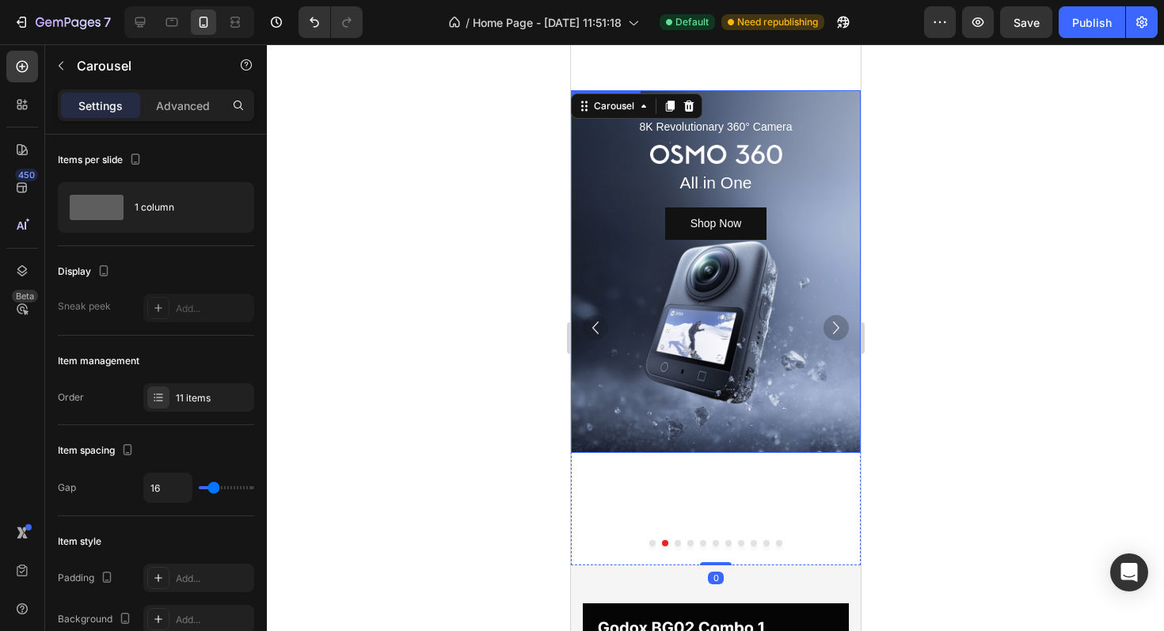
click at [677, 285] on div "Background Image" at bounding box center [715, 271] width 290 height 363
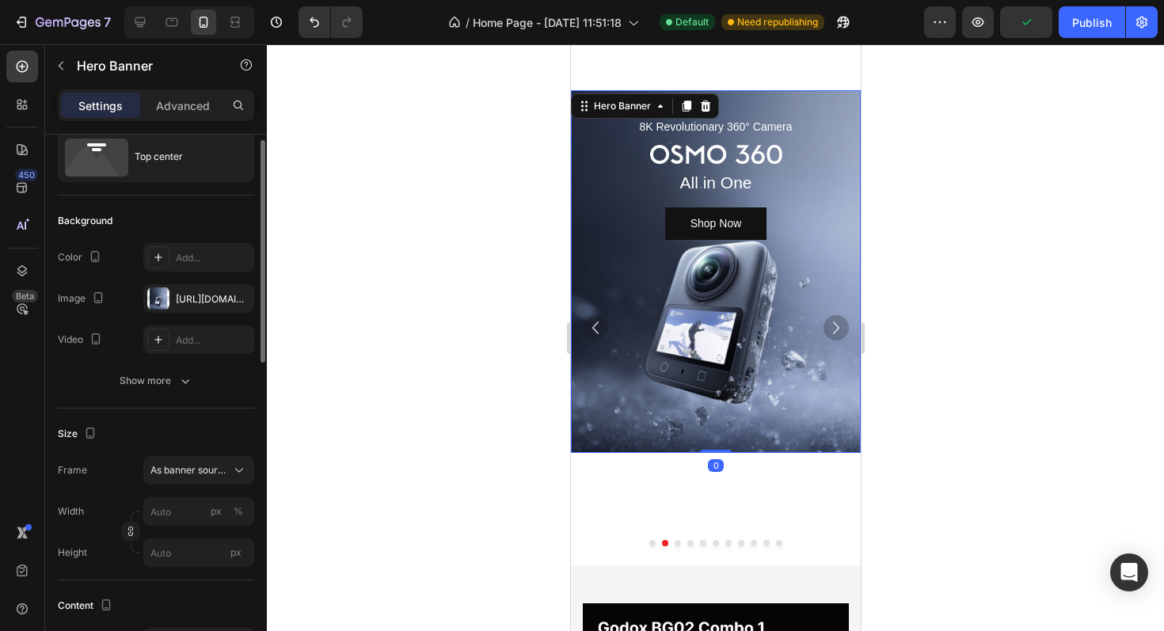
scroll to position [56, 0]
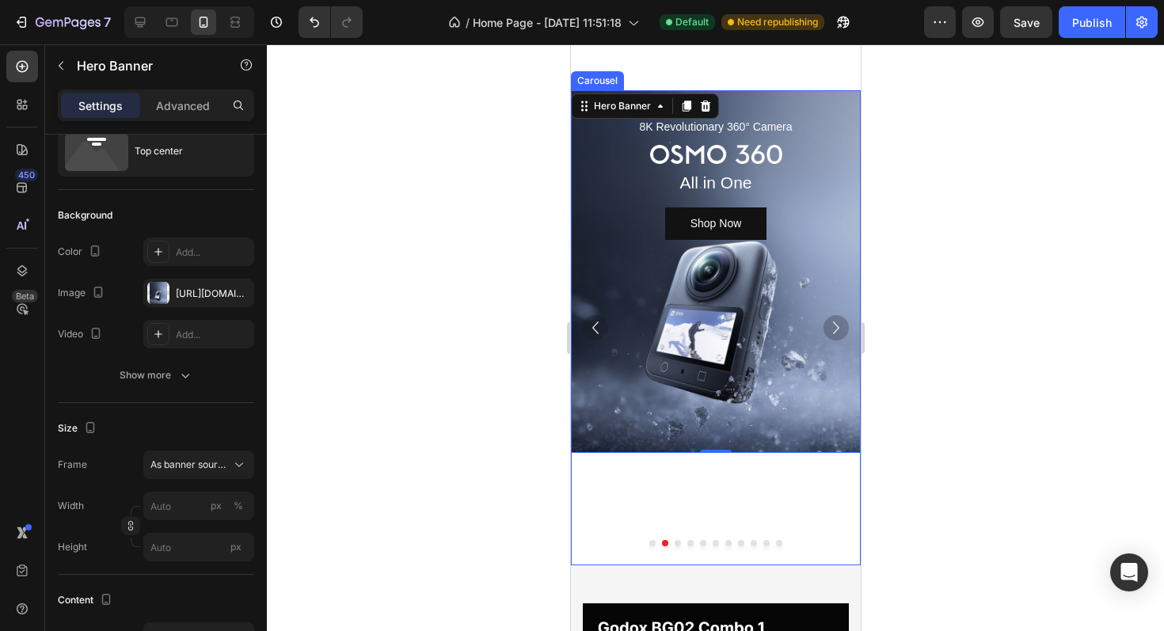
click at [834, 321] on icon "Carousel Next Arrow" at bounding box center [835, 327] width 25 height 25
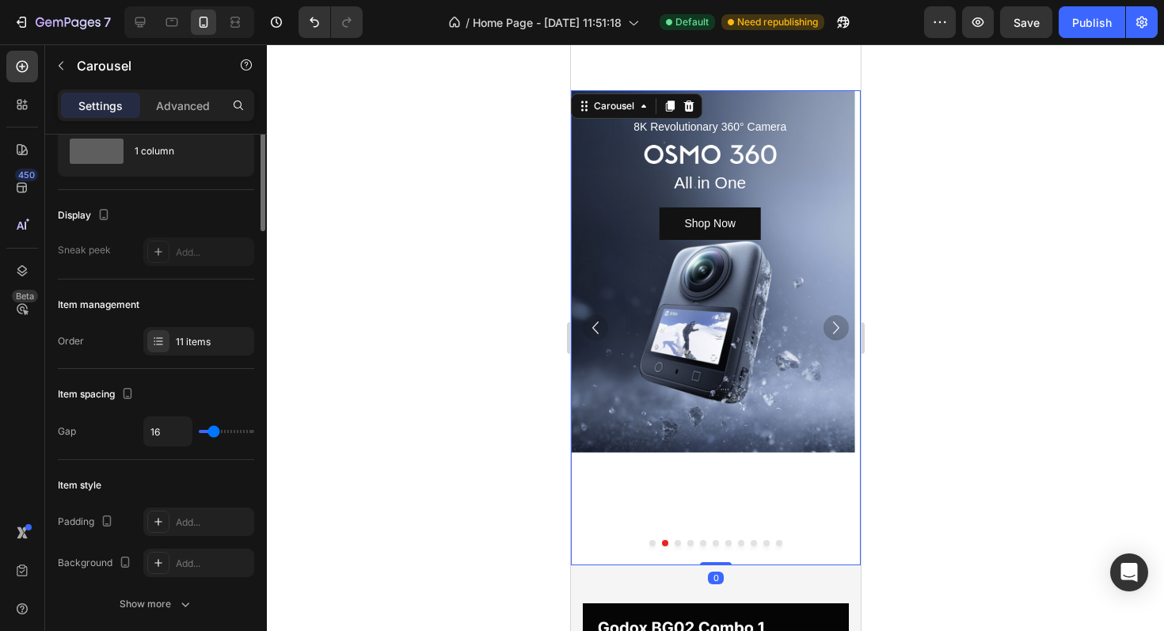
scroll to position [0, 0]
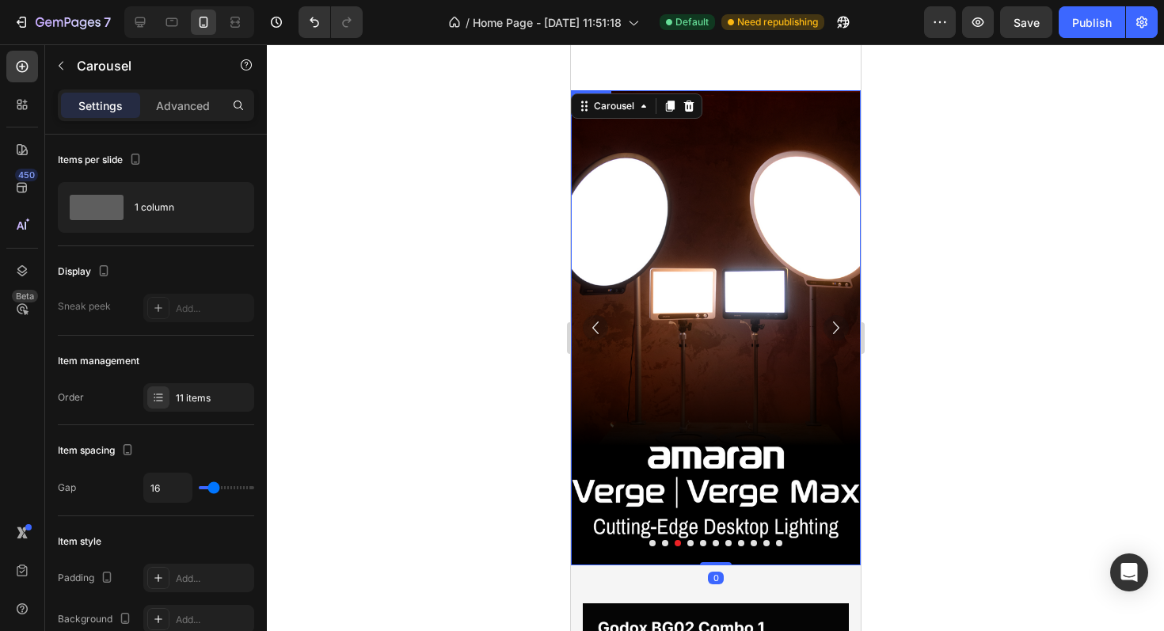
click at [664, 340] on img at bounding box center [715, 327] width 290 height 475
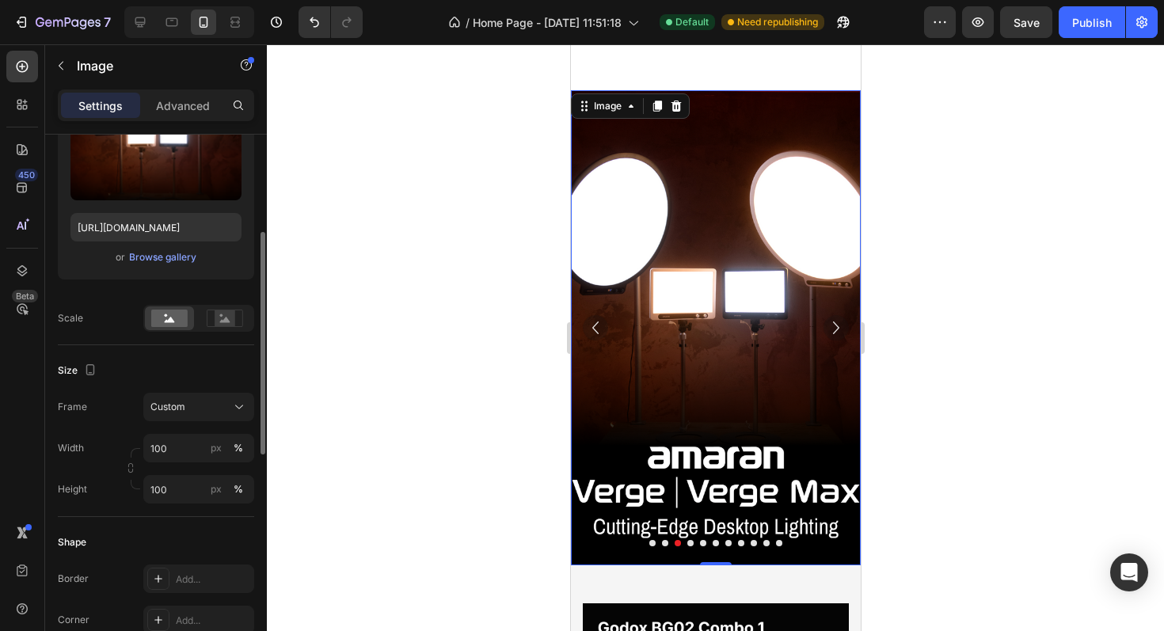
scroll to position [215, 0]
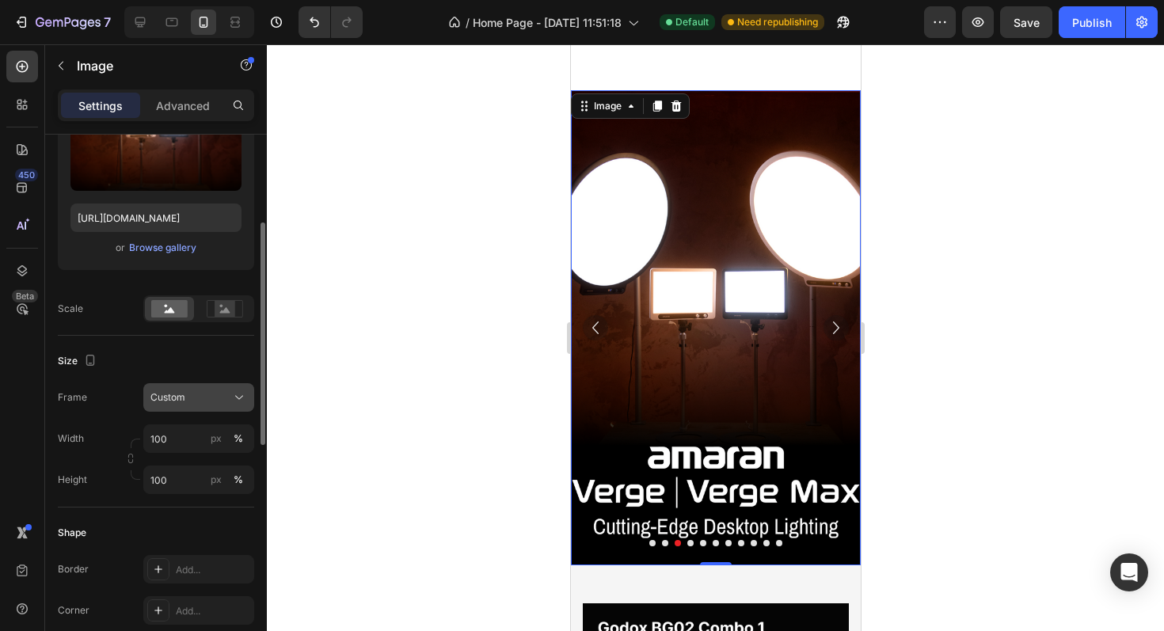
click at [225, 399] on div "Custom" at bounding box center [189, 397] width 78 height 14
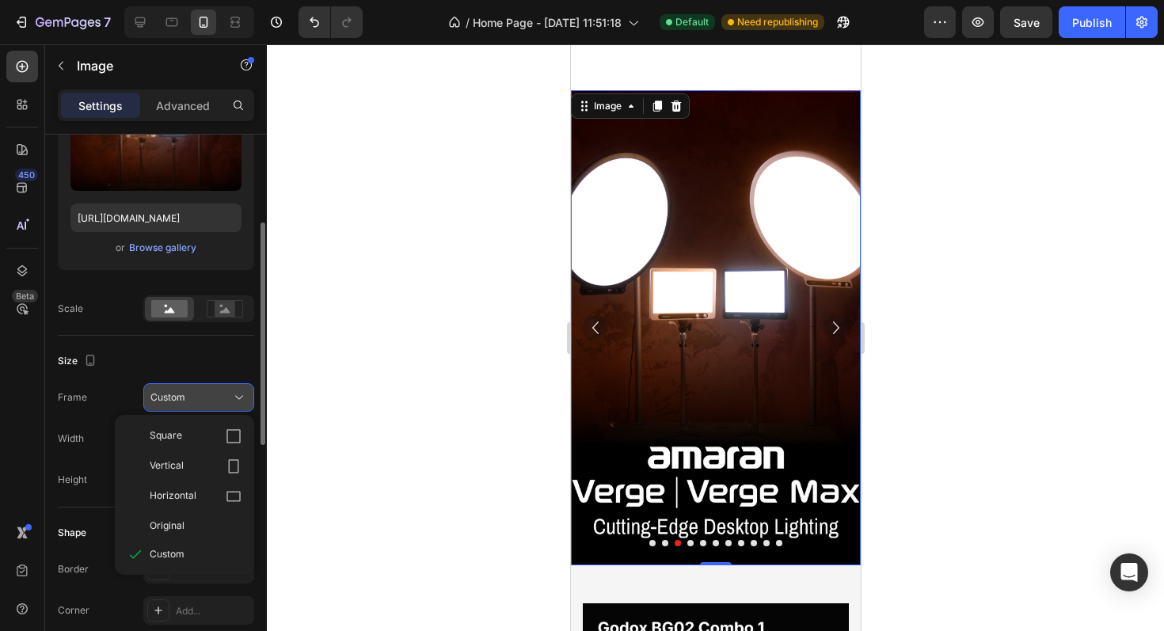
click at [225, 399] on div "Custom" at bounding box center [189, 397] width 78 height 14
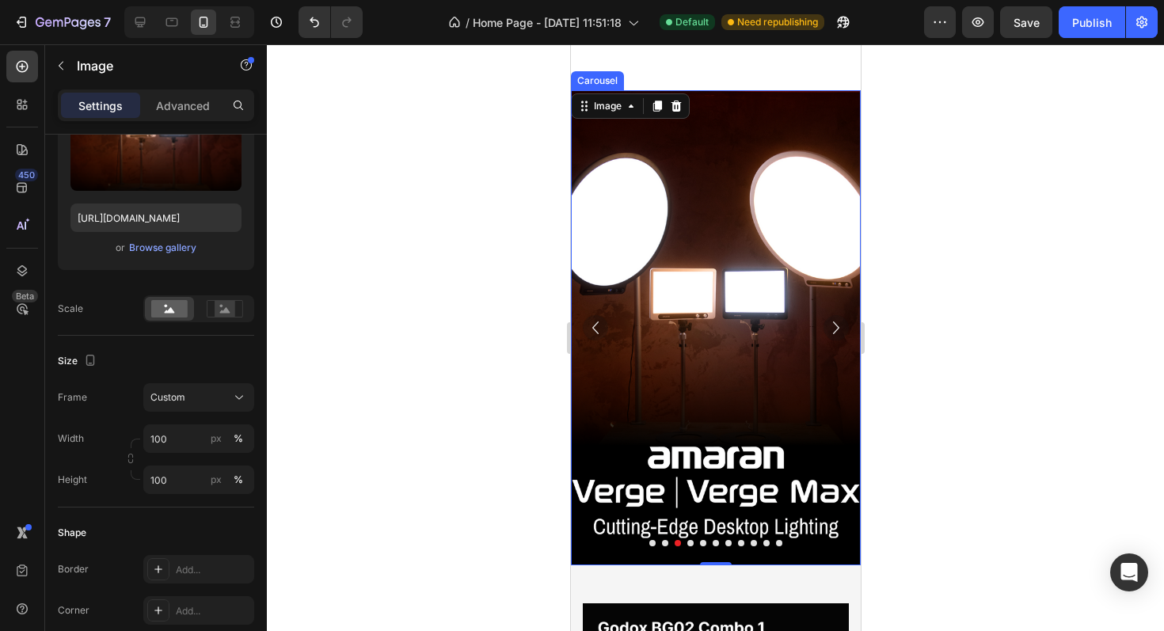
click at [602, 324] on icon "Carousel Back Arrow" at bounding box center [594, 327] width 25 height 25
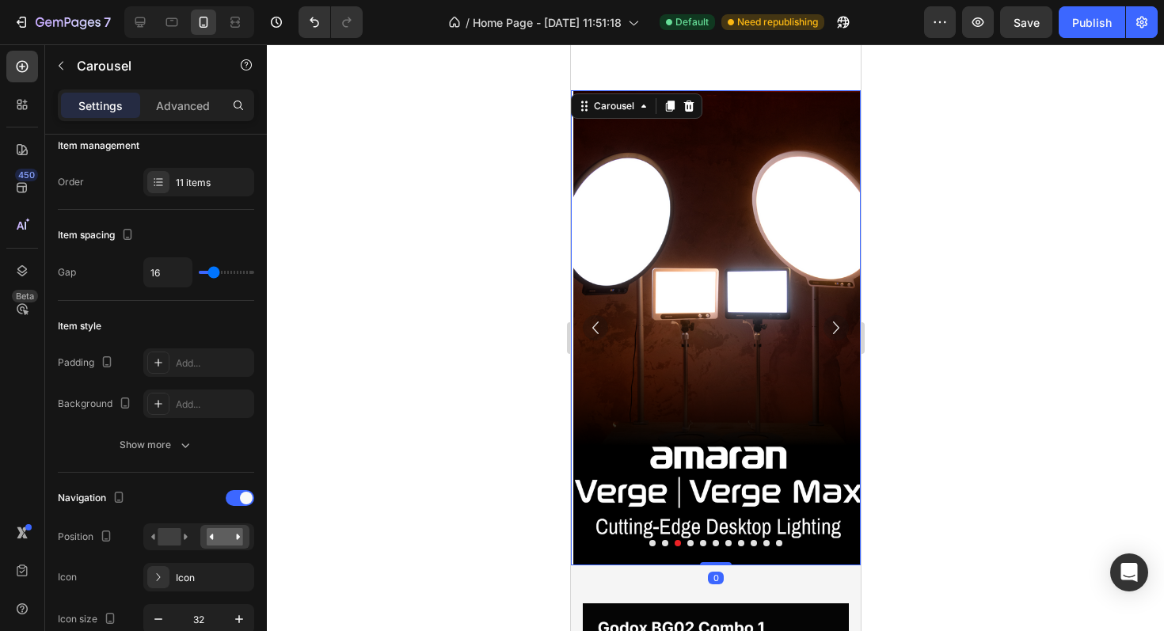
scroll to position [0, 0]
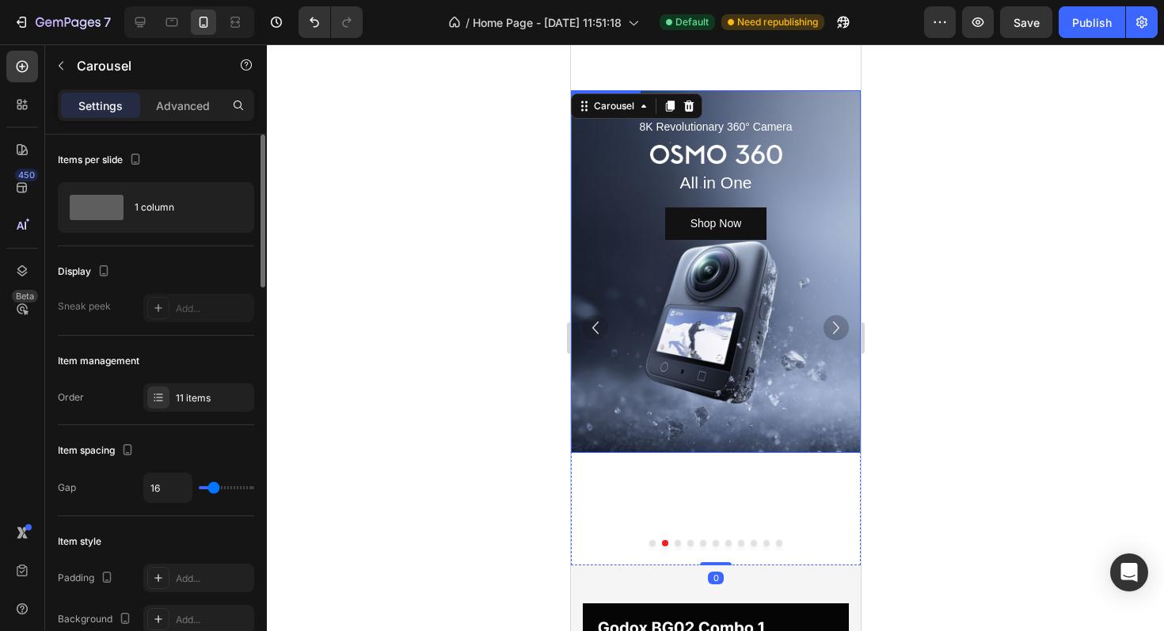
click at [684, 357] on div "Background Image" at bounding box center [715, 271] width 290 height 363
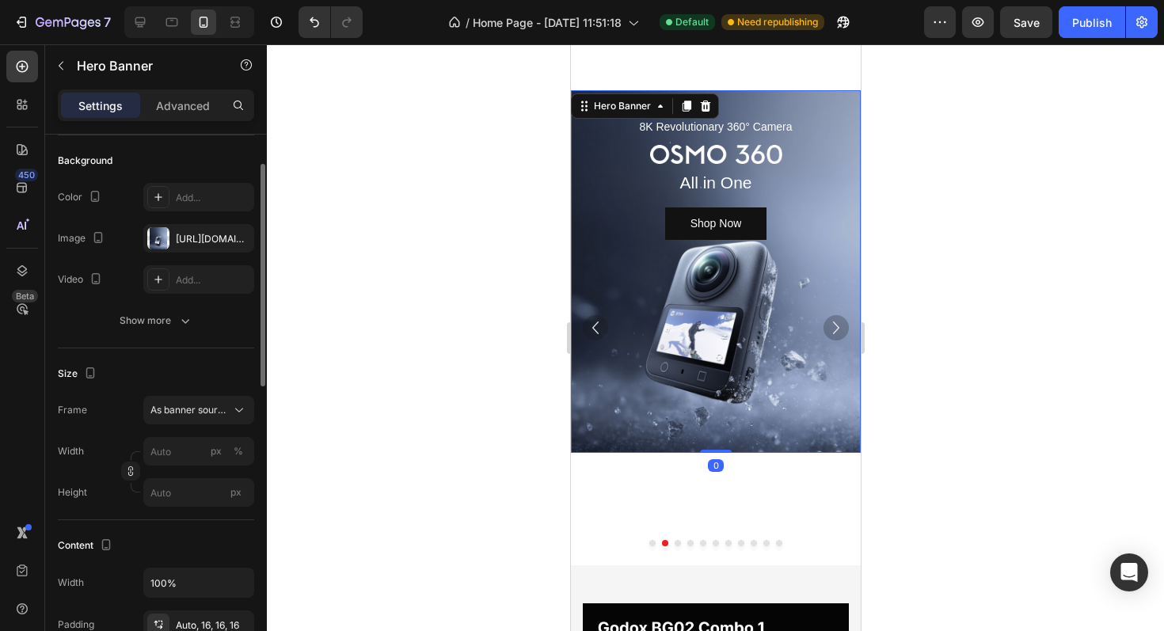
scroll to position [112, 0]
click at [172, 497] on input "px" at bounding box center [198, 491] width 111 height 28
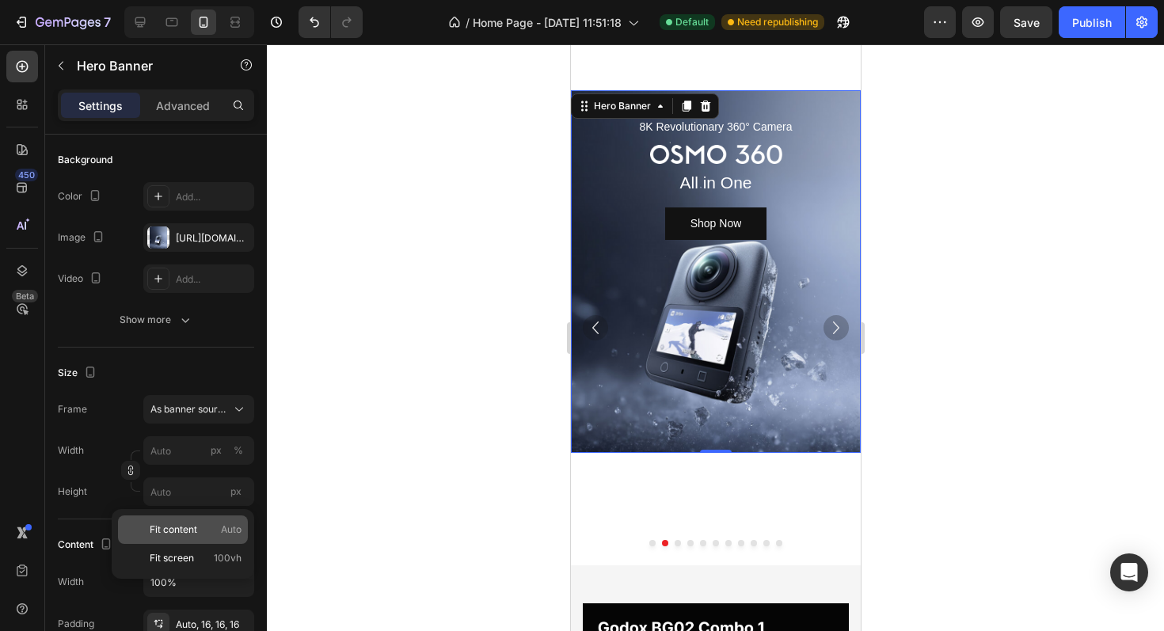
click at [167, 531] on span "Fit content" at bounding box center [173, 529] width 47 height 14
type input "100"
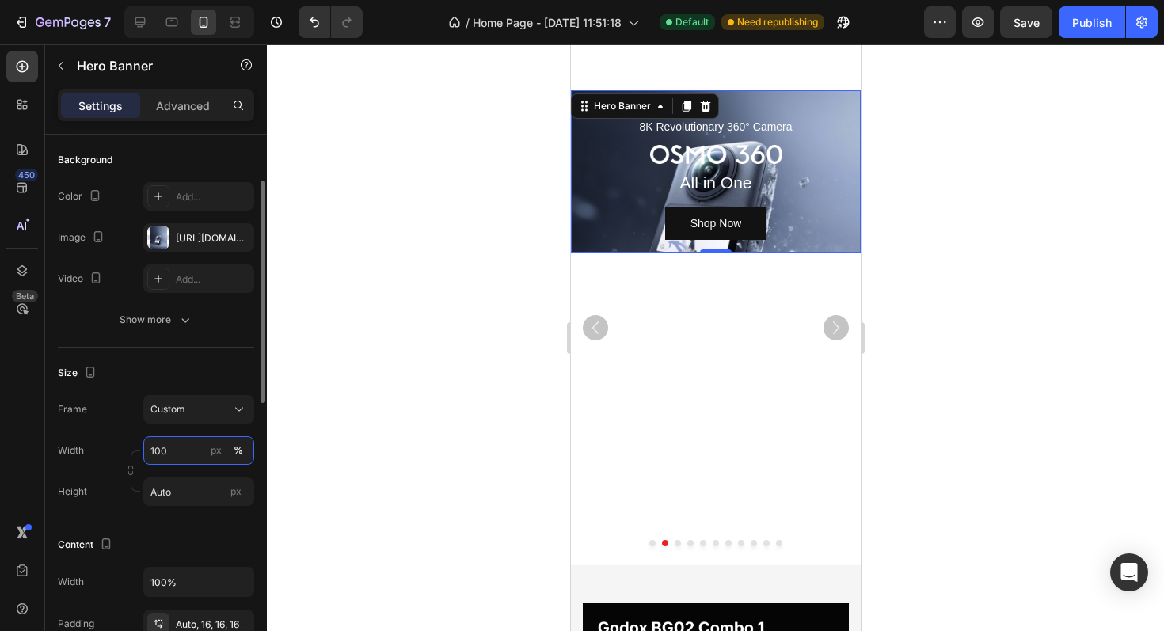
click at [181, 456] on input "100" at bounding box center [198, 450] width 111 height 28
click at [182, 446] on input "100" at bounding box center [198, 450] width 111 height 28
click at [104, 436] on div "Width 100 px %" at bounding box center [156, 450] width 196 height 28
click at [166, 507] on div "Size Frame Custom Width 100 px % Height Auto px" at bounding box center [156, 434] width 196 height 172
click at [180, 497] on input "Auto" at bounding box center [198, 491] width 111 height 28
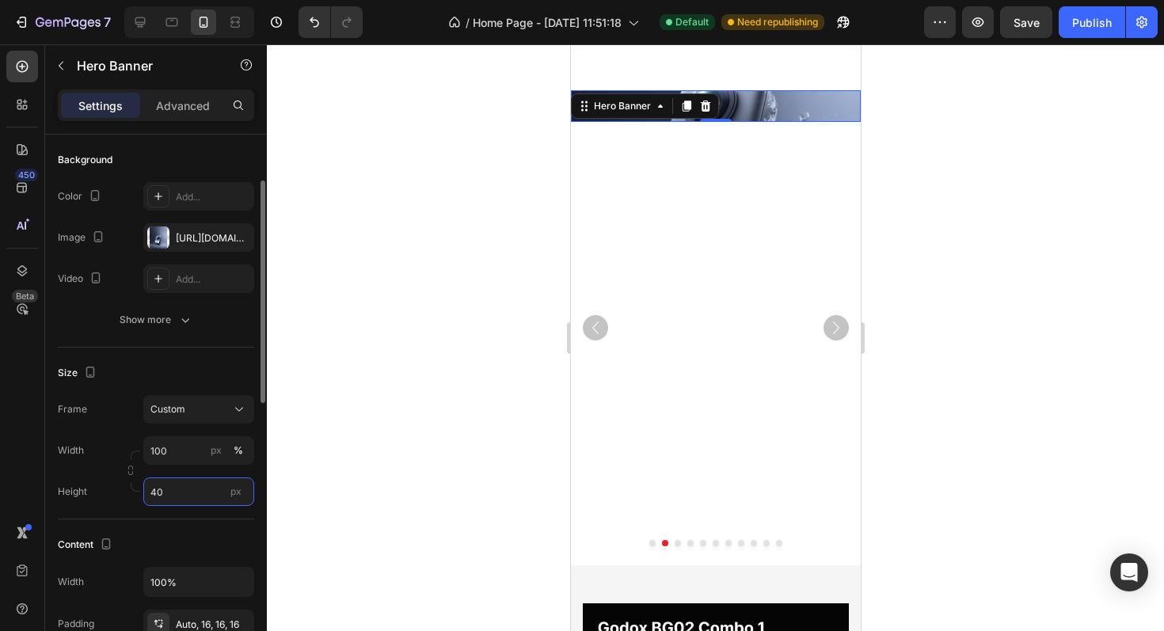
type input "4"
type input "500"
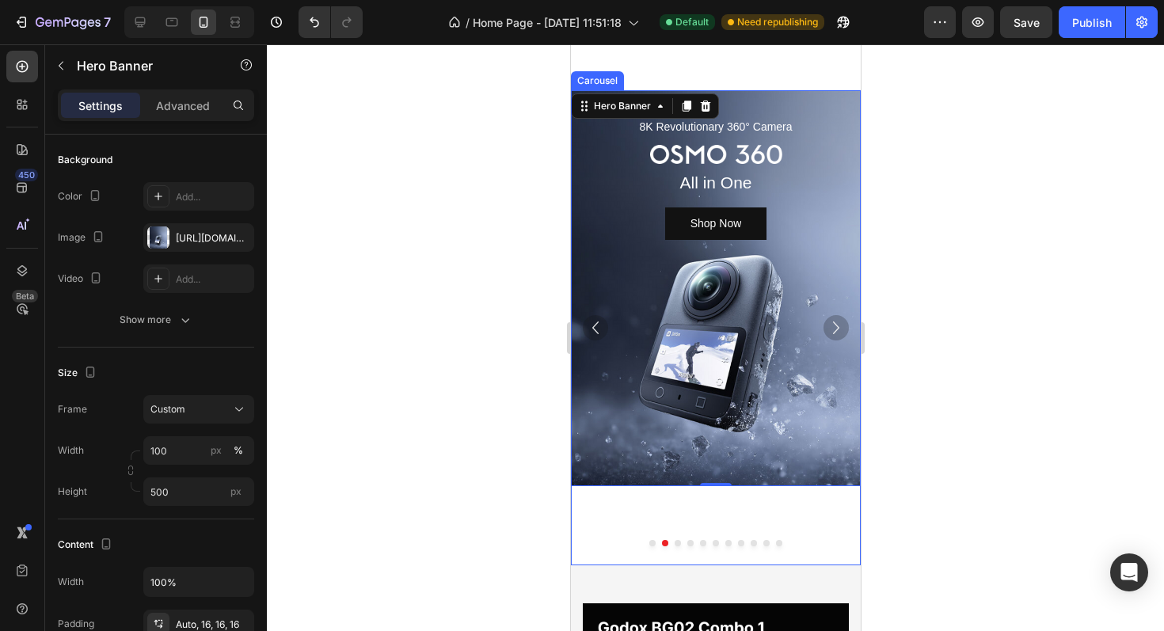
click at [832, 325] on icon "Carousel Next Arrow" at bounding box center [835, 327] width 25 height 25
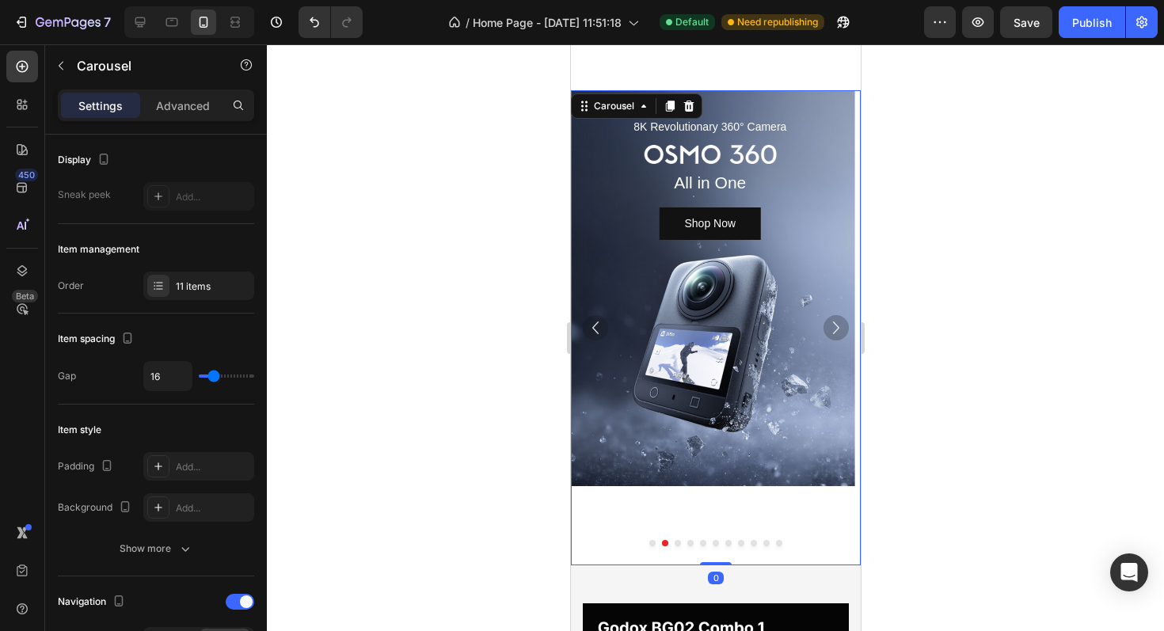
scroll to position [0, 0]
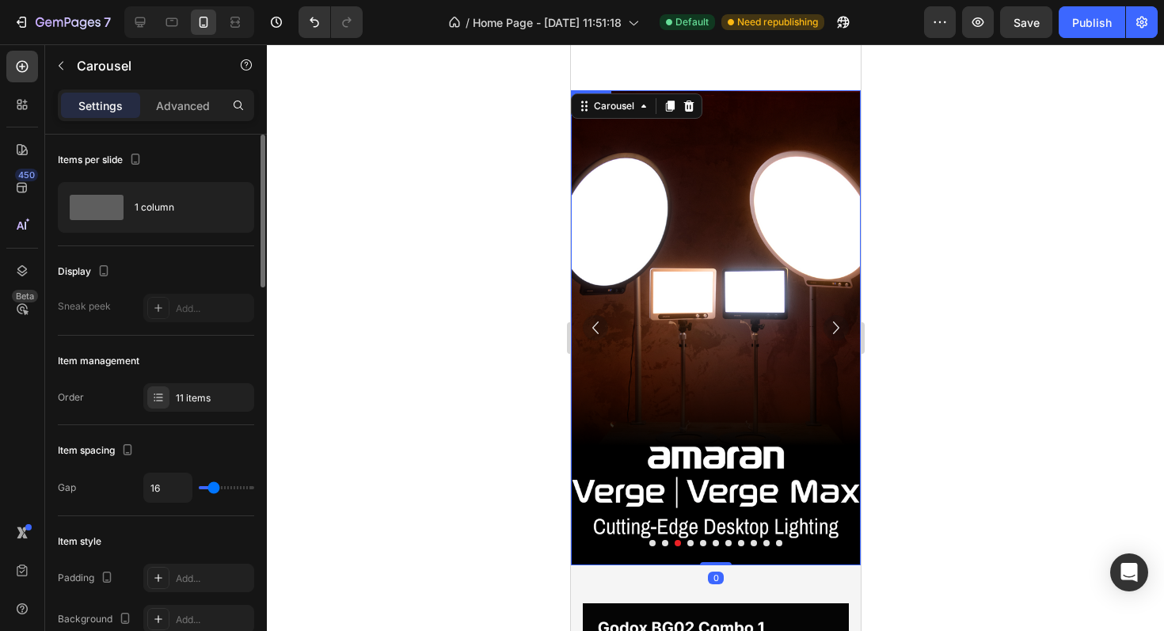
click at [663, 339] on img at bounding box center [715, 327] width 290 height 475
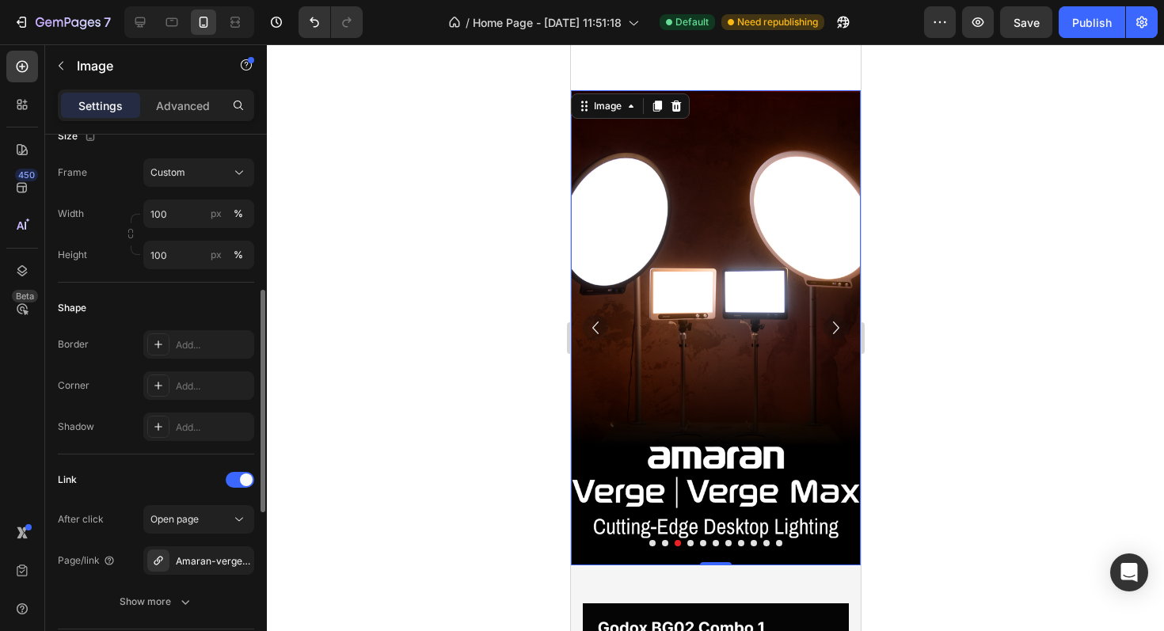
scroll to position [444, 0]
click at [182, 249] on input "100" at bounding box center [198, 251] width 111 height 28
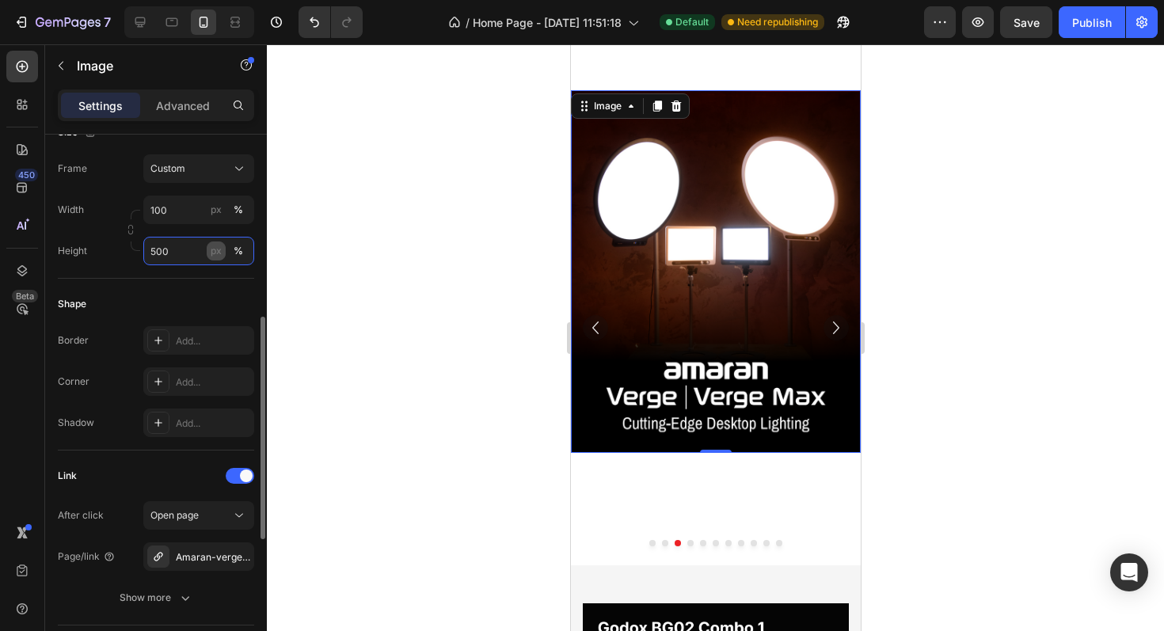
type input "500"
click at [211, 251] on div "px" at bounding box center [216, 251] width 11 height 14
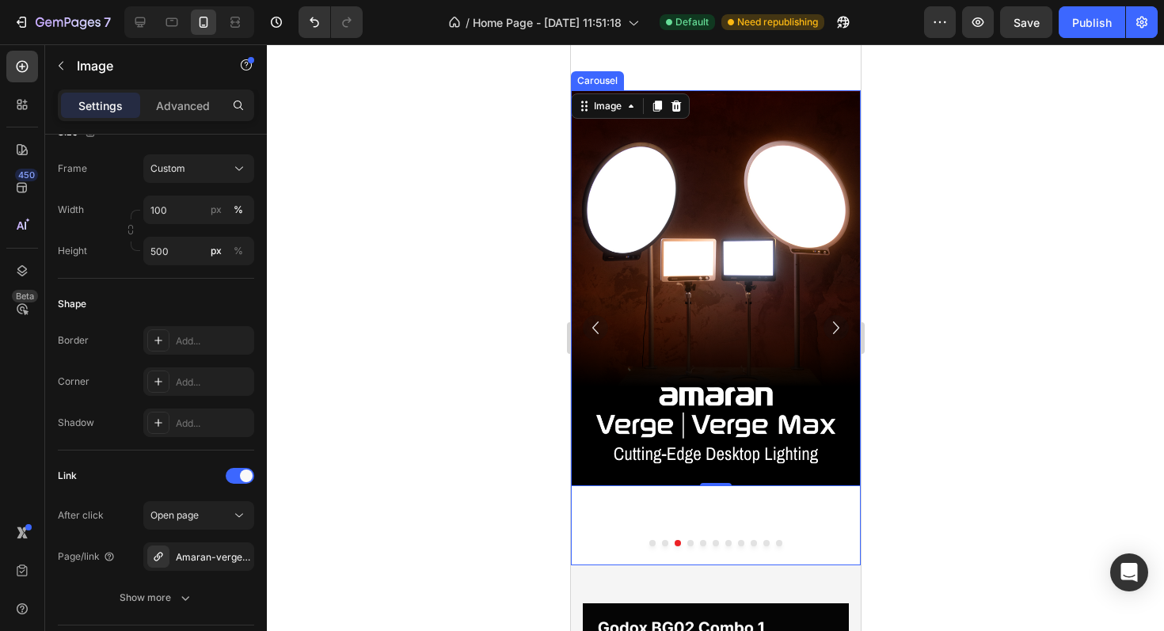
click at [836, 328] on icon "Carousel Next Arrow" at bounding box center [835, 327] width 25 height 25
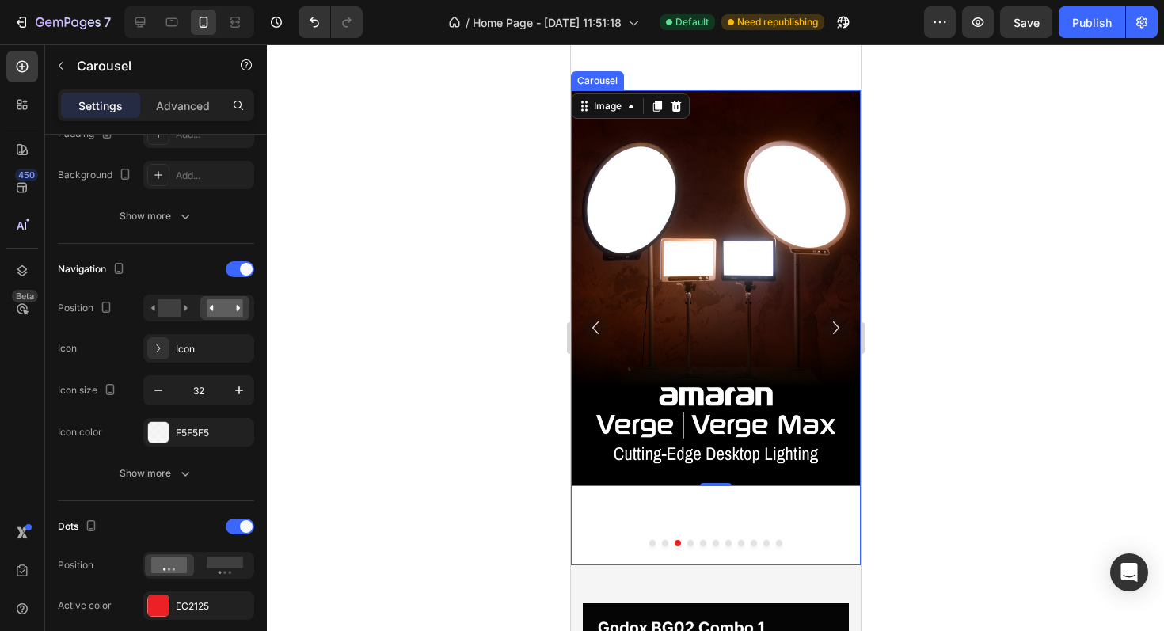
scroll to position [0, 0]
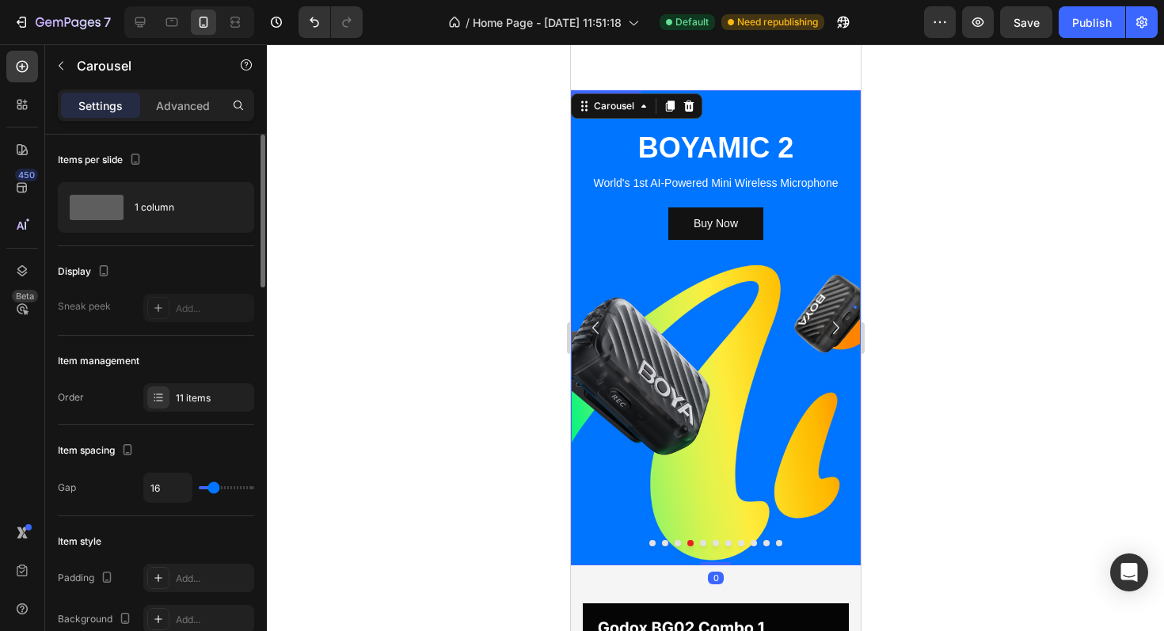
click at [706, 336] on div "Background Image" at bounding box center [715, 327] width 290 height 475
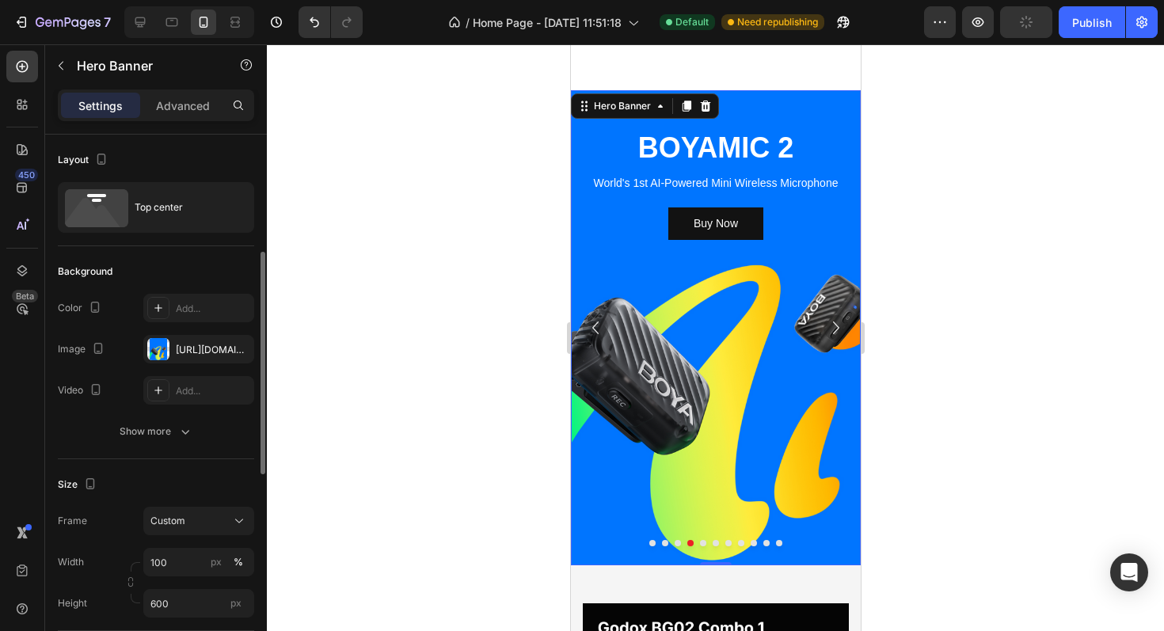
scroll to position [154, 0]
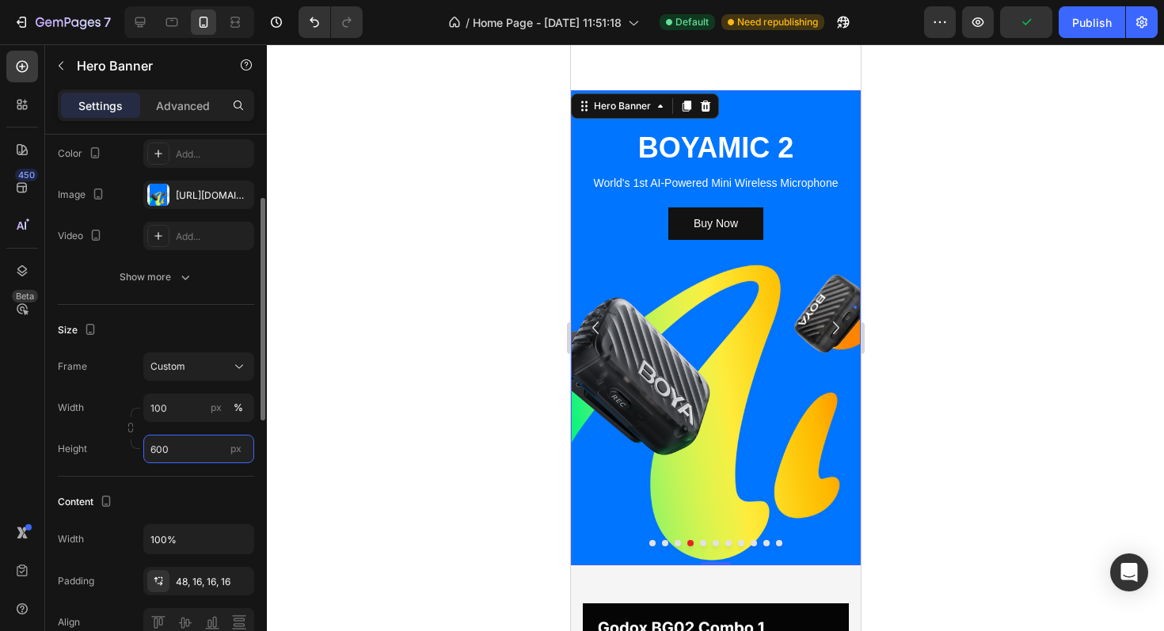
click at [183, 446] on input "600" at bounding box center [198, 449] width 111 height 28
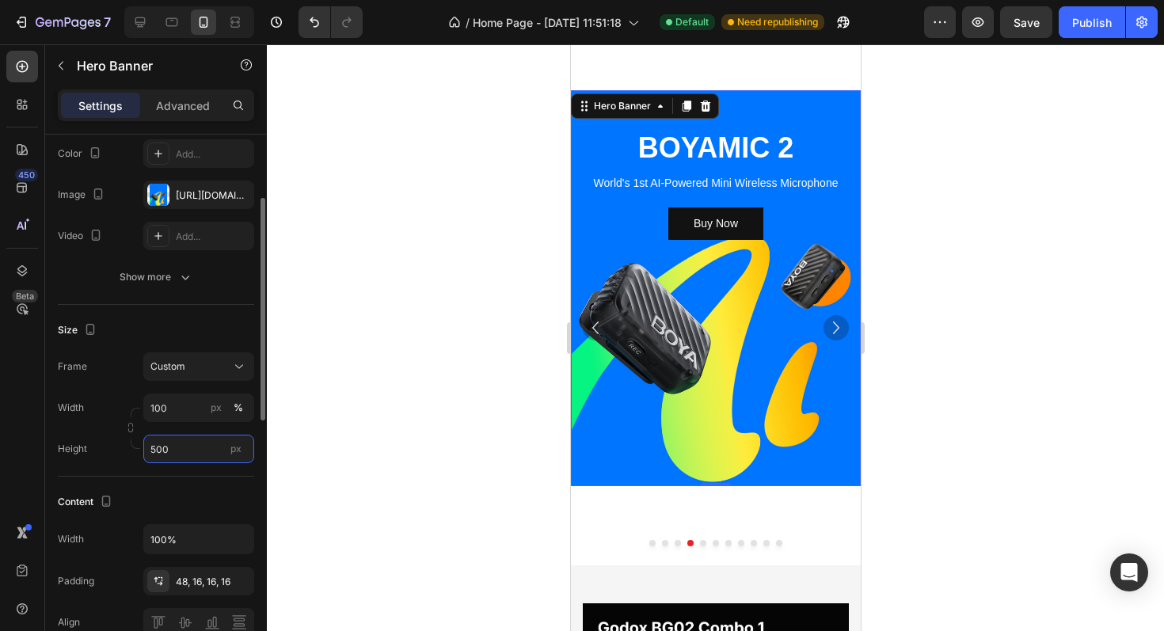
type input "500"
click at [211, 481] on div "Content Width 100% Padding 48, 16, 16, 16 Align" at bounding box center [156, 563] width 196 height 173
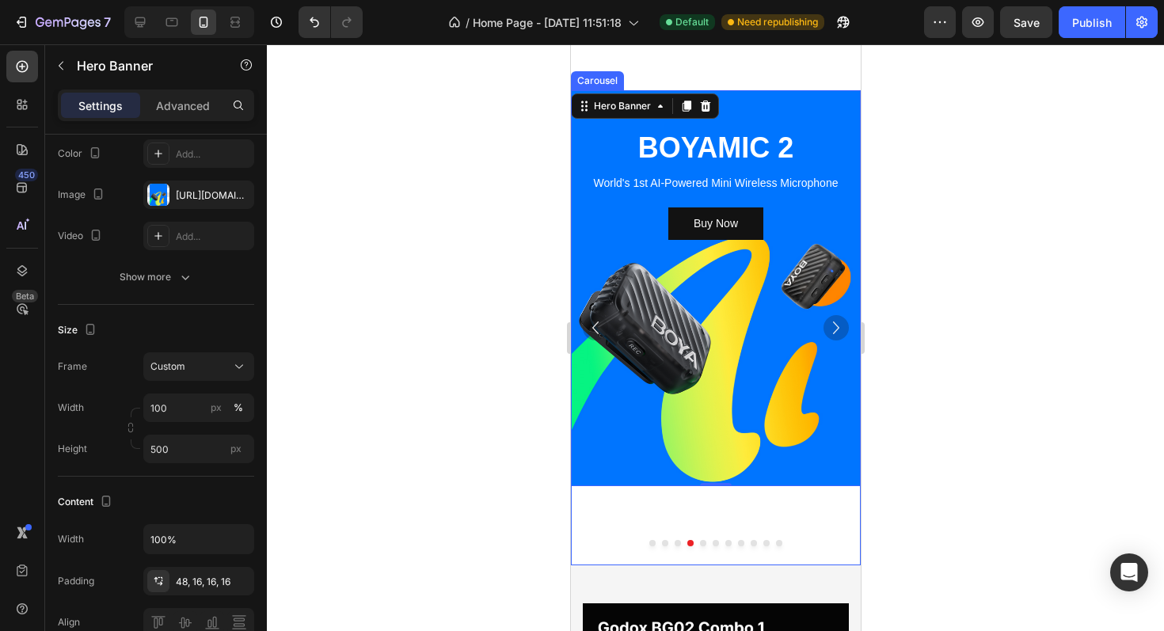
click at [834, 325] on icon "Carousel Next Arrow" at bounding box center [835, 327] width 25 height 25
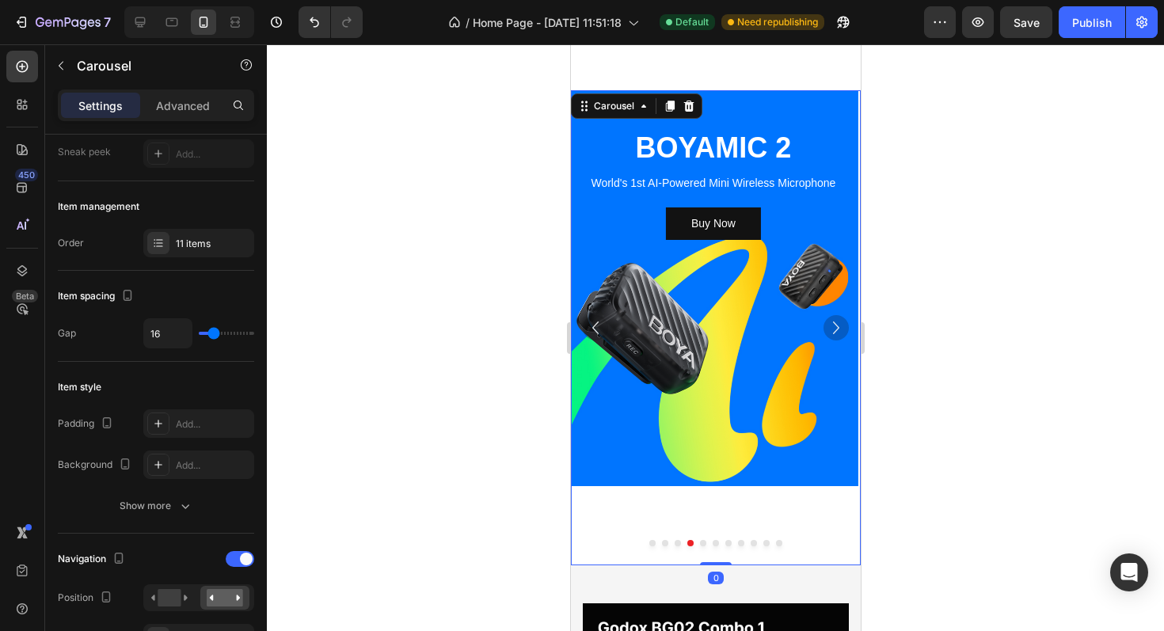
scroll to position [0, 0]
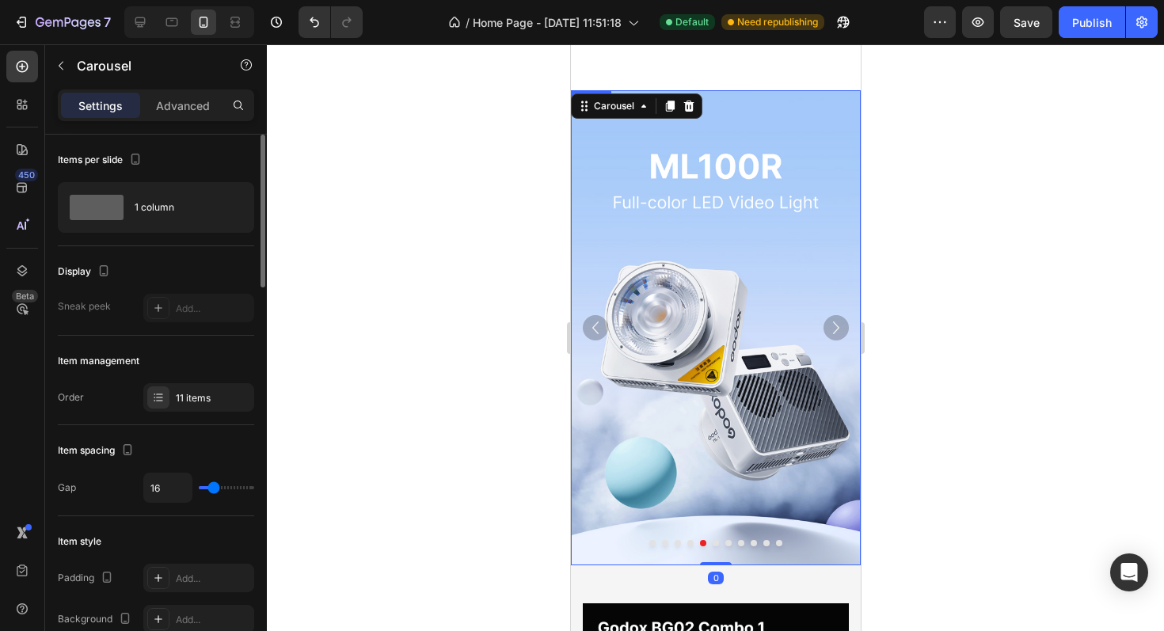
click at [710, 387] on img at bounding box center [715, 327] width 290 height 475
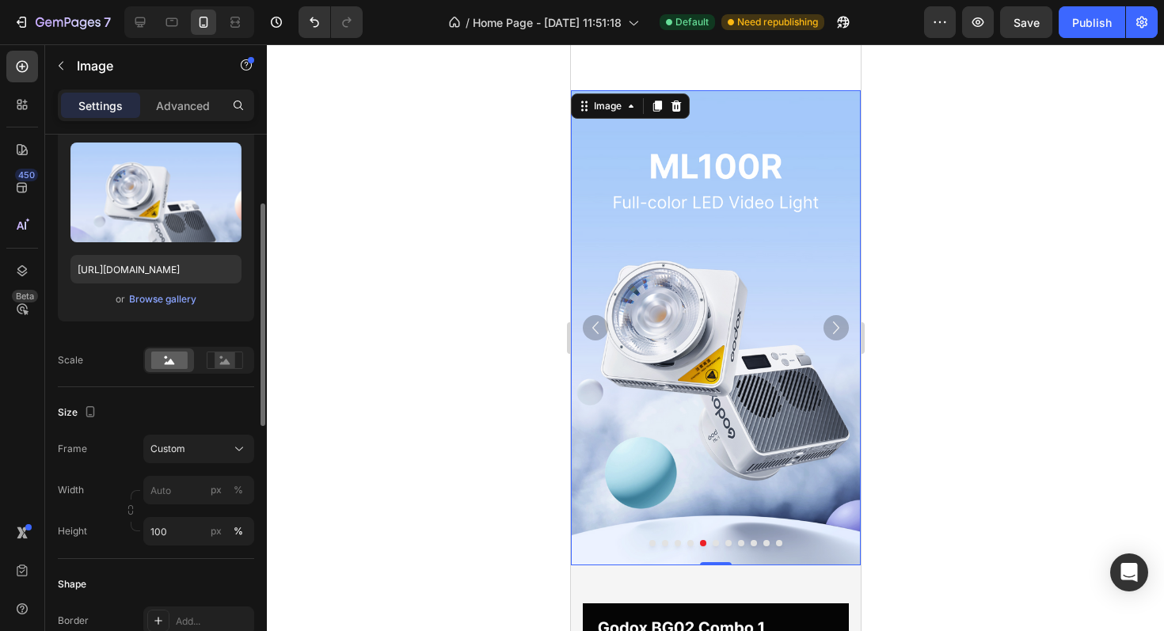
scroll to position [165, 0]
click at [179, 526] on input "100" at bounding box center [198, 529] width 111 height 28
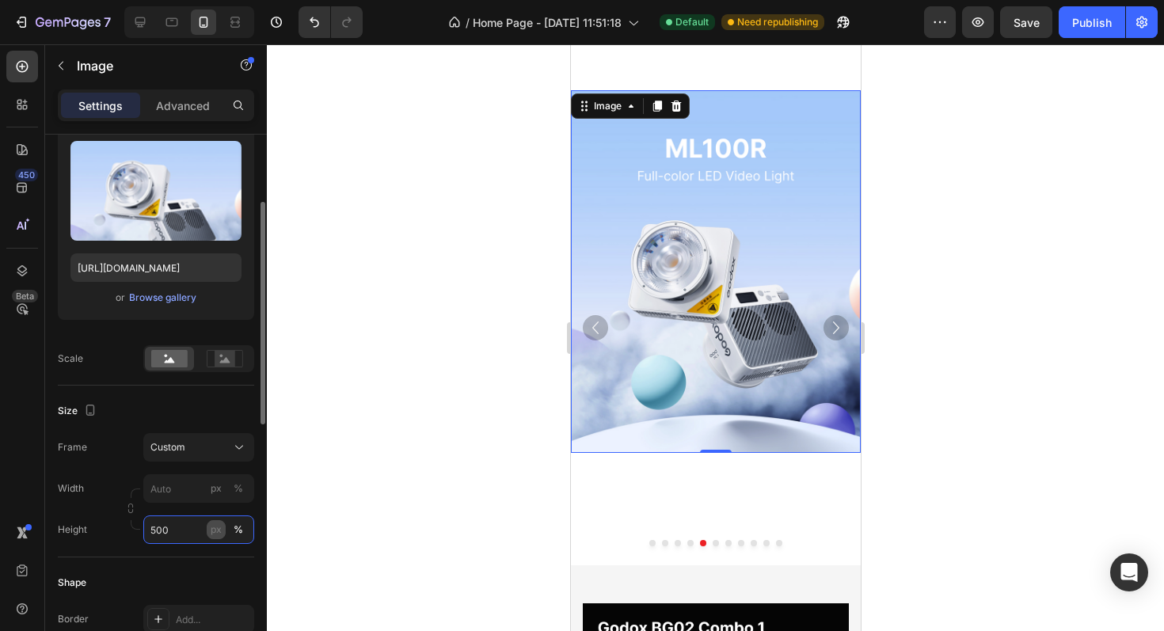
type input "500"
click at [216, 532] on div "px" at bounding box center [216, 529] width 11 height 14
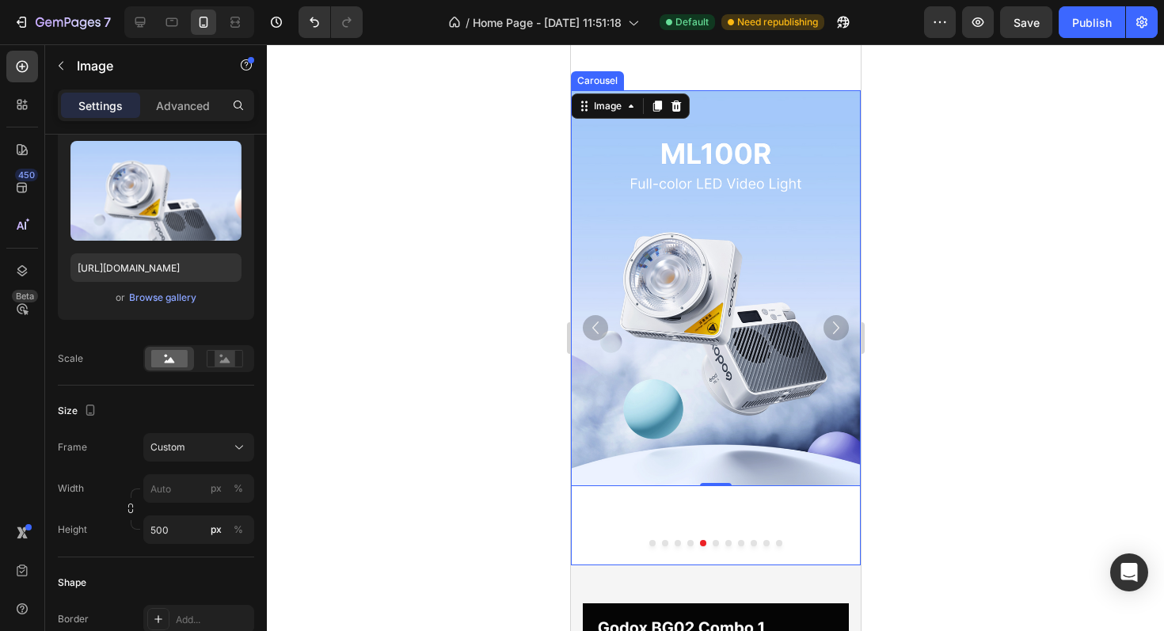
click at [842, 332] on icon "Carousel Next Arrow" at bounding box center [835, 327] width 25 height 25
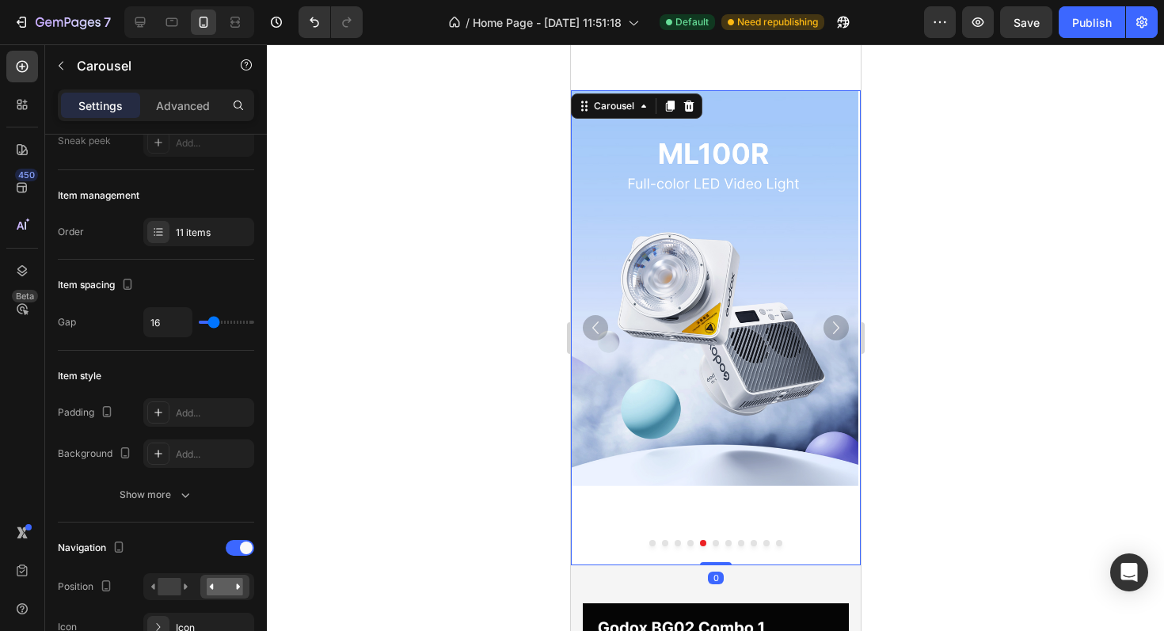
scroll to position [0, 0]
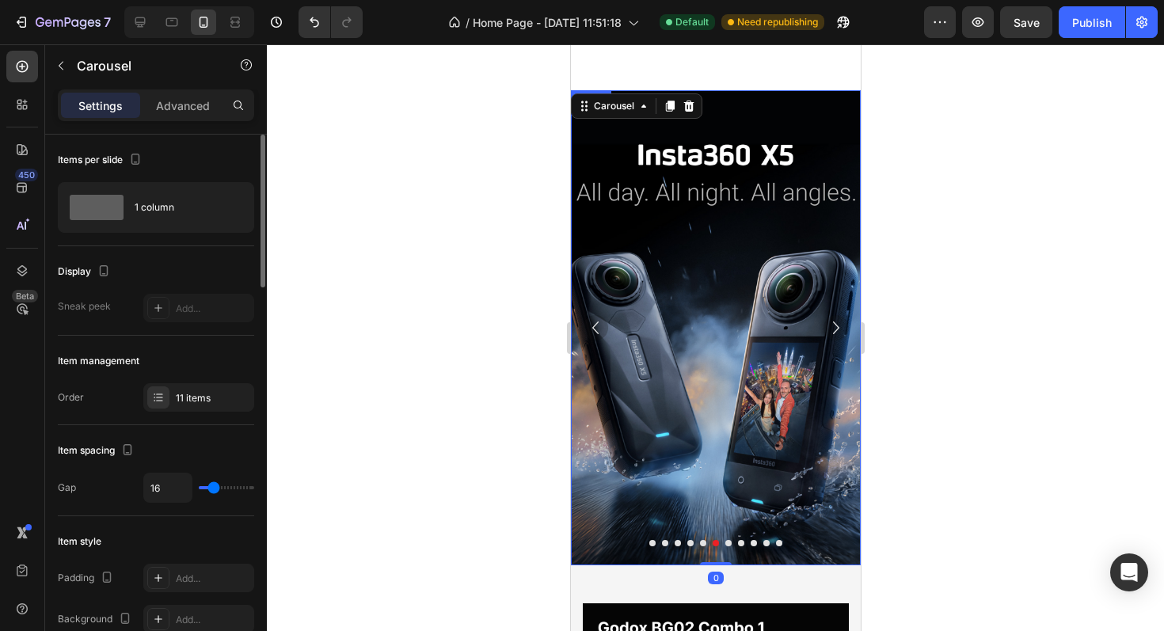
click at [713, 382] on img at bounding box center [715, 327] width 290 height 475
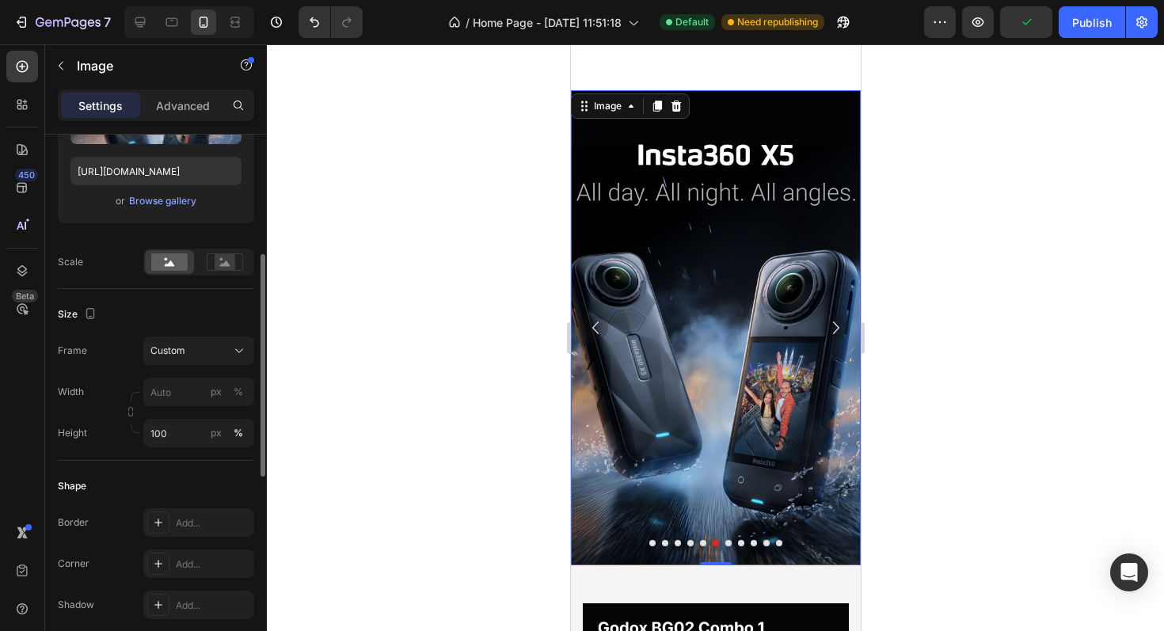
scroll to position [271, 0]
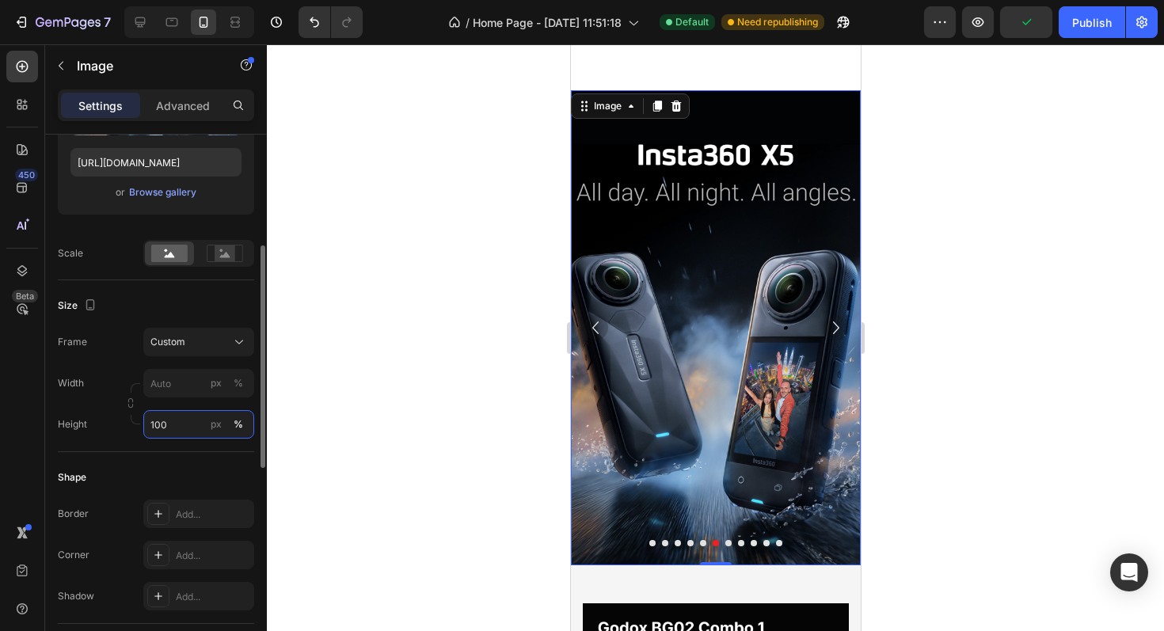
click at [177, 420] on input "100" at bounding box center [198, 424] width 111 height 28
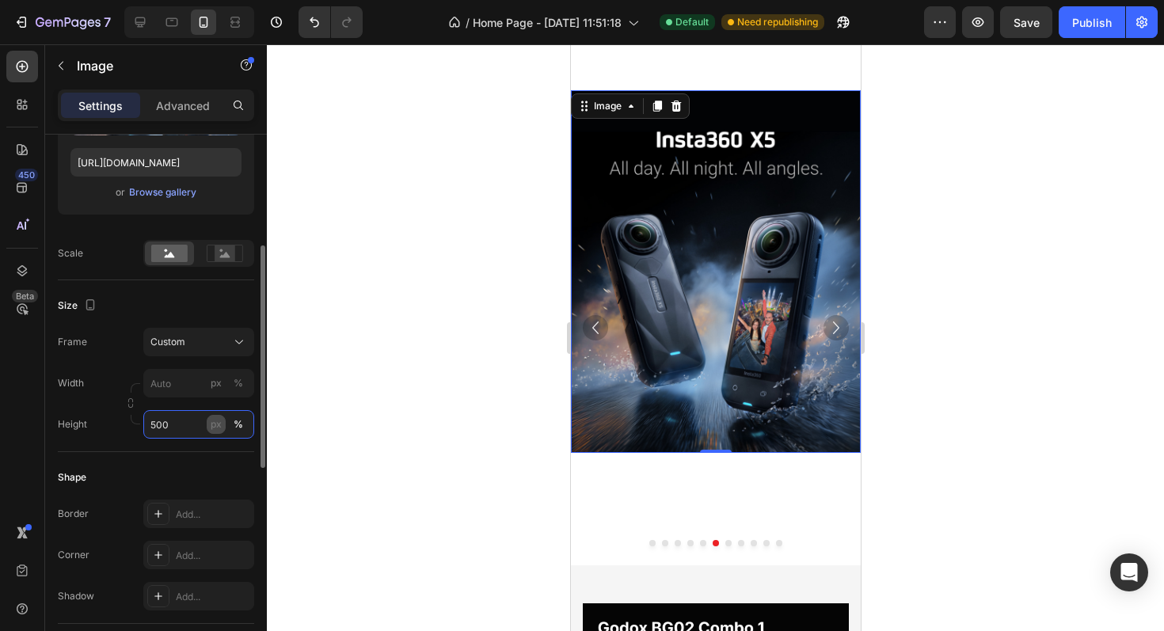
type input "500"
click at [215, 420] on div "px" at bounding box center [216, 424] width 11 height 14
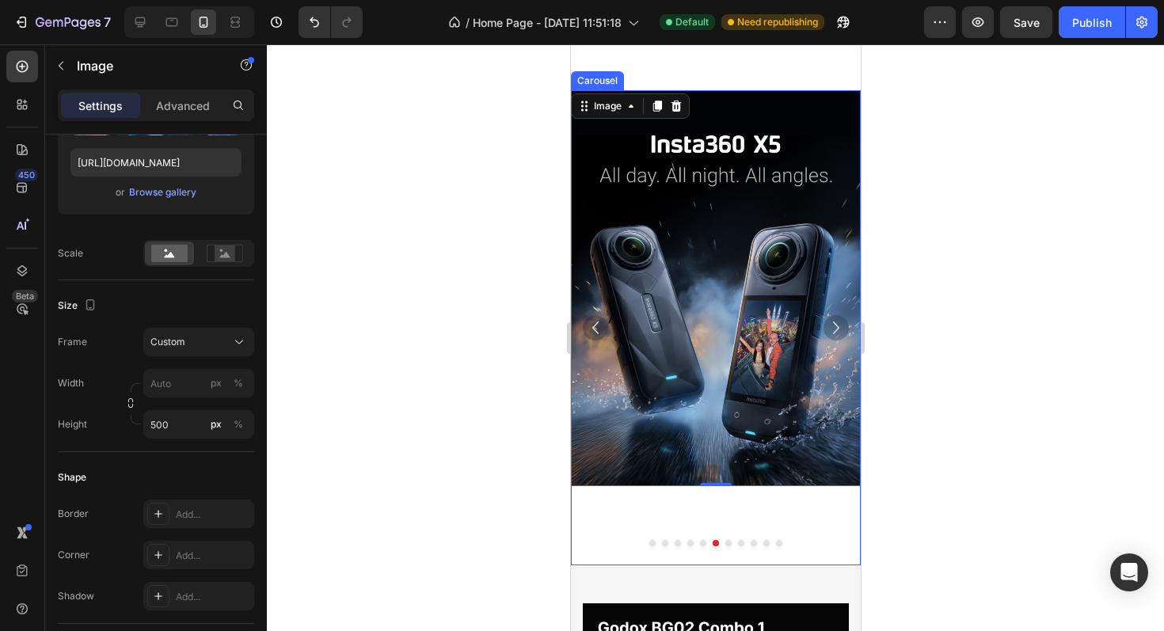
click at [837, 325] on icon "Carousel Next Arrow" at bounding box center [835, 327] width 25 height 25
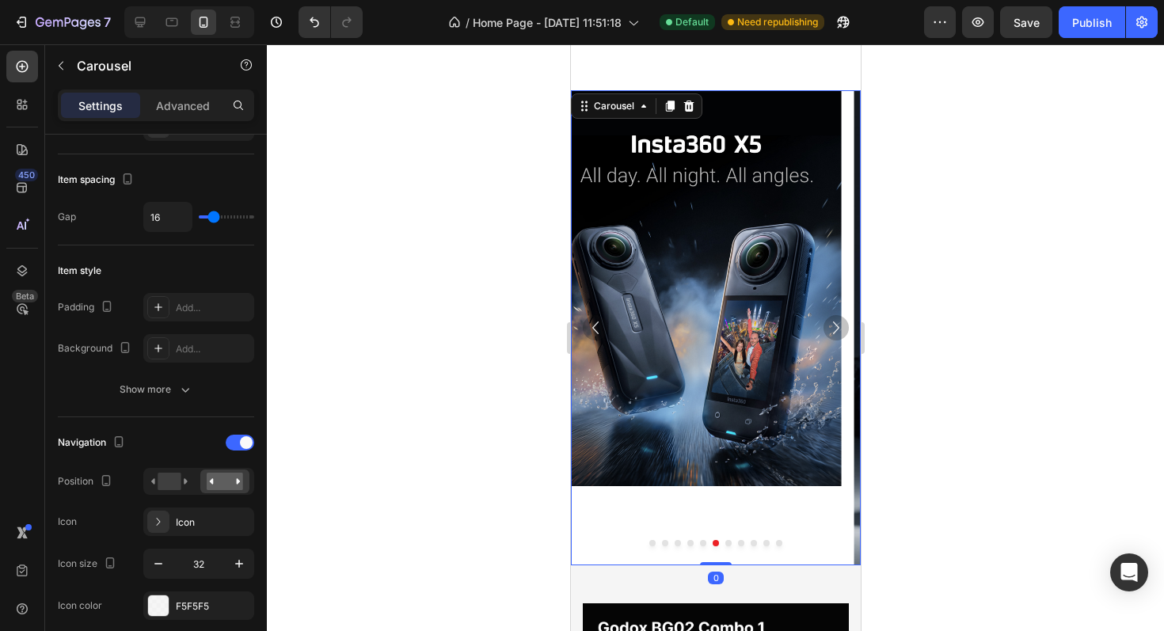
scroll to position [0, 0]
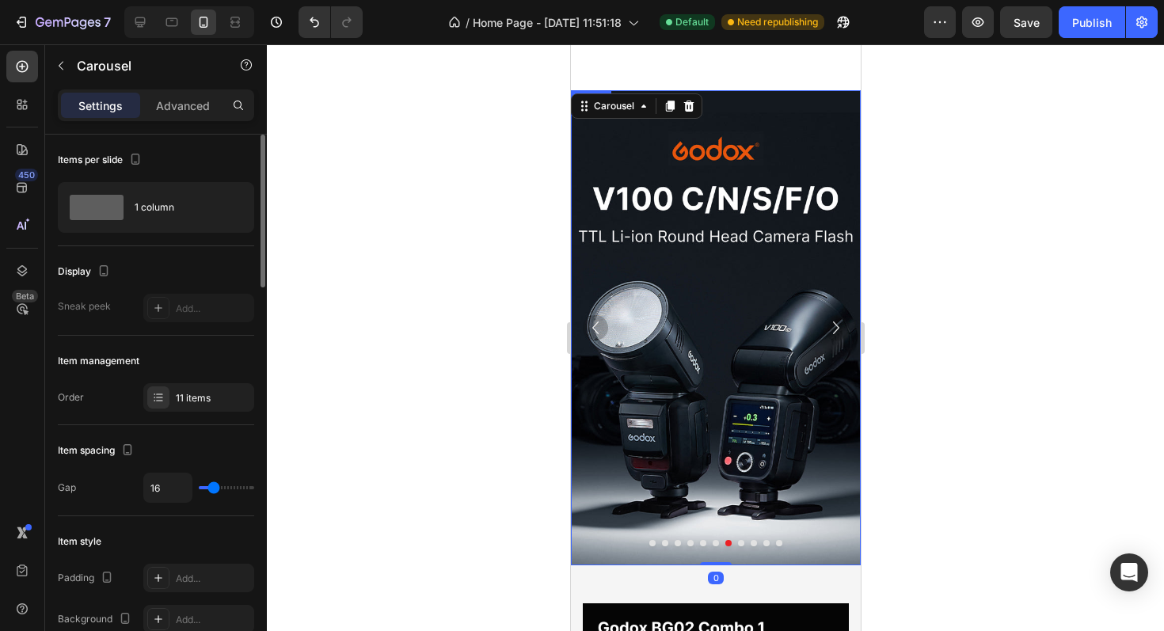
click at [710, 391] on img at bounding box center [715, 327] width 290 height 475
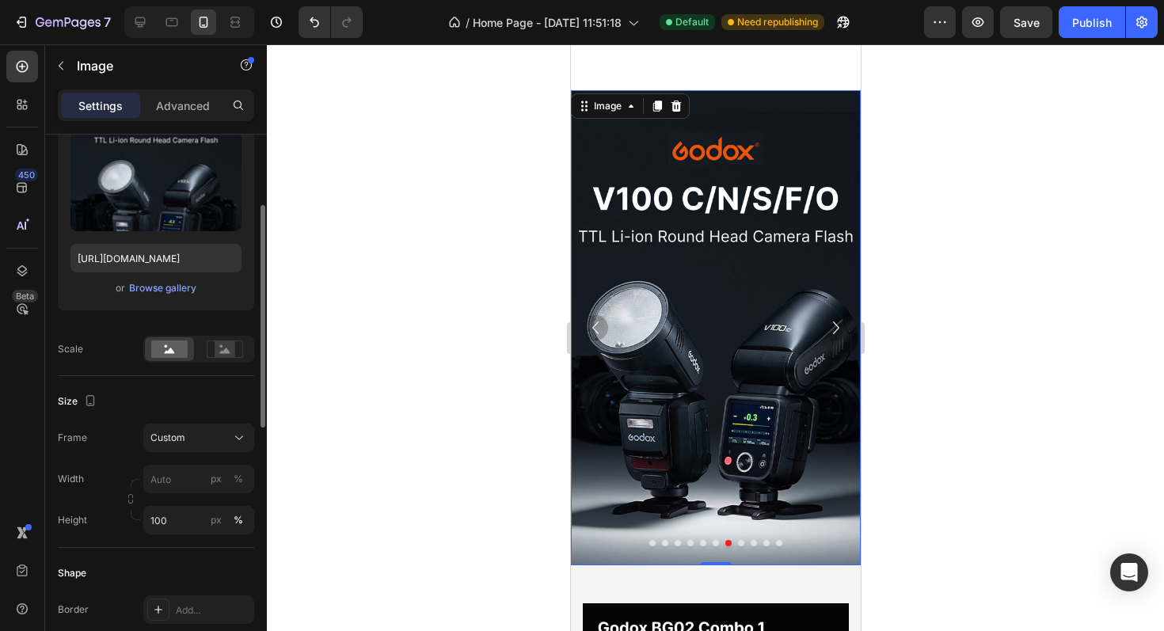
scroll to position [190, 0]
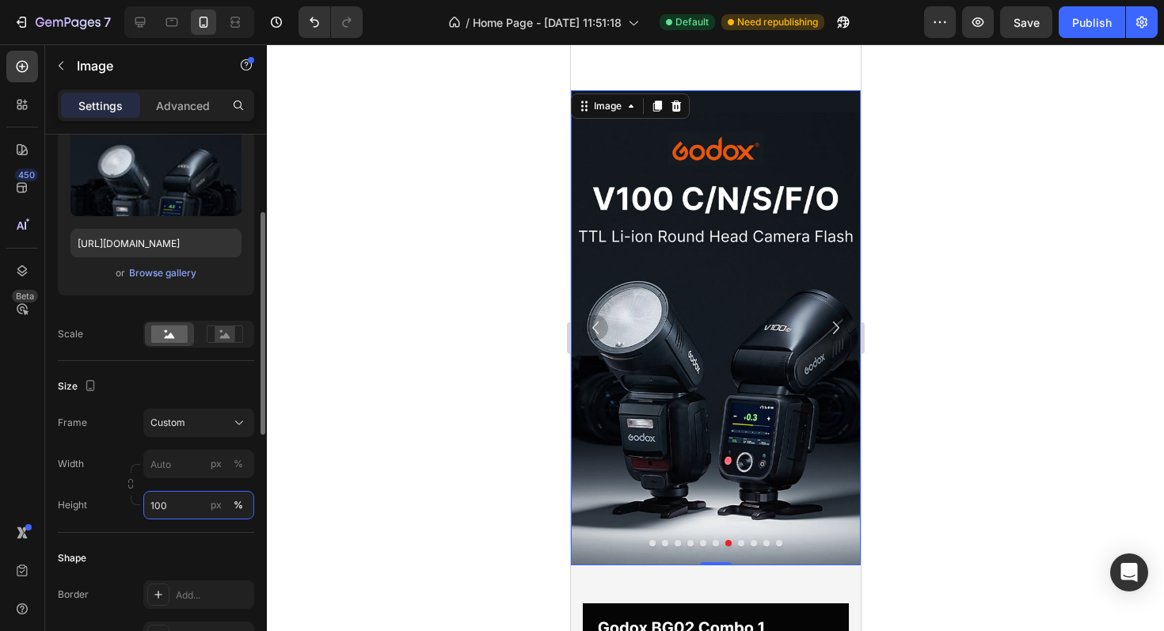
click at [171, 510] on input "100" at bounding box center [198, 505] width 111 height 28
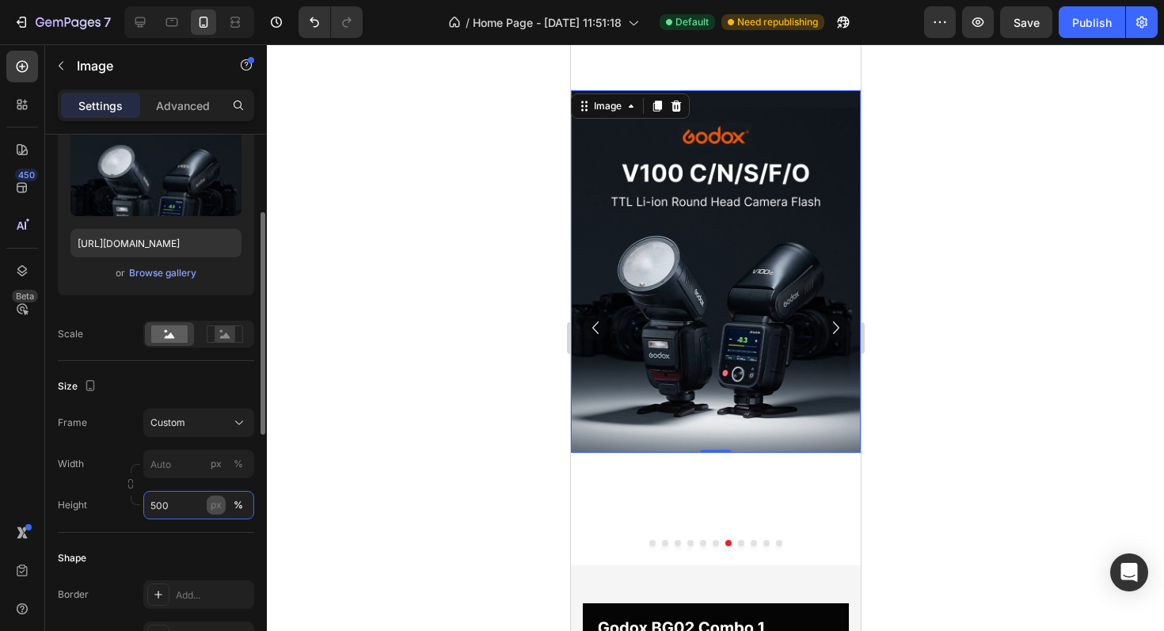
type input "500"
click at [218, 507] on div "px" at bounding box center [216, 505] width 11 height 14
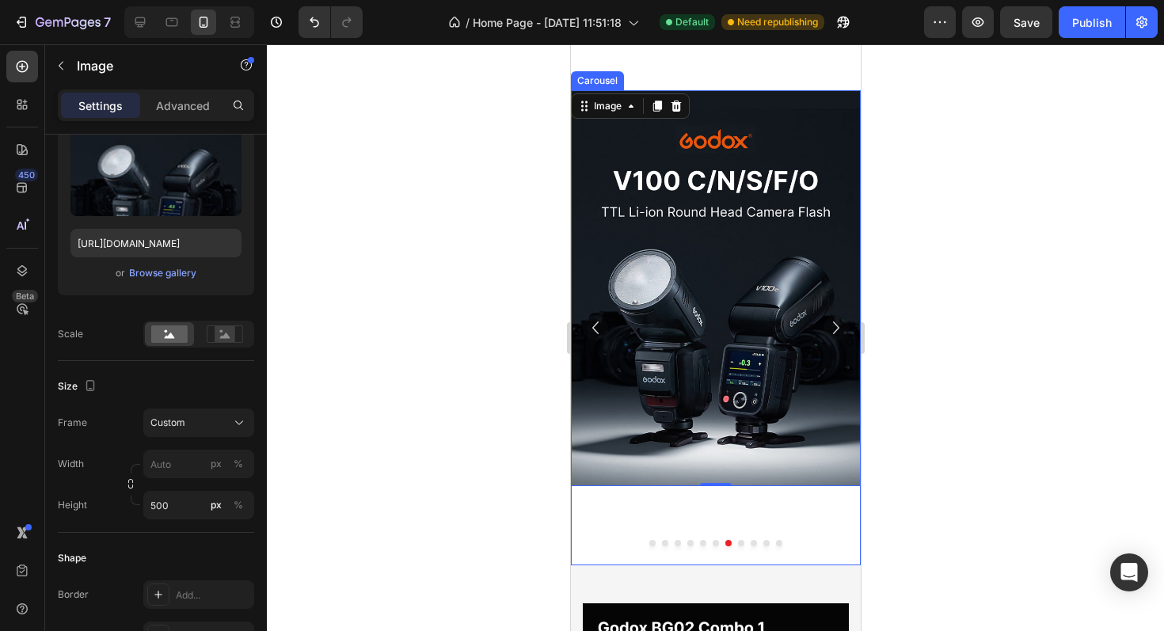
click at [832, 322] on icon "Carousel Next Arrow" at bounding box center [835, 327] width 25 height 25
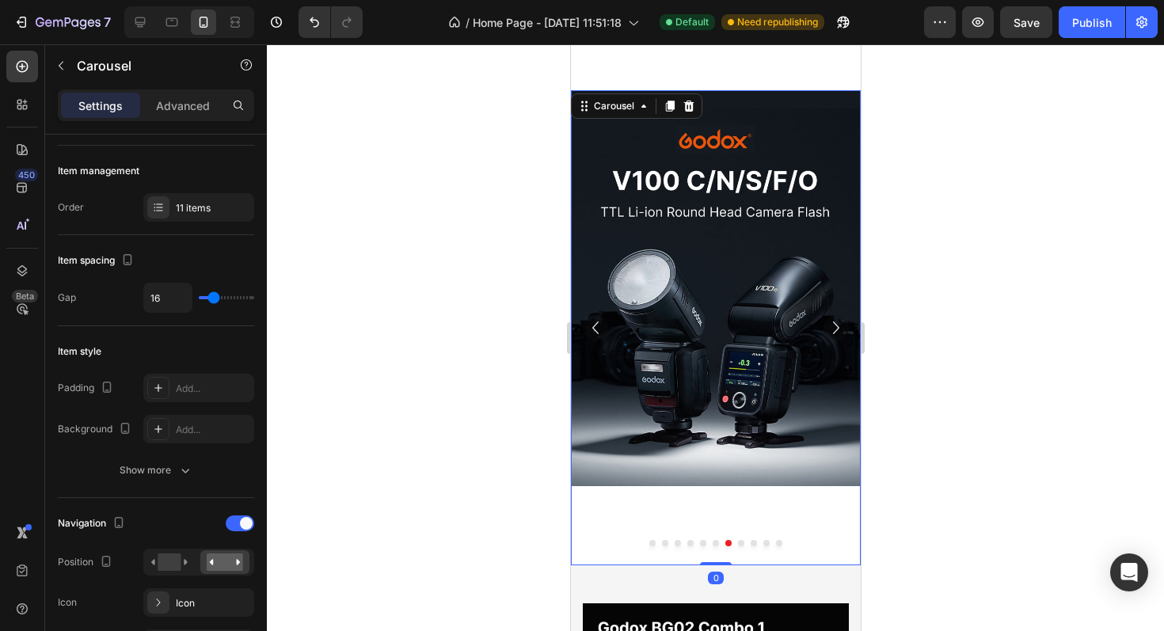
scroll to position [0, 0]
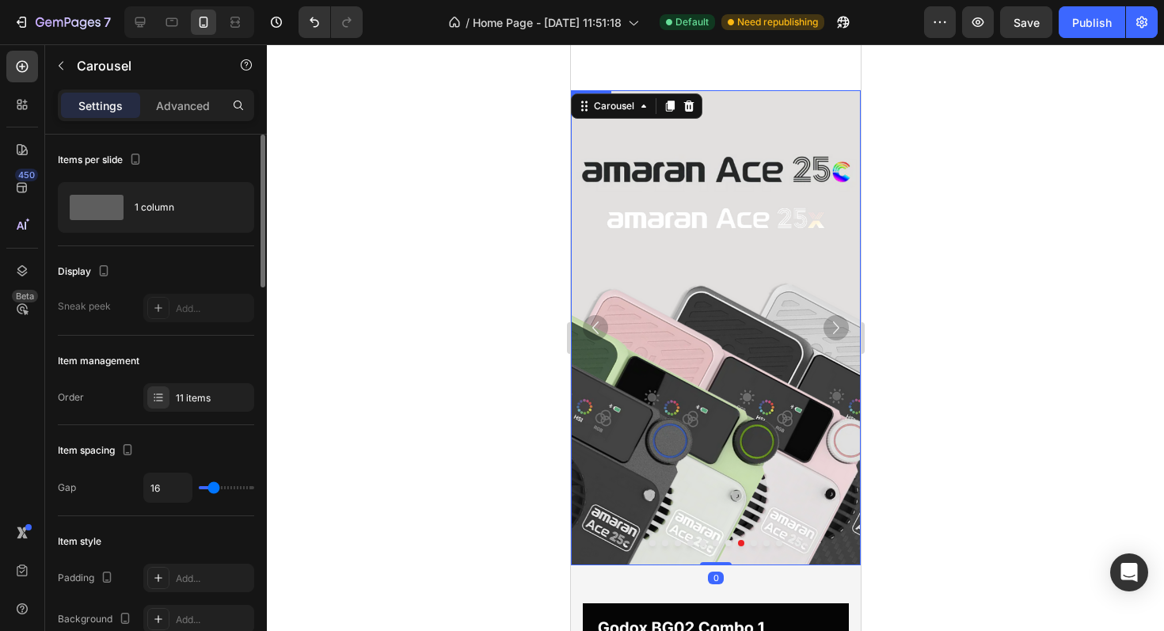
click at [721, 355] on img at bounding box center [715, 327] width 290 height 475
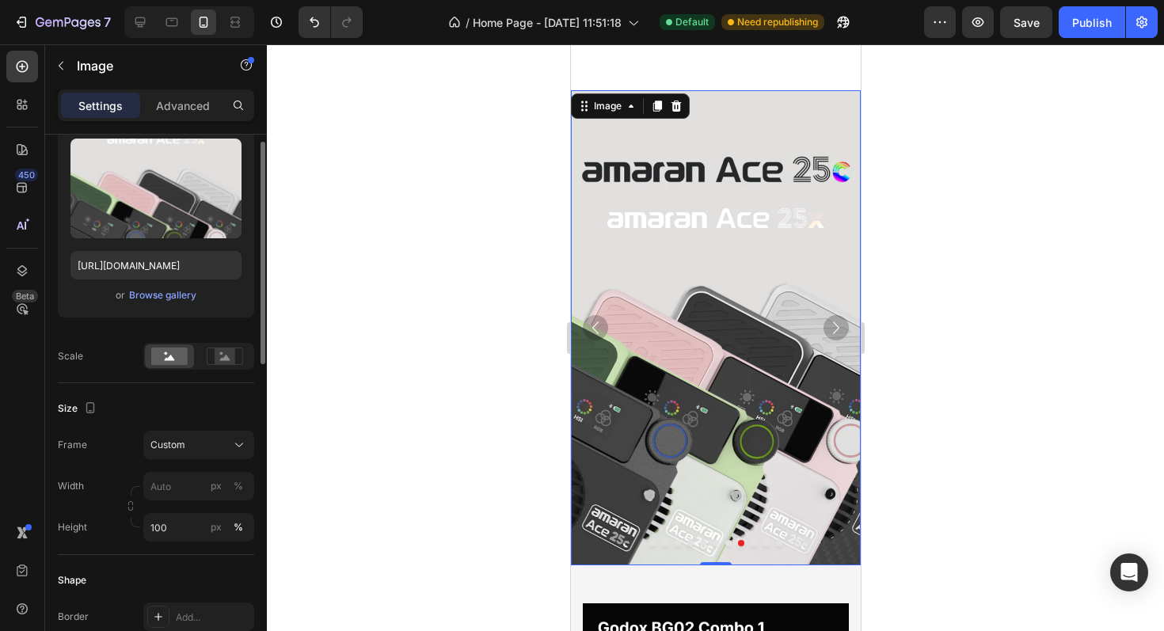
scroll to position [178, 0]
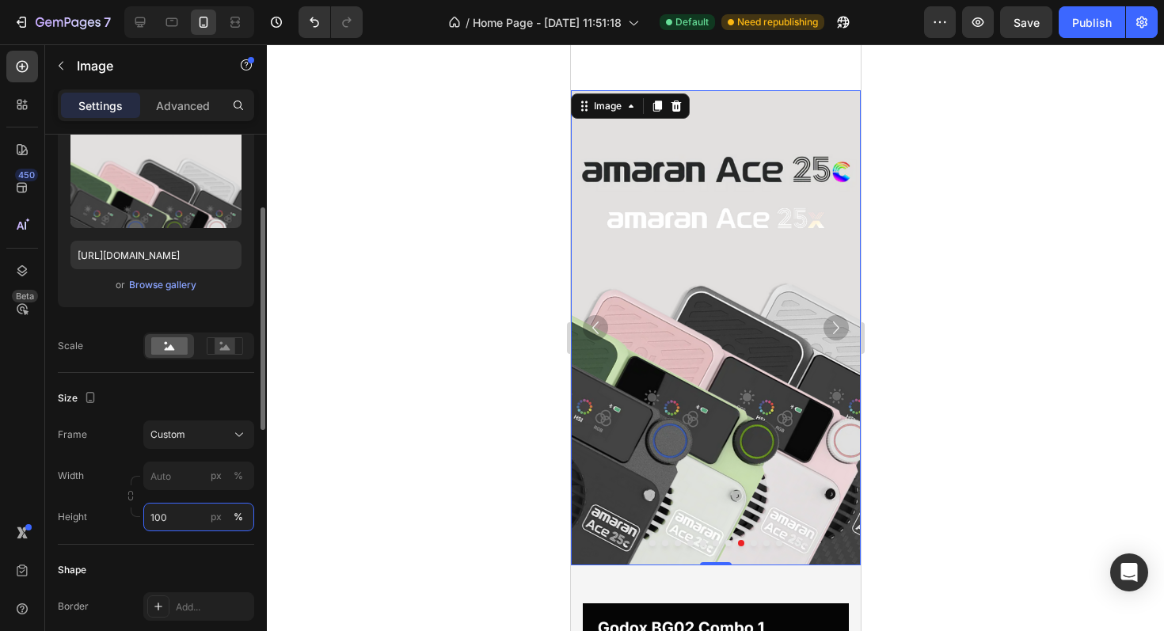
click at [176, 524] on input "100" at bounding box center [198, 517] width 111 height 28
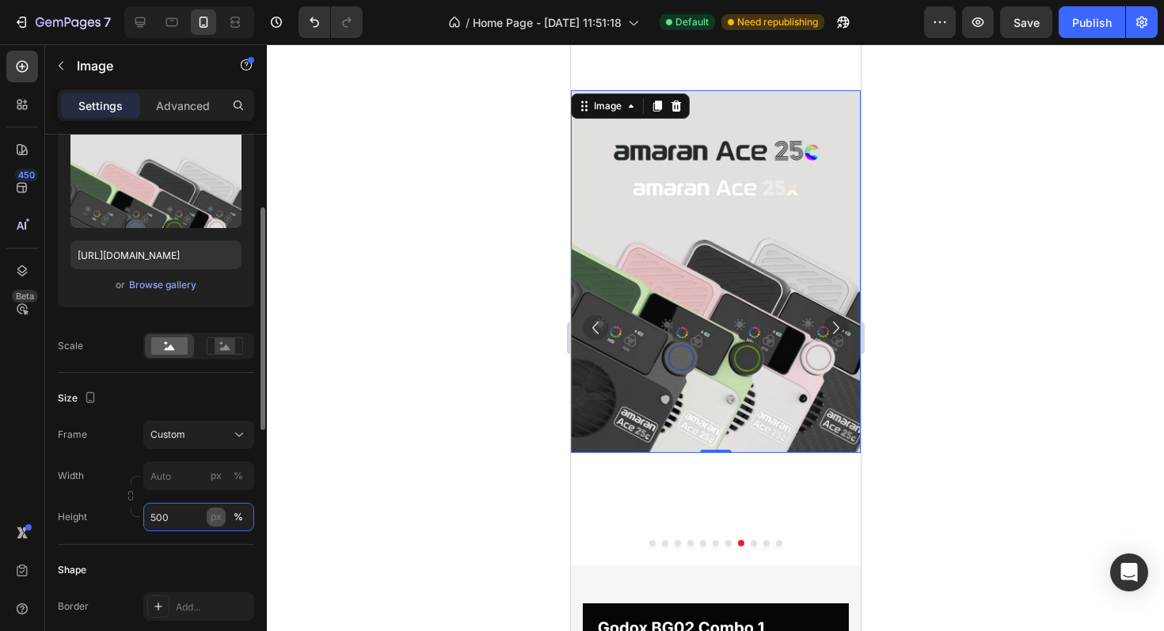
type input "500"
click at [215, 520] on div "px" at bounding box center [216, 517] width 11 height 14
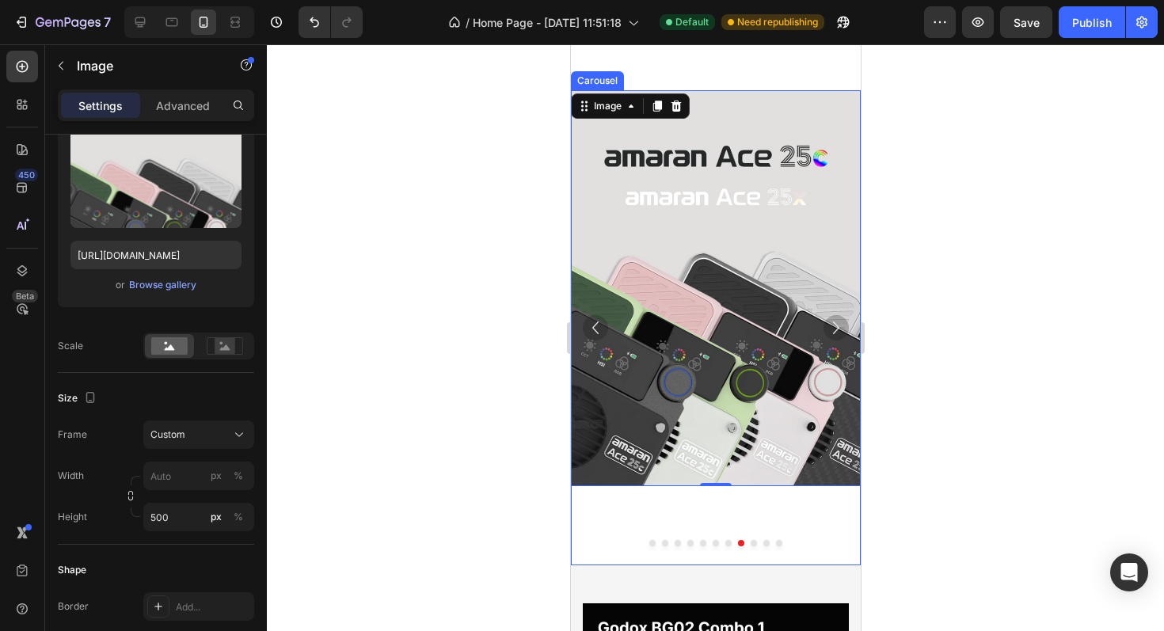
click at [836, 325] on icon "Carousel Next Arrow" at bounding box center [835, 327] width 25 height 25
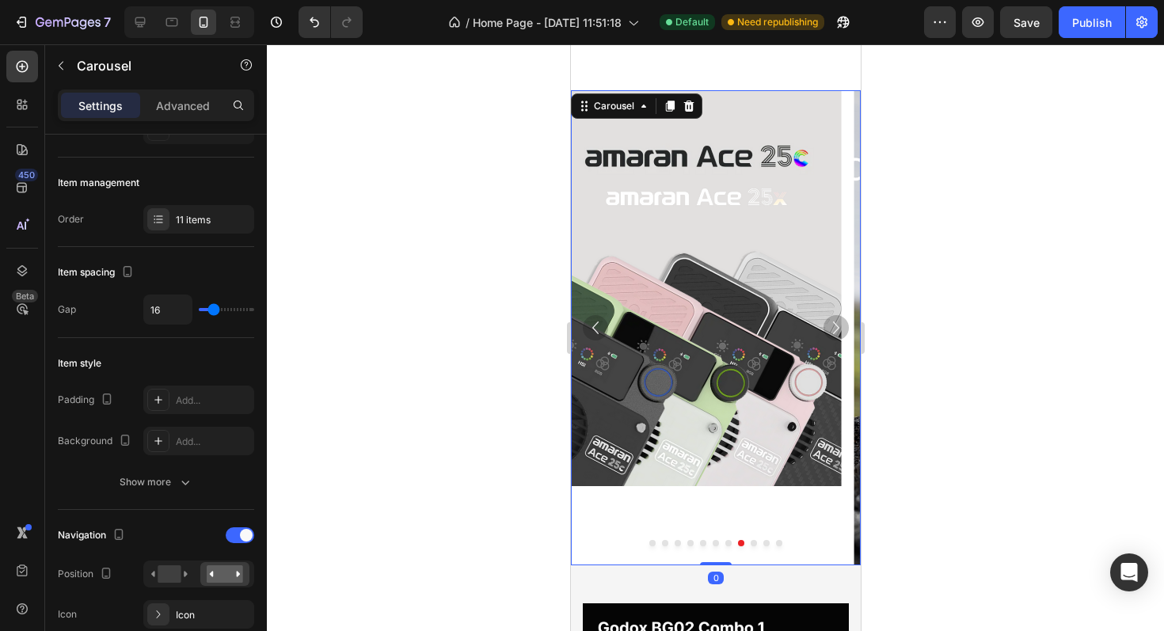
scroll to position [0, 0]
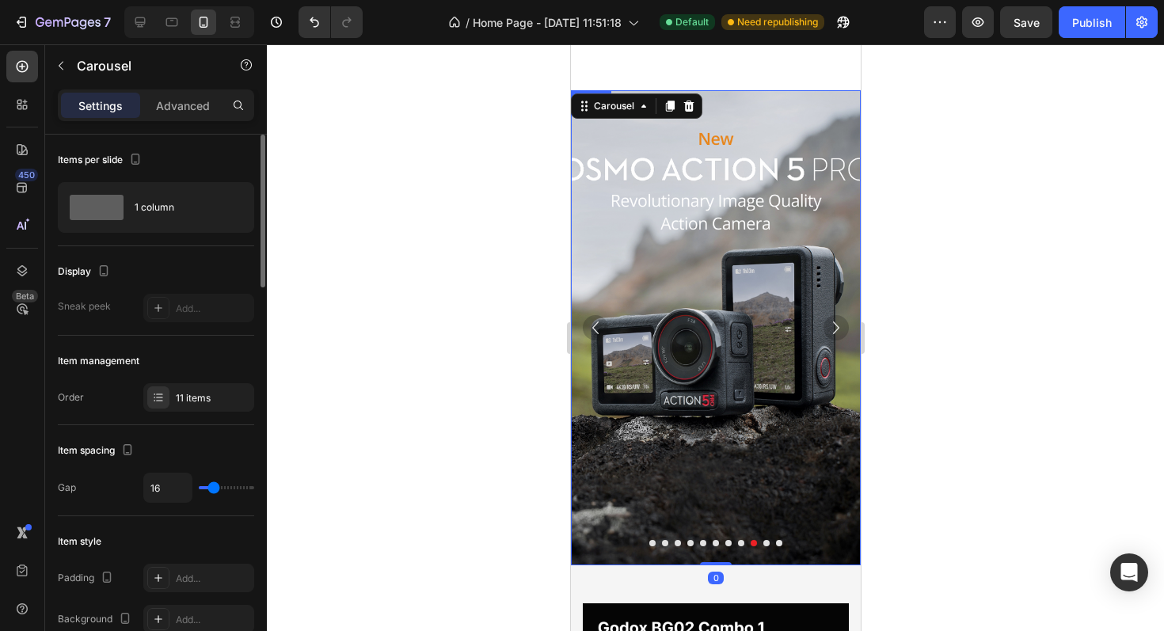
click at [674, 345] on img at bounding box center [715, 327] width 290 height 475
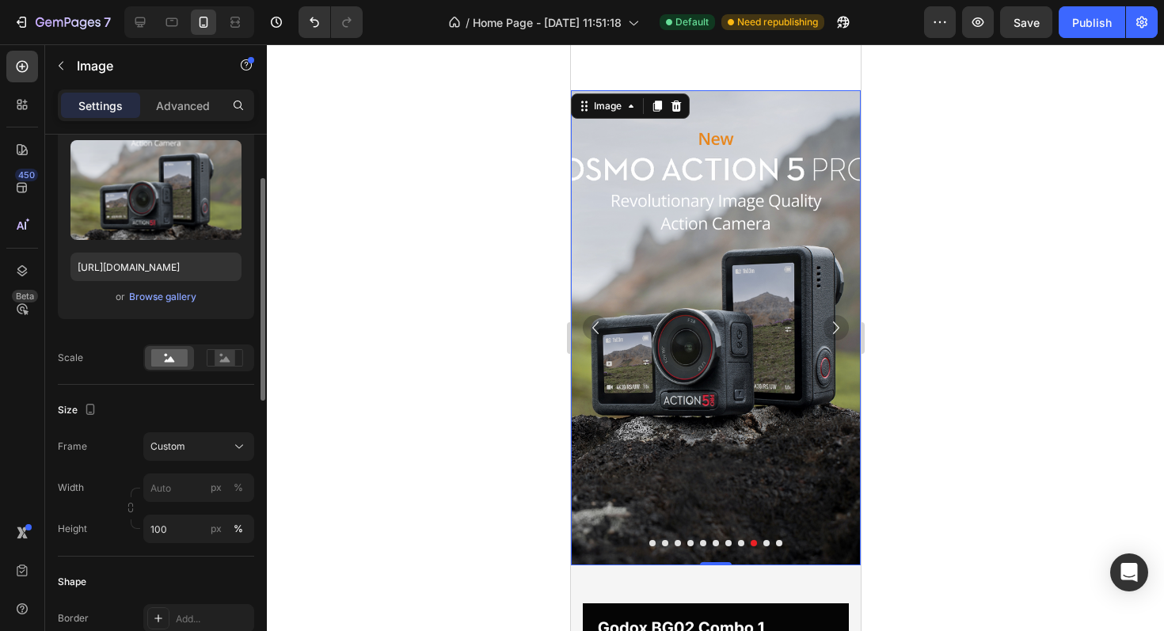
scroll to position [169, 0]
click at [165, 522] on input "100" at bounding box center [198, 526] width 111 height 28
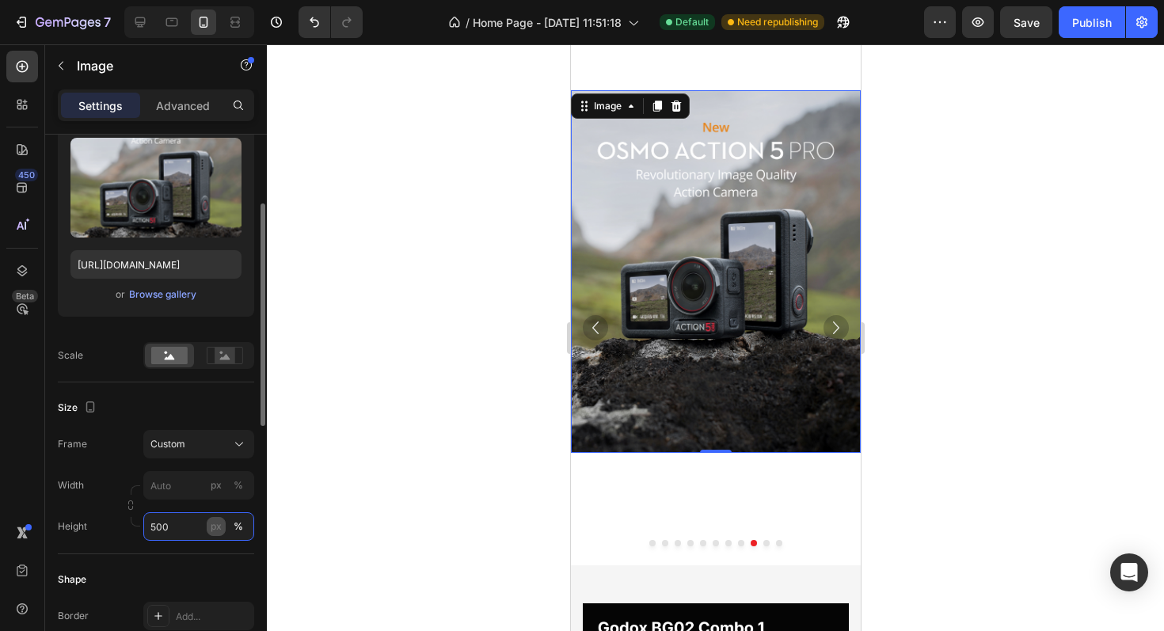
type input "500"
click at [213, 526] on div "px" at bounding box center [216, 526] width 11 height 14
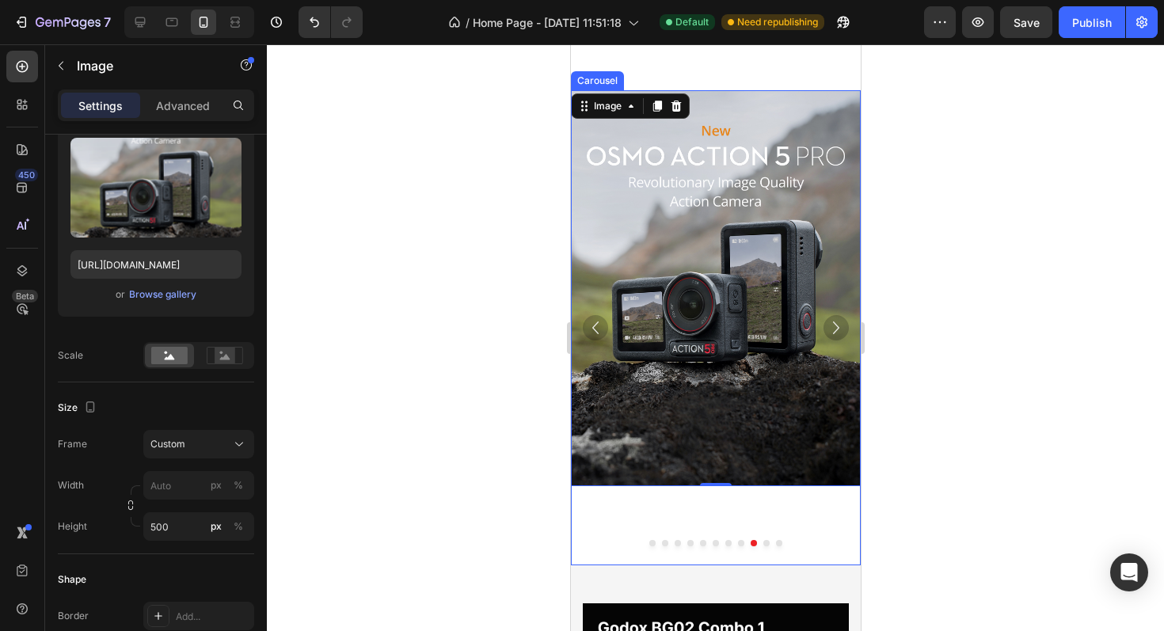
click at [836, 329] on icon "Carousel Next Arrow" at bounding box center [835, 327] width 6 height 13
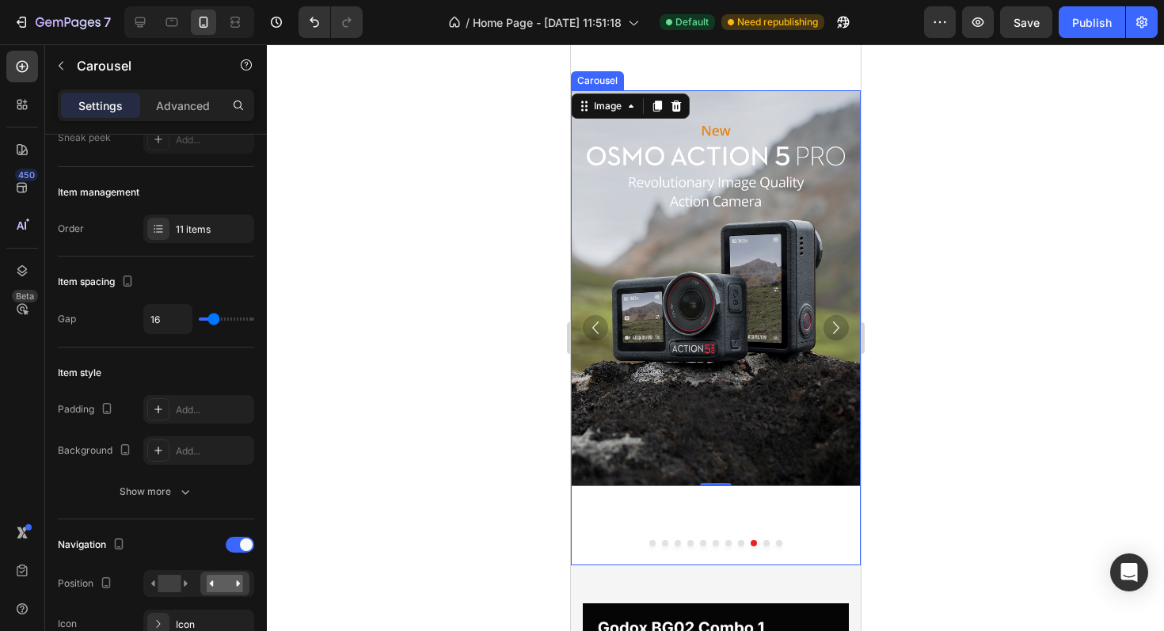
scroll to position [0, 0]
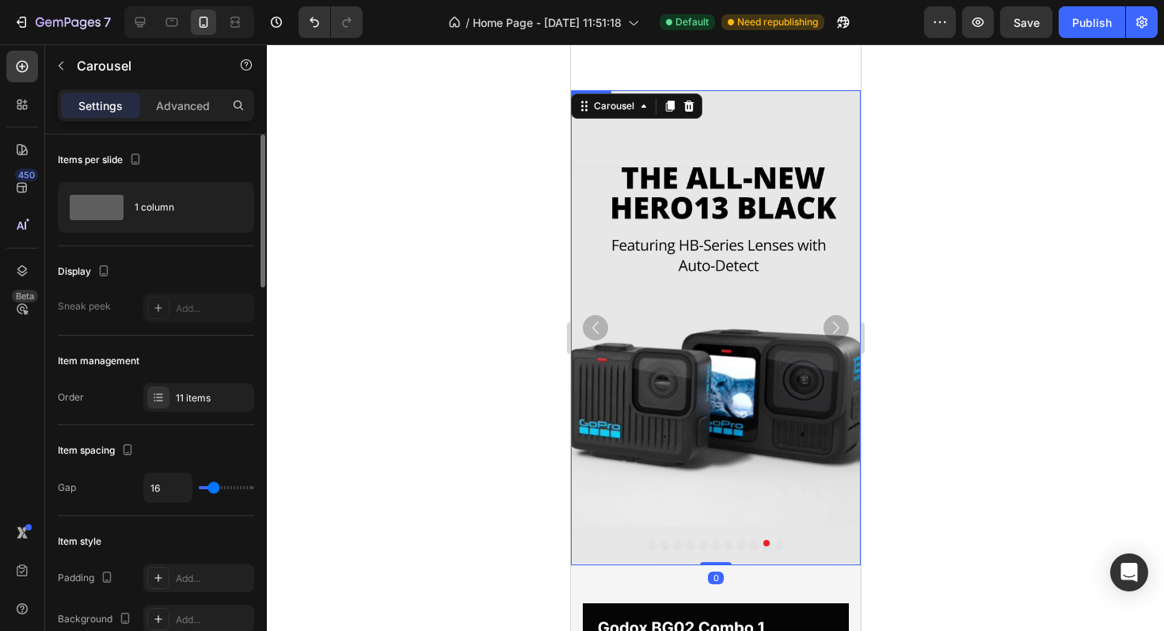
click at [728, 353] on img at bounding box center [715, 327] width 290 height 475
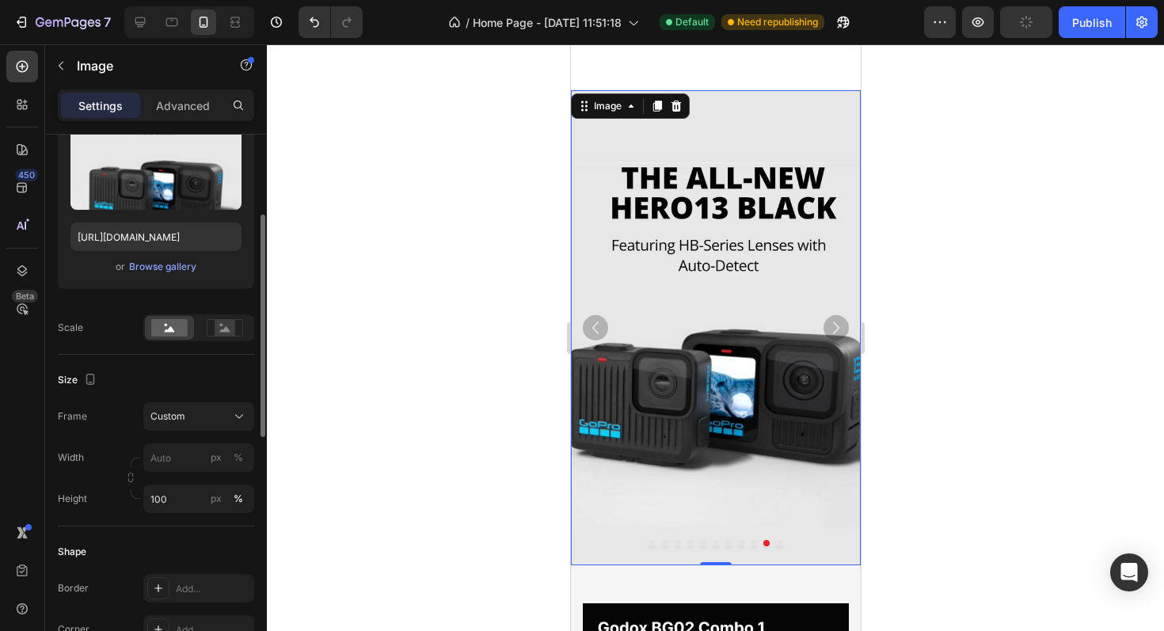
scroll to position [215, 0]
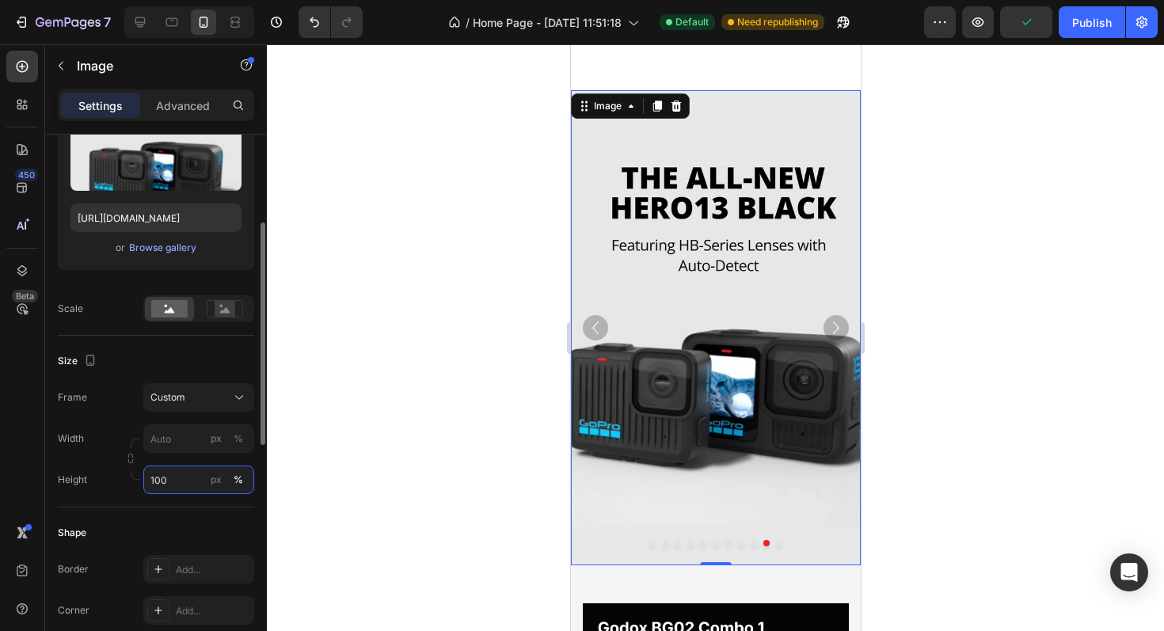
click at [175, 481] on input "100" at bounding box center [198, 479] width 111 height 28
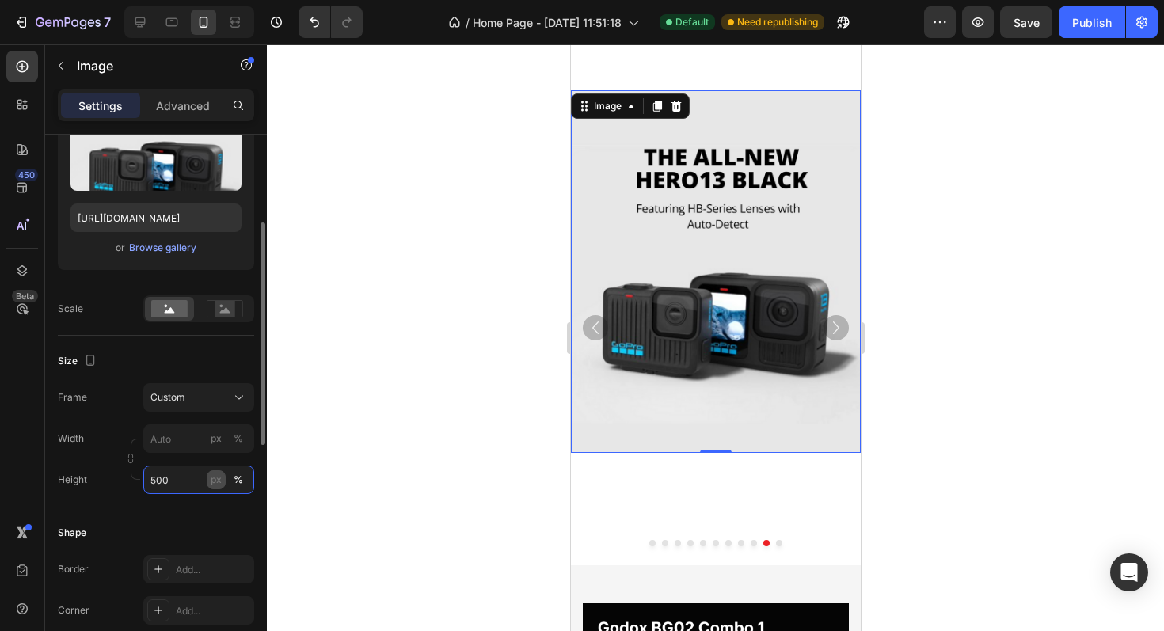
type input "500"
click at [221, 483] on div "px" at bounding box center [216, 480] width 11 height 14
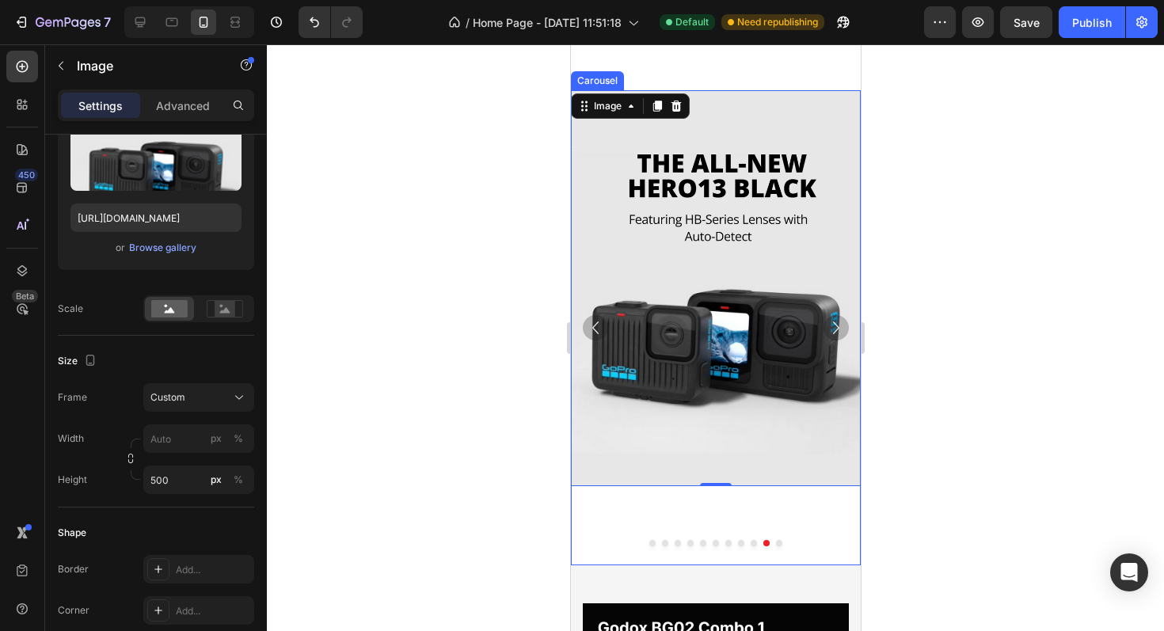
click at [836, 318] on icon "Carousel Next Arrow" at bounding box center [835, 327] width 25 height 25
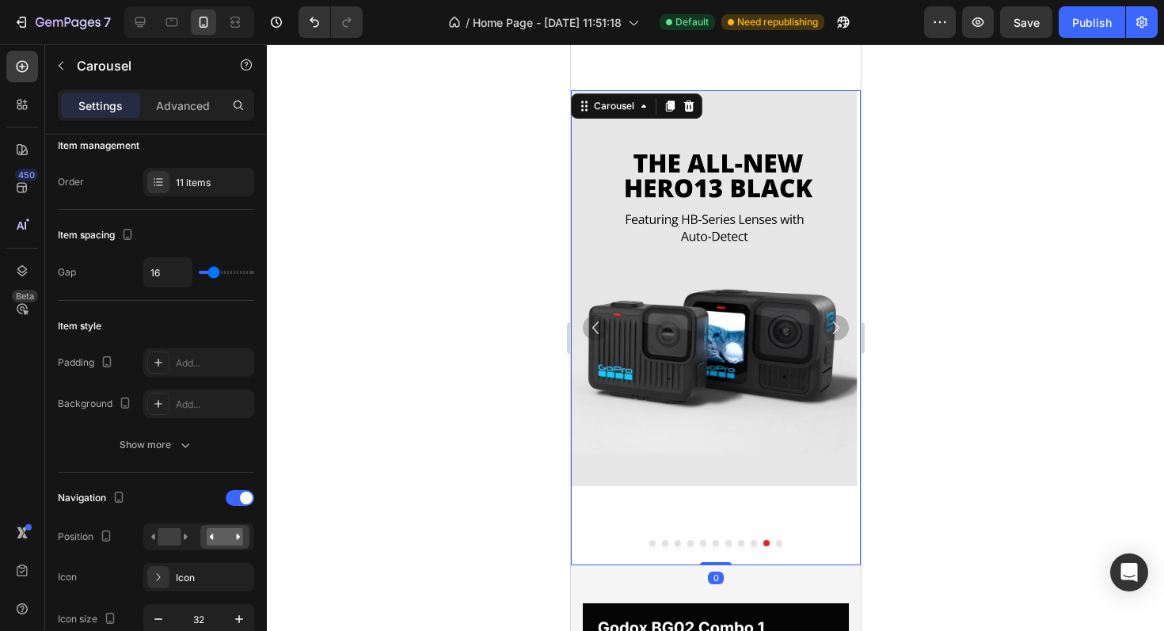
scroll to position [0, 0]
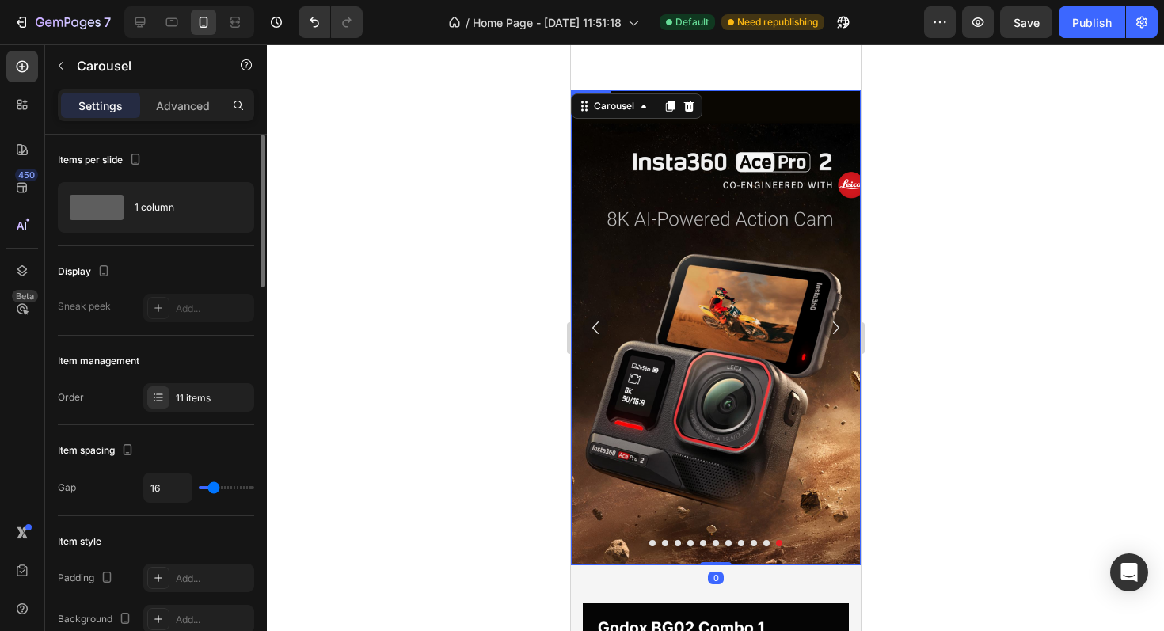
click at [736, 367] on img at bounding box center [715, 327] width 290 height 475
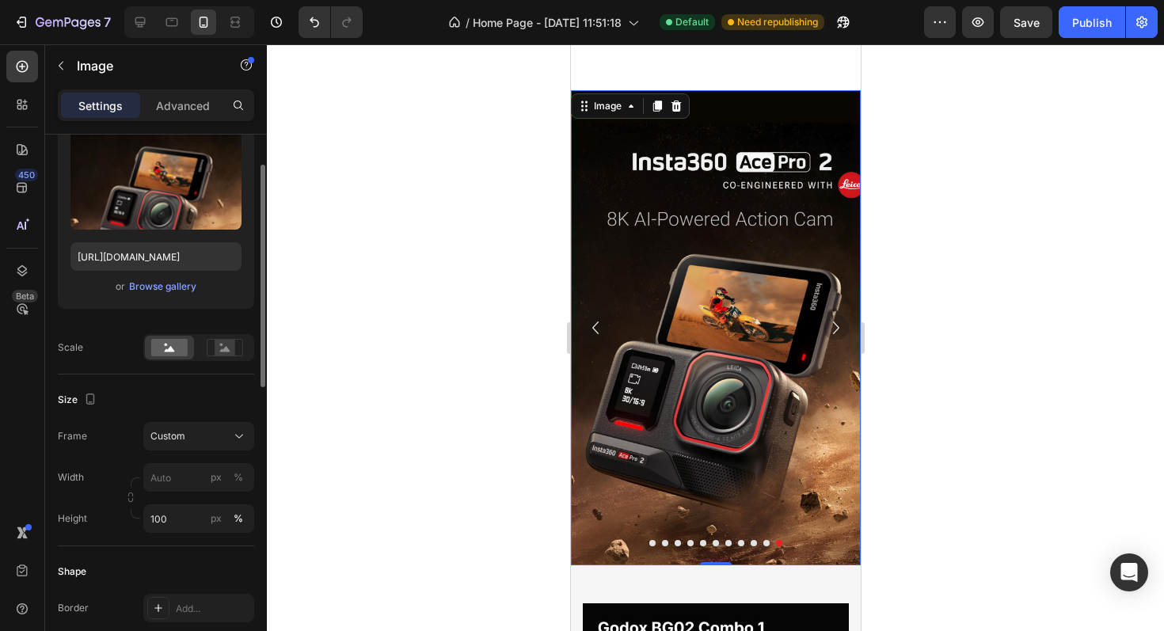
scroll to position [202, 0]
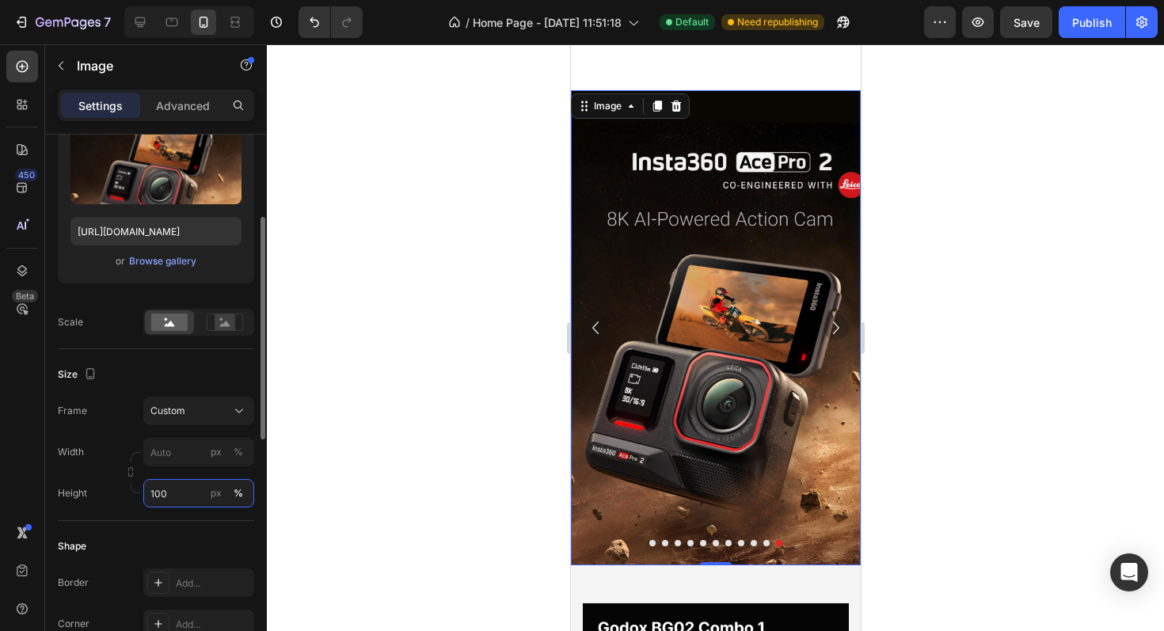
click at [169, 499] on input "100" at bounding box center [198, 493] width 111 height 28
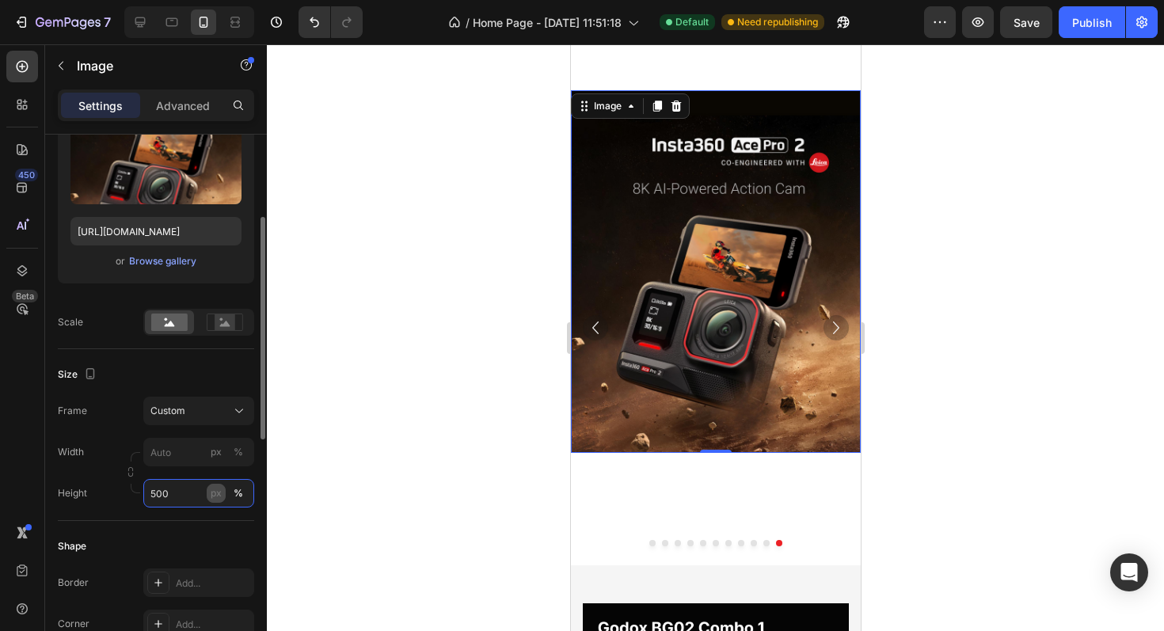
type input "500"
click at [213, 489] on div "px" at bounding box center [216, 493] width 11 height 14
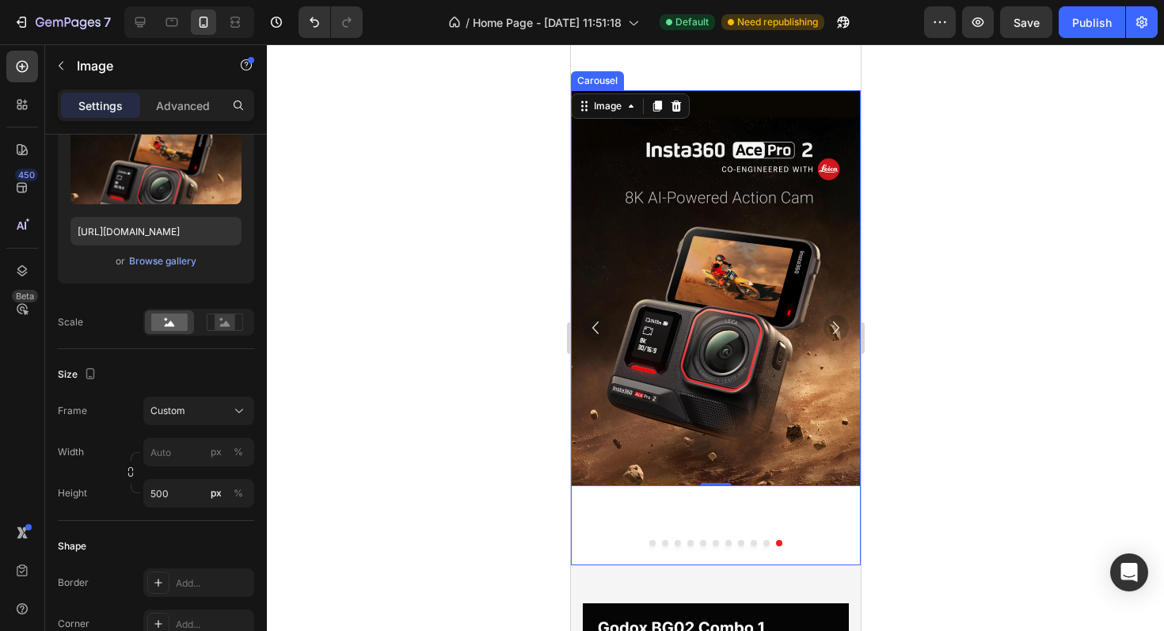
click at [830, 322] on icon "Carousel Next Arrow" at bounding box center [835, 327] width 25 height 25
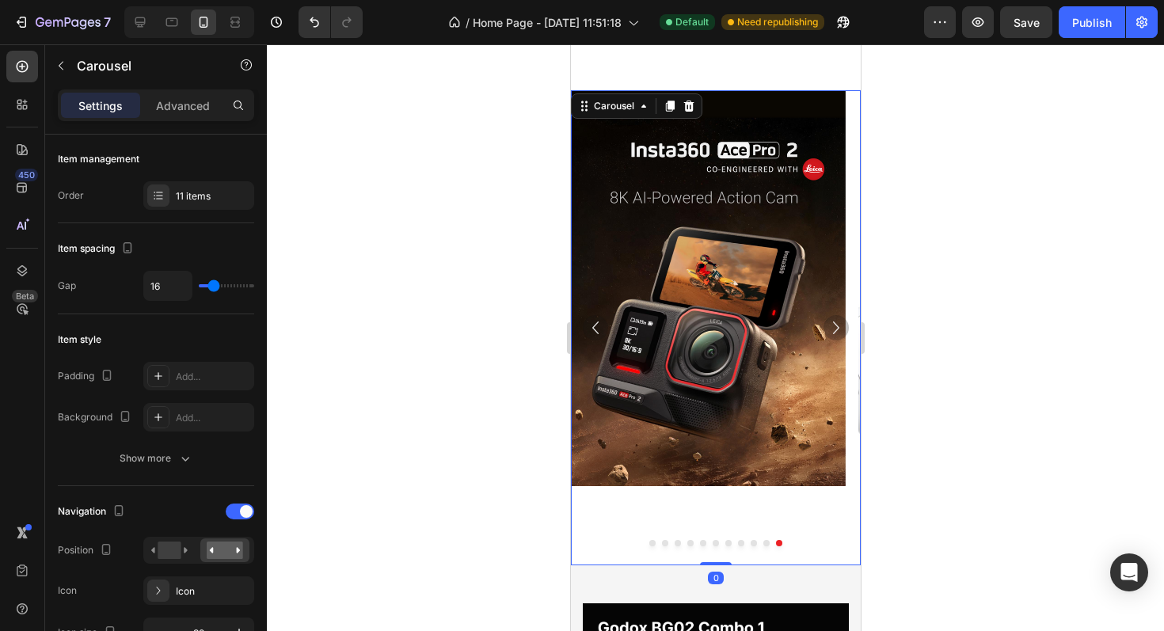
scroll to position [0, 0]
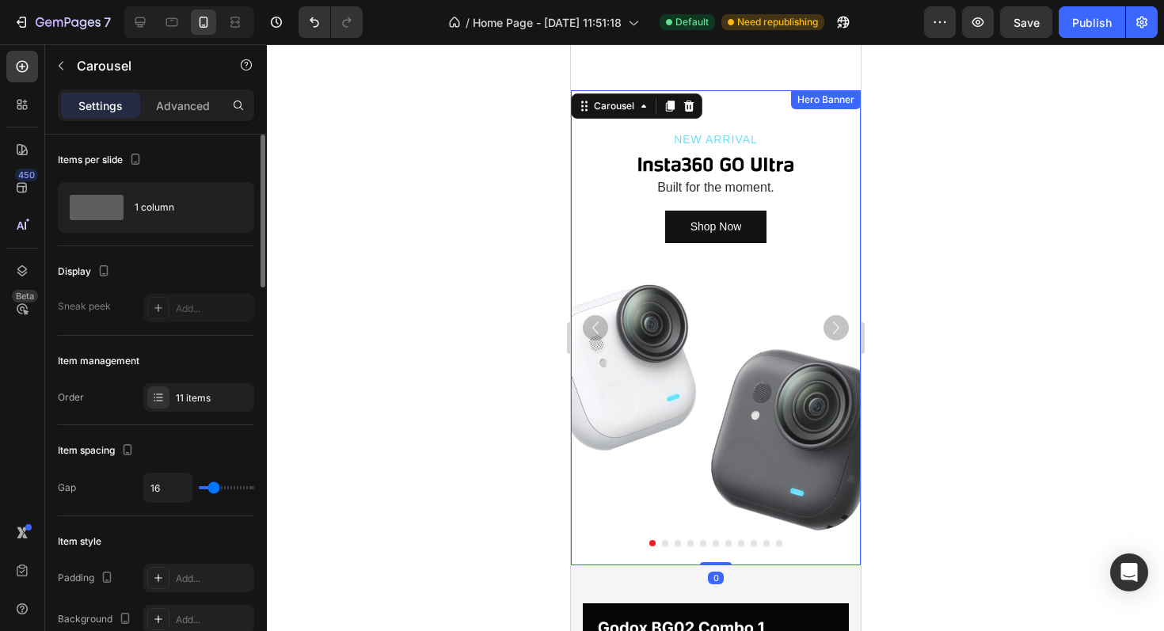
click at [684, 341] on div "Background Image" at bounding box center [715, 327] width 290 height 475
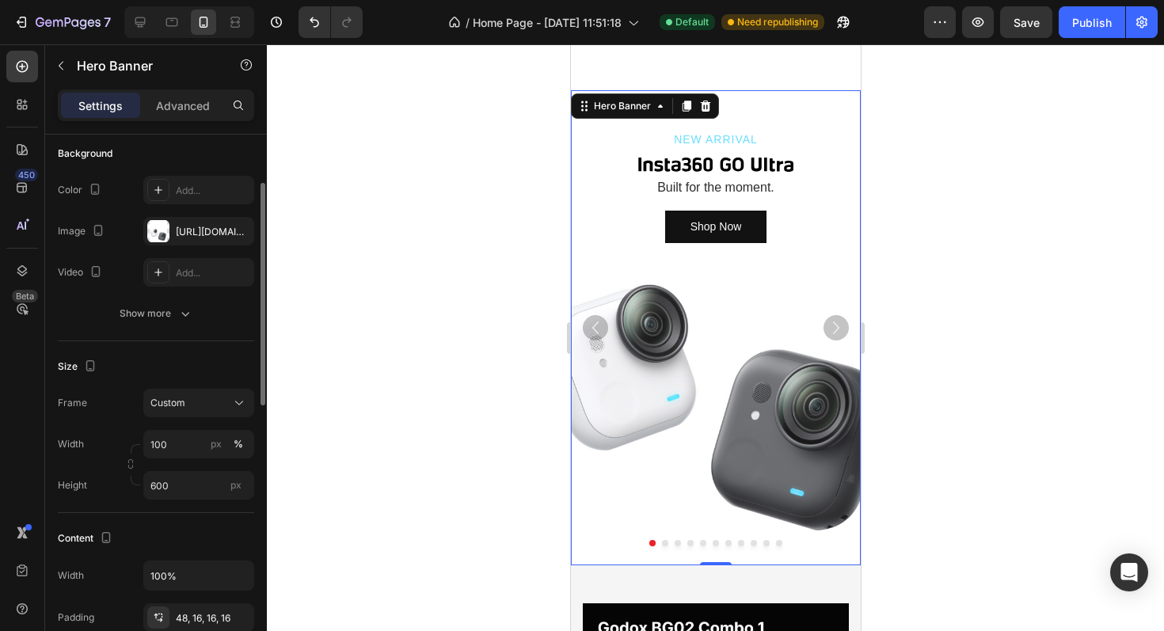
scroll to position [130, 0]
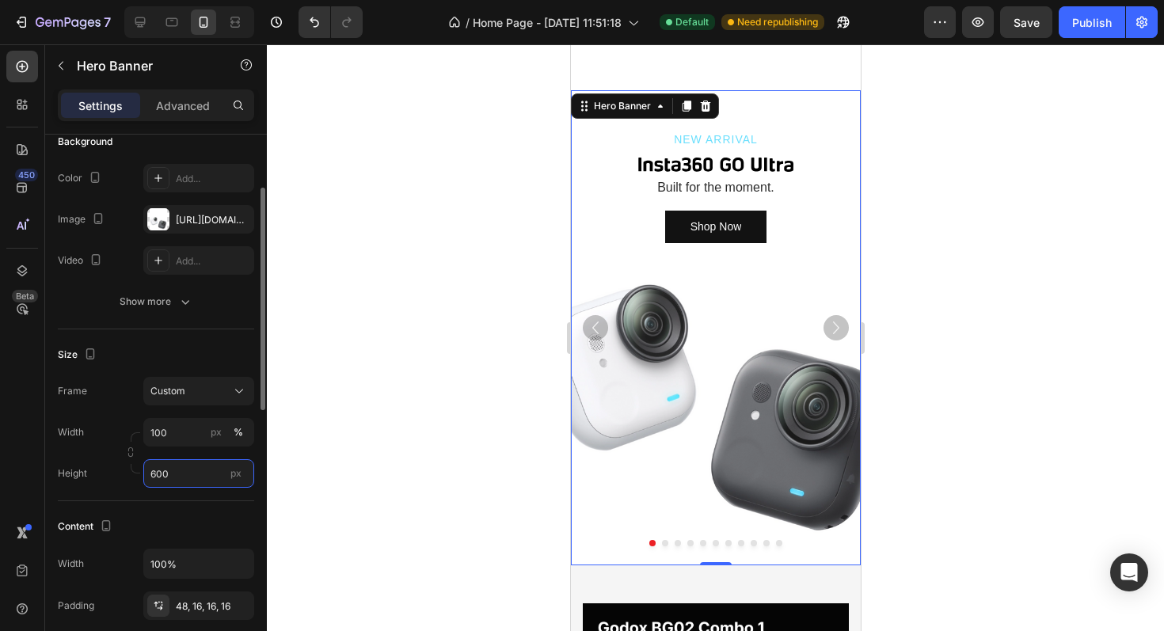
click at [175, 476] on input "600" at bounding box center [198, 473] width 111 height 28
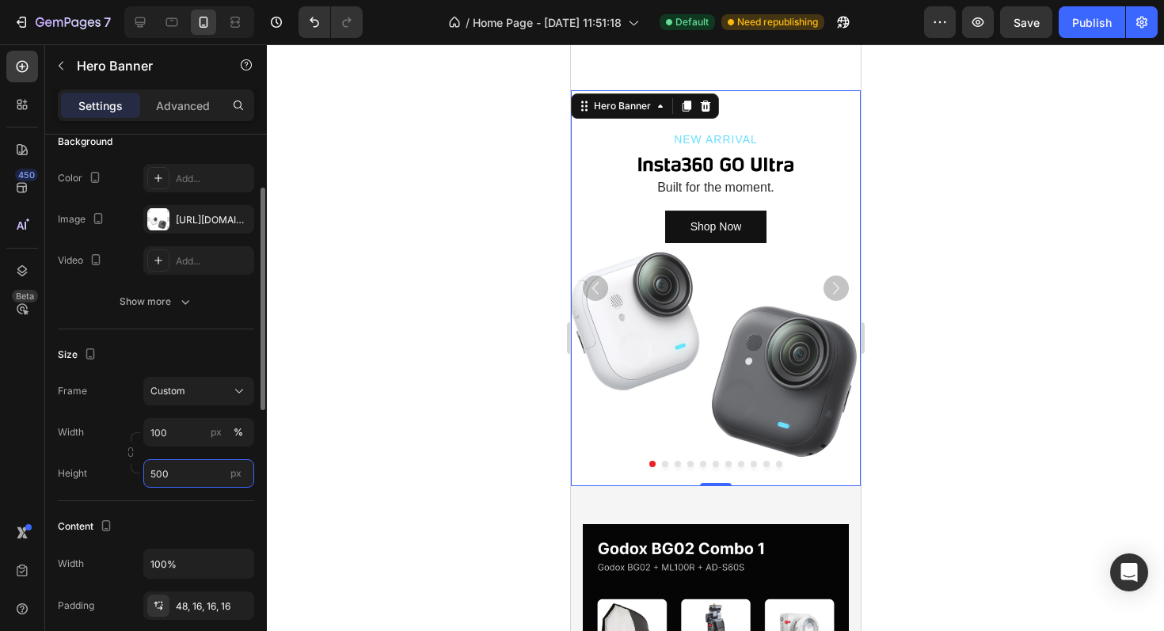
type input "500"
click at [235, 355] on div "Size" at bounding box center [156, 354] width 196 height 25
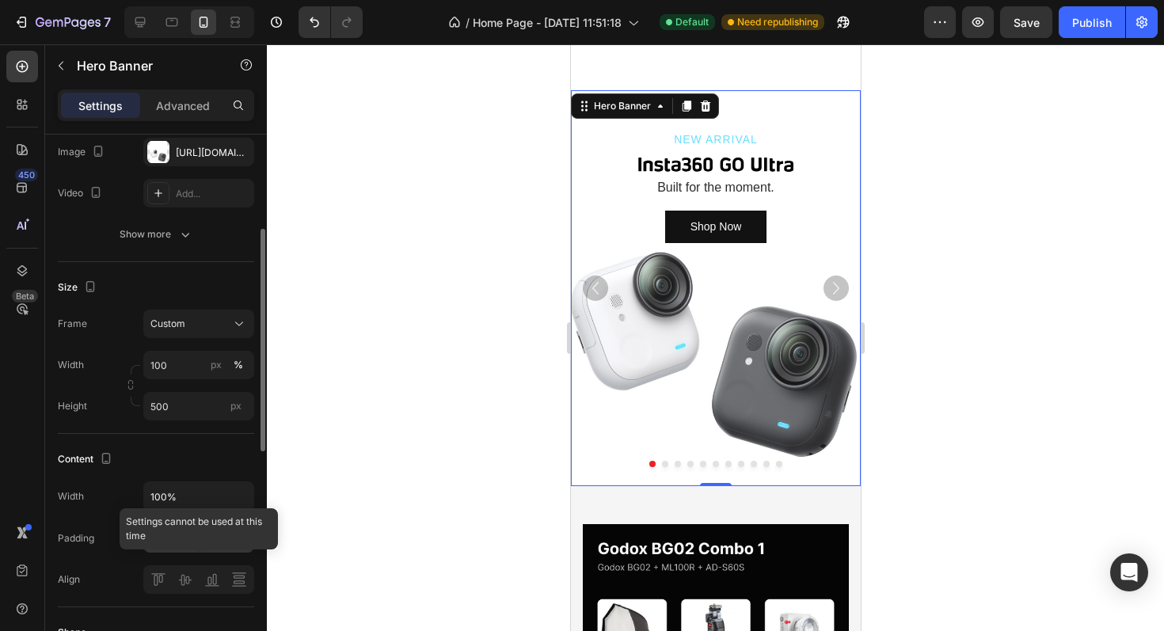
scroll to position [207, 0]
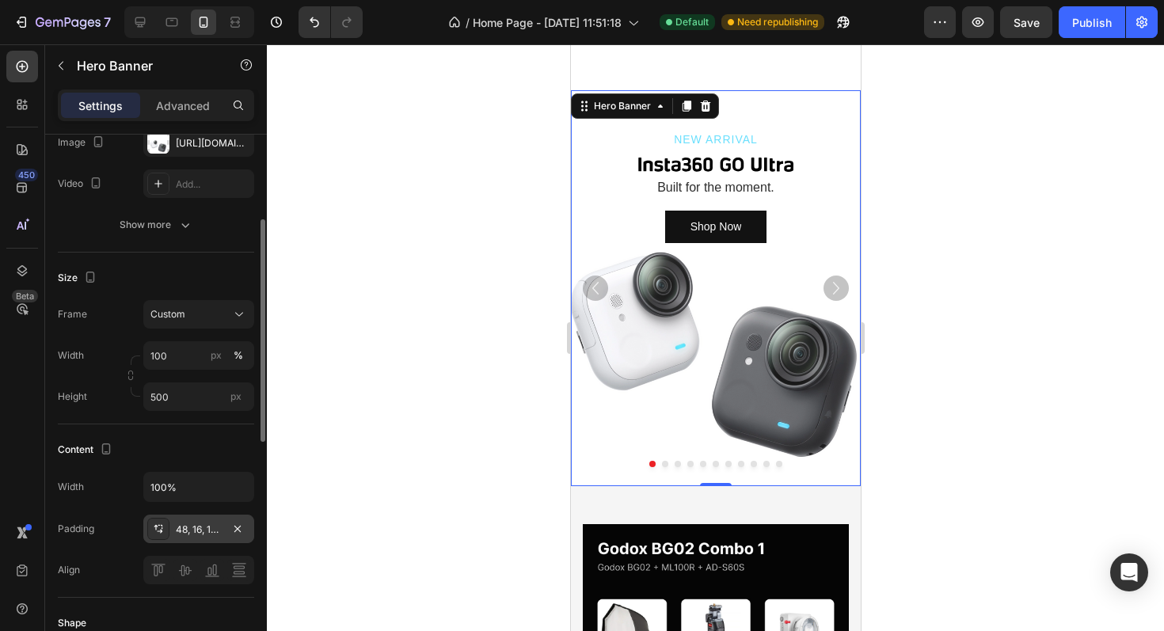
click at [222, 525] on div "48, 16, 16, 16" at bounding box center [198, 529] width 111 height 28
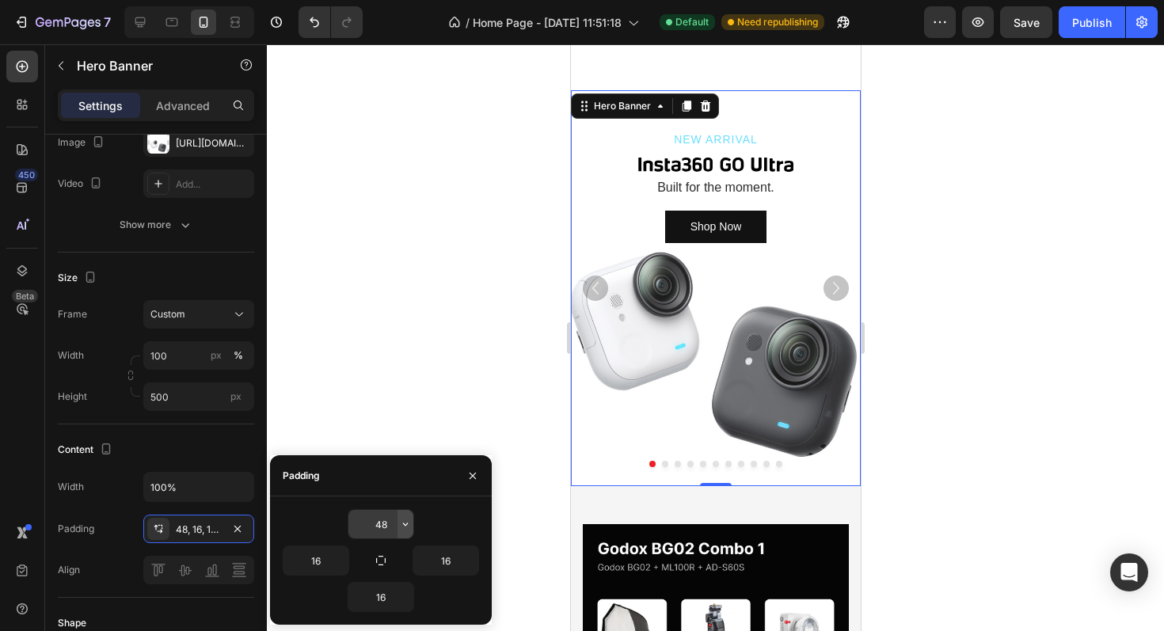
click at [401, 524] on icon "button" at bounding box center [405, 524] width 13 height 13
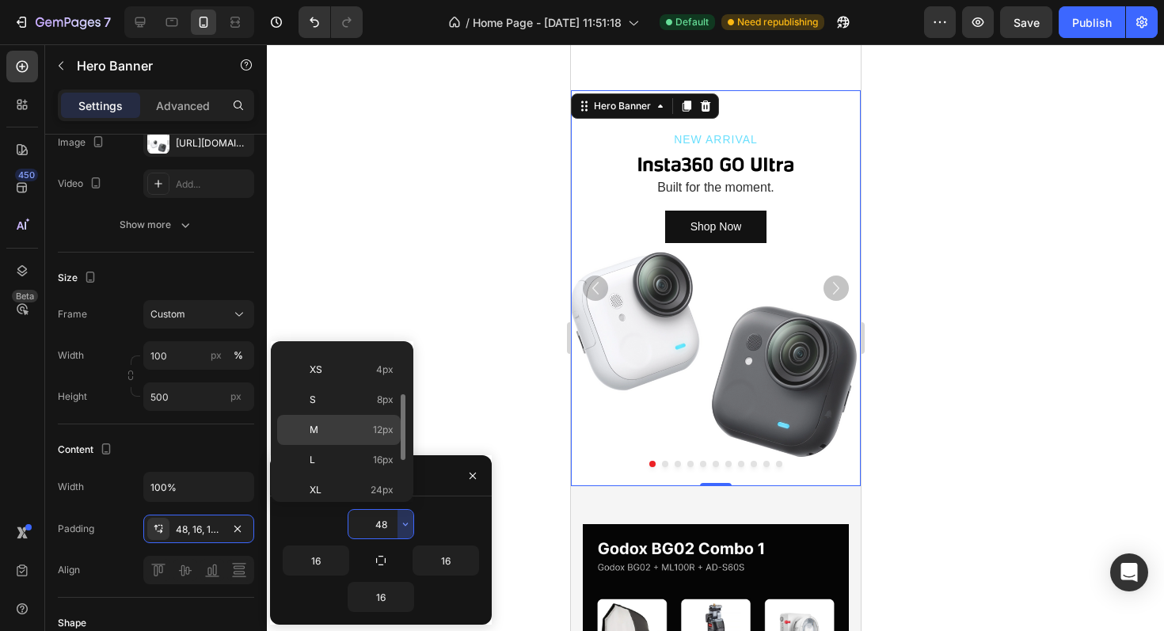
scroll to position [69, 0]
click at [349, 446] on p "L 16px" at bounding box center [352, 444] width 84 height 14
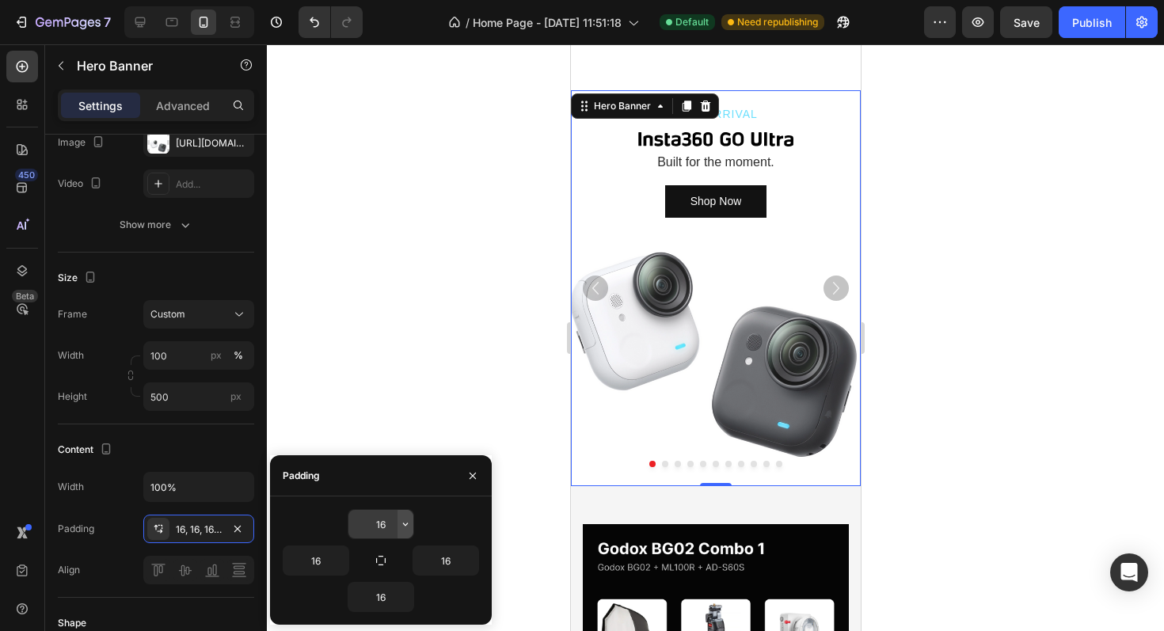
click at [407, 526] on icon "button" at bounding box center [405, 524] width 13 height 13
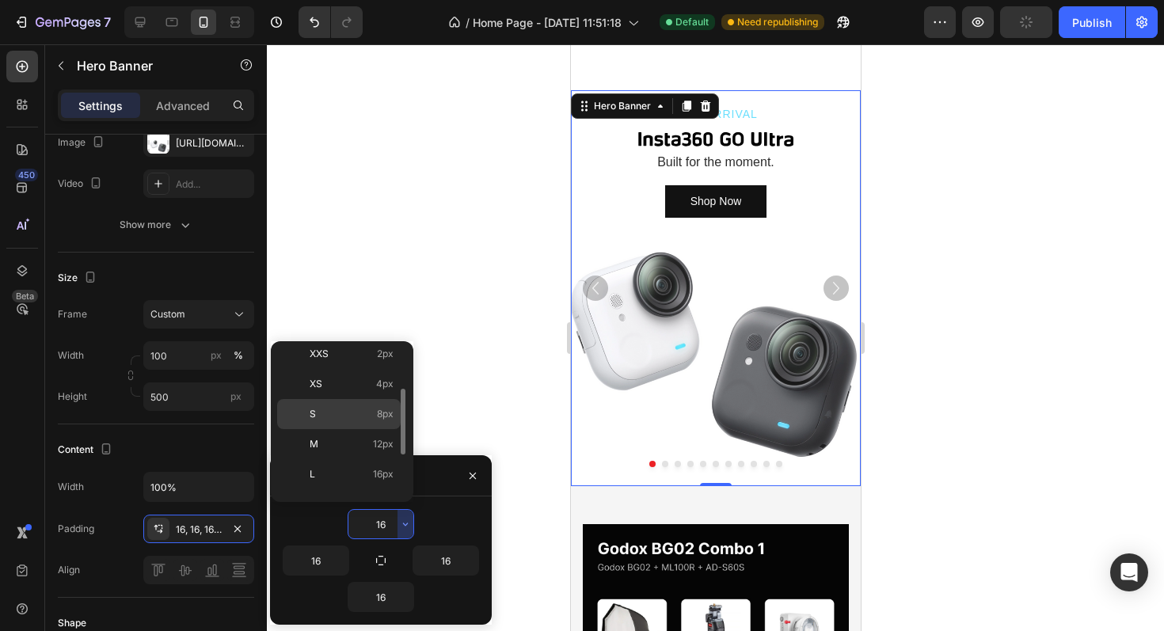
scroll to position [85, 0]
click at [355, 452] on p "XL 24px" at bounding box center [352, 458] width 84 height 14
type input "24"
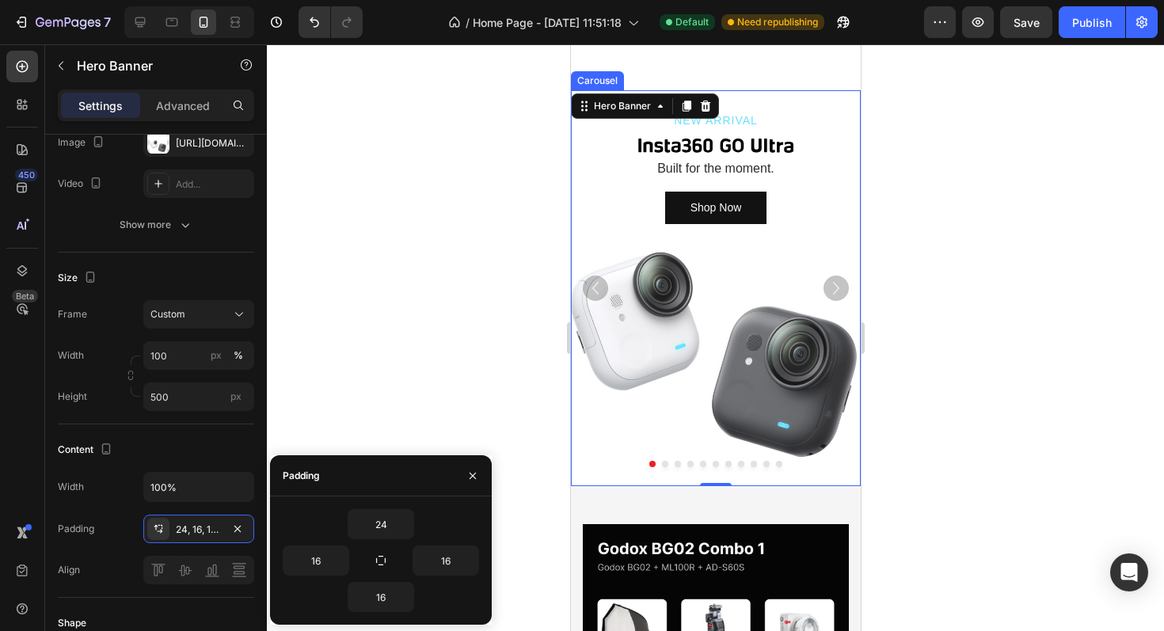
click at [839, 283] on icon "Carousel Next Arrow" at bounding box center [835, 287] width 25 height 25
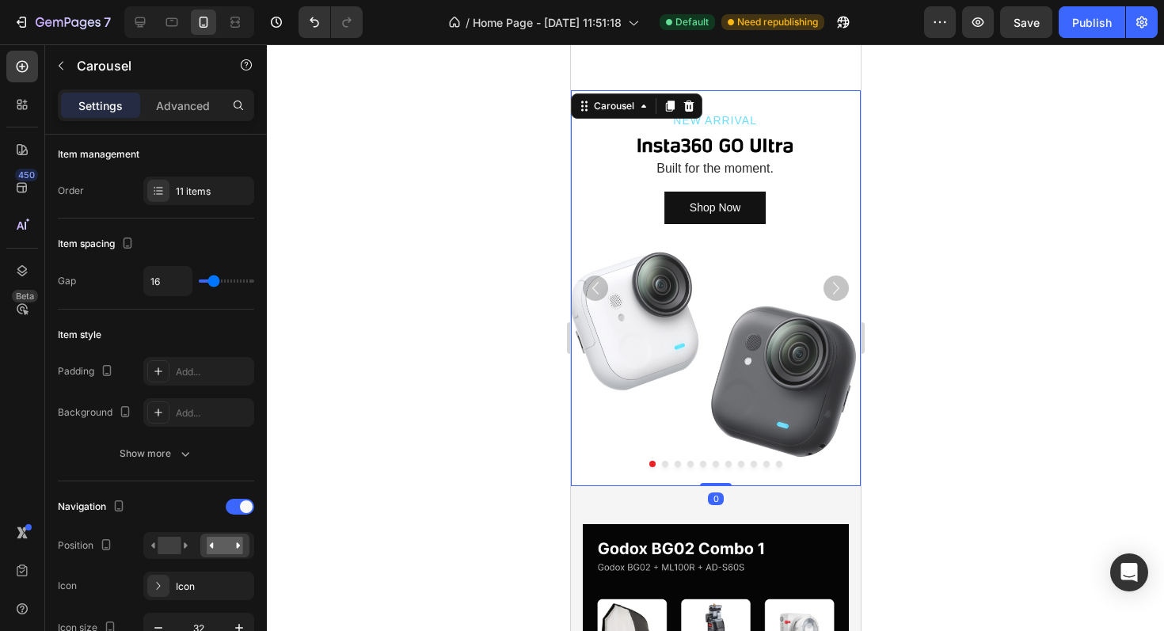
scroll to position [0, 0]
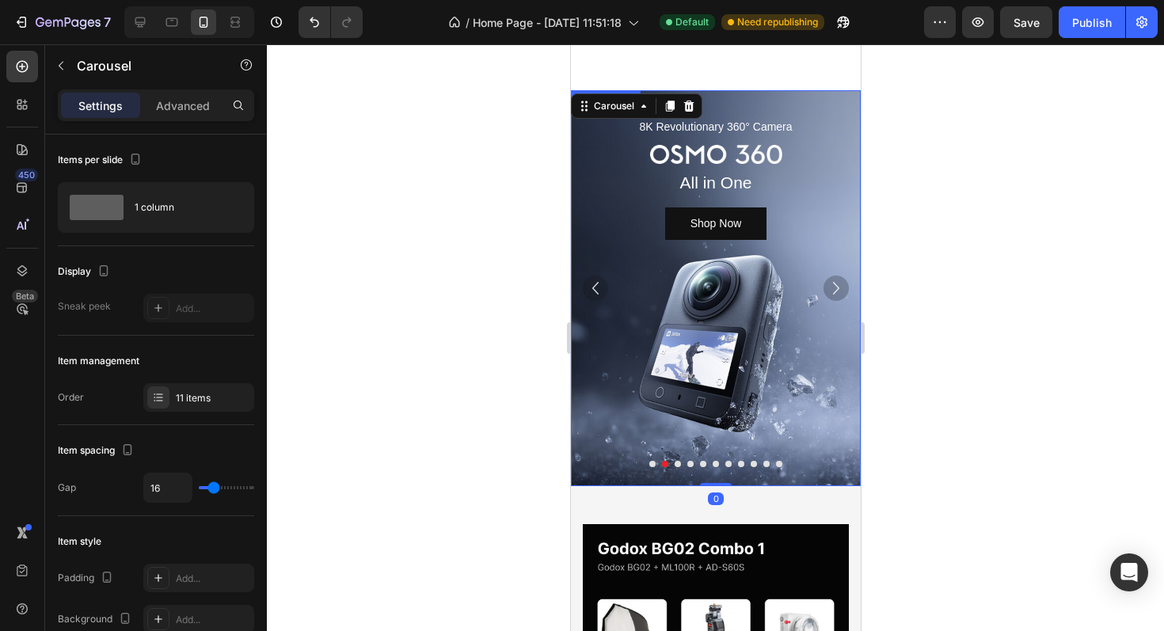
click at [776, 303] on div "Background Image" at bounding box center [715, 288] width 290 height 396
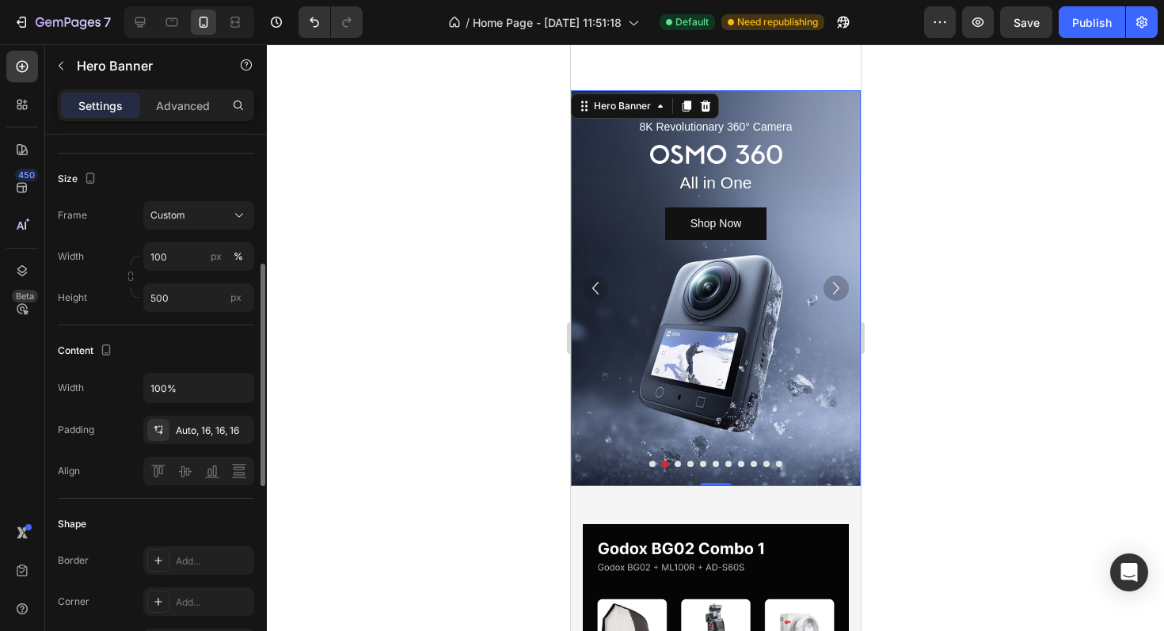
scroll to position [308, 0]
click at [199, 424] on div "Auto, 16, 16, 16" at bounding box center [199, 428] width 46 height 14
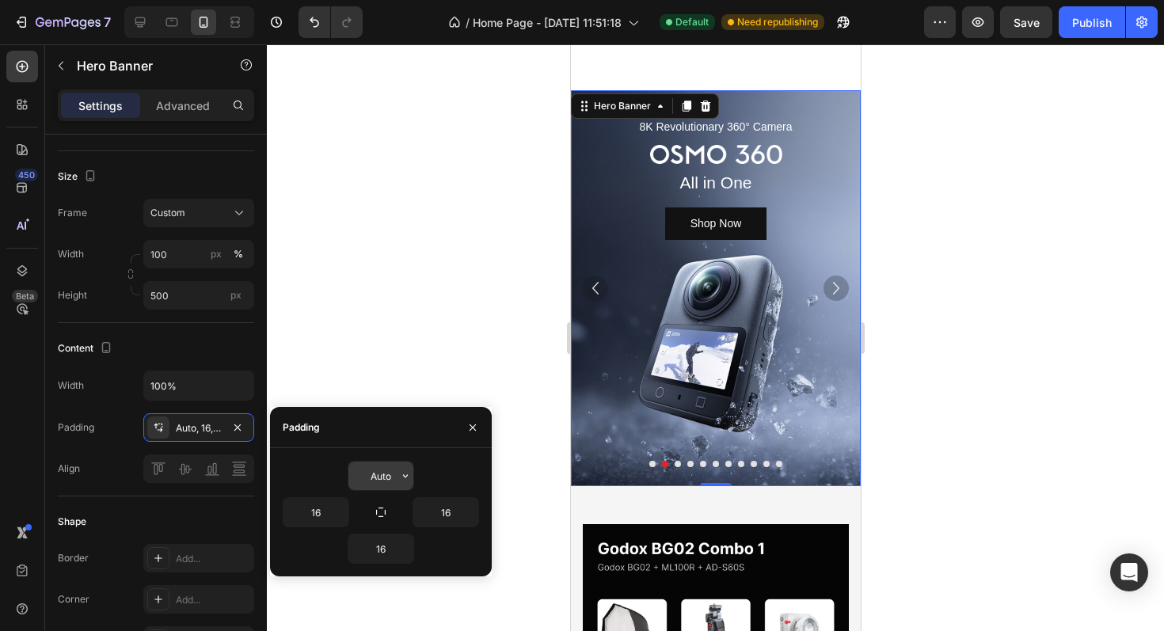
click at [405, 470] on icon "button" at bounding box center [405, 475] width 13 height 13
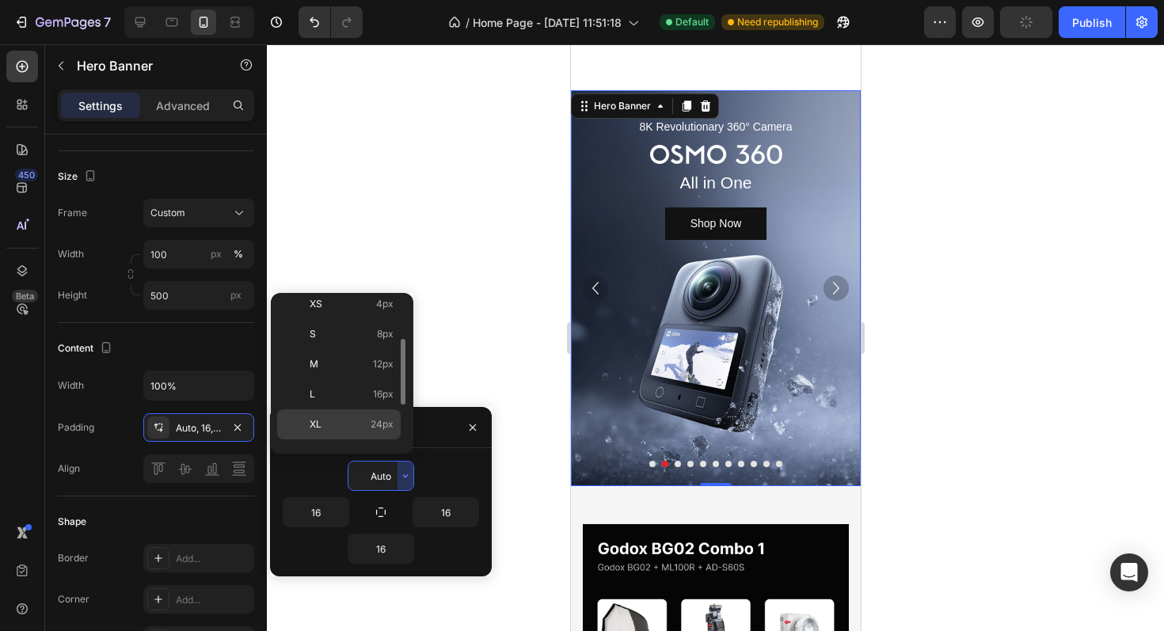
scroll to position [88, 0]
click at [359, 407] on p "XL 24px" at bounding box center [352, 407] width 84 height 14
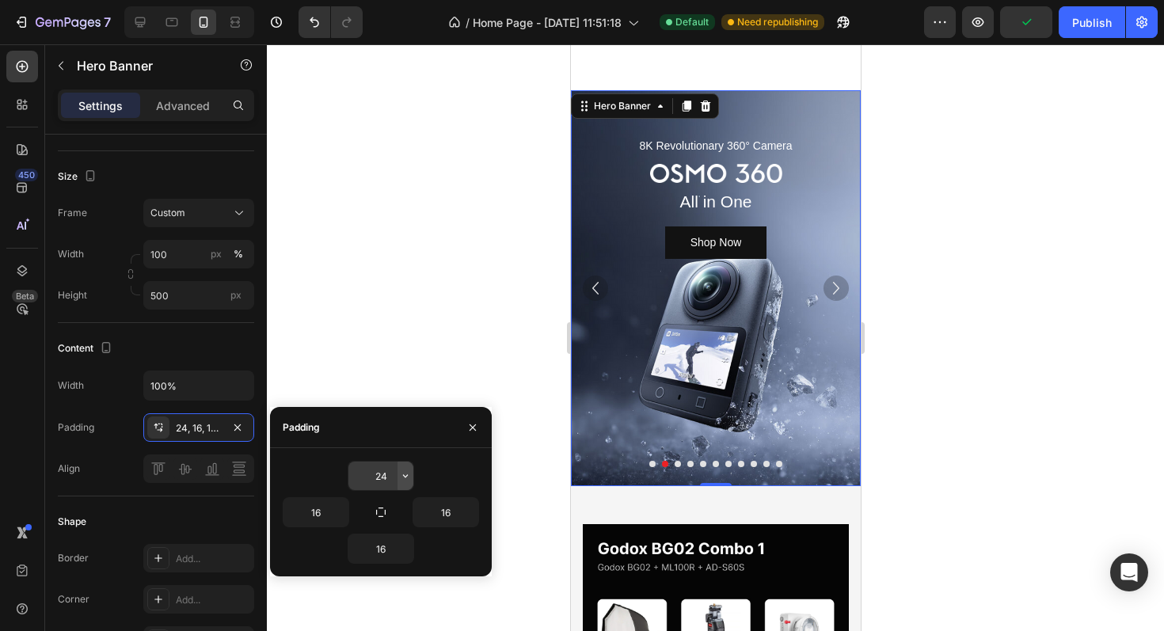
click at [404, 479] on icon "button" at bounding box center [405, 475] width 13 height 13
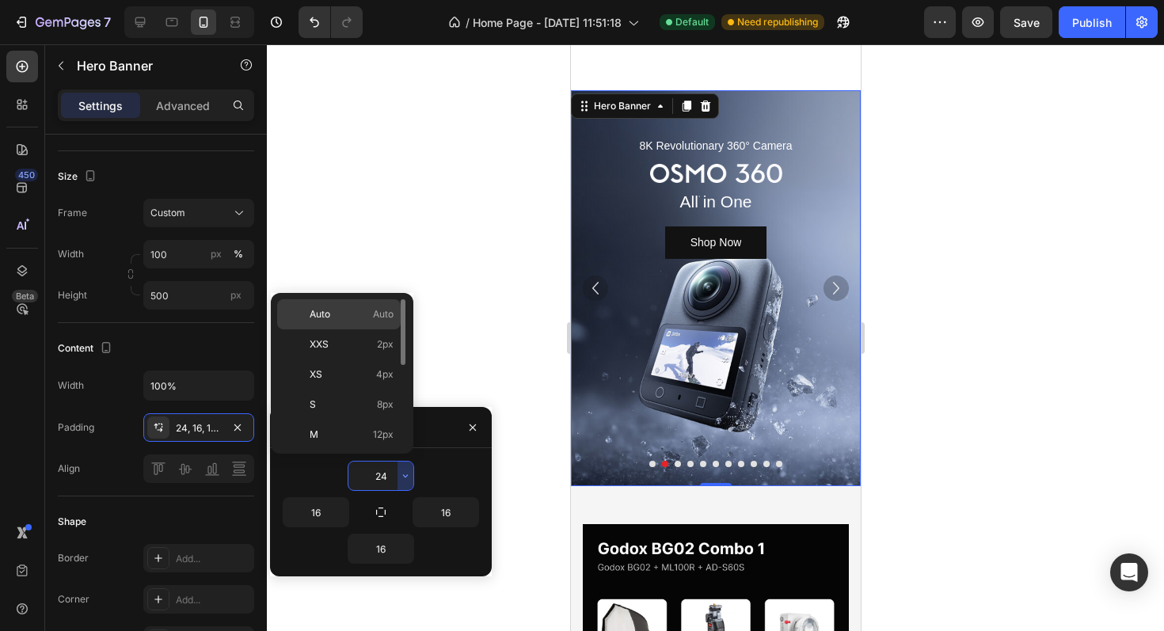
click at [367, 320] on p "Auto Auto" at bounding box center [352, 314] width 84 height 14
type input "Auto"
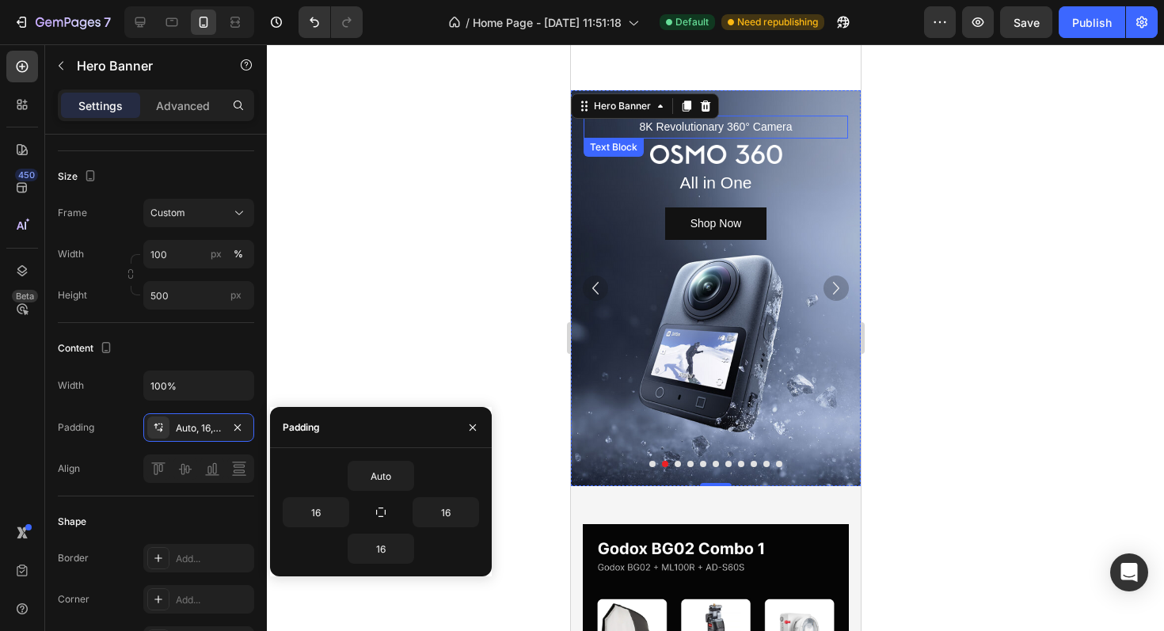
click at [754, 131] on p "8K Revolutionary 360° Camera" at bounding box center [714, 127] width 261 height 20
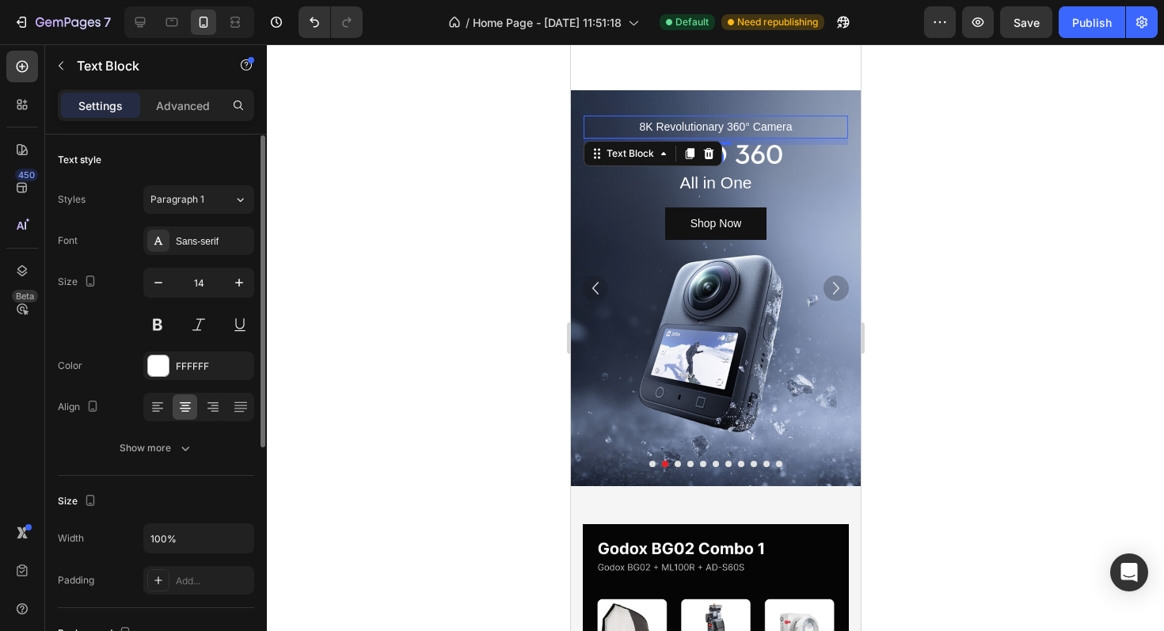
scroll to position [85, 0]
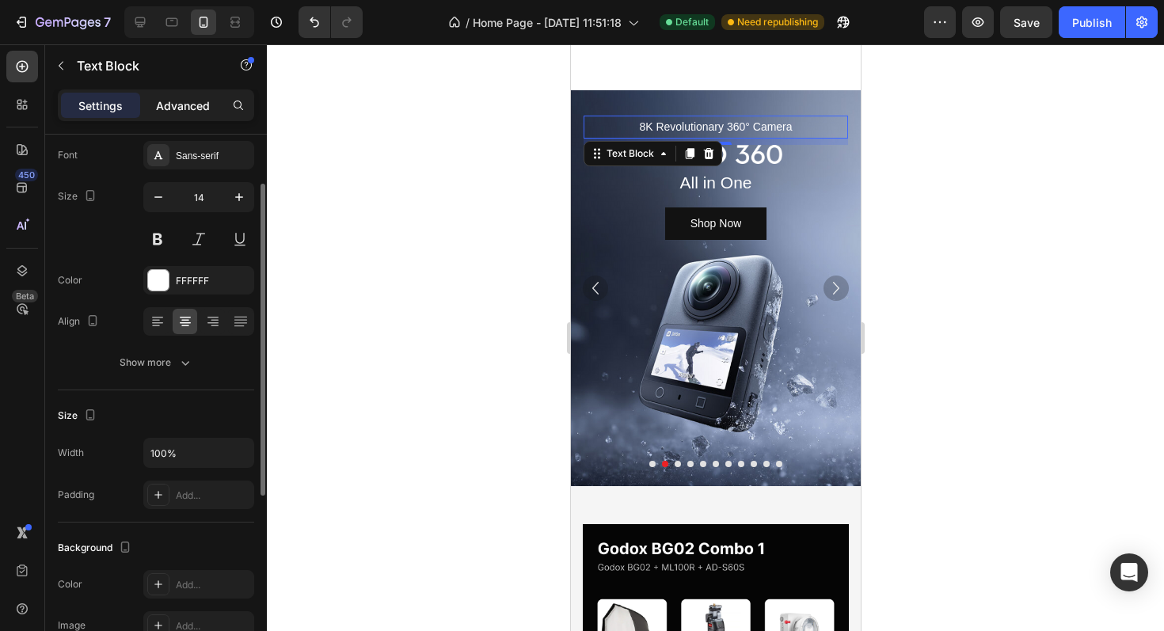
click at [188, 108] on p "Advanced" at bounding box center [183, 105] width 54 height 17
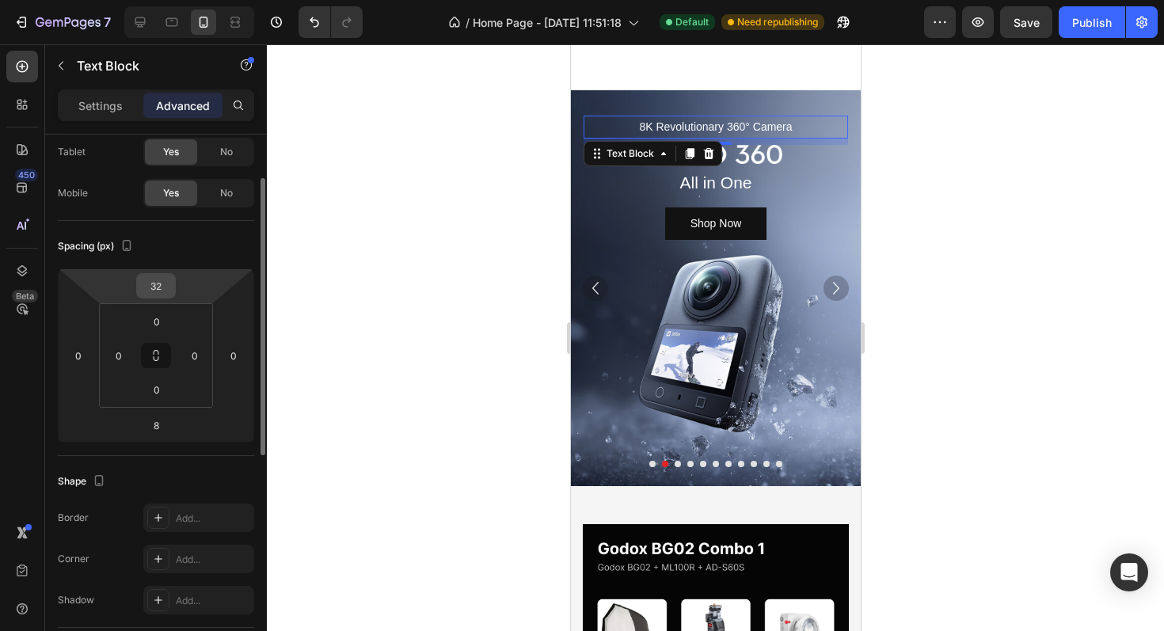
click at [161, 276] on input "32" at bounding box center [156, 286] width 32 height 24
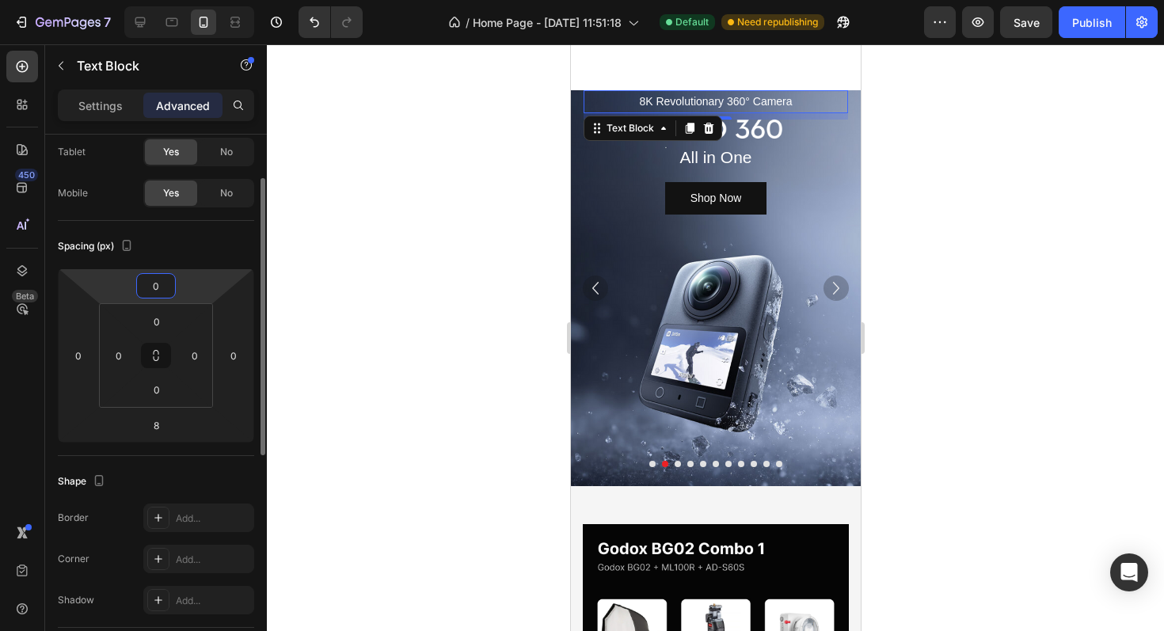
type input "0"
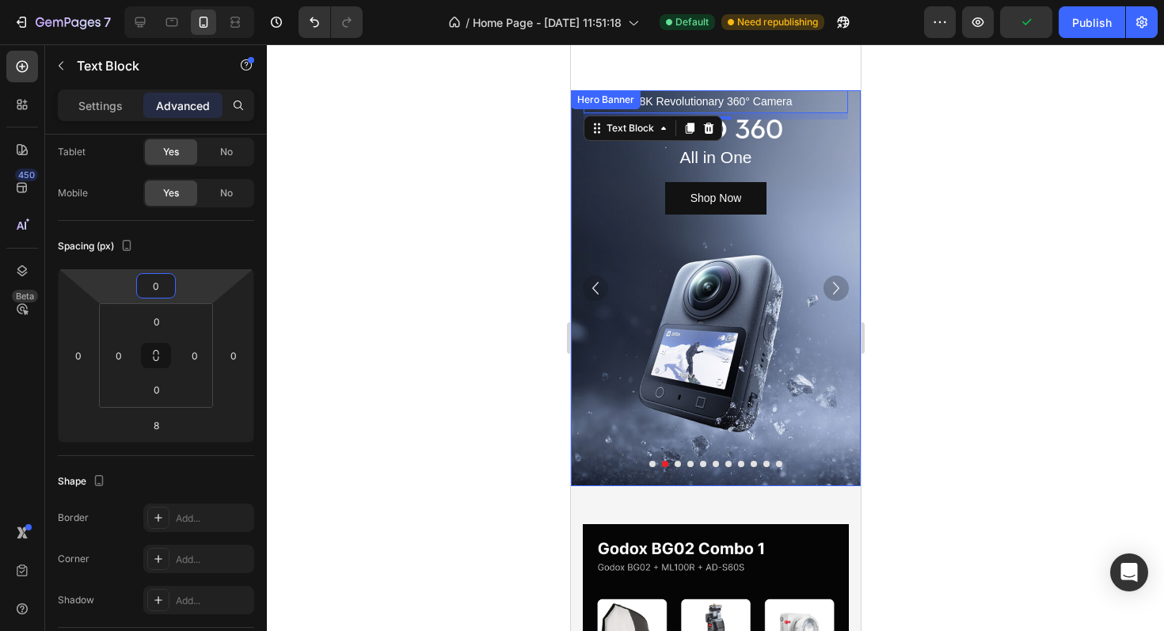
click at [625, 234] on div "Background Image" at bounding box center [715, 288] width 290 height 396
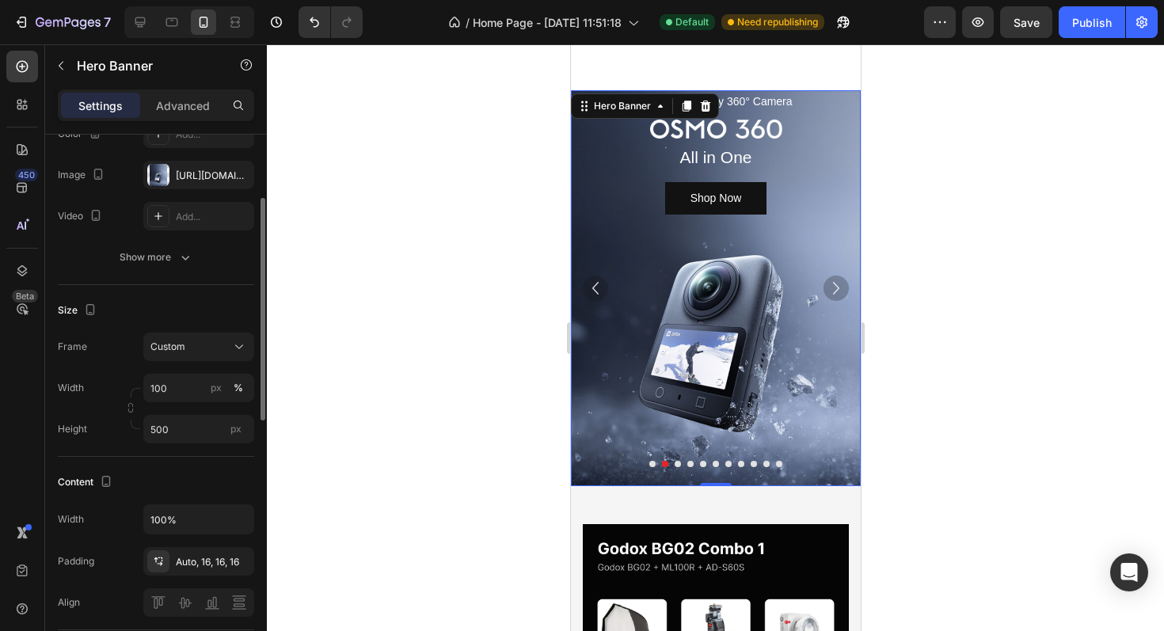
scroll to position [202, 0]
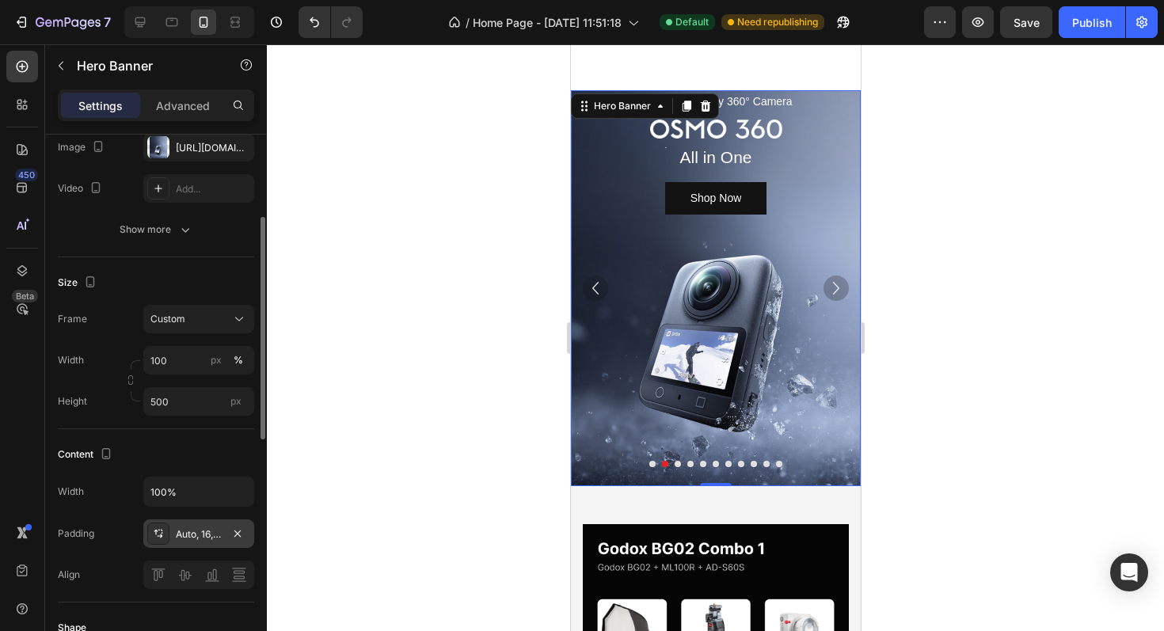
click at [203, 530] on div "Auto, 16, 16, 16" at bounding box center [199, 534] width 46 height 14
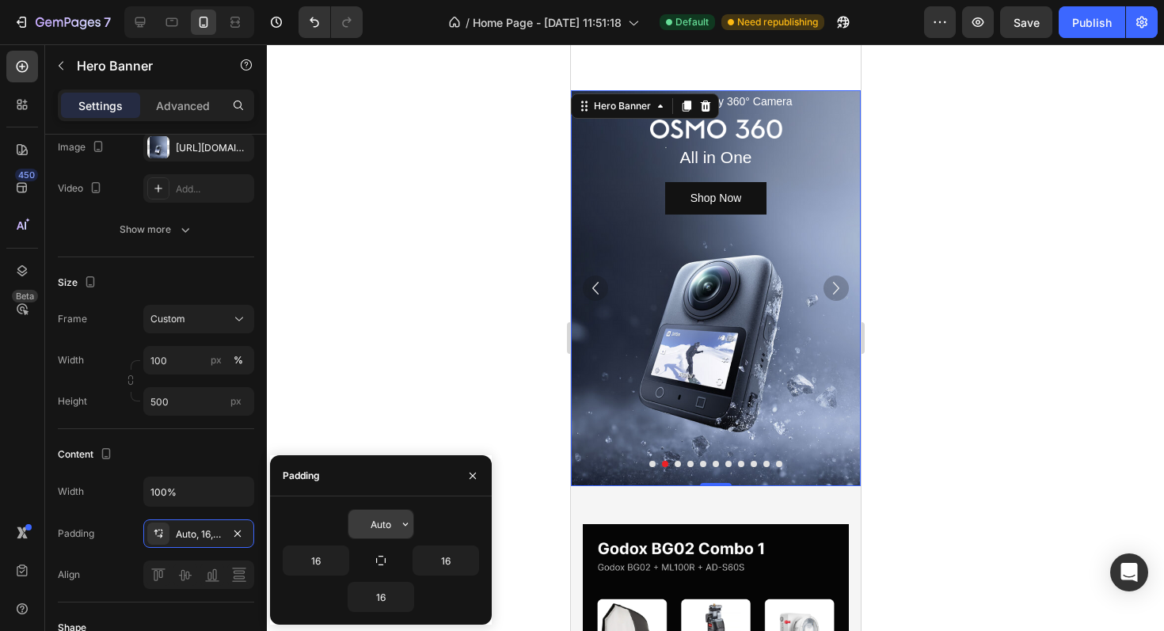
click at [404, 521] on icon "button" at bounding box center [405, 524] width 13 height 13
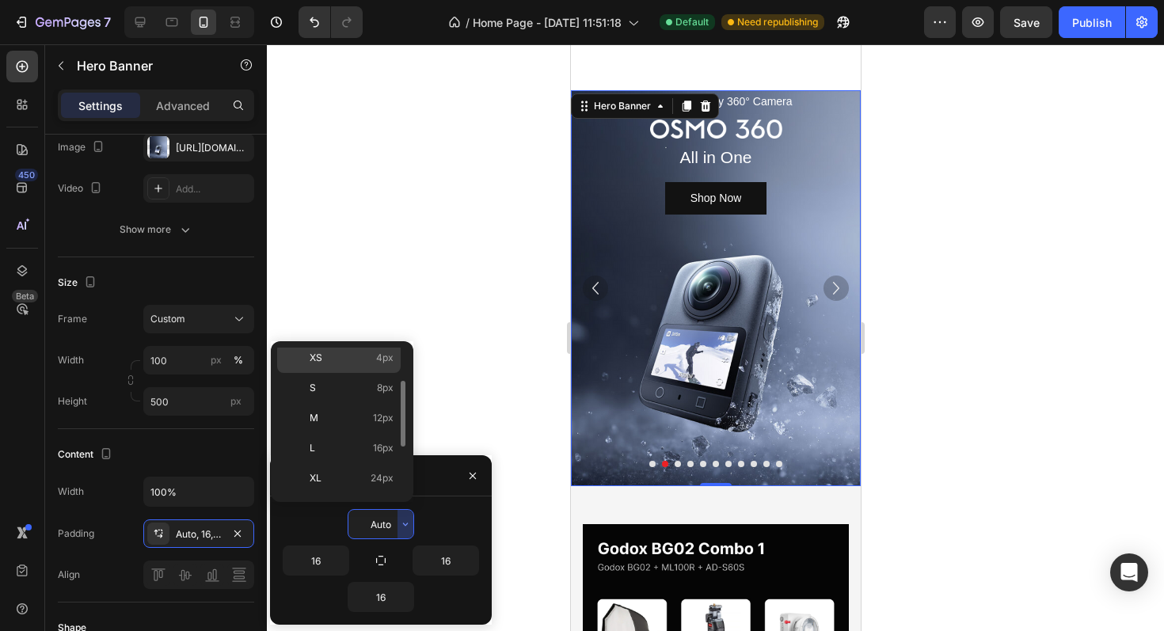
scroll to position [93, 0]
click at [342, 465] on div "XL 24px" at bounding box center [338, 480] width 123 height 30
type input "24"
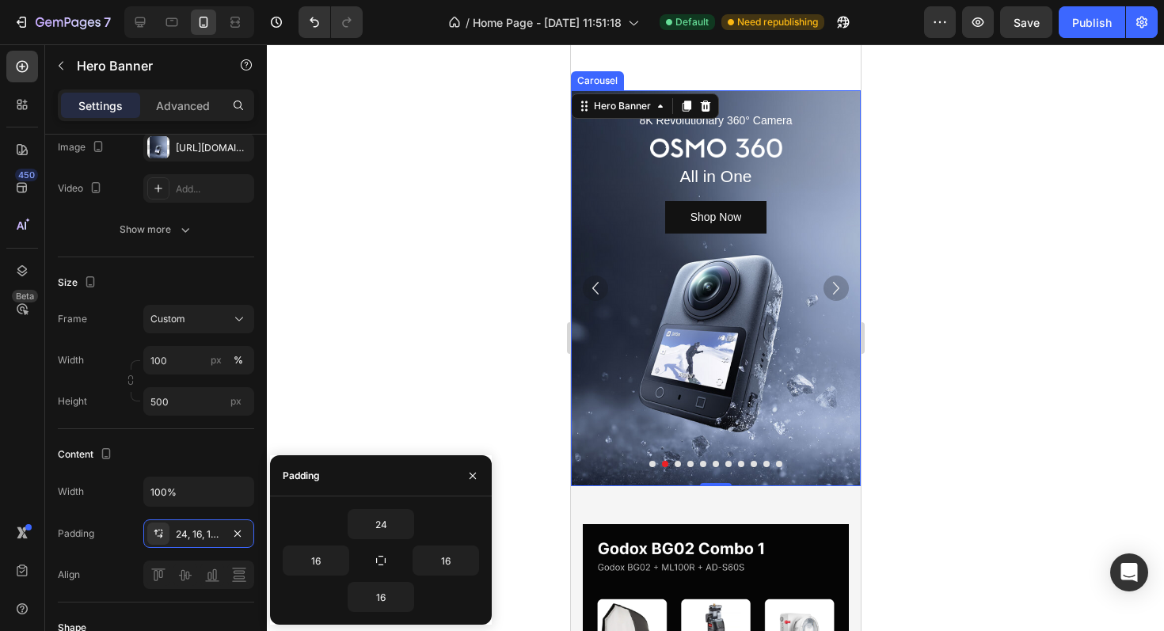
click at [840, 288] on icon "Carousel Next Arrow" at bounding box center [835, 287] width 25 height 25
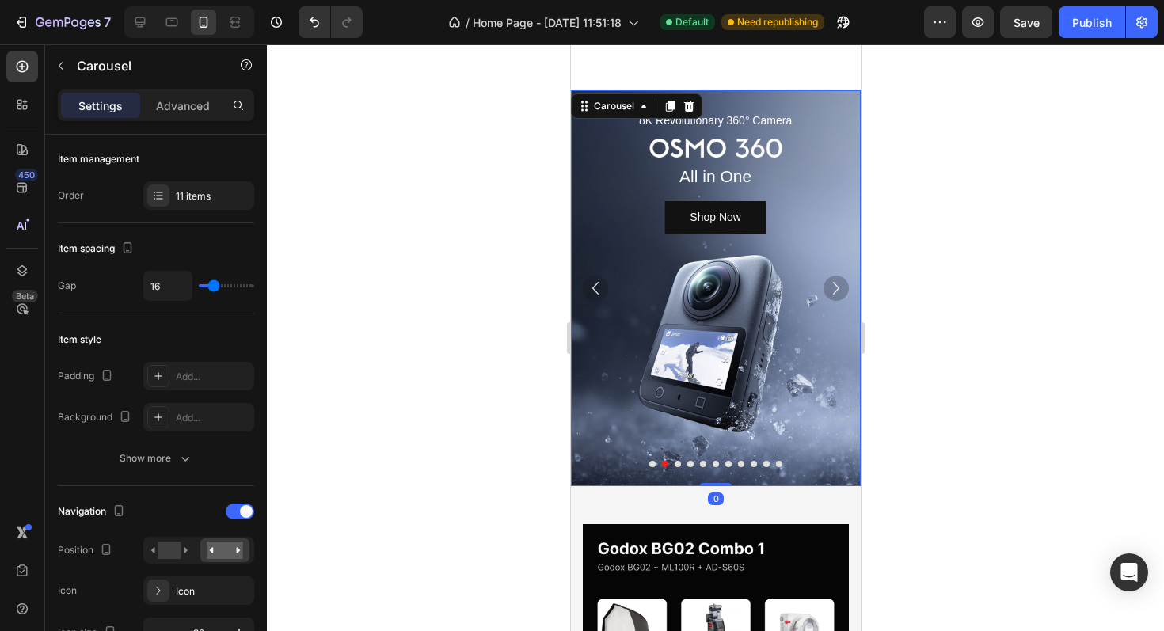
scroll to position [0, 0]
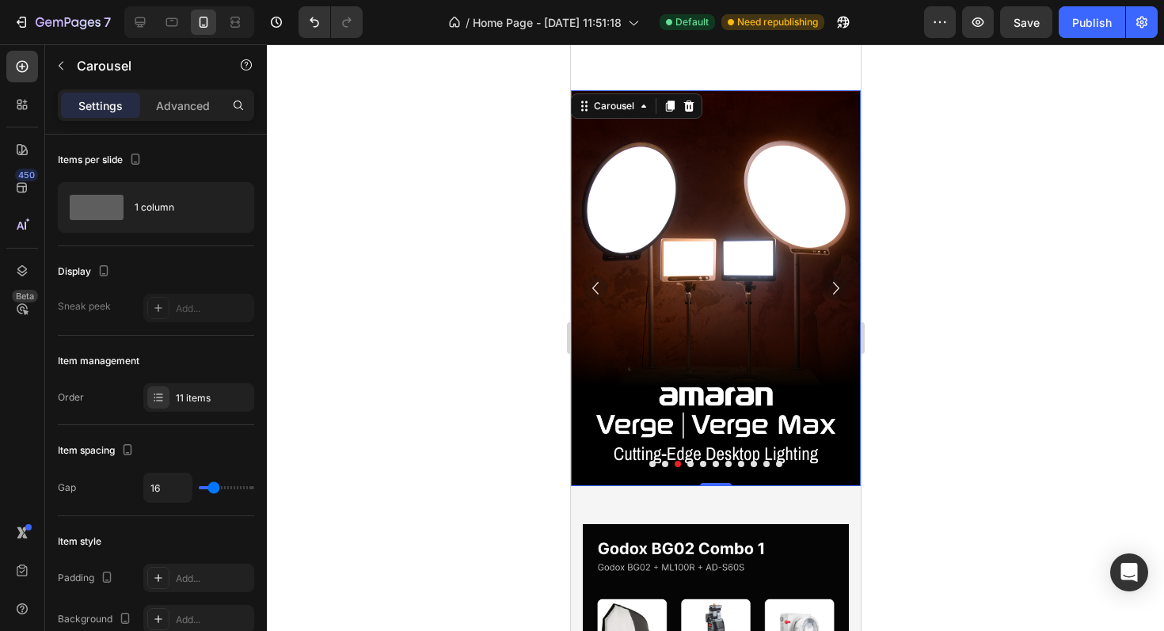
click at [836, 289] on icon "Carousel Next Arrow" at bounding box center [835, 288] width 6 height 13
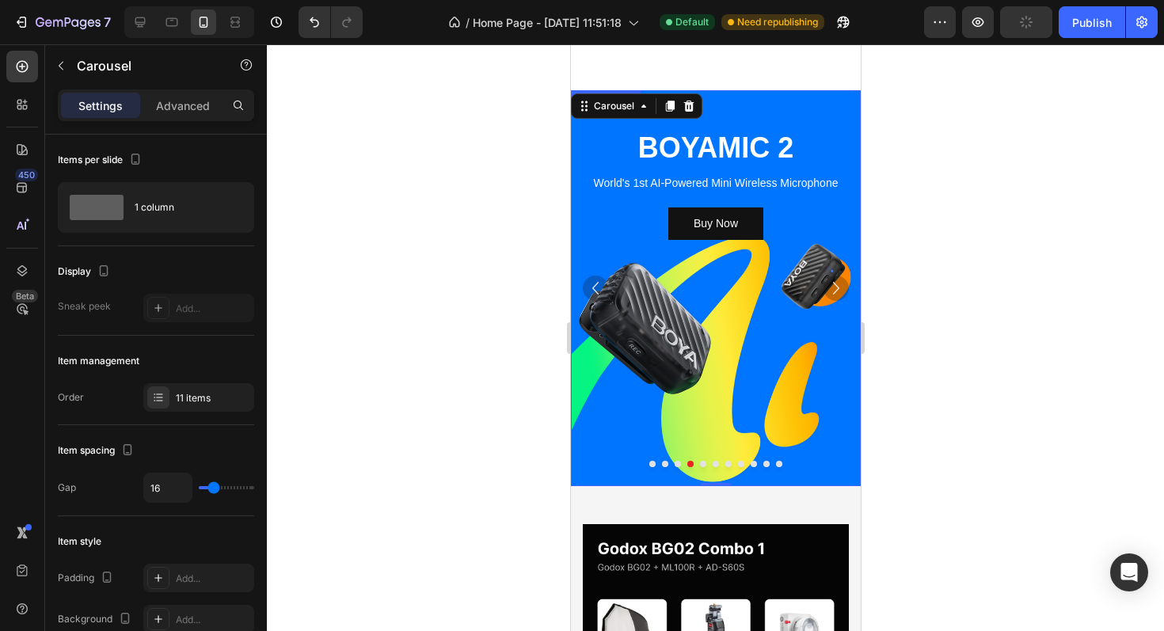
click at [733, 314] on div "Background Image" at bounding box center [715, 288] width 290 height 396
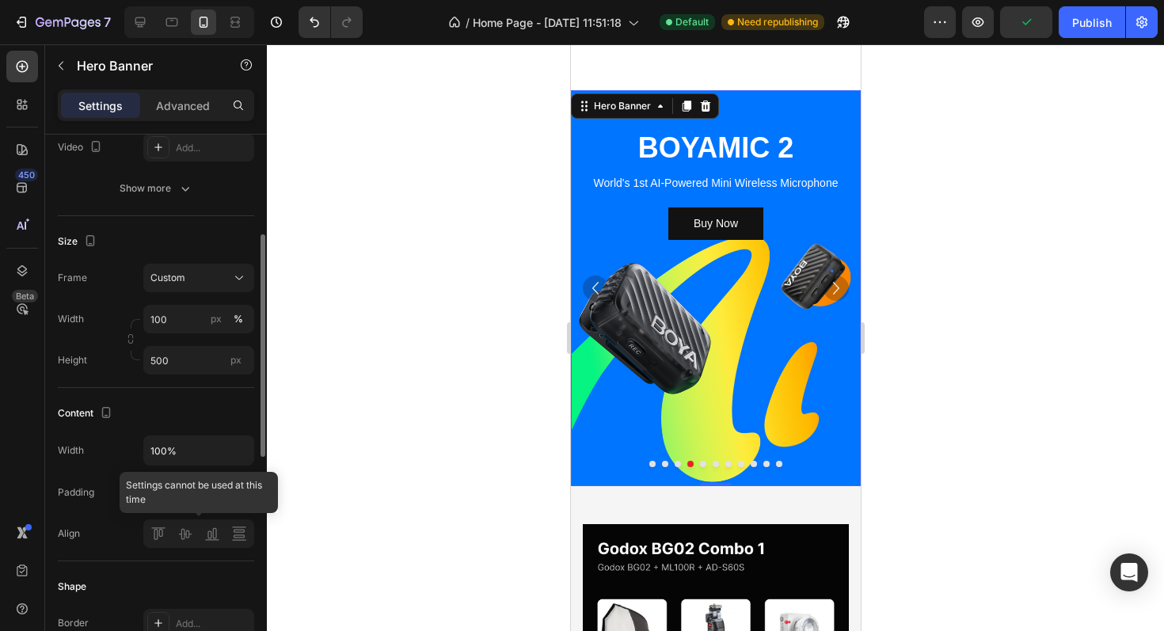
scroll to position [246, 0]
click at [196, 491] on div "48, 16, 16, 16" at bounding box center [199, 490] width 46 height 14
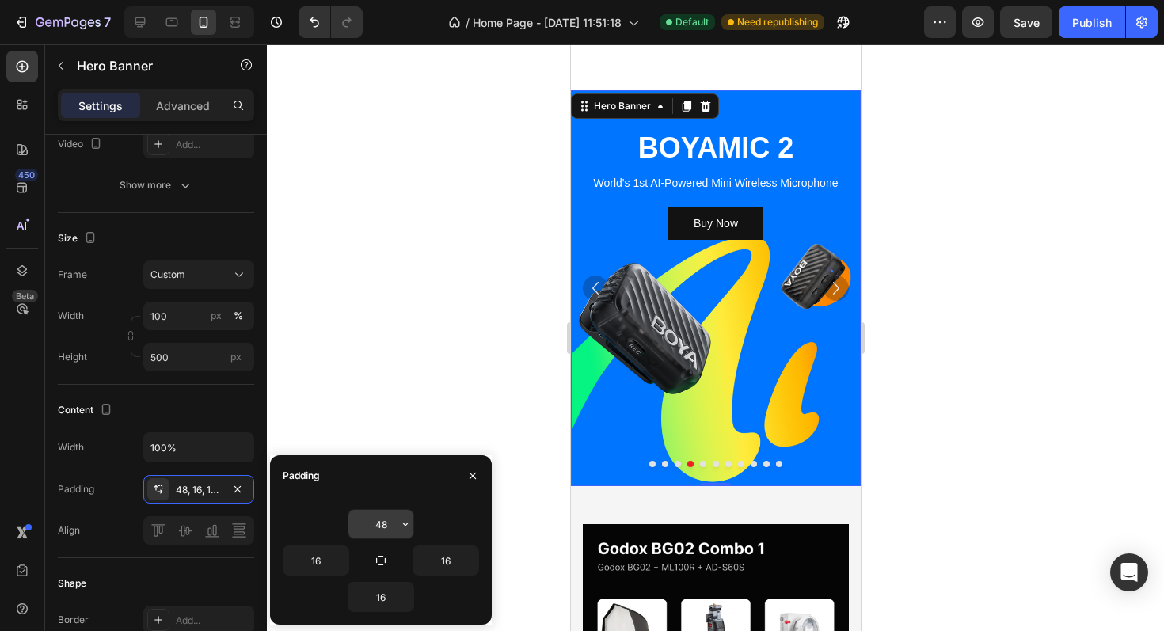
click at [400, 526] on icon "button" at bounding box center [405, 524] width 13 height 13
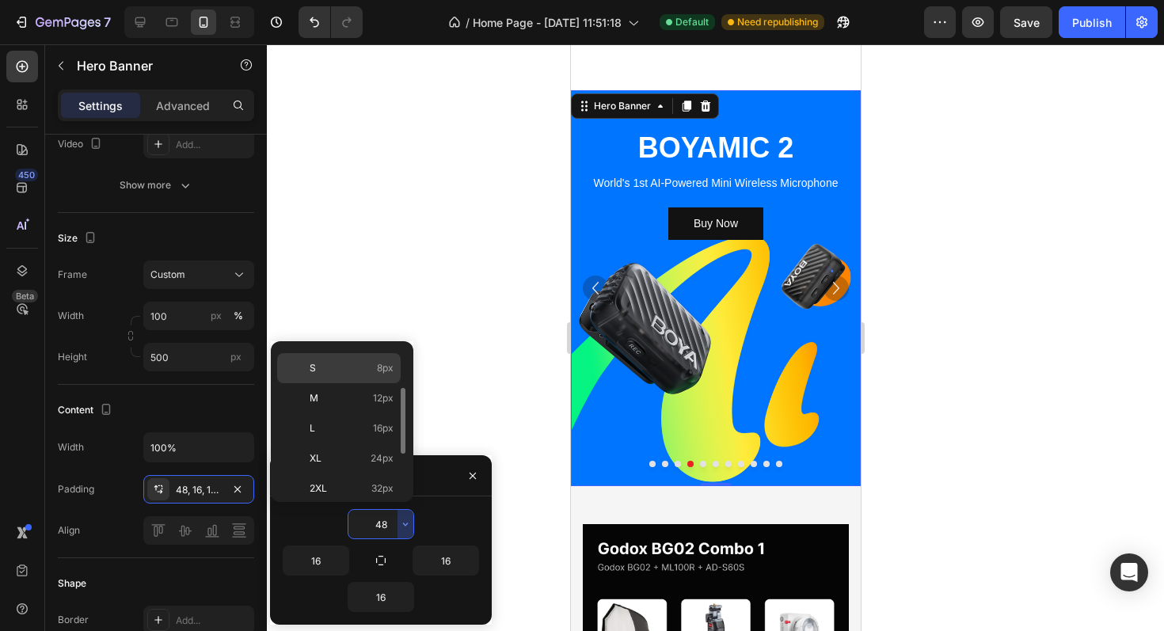
scroll to position [86, 0]
click at [354, 453] on p "XL 24px" at bounding box center [352, 457] width 84 height 14
type input "24"
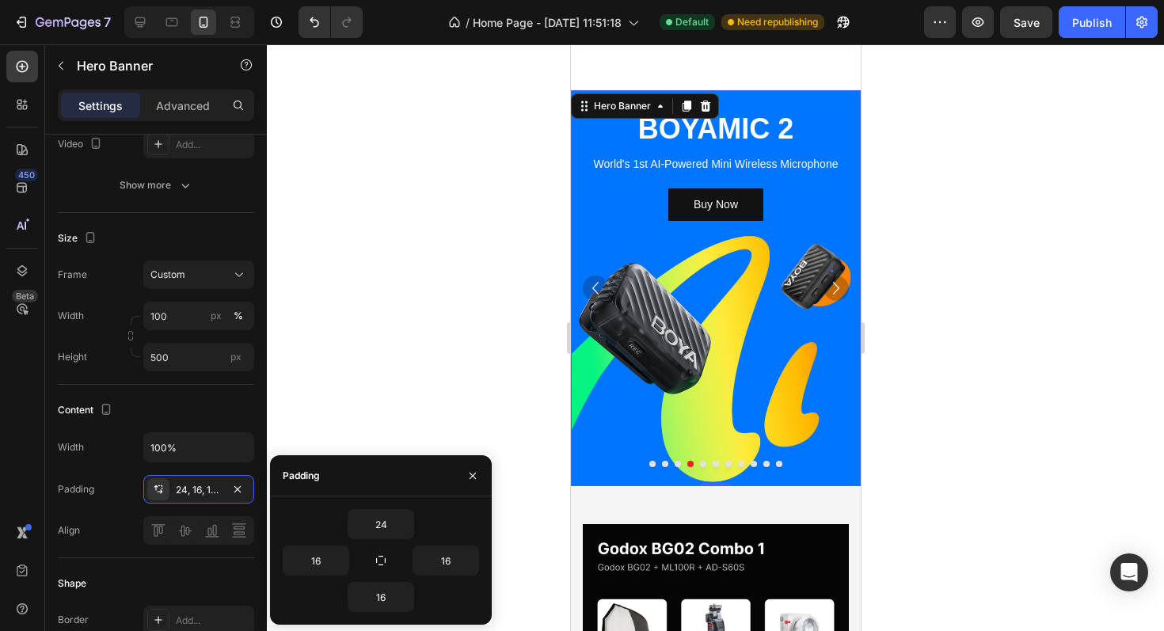
click at [354, 453] on div at bounding box center [715, 337] width 897 height 587
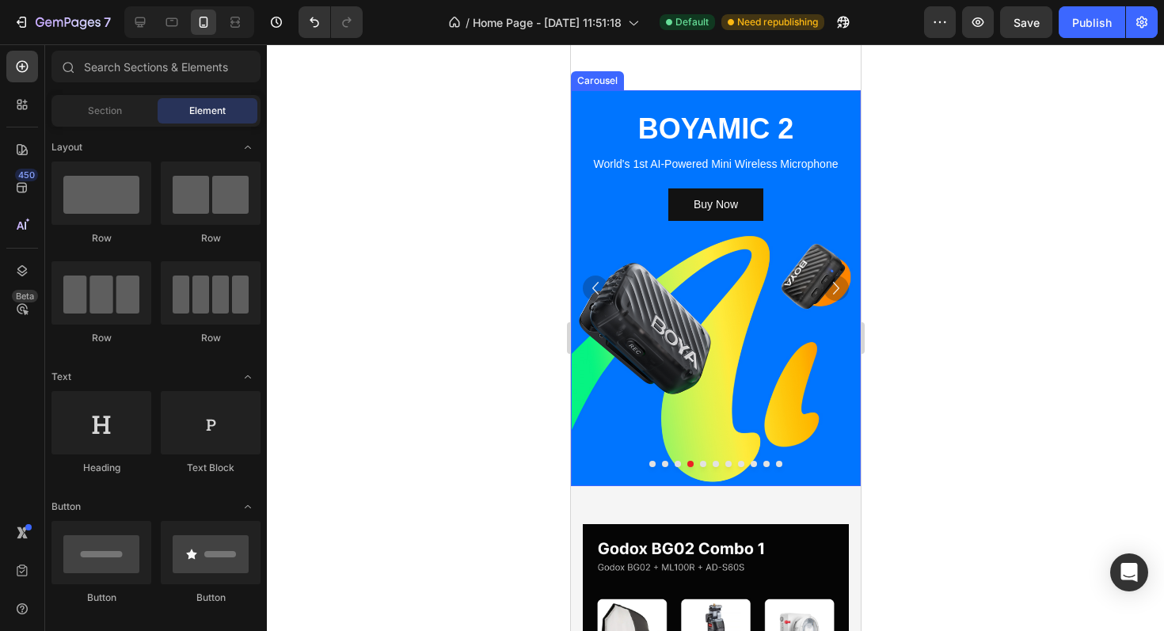
click at [836, 291] on icon "Carousel Next Arrow" at bounding box center [835, 287] width 25 height 25
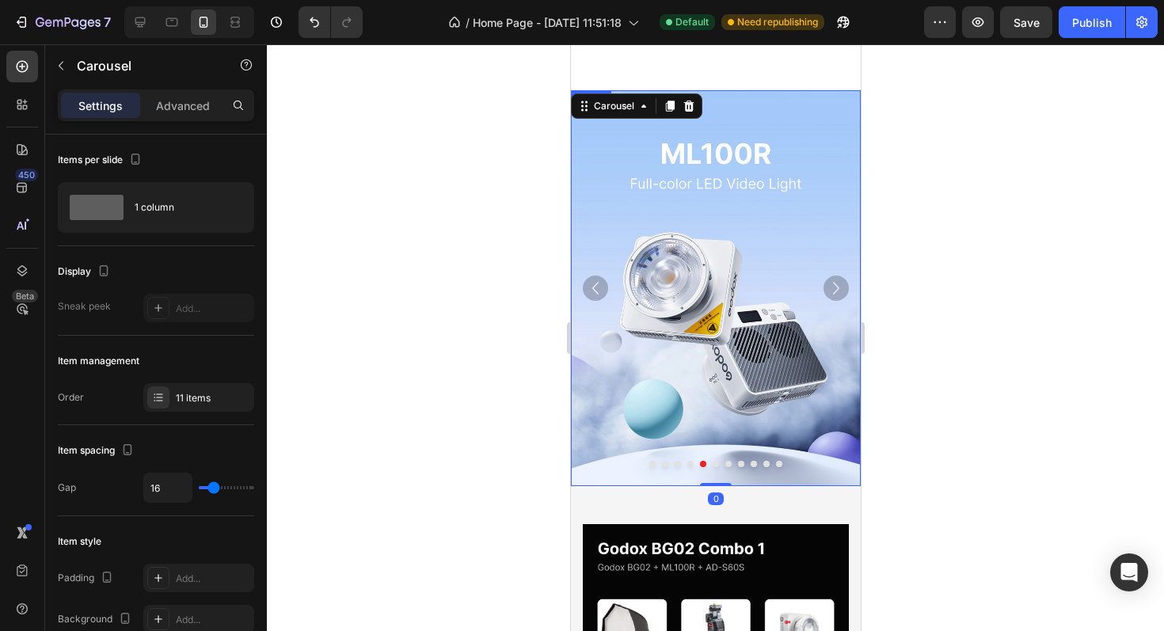
click at [762, 308] on img at bounding box center [715, 288] width 290 height 396
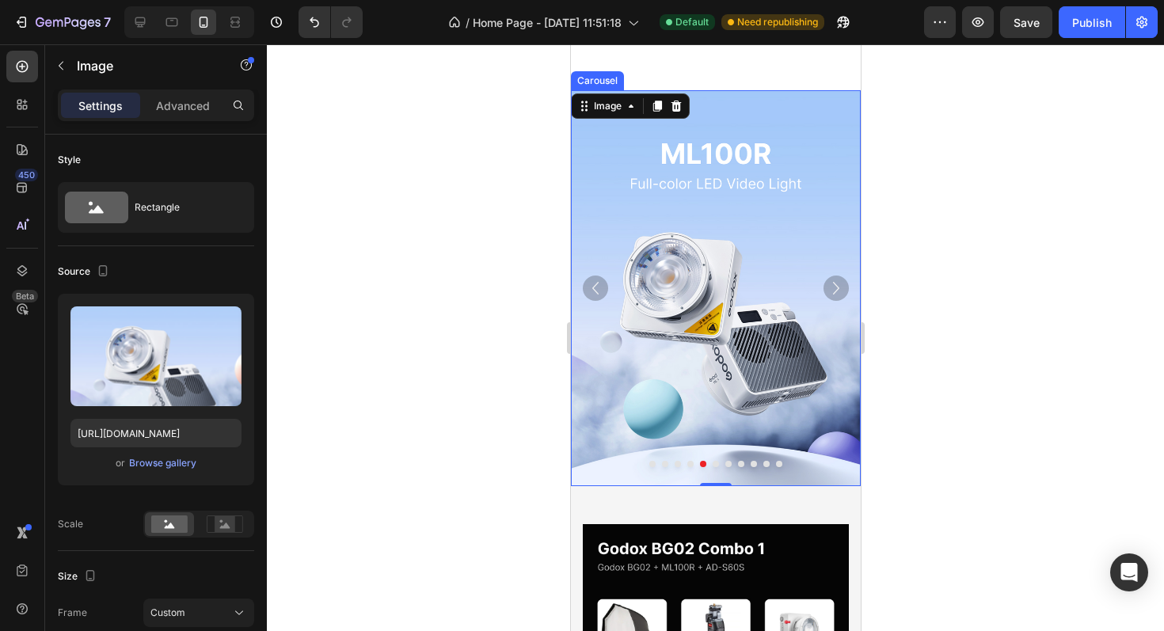
click at [839, 289] on icon "Carousel Next Arrow" at bounding box center [835, 287] width 25 height 25
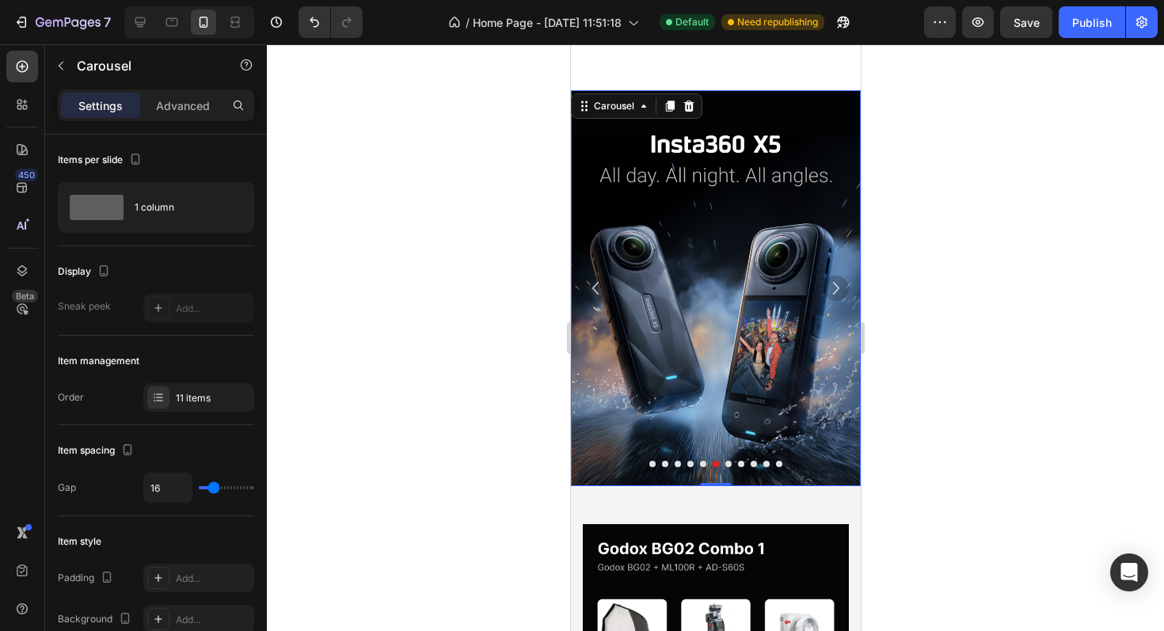
click at [833, 286] on icon "Carousel Next Arrow" at bounding box center [835, 287] width 25 height 25
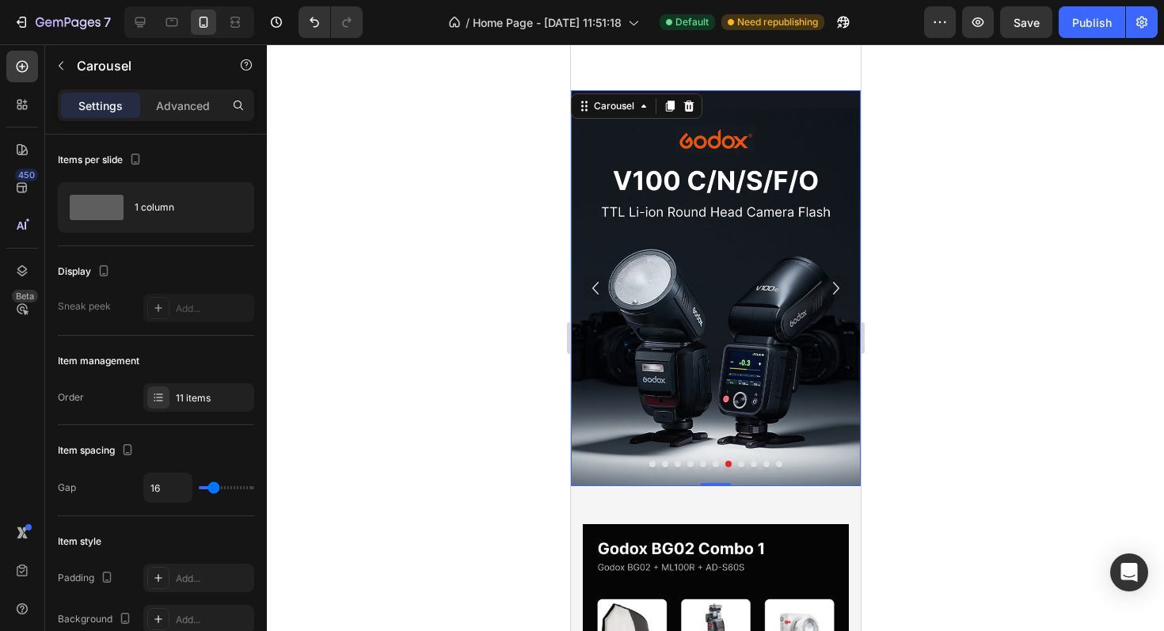
click at [833, 286] on icon "Carousel Next Arrow" at bounding box center [835, 287] width 25 height 25
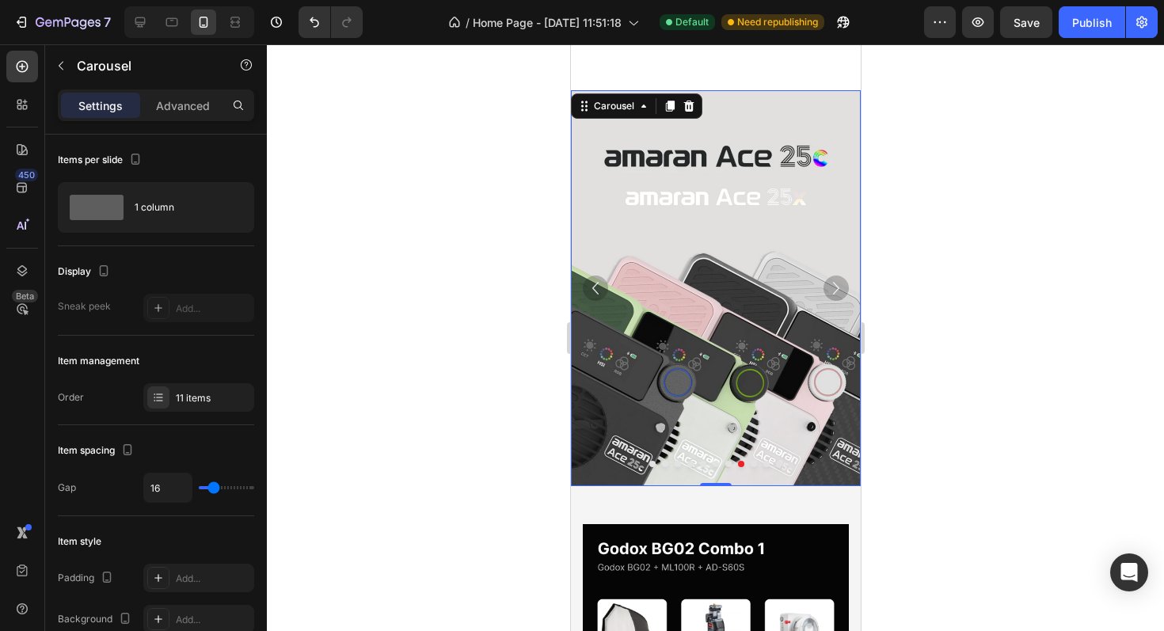
click at [833, 286] on icon "Carousel Next Arrow" at bounding box center [835, 287] width 25 height 25
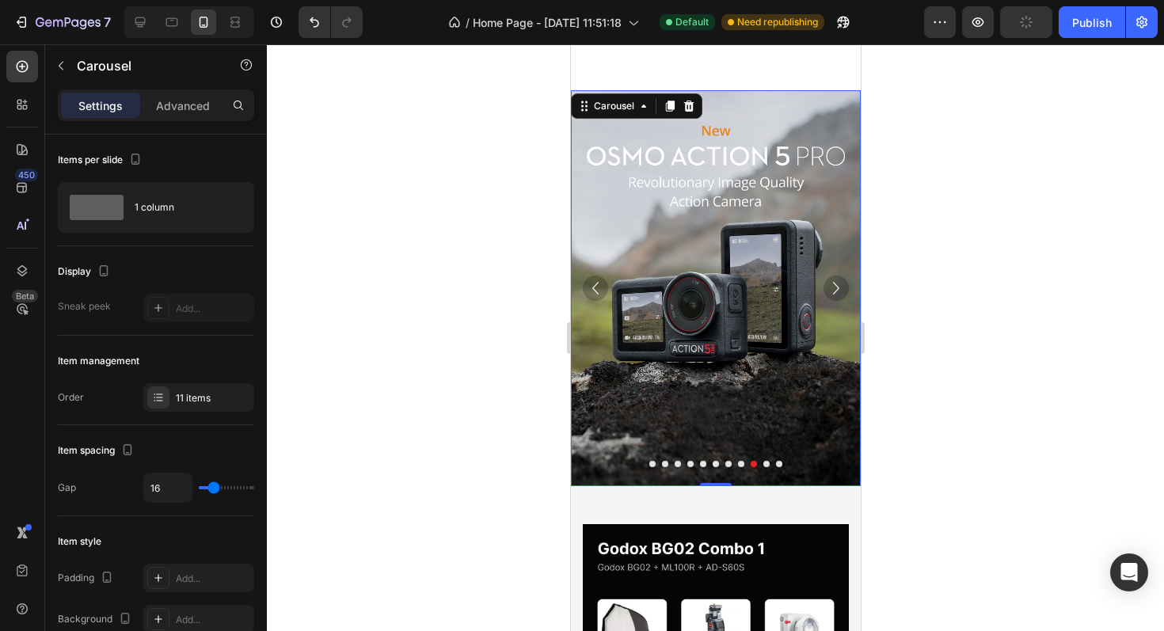
click at [833, 286] on icon "Carousel Next Arrow" at bounding box center [835, 287] width 25 height 25
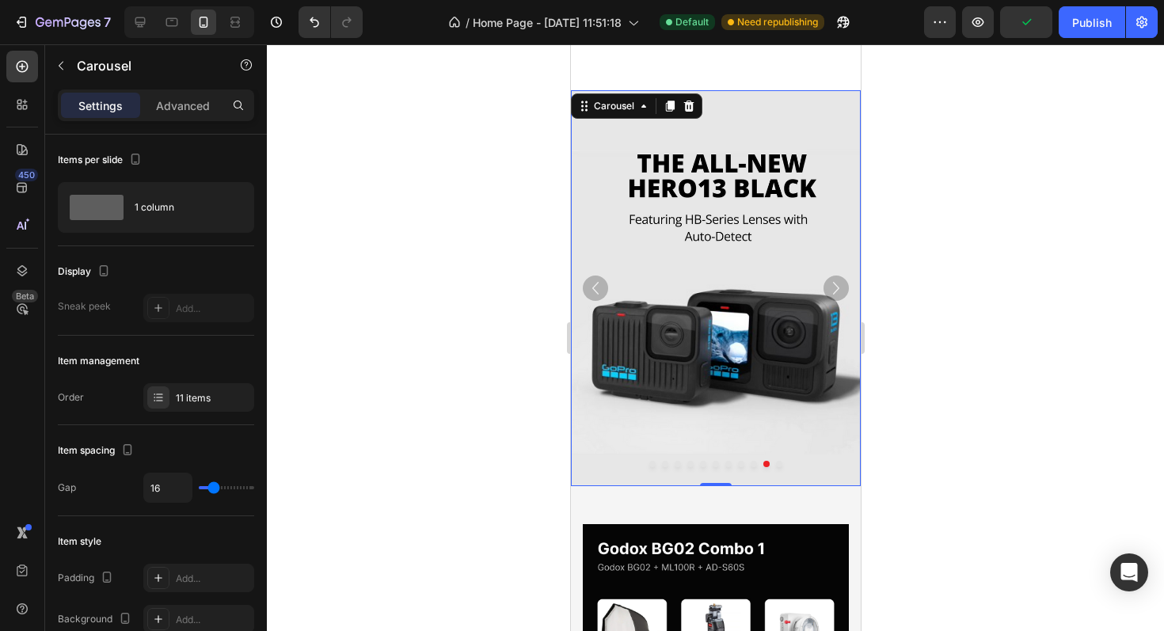
click at [833, 286] on icon "Carousel Next Arrow" at bounding box center [835, 287] width 25 height 25
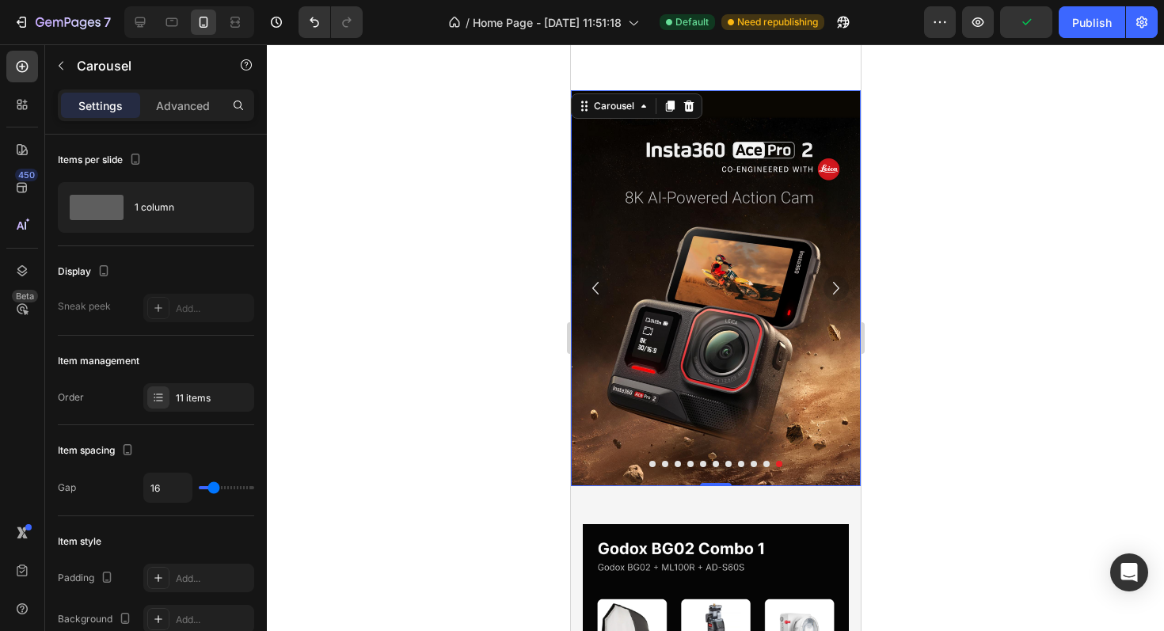
click at [833, 286] on icon "Carousel Next Arrow" at bounding box center [835, 287] width 25 height 25
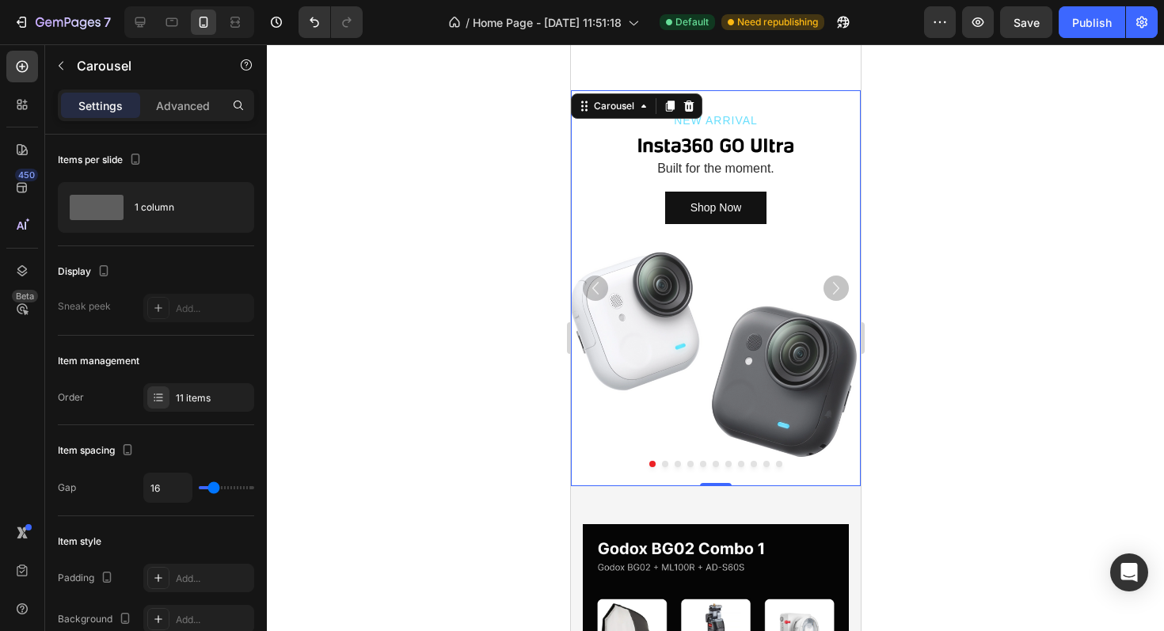
click at [833, 286] on icon "Carousel Next Arrow" at bounding box center [835, 287] width 25 height 25
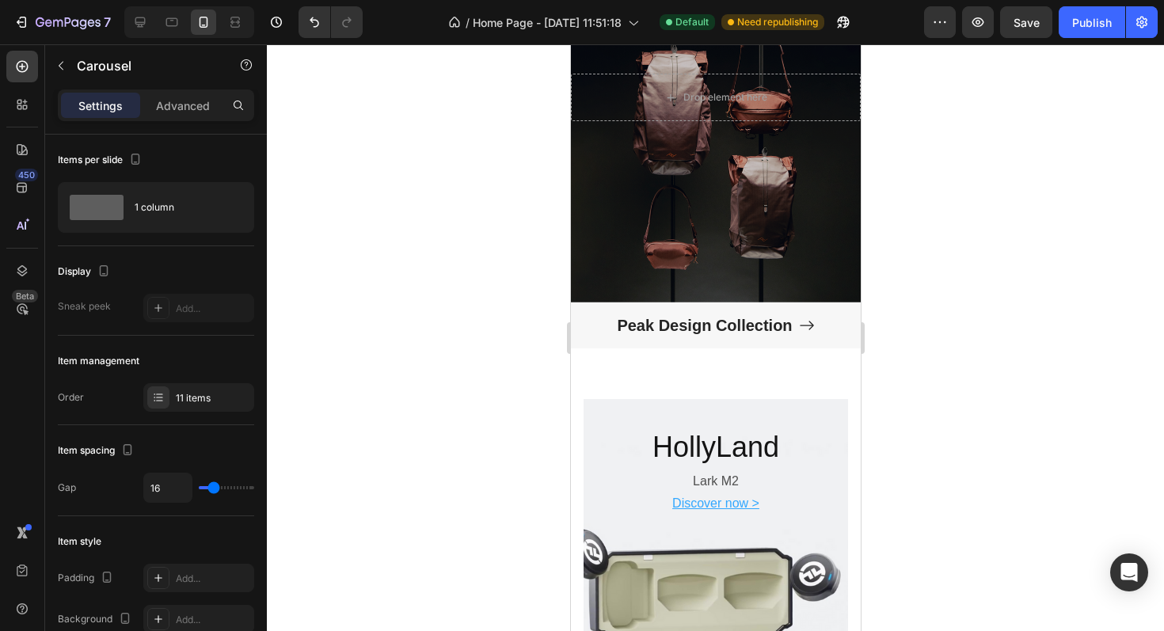
scroll to position [2712, 0]
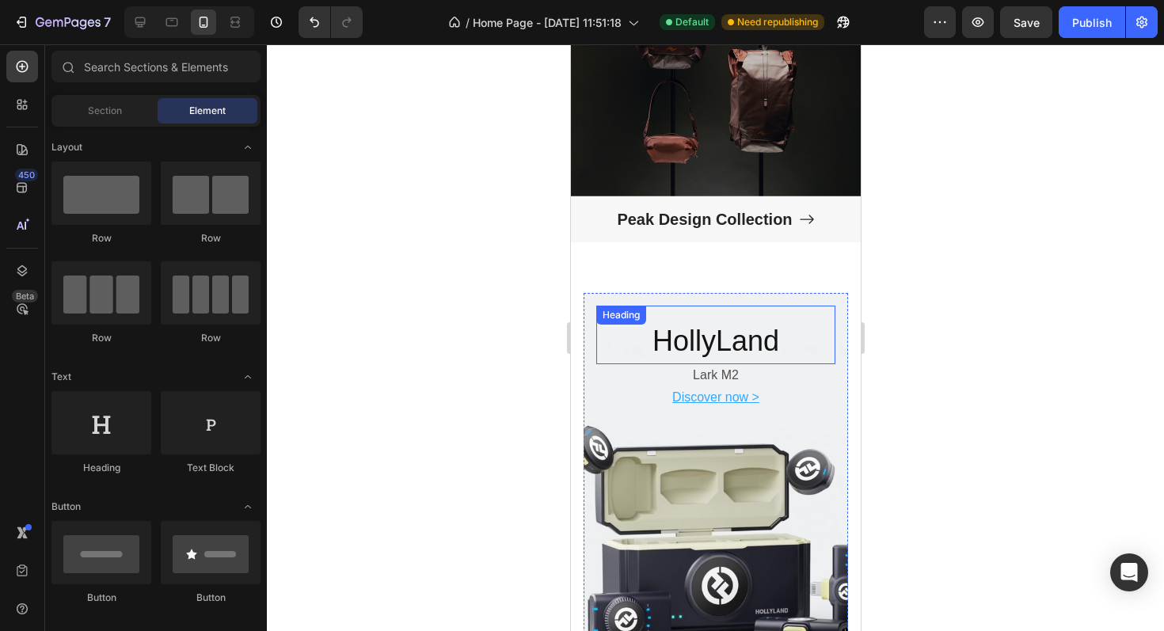
scroll to position [2815, 0]
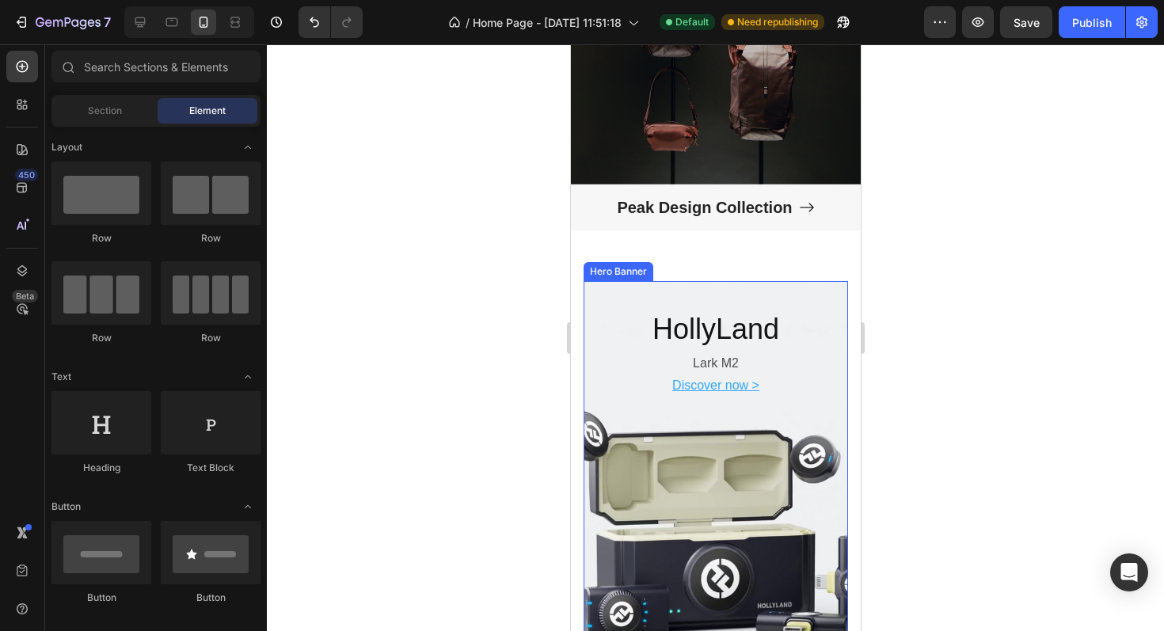
click at [844, 299] on div "HollyLand Heading Lark M2 Text Block Discover now > Text Block" at bounding box center [715, 345] width 264 height 128
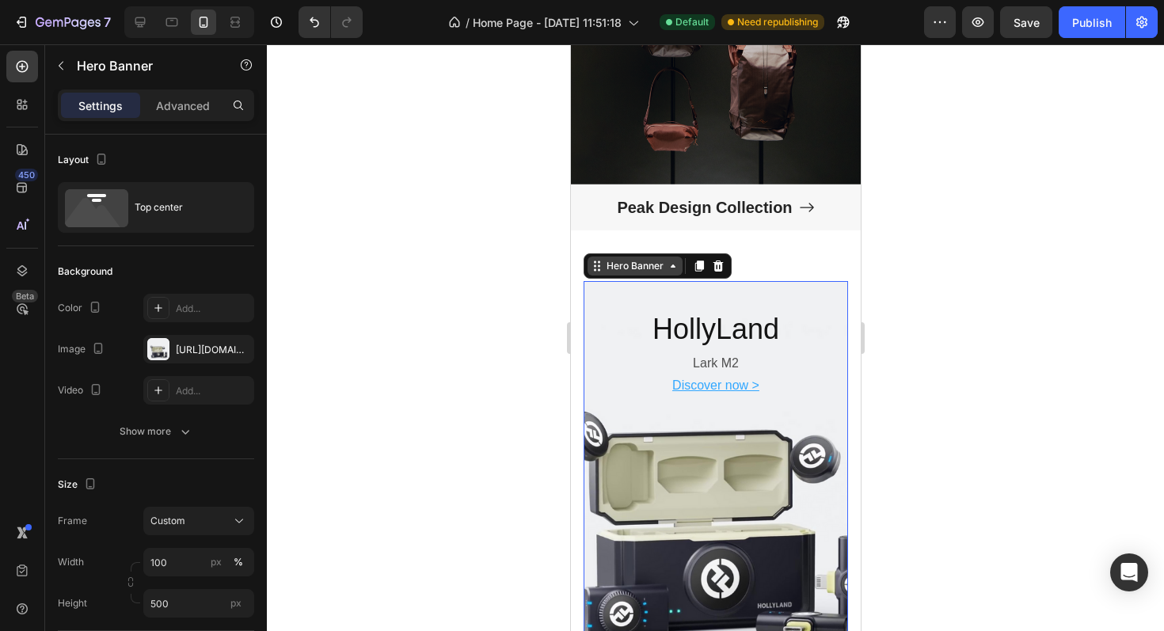
click at [643, 268] on div "Hero Banner" at bounding box center [633, 266] width 63 height 14
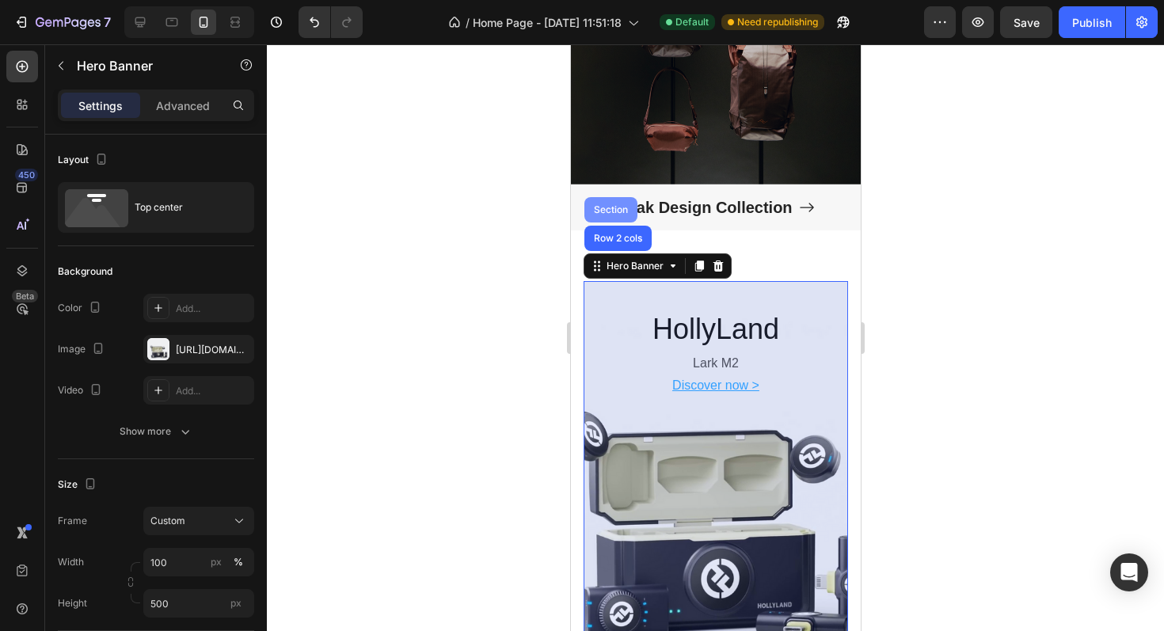
click at [606, 203] on div "Section" at bounding box center [609, 209] width 53 height 25
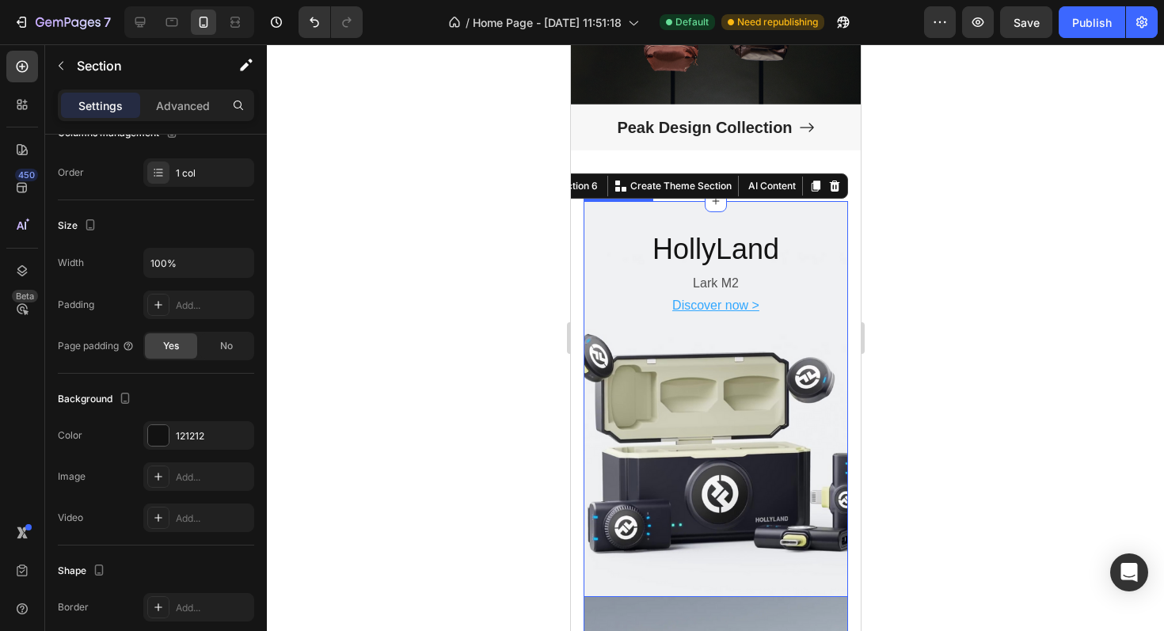
scroll to position [2894, 0]
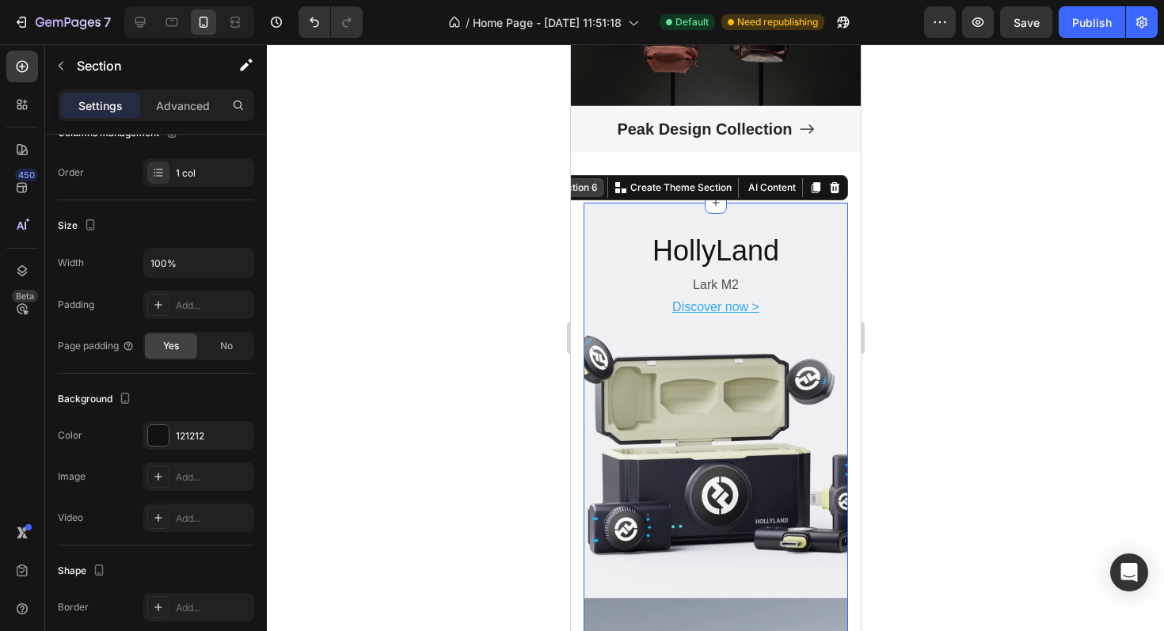
click at [593, 190] on div "Section 6" at bounding box center [575, 187] width 49 height 14
click at [579, 250] on section "HollyLand Heading Lark M2 Text Block Discover now > Text Block Hero Banner DJI …" at bounding box center [715, 599] width 290 height 792
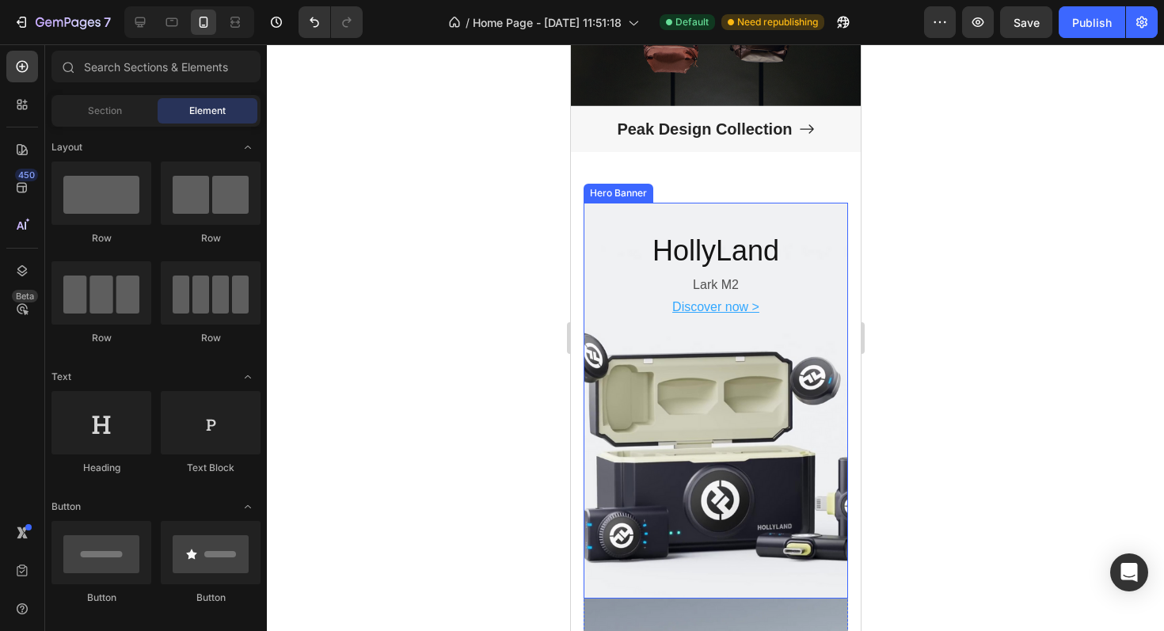
click at [583, 234] on div "HollyLand Heading Lark M2 Text Block Discover now > Text Block" at bounding box center [715, 267] width 264 height 128
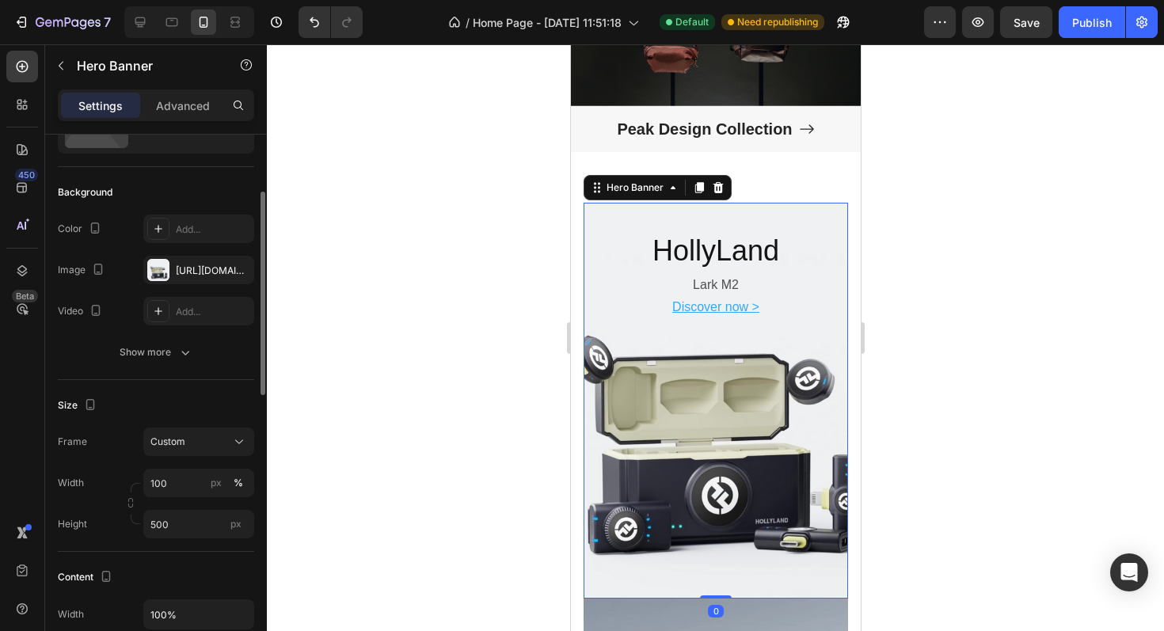
scroll to position [101, 0]
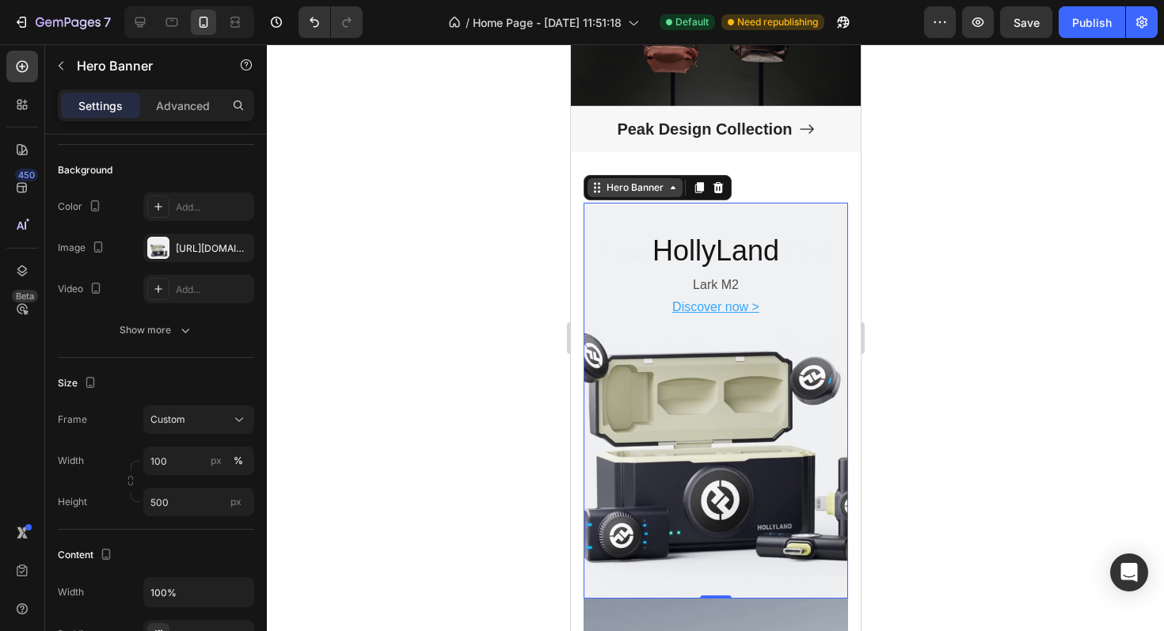
click at [667, 184] on icon at bounding box center [672, 187] width 13 height 13
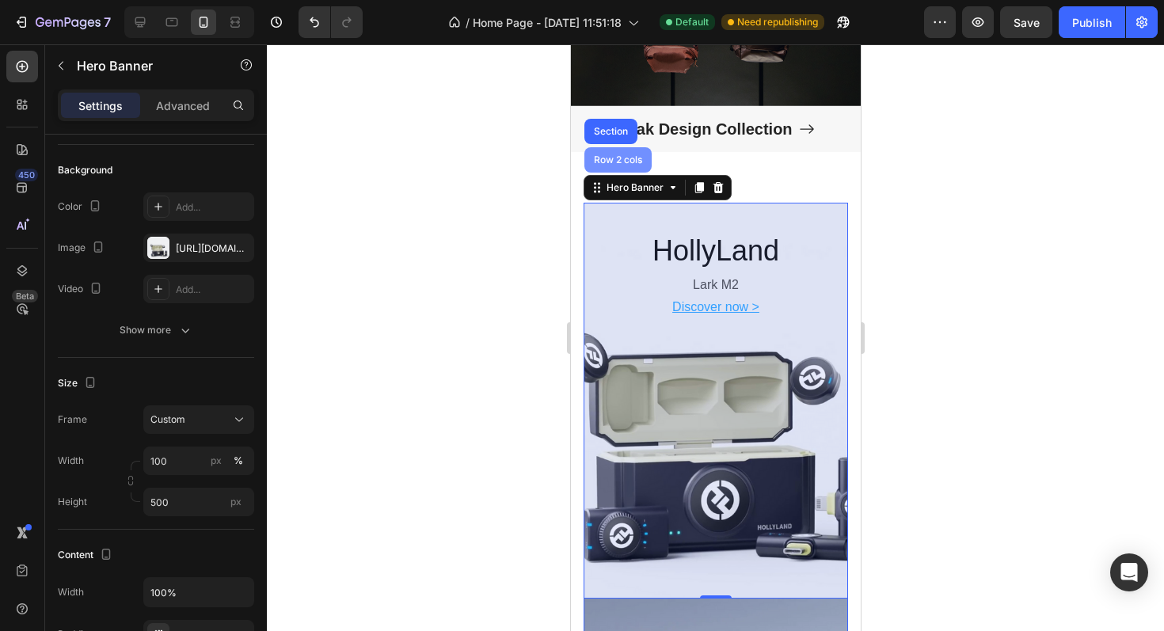
click at [632, 172] on div "Row 2 cols" at bounding box center [616, 159] width 67 height 25
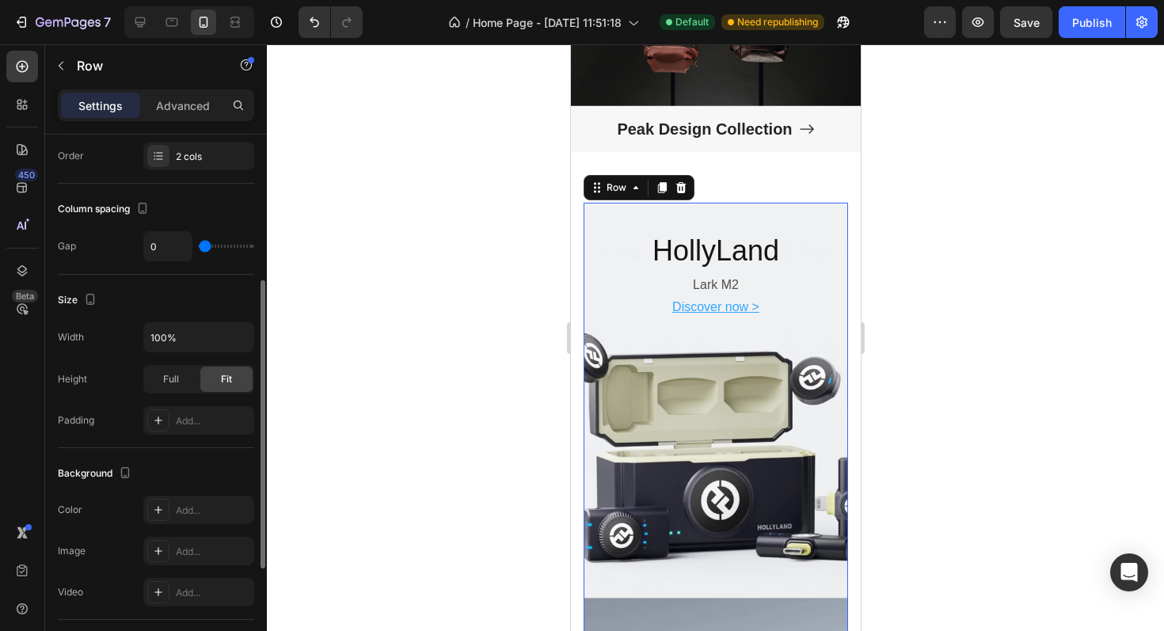
scroll to position [262, 0]
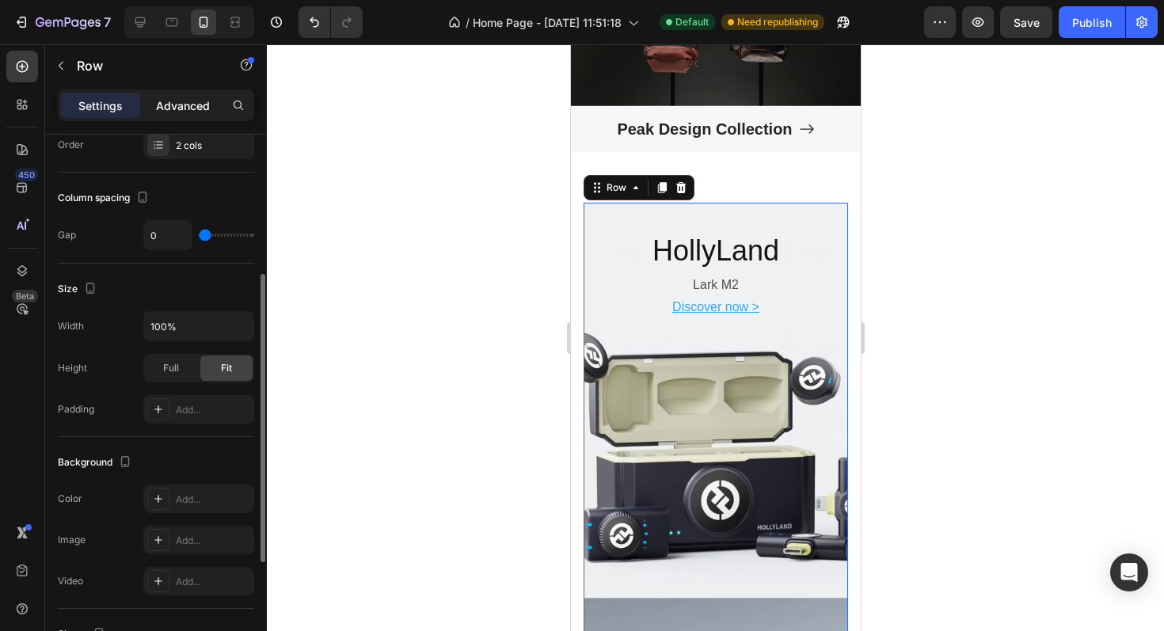
click at [188, 115] on div "Advanced" at bounding box center [182, 105] width 79 height 25
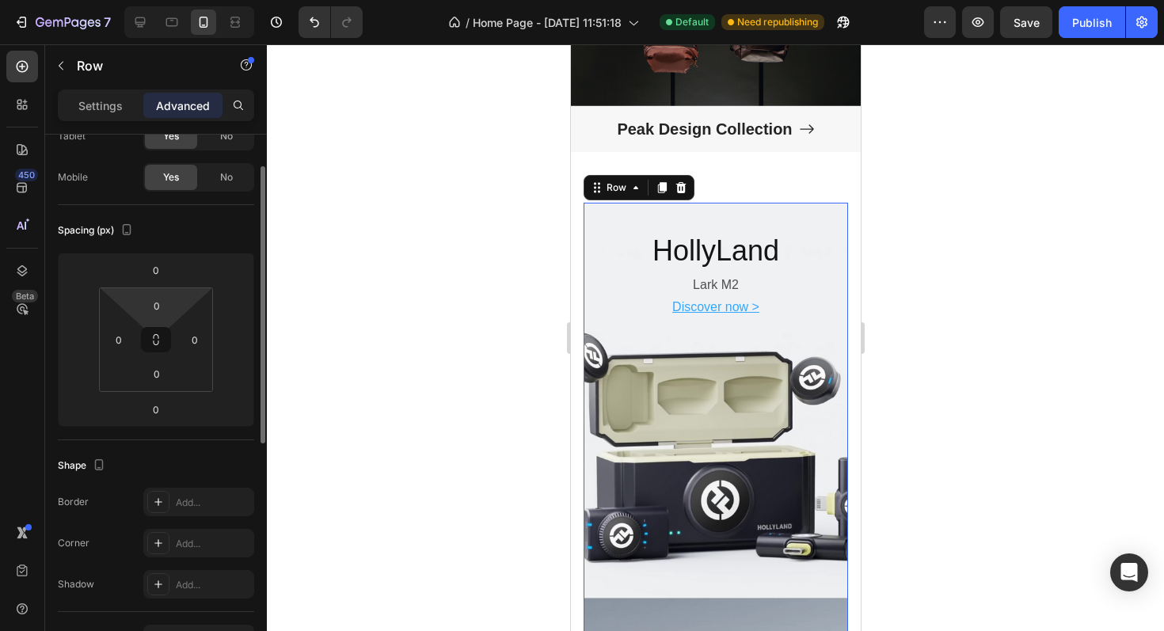
scroll to position [82, 0]
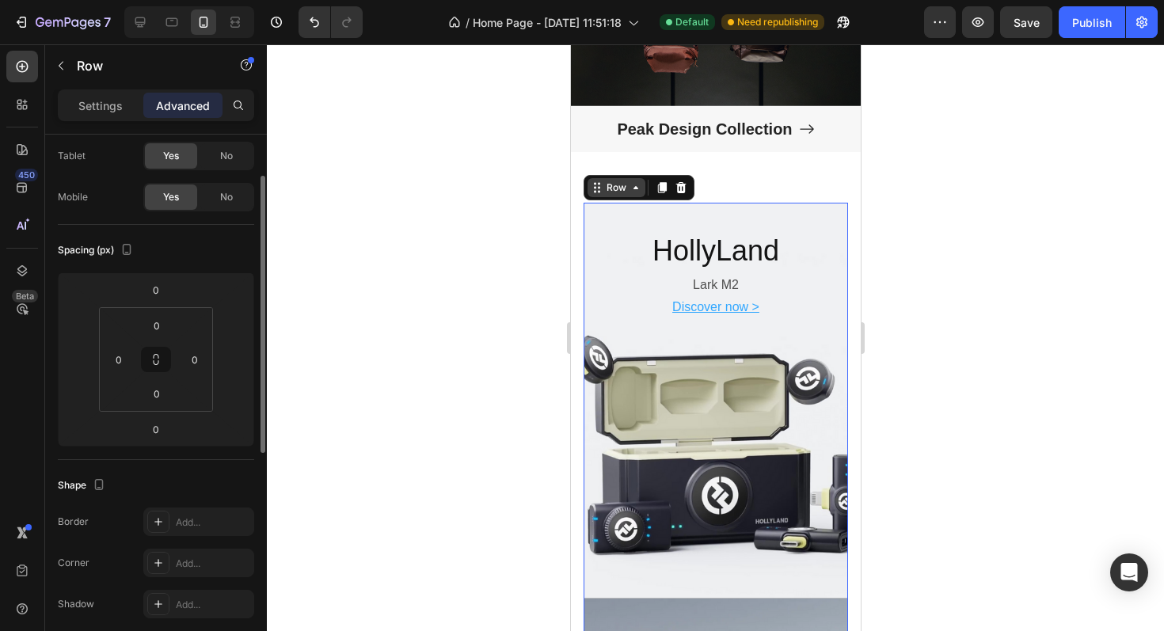
click at [624, 195] on div "Row" at bounding box center [616, 187] width 58 height 19
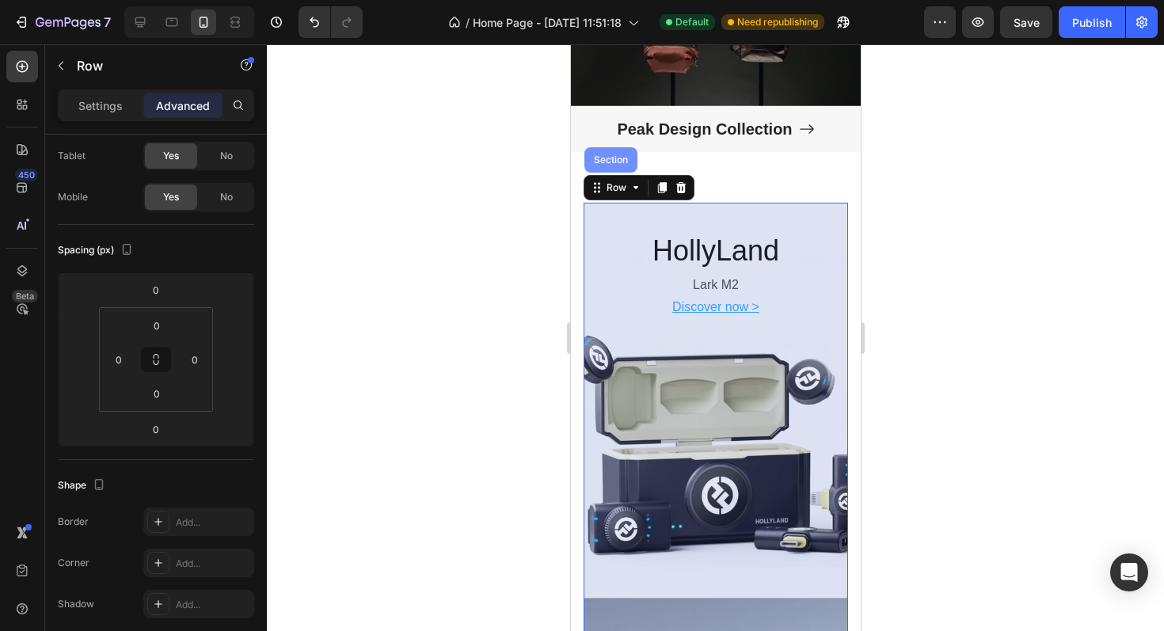
click at [611, 164] on div "Section" at bounding box center [610, 159] width 40 height 9
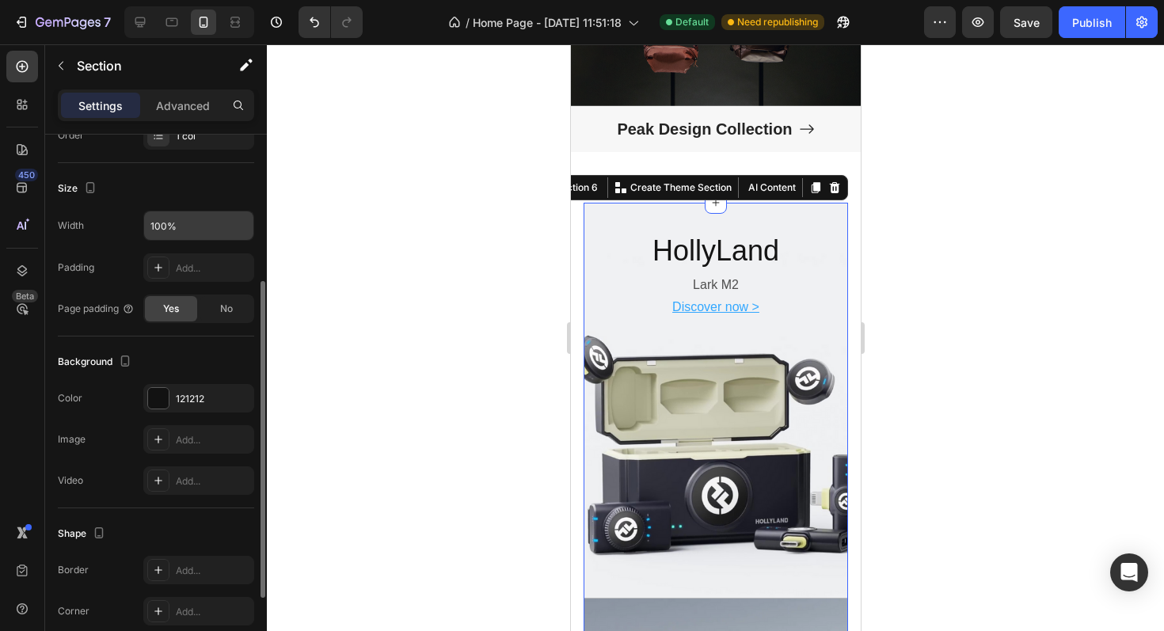
scroll to position [274, 0]
click at [177, 105] on p "Advanced" at bounding box center [183, 105] width 54 height 17
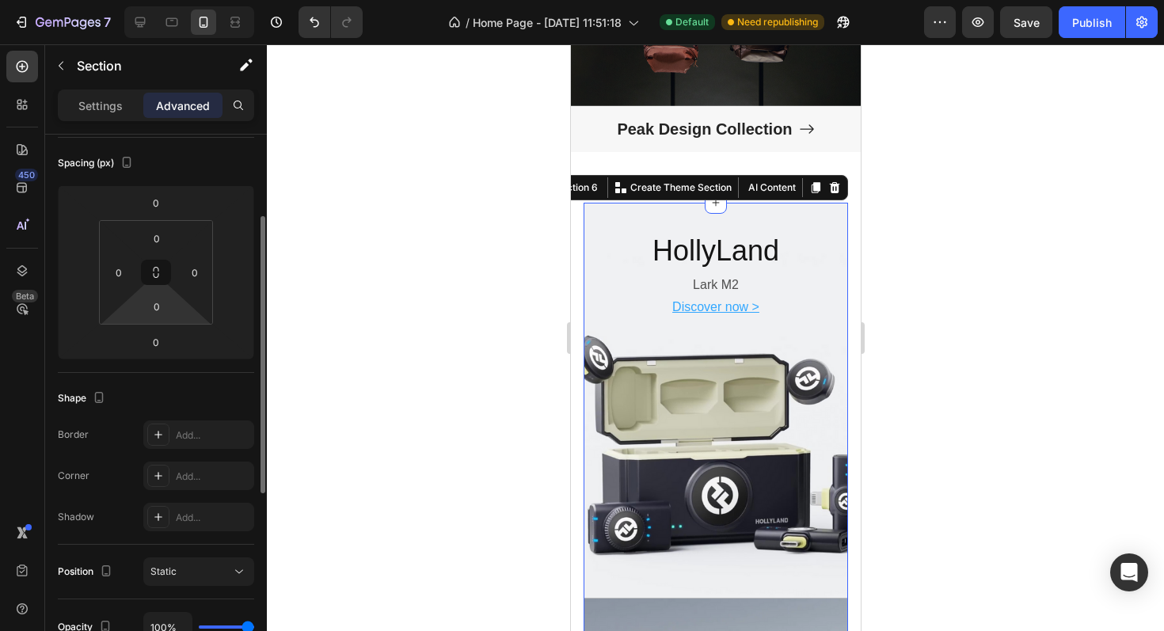
scroll to position [165, 0]
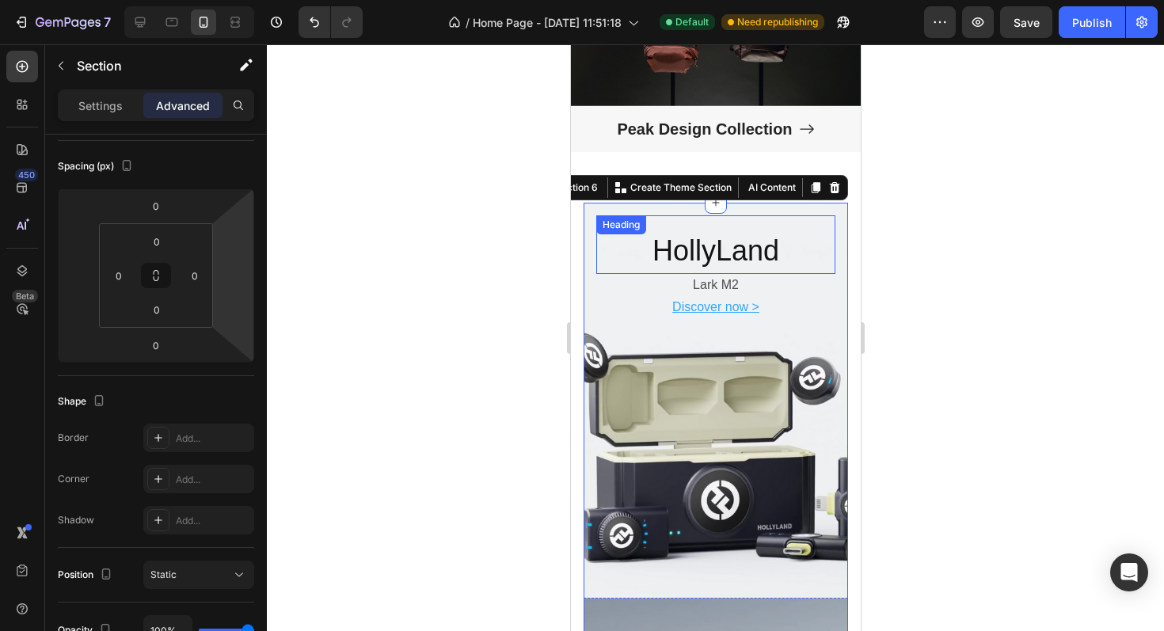
click at [598, 247] on h2 "HollyLand" at bounding box center [714, 251] width 239 height 46
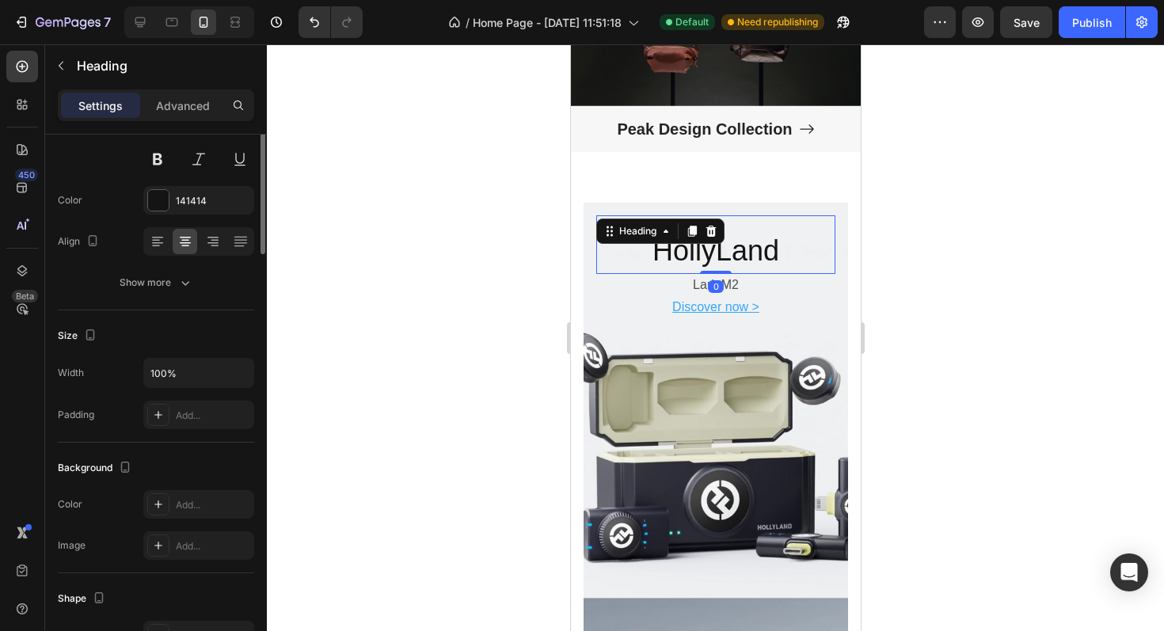
scroll to position [0, 0]
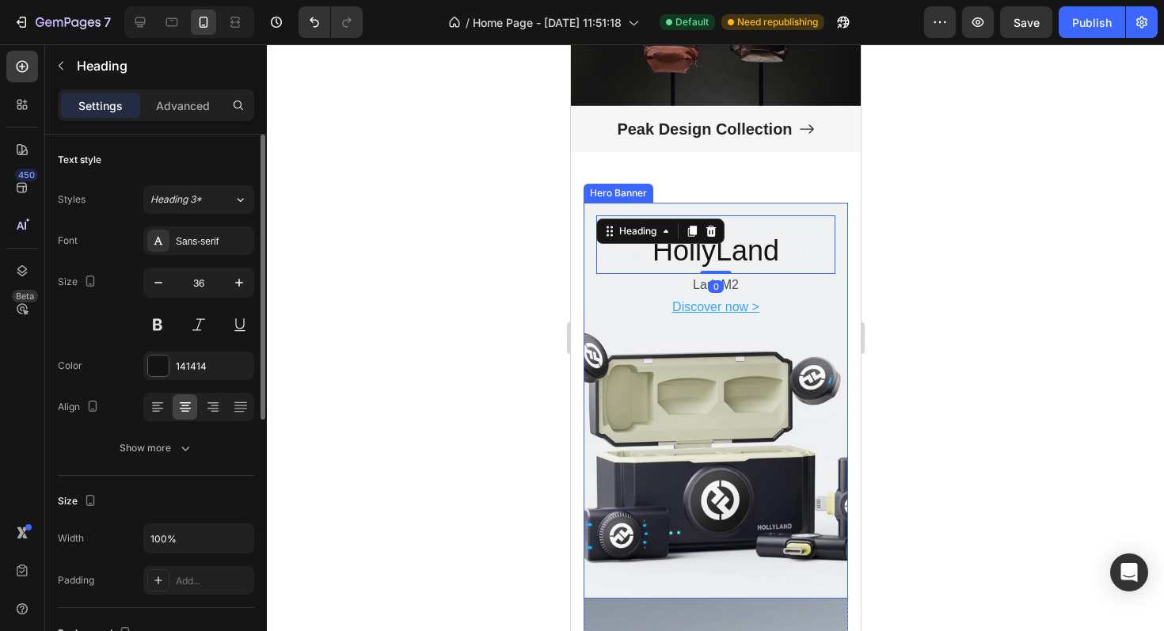
click at [592, 306] on div "HollyLand Heading 0 Lark M2 Text Block Discover now > Text Block" at bounding box center [715, 267] width 264 height 128
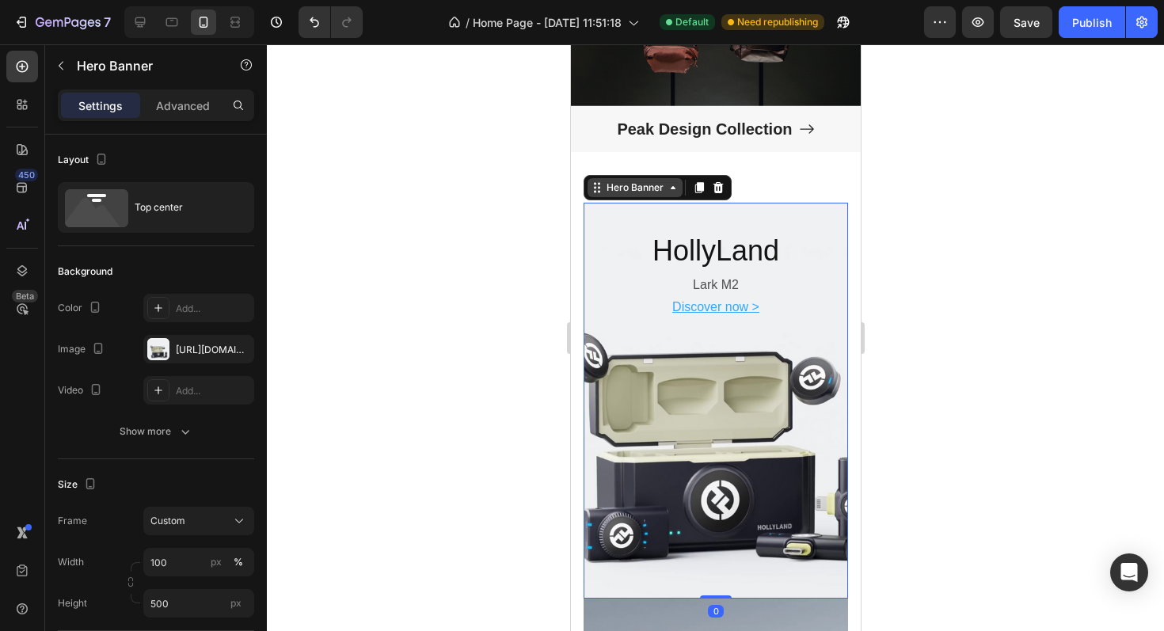
click at [644, 185] on div "Hero Banner" at bounding box center [633, 187] width 63 height 14
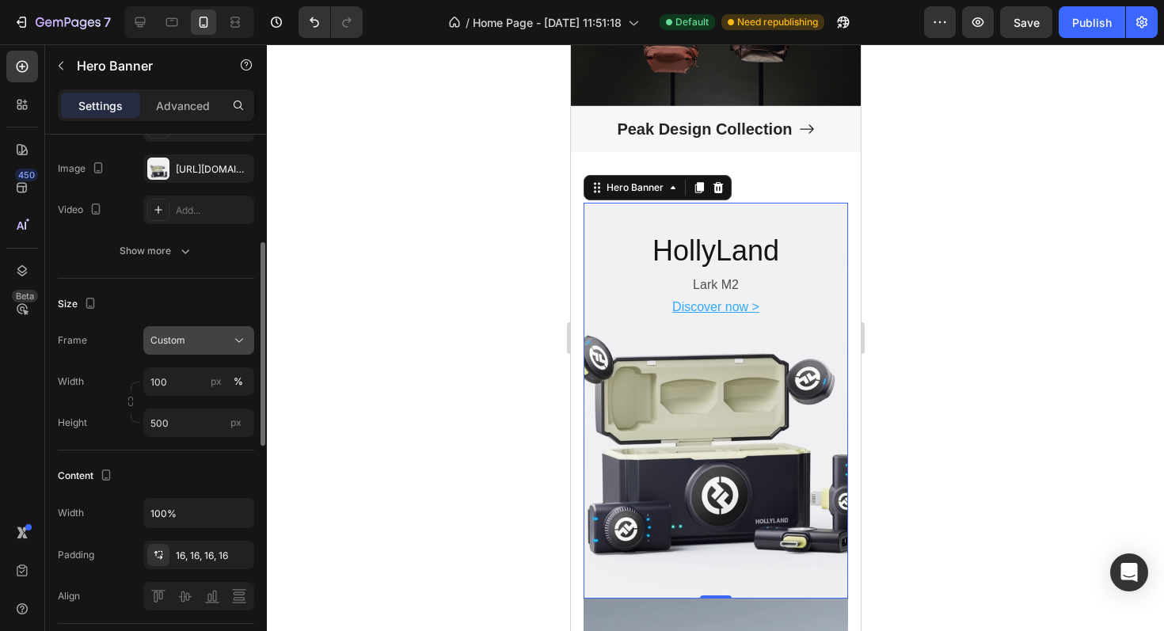
scroll to position [216, 0]
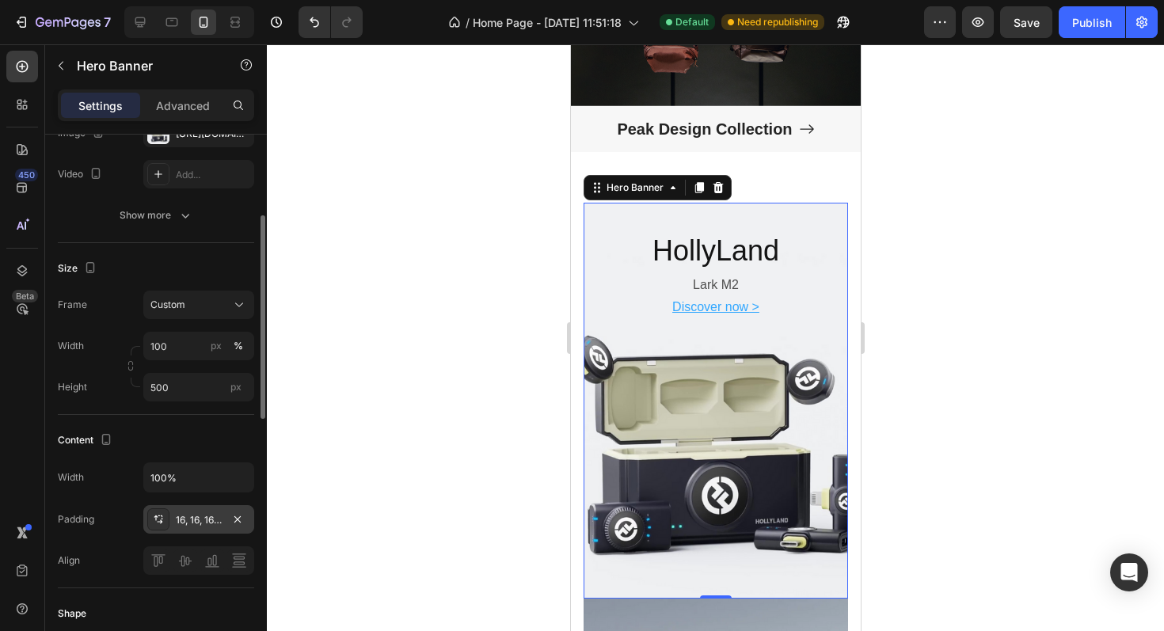
click at [203, 519] on div "16, 16, 16, 16" at bounding box center [199, 520] width 46 height 14
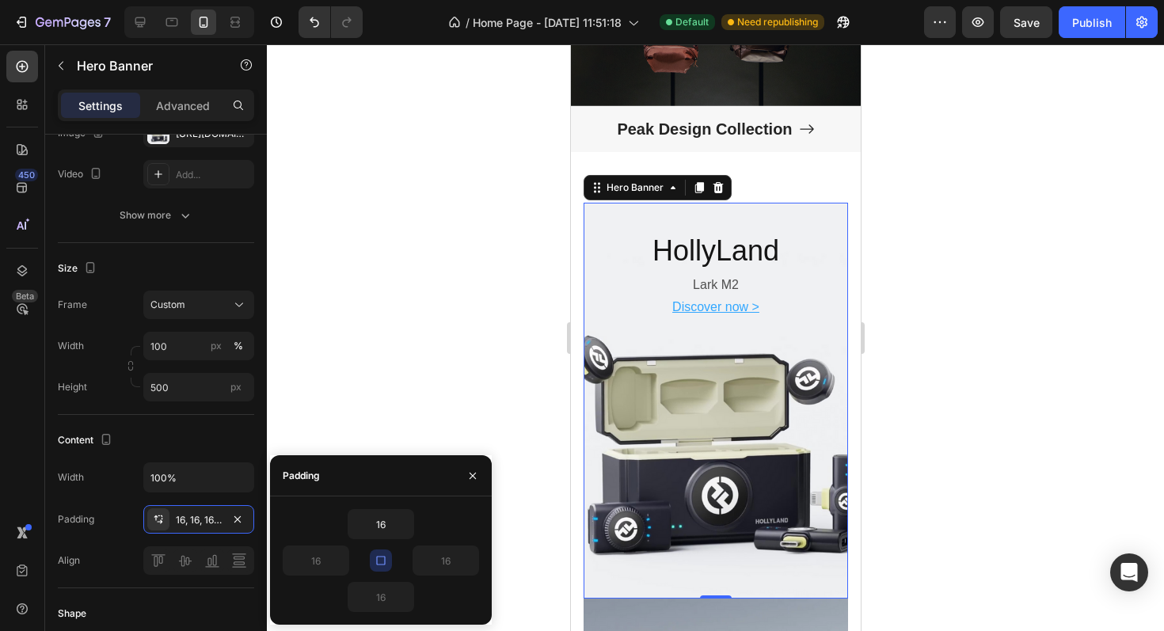
click at [378, 562] on icon "button" at bounding box center [380, 560] width 13 height 13
click at [318, 560] on input "16" at bounding box center [315, 560] width 65 height 28
type input "0"
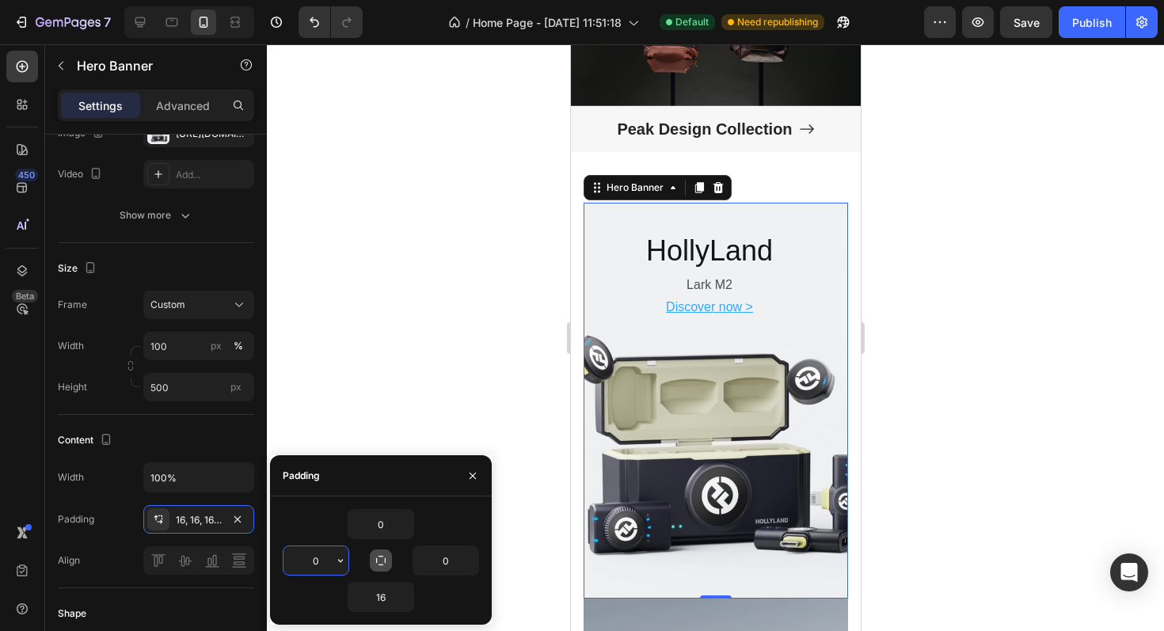
type input "0"
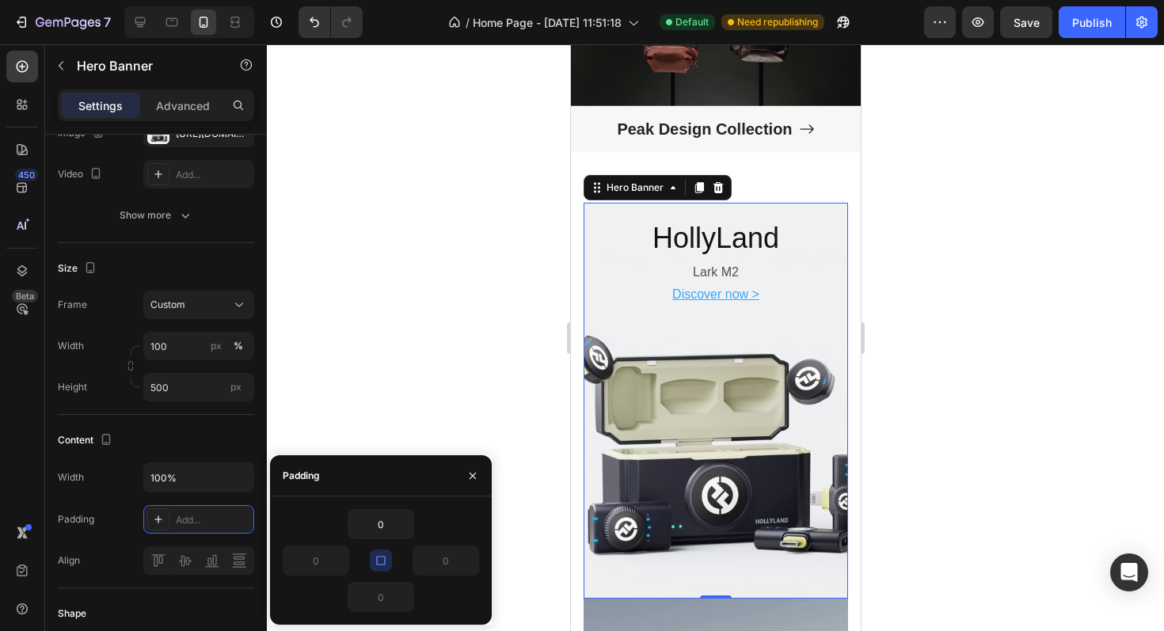
click at [318, 524] on div "0" at bounding box center [381, 524] width 196 height 30
click at [469, 479] on icon "button" at bounding box center [472, 475] width 13 height 13
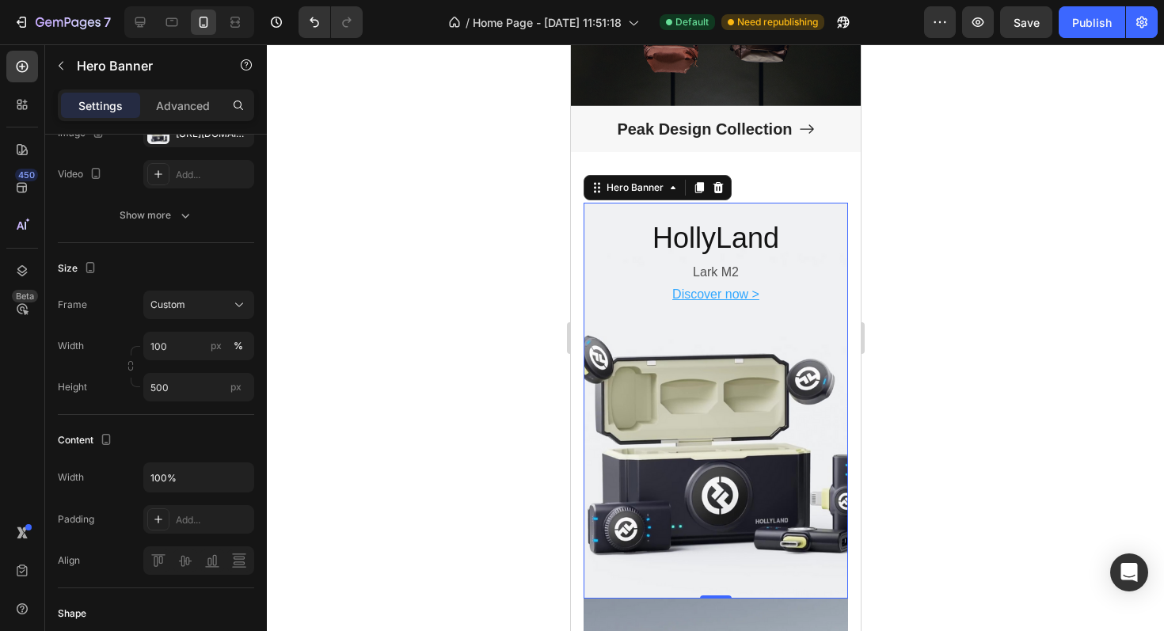
click at [578, 329] on section "HollyLand Heading Lark M2 Text Block Discover now > Text Block Hero Banner 0 DJ…" at bounding box center [715, 599] width 290 height 792
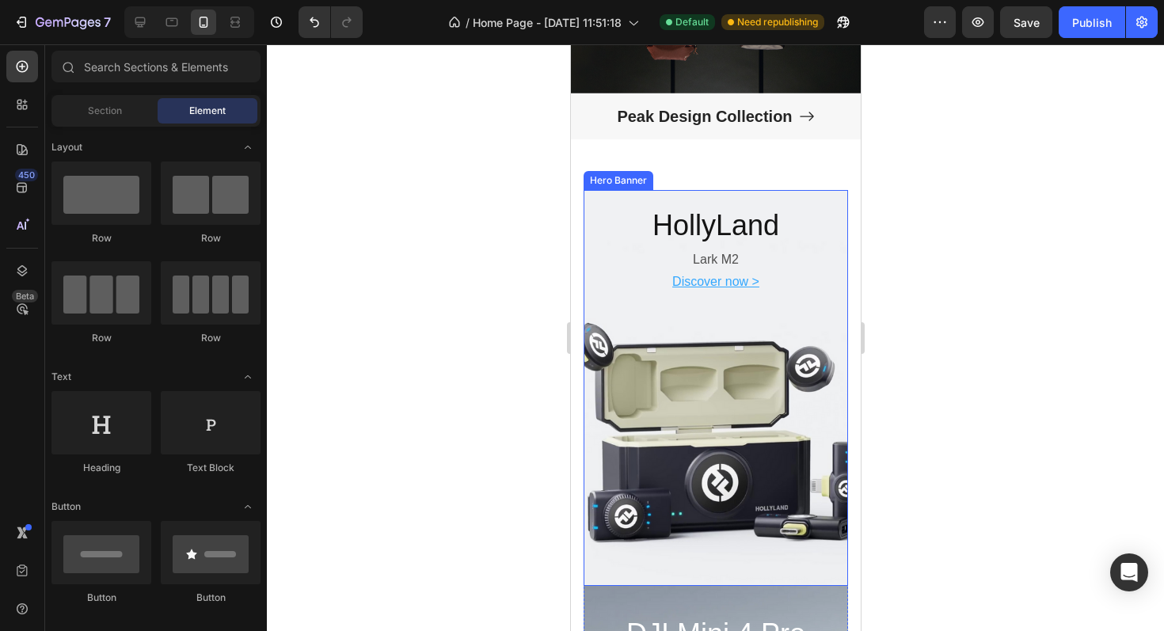
scroll to position [2916, 0]
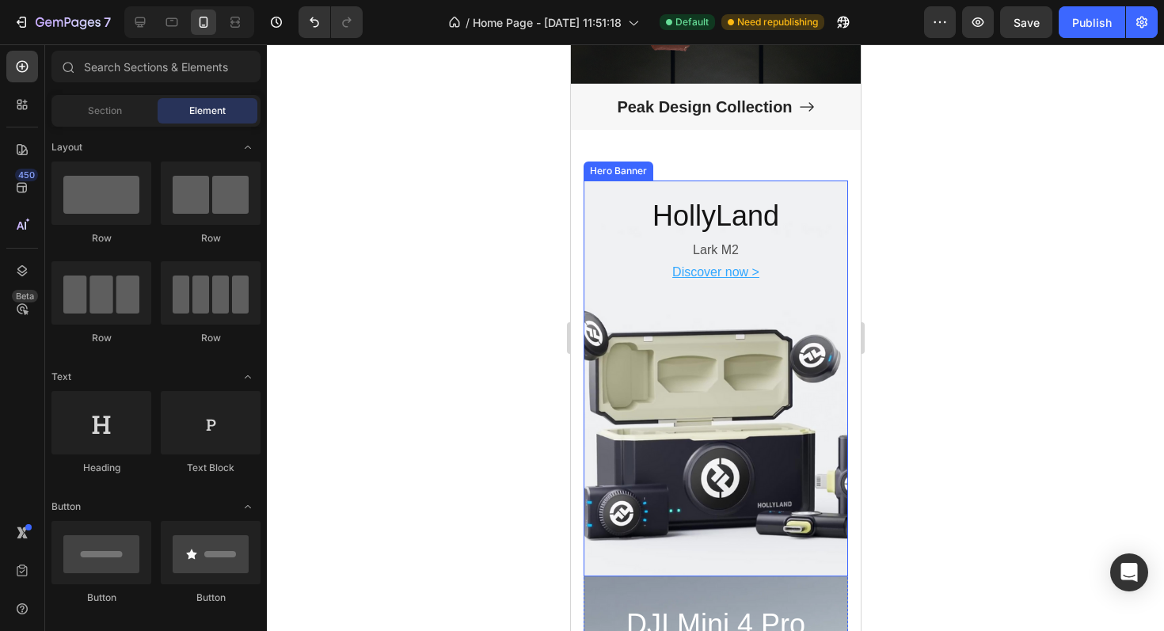
click at [590, 498] on div "Background Image" at bounding box center [715, 378] width 278 height 416
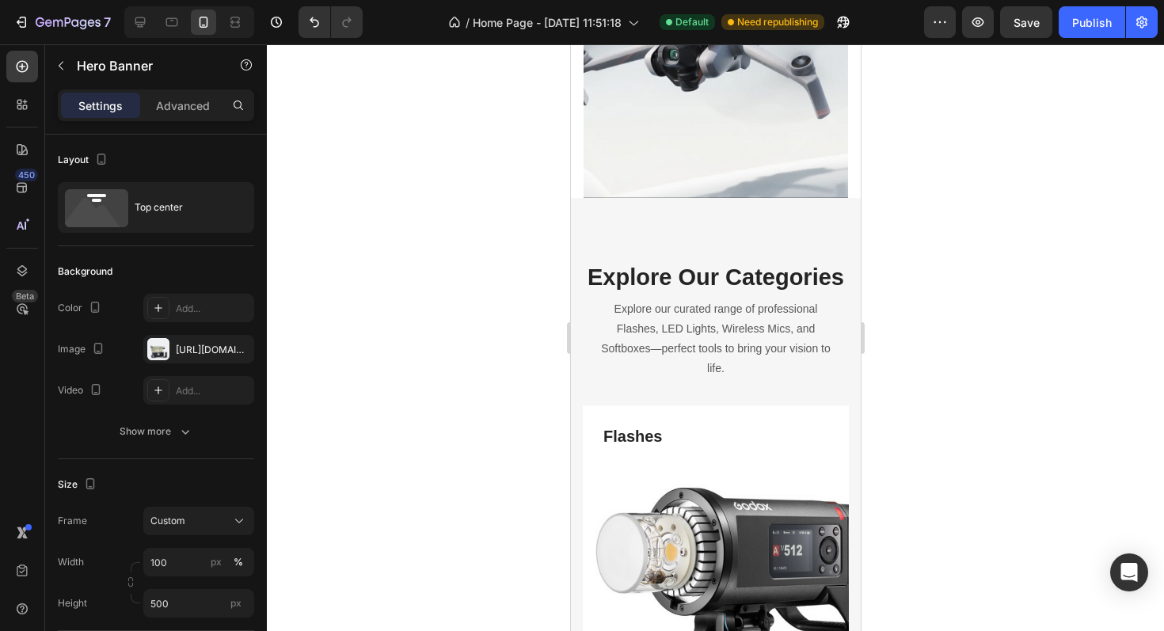
scroll to position [3711, 0]
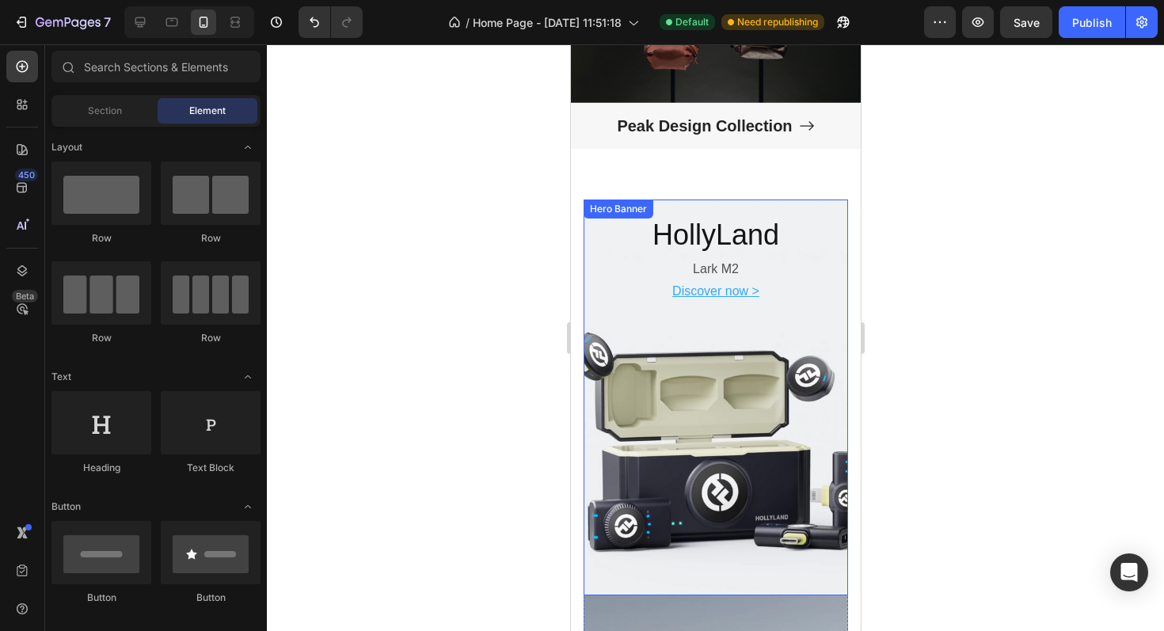
scroll to position [2878, 0]
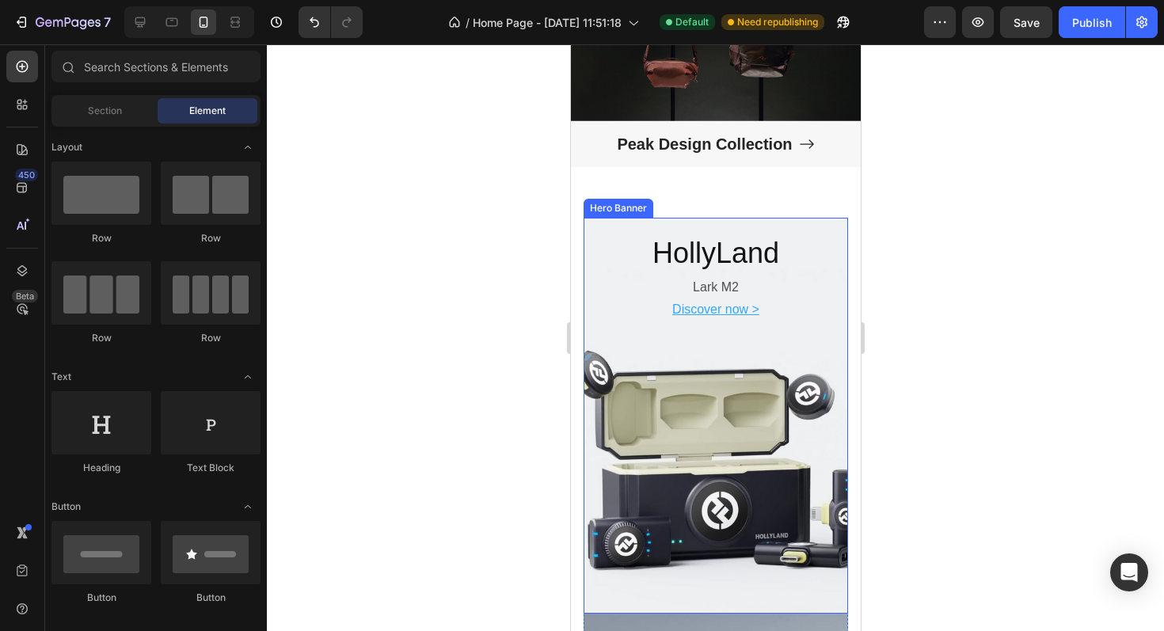
click at [592, 339] on div "Background Image" at bounding box center [715, 416] width 264 height 396
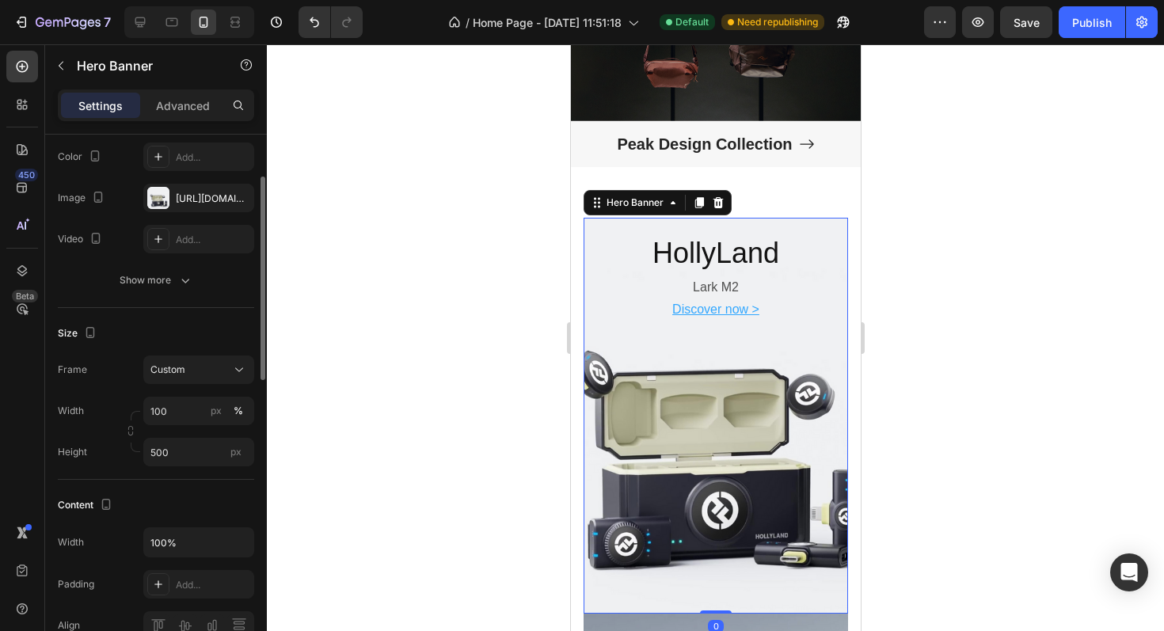
scroll to position [152, 0]
click at [176, 408] on input "100" at bounding box center [198, 410] width 111 height 28
click at [154, 335] on div "Size" at bounding box center [156, 332] width 196 height 25
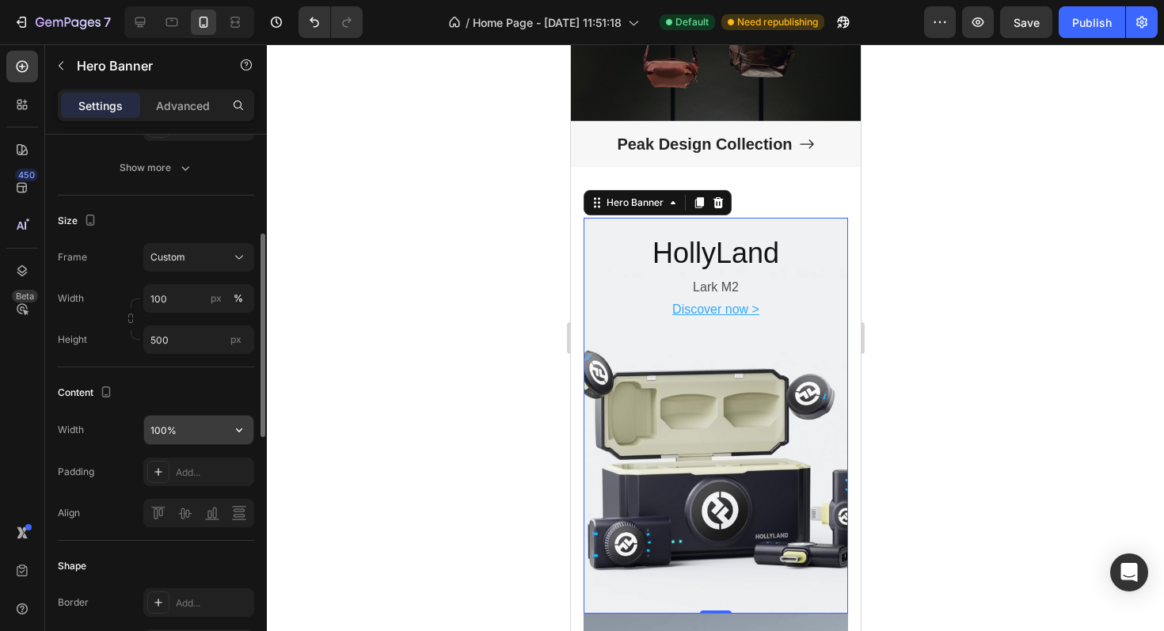
click at [185, 417] on input "100%" at bounding box center [198, 430] width 109 height 28
click at [202, 401] on div "Content" at bounding box center [156, 392] width 196 height 25
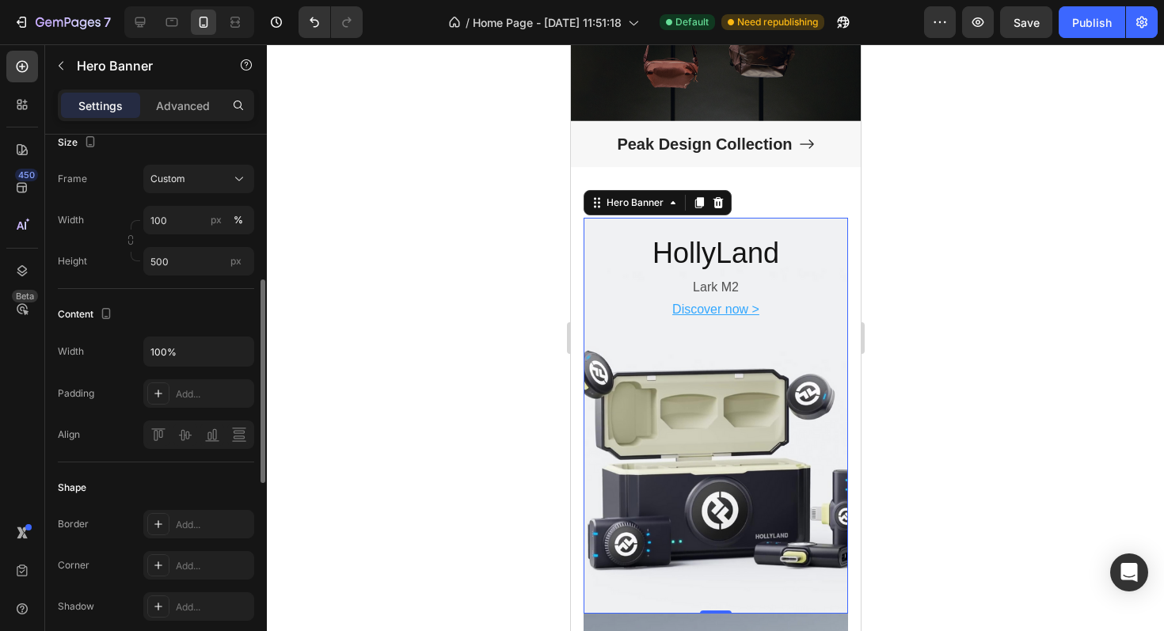
scroll to position [357, 0]
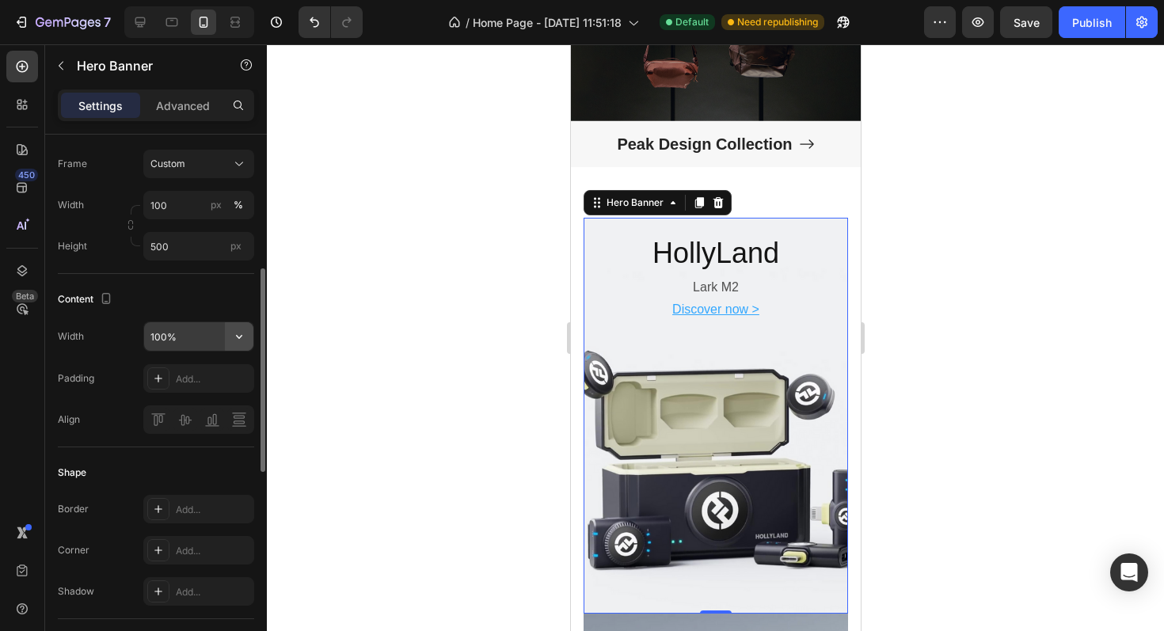
click at [238, 336] on icon "button" at bounding box center [239, 337] width 16 height 16
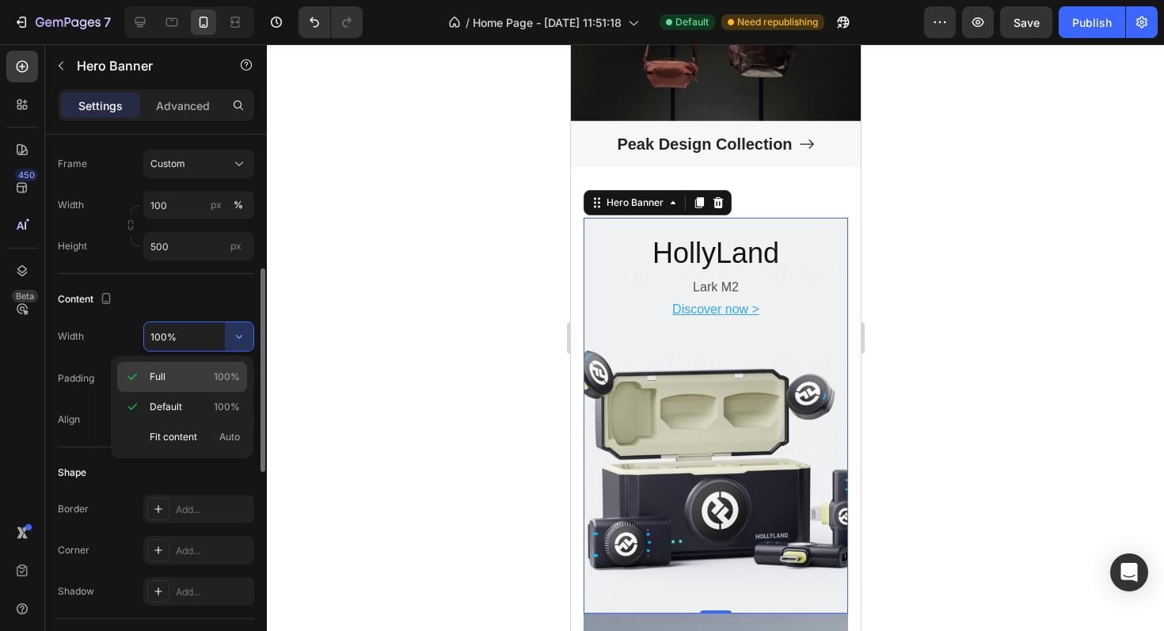
click at [188, 375] on p "Full 100%" at bounding box center [195, 377] width 90 height 14
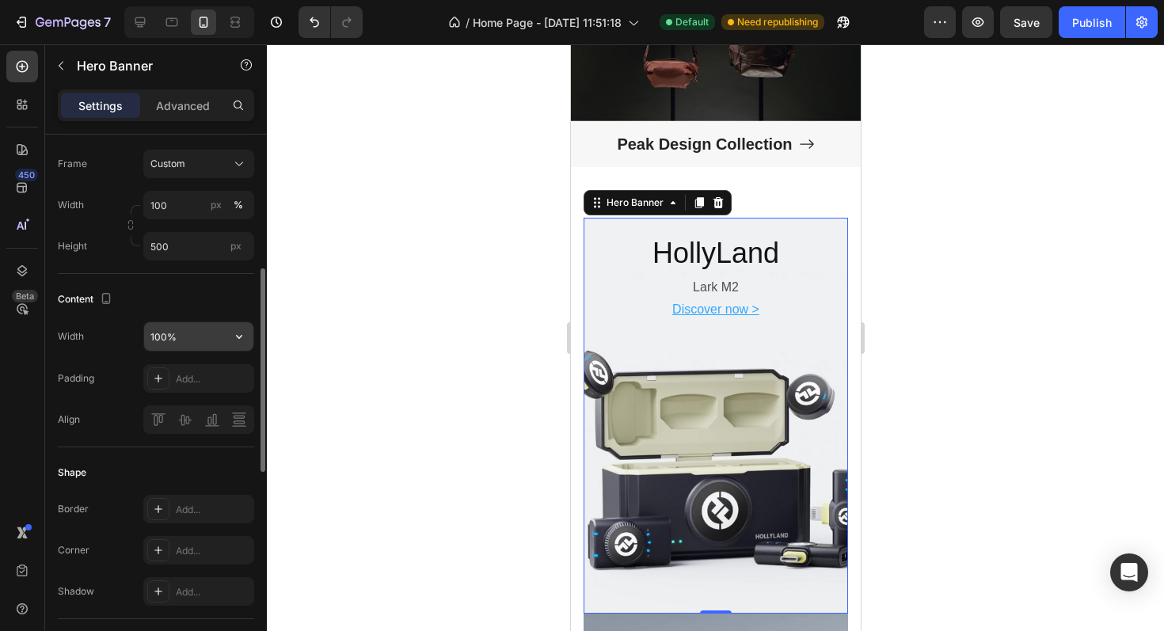
click at [225, 336] on button "button" at bounding box center [239, 336] width 28 height 28
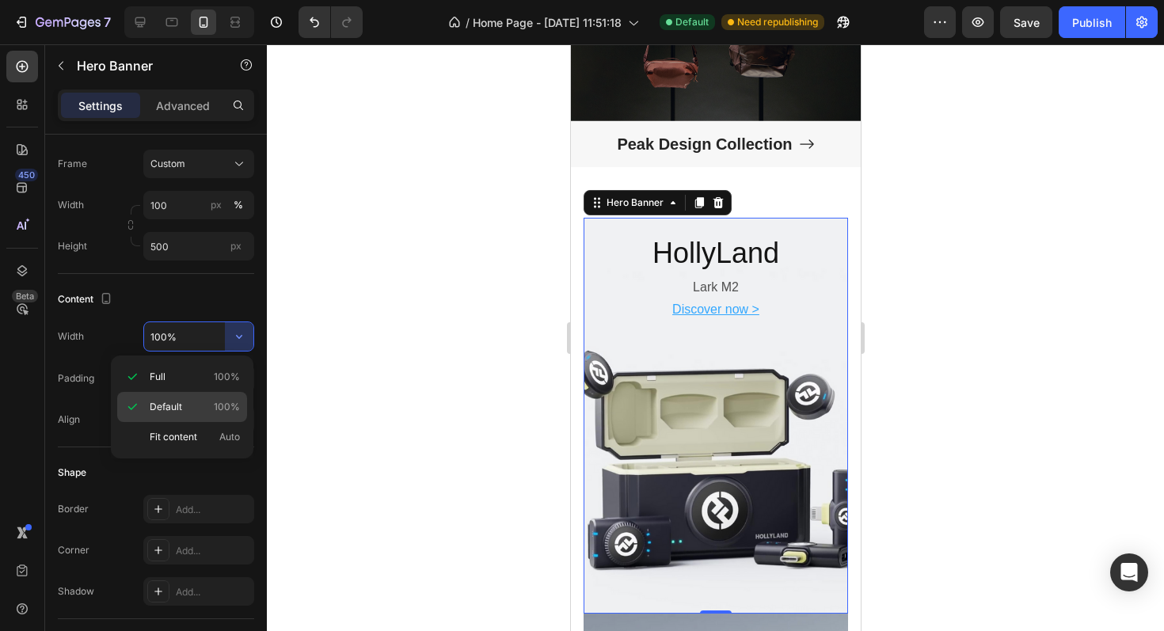
click at [176, 401] on span "Default" at bounding box center [166, 407] width 32 height 14
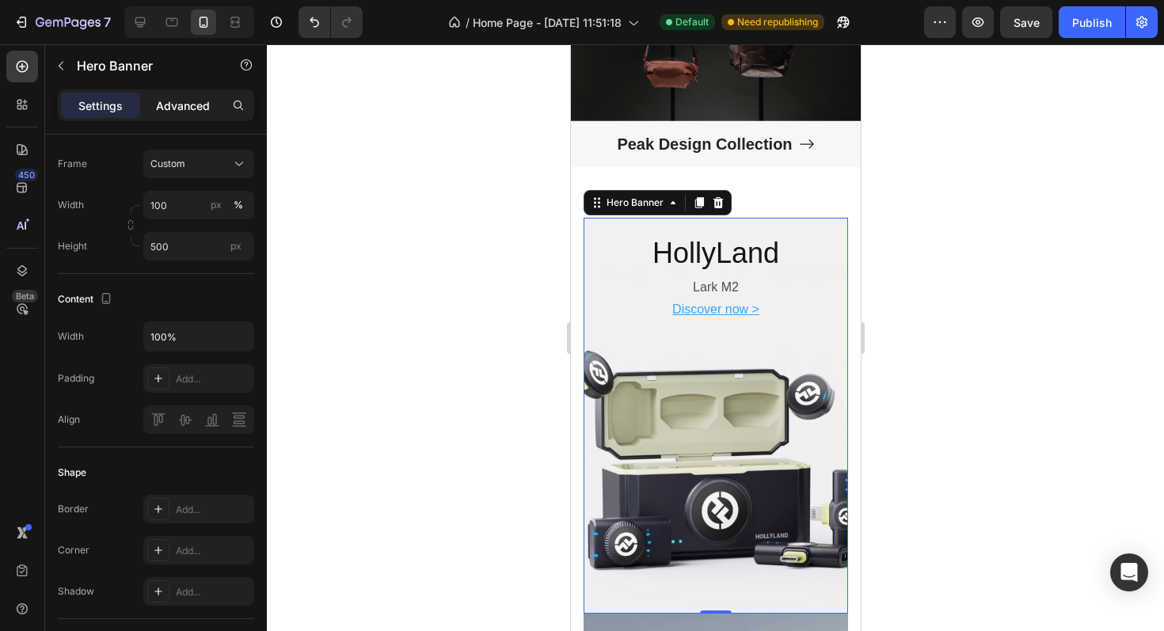
click at [180, 106] on p "Advanced" at bounding box center [183, 105] width 54 height 17
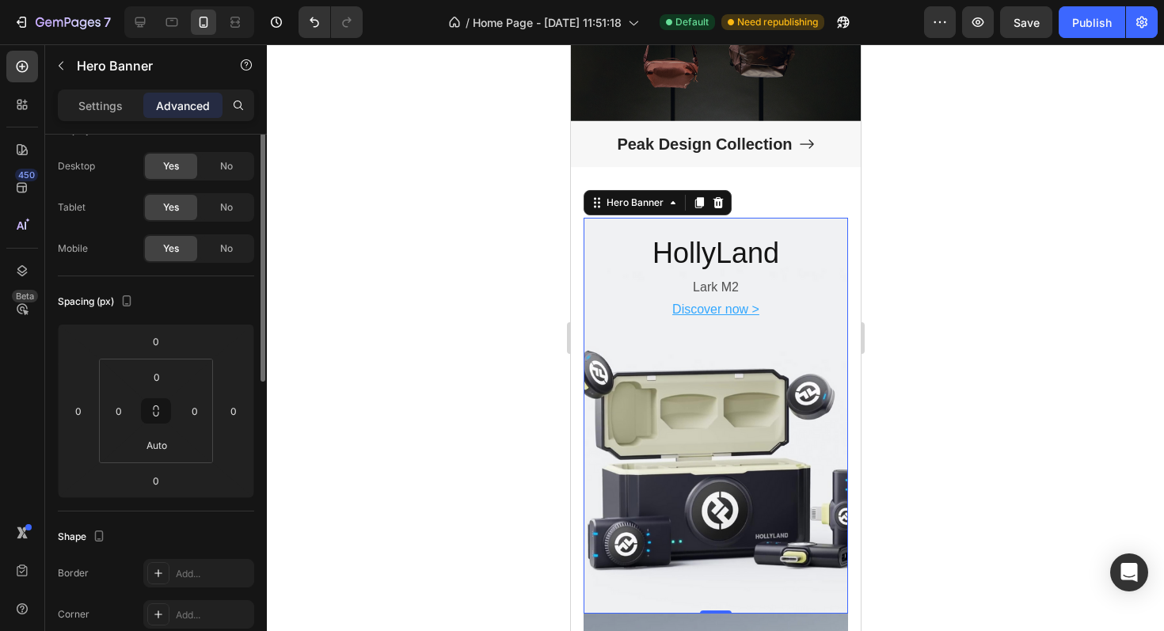
scroll to position [0, 0]
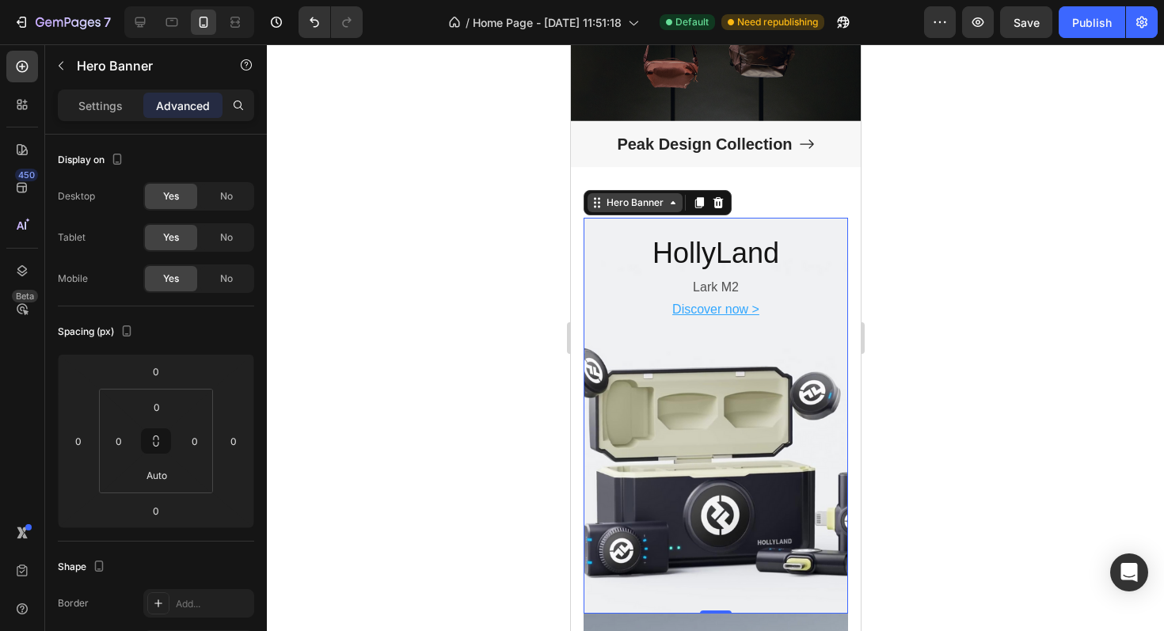
click at [620, 200] on div "Hero Banner" at bounding box center [633, 203] width 63 height 14
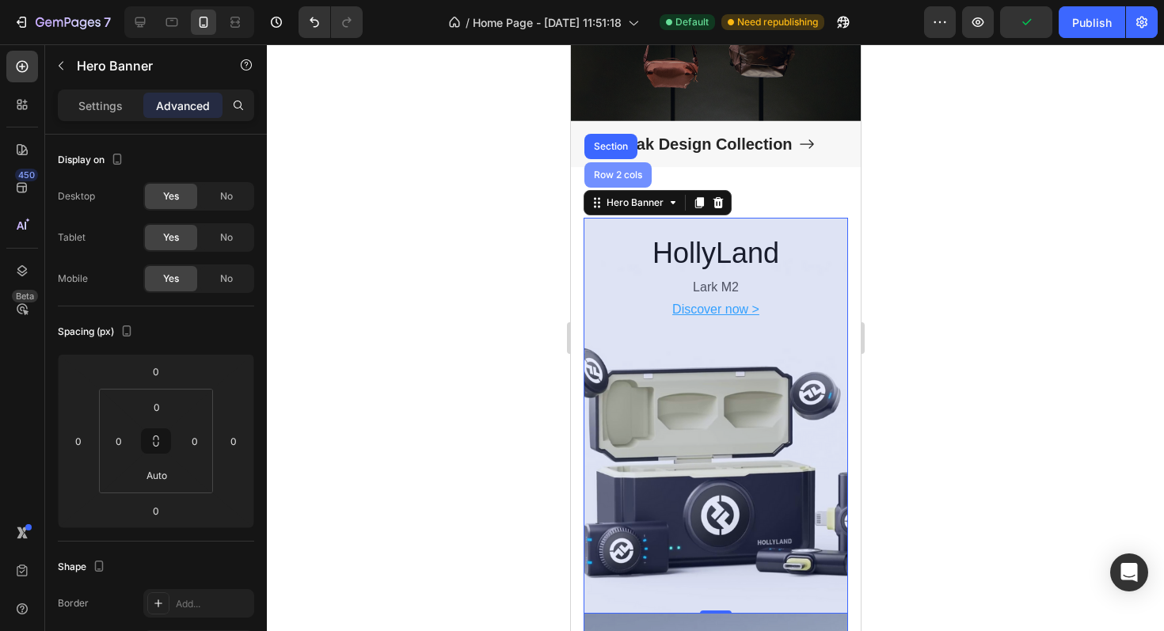
click at [616, 175] on div "Row 2 cols" at bounding box center [617, 174] width 55 height 9
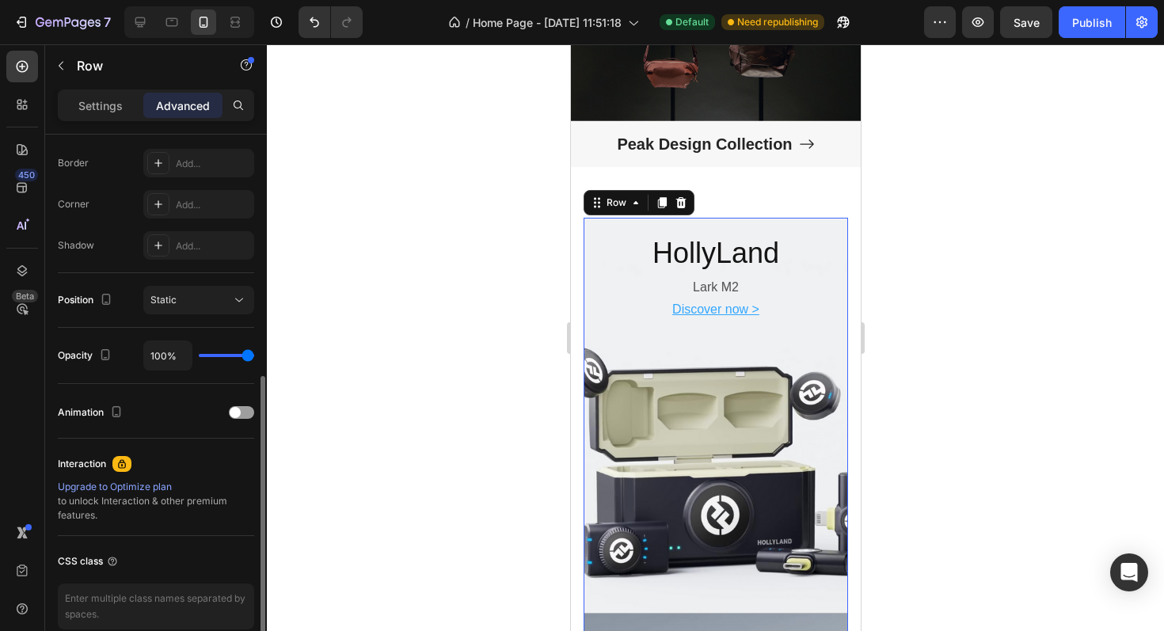
scroll to position [439, 0]
click at [98, 110] on p "Settings" at bounding box center [100, 105] width 44 height 17
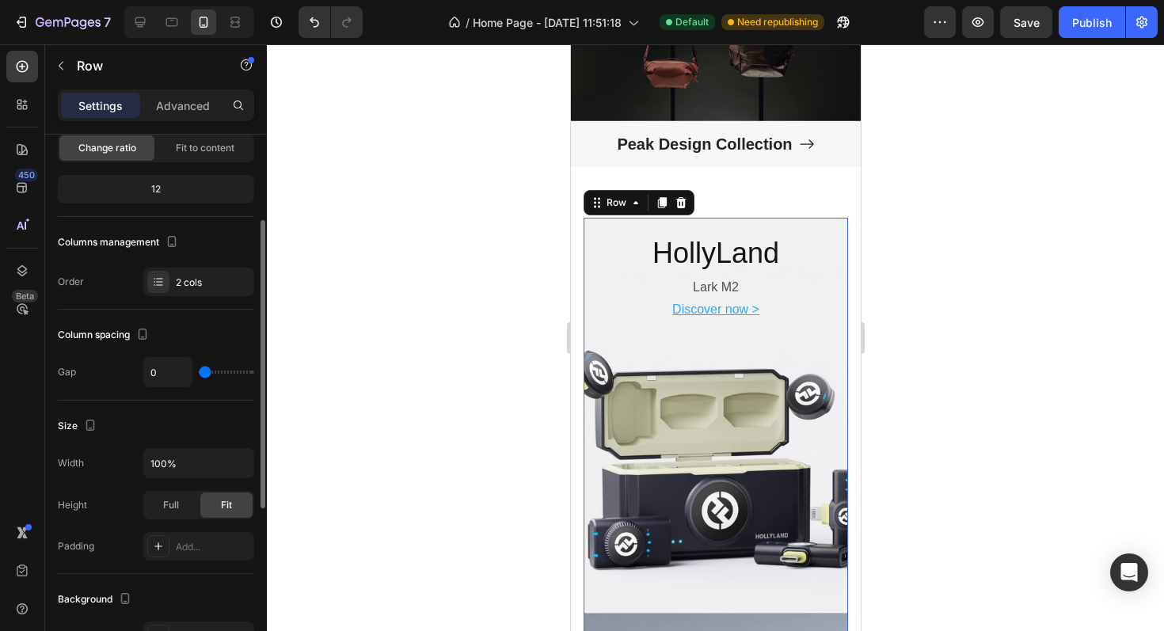
scroll to position [138, 0]
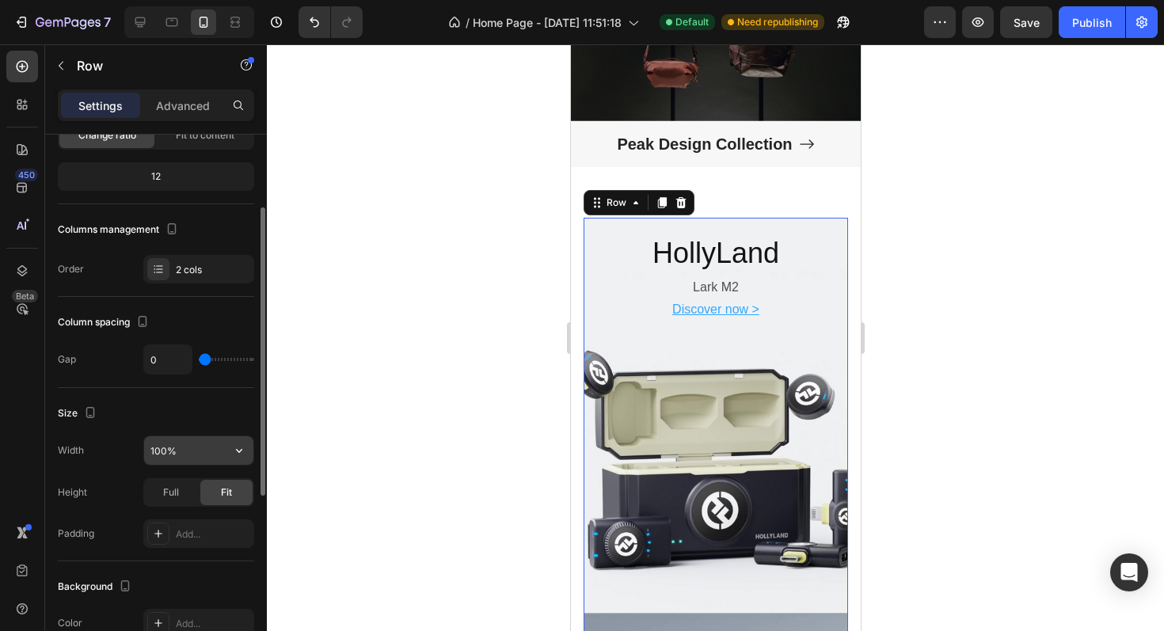
click at [231, 449] on icon "button" at bounding box center [239, 451] width 16 height 16
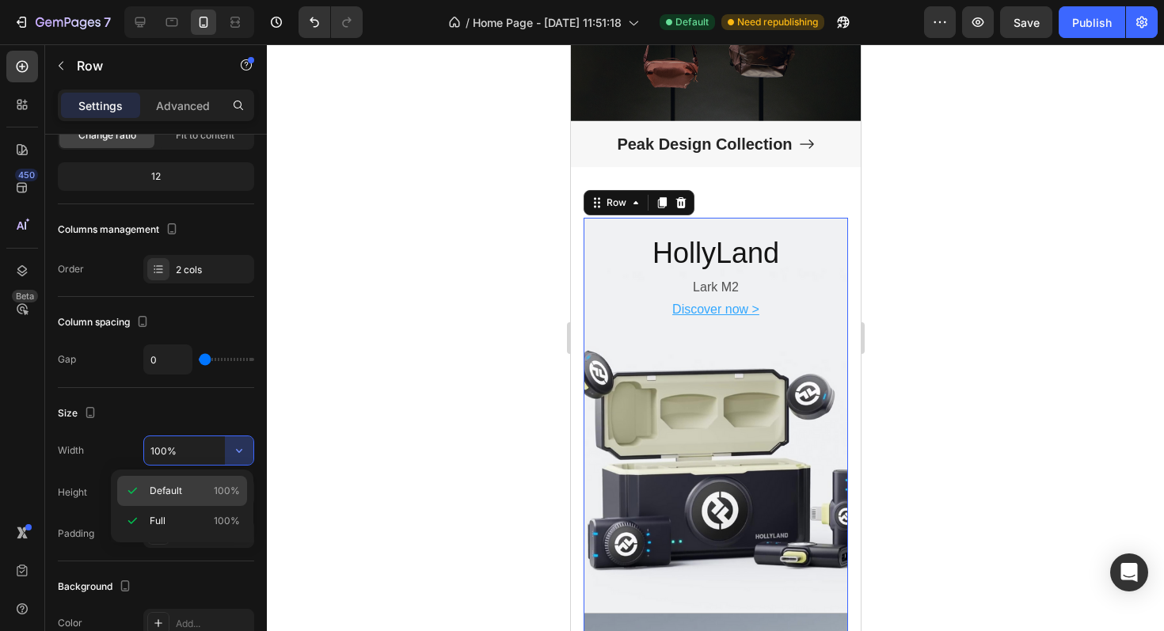
click at [177, 488] on span "Default" at bounding box center [166, 491] width 32 height 14
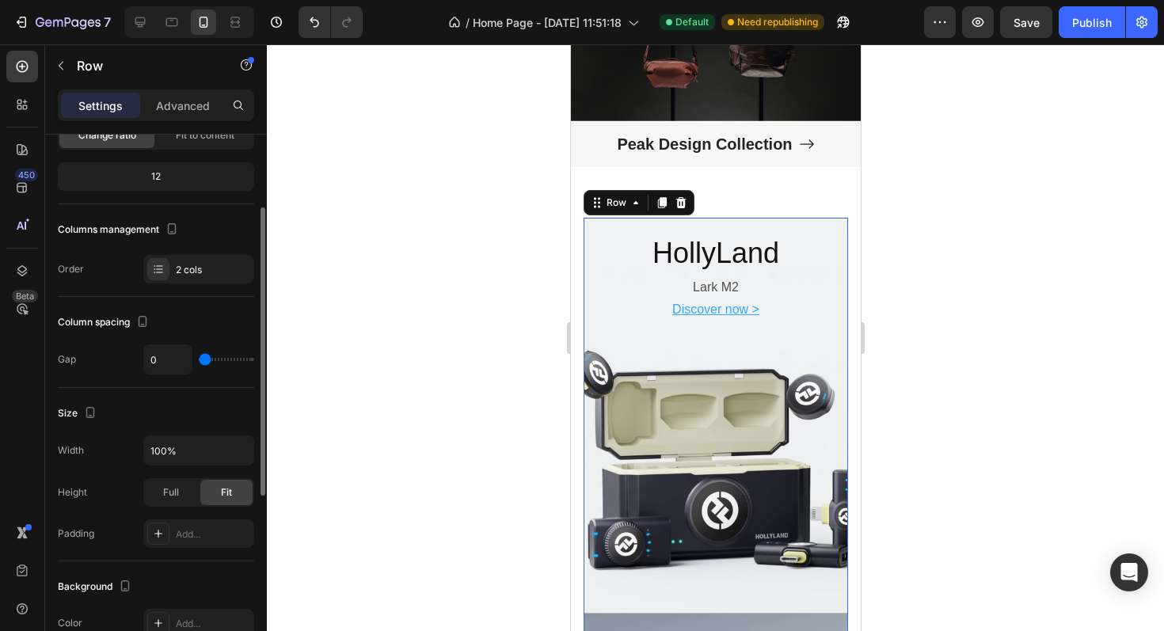
click at [231, 412] on div "Size" at bounding box center [156, 413] width 196 height 25
click at [621, 203] on div "Row" at bounding box center [615, 203] width 26 height 14
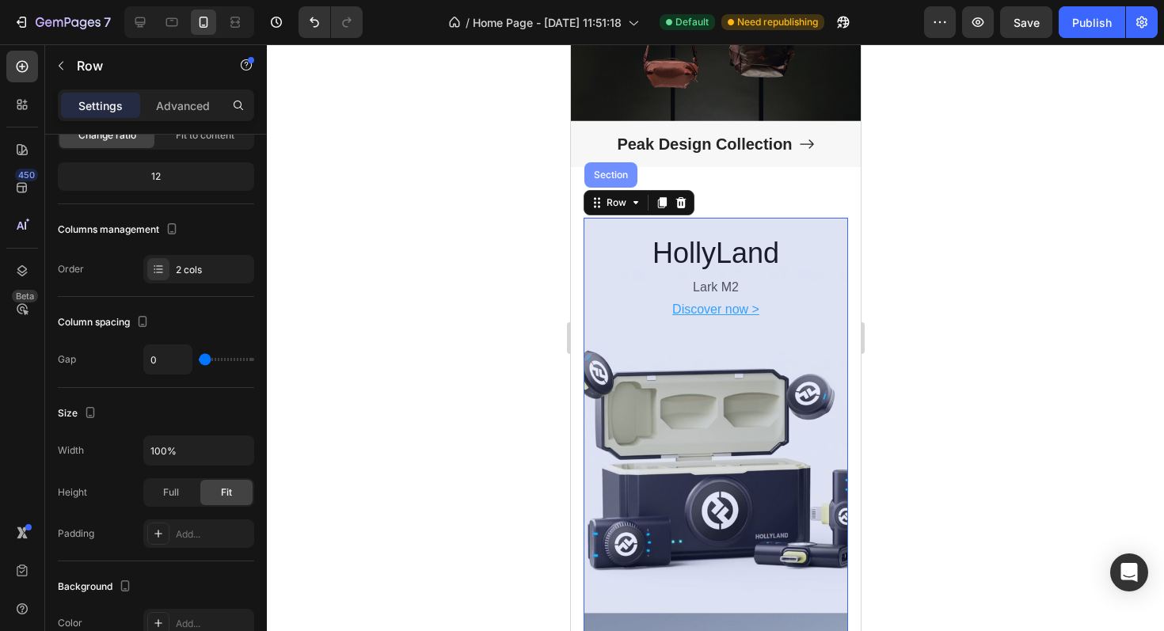
click at [610, 180] on div "Section" at bounding box center [609, 174] width 53 height 25
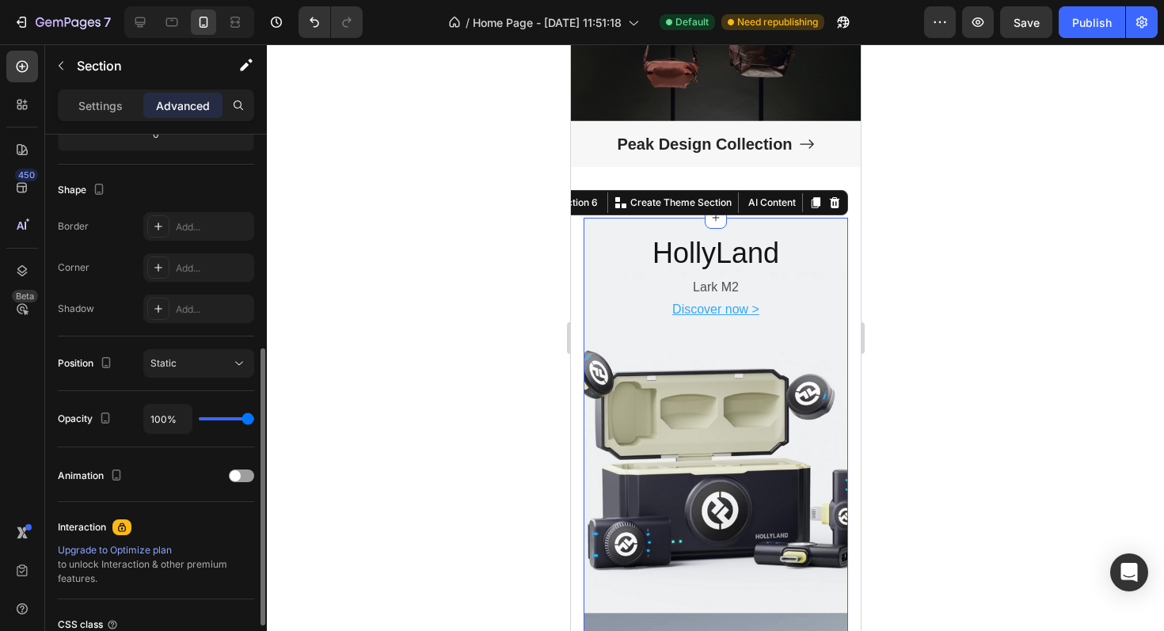
scroll to position [515, 0]
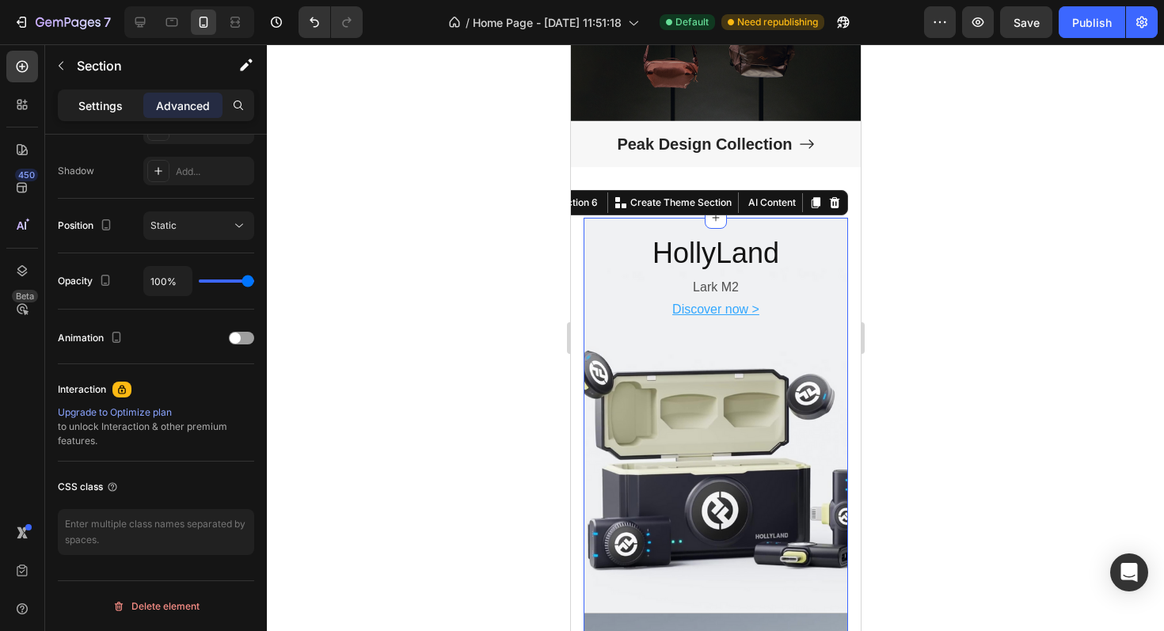
click at [106, 112] on p "Settings" at bounding box center [100, 105] width 44 height 17
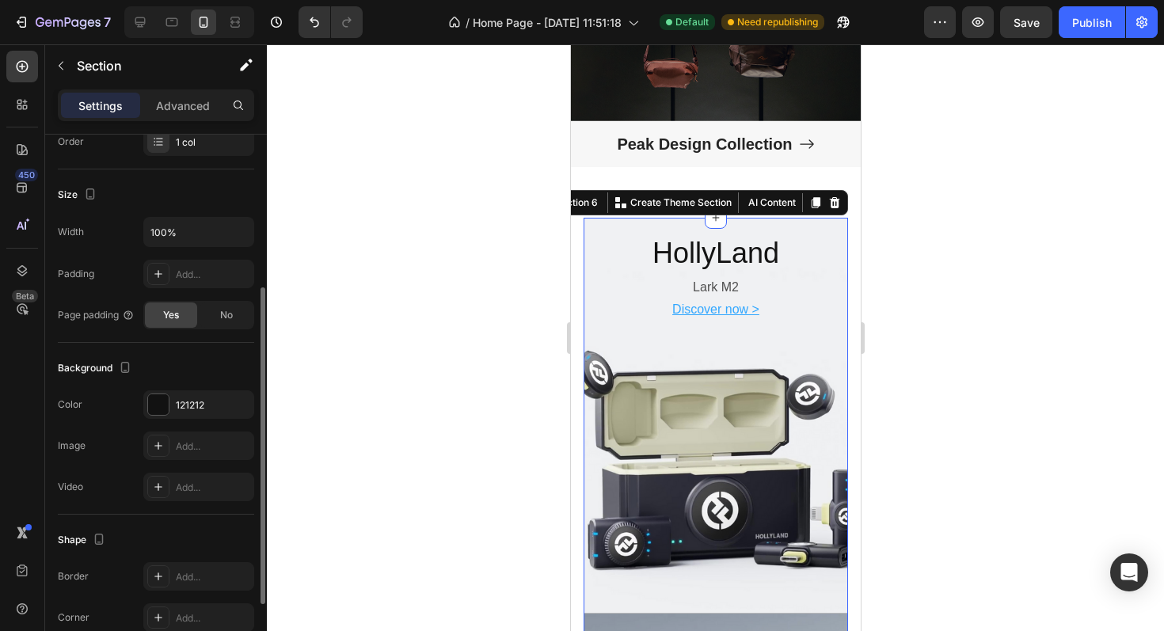
scroll to position [264, 0]
click at [213, 231] on input "100%" at bounding box center [198, 233] width 109 height 28
click at [214, 215] on div "Size Width 100% Padding Add... Page padding Yes No" at bounding box center [156, 257] width 196 height 173
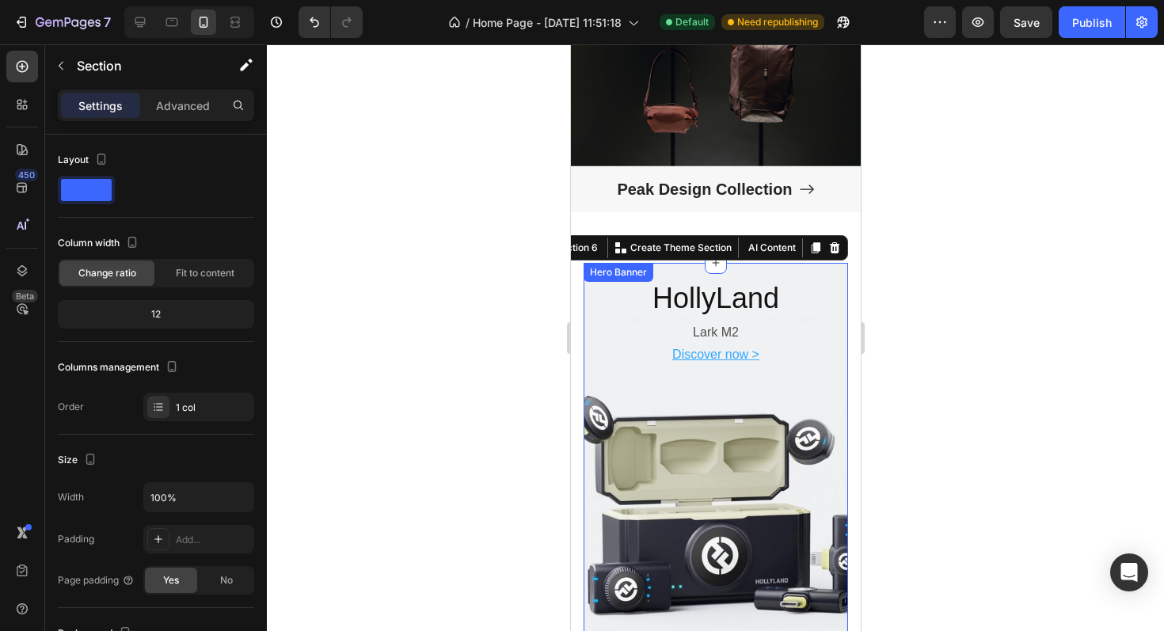
scroll to position [2821, 0]
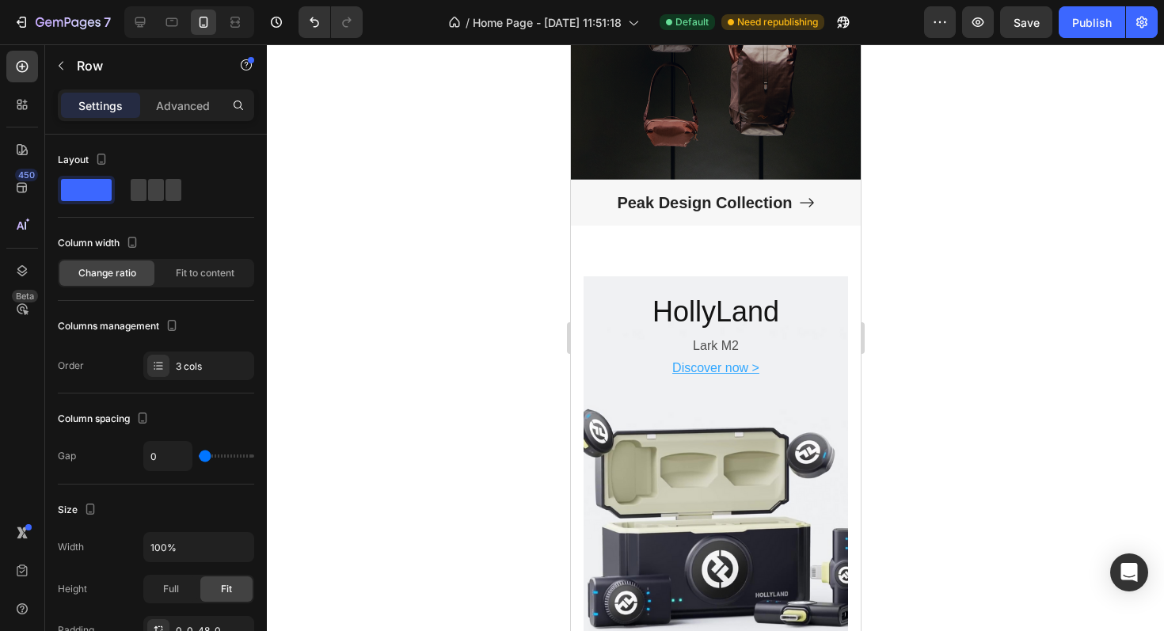
scroll to position [2802, 0]
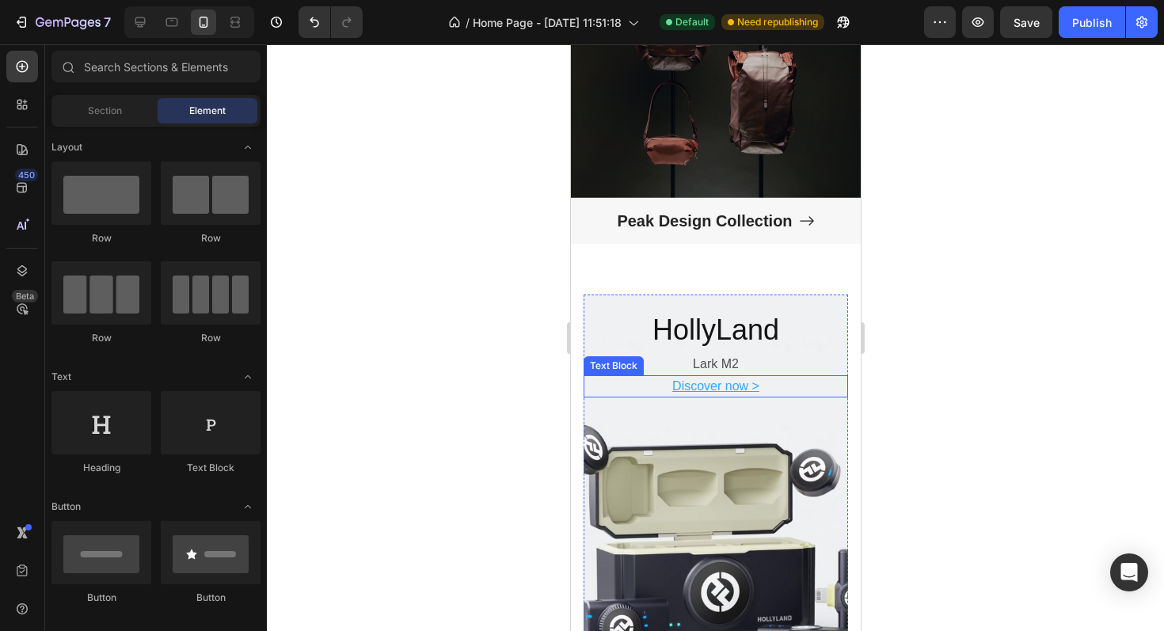
click at [609, 388] on p "Discover now >" at bounding box center [714, 386] width 261 height 19
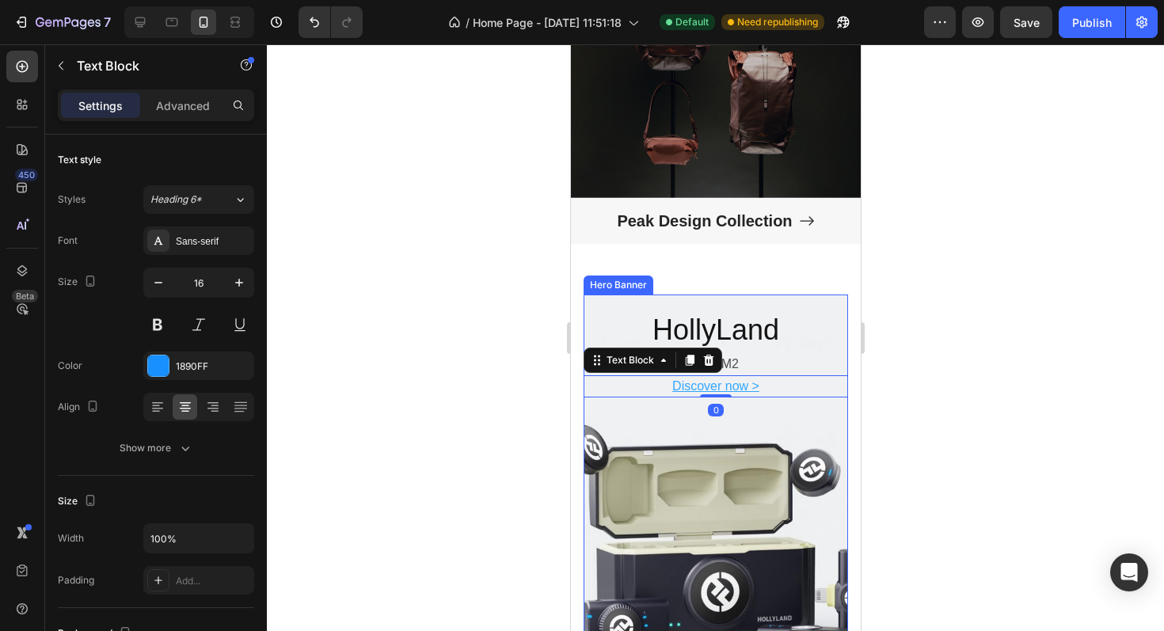
click at [615, 409] on div "Background Image" at bounding box center [715, 492] width 278 height 416
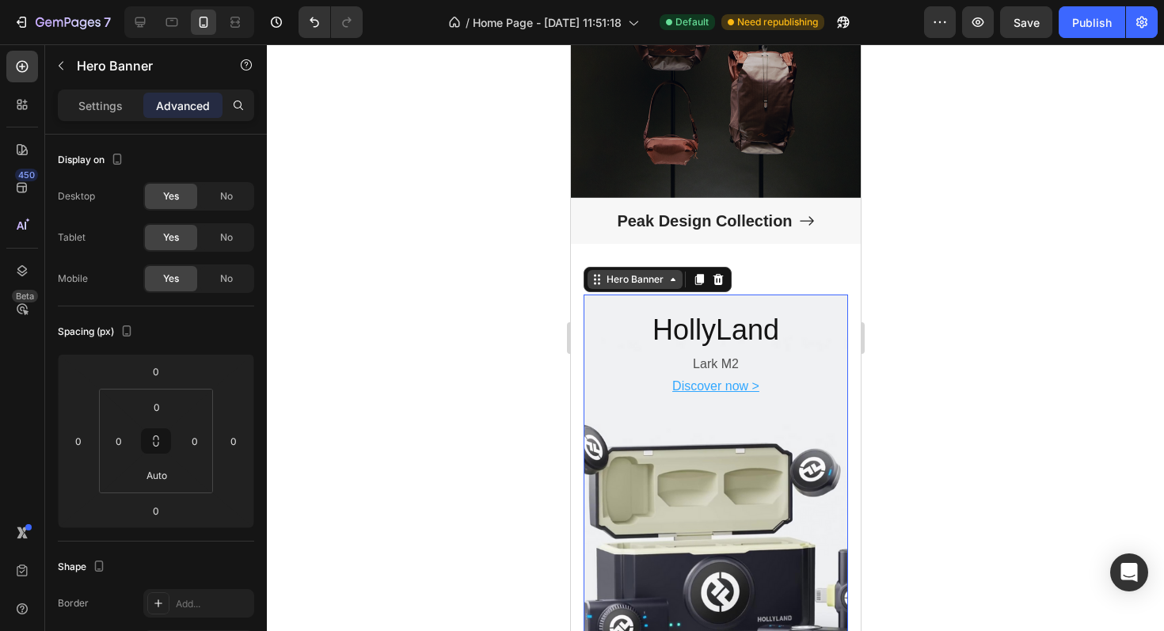
click at [635, 282] on div "Hero Banner" at bounding box center [633, 279] width 63 height 14
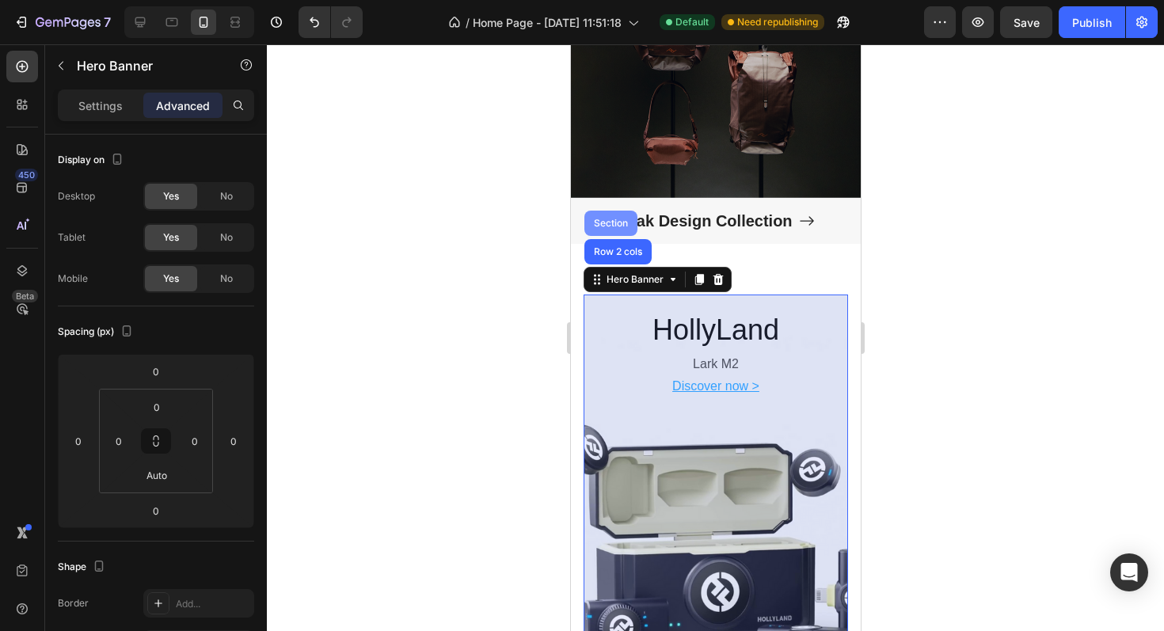
click at [608, 230] on div "Section" at bounding box center [609, 223] width 53 height 25
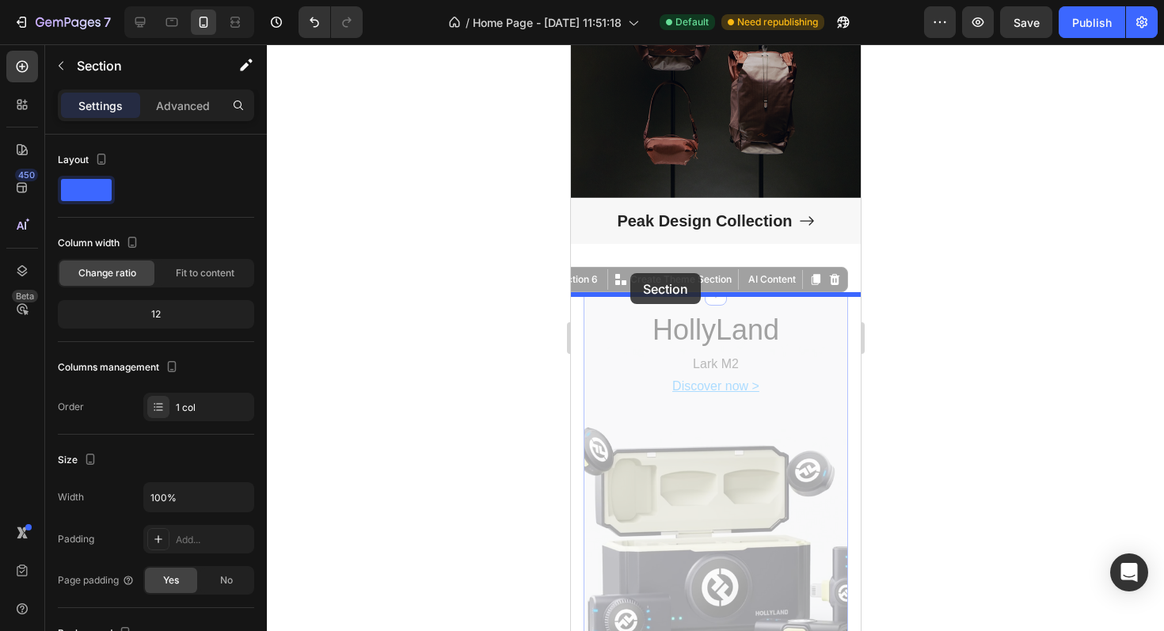
drag, startPoint x: 577, startPoint y: 285, endPoint x: 629, endPoint y: 273, distance: 52.8
click at [629, 273] on div "Mobile ( 366 px) iPhone 13 Mini iPhone 13 Pro iPhone 11 Pro Max iPhone 15 Pro M…" at bounding box center [715, 77] width 290 height 5668
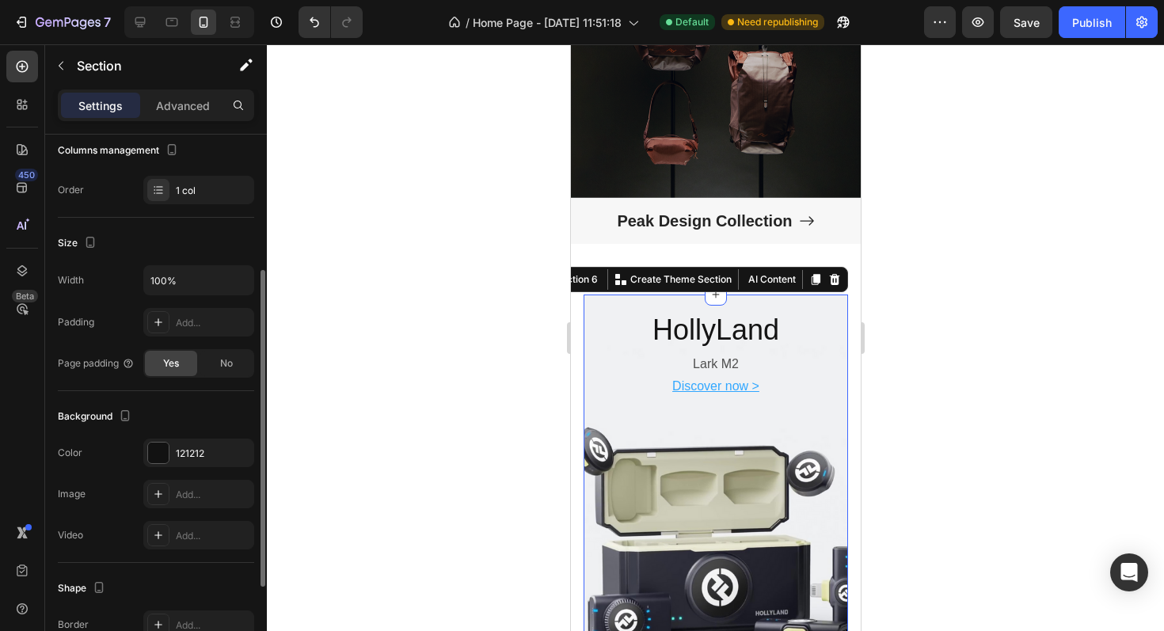
scroll to position [228, 0]
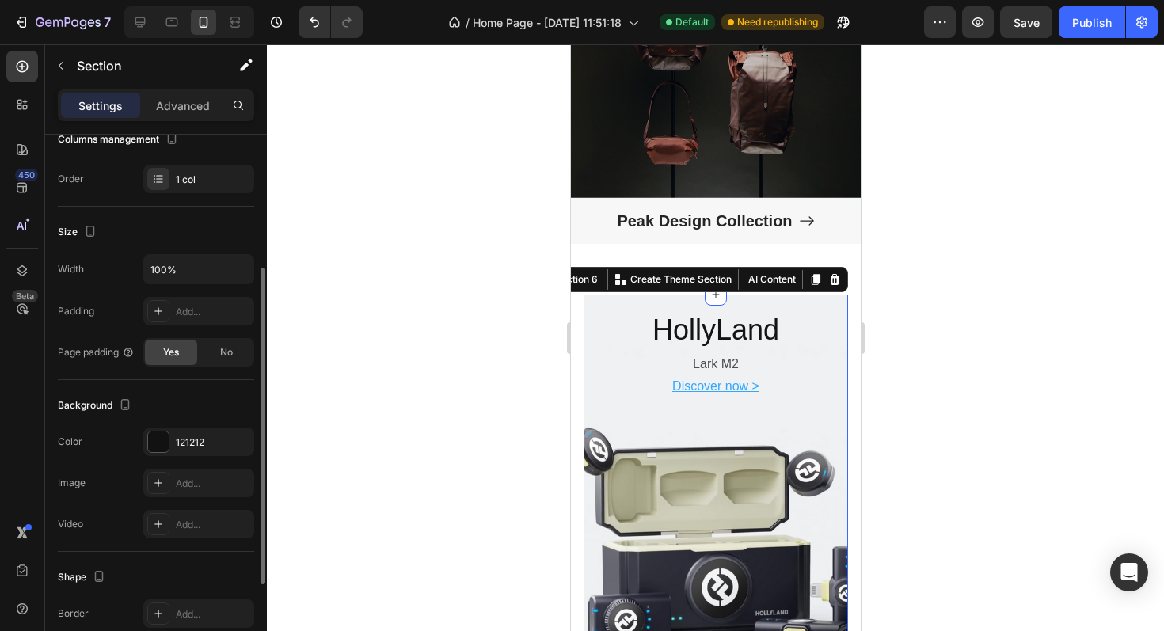
click at [97, 351] on div "Page padding" at bounding box center [96, 352] width 77 height 14
click at [211, 361] on div "No" at bounding box center [226, 352] width 52 height 25
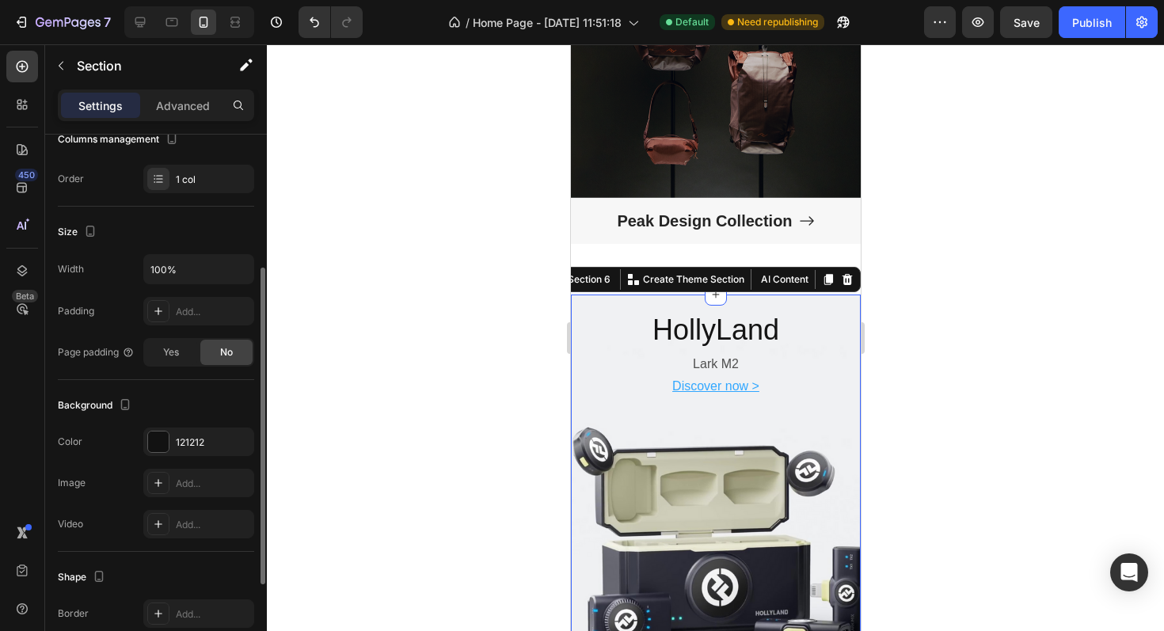
click at [211, 380] on div "Background The changes might be hidden by the video. Color 121212 Image Add... …" at bounding box center [156, 466] width 196 height 172
click at [185, 359] on div "Yes" at bounding box center [171, 352] width 52 height 25
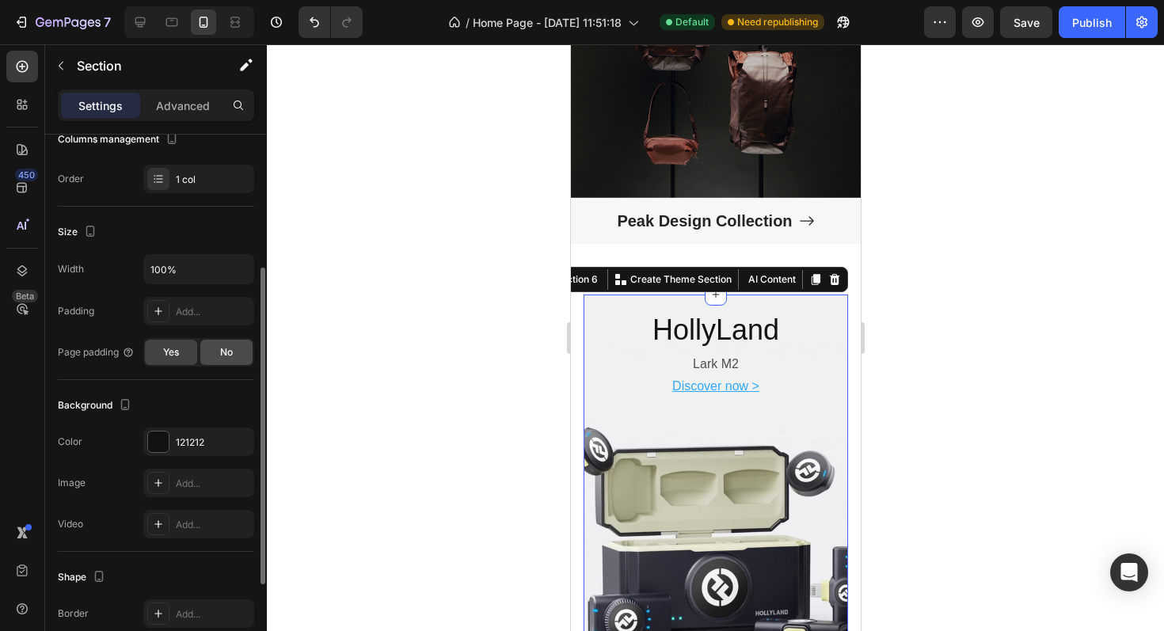
click at [218, 355] on div "No" at bounding box center [226, 352] width 52 height 25
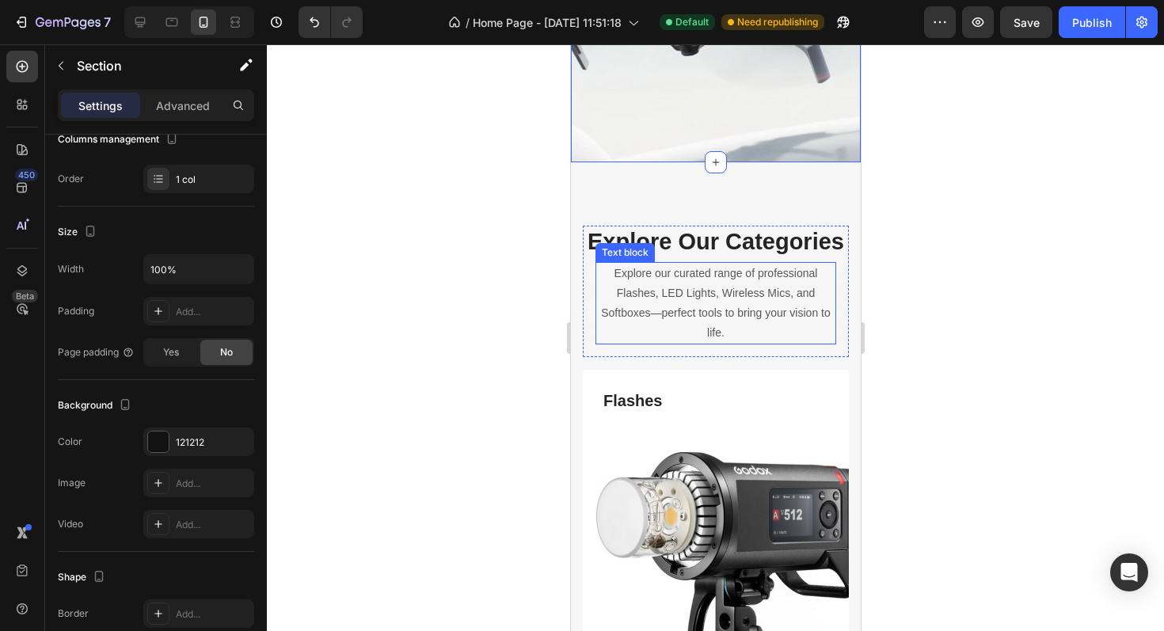
scroll to position [3737, 0]
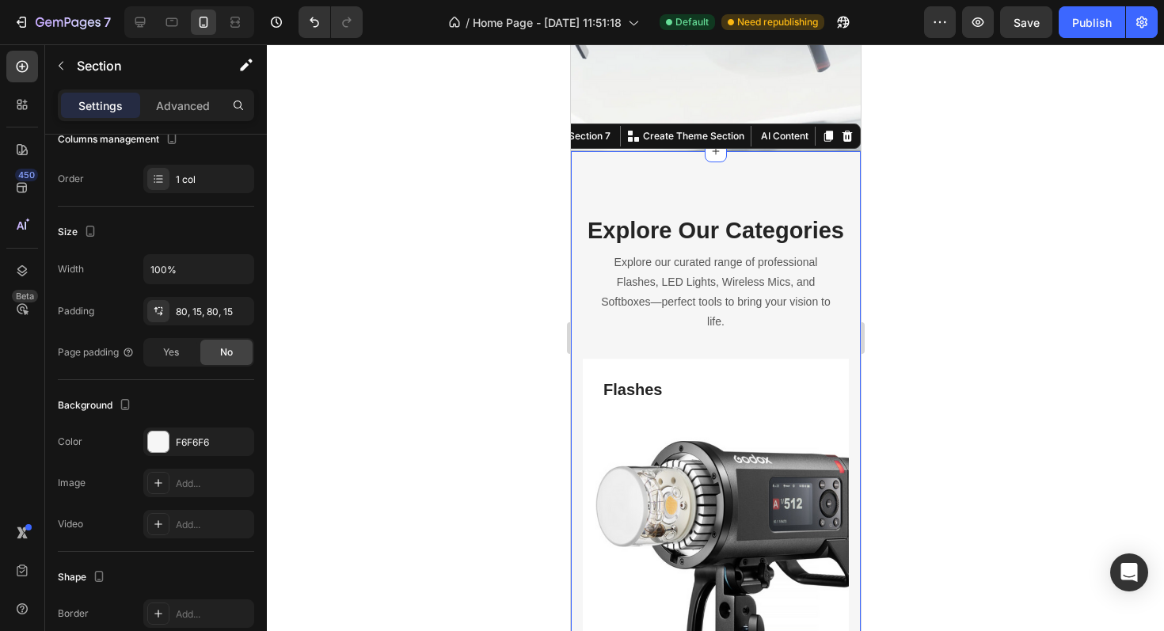
click at [517, 205] on div at bounding box center [715, 337] width 897 height 587
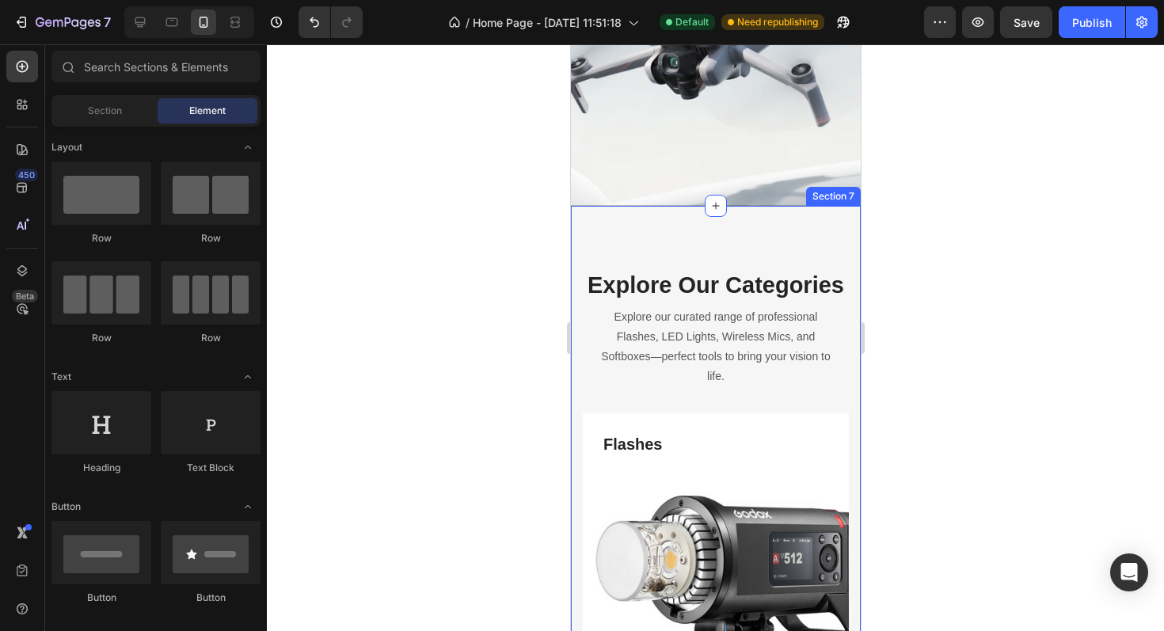
scroll to position [3661, 0]
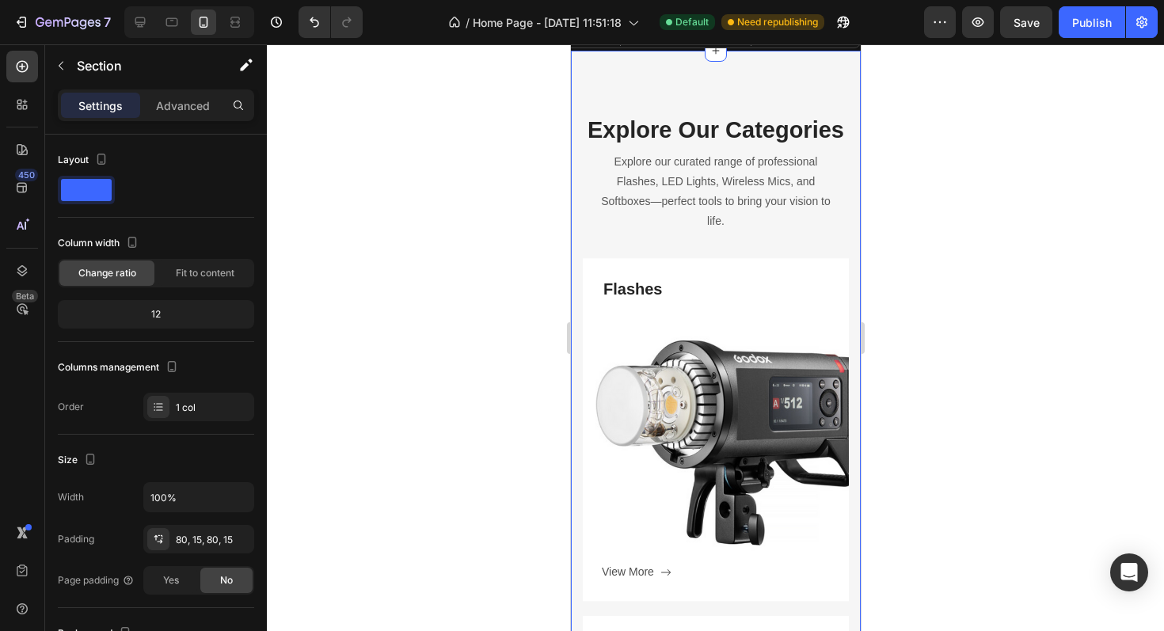
scroll to position [3780, 0]
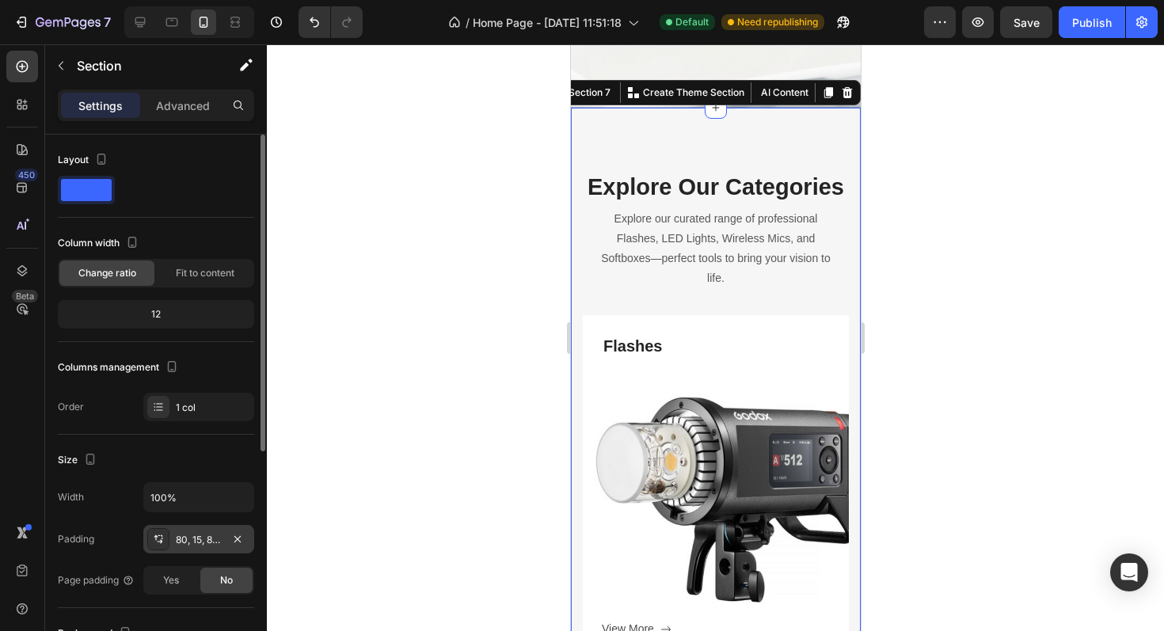
click at [203, 534] on div "80, 15, 80, 15" at bounding box center [199, 540] width 46 height 14
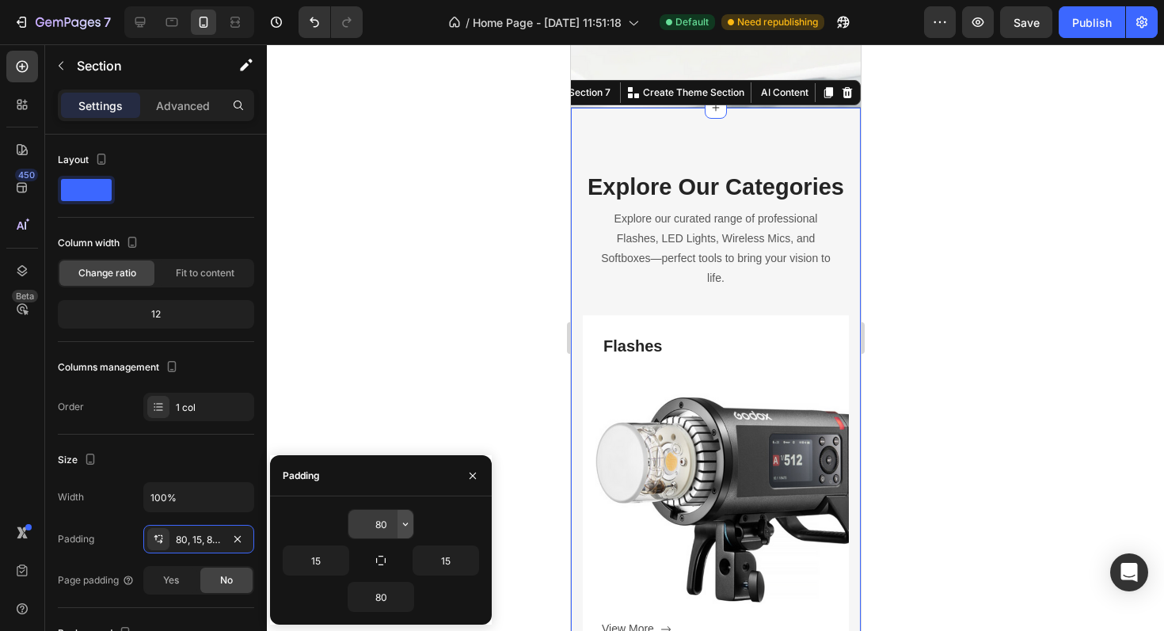
click at [400, 524] on icon "button" at bounding box center [405, 524] width 13 height 13
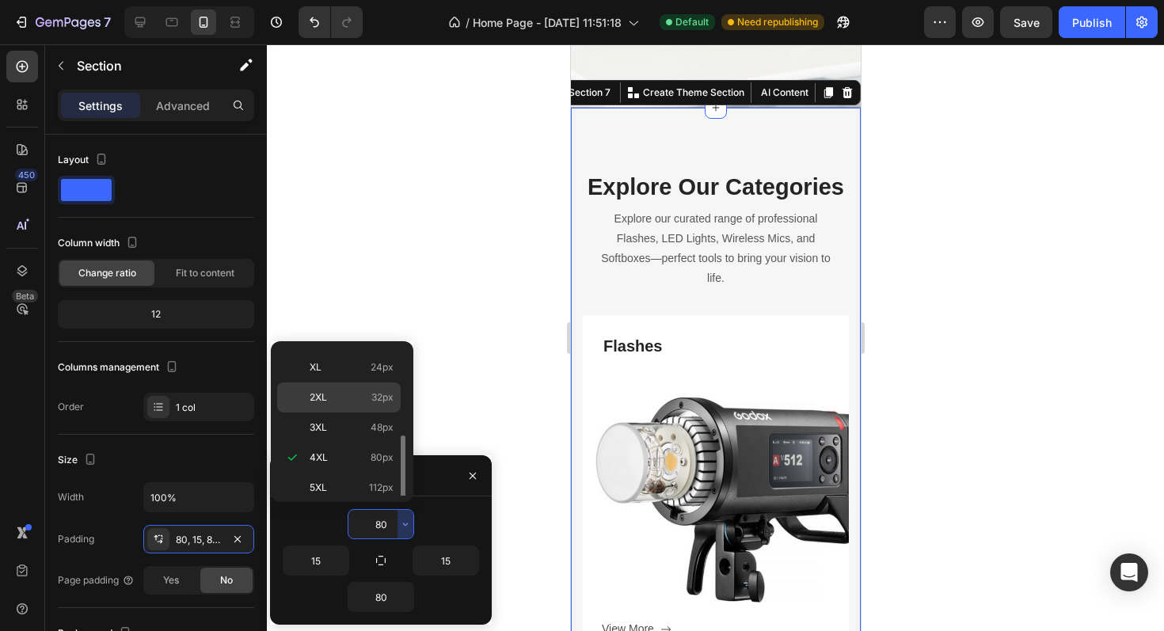
scroll to position [172, 0]
click at [347, 432] on p "3XL 48px" at bounding box center [352, 431] width 84 height 14
type input "48"
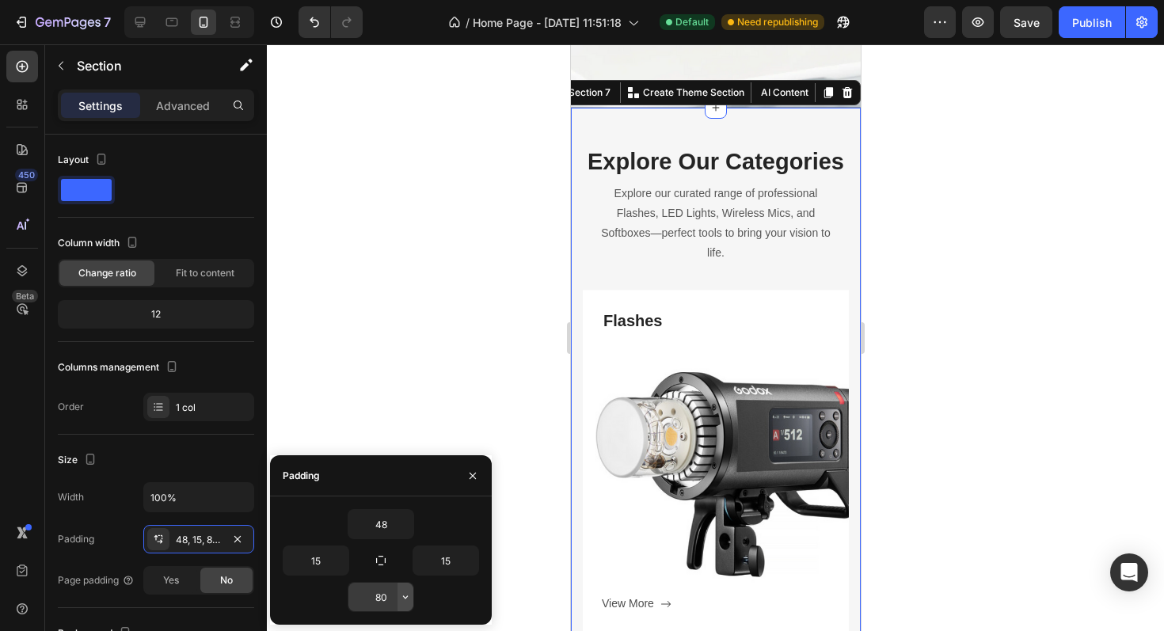
click at [400, 591] on icon "button" at bounding box center [405, 597] width 13 height 13
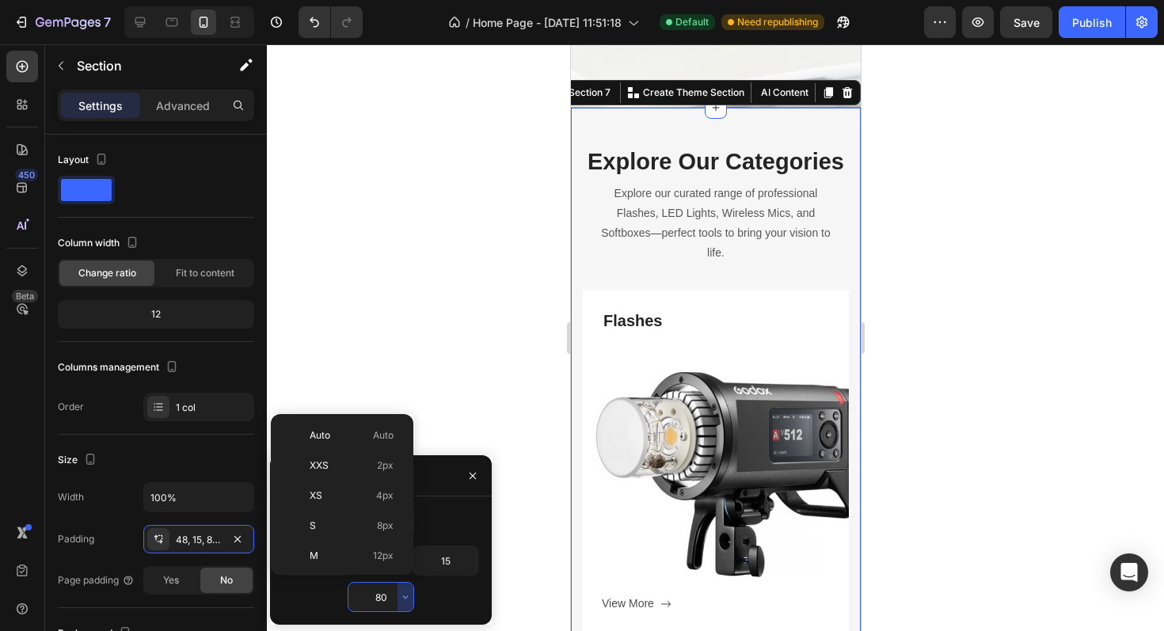
scroll to position [171, 0]
click at [355, 499] on p "3XL 48px" at bounding box center [352, 505] width 84 height 14
type input "48"
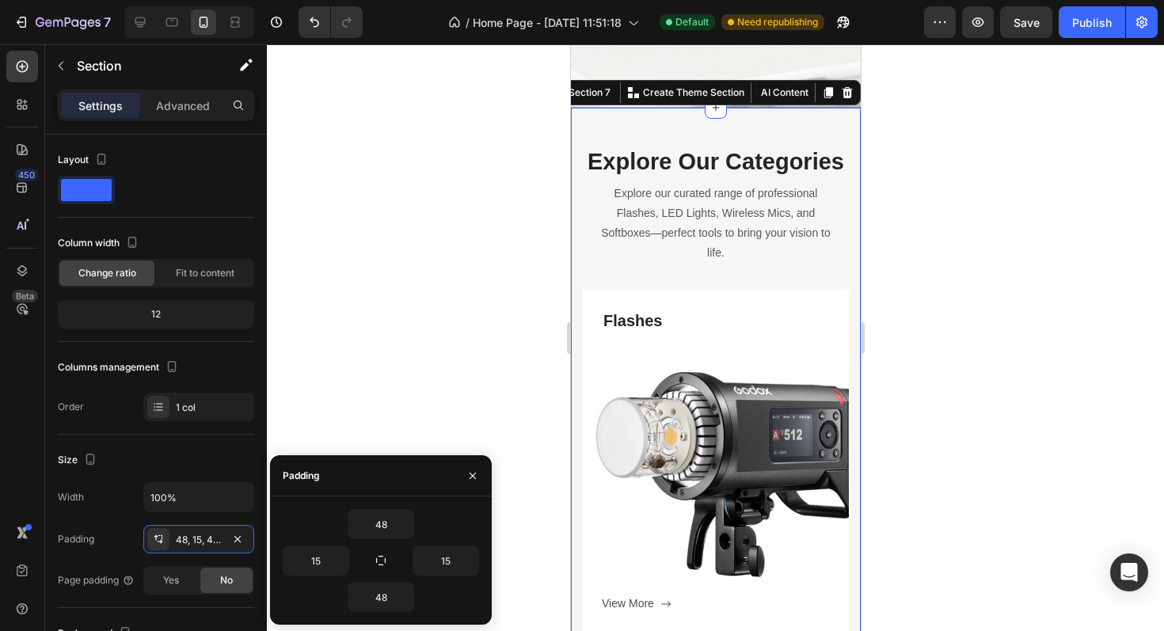
click at [510, 343] on div at bounding box center [715, 337] width 897 height 587
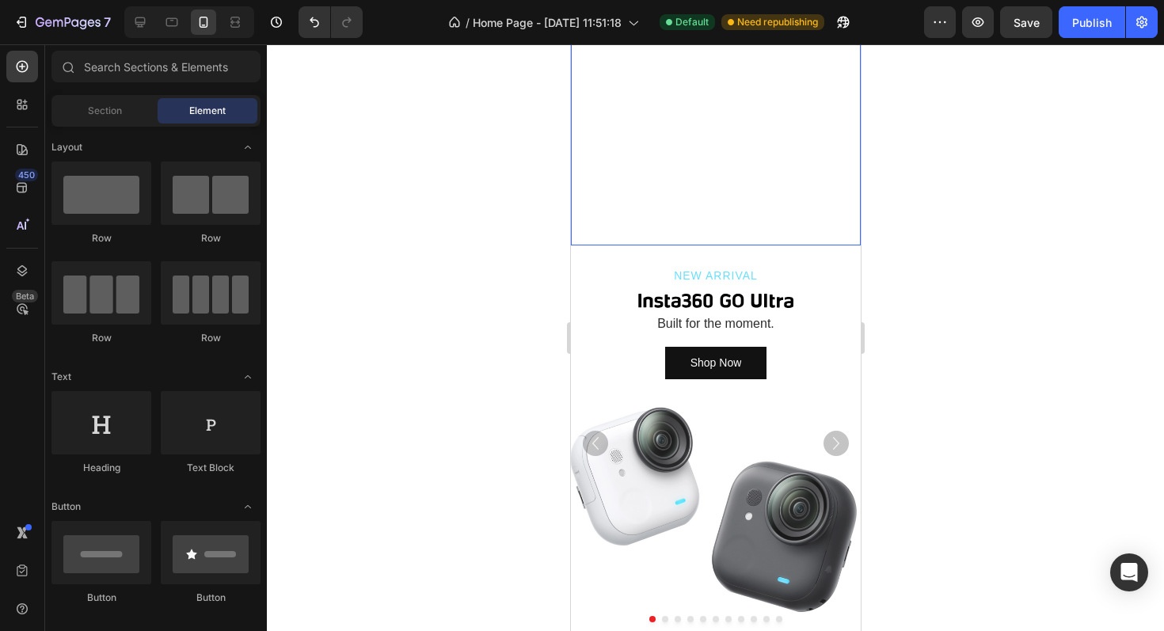
scroll to position [253, 0]
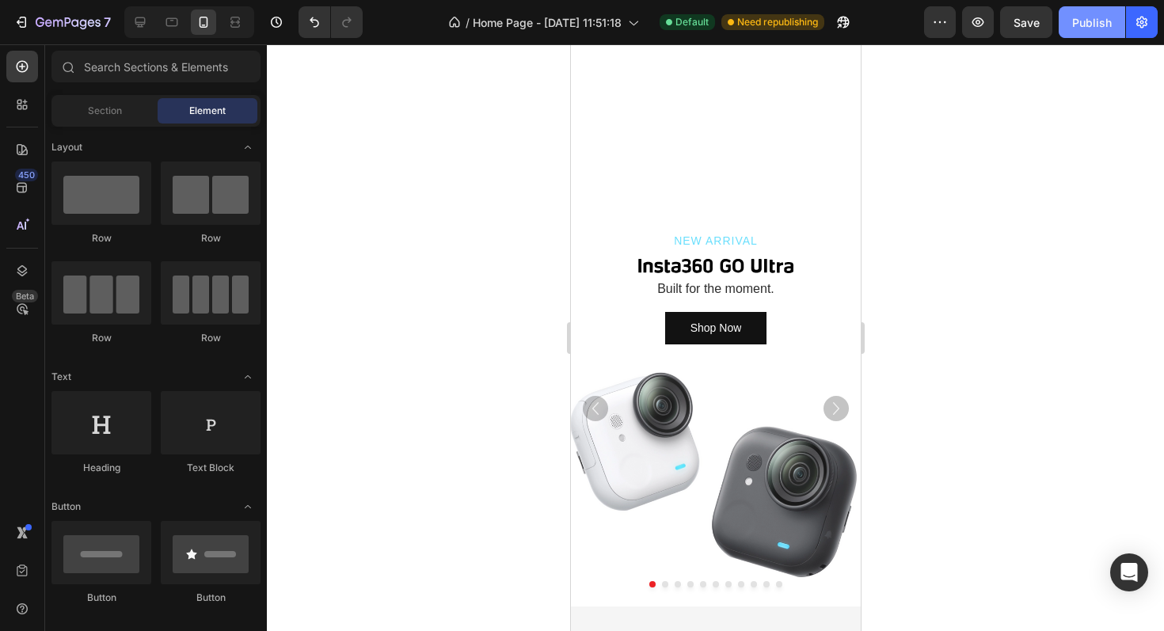
click at [1085, 26] on div "Publish" at bounding box center [1092, 22] width 40 height 17
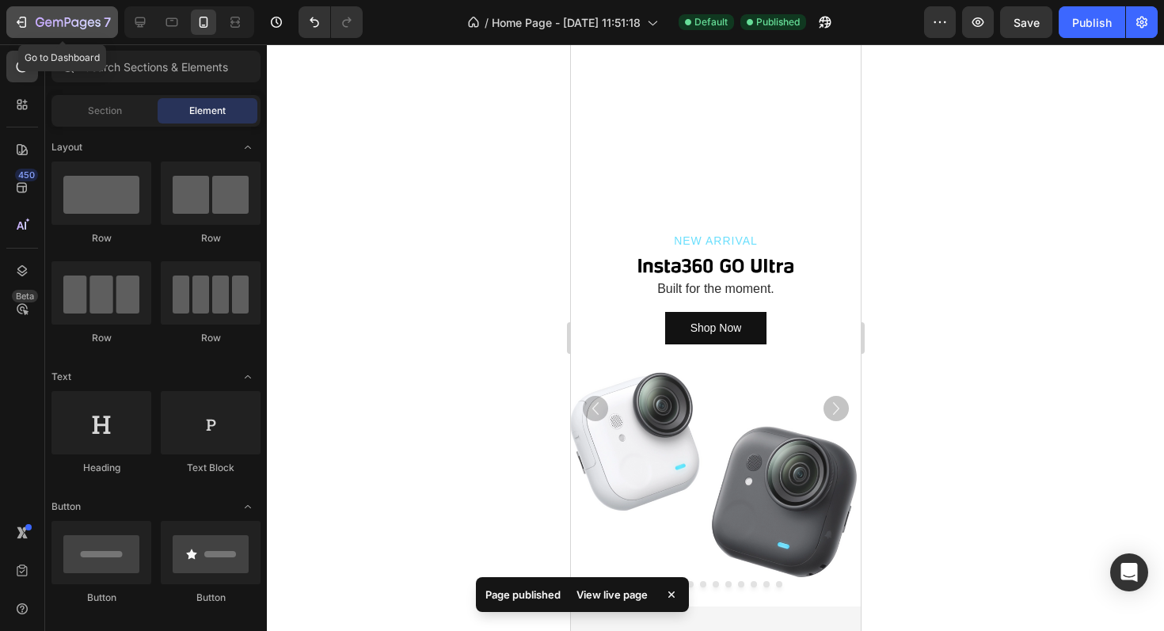
click at [12, 22] on button "7" at bounding box center [62, 22] width 112 height 32
